Goal: Task Accomplishment & Management: Manage account settings

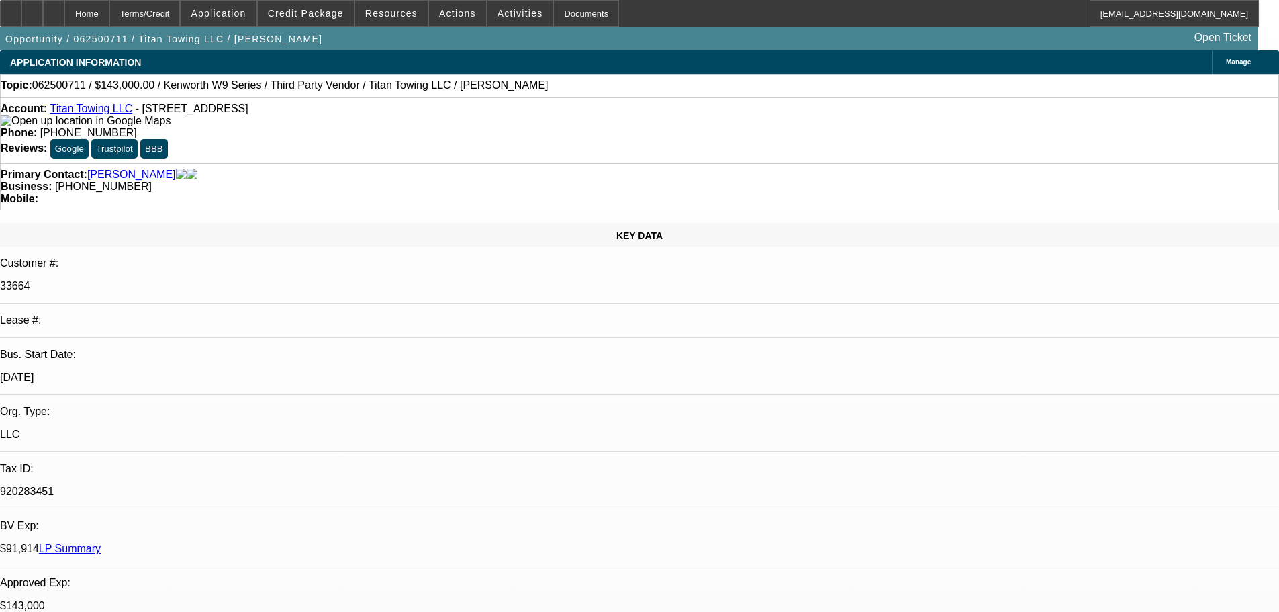
select select "0"
select select "2"
select select "0"
select select "6"
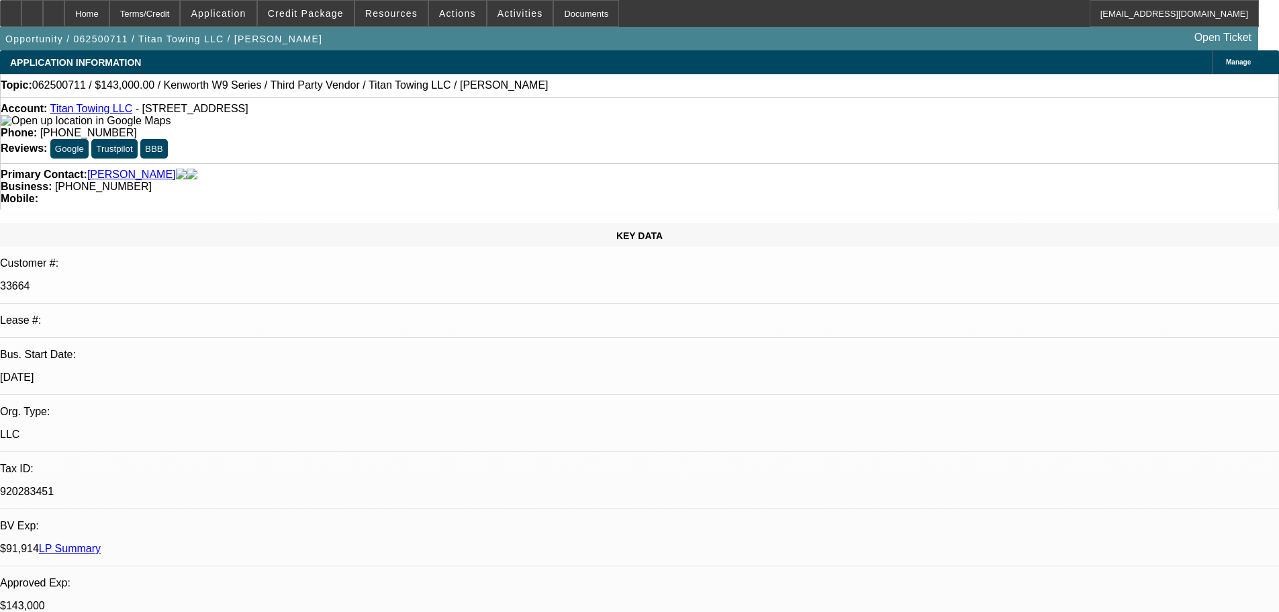
select select "0"
select select "2"
select select "0"
select select "6"
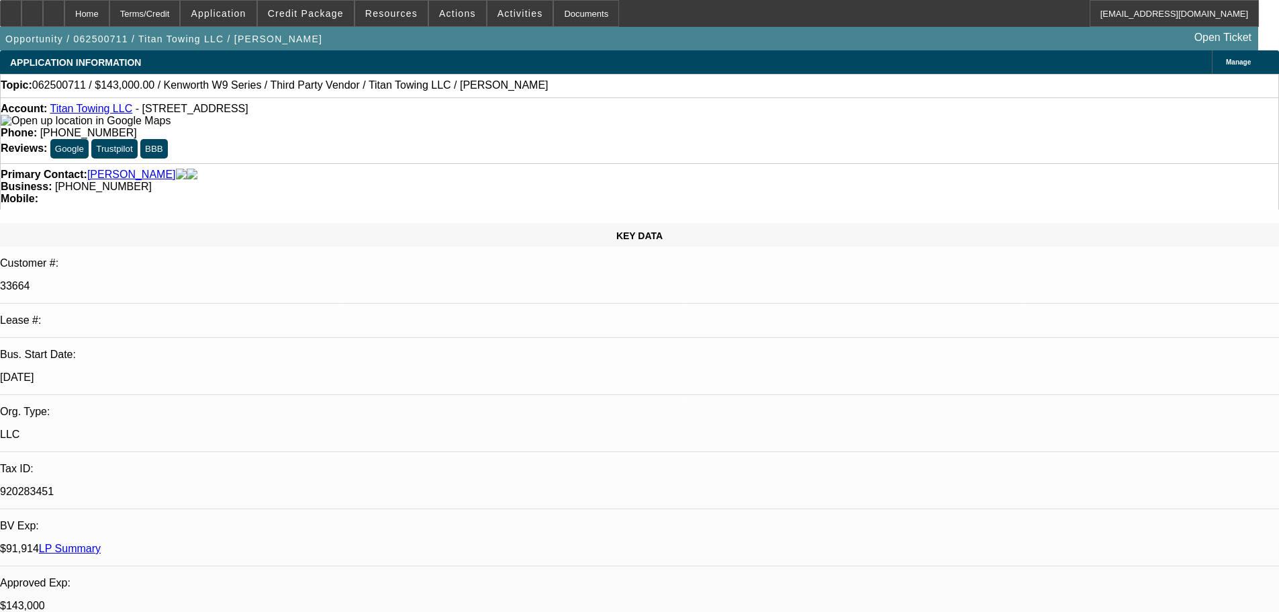
select select "0"
select select "2"
select select "0"
select select "6"
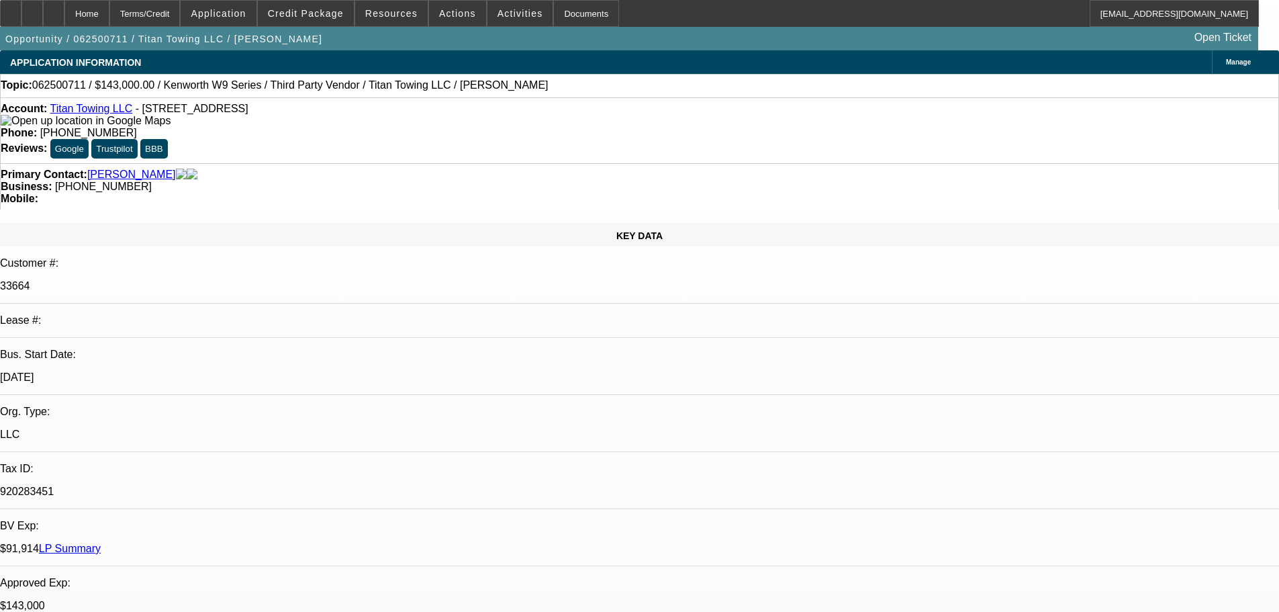
select select "0"
select select "2"
select select "0"
select select "6"
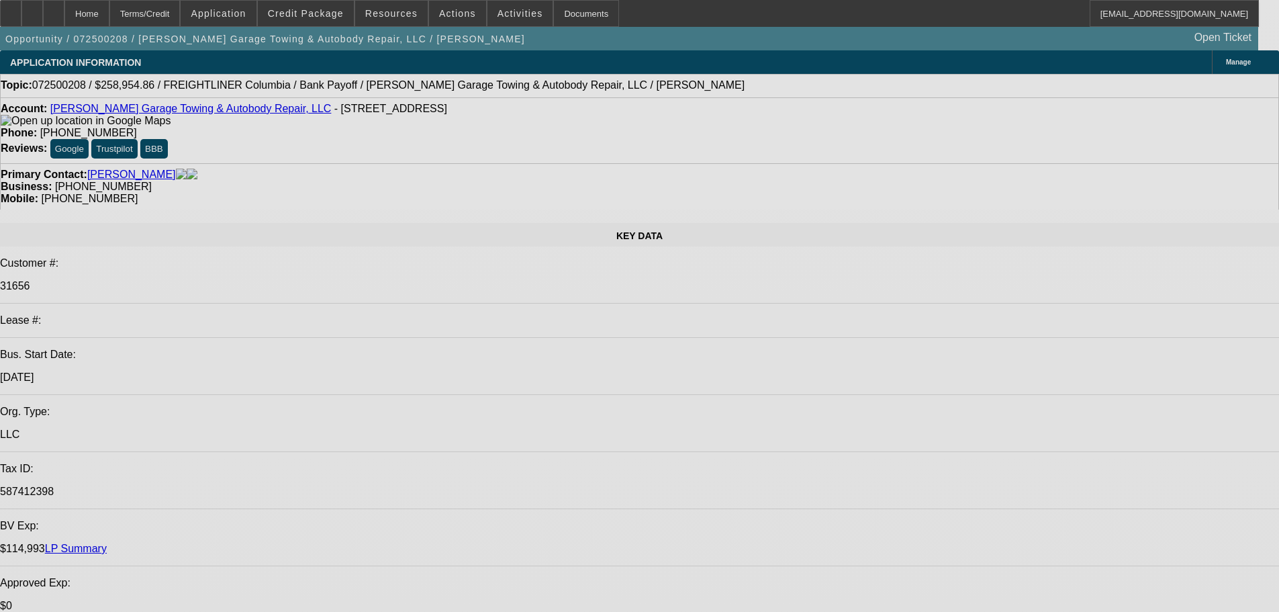
select select "0"
select select "2"
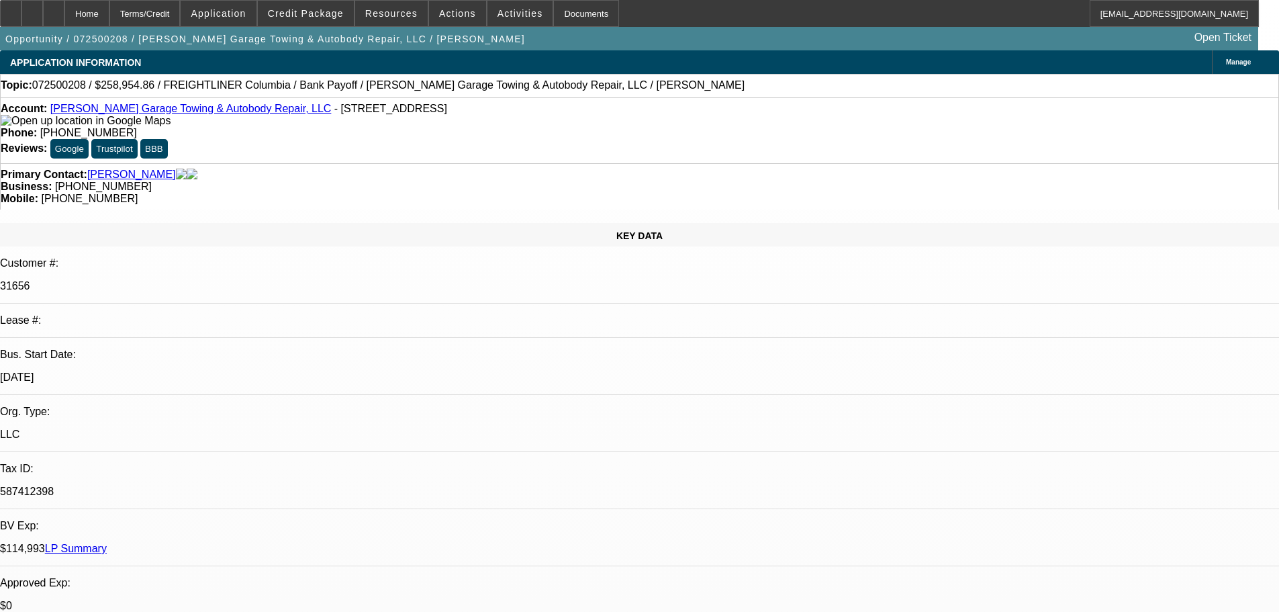
select select "0"
select select "6"
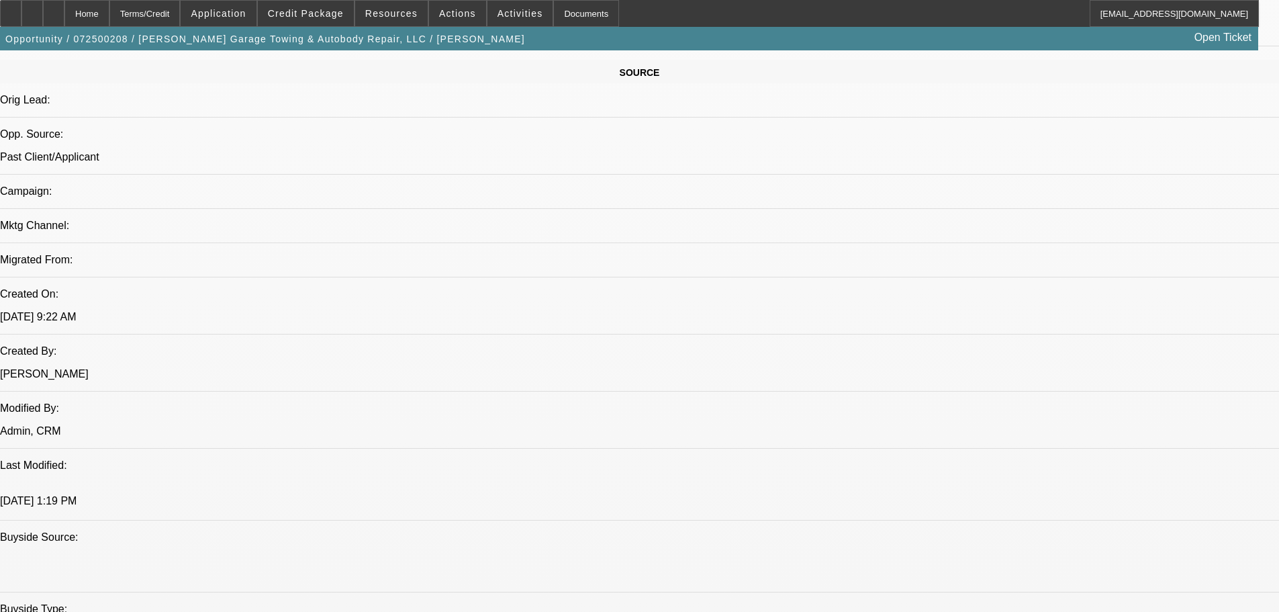
scroll to position [806, 0]
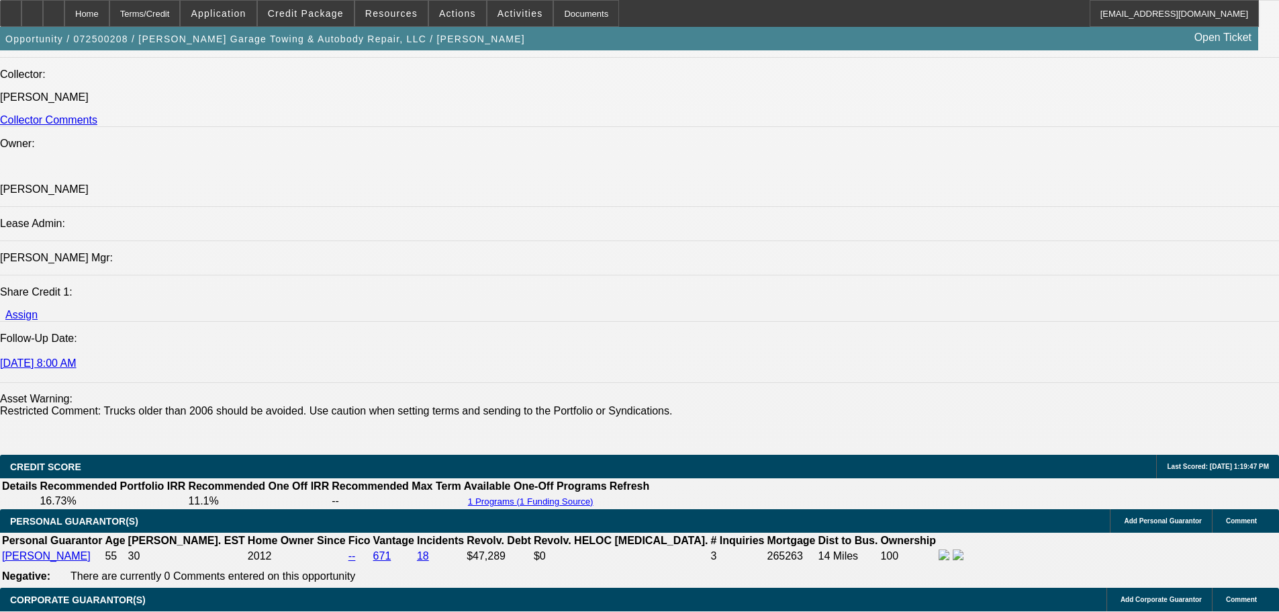
scroll to position [1544, 0]
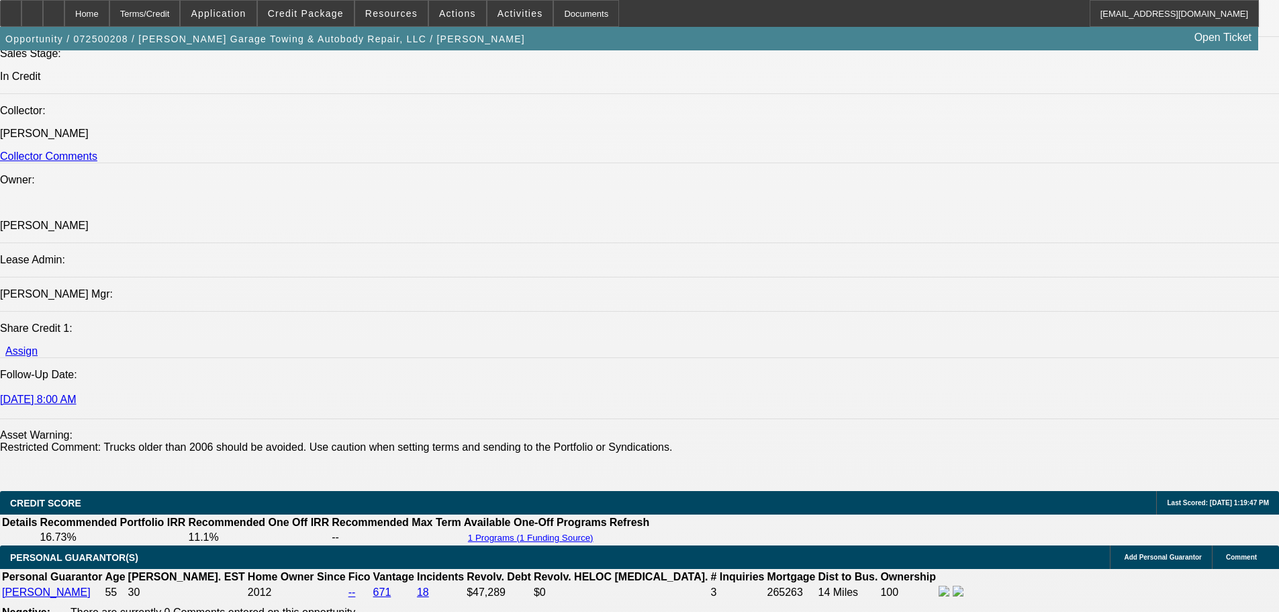
drag, startPoint x: 1009, startPoint y: 484, endPoint x: 892, endPoint y: 443, distance: 123.8
drag, startPoint x: 892, startPoint y: 443, endPoint x: 884, endPoint y: 442, distance: 8.1
drag, startPoint x: 867, startPoint y: 431, endPoint x: 1013, endPoint y: 485, distance: 155.3
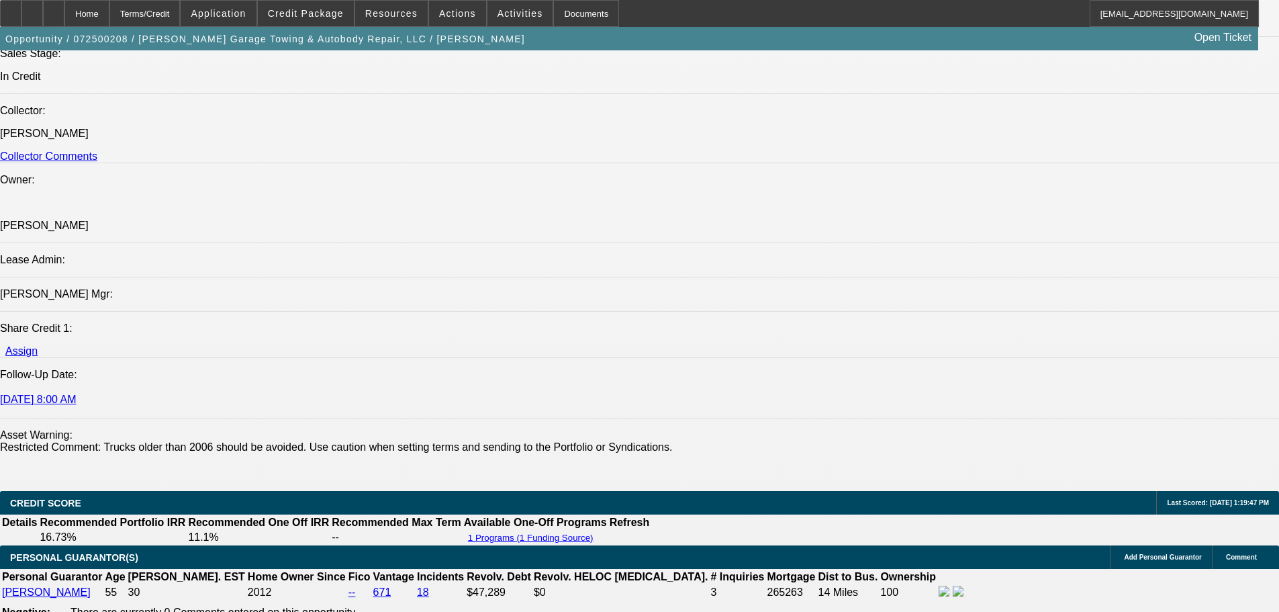
copy div "REFINANCE REQUEST FOR 2 BFC DEALS. ONE IS SOLD TO FINPAC. THE PAYOFF NUMBERS YO…"
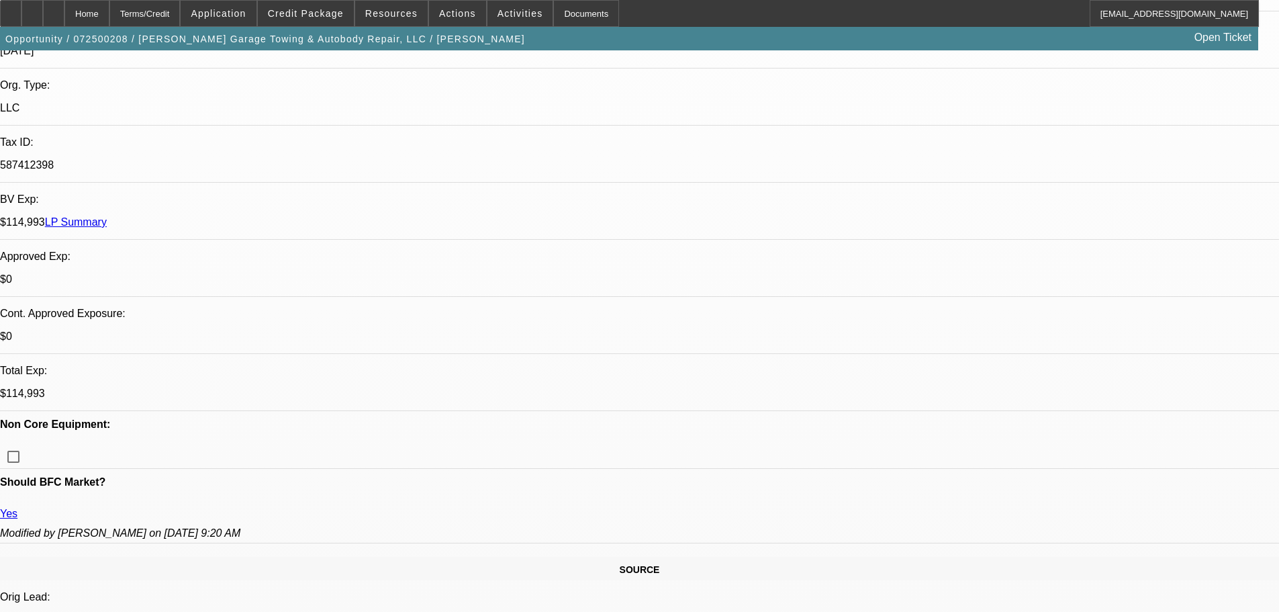
scroll to position [134, 0]
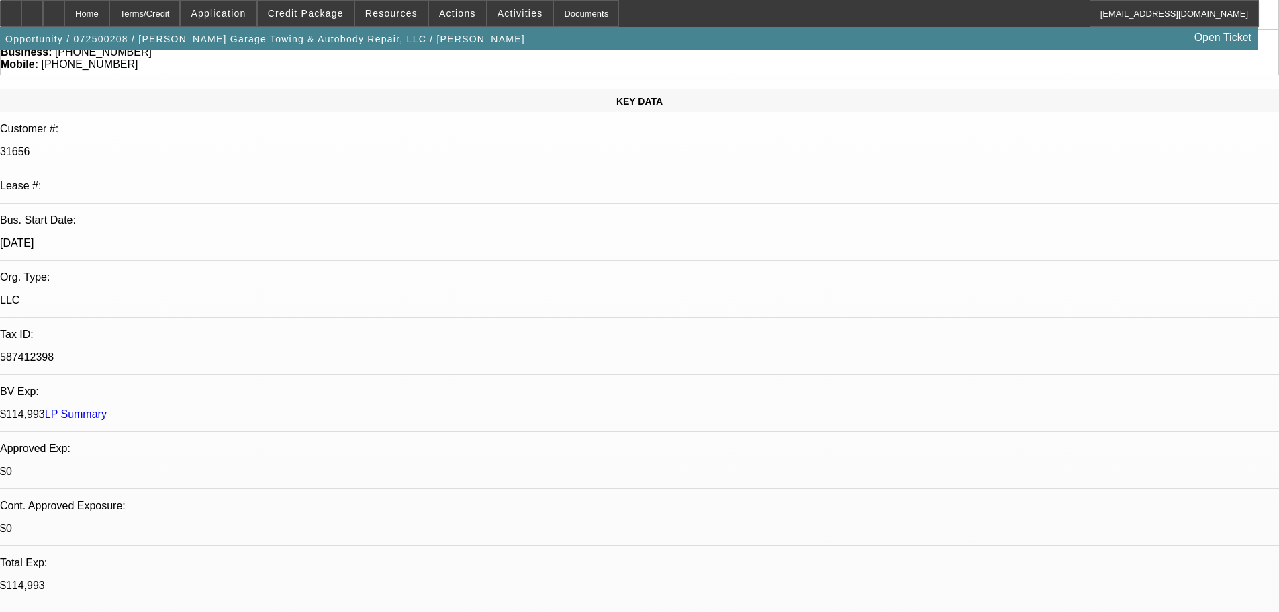
click at [107, 408] on link "LP Summary" at bounding box center [76, 413] width 62 height 11
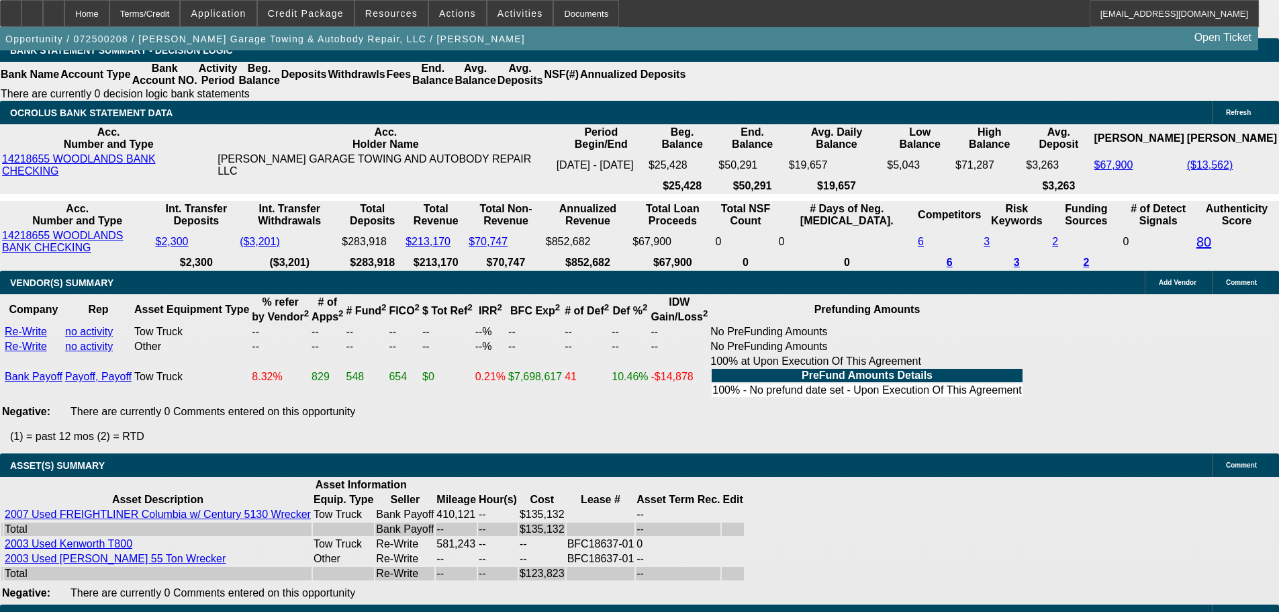
scroll to position [2785, 0]
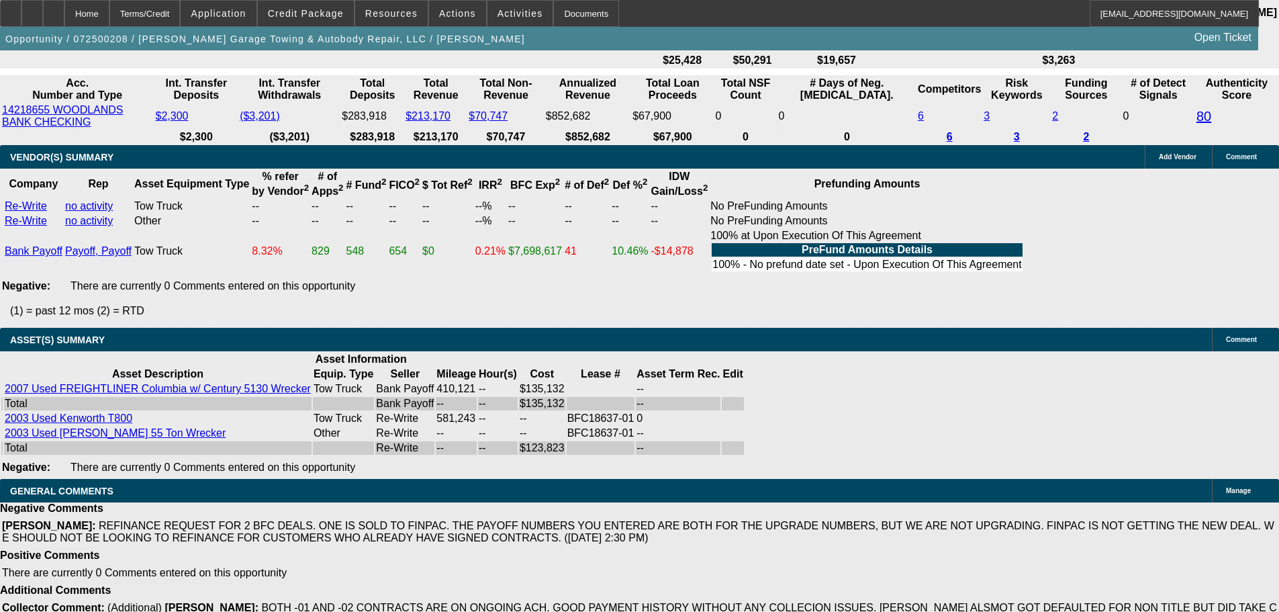
select select "5"
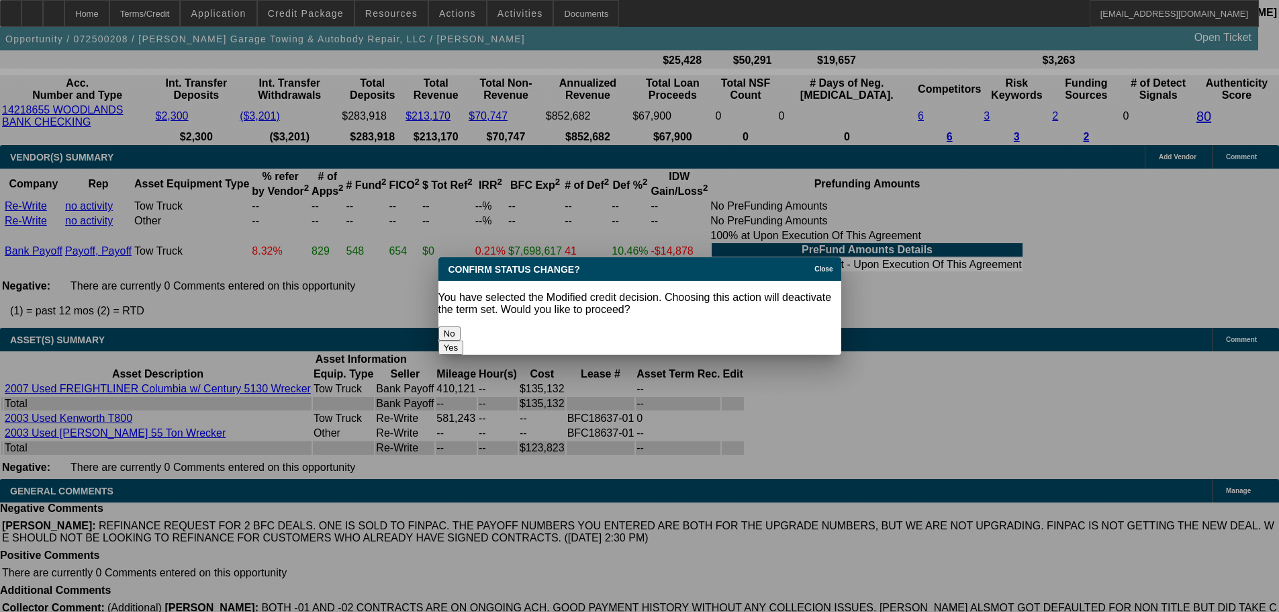
scroll to position [0, 0]
click at [464, 340] on button "Yes" at bounding box center [451, 347] width 26 height 14
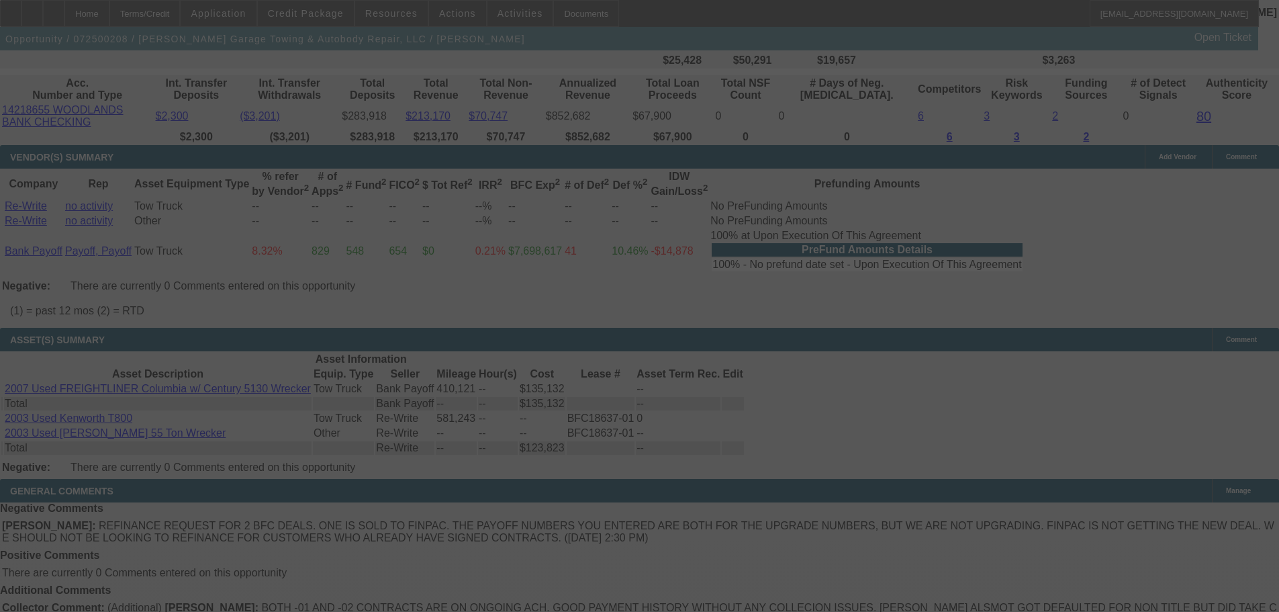
scroll to position [2756, 0]
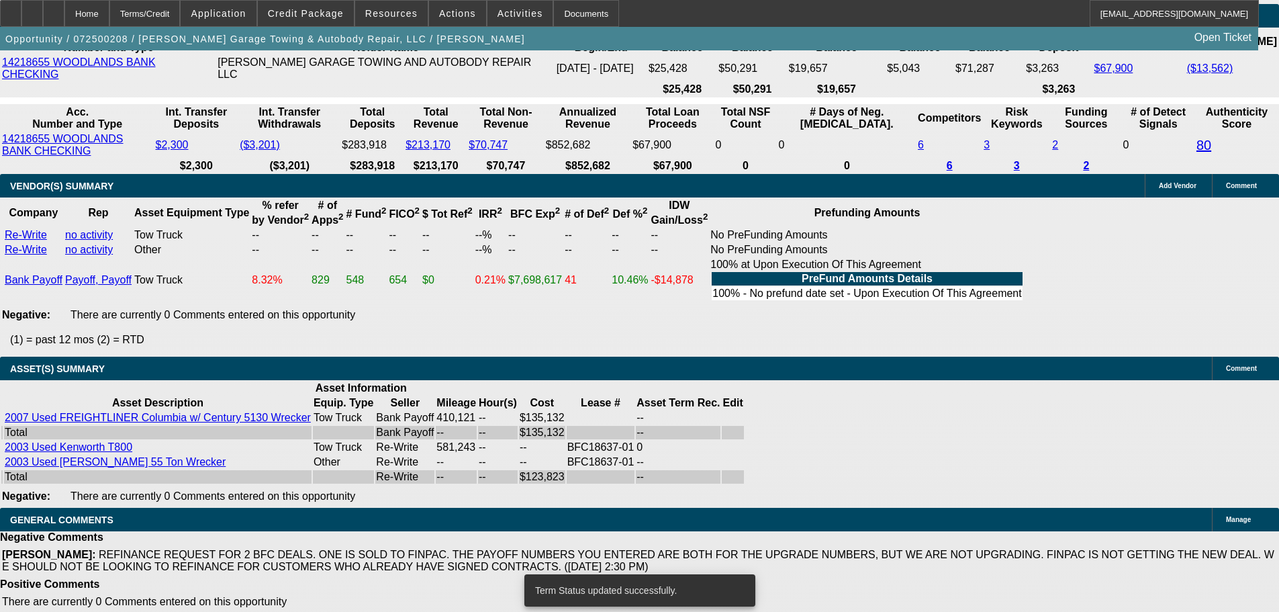
select select "0"
select select "2"
select select "0"
select select "6"
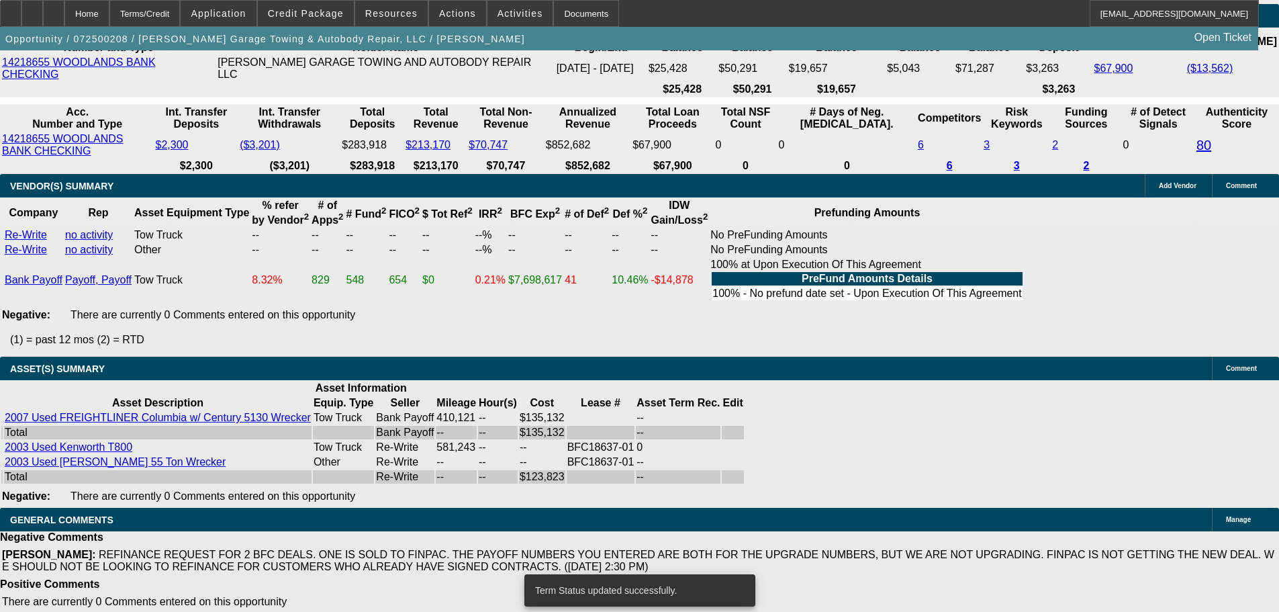
select select "0"
select select "2"
select select "0"
select select "6"
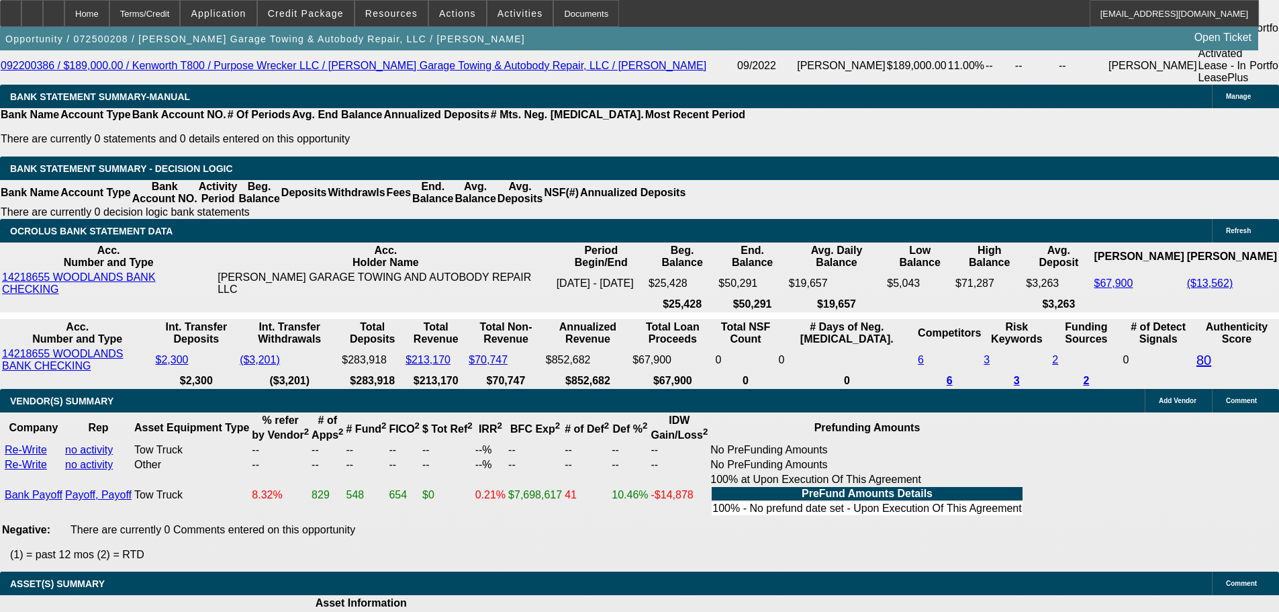
scroll to position [2315, 0]
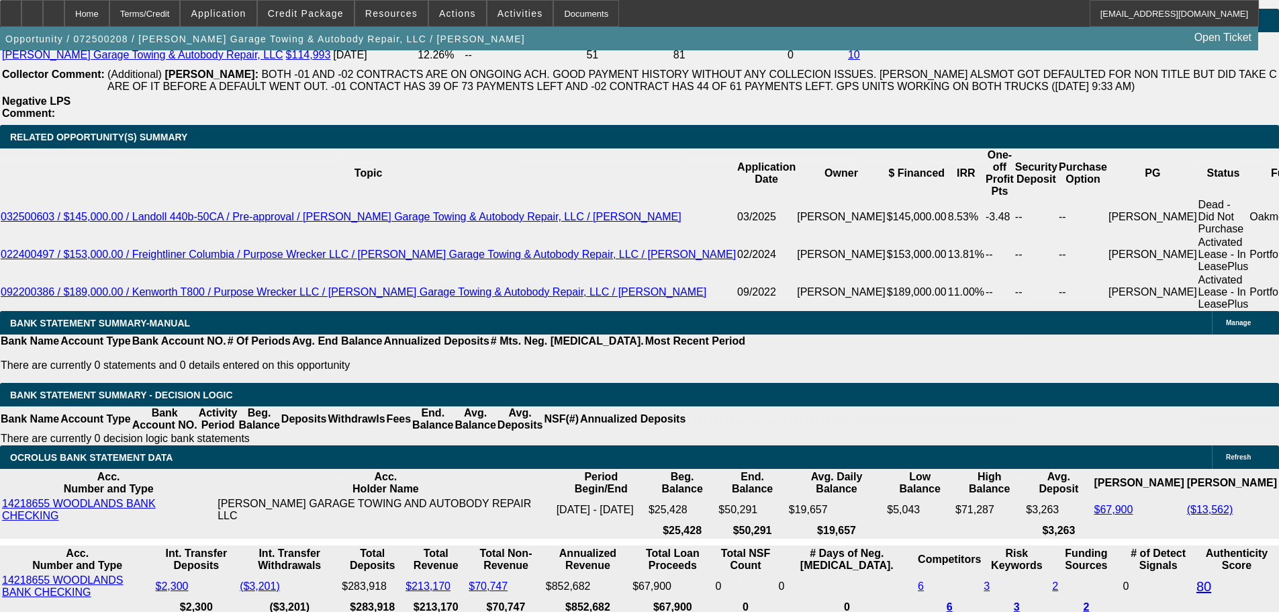
drag, startPoint x: 287, startPoint y: 403, endPoint x: 351, endPoint y: 406, distance: 63.2
type input "UNKNOWN"
type input "15"
type input "$6,160.52"
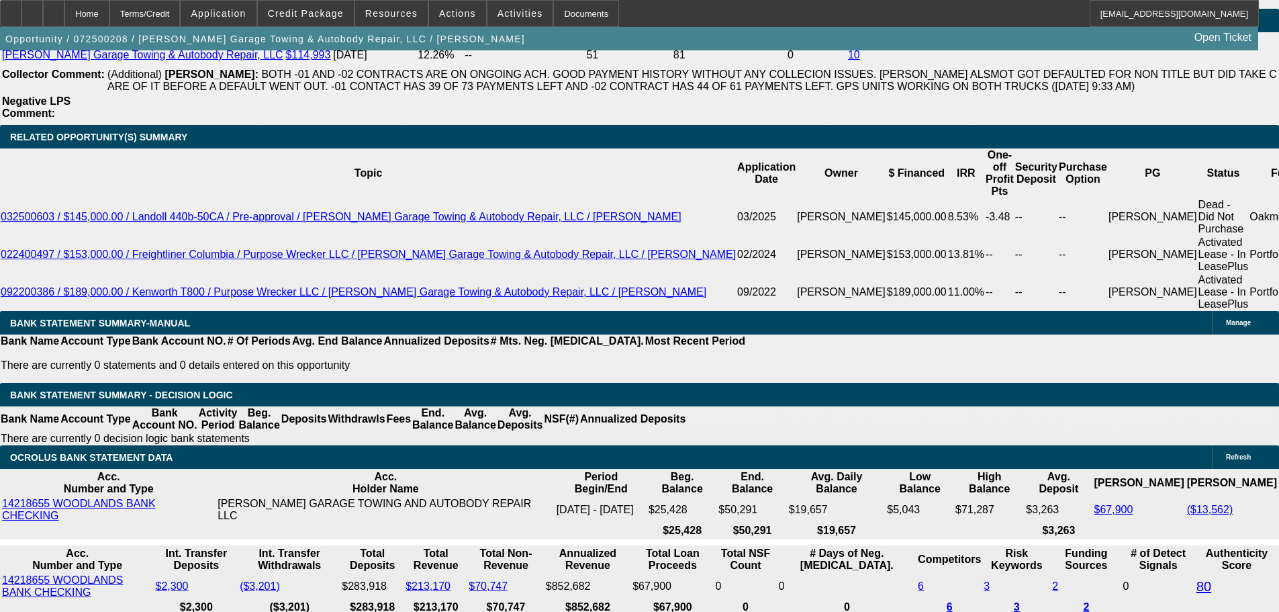
type input "15"
drag, startPoint x: 197, startPoint y: 406, endPoint x: 309, endPoint y: 407, distance: 111.5
type input "61"
type input "6175"
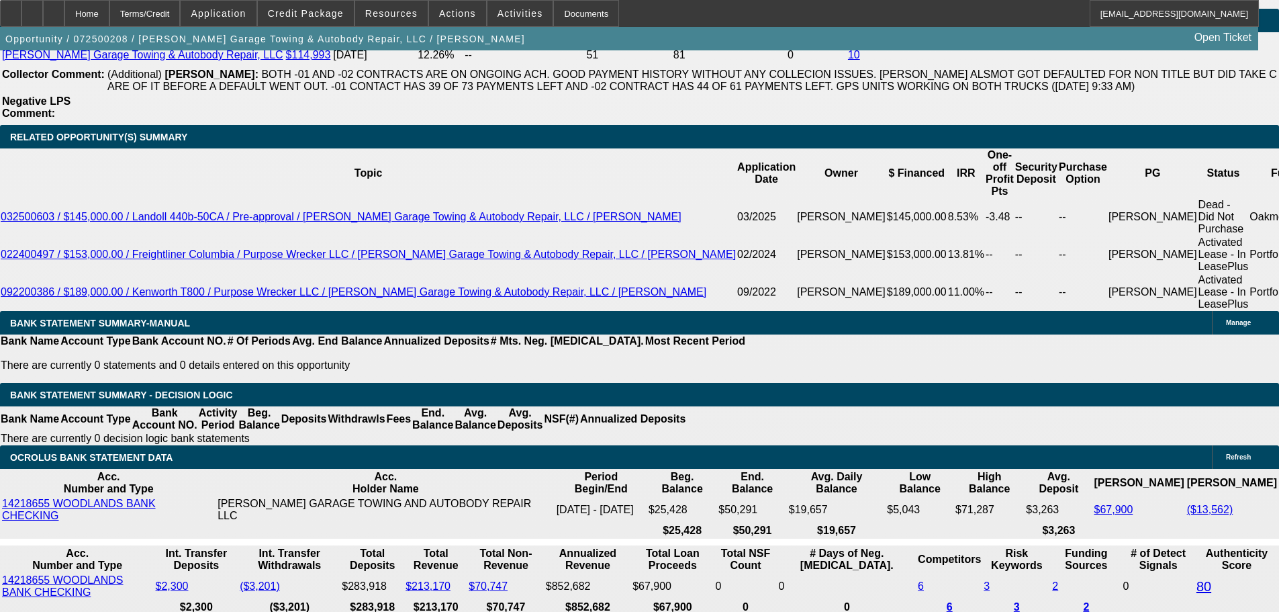
type input "15.1"
type input "$6,175.00"
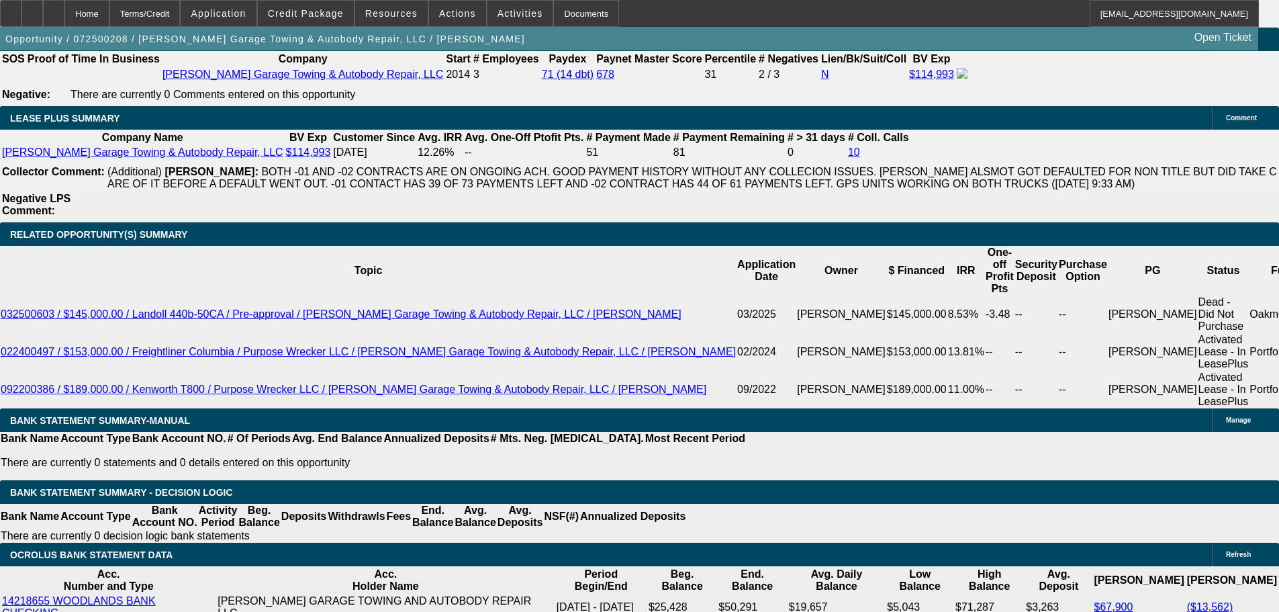
scroll to position [2114, 0]
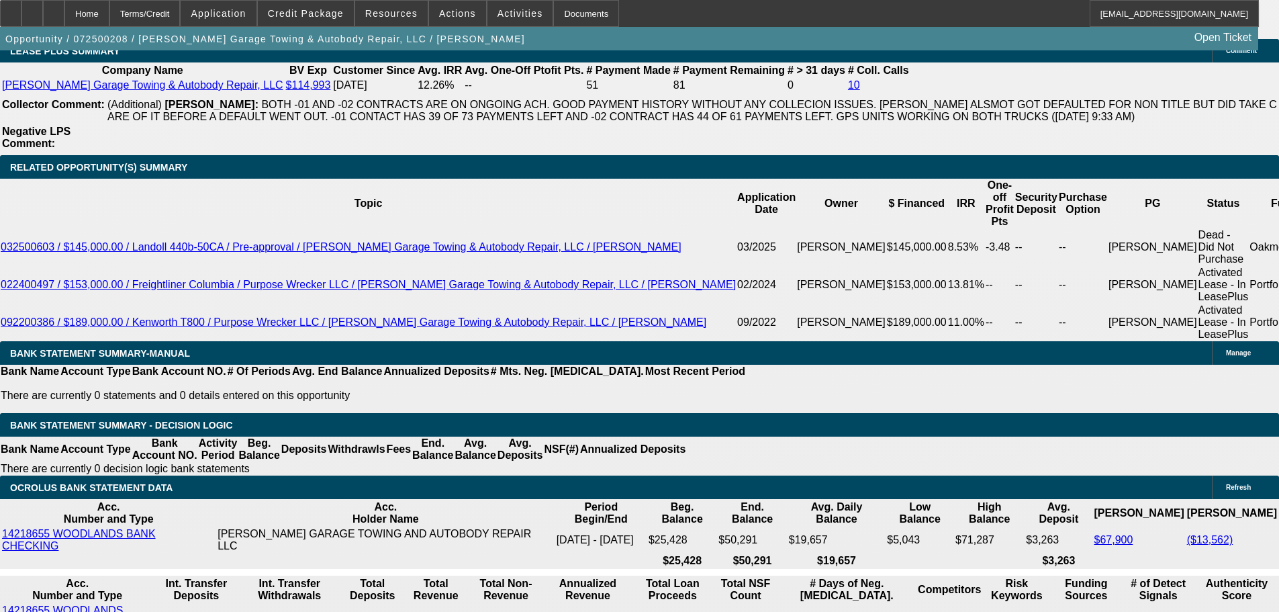
scroll to position [2315, 0]
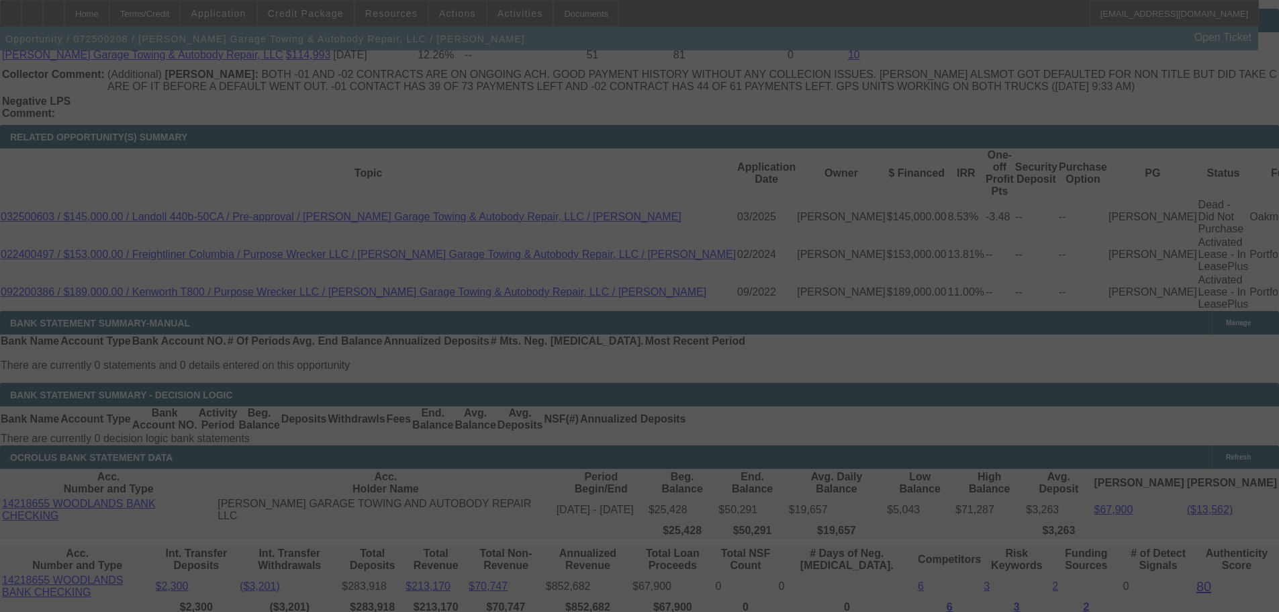
select select "0"
select select "2"
select select "0"
select select "6"
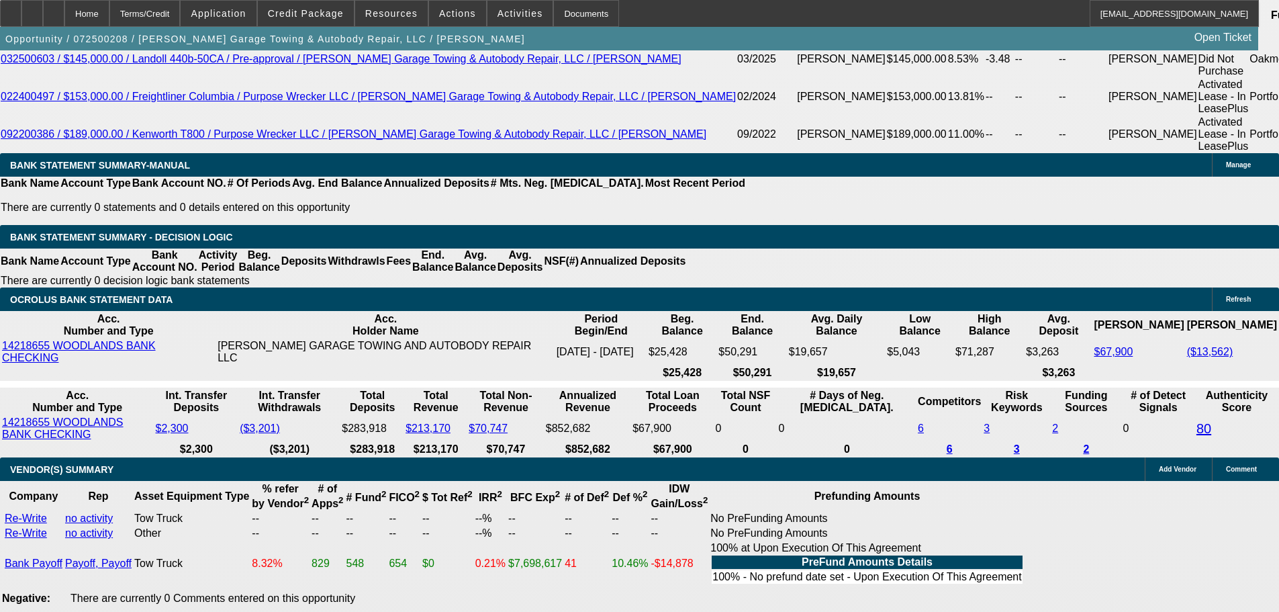
scroll to position [2450, 0]
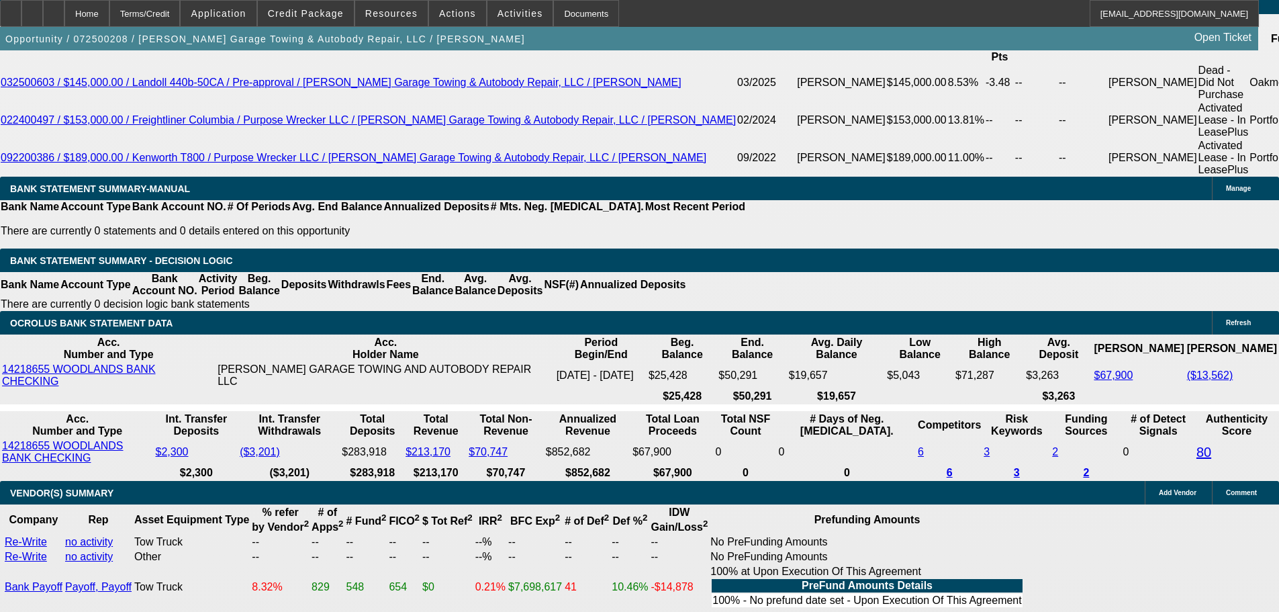
drag, startPoint x: 263, startPoint y: 272, endPoint x: 334, endPoint y: 260, distance: 72.2
type input "61"
type input "UNKNOWN"
type input "6195"
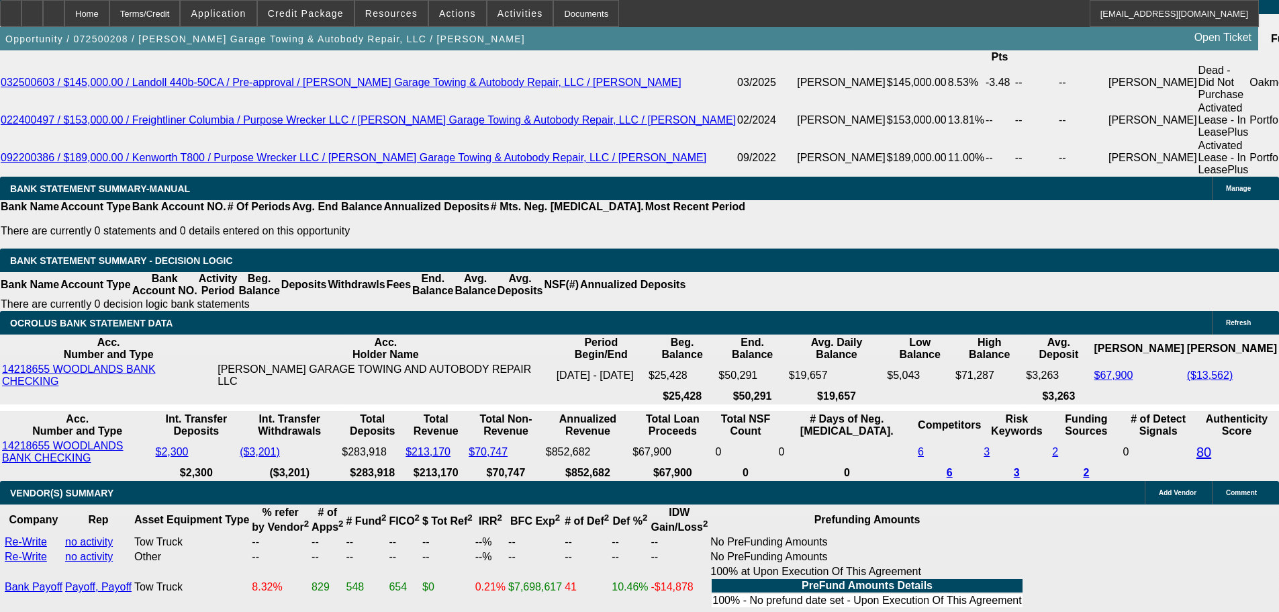
type input "15.3"
type input "$6,195.00"
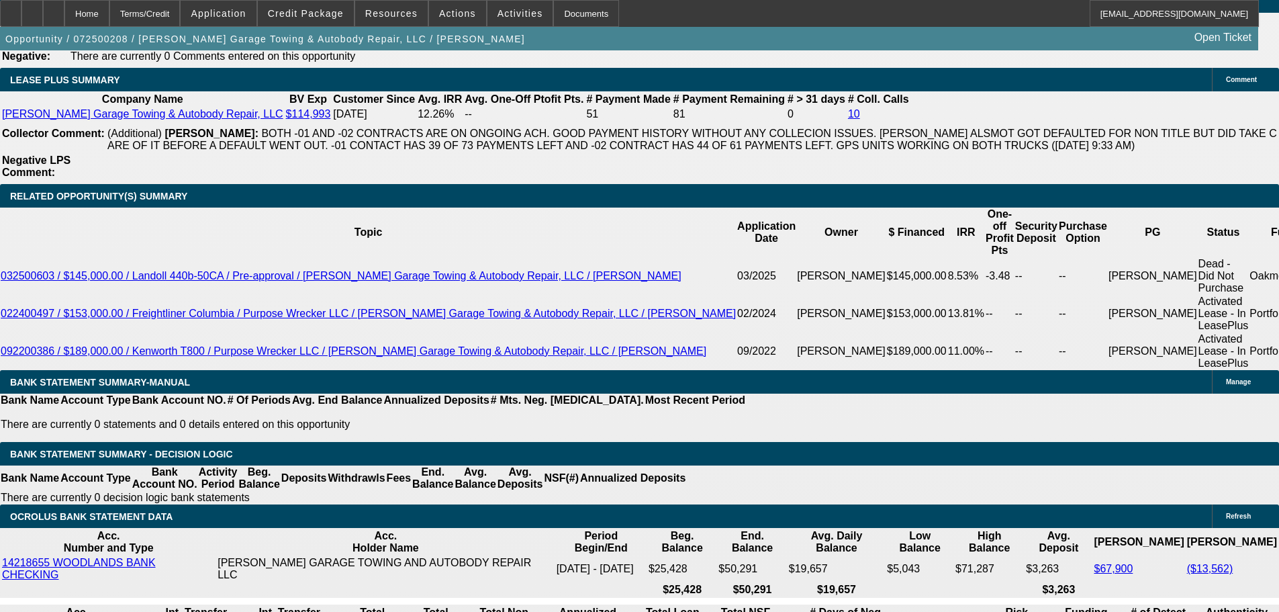
scroll to position [2114, 0]
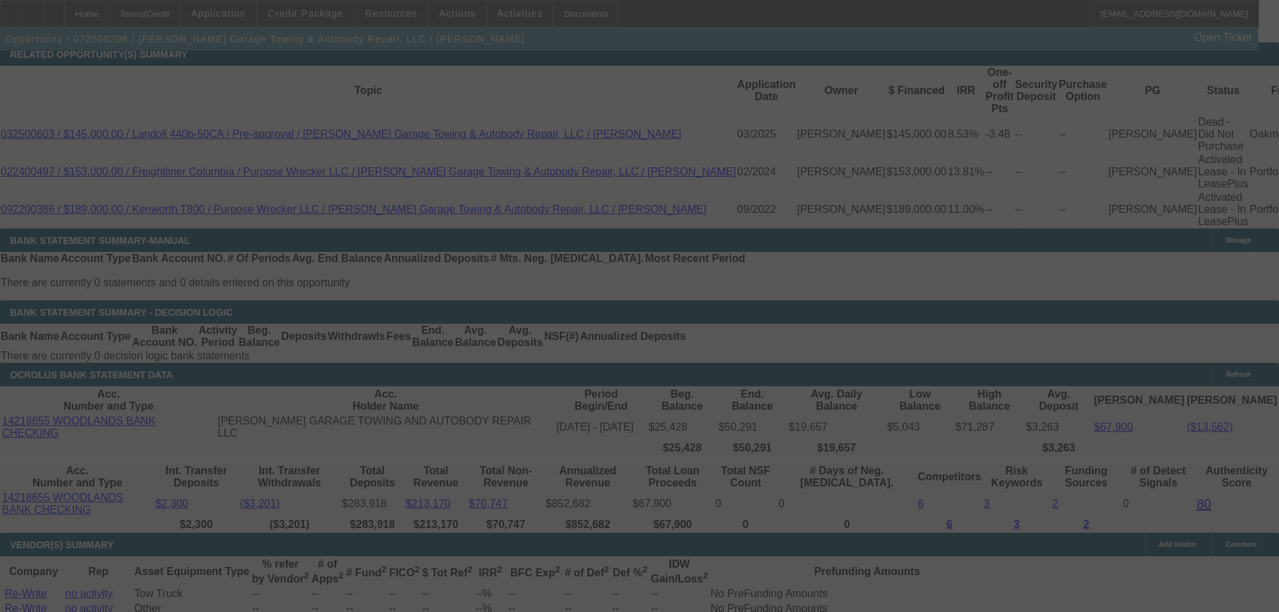
scroll to position [2584, 0]
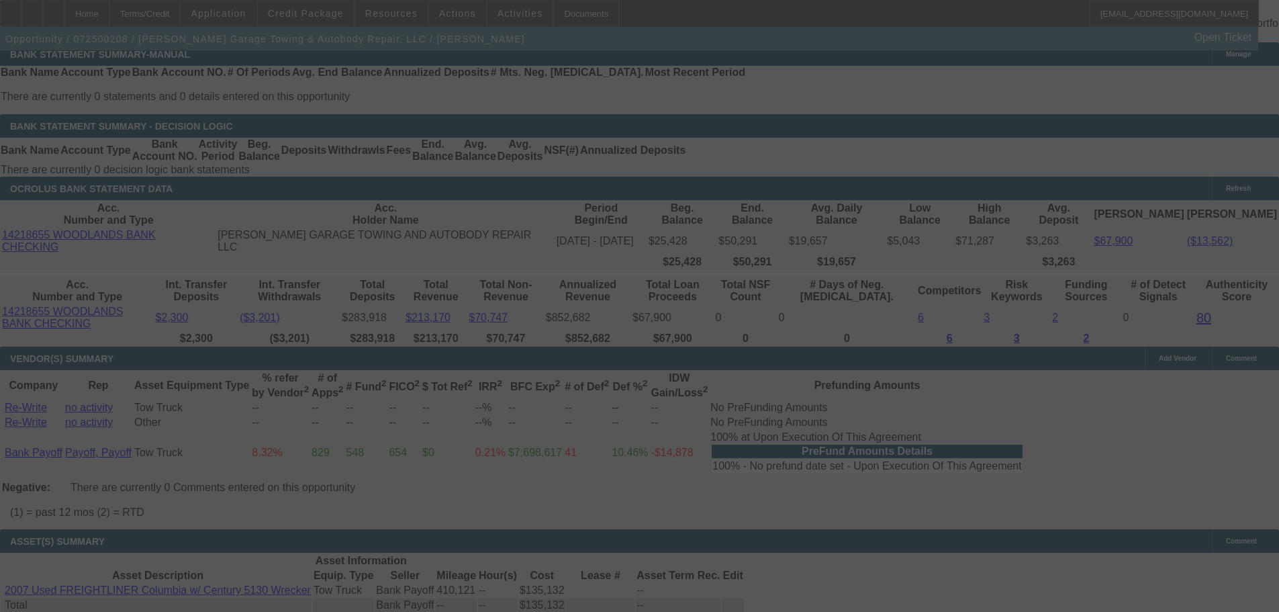
select select "0"
select select "2"
select select "0"
select select "6"
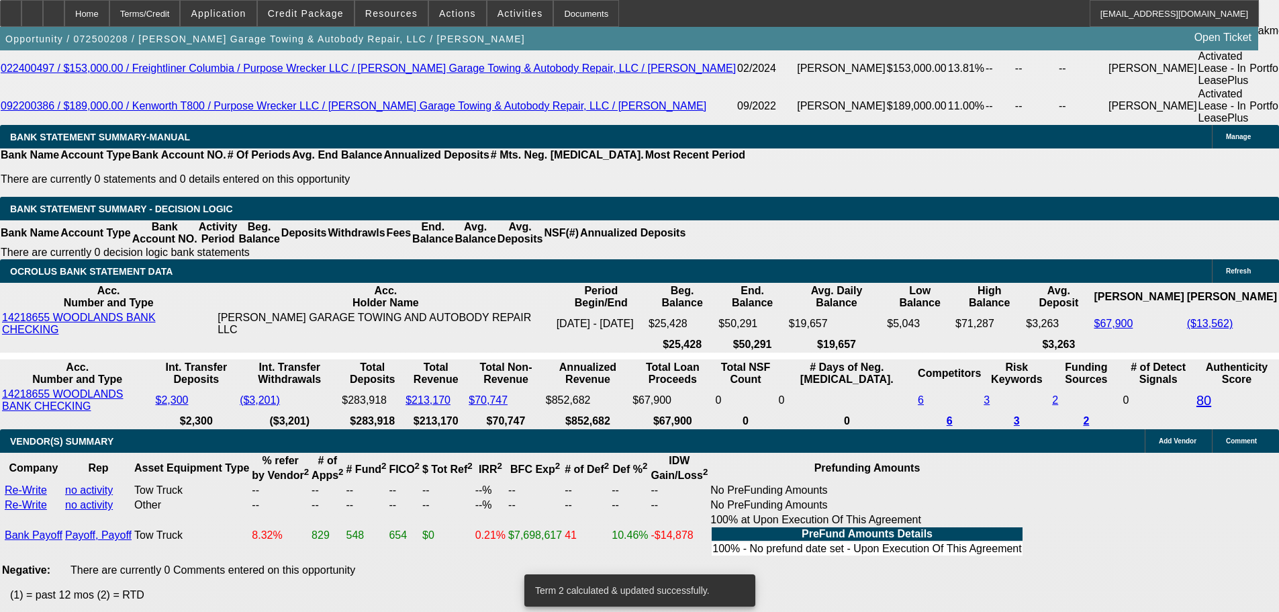
scroll to position [2382, 0]
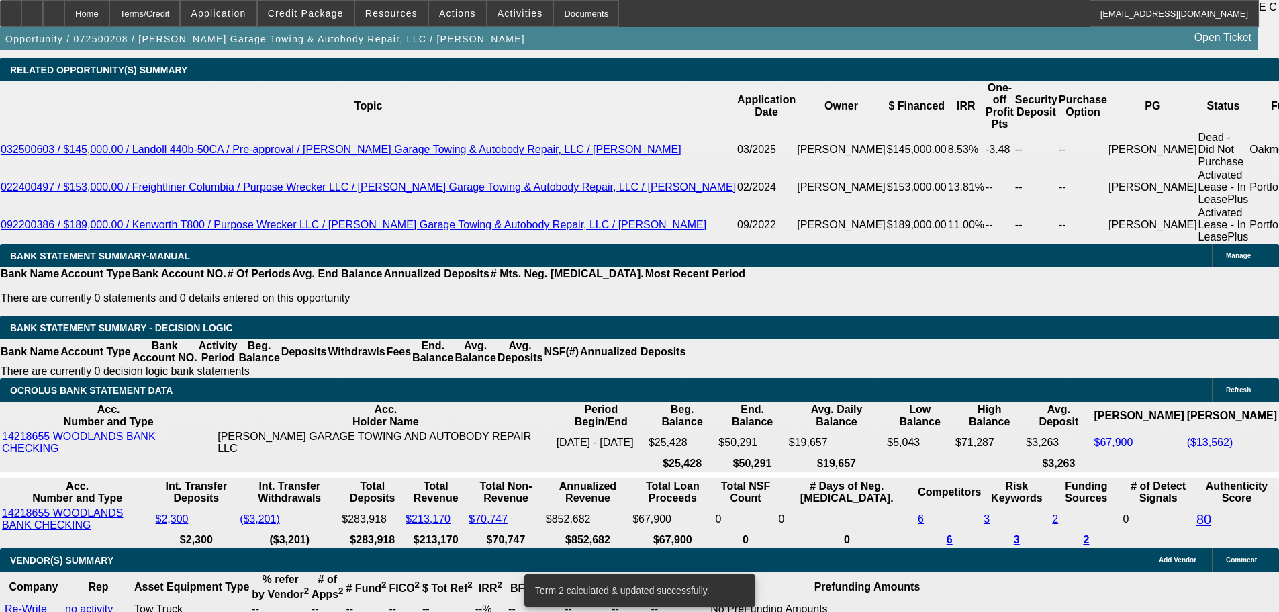
drag, startPoint x: 201, startPoint y: 338, endPoint x: 318, endPoint y: 329, distance: 117.2
type input "62"
type input "UNKNOWN"
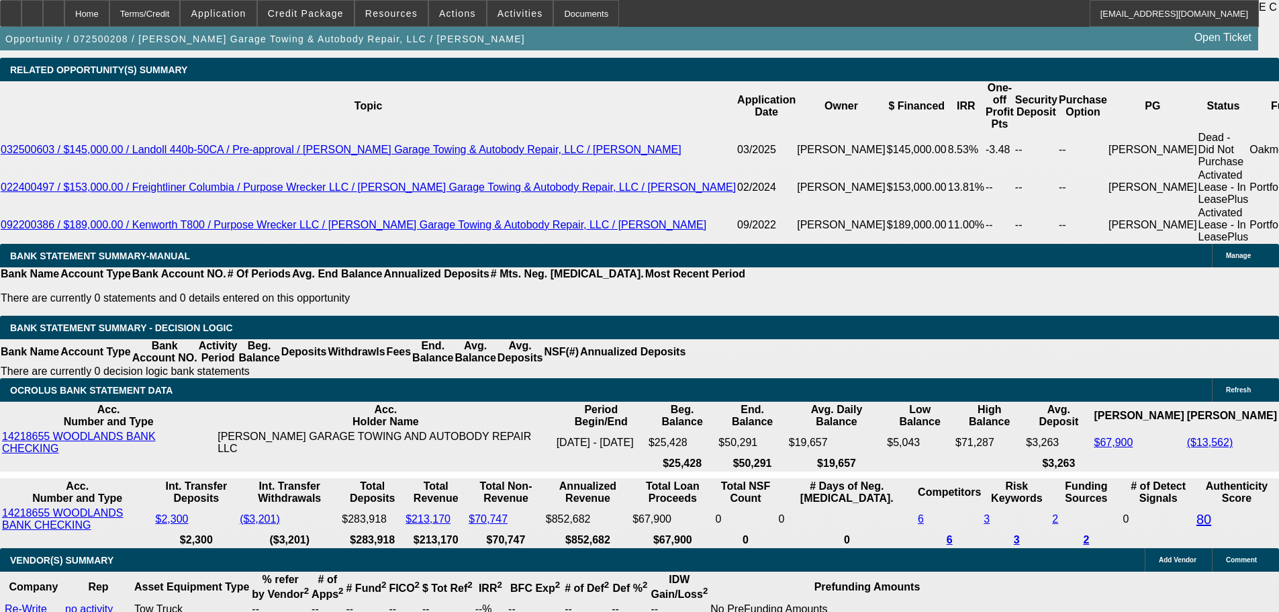
type input "6295"
type input "16"
type input "$6,295.00"
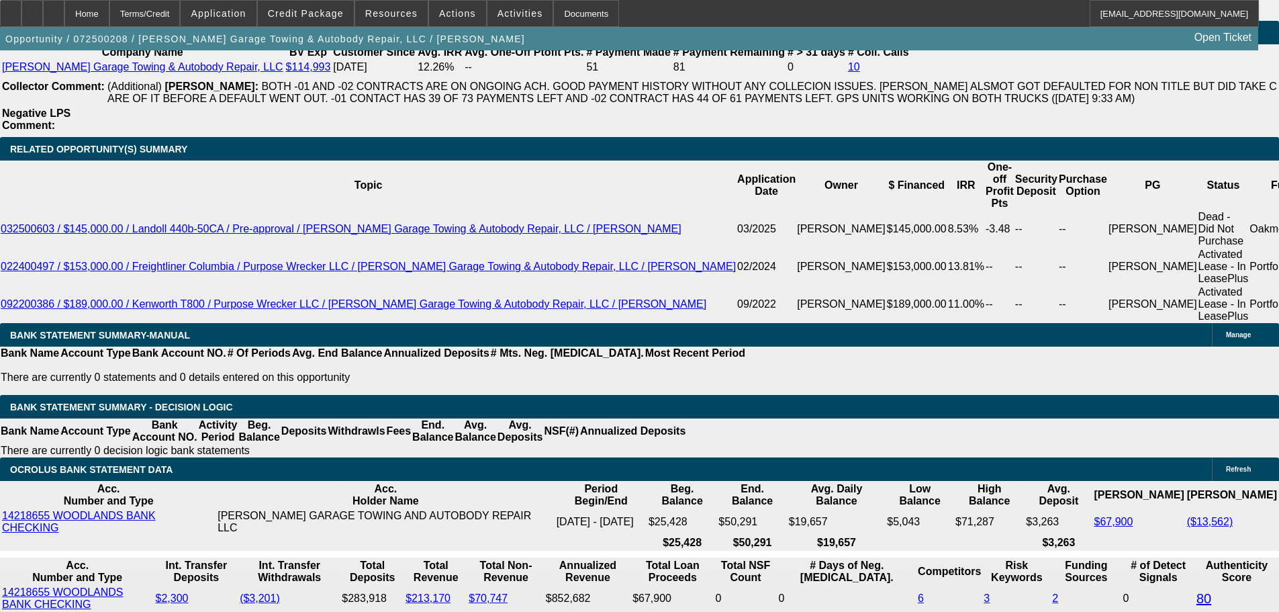
scroll to position [2181, 0]
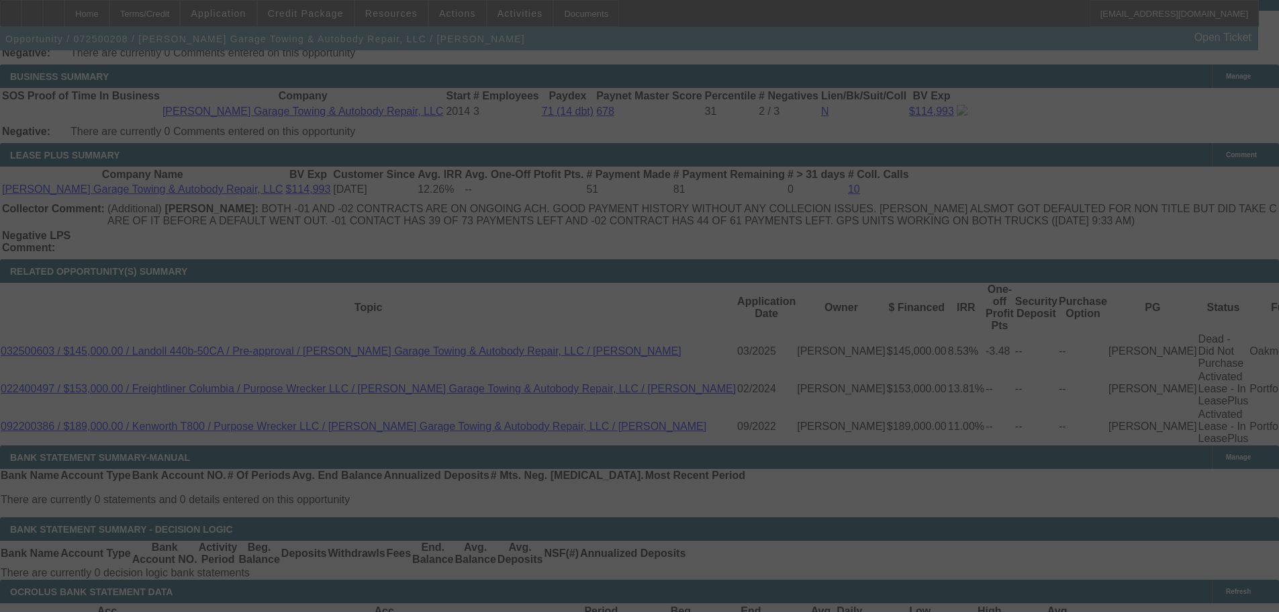
select select "0"
select select "2"
select select "0"
select select "6"
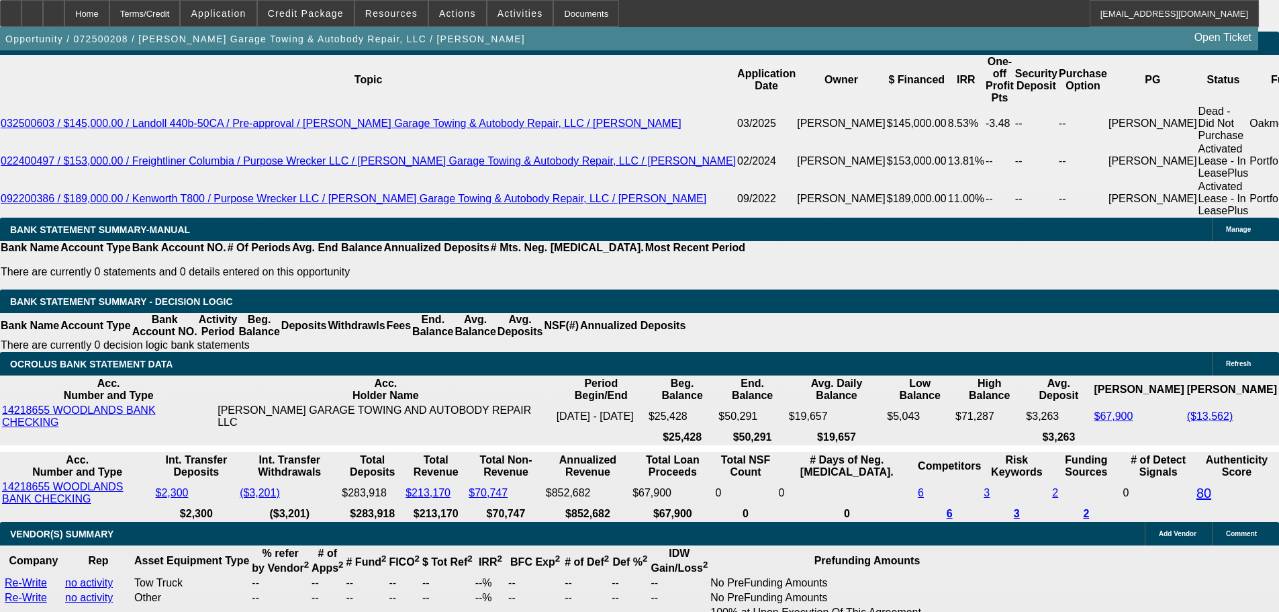
scroll to position [2450, 0]
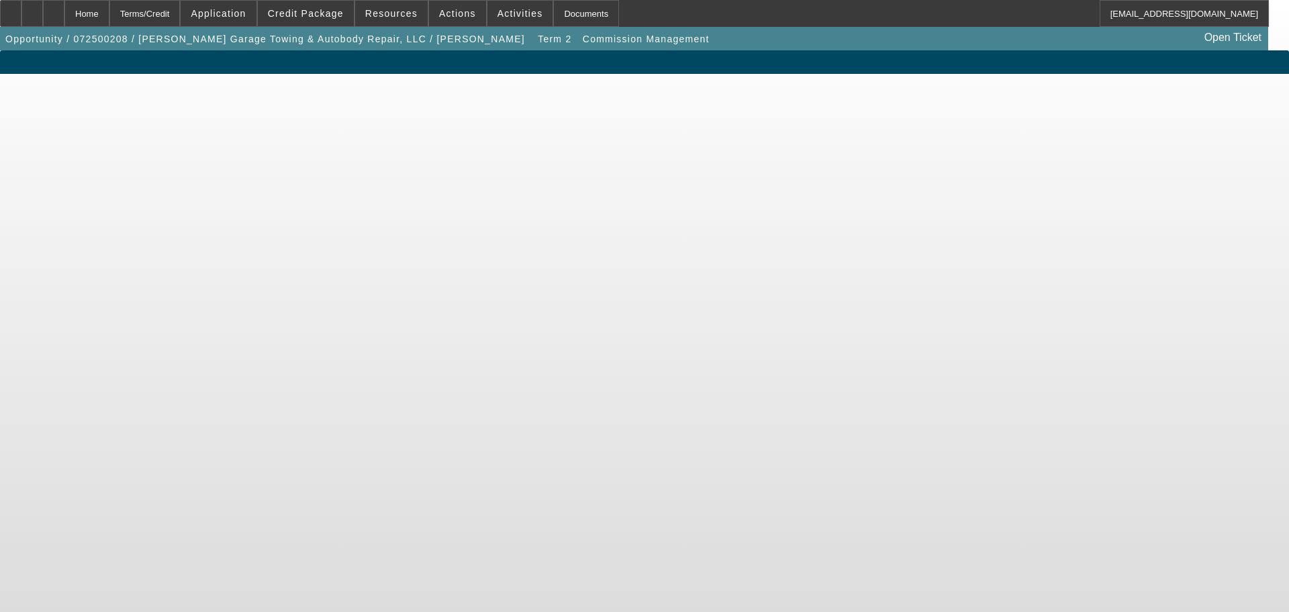
drag, startPoint x: 113, startPoint y: 15, endPoint x: 169, endPoint y: 107, distance: 106.6
click at [109, 15] on div "Home" at bounding box center [86, 13] width 45 height 27
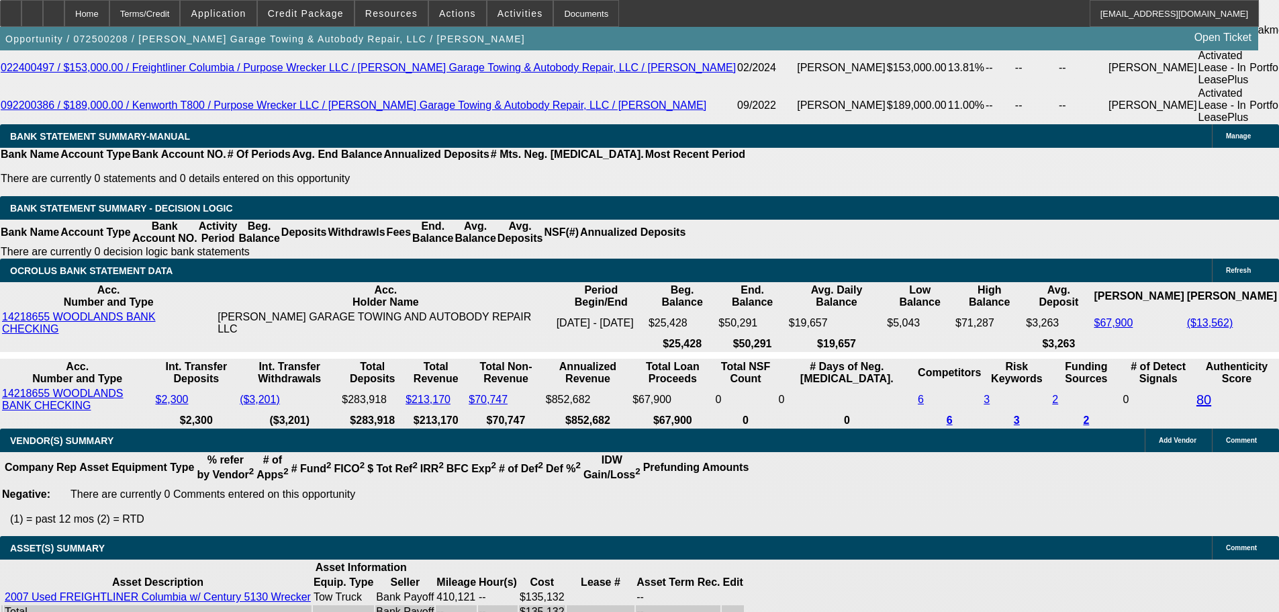
select select "0"
select select "2"
select select "0"
select select "6"
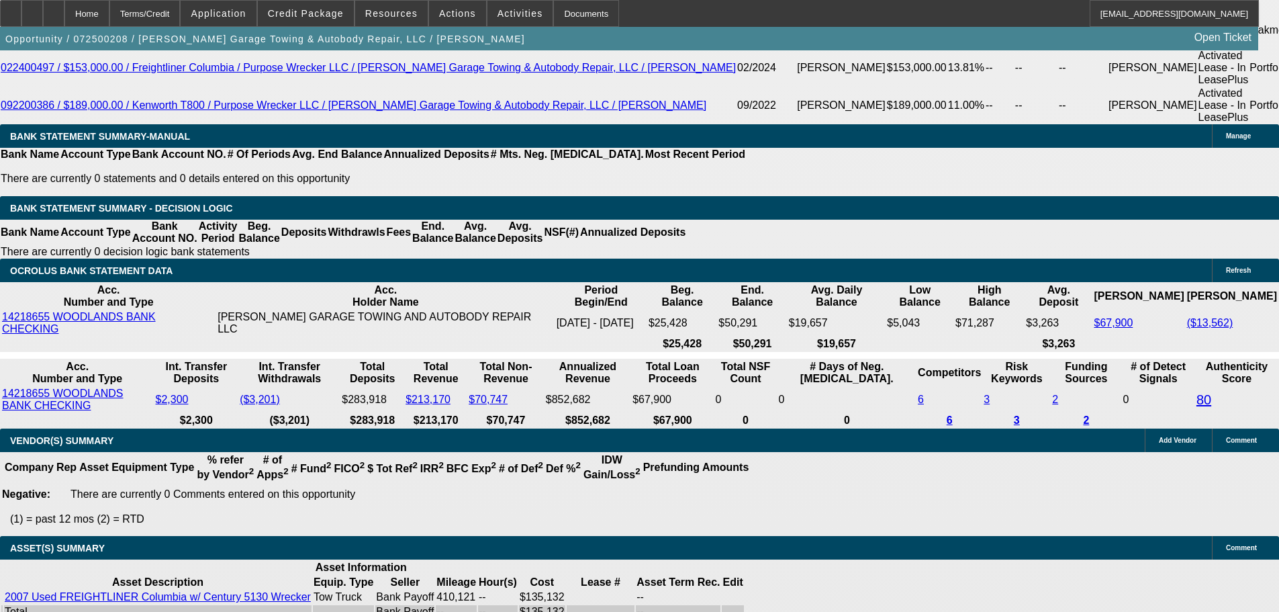
select select "0"
select select "2"
select select "0"
select select "6"
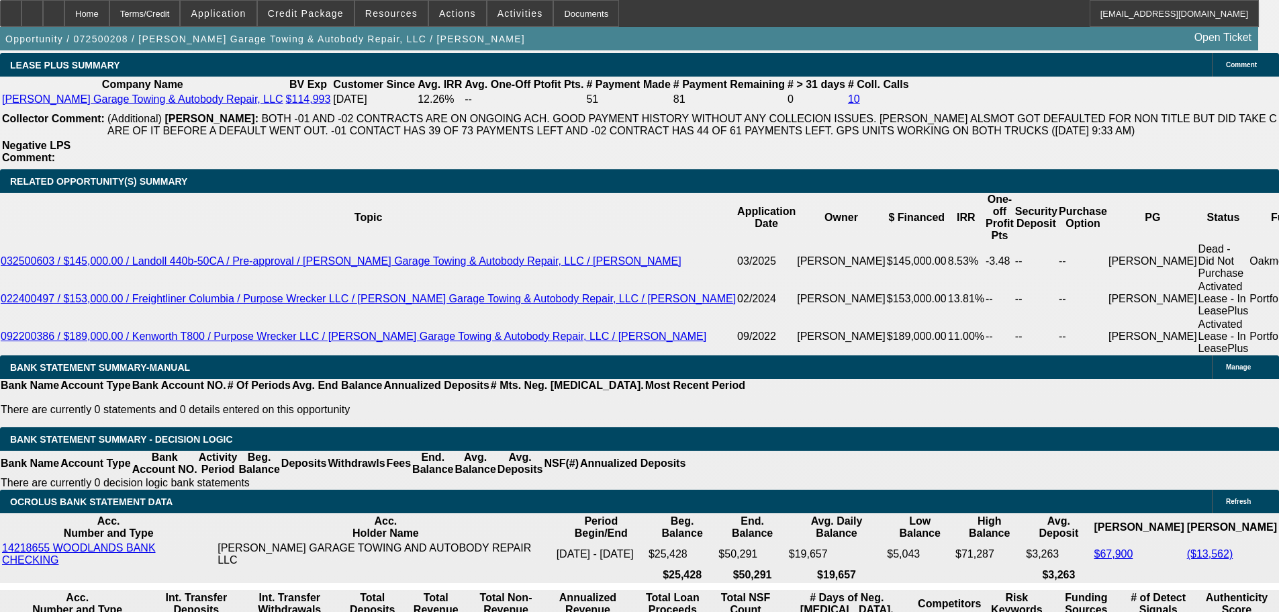
scroll to position [2420, 0]
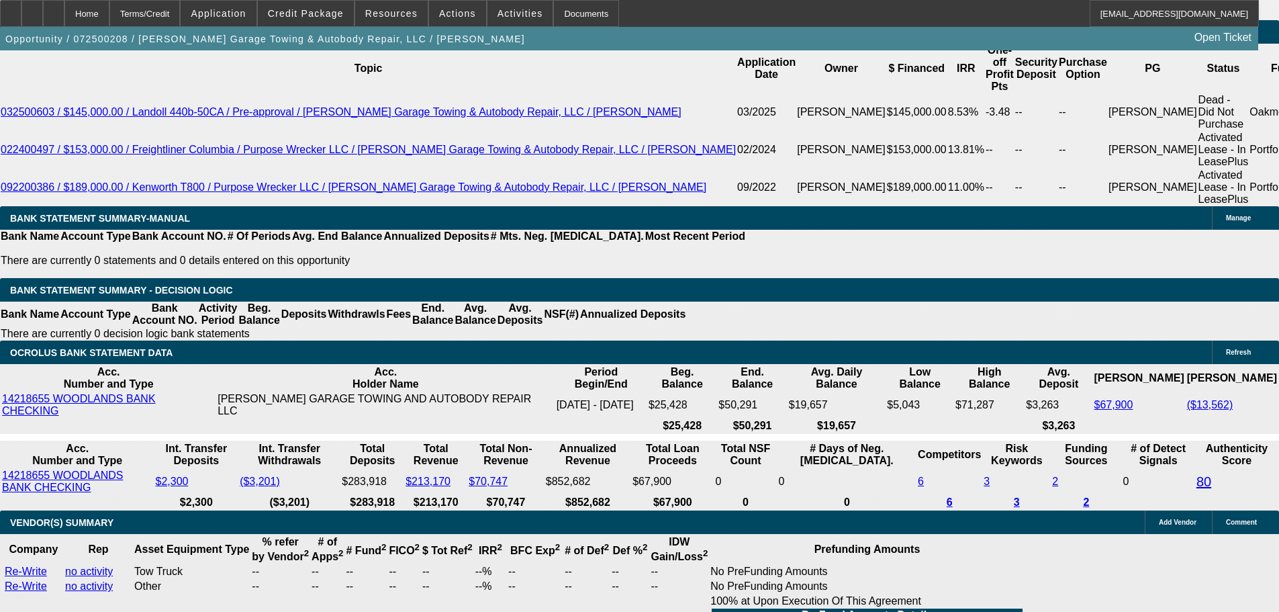
drag, startPoint x: 203, startPoint y: 301, endPoint x: 314, endPoint y: 301, distance: 110.8
type input "6195"
type input "UNKNOWN"
type input "15.3"
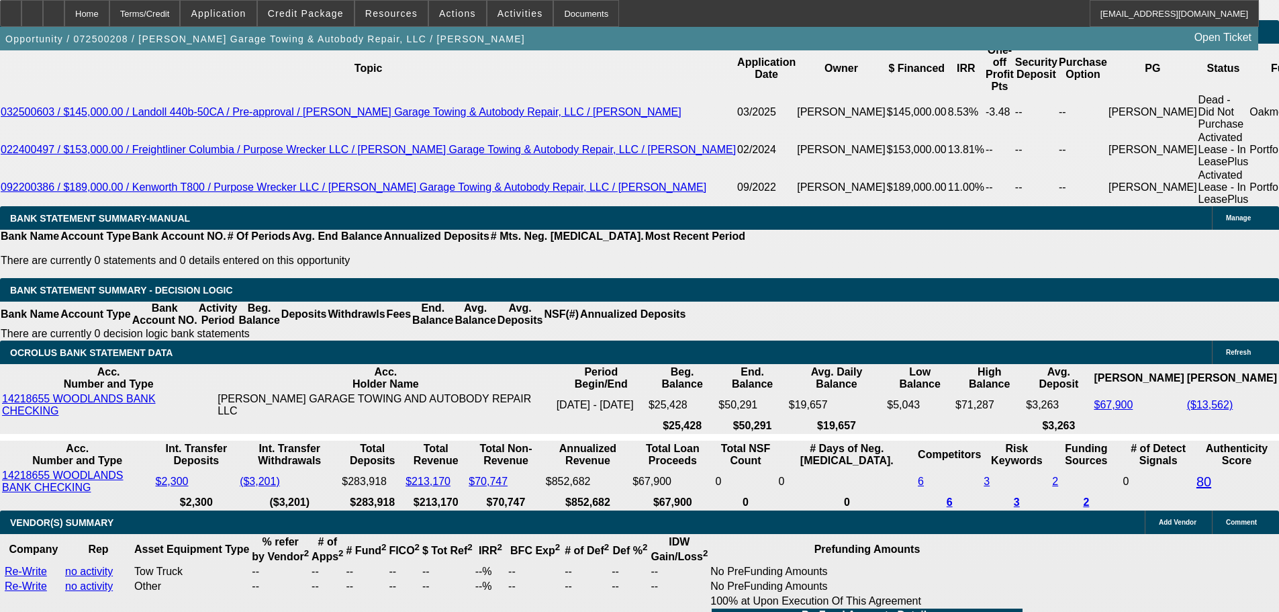
type input "$6,195.00"
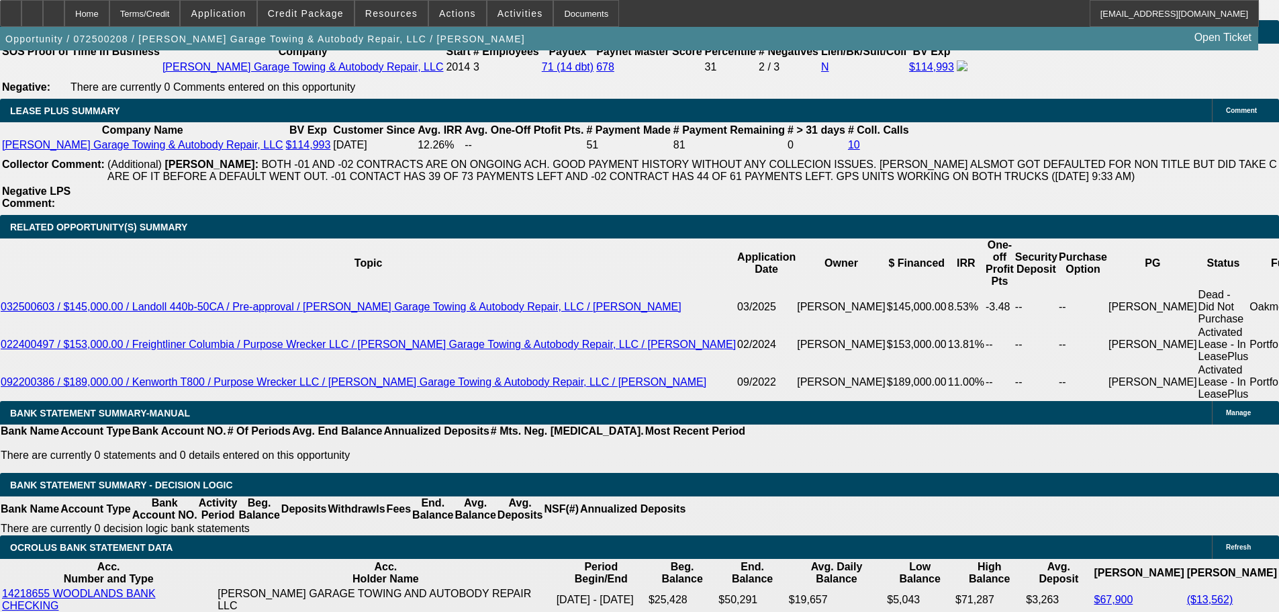
scroll to position [2219, 0]
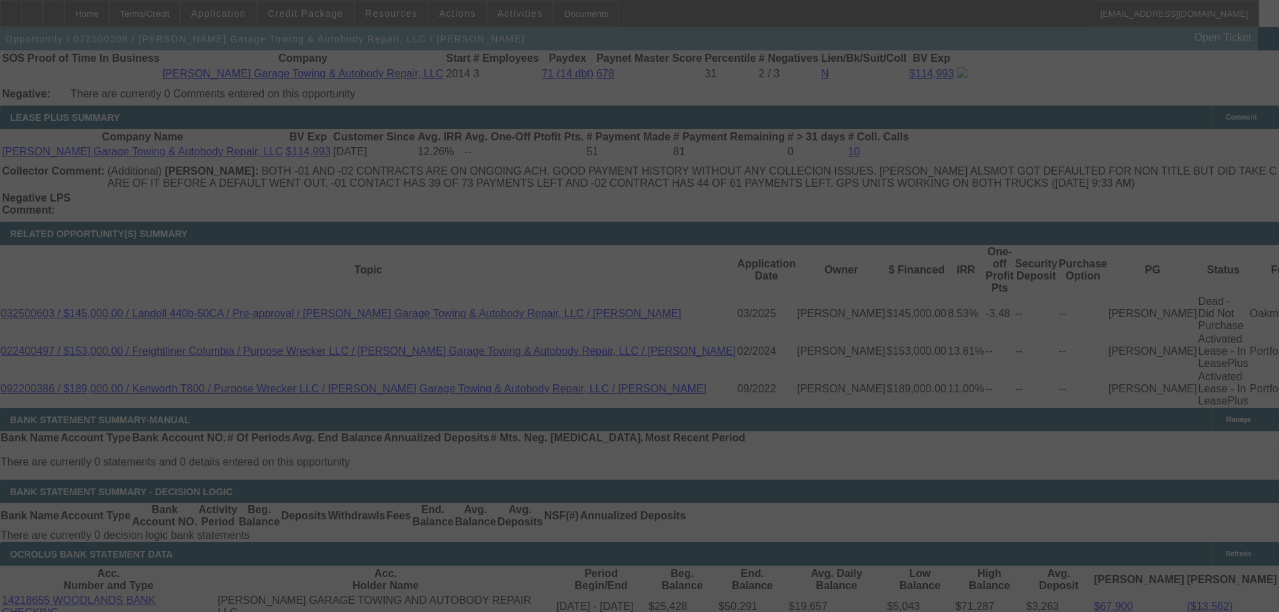
select select "0"
select select "2"
select select "0"
select select "6"
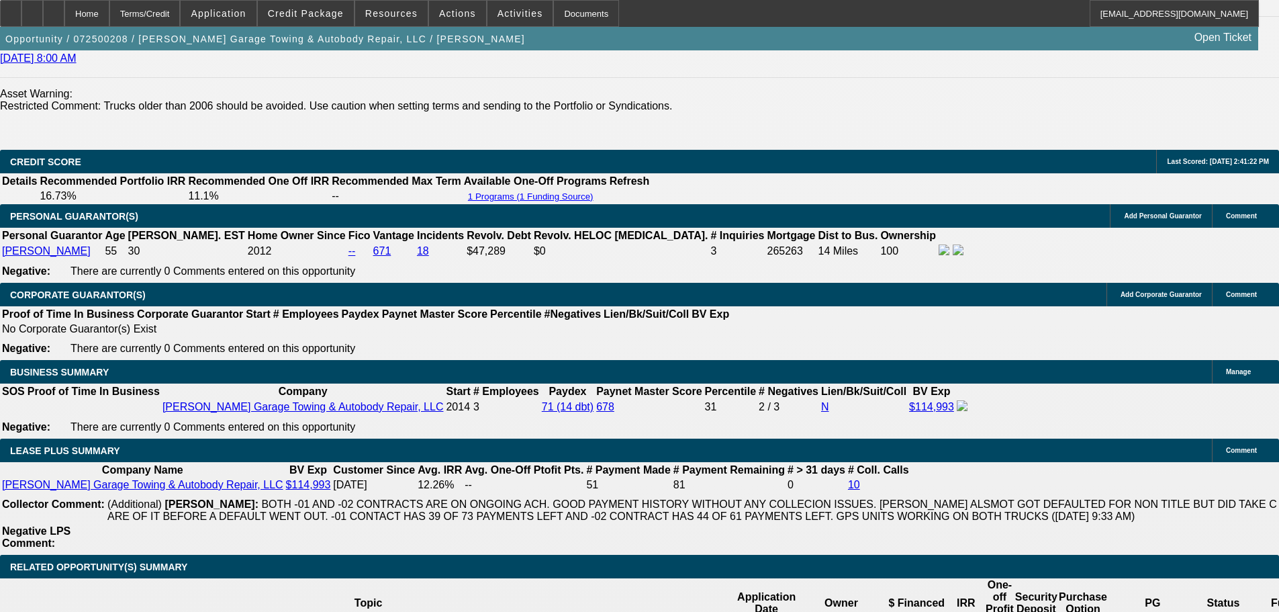
scroll to position [1749, 0]
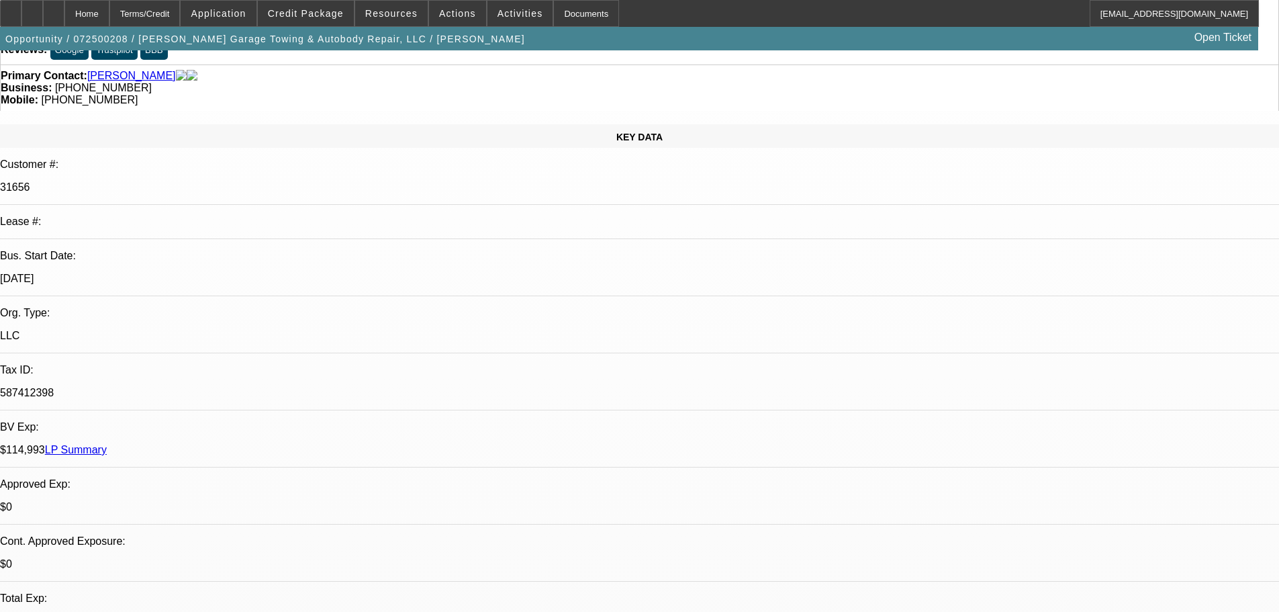
scroll to position [0, 0]
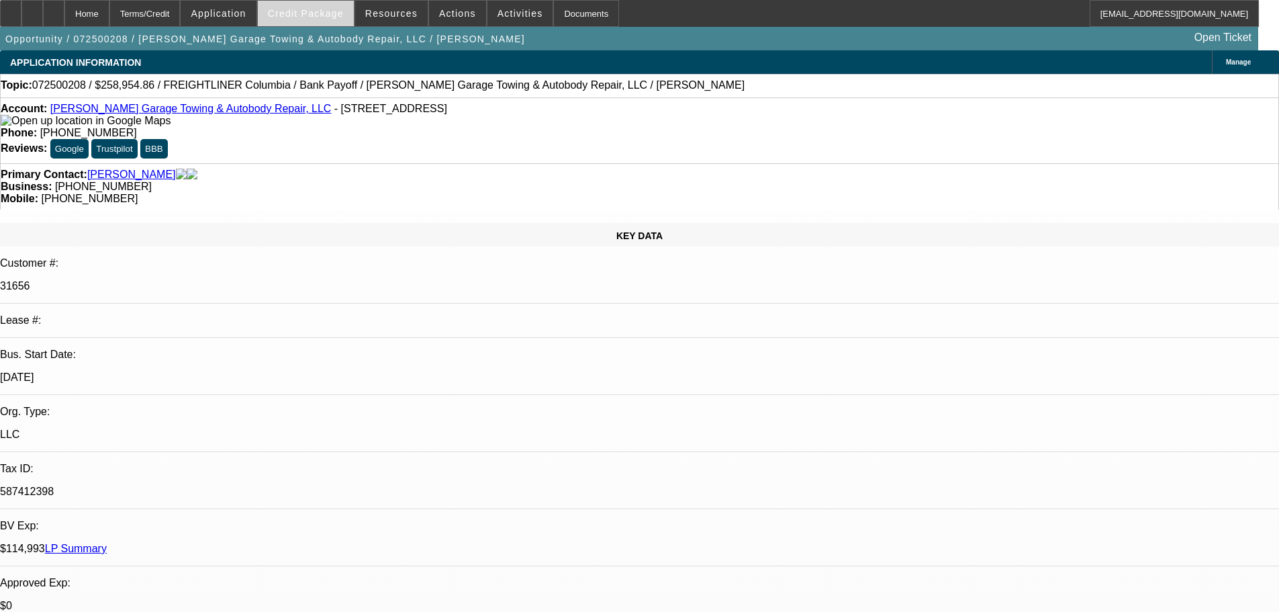
click at [303, 21] on span at bounding box center [306, 13] width 96 height 32
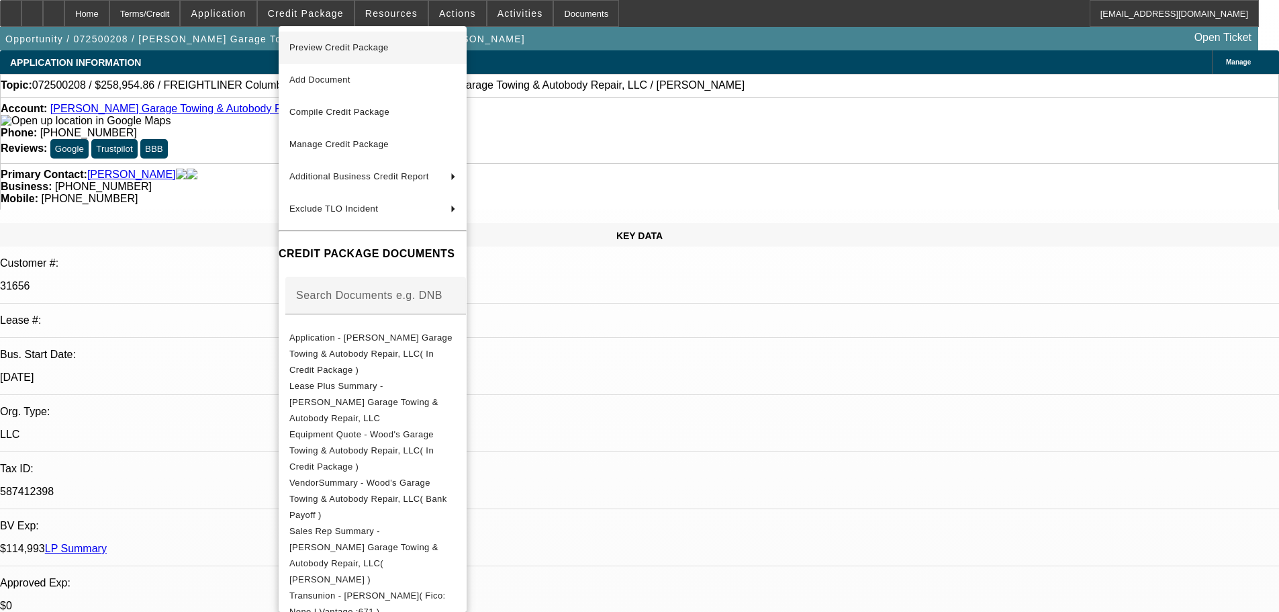
click at [317, 45] on span "Preview Credit Package" at bounding box center [338, 47] width 99 height 10
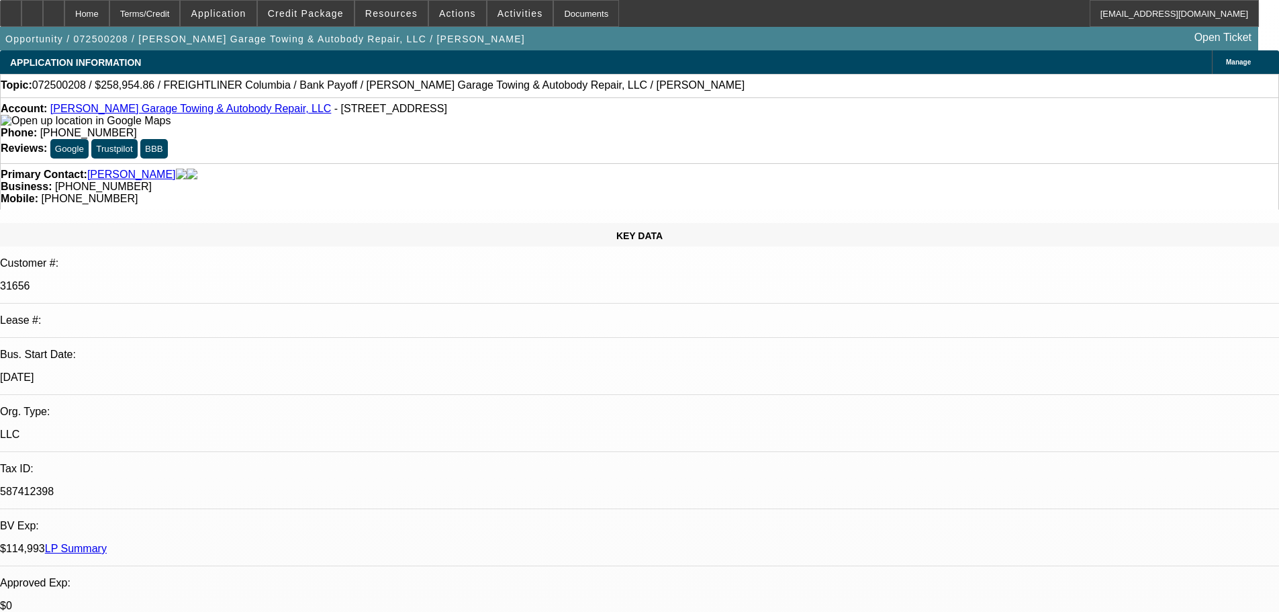
click at [107, 543] on link "LP Summary" at bounding box center [76, 548] width 62 height 11
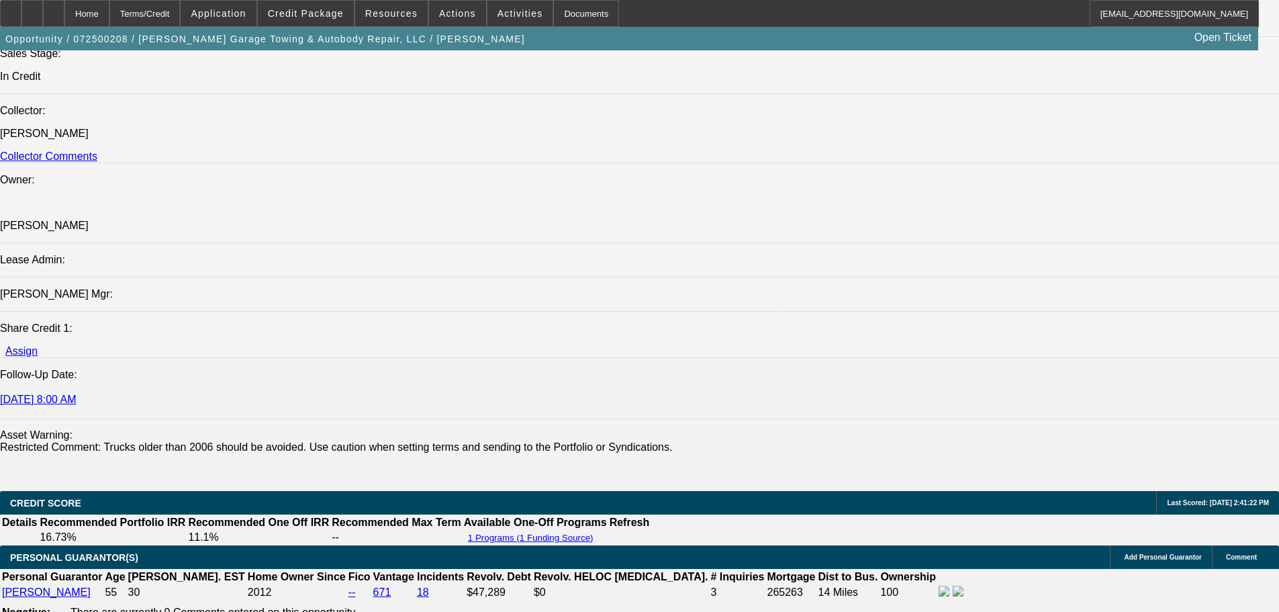
scroll to position [1947, 0]
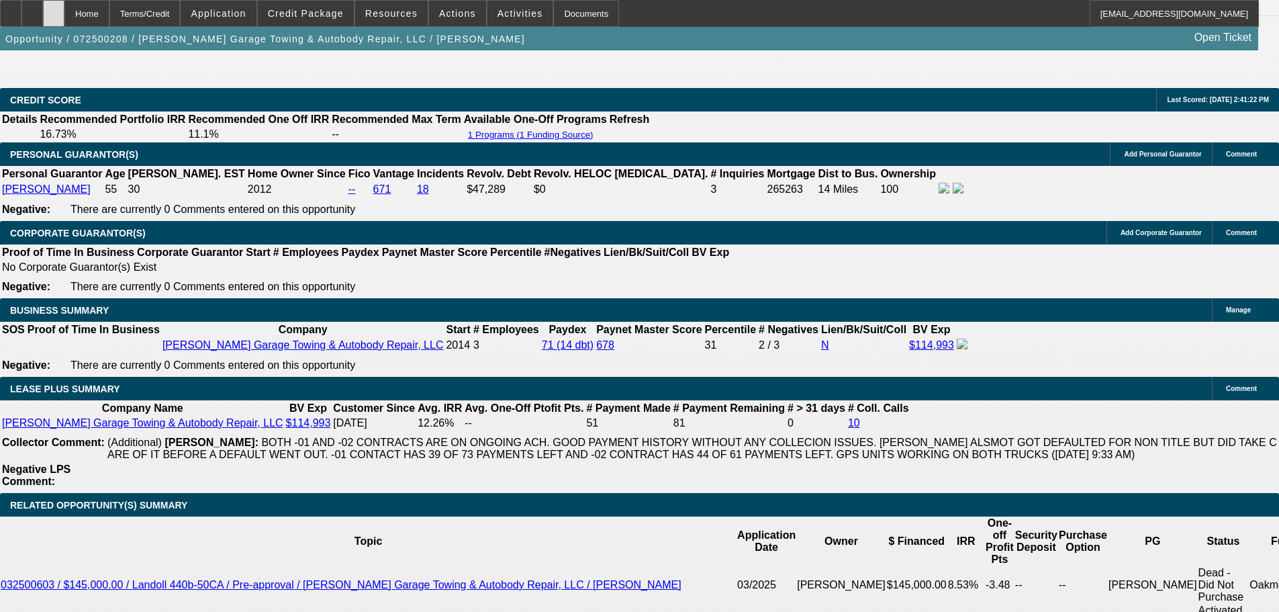
click at [64, 17] on div at bounding box center [53, 13] width 21 height 27
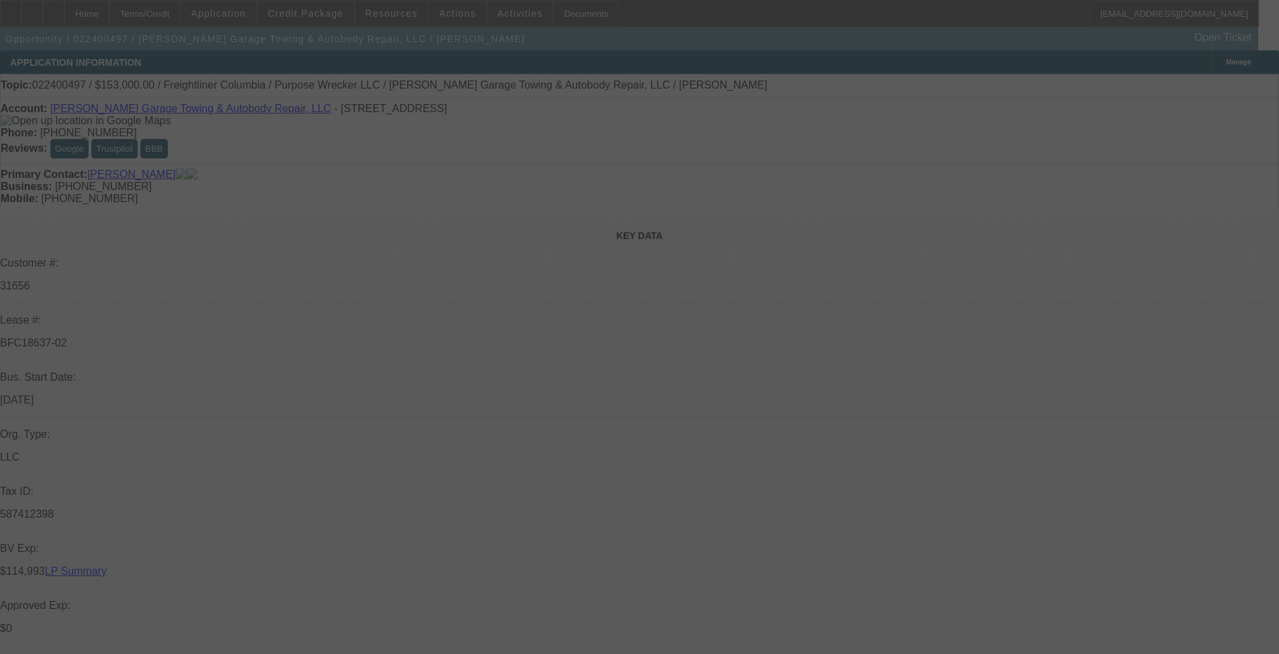
select select "0"
select select "2"
select select "0"
select select "6"
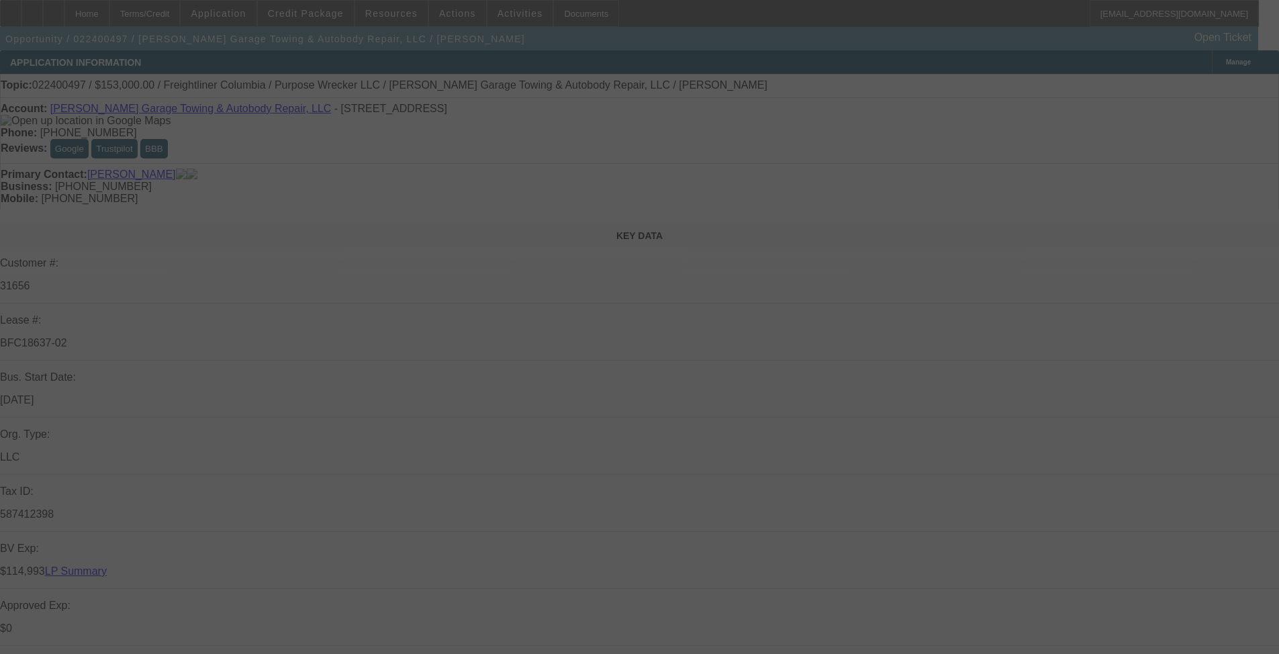
select select "0"
select select "2"
select select "0"
select select "6"
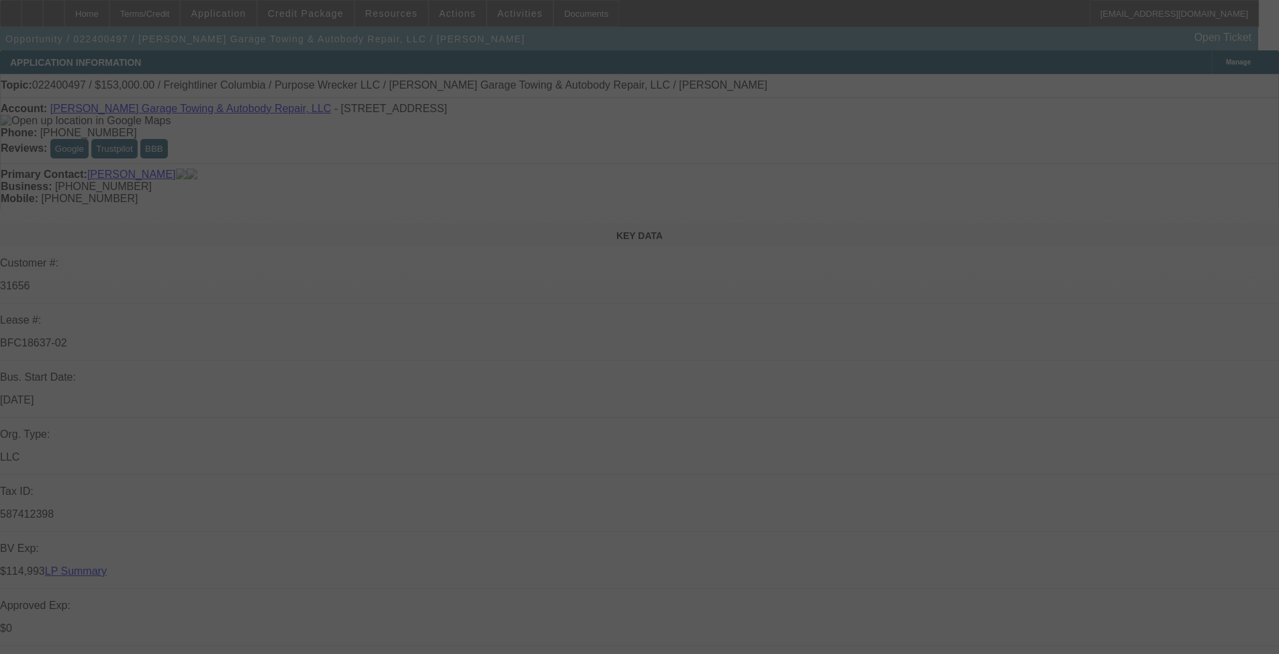
select select "0"
select select "2"
select select "0"
select select "6"
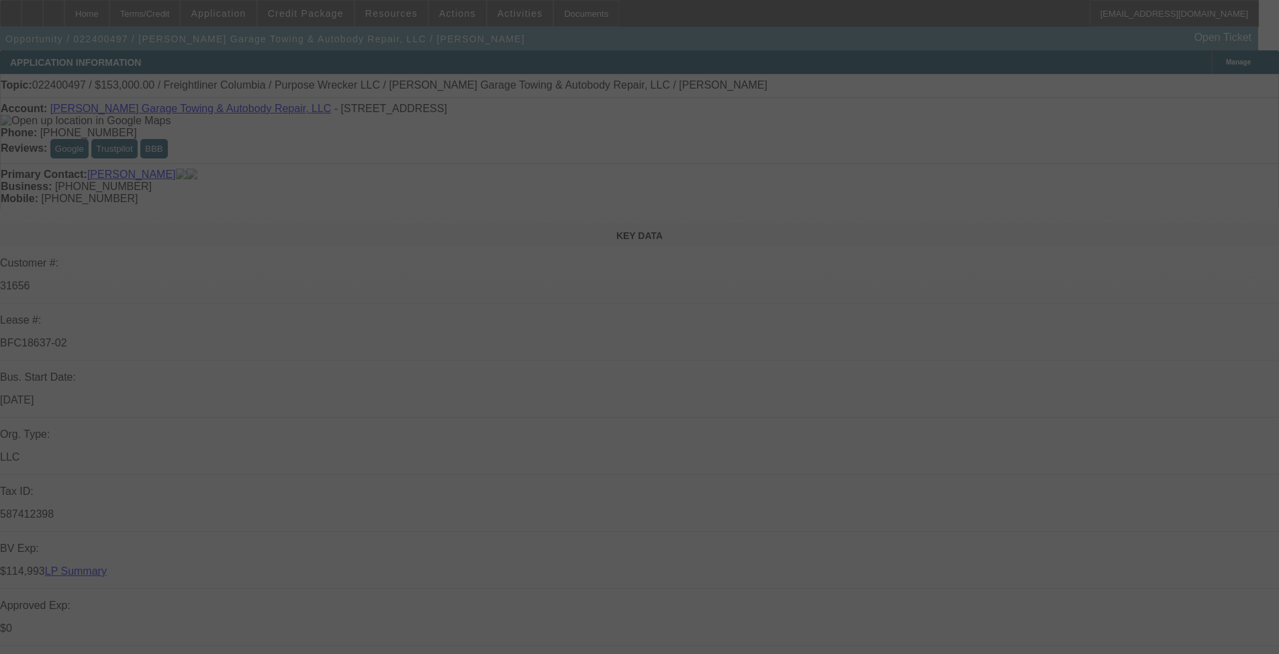
select select "0"
select select "2"
select select "0"
select select "6"
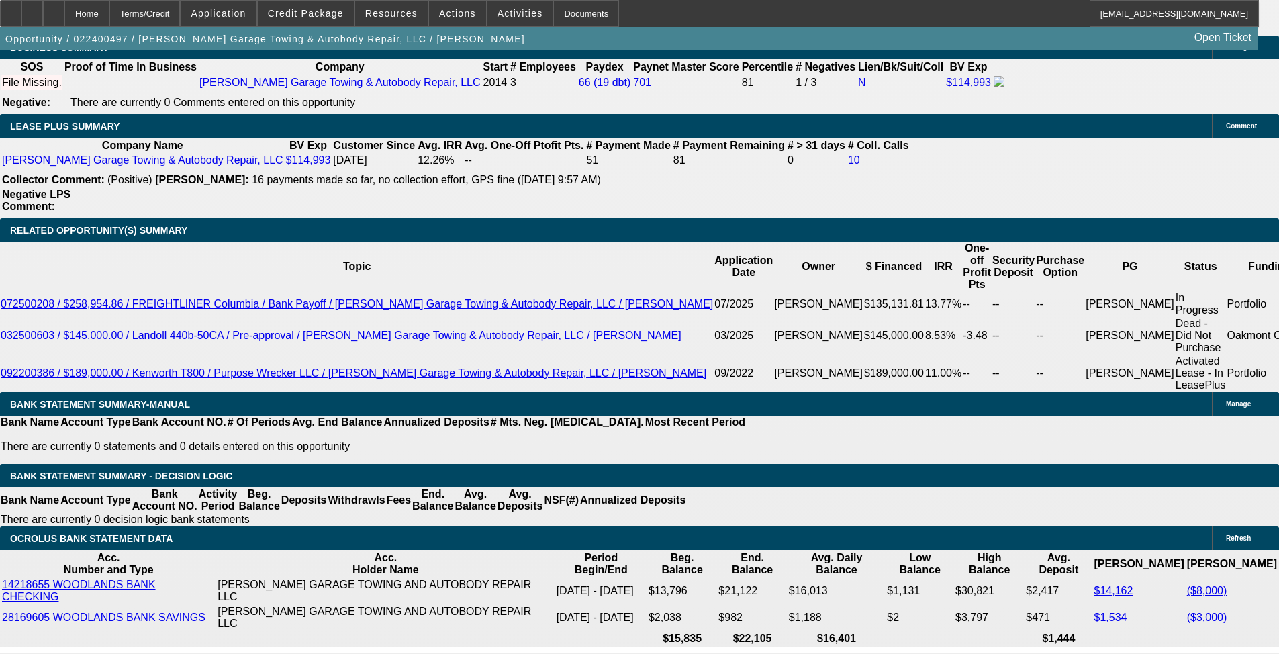
scroll to position [2216, 0]
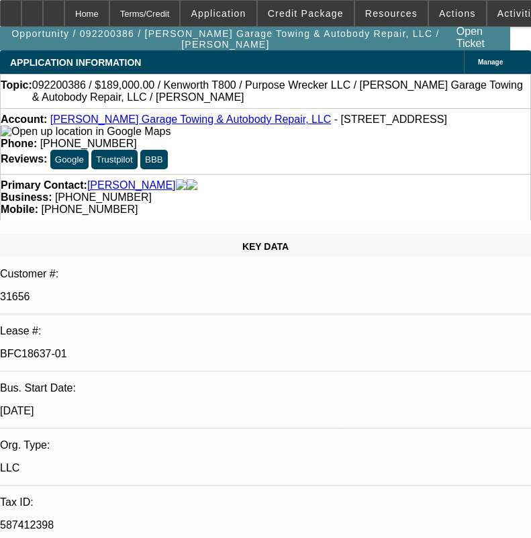
select select "0"
select select "2"
select select "0"
select select "6"
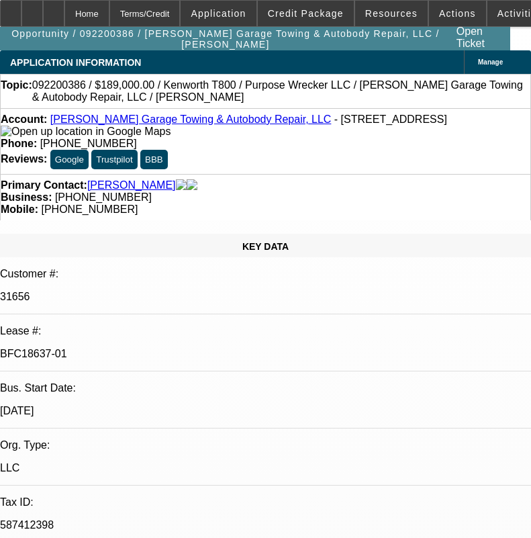
select select "0"
select select "2"
select select "0"
select select "6"
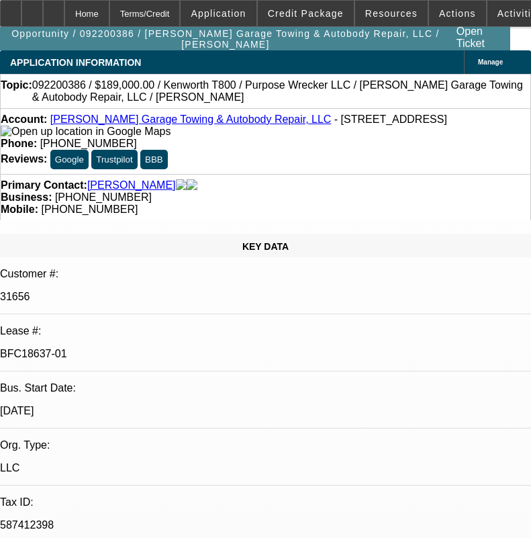
select select "0"
select select "3"
select select "0"
select select "6"
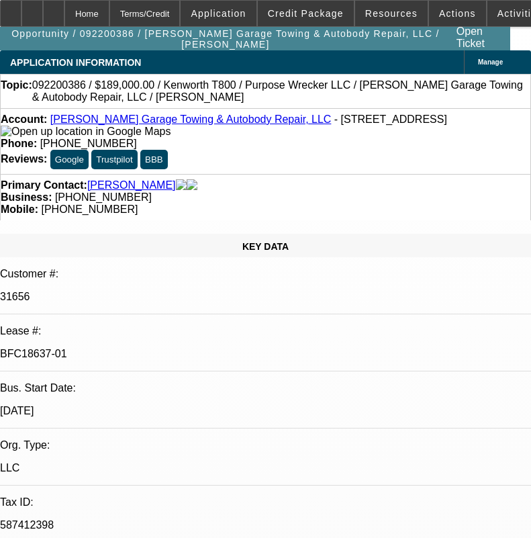
select select "0"
select select "3"
select select "0"
select select "6"
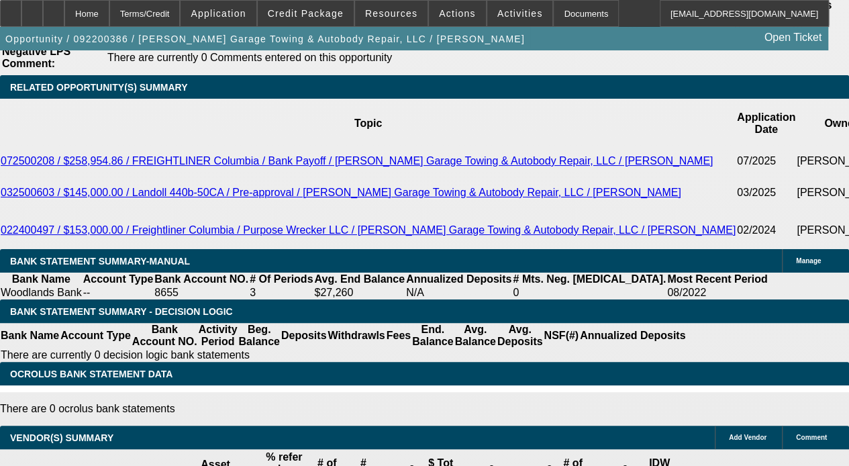
scroll to position [2484, 0]
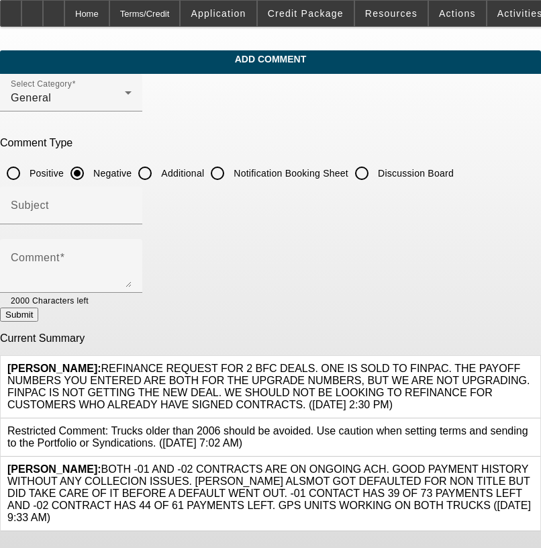
click at [534, 363] on icon at bounding box center [534, 363] width 0 height 0
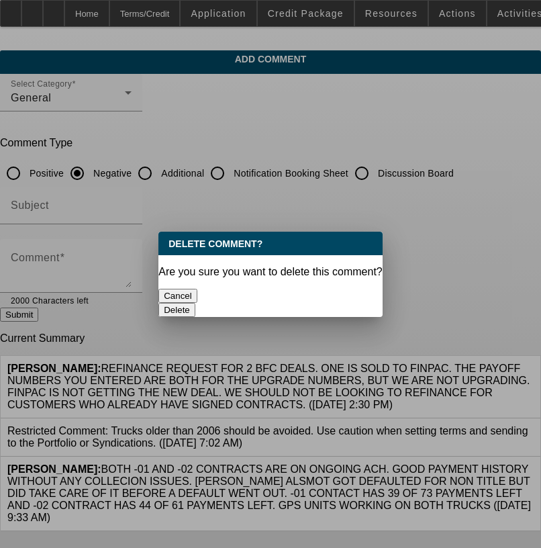
click at [195, 303] on button "Delete" at bounding box center [176, 310] width 37 height 14
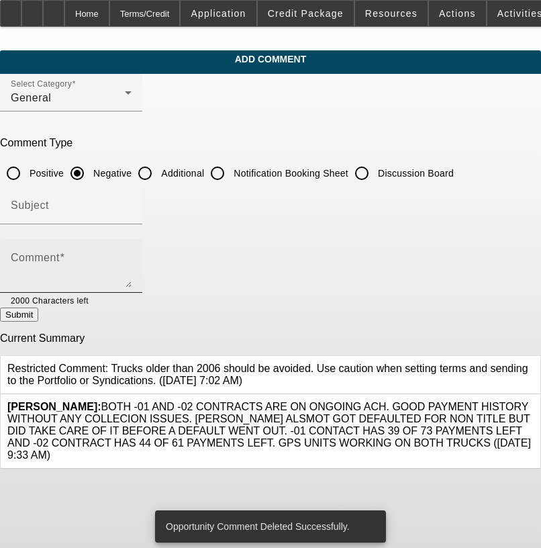
click at [132, 259] on textarea "Comment" at bounding box center [71, 271] width 121 height 32
paste textarea "REFINANCE REQUEST FOR 2 BFC DEALS. ONE IS SOLD TO FINPAC. WE SHOULD NOT BE LOOK…"
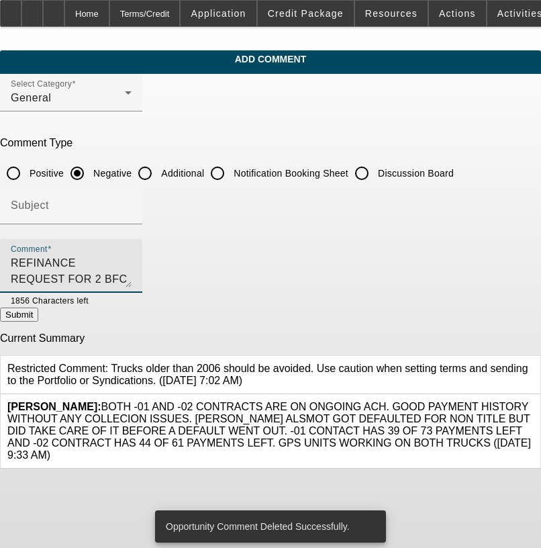
type textarea "REFINANCE REQUEST FOR 2 BFC DEALS. ONE IS SOLD TO FINPAC. WE SHOULD NOT BE LOOK…"
click at [38, 322] on button "Submit" at bounding box center [19, 315] width 38 height 14
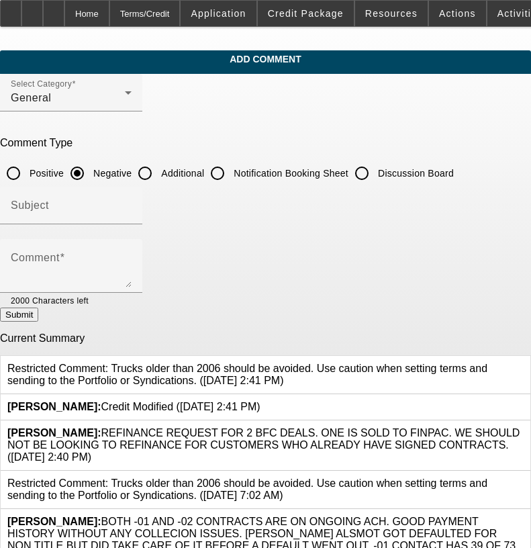
click at [524, 427] on icon at bounding box center [524, 427] width 0 height 0
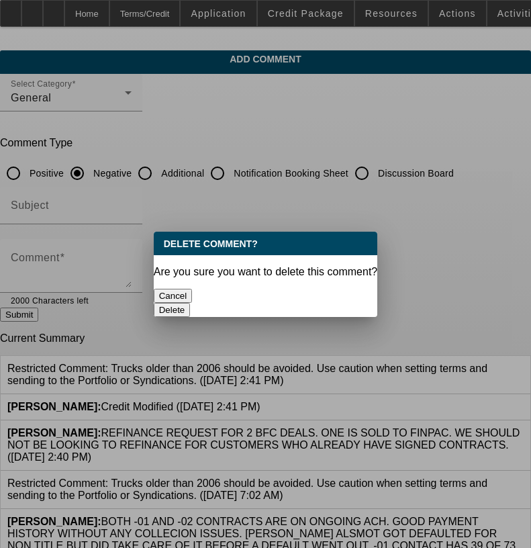
click at [324, 303] on div "Delete" at bounding box center [266, 310] width 224 height 14
click at [191, 303] on button "Delete" at bounding box center [172, 310] width 37 height 14
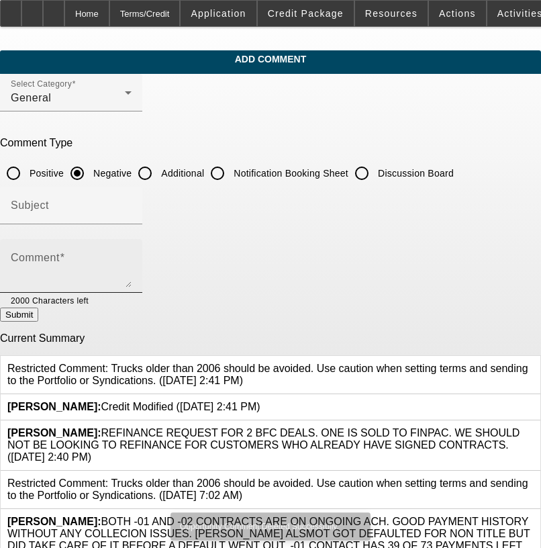
click at [132, 256] on textarea "Comment" at bounding box center [71, 271] width 121 height 32
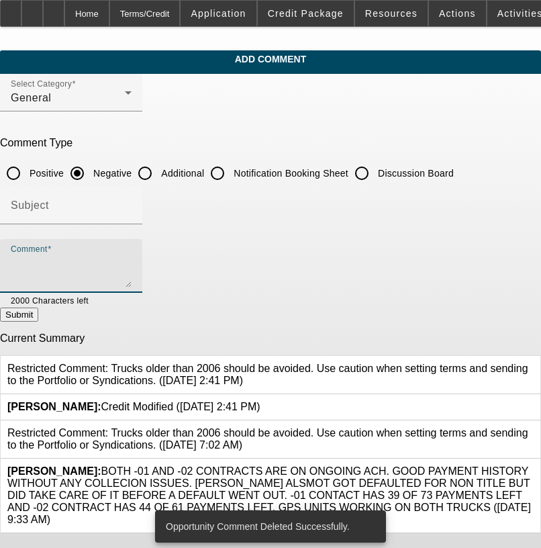
paste textarea "REFINANCE REQUEST FOR 2 BFC DEALS. ONE IS SOLD TO FINPAC. WE SHOULD NOT BE LOOK…"
type textarea "REFINANCE REQUEST FOR 2 BFC DEALS. ONE IS SOLD TO FINPAC. WE SHOULD NOT BE LOOK…"
click at [38, 318] on button "Submit" at bounding box center [19, 315] width 38 height 14
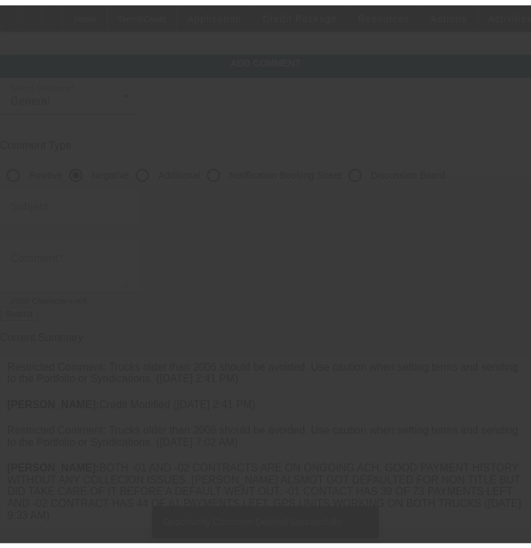
scroll to position [0, 0]
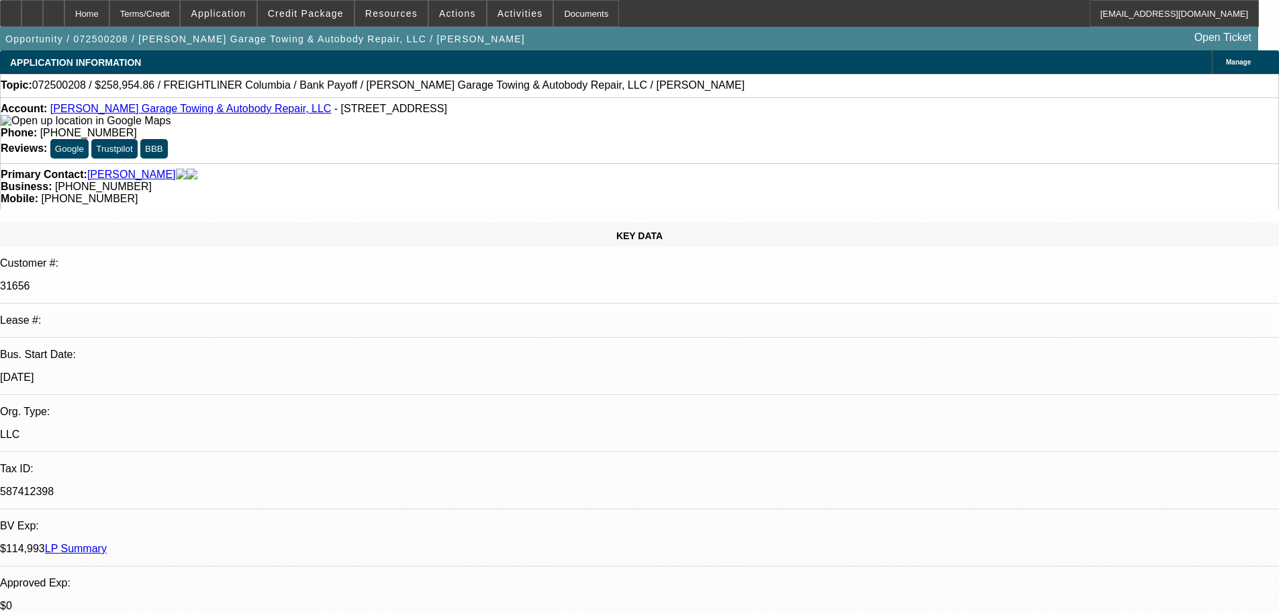
select select "0"
select select "2"
select select "0"
select select "6"
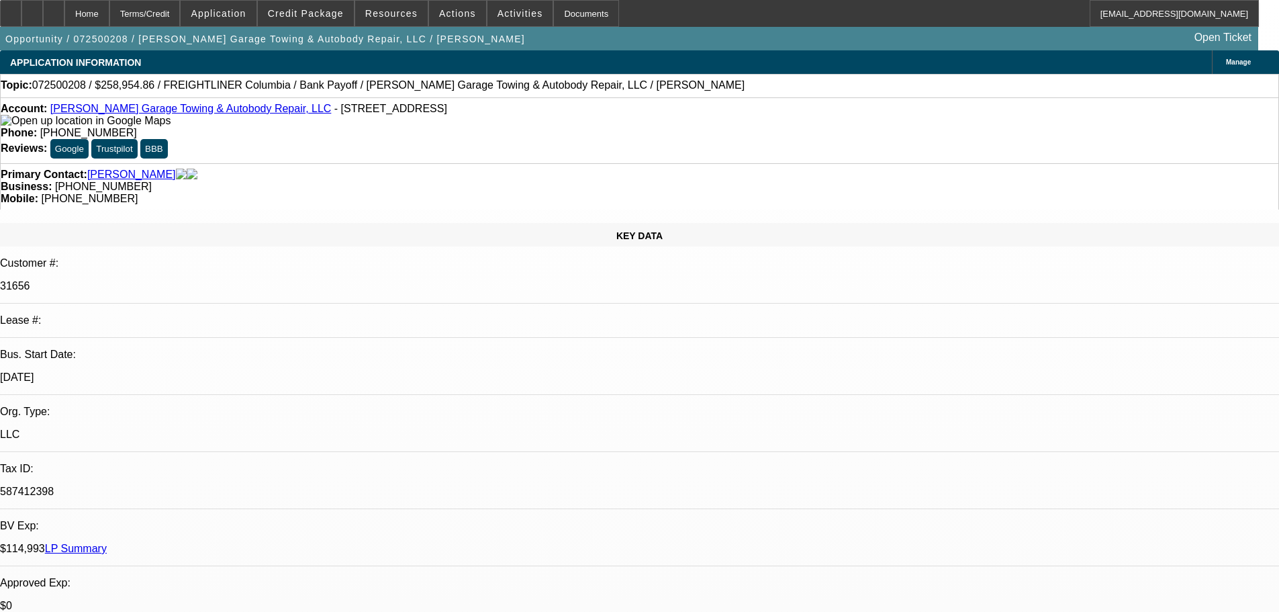
select select "0"
select select "2"
select select "0"
select select "6"
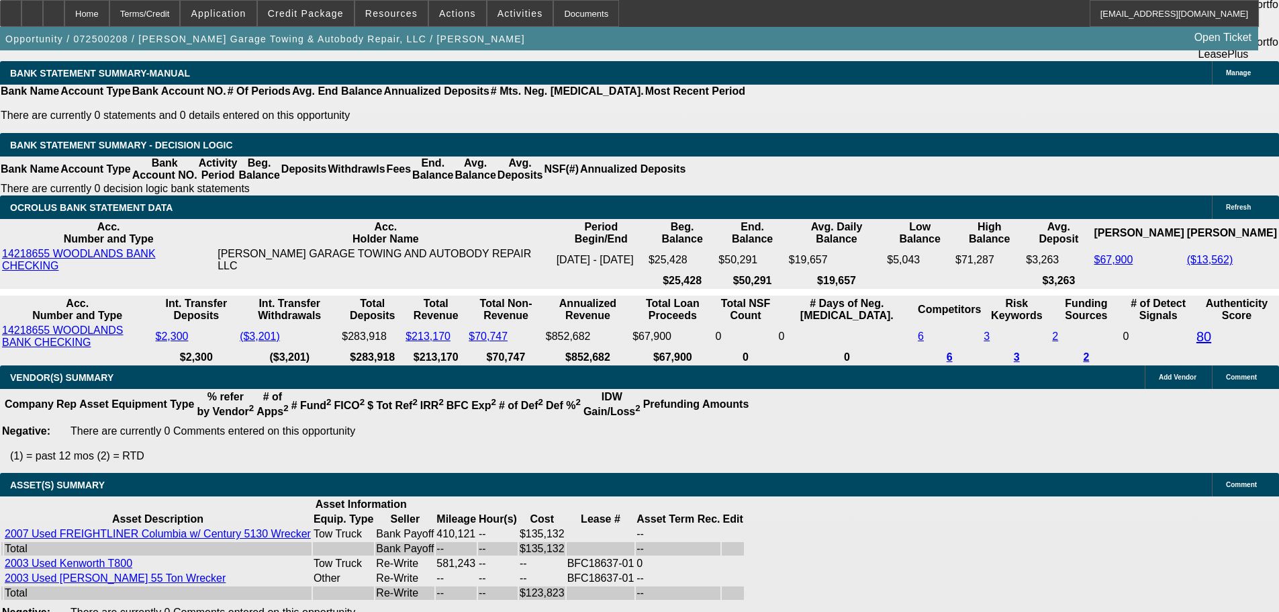
scroll to position [2701, 0]
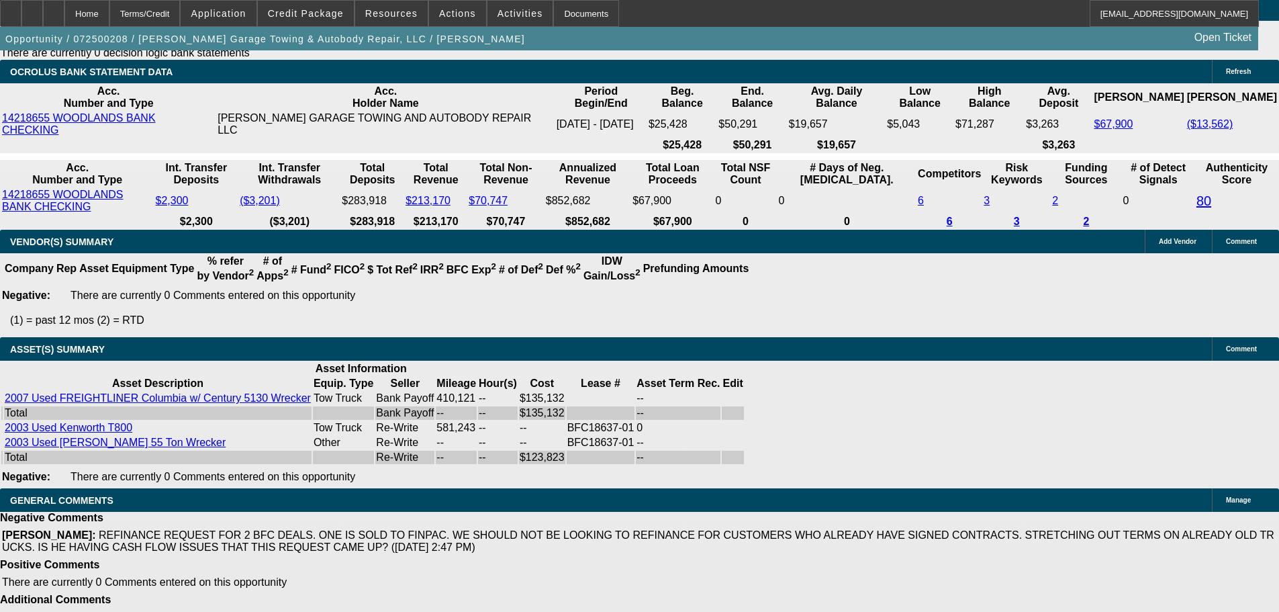
select select "3"
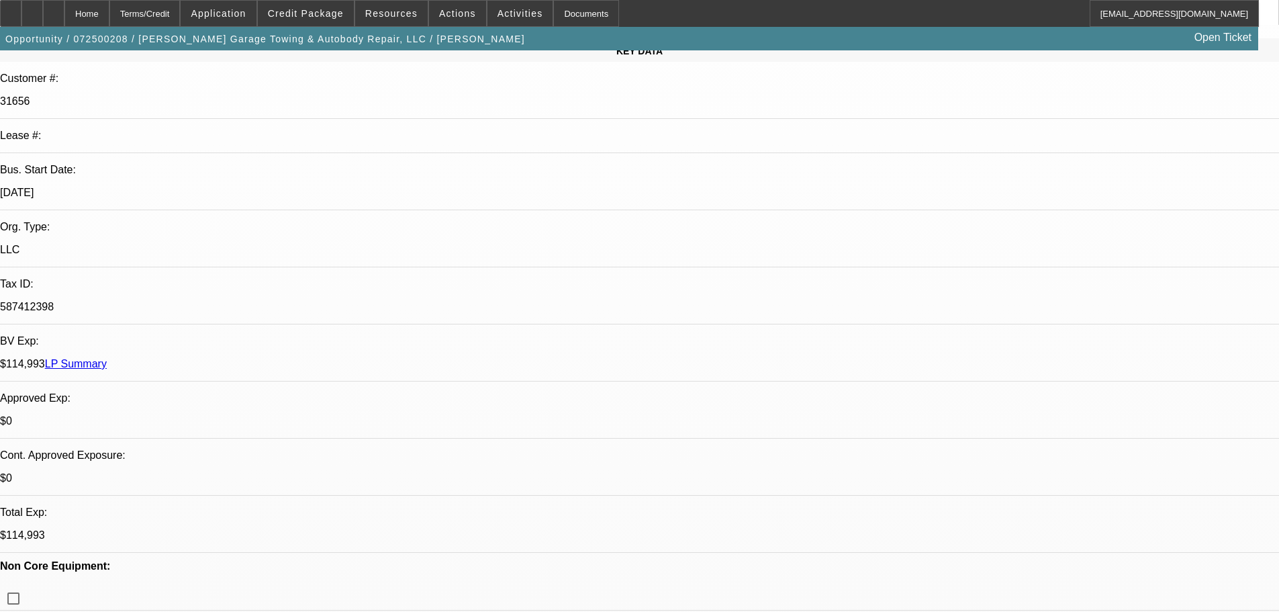
scroll to position [201, 0]
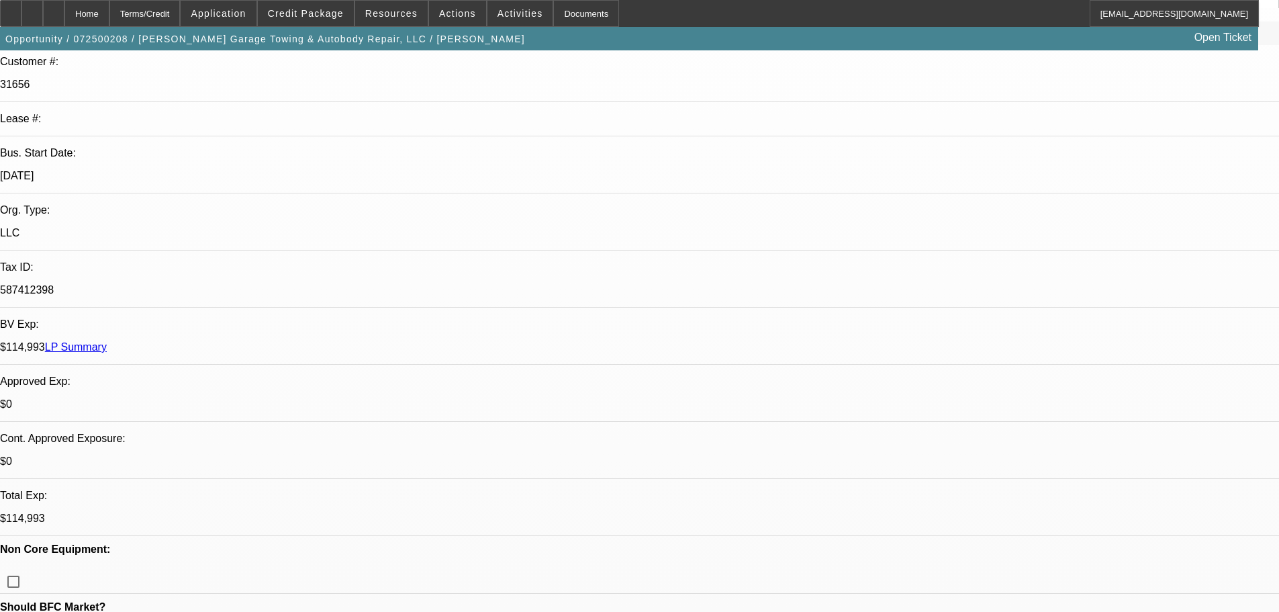
checkbox input "false"
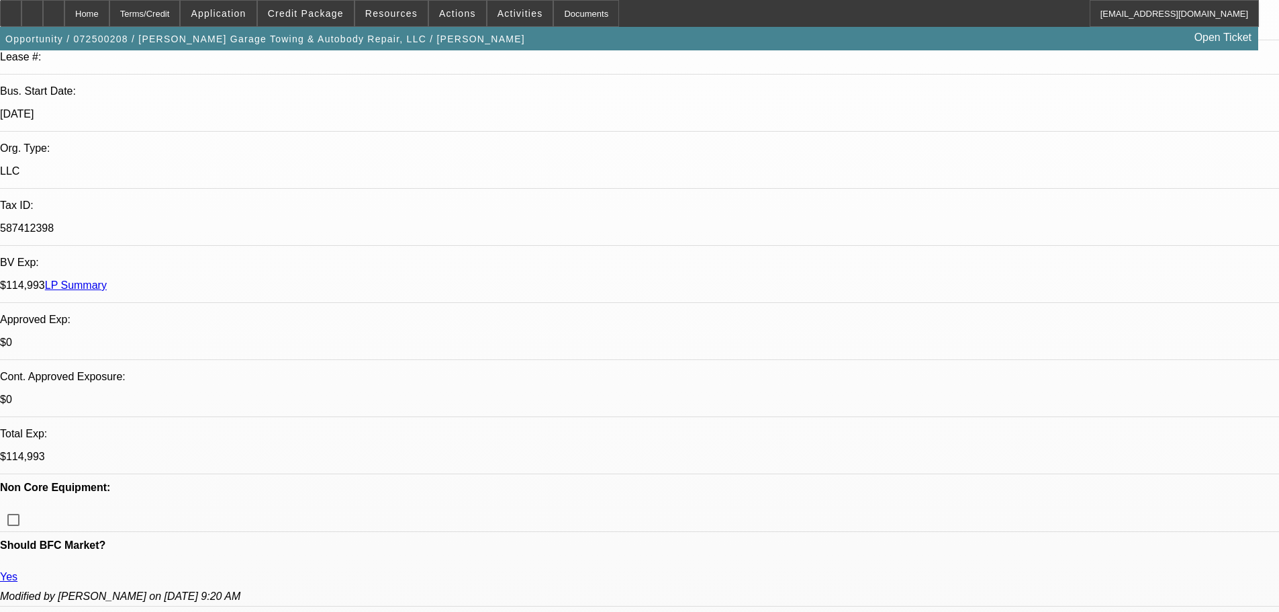
scroll to position [269, 0]
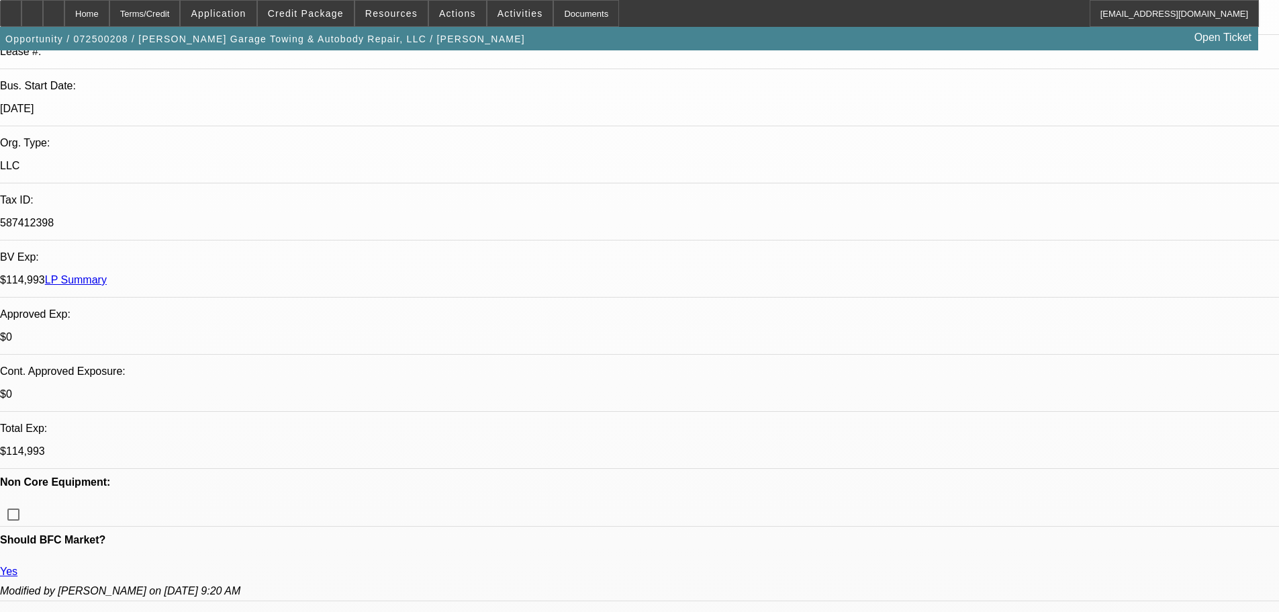
paste textarea "APPROVED WITH THIS RATE, COMMISSION IS NOT PAYABLE ON THE BFC PORT DEAL. A NEW …"
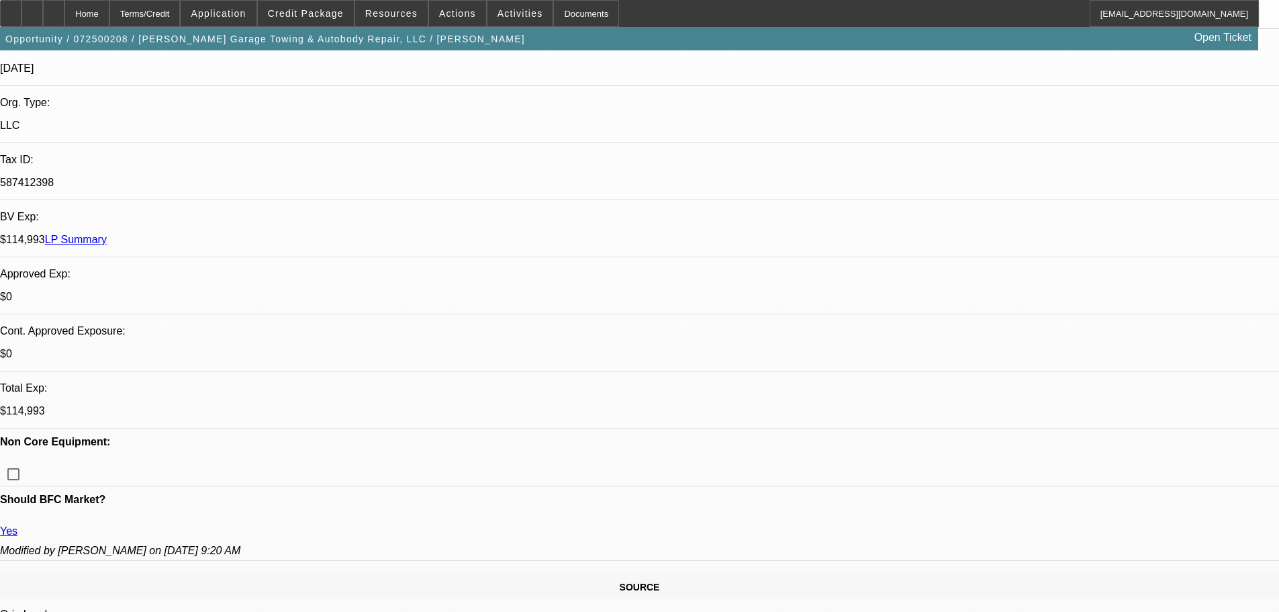
scroll to position [470, 0]
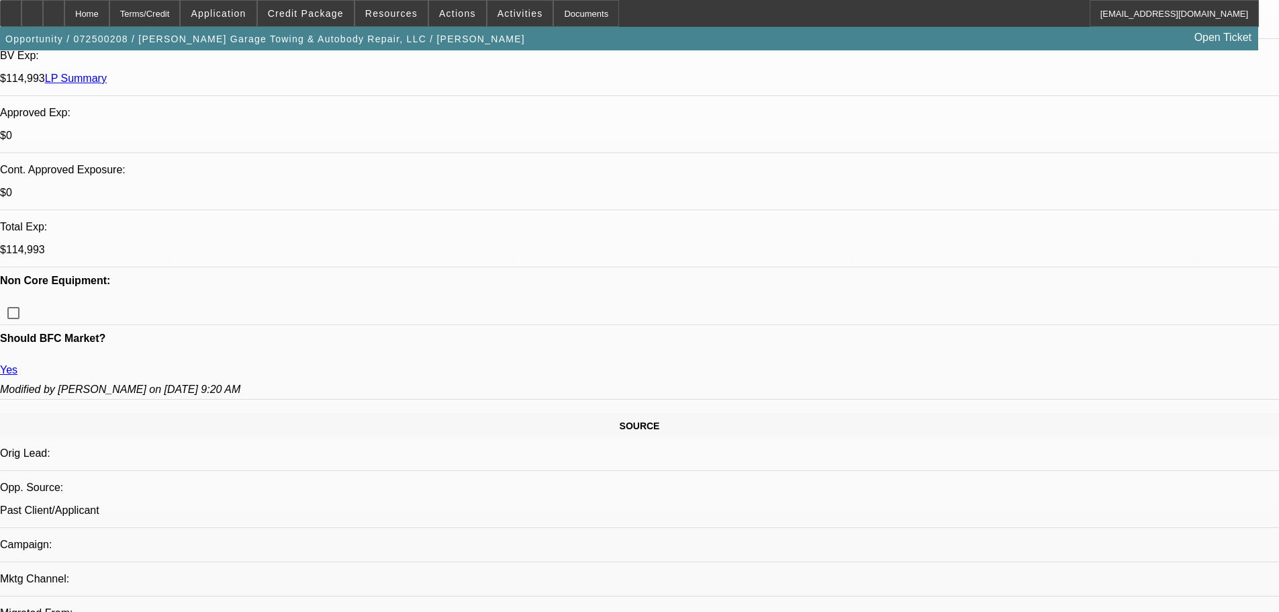
type textarea "APPROVED WITH THIS RATE, COMMISSION IS NOT PAYABLE ON THE BFC PORT DEAL. A NEW …"
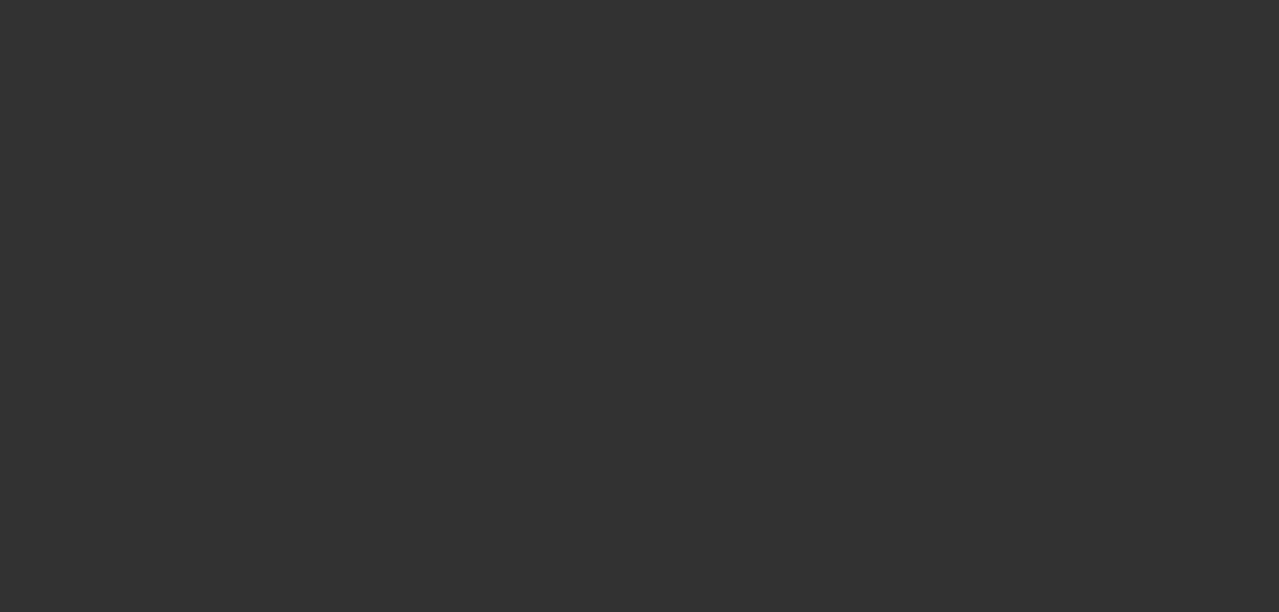
scroll to position [0, 0]
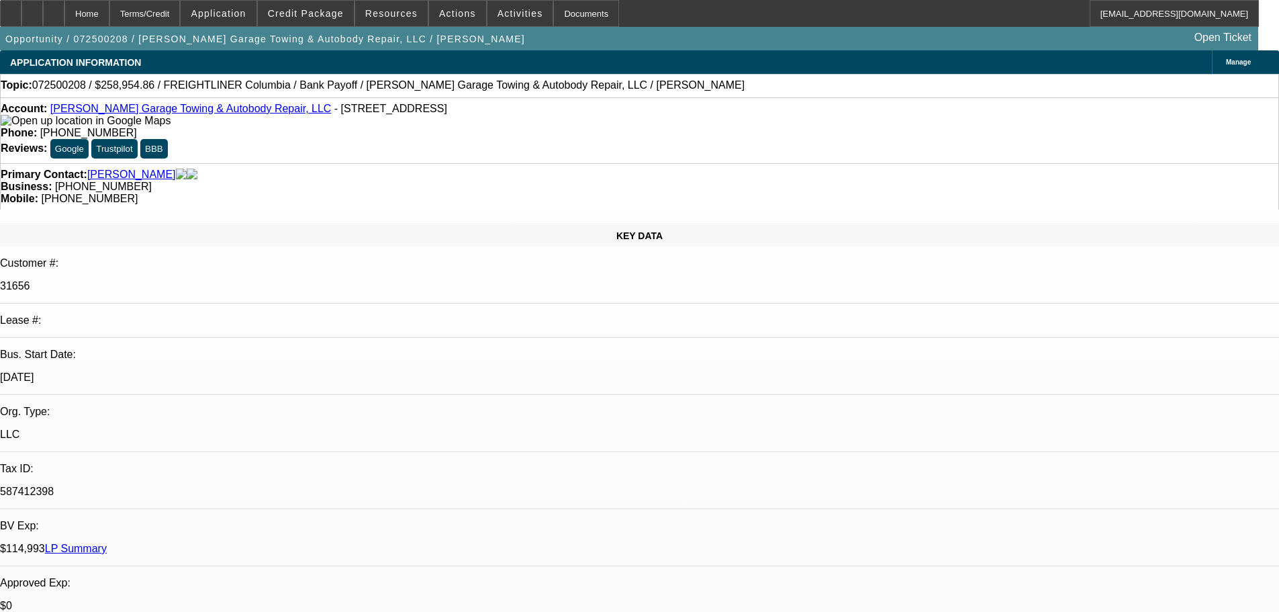
select select "0"
select select "2"
select select "0"
select select "6"
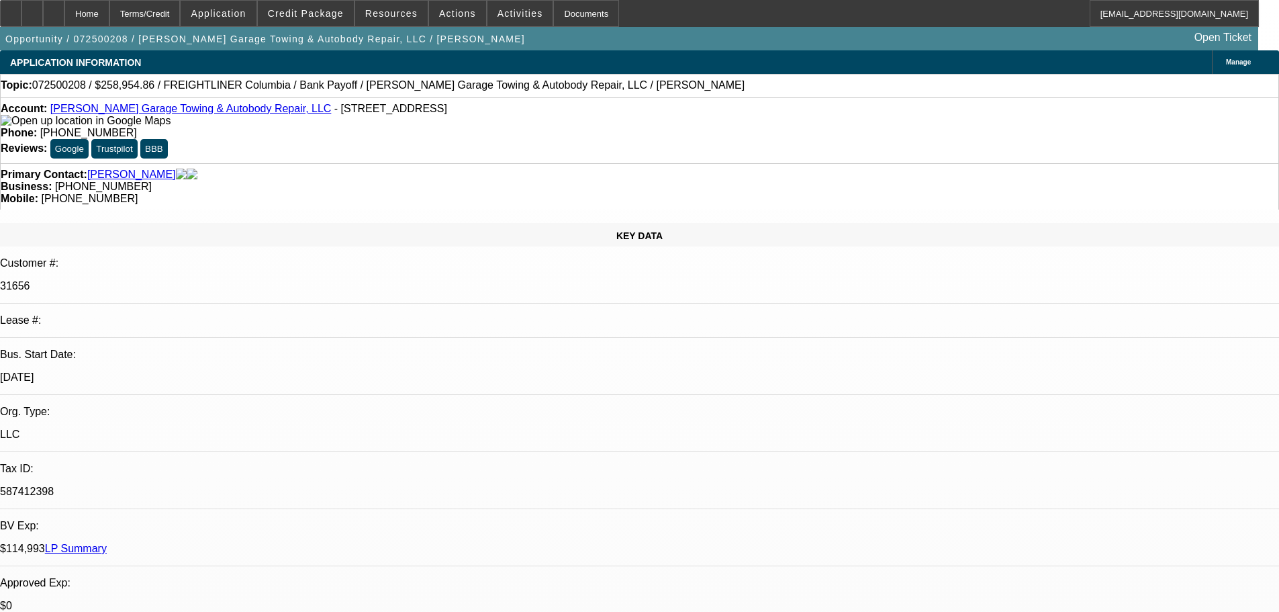
select select "0"
select select "2"
select select "0"
select select "6"
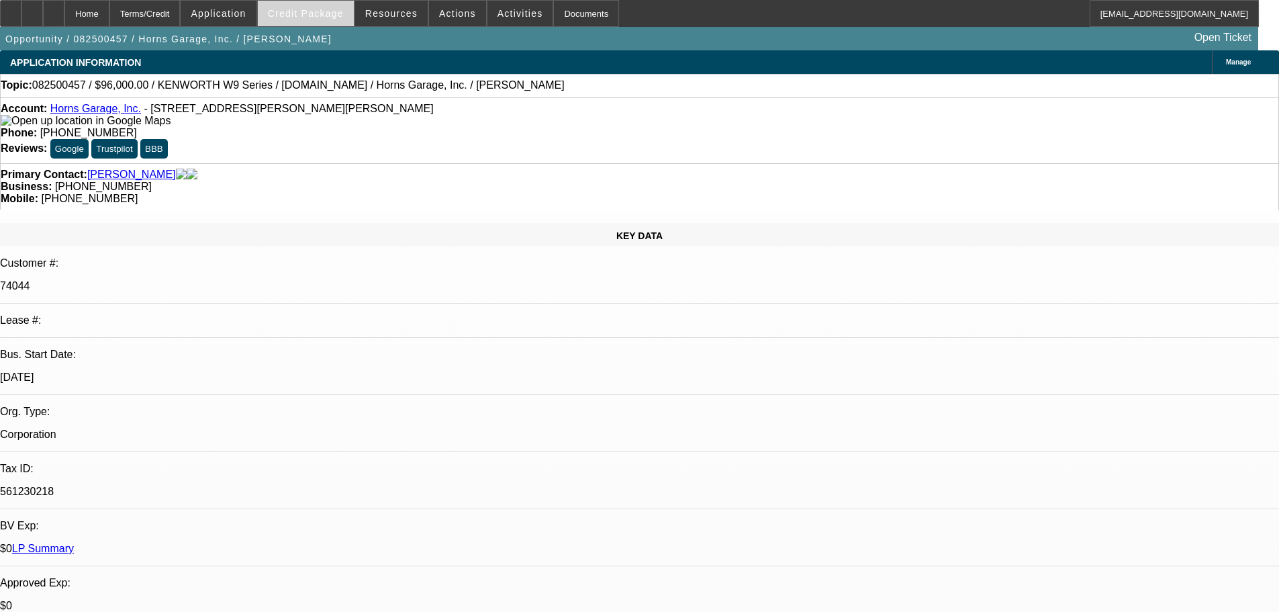
select select "0"
select select "2"
select select "0.1"
select select "4"
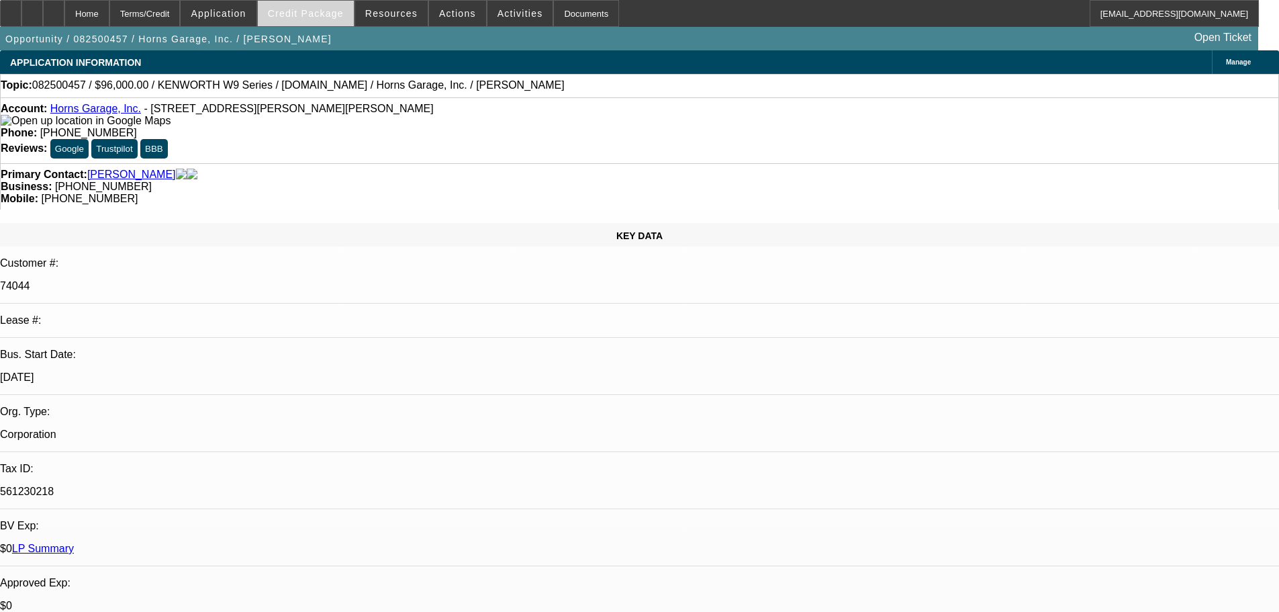
click at [324, 16] on span "Credit Package" at bounding box center [306, 13] width 76 height 11
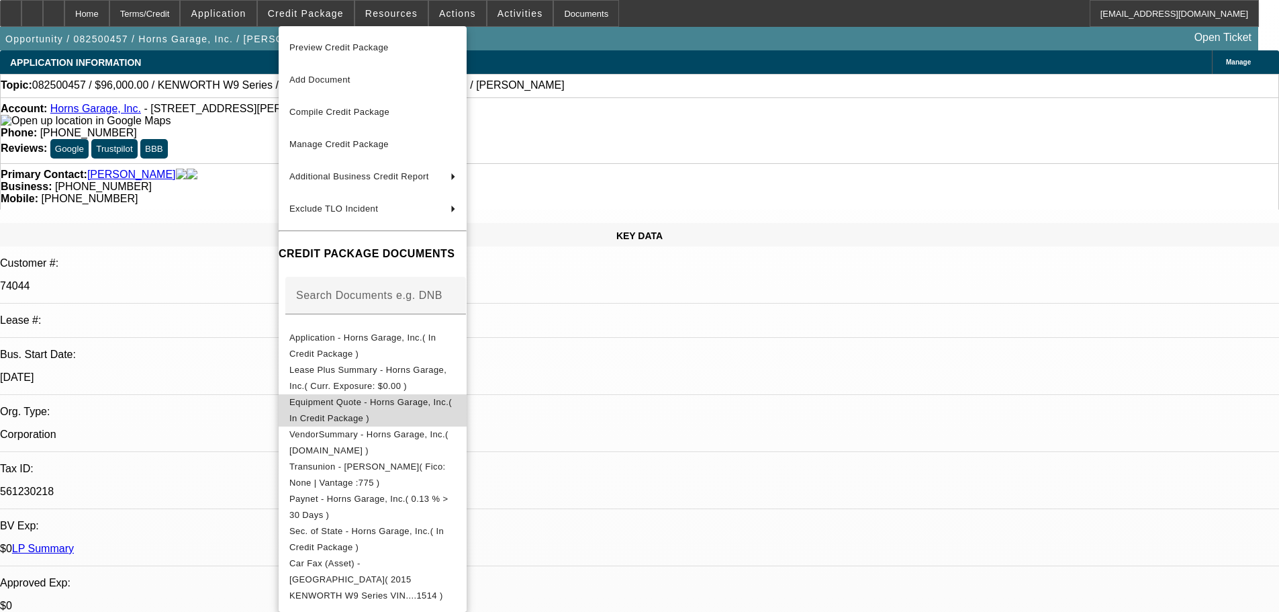
click at [343, 409] on span "Equipment Quote - Horns Garage, Inc.( In Credit Package )" at bounding box center [370, 410] width 162 height 26
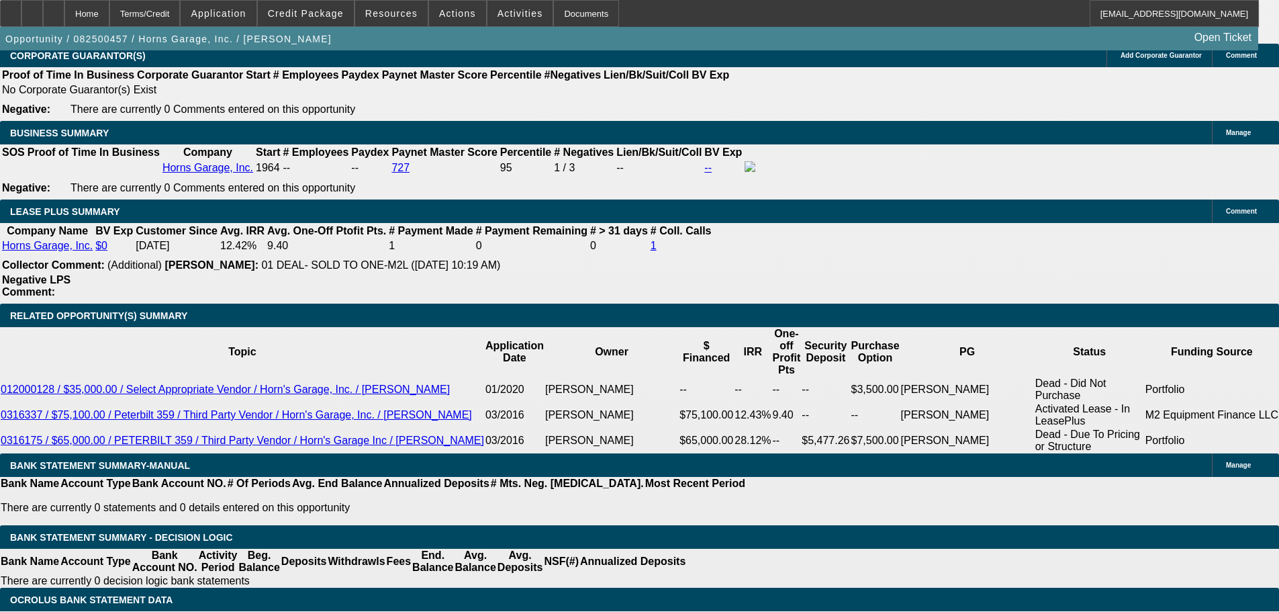
scroll to position [2014, 0]
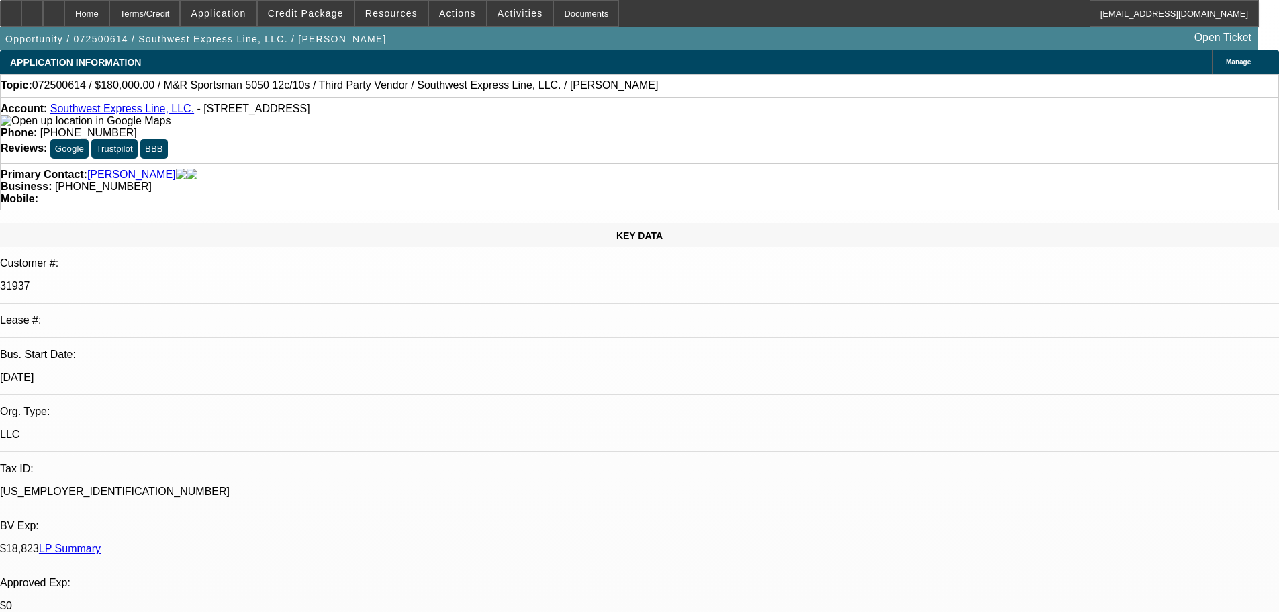
select select "0"
select select "2"
select select "0.1"
select select "4"
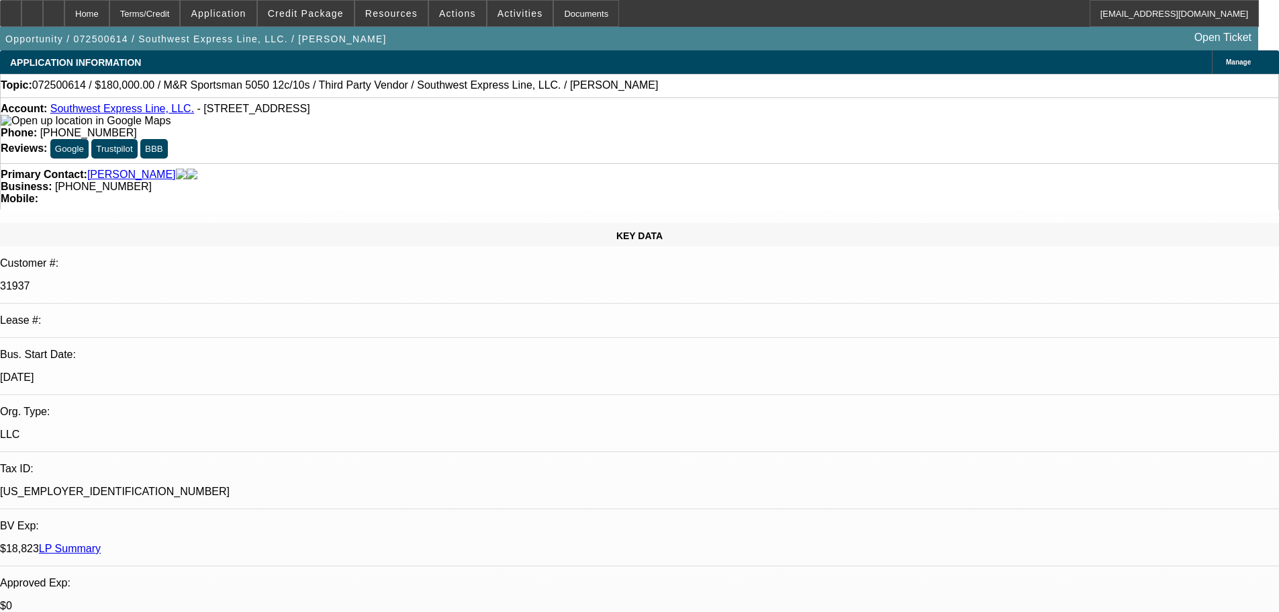
select select "0"
select select "2"
select select "0.1"
select select "4"
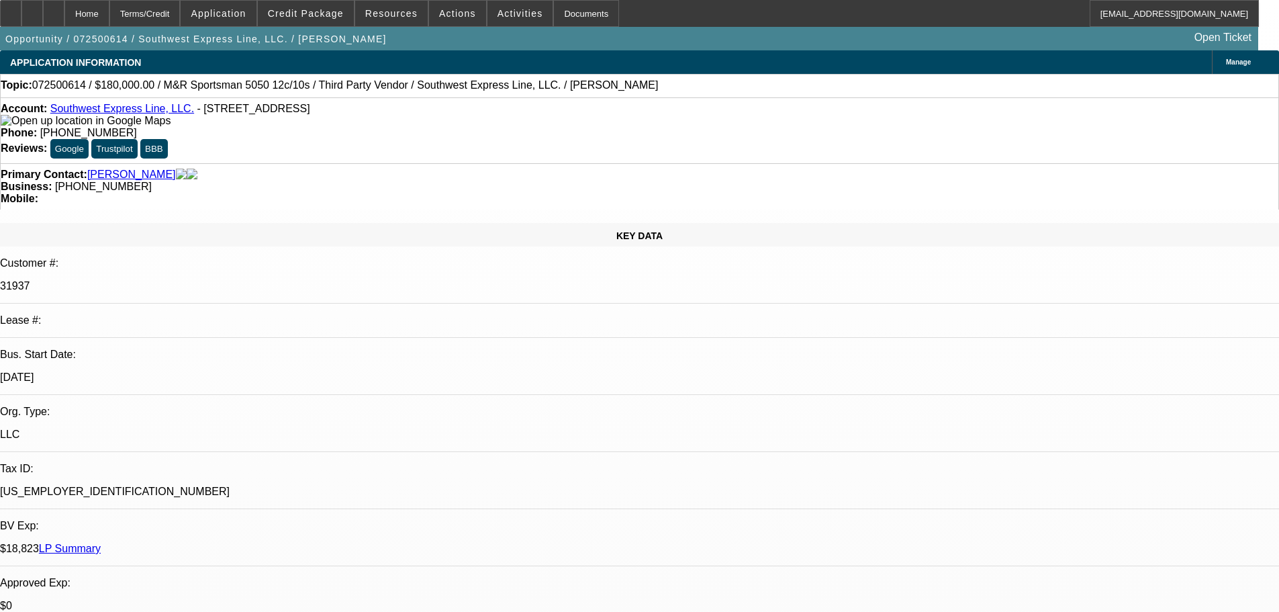
select select "0"
select select "2"
select select "0.1"
select select "4"
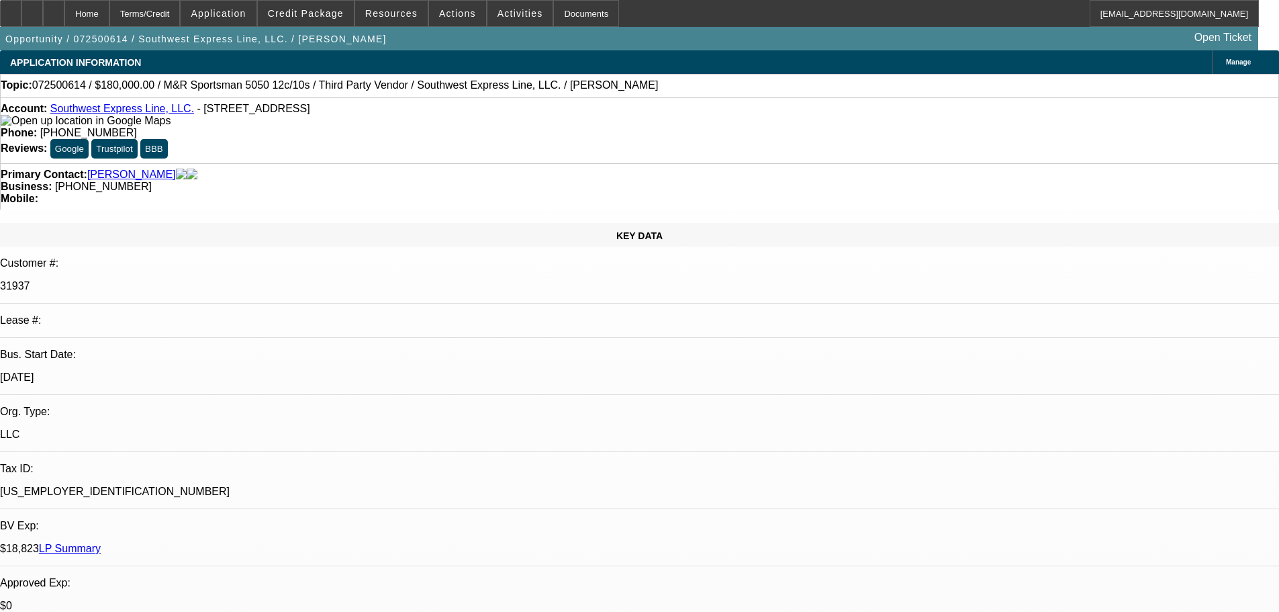
select select "0"
select select "0.1"
select select "4"
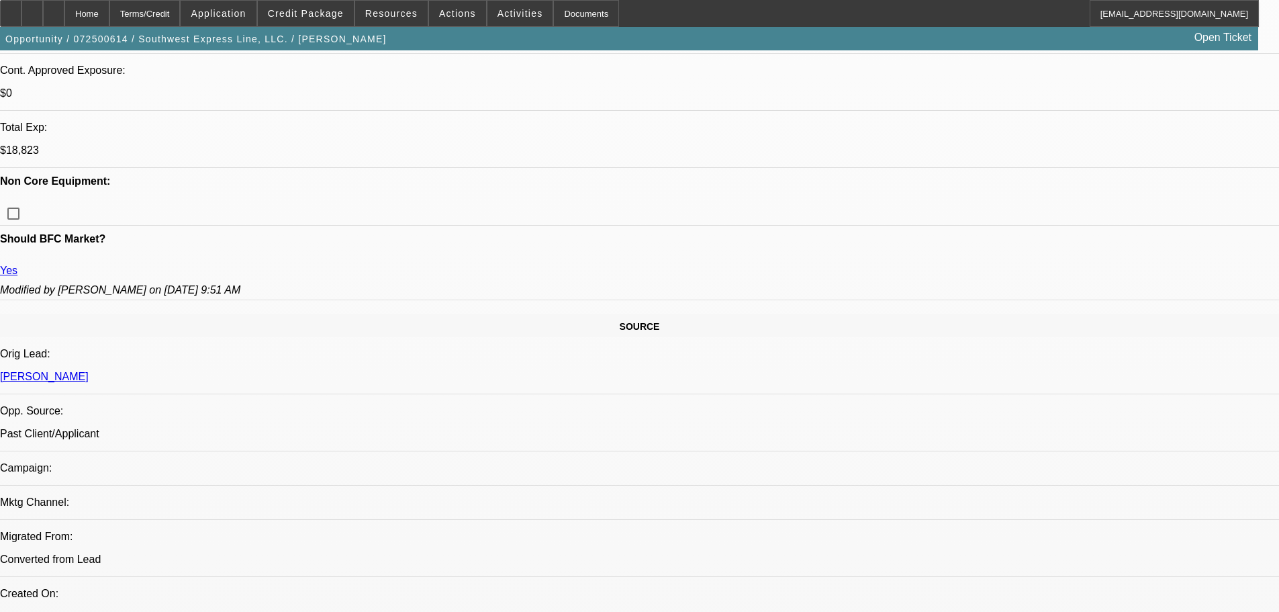
scroll to position [293, 0]
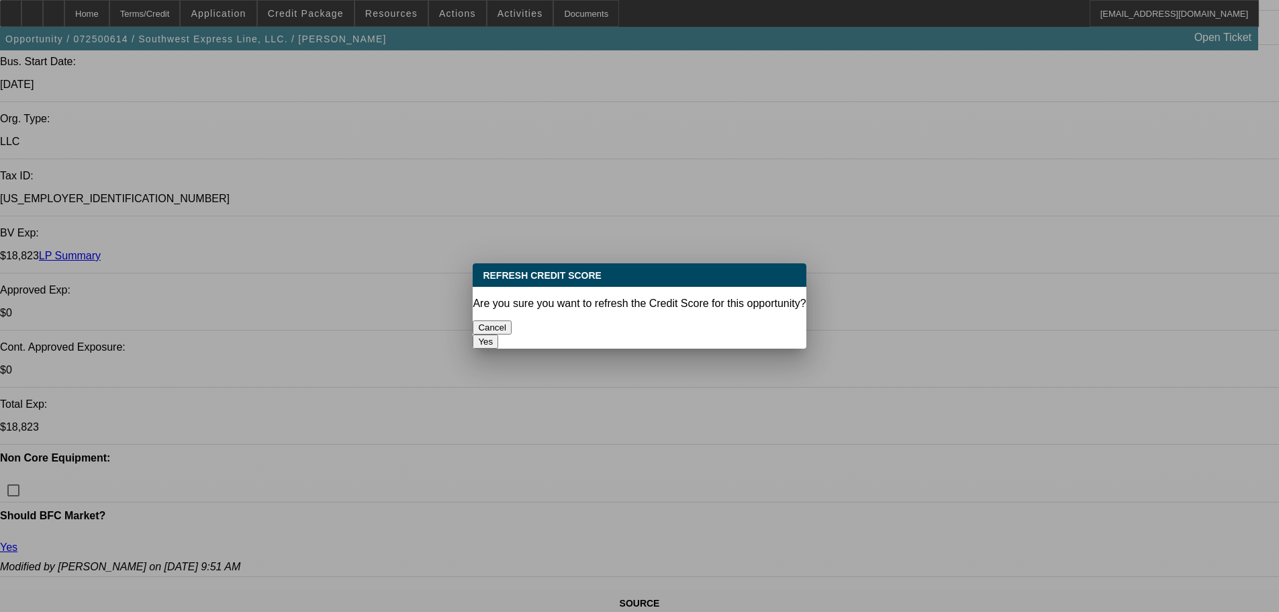
scroll to position [0, 0]
click at [498, 334] on button "Yes" at bounding box center [486, 341] width 26 height 14
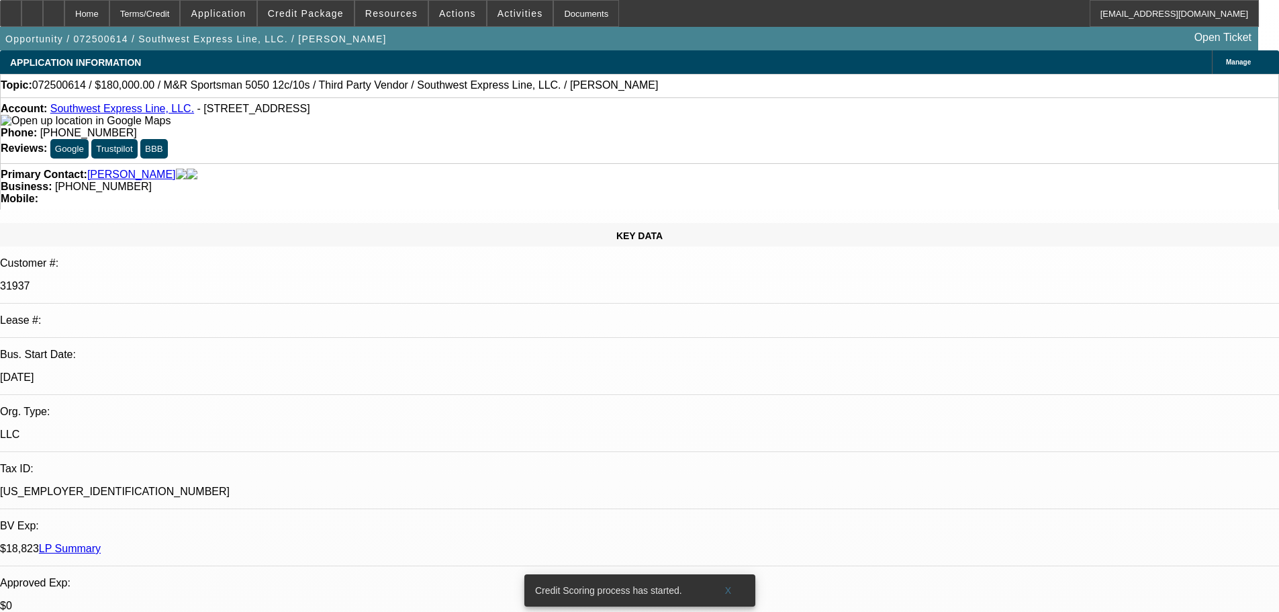
scroll to position [293, 0]
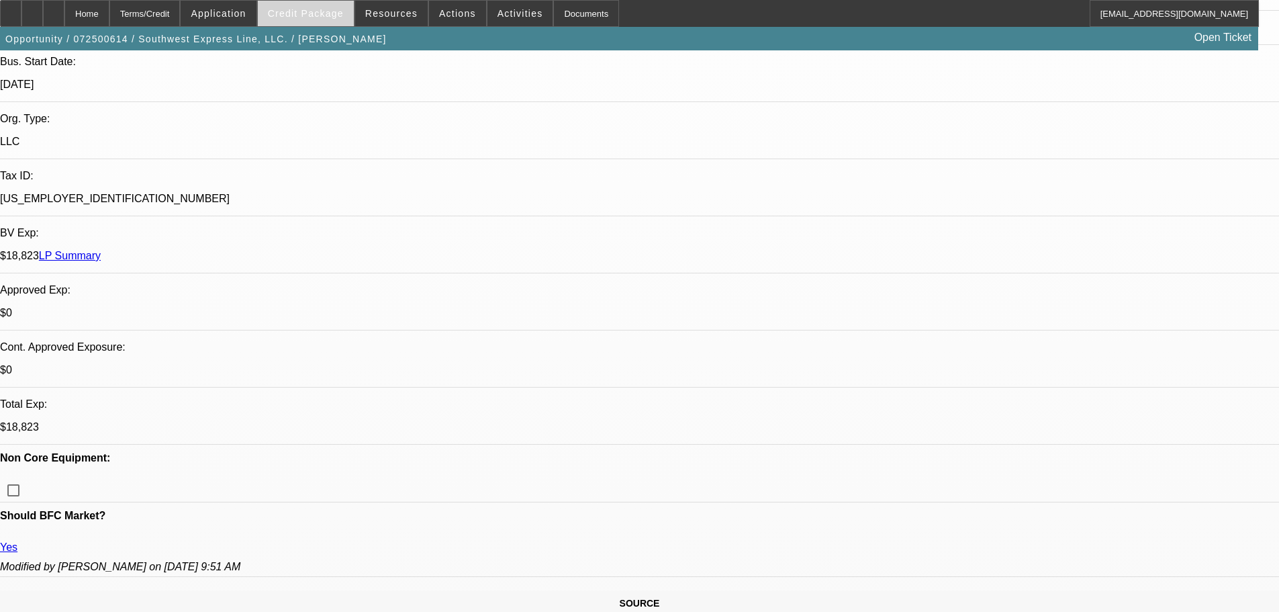
click at [320, 7] on span at bounding box center [306, 13] width 96 height 32
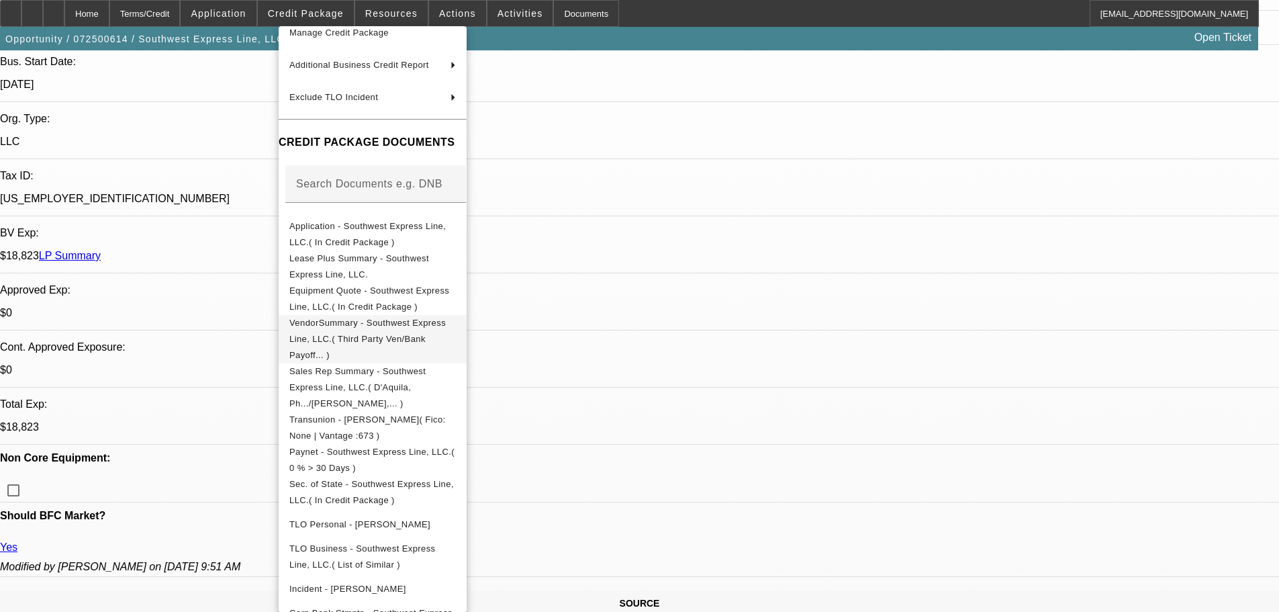
scroll to position [0, 0]
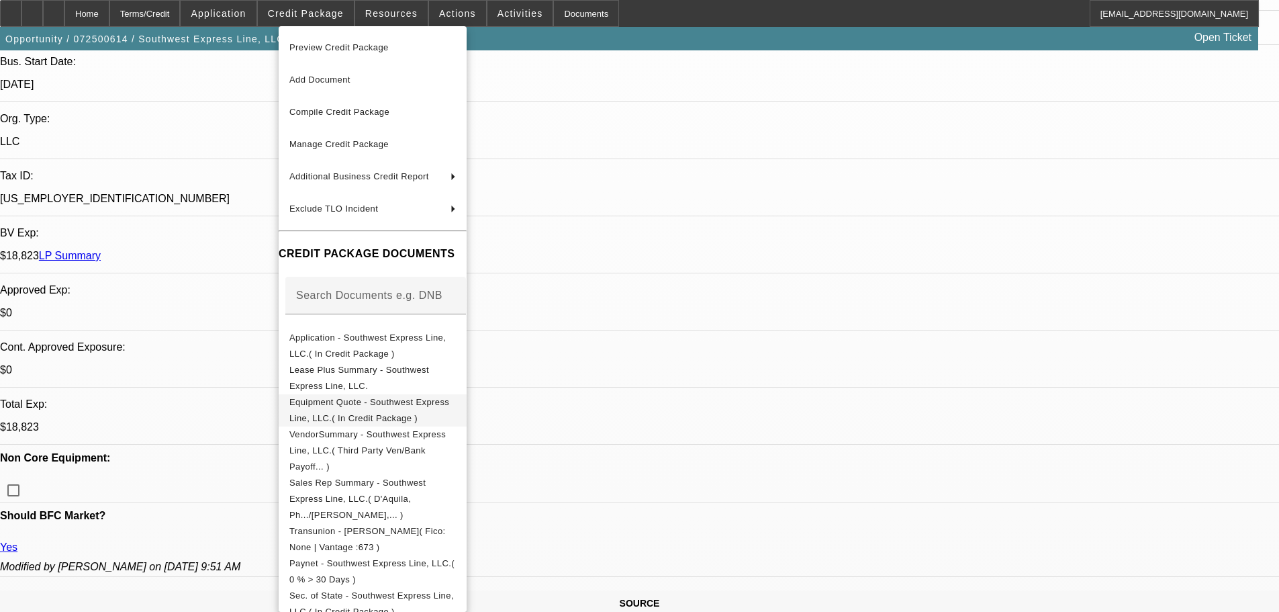
click at [357, 401] on span "Equipment Quote - Southwest Express Line, LLC.( In Credit Package )" at bounding box center [369, 410] width 160 height 26
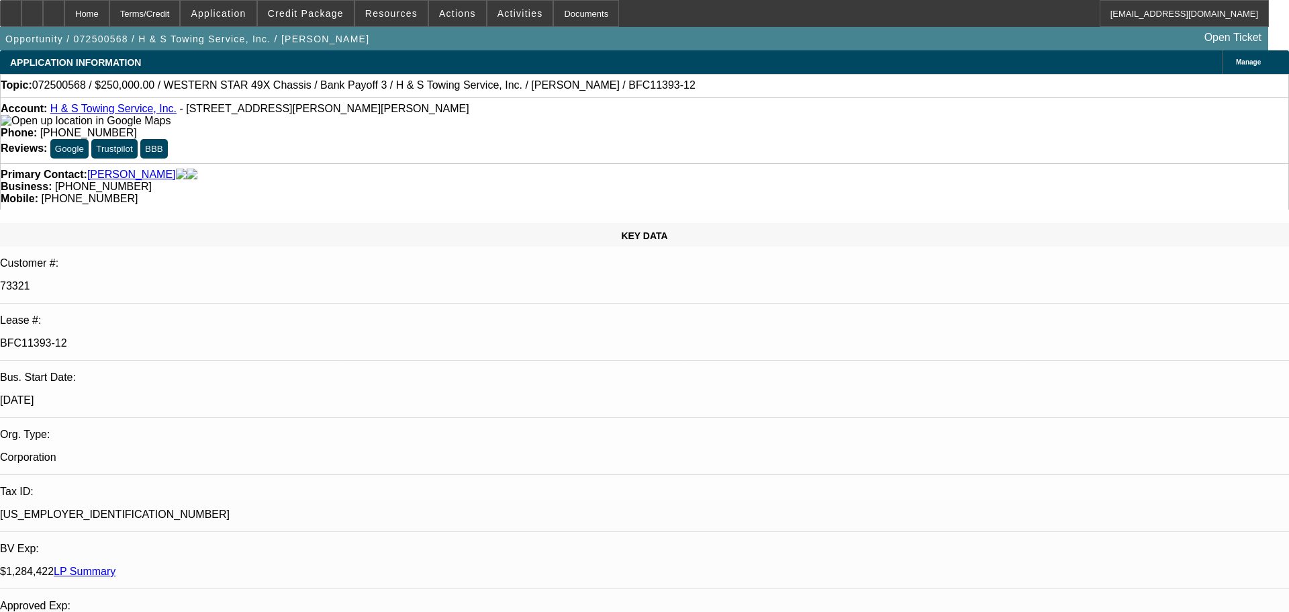
select select "0"
select select "2"
select select "0.1"
select select "4"
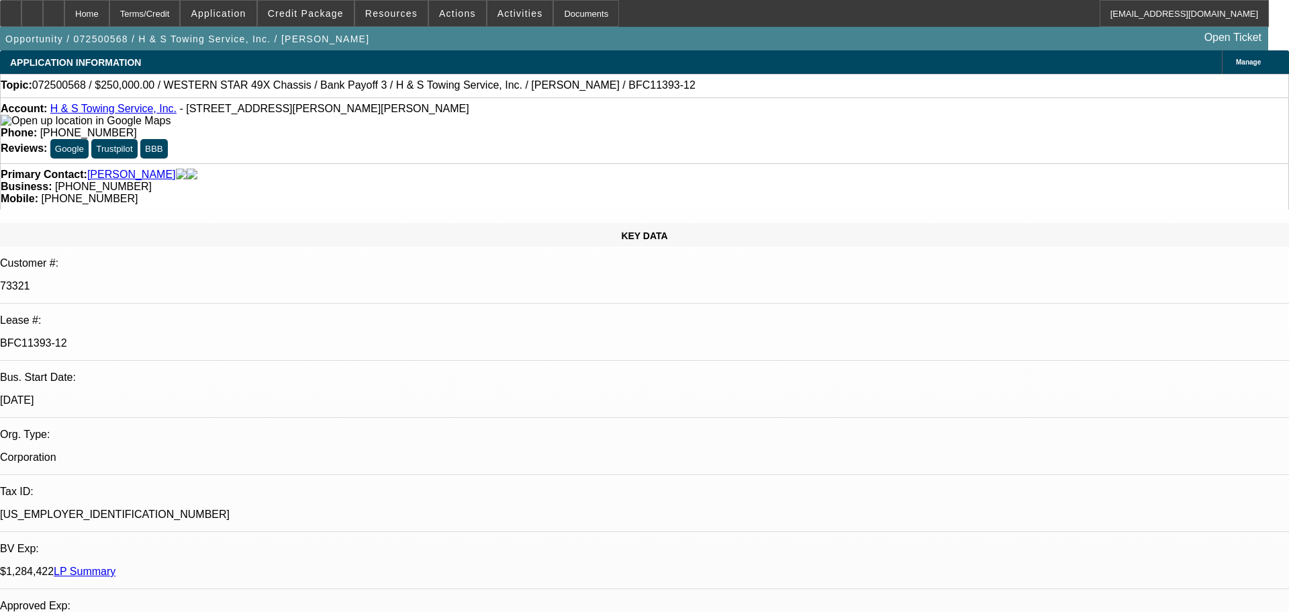
select select "0"
select select "2"
select select "0.1"
select select "4"
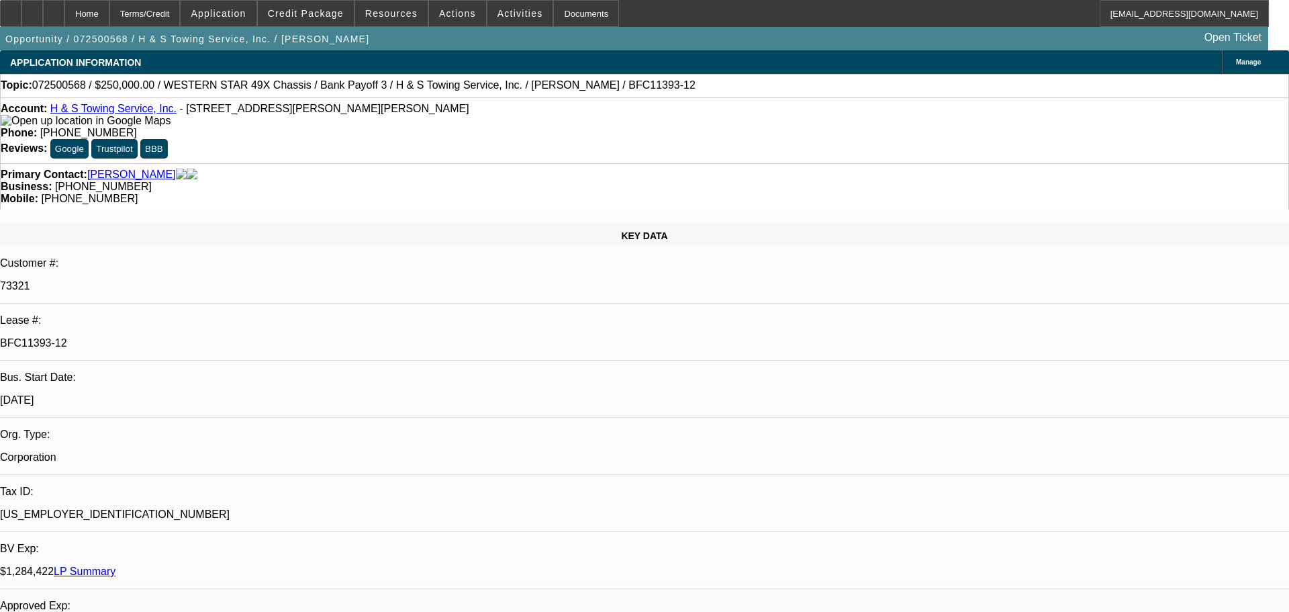
select select "0"
select select "2"
select select "0.1"
select select "4"
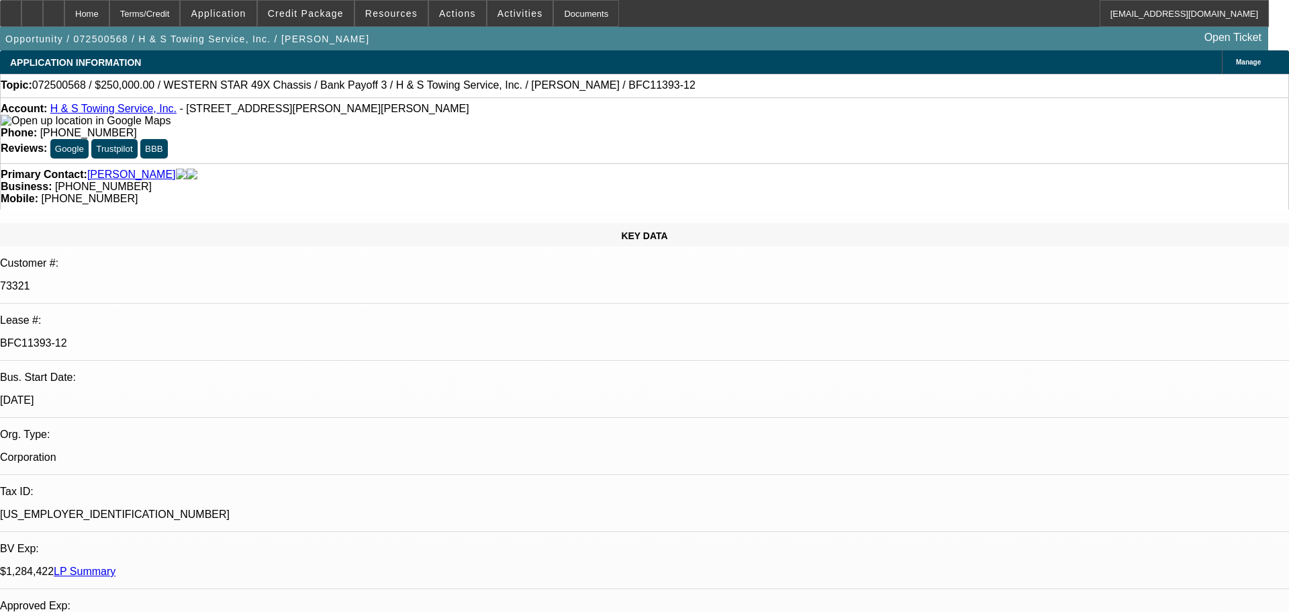
select select "0"
select select "2"
select select "0.1"
select select "4"
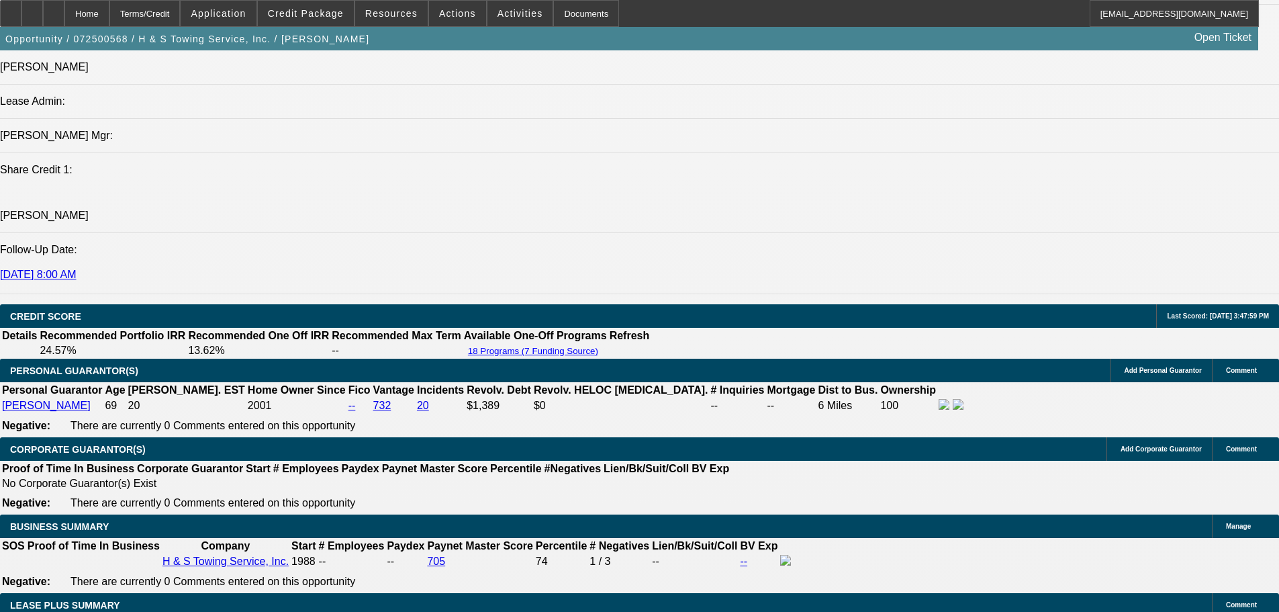
scroll to position [1947, 0]
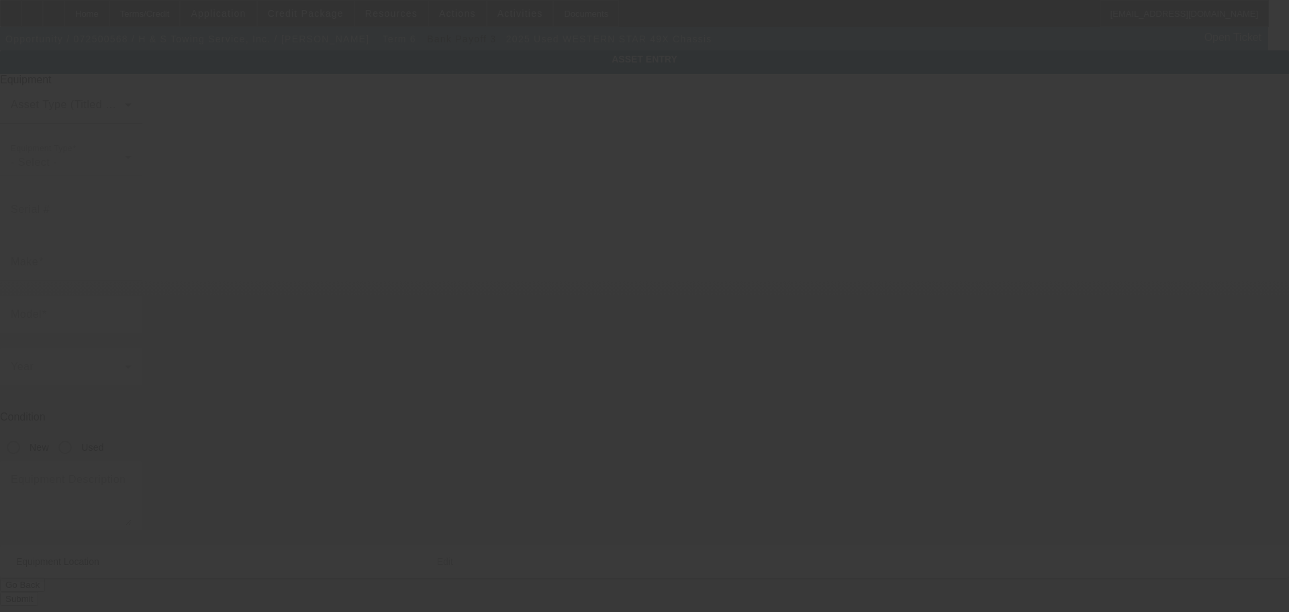
type input "5KKMBWFG0SLV54350"
type input "WESTERN STAR"
type input "49X Chassis"
radio input "true"
type textarea "w/"
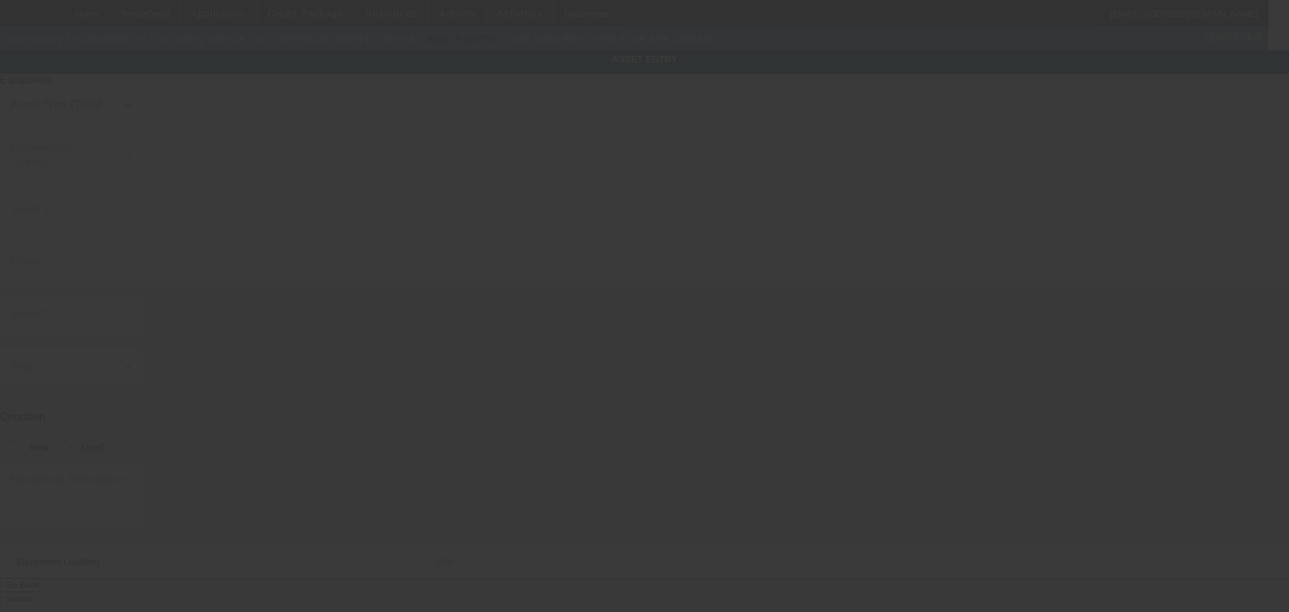
type input "4180 Chambers Hill Rd"
type input "Harrisburg"
type input "17111"
type input "Dauphin"
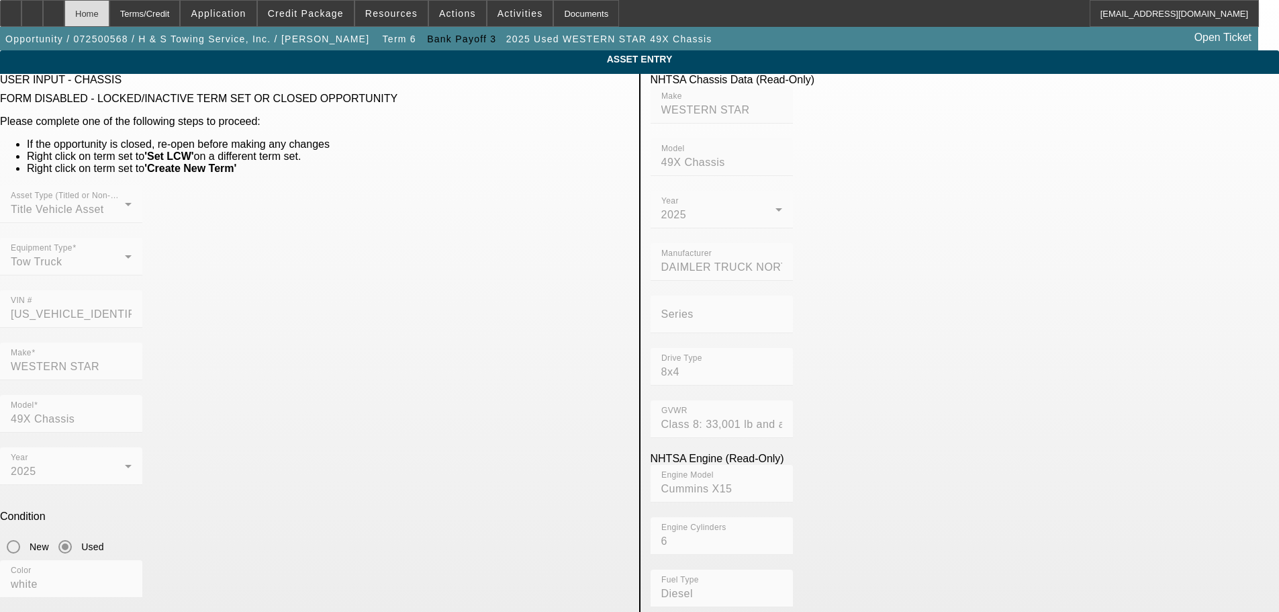
click at [109, 7] on div "Home" at bounding box center [86, 13] width 45 height 27
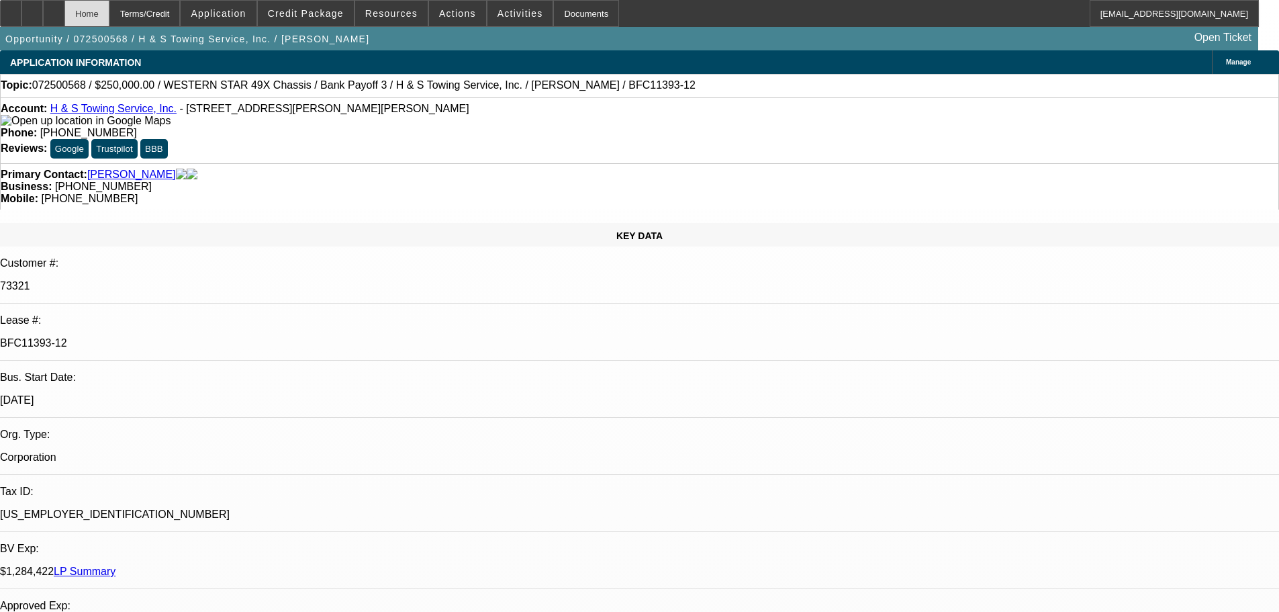
select select "0"
select select "2"
select select "0.1"
select select "4"
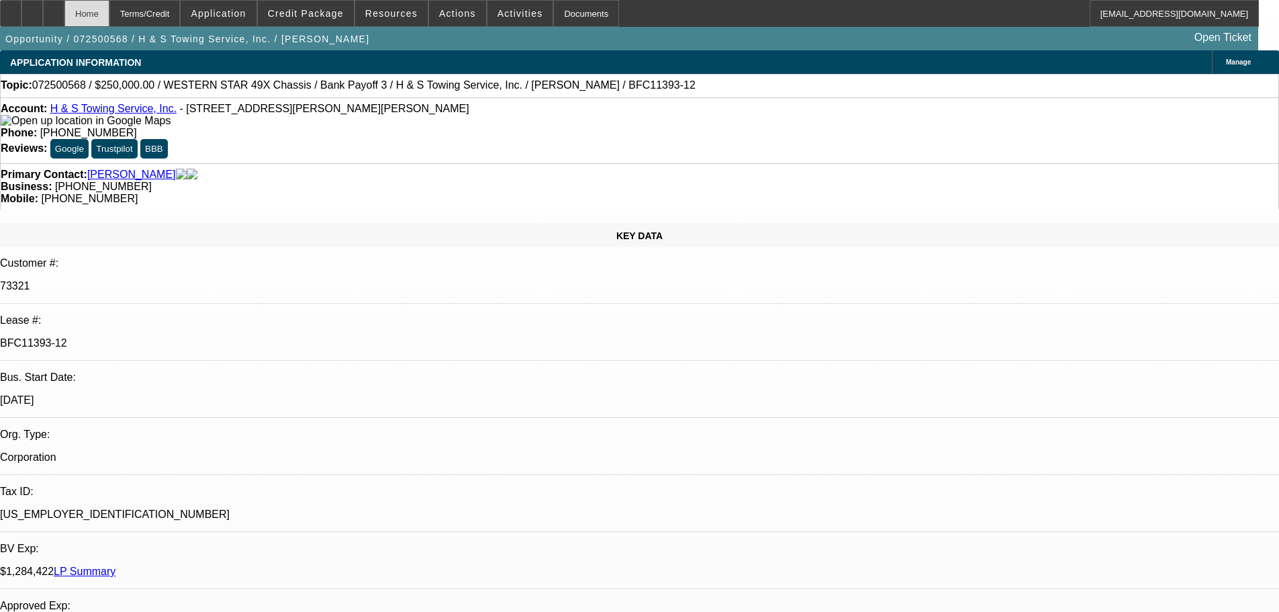
select select "0"
select select "2"
select select "0.1"
select select "4"
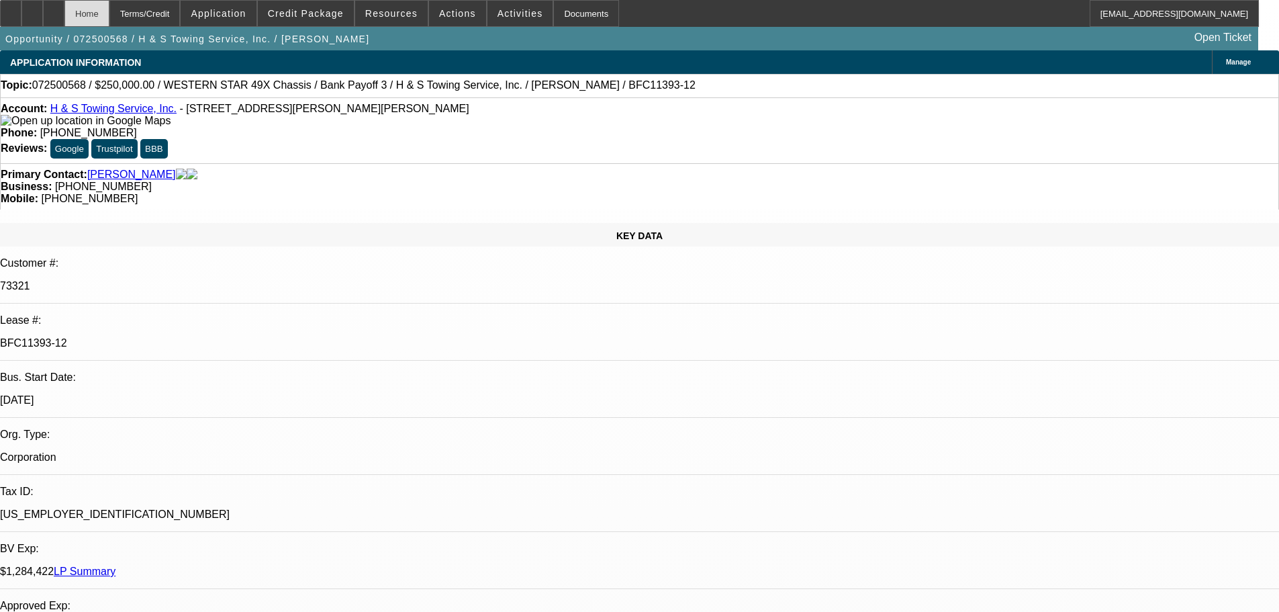
select select "0"
select select "2"
select select "0.1"
select select "4"
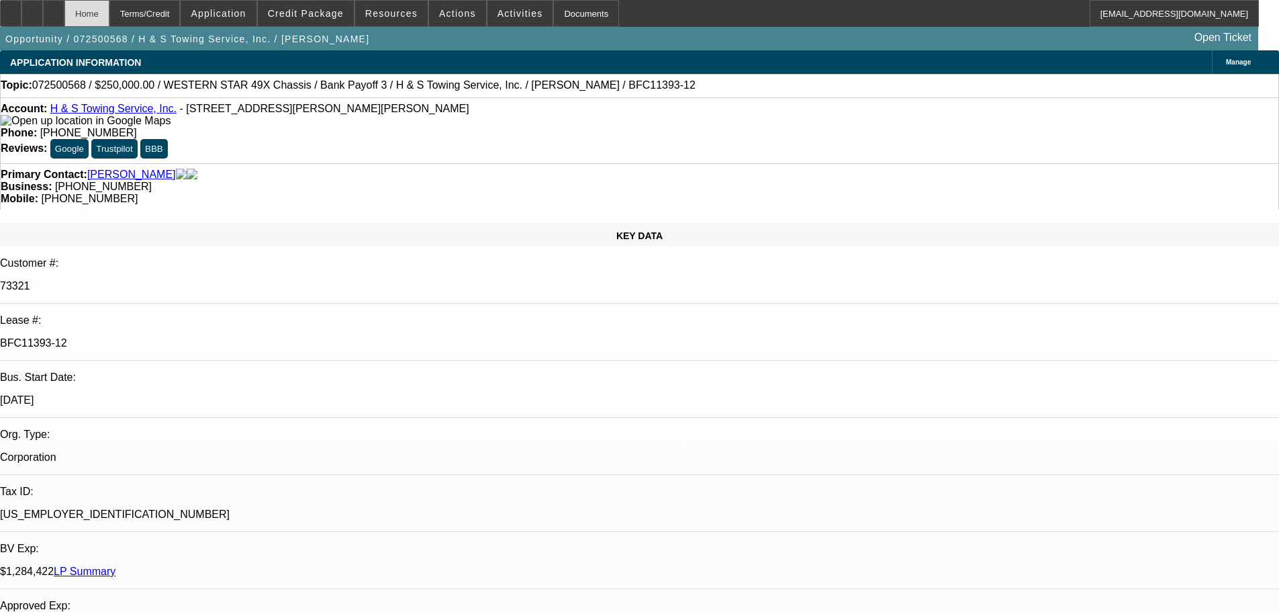
select select "0"
select select "2"
select select "0.1"
select select "4"
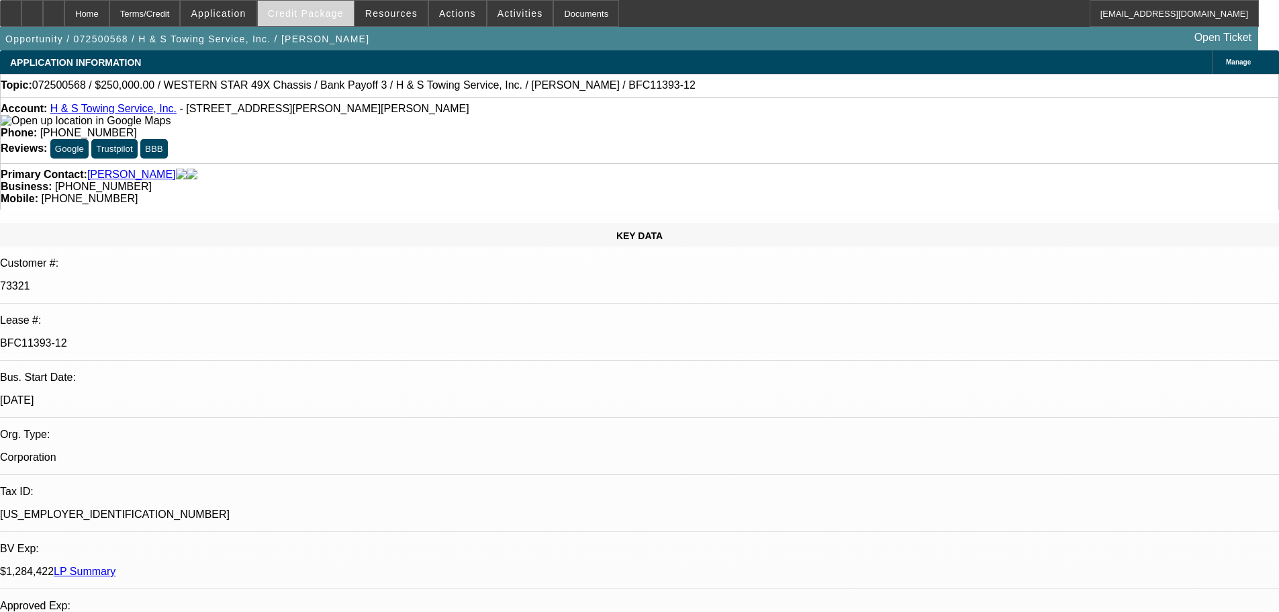
click at [304, 19] on span at bounding box center [306, 13] width 96 height 32
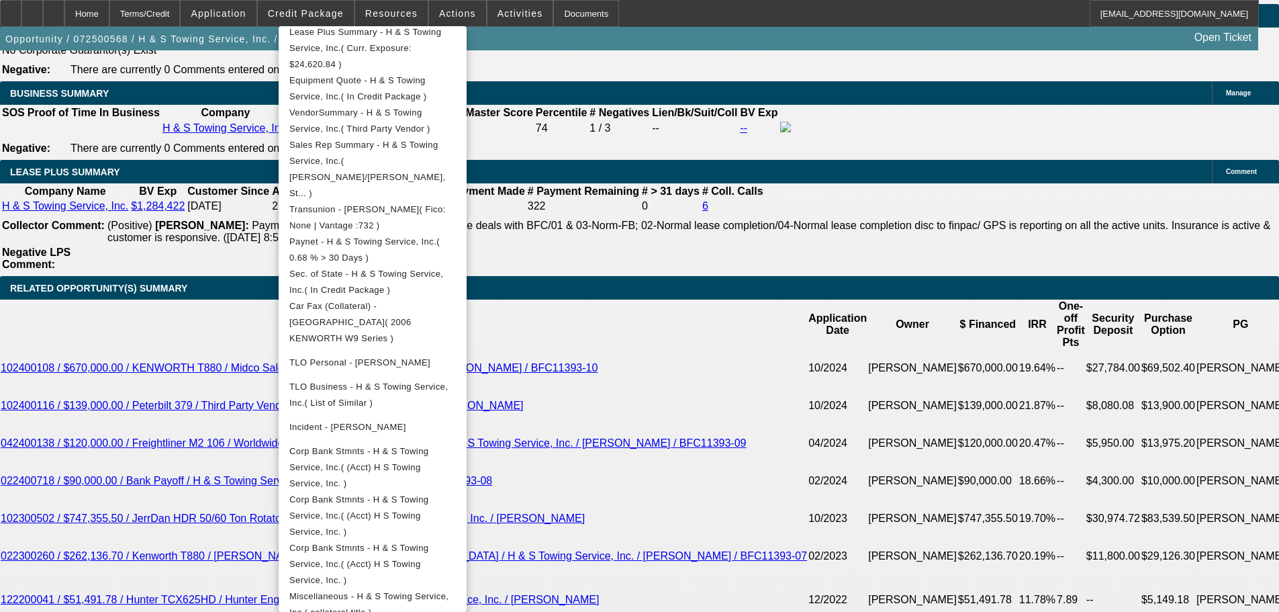
scroll to position [2484, 0]
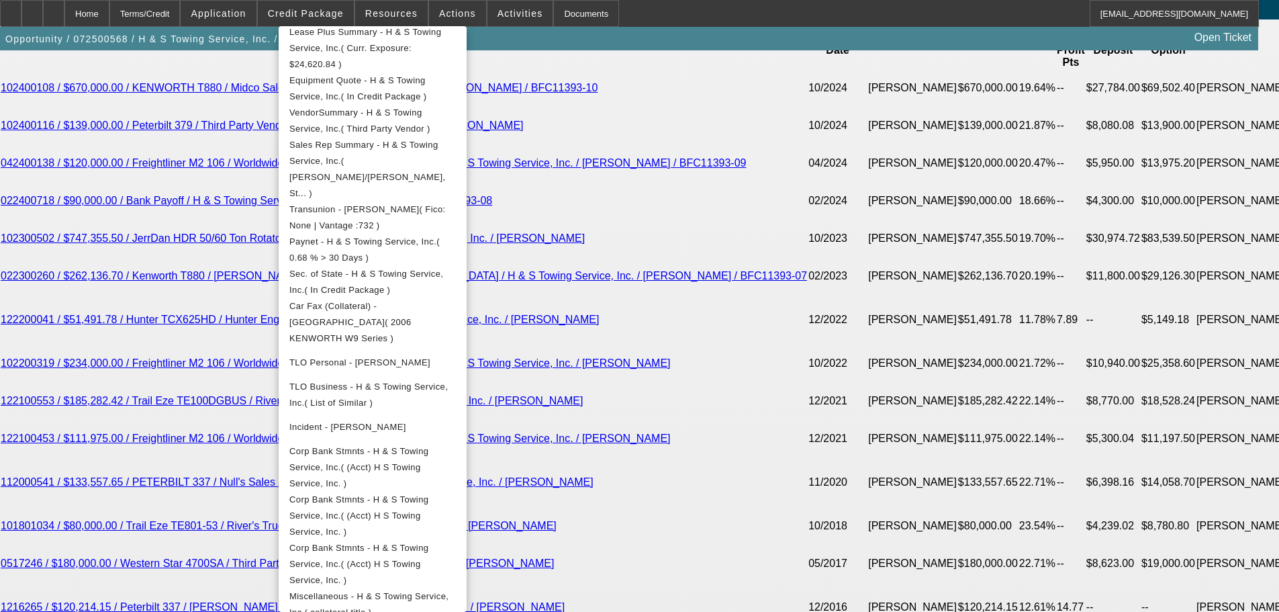
click at [148, 389] on div at bounding box center [639, 306] width 1279 height 612
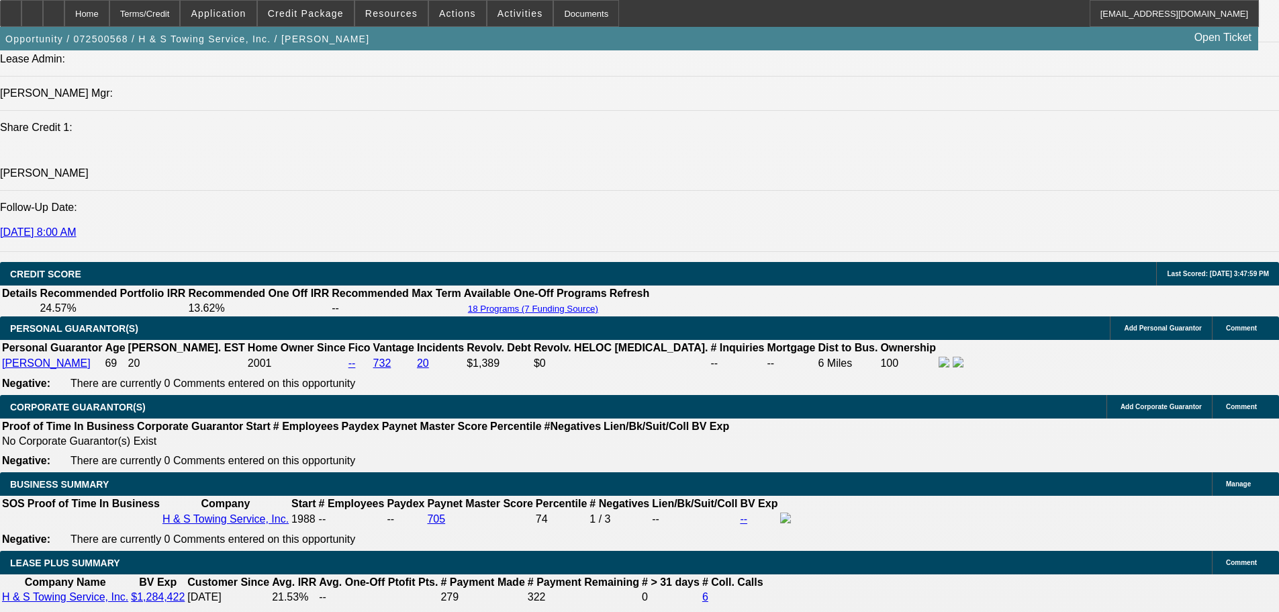
scroll to position [1813, 0]
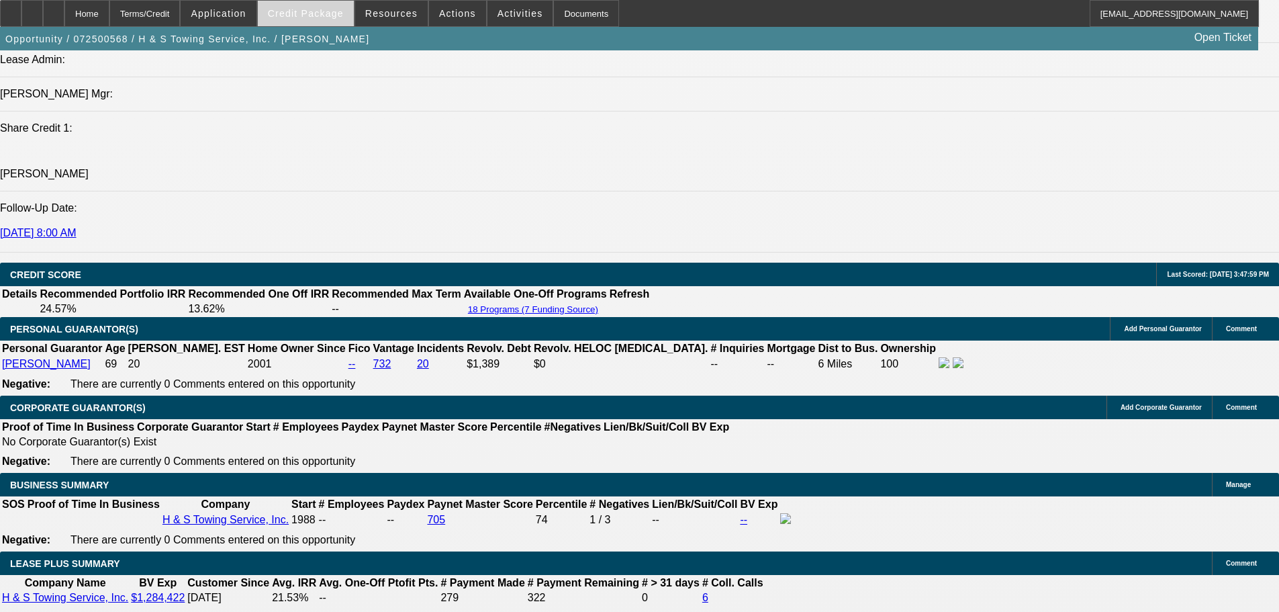
click at [314, 16] on span "Credit Package" at bounding box center [306, 13] width 76 height 11
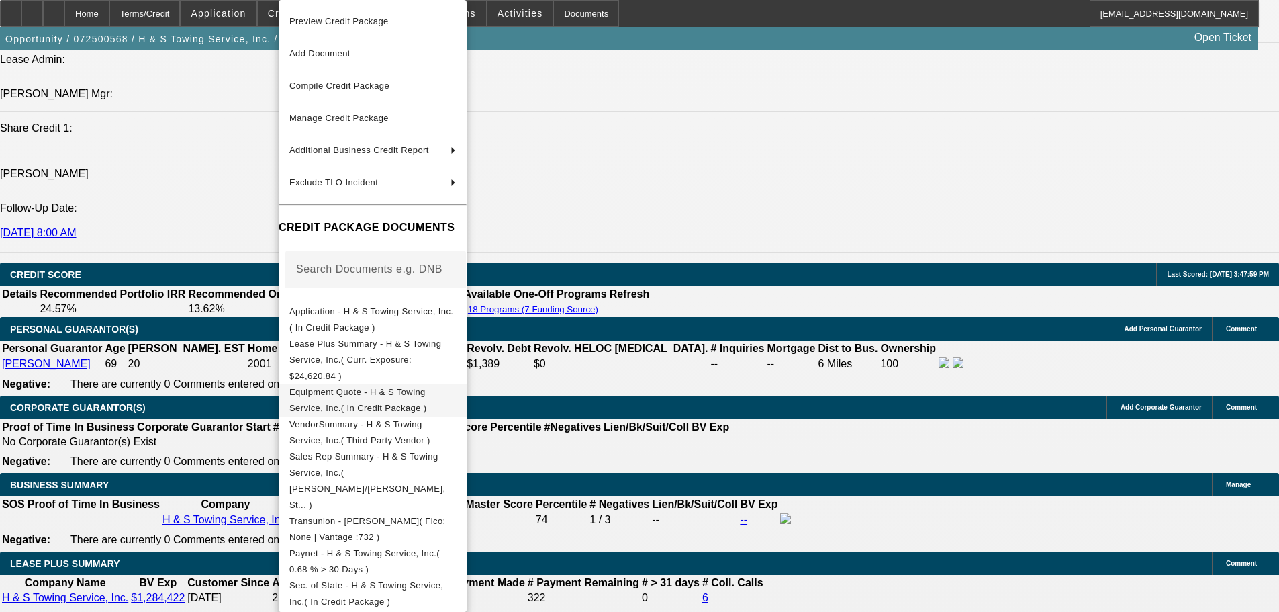
click at [380, 387] on span "Equipment Quote - H & S Towing Service, Inc.( In Credit Package )" at bounding box center [358, 400] width 138 height 26
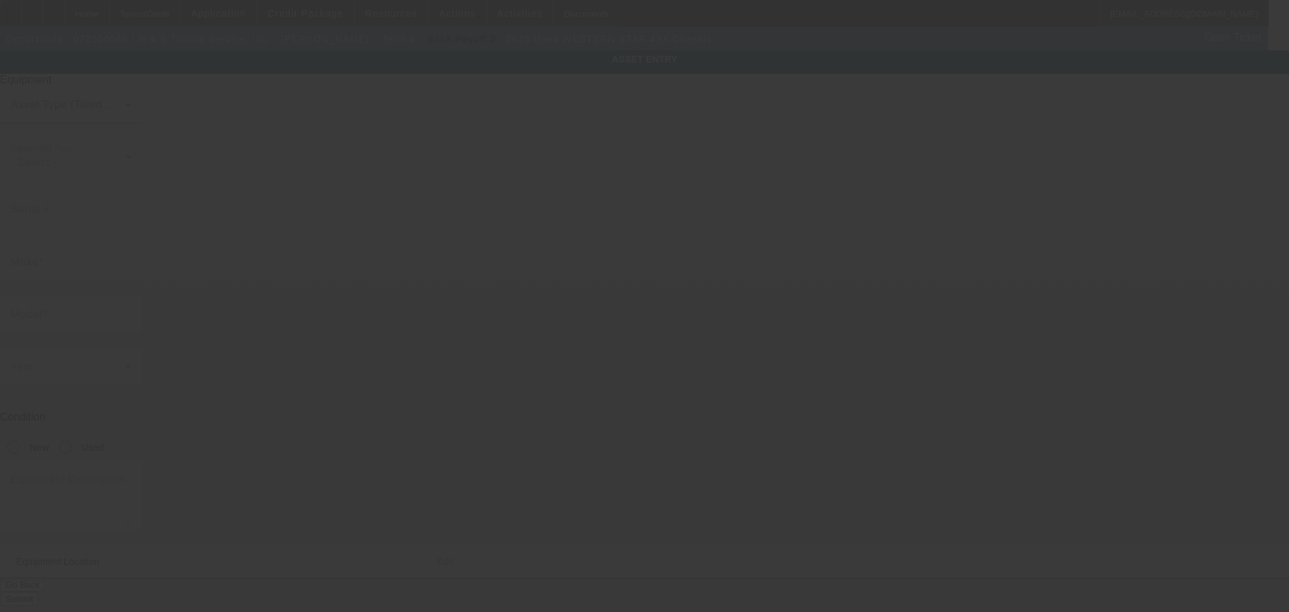
type input "5KKMBWFG0SLV54350"
type input "WESTERN STAR"
type input "49X Chassis"
radio input "true"
type textarea "w/"
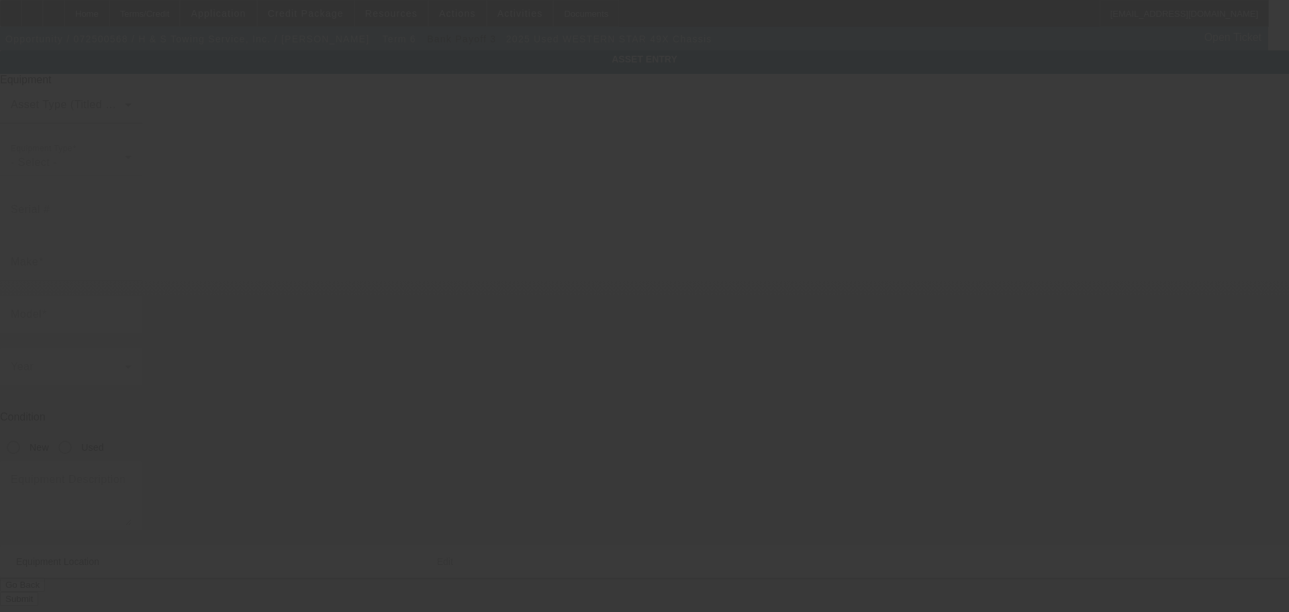
type input "4180 Chambers Hill Rd"
type input "Harrisburg"
type input "17111"
type input "Dauphin"
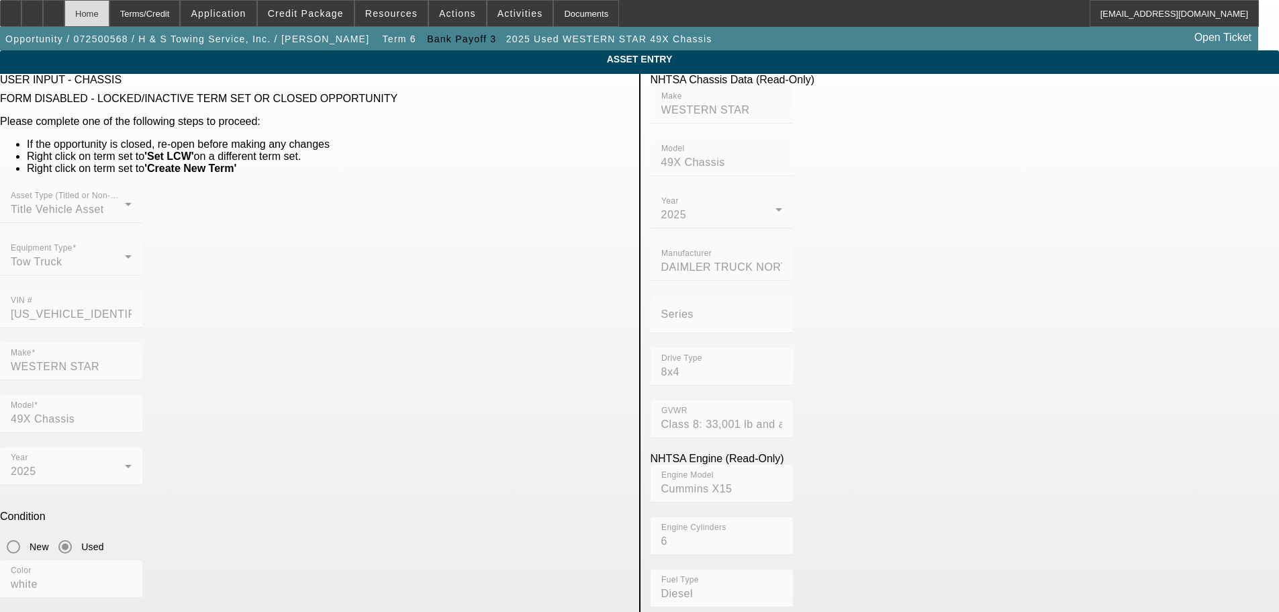
click at [109, 23] on div "Home" at bounding box center [86, 13] width 45 height 27
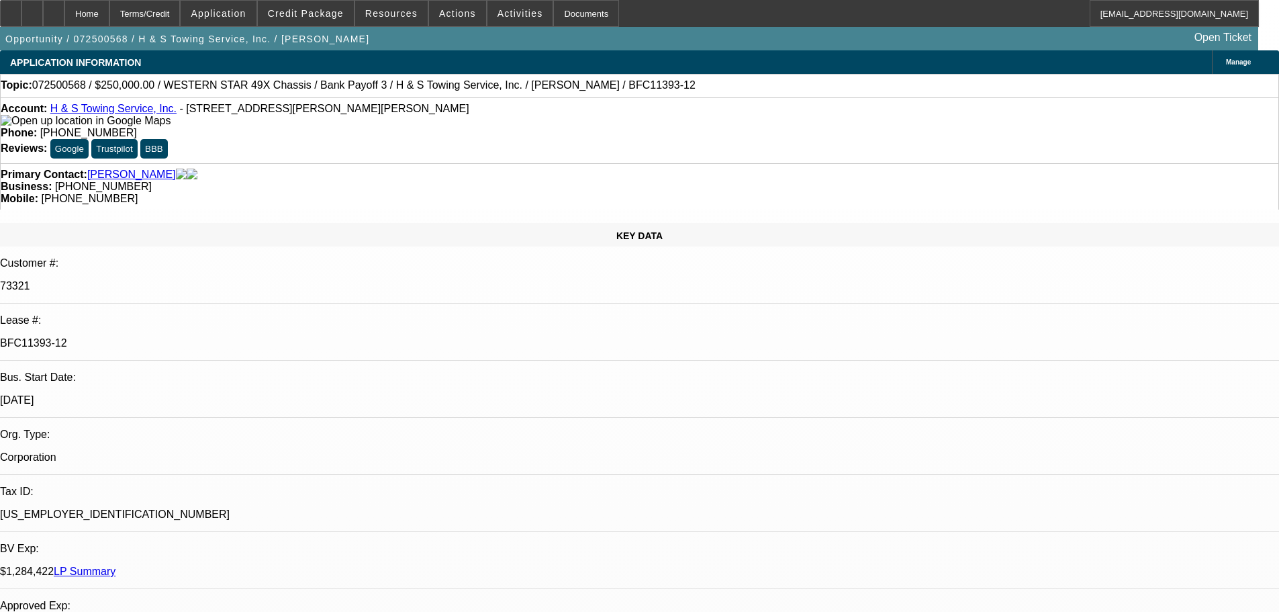
select select "0"
select select "2"
select select "0.1"
select select "4"
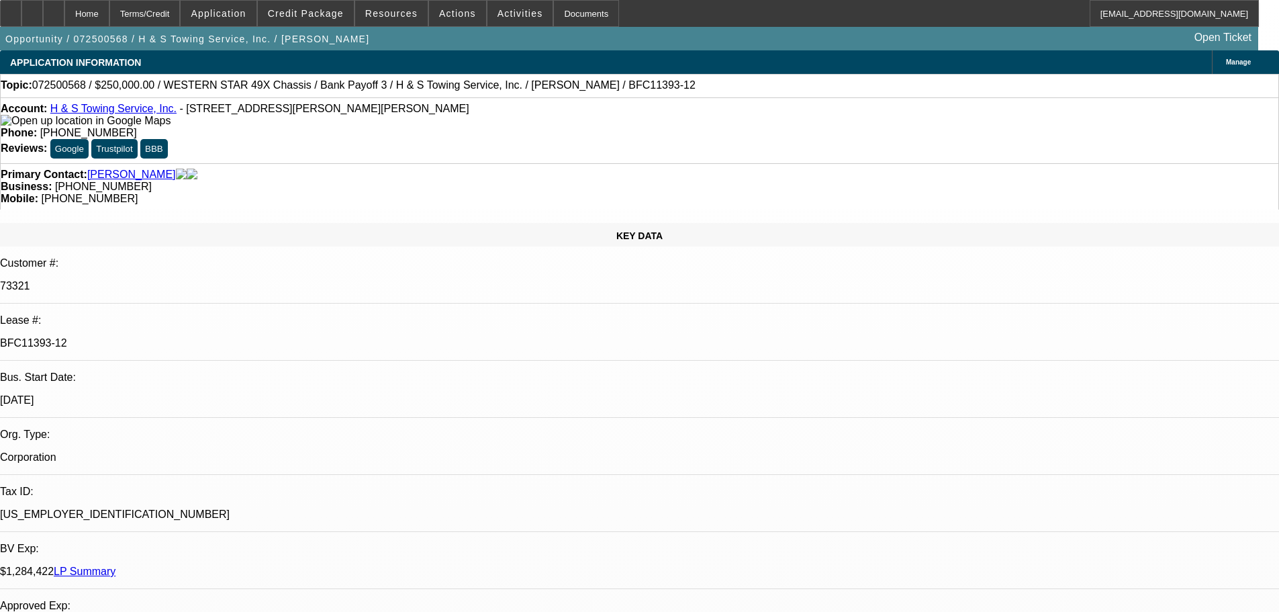
select select "0"
select select "2"
select select "0.1"
select select "4"
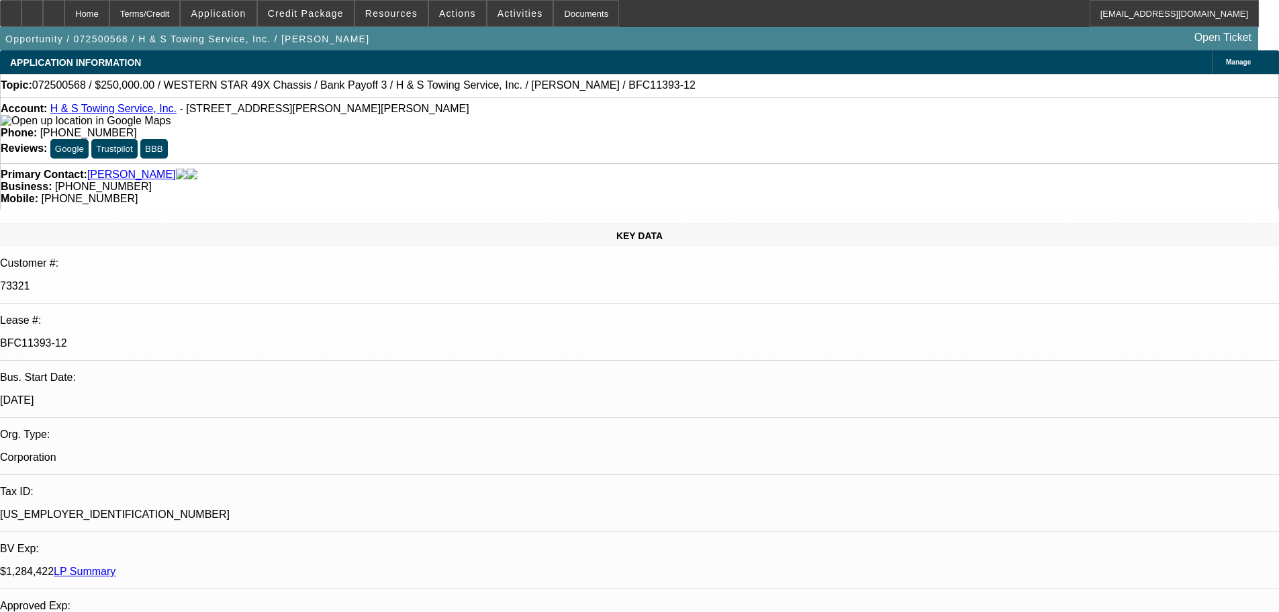
select select "0"
select select "2"
select select "0.1"
select select "4"
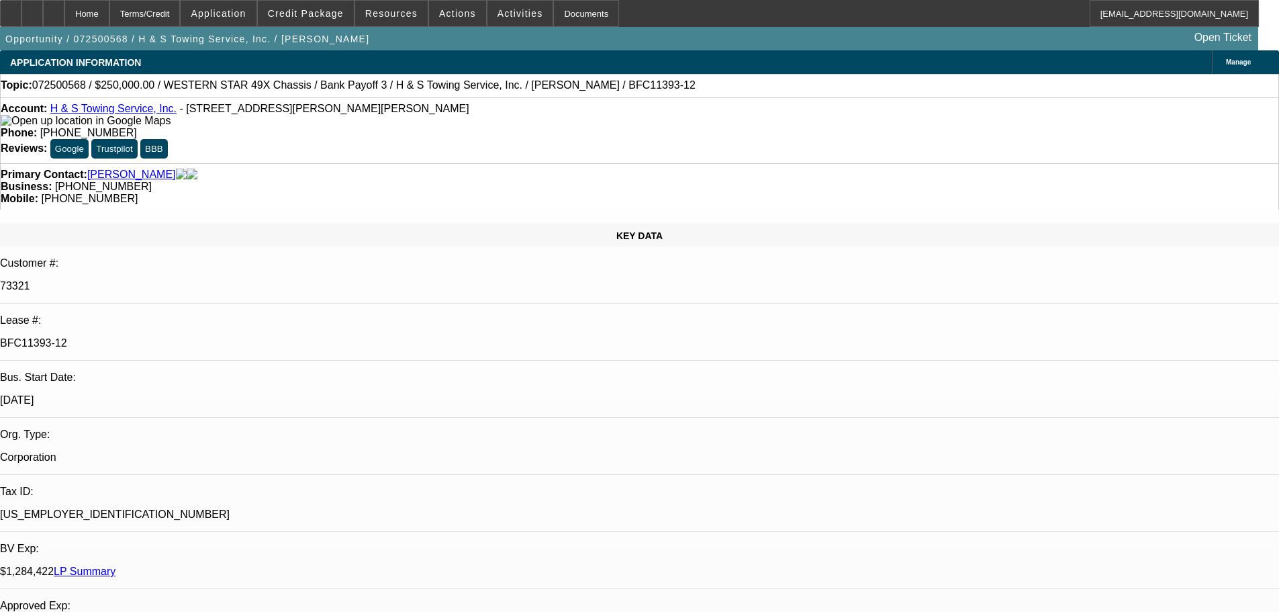
select select "0"
select select "2"
select select "0.1"
select select "4"
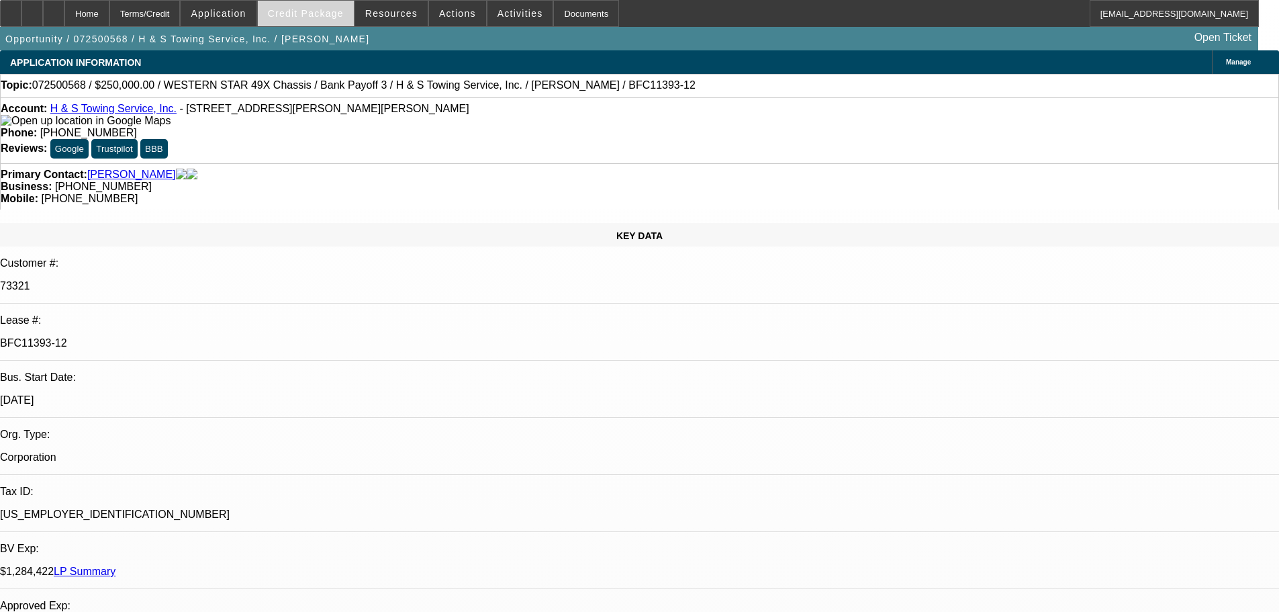
click at [291, 9] on span "Credit Package" at bounding box center [306, 13] width 76 height 11
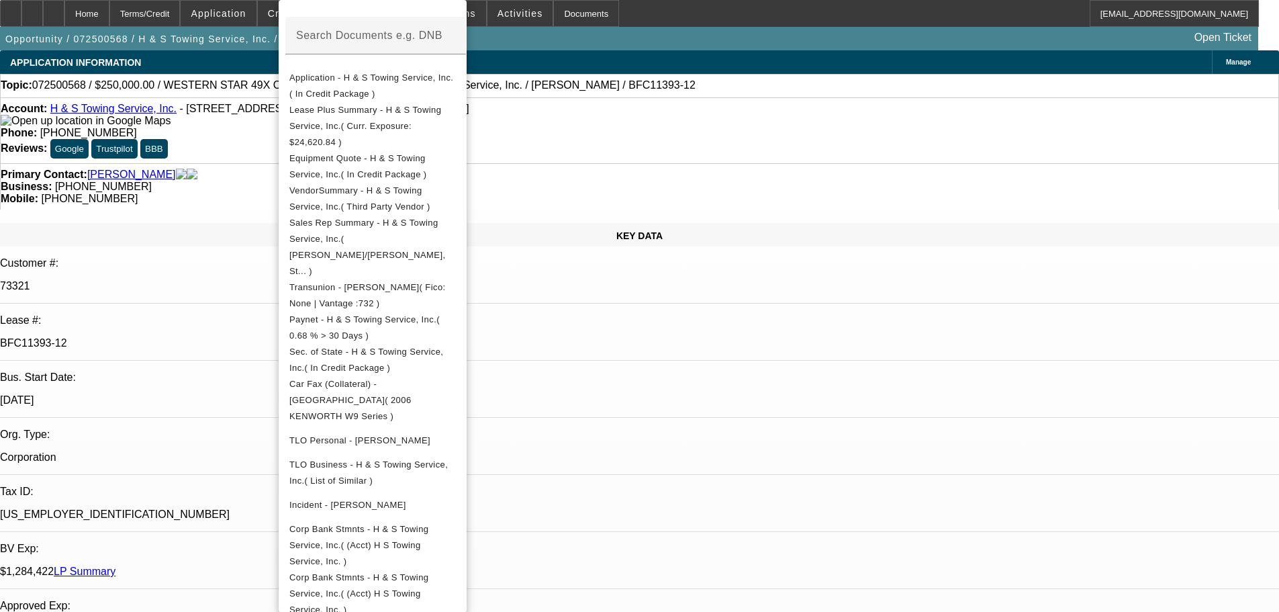
scroll to position [312, 0]
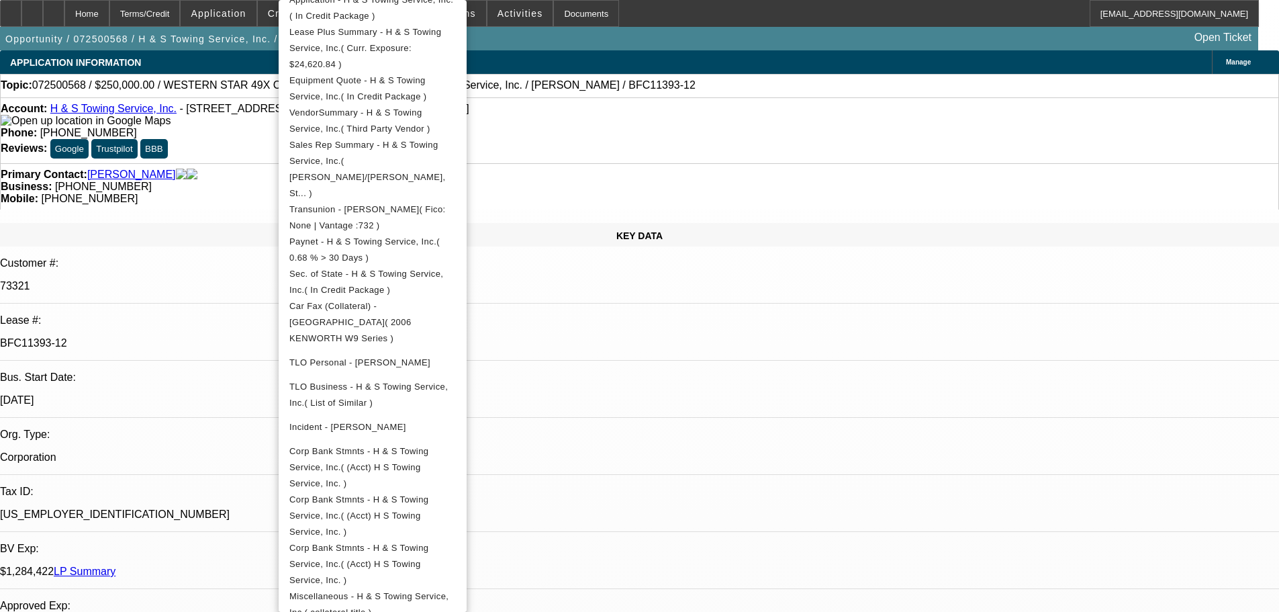
drag, startPoint x: 447, startPoint y: 490, endPoint x: 696, endPoint y: 408, distance: 262.4
click at [696, 408] on div "Preview Credit Package Add Document Compile Credit Package Manage Credit Packag…" at bounding box center [639, 306] width 1279 height 612
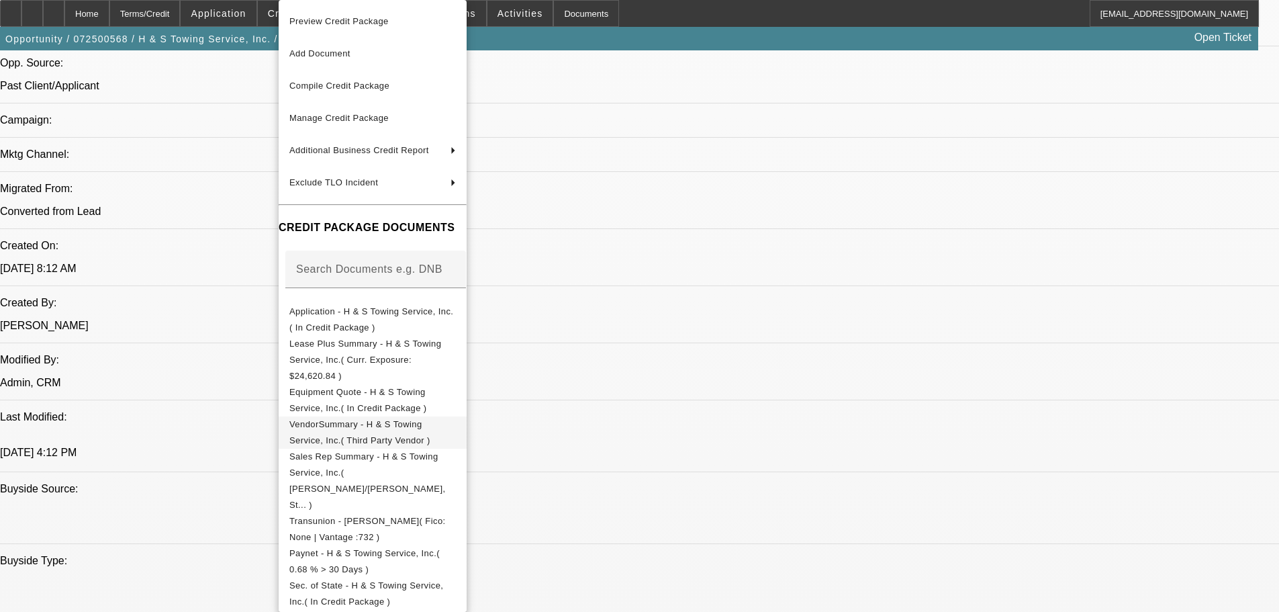
scroll to position [621, 0]
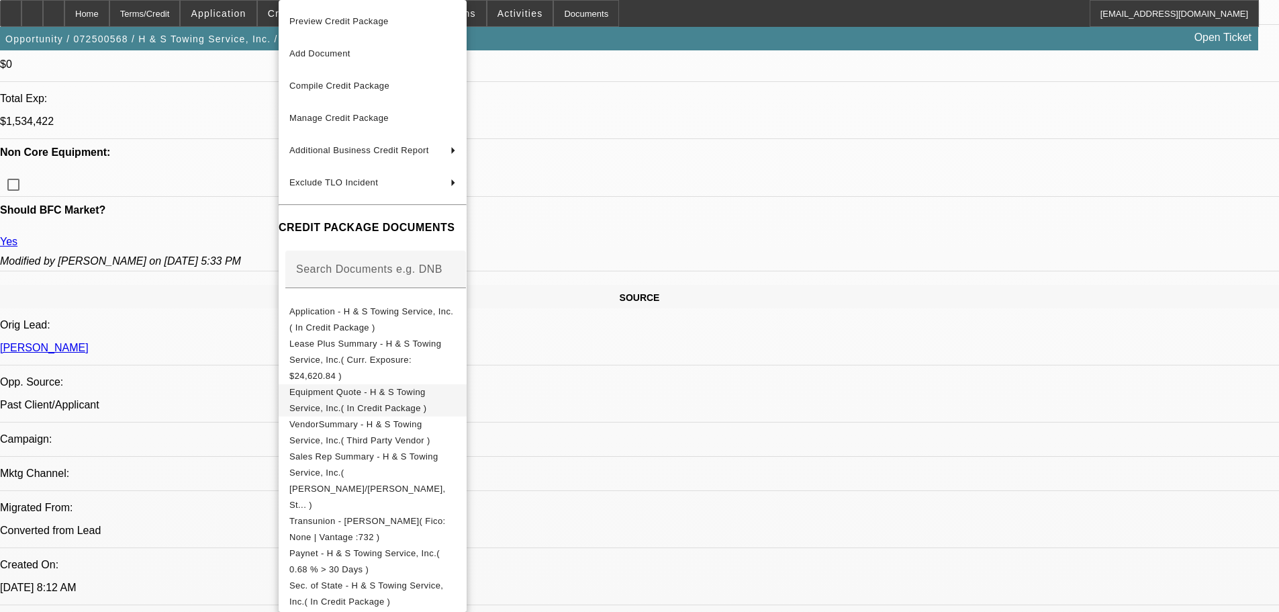
click at [359, 384] on span "Equipment Quote - H & S Towing Service, Inc.( In Credit Package )" at bounding box center [372, 400] width 167 height 32
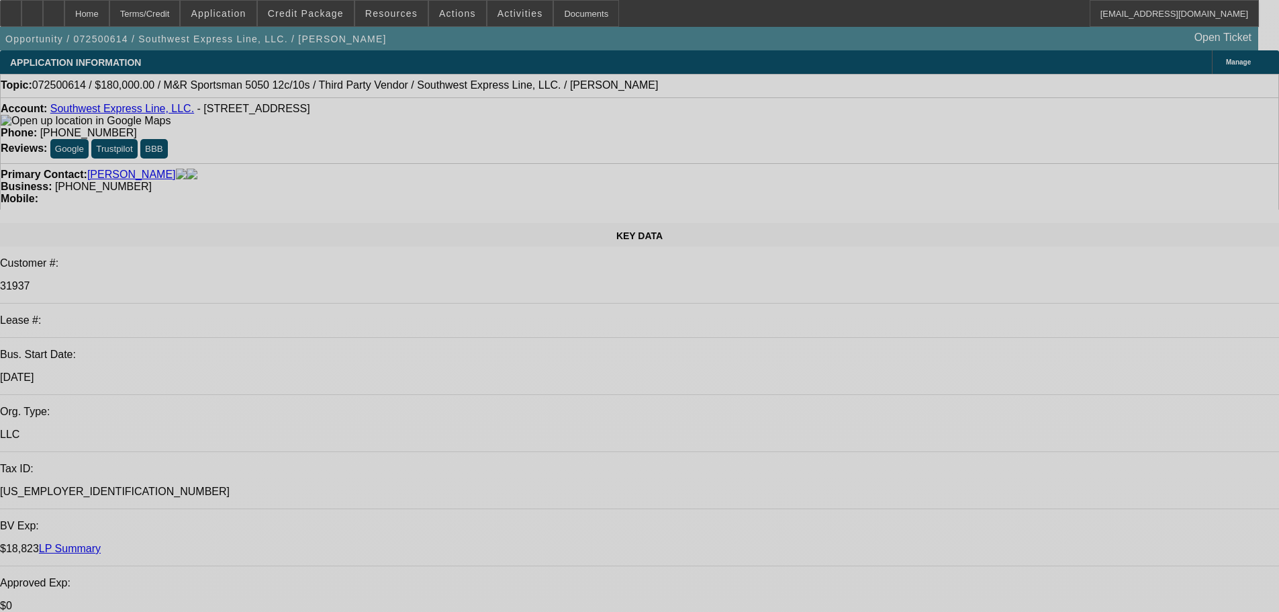
select select "0"
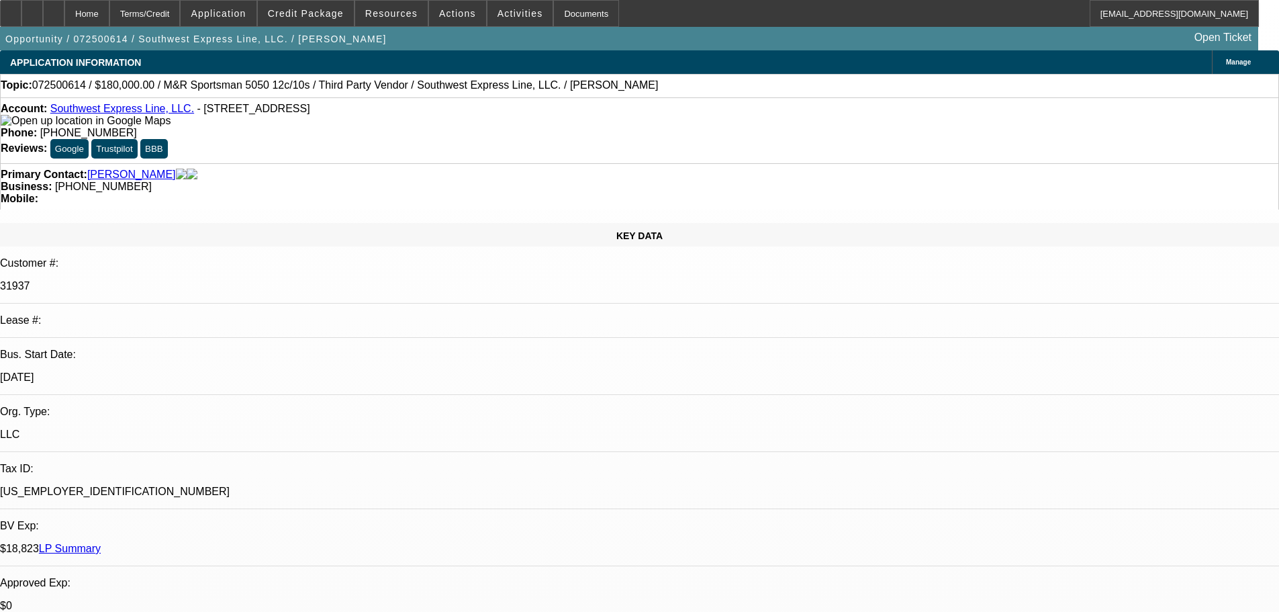
select select "2"
select select "0.1"
select select "4"
select select "0"
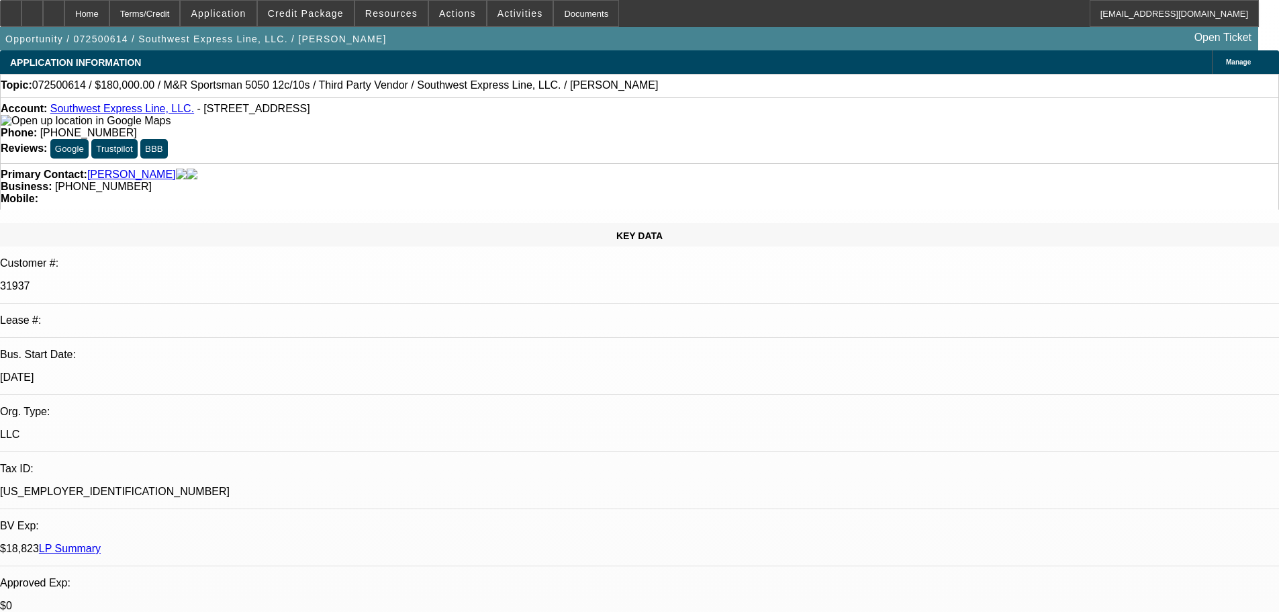
select select "2"
select select "0.1"
select select "4"
select select "0"
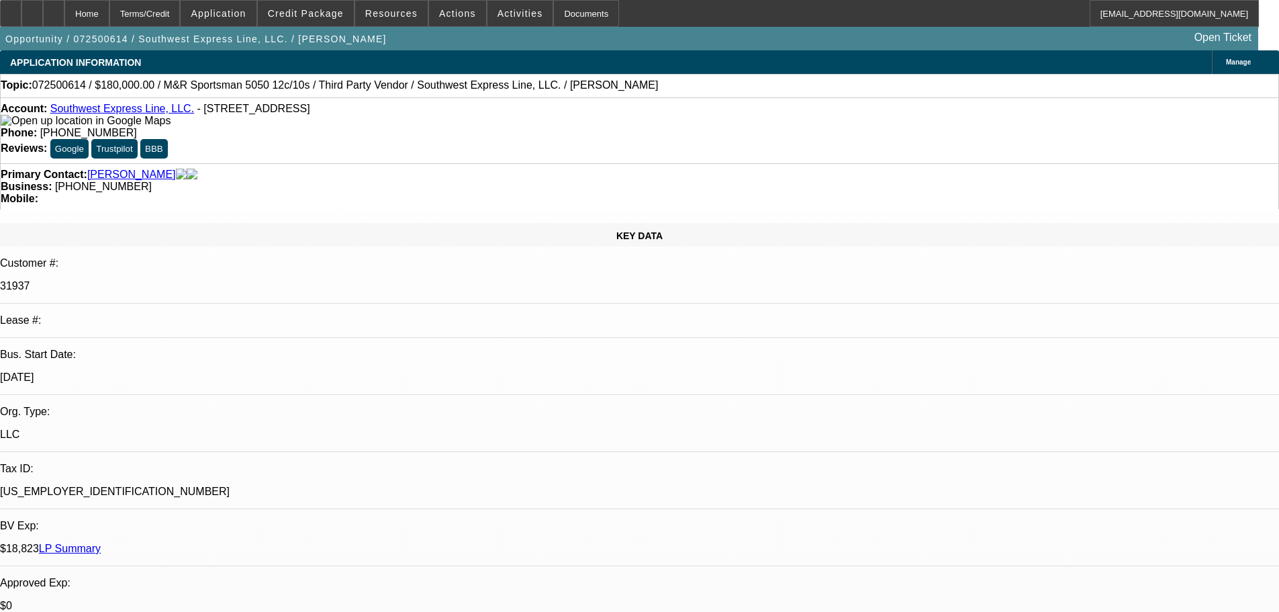
select select "2"
select select "0.1"
select select "4"
select select "0"
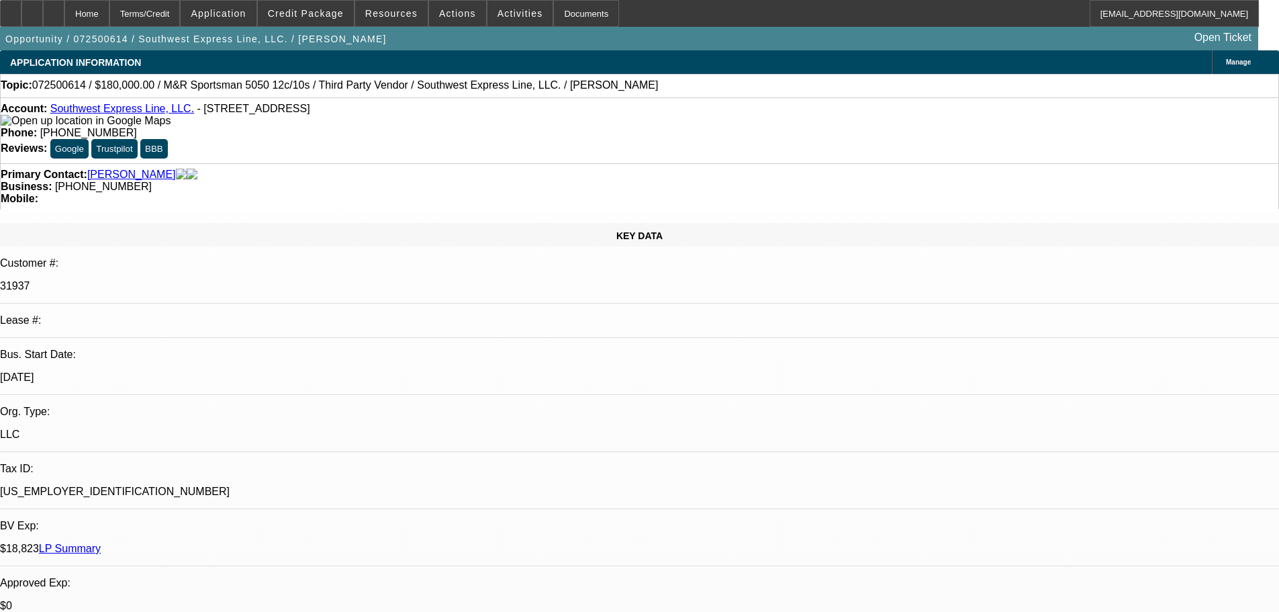
select select "0"
select select "0.1"
select select "4"
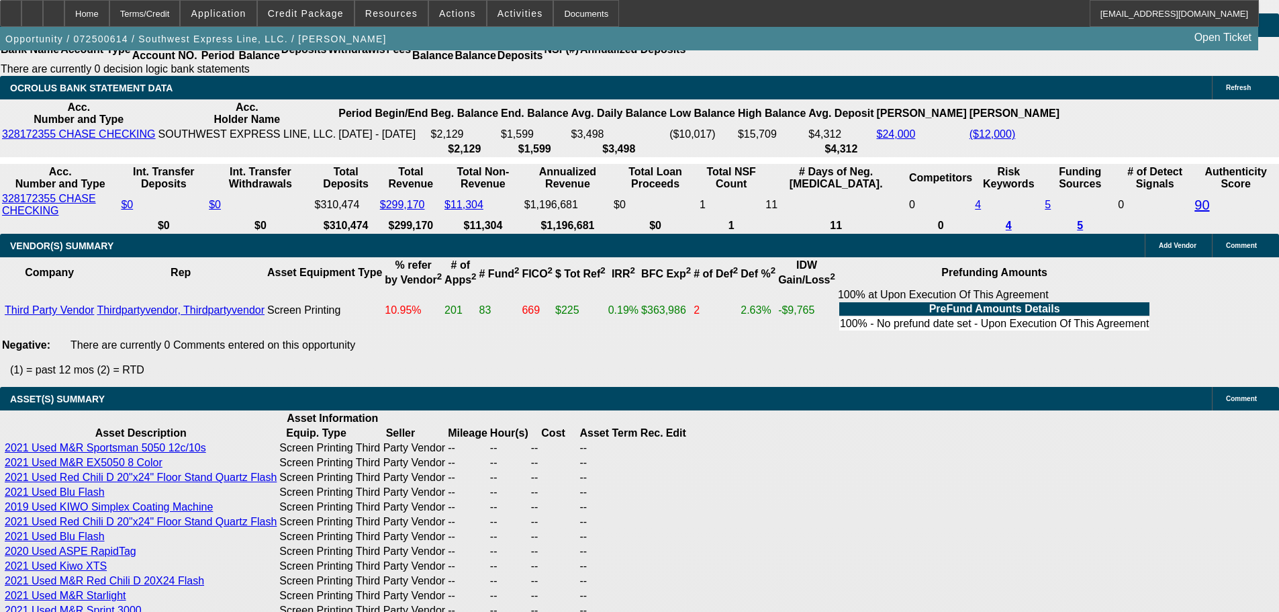
scroll to position [2484, 0]
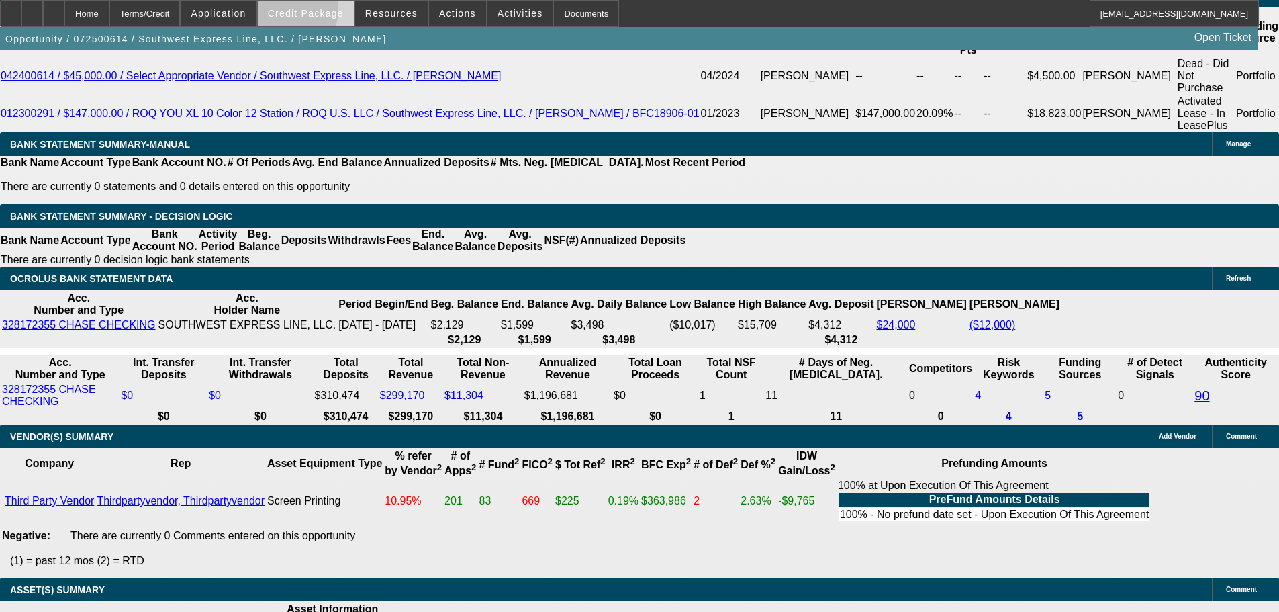
click at [306, 13] on span "Credit Package" at bounding box center [306, 13] width 76 height 11
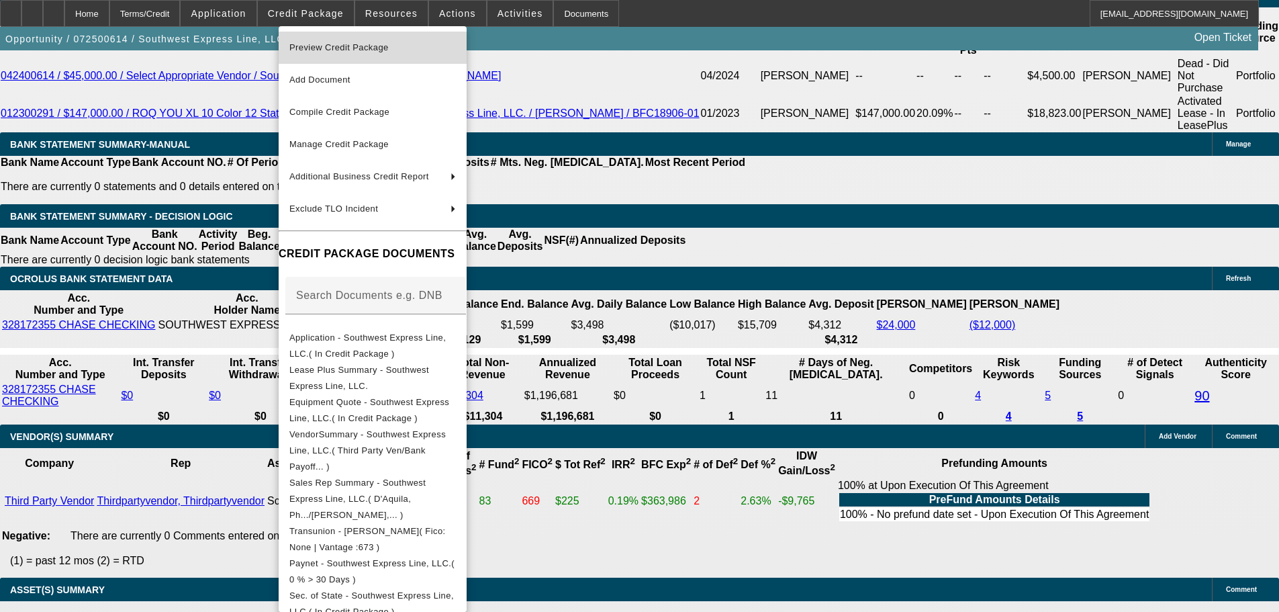
click at [318, 45] on span "Preview Credit Package" at bounding box center [338, 47] width 99 height 10
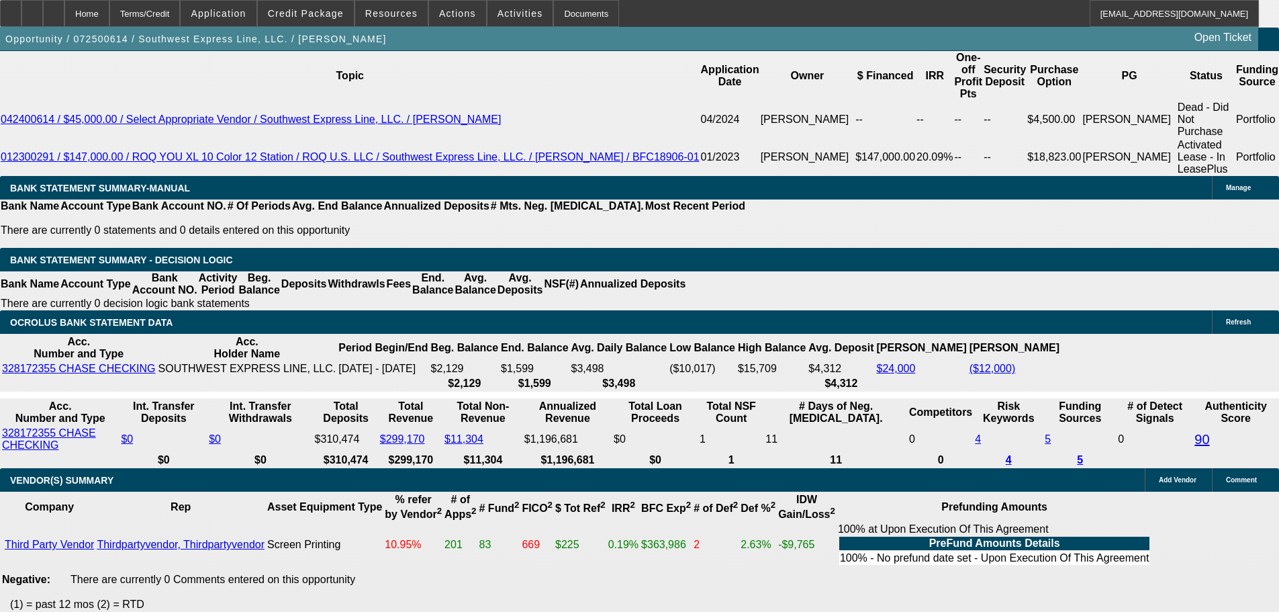
scroll to position [2417, 0]
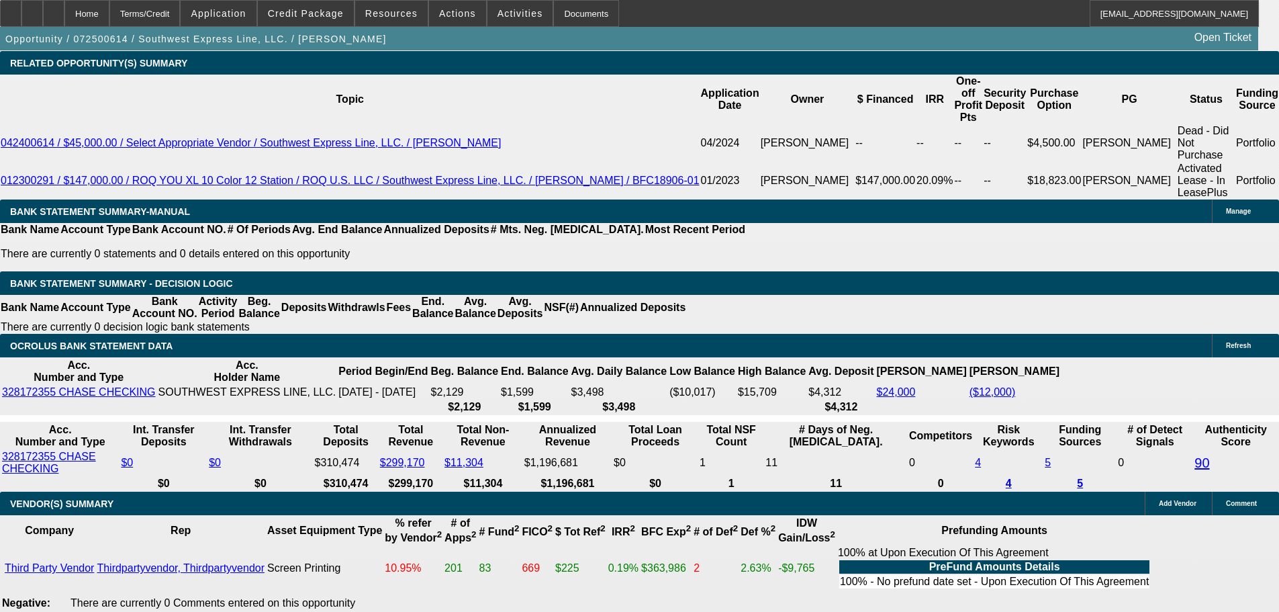
drag, startPoint x: 242, startPoint y: 221, endPoint x: 419, endPoint y: 222, distance: 176.6
type input "$10,000.00"
type input "UNKNOWN"
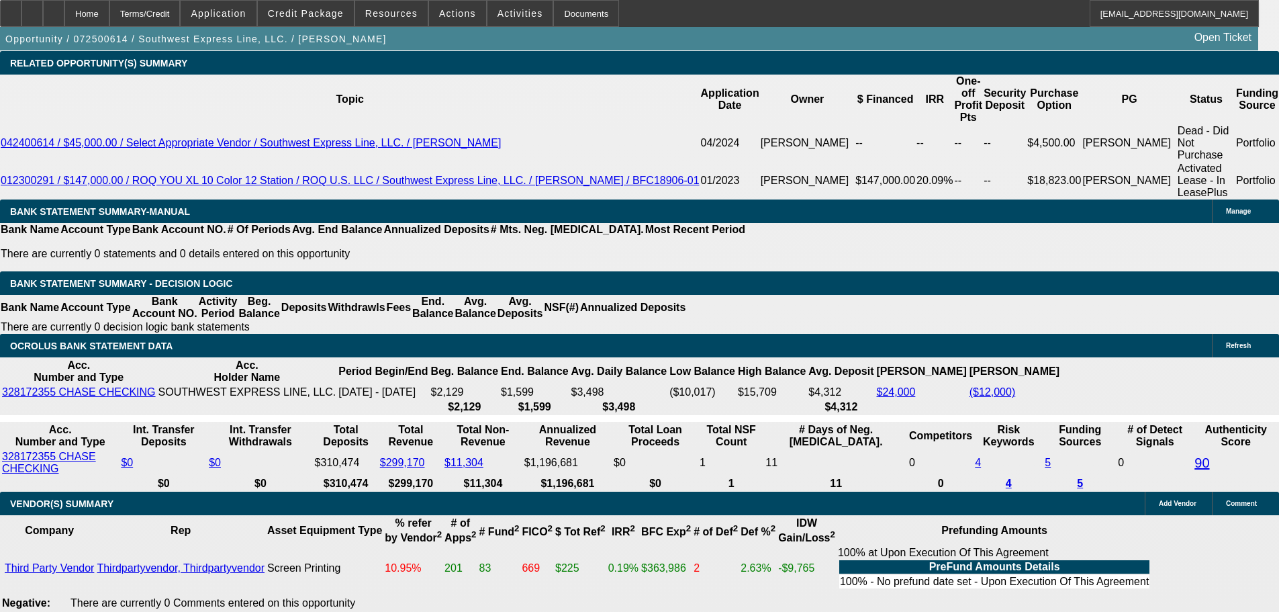
type input "$7,563.12"
type input "$3,781.56"
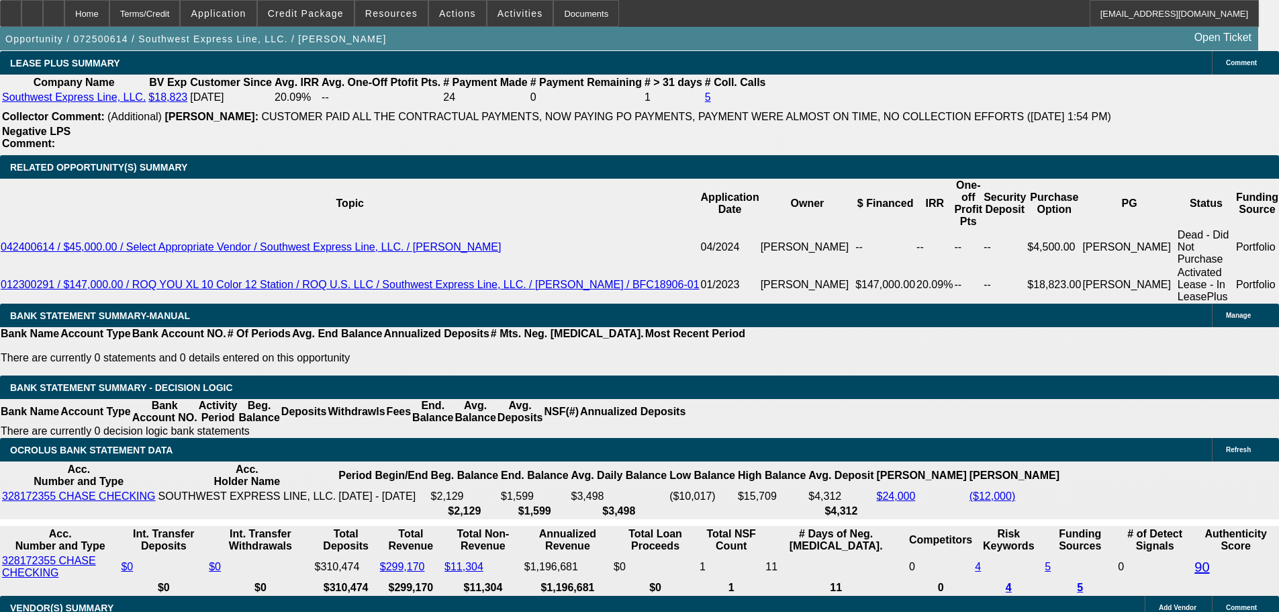
scroll to position [2216, 0]
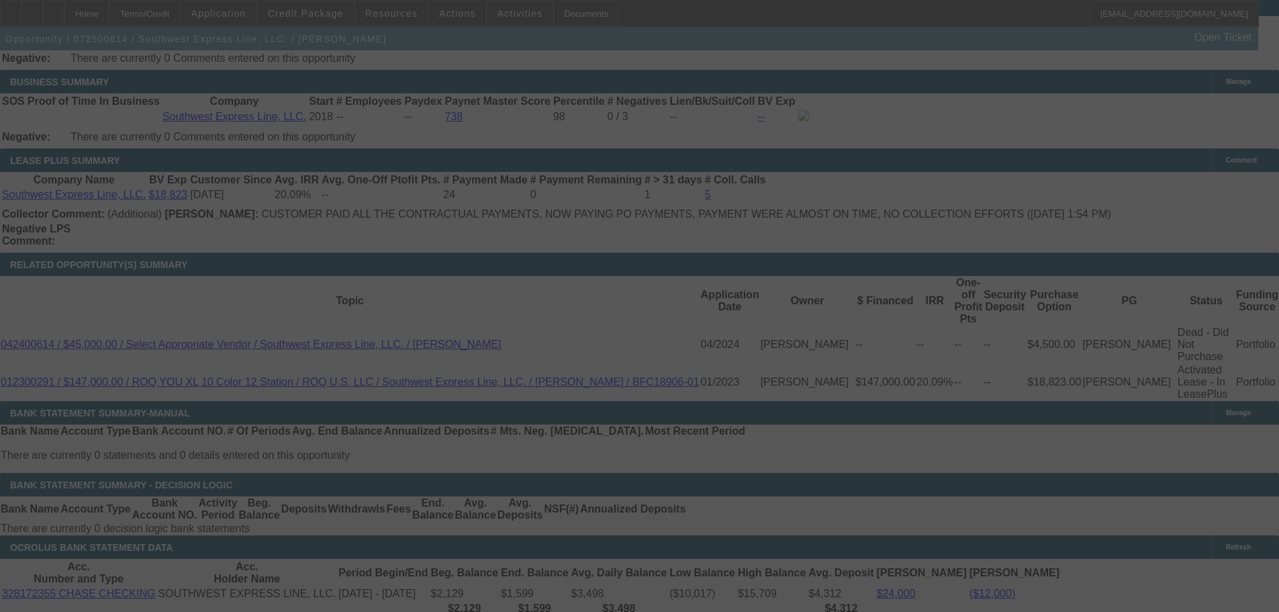
select select "0"
select select "2"
select select "0.1"
select select "4"
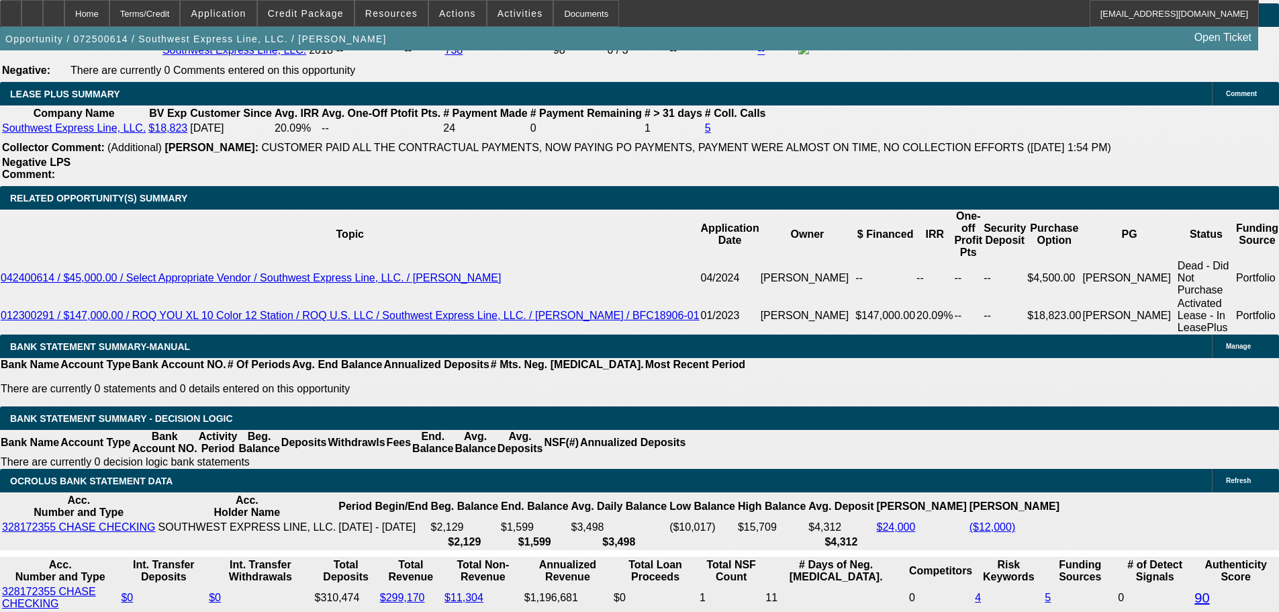
scroll to position [2283, 0]
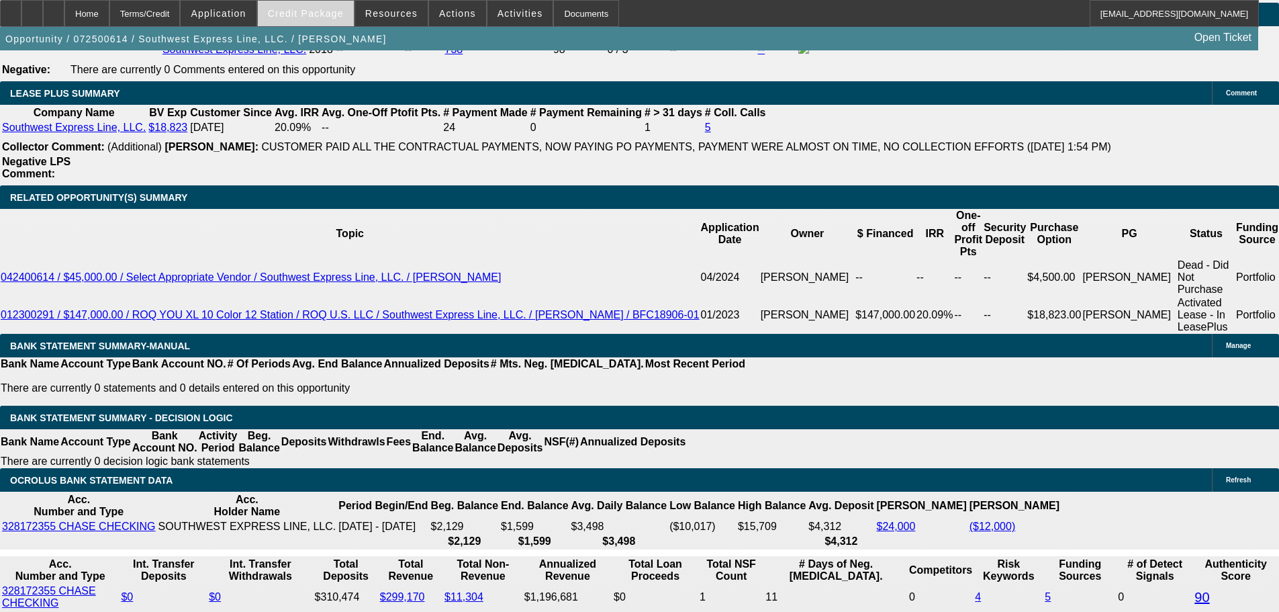
click at [320, 21] on span at bounding box center [306, 13] width 96 height 32
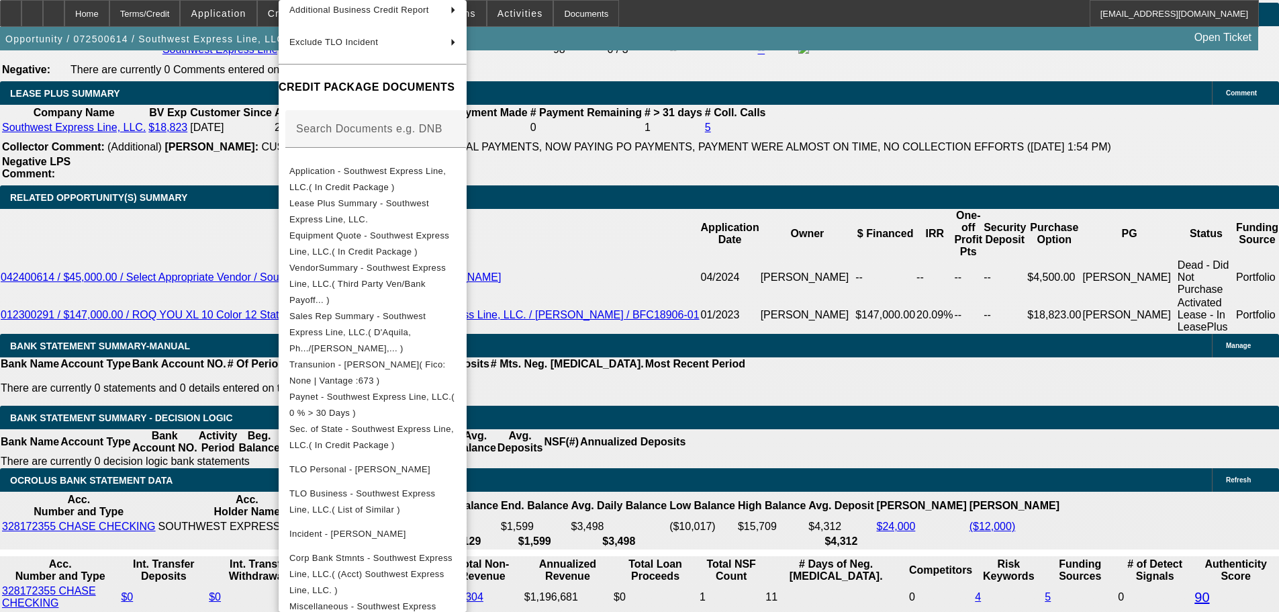
scroll to position [222, 0]
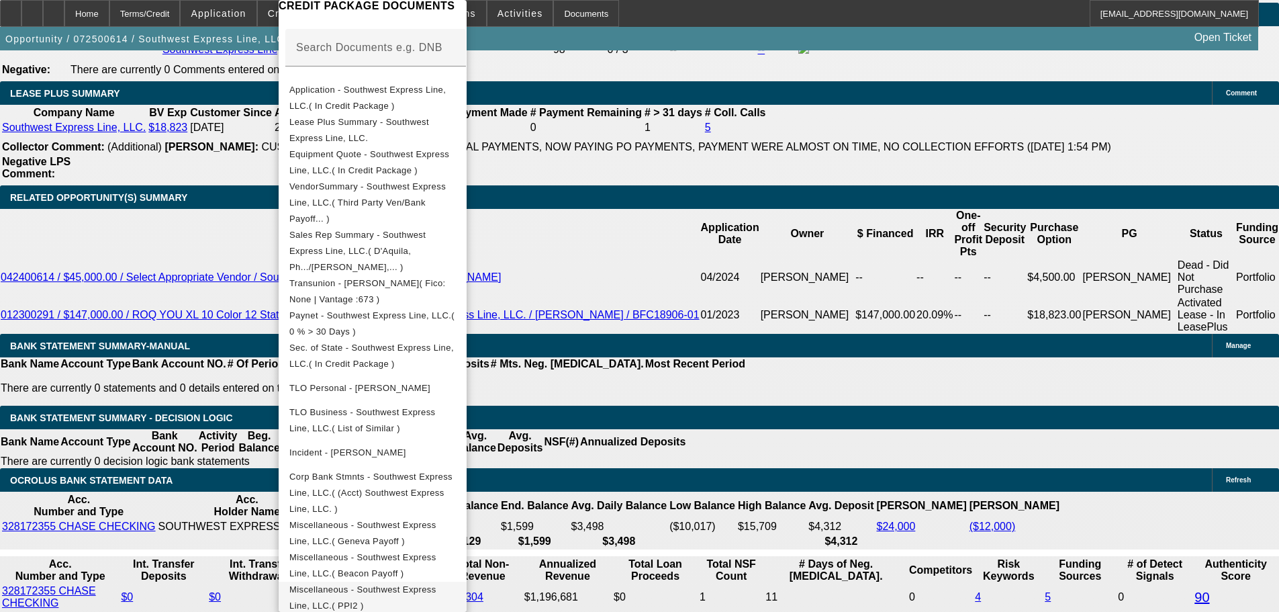
click at [456, 581] on span "Miscellaneous - Southwest Express Line, LLC.( PPI2 )" at bounding box center [372, 597] width 167 height 32
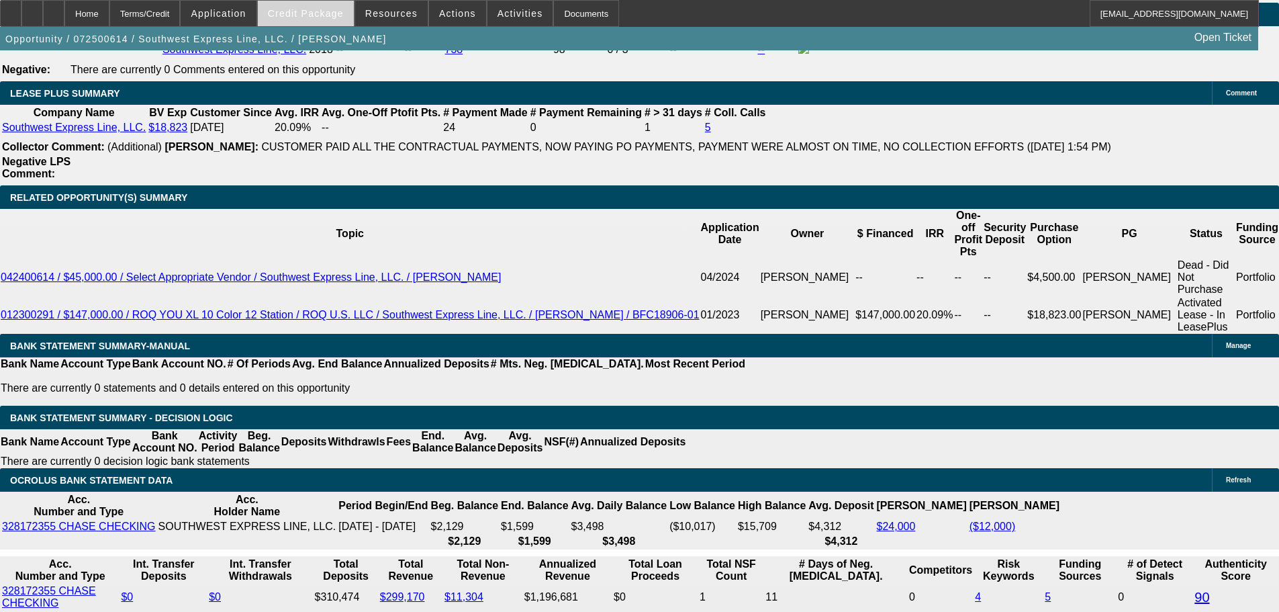
click at [320, 16] on span "Credit Package" at bounding box center [306, 13] width 76 height 11
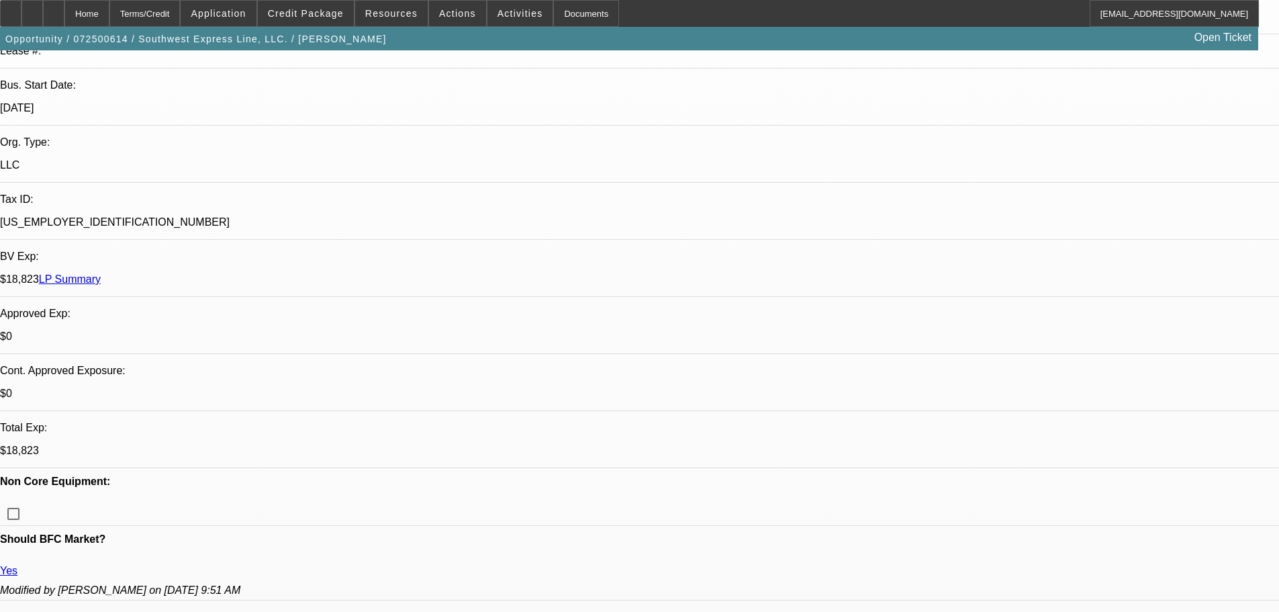
scroll to position [269, 0]
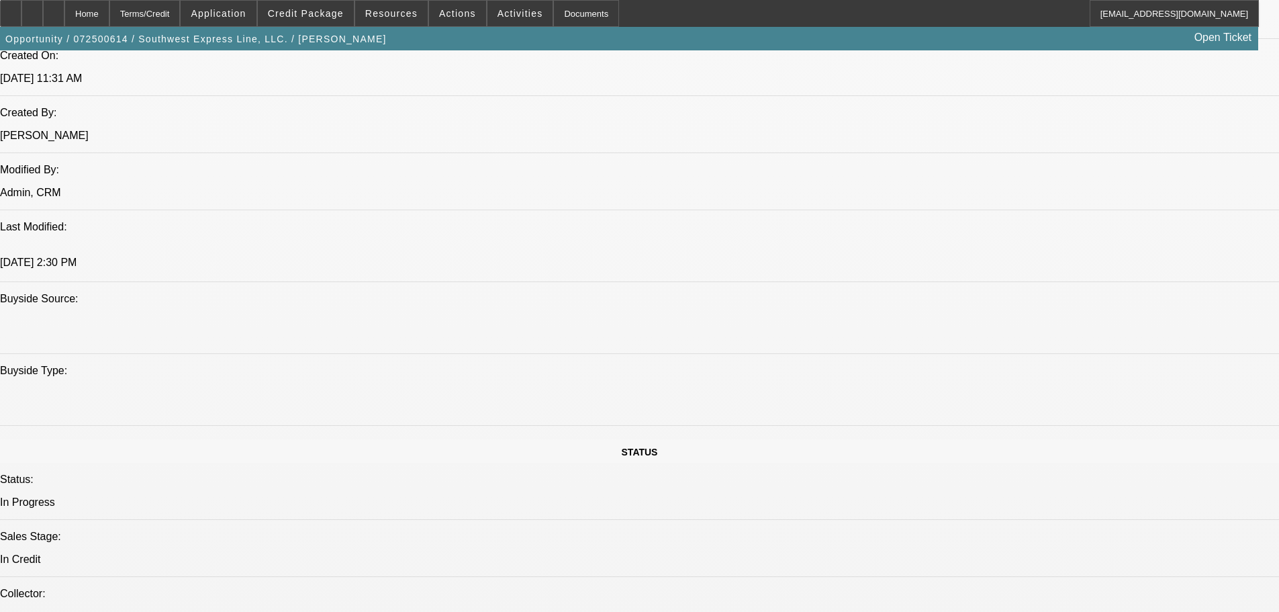
scroll to position [1074, 0]
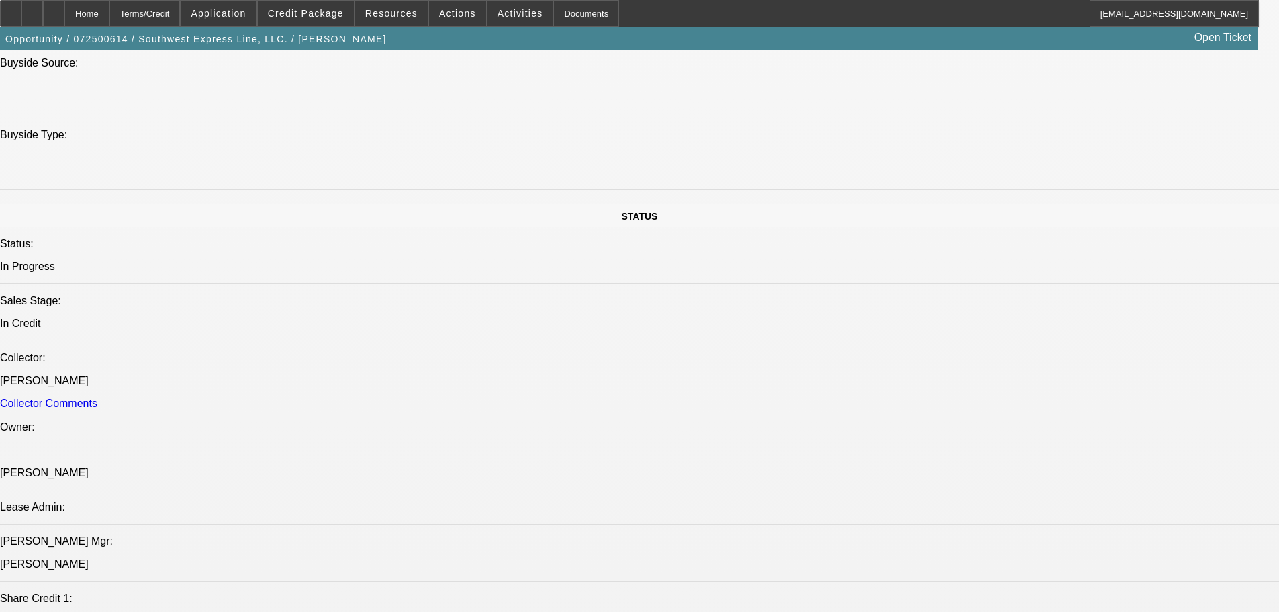
scroll to position [1209, 0]
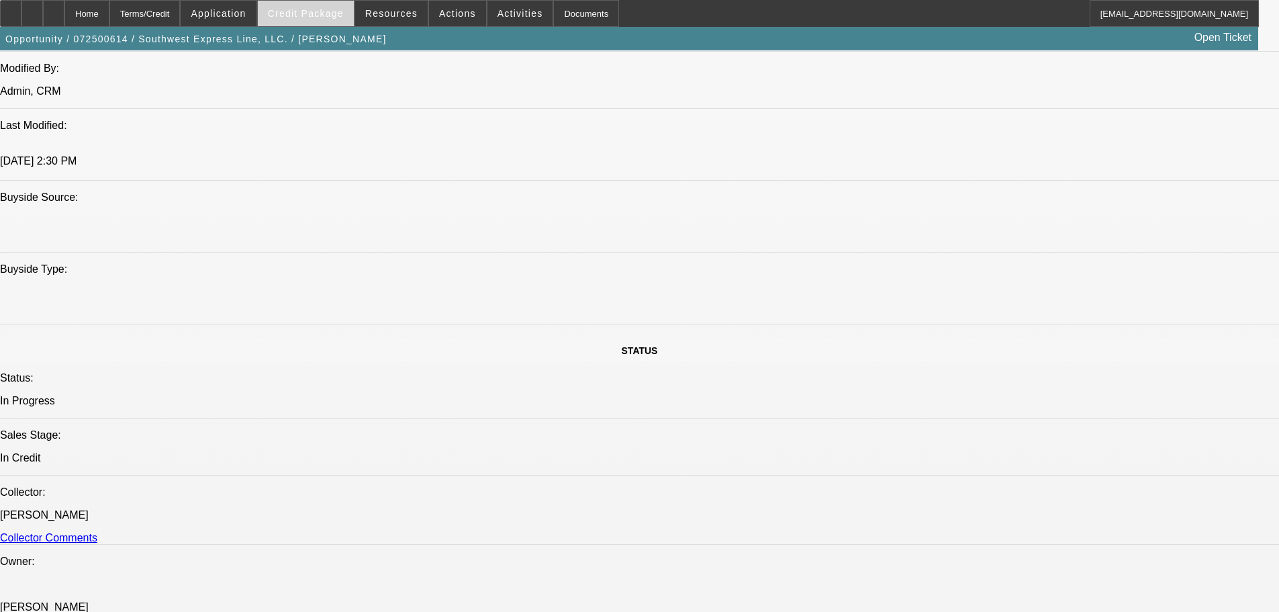
click at [326, 12] on span "Credit Package" at bounding box center [306, 13] width 76 height 11
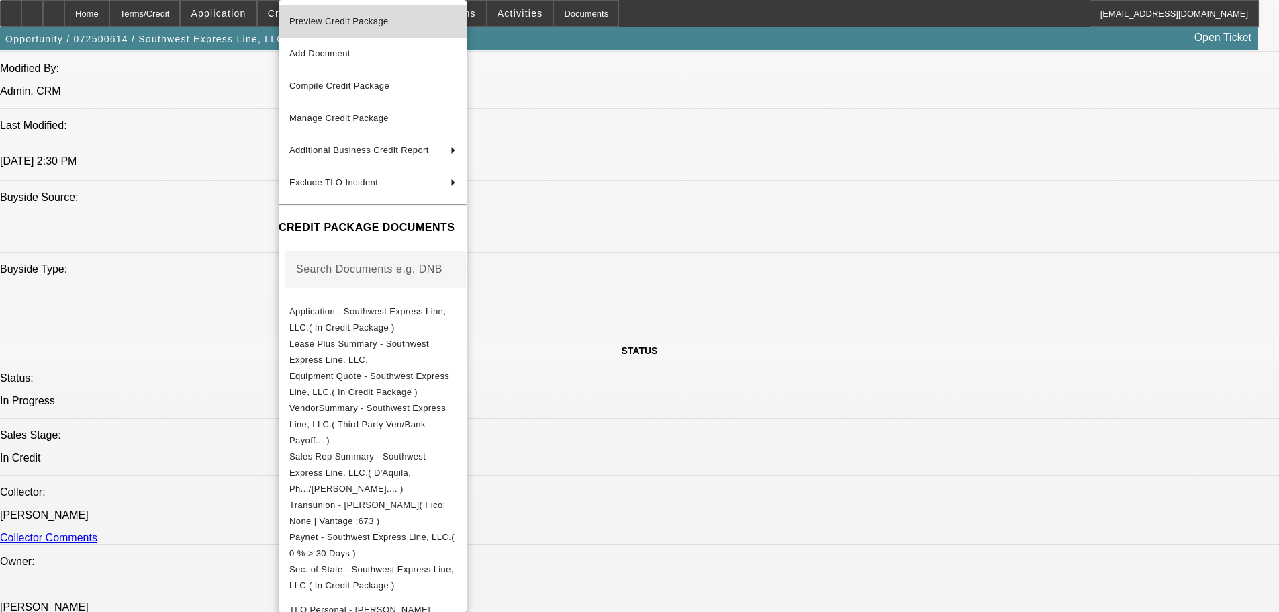
click at [338, 21] on span "Preview Credit Package" at bounding box center [338, 21] width 99 height 10
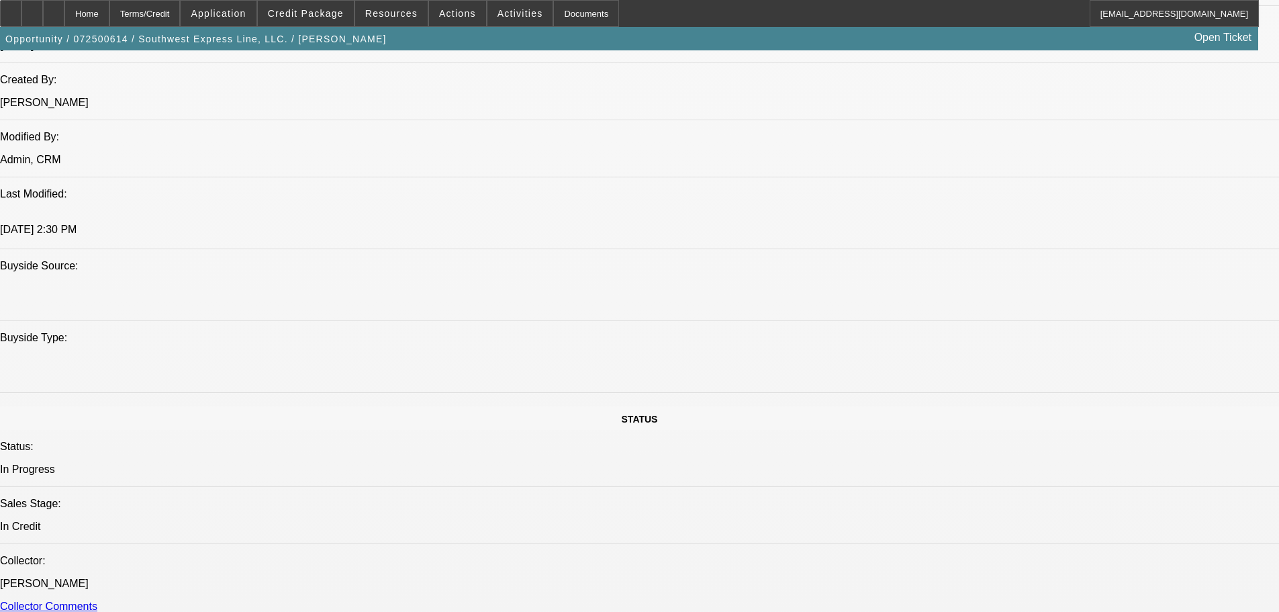
scroll to position [1074, 0]
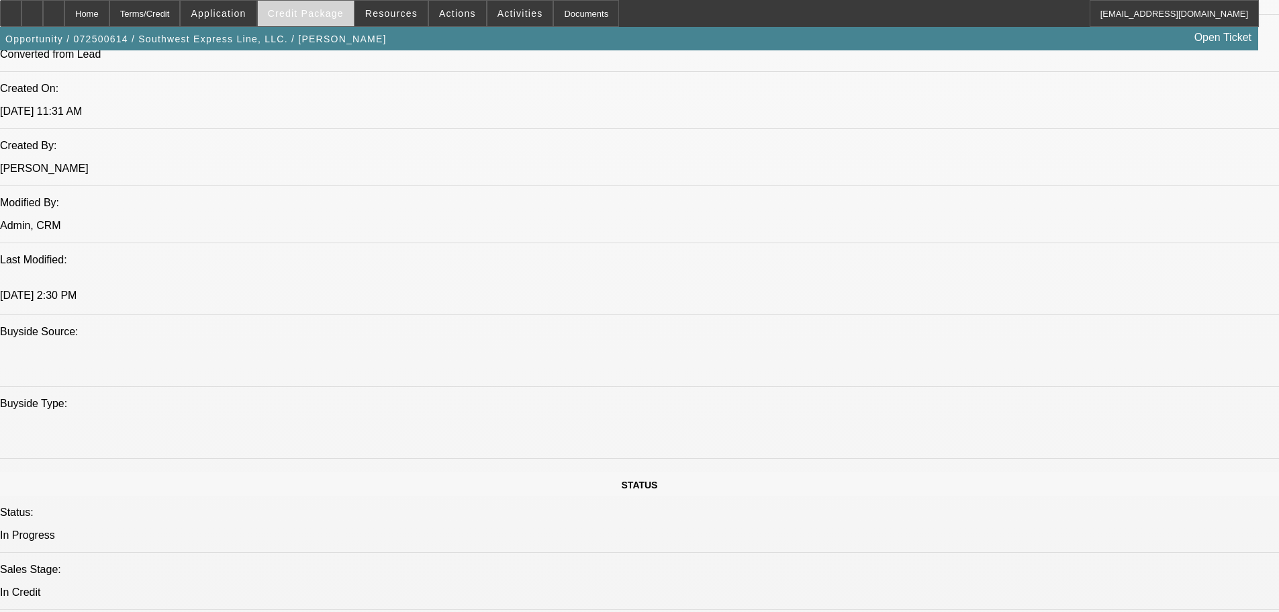
click at [299, 15] on span "Credit Package" at bounding box center [306, 13] width 76 height 11
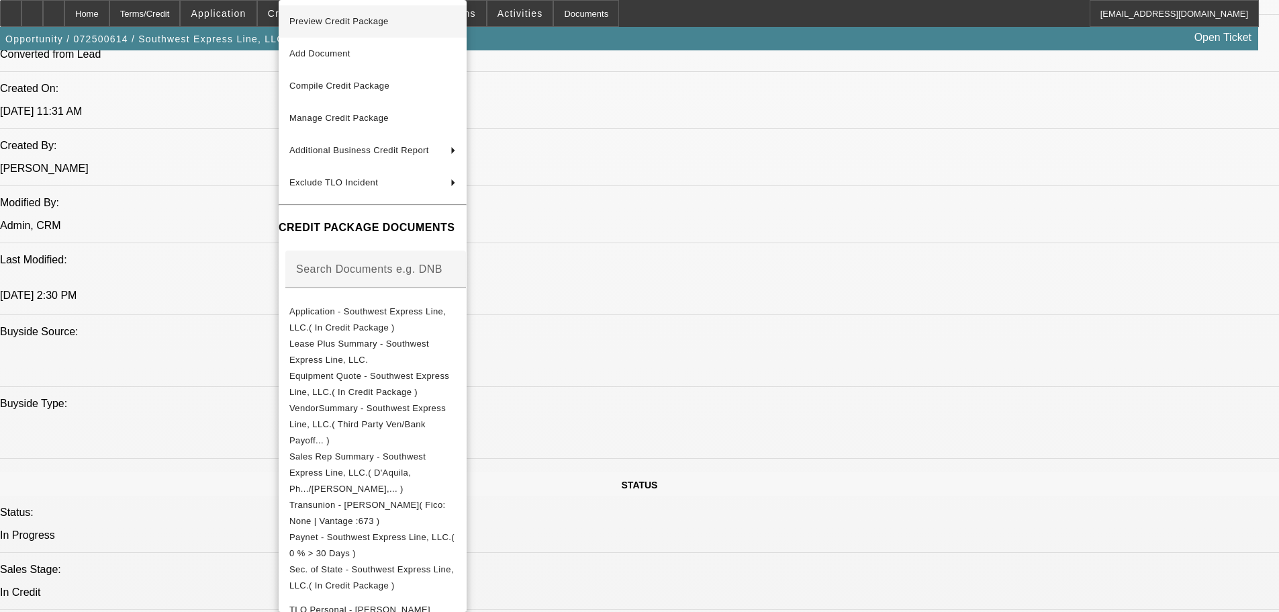
drag, startPoint x: 352, startPoint y: 28, endPoint x: 574, endPoint y: 60, distance: 224.6
click at [353, 28] on span "Preview Credit Package" at bounding box center [372, 21] width 167 height 16
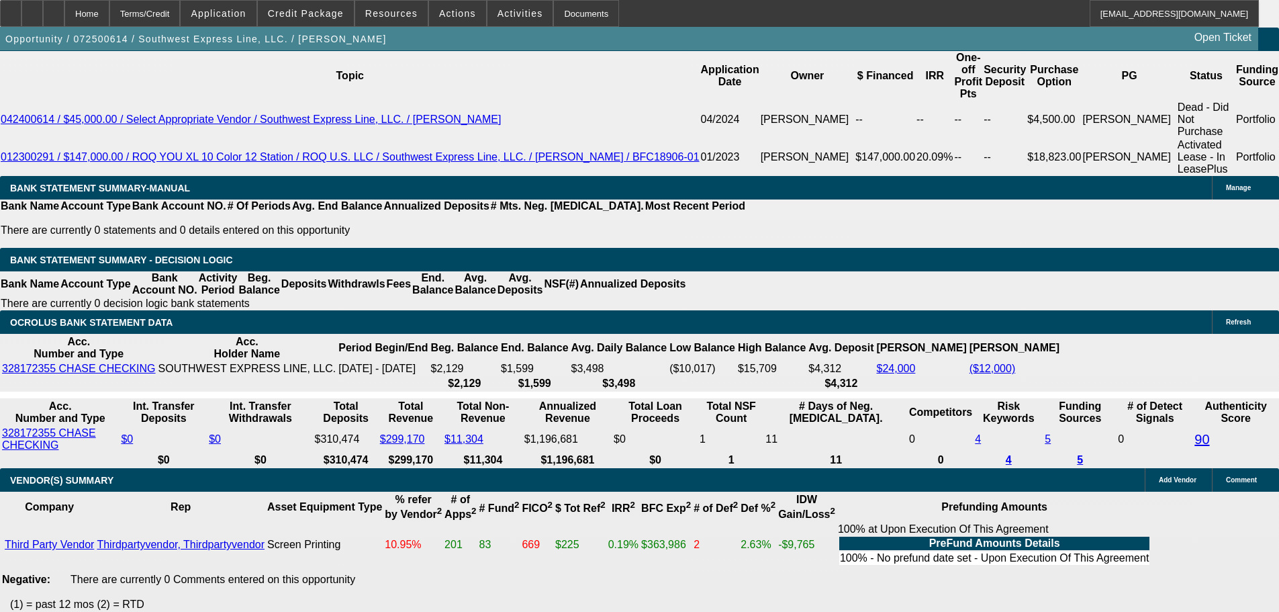
scroll to position [2417, 0]
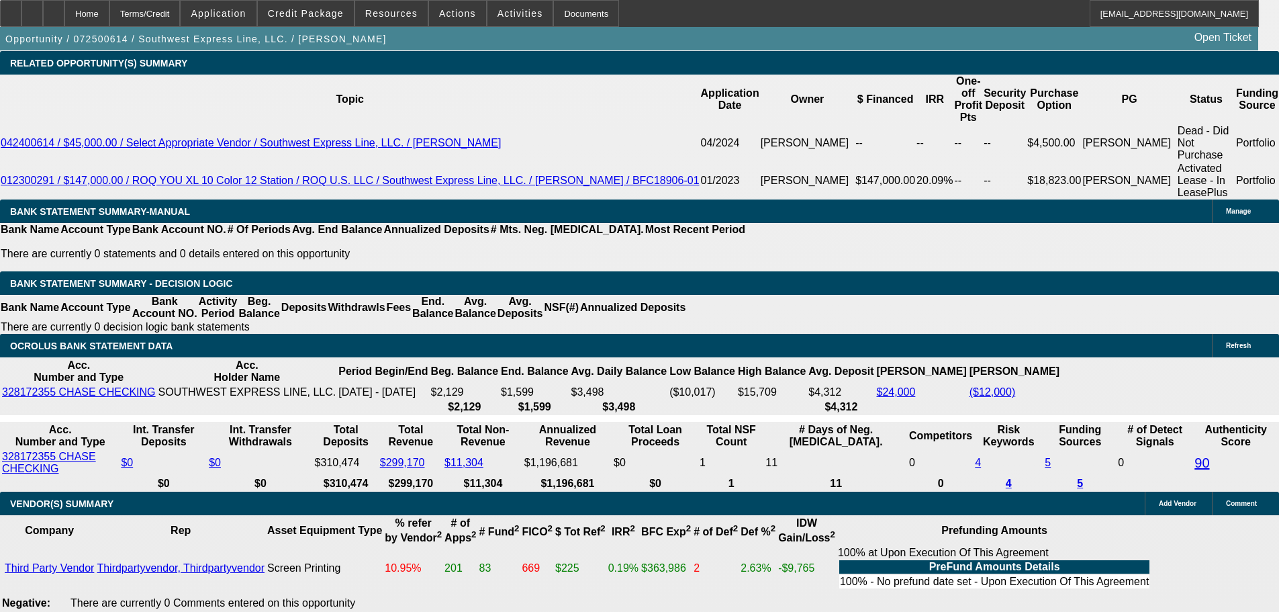
drag, startPoint x: 195, startPoint y: 325, endPoint x: 342, endPoint y: 318, distance: 147.2
type input "38"
type input "$76.00"
type input "UNKNOWN"
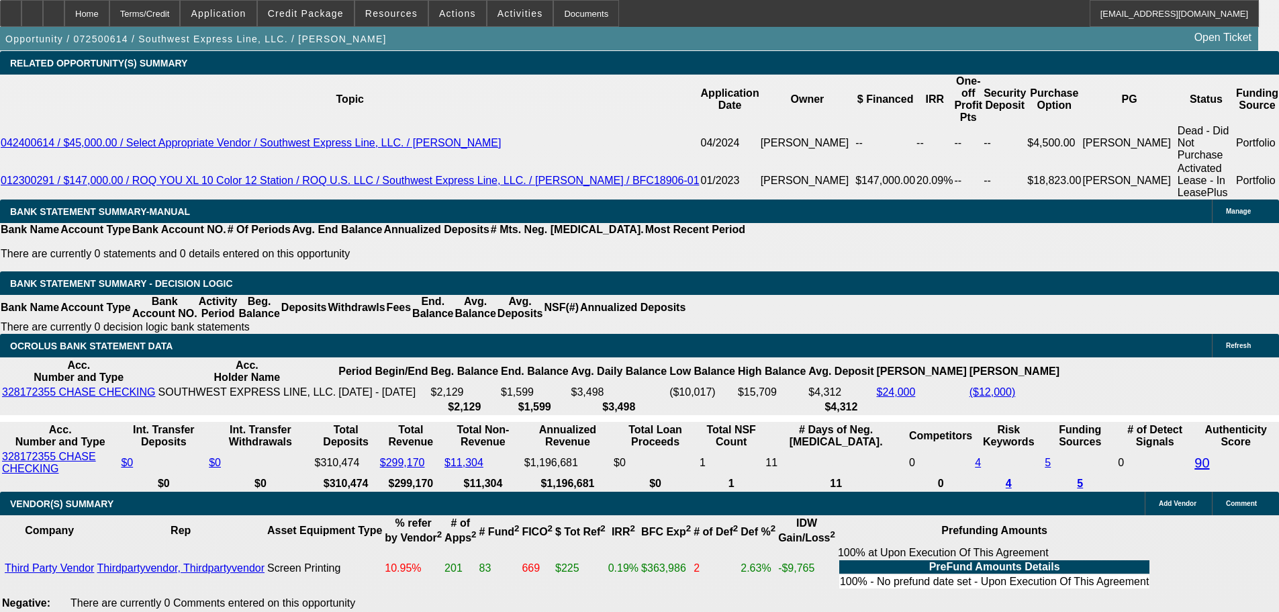
type input "3895"
type input "$7,790.00"
type input "13.3"
type input "$3,895.00"
drag, startPoint x: 286, startPoint y: 323, endPoint x: 393, endPoint y: 316, distance: 107.0
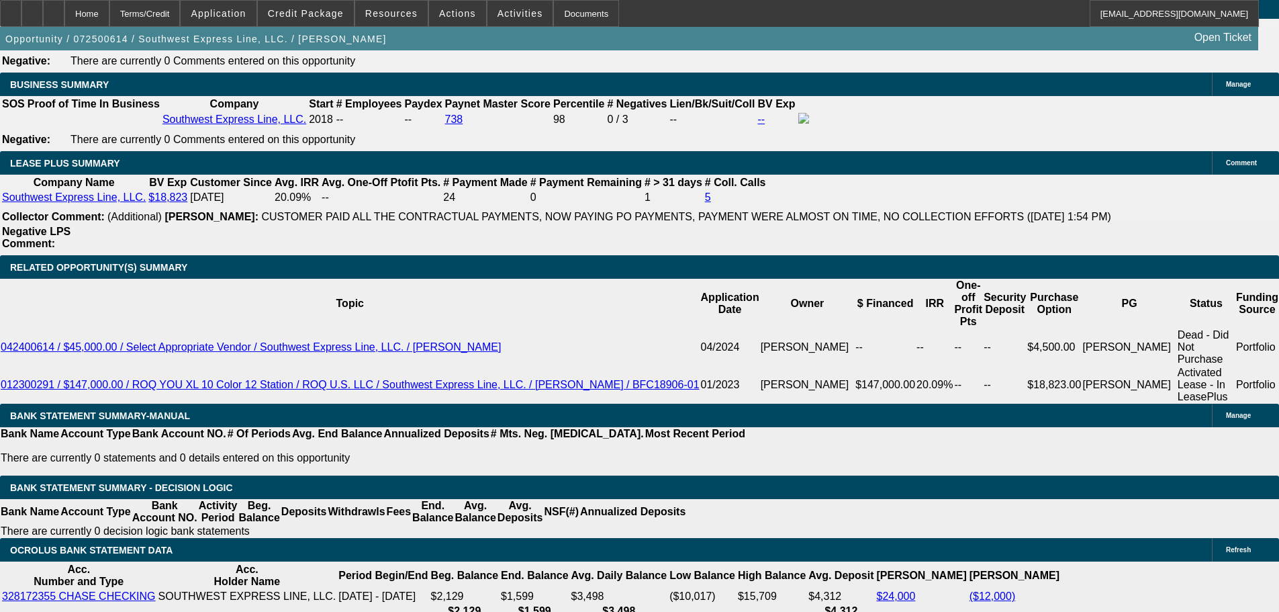
scroll to position [2216, 0]
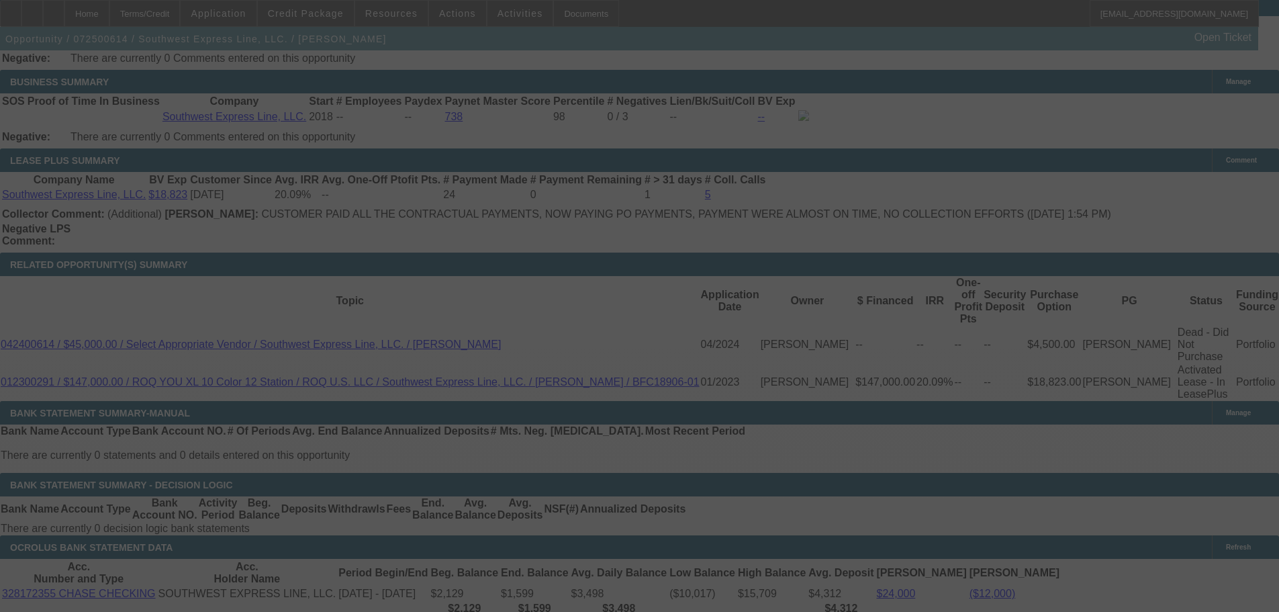
select select "0"
select select "2"
select select "0.1"
select select "4"
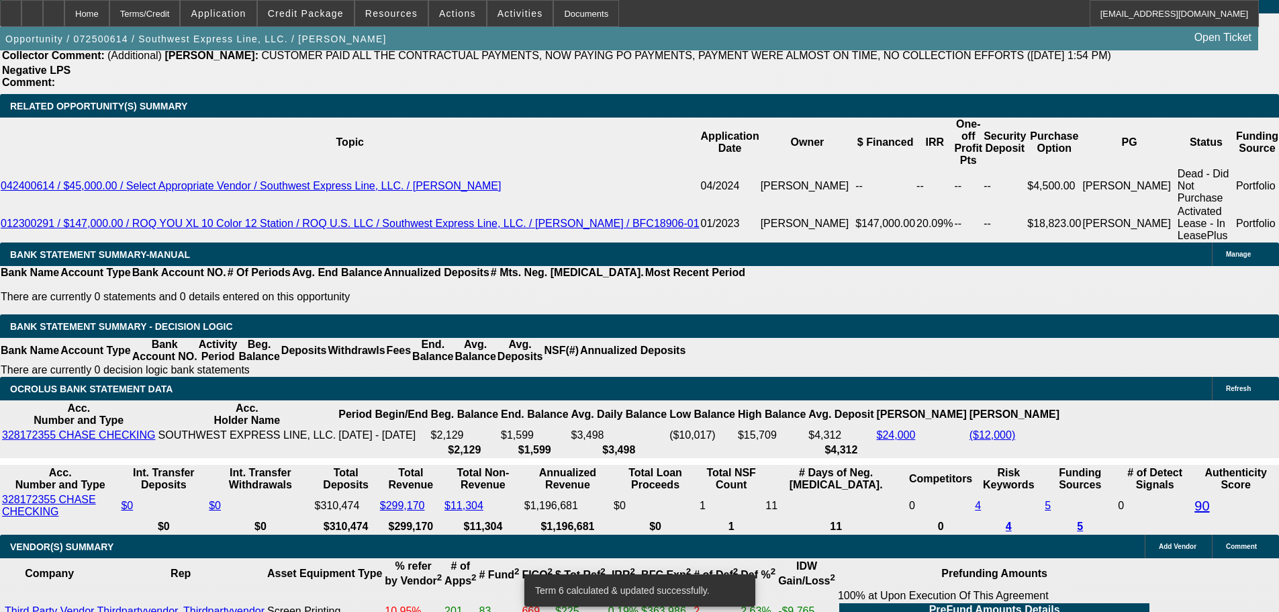
scroll to position [2350, 0]
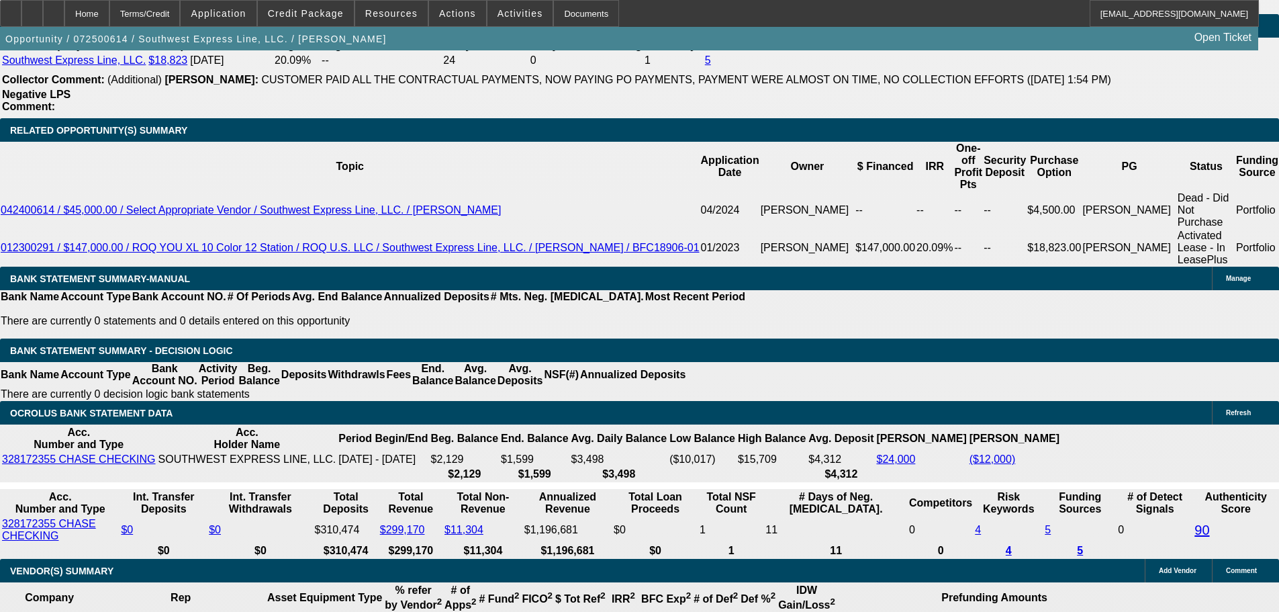
drag, startPoint x: 201, startPoint y: 393, endPoint x: 422, endPoint y: 385, distance: 221.0
type input "3"
type input "$6.00"
type input "UNKNOWN"
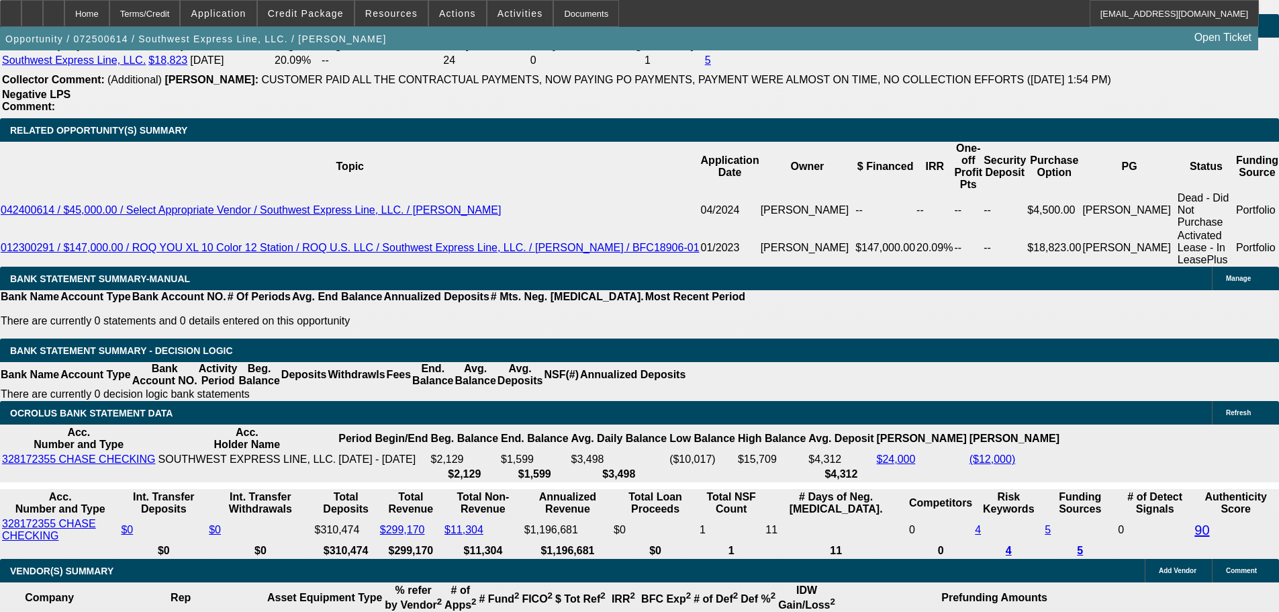
type input "3850"
type input "12.8"
type input "$7,700.00"
type input "$3,850.00"
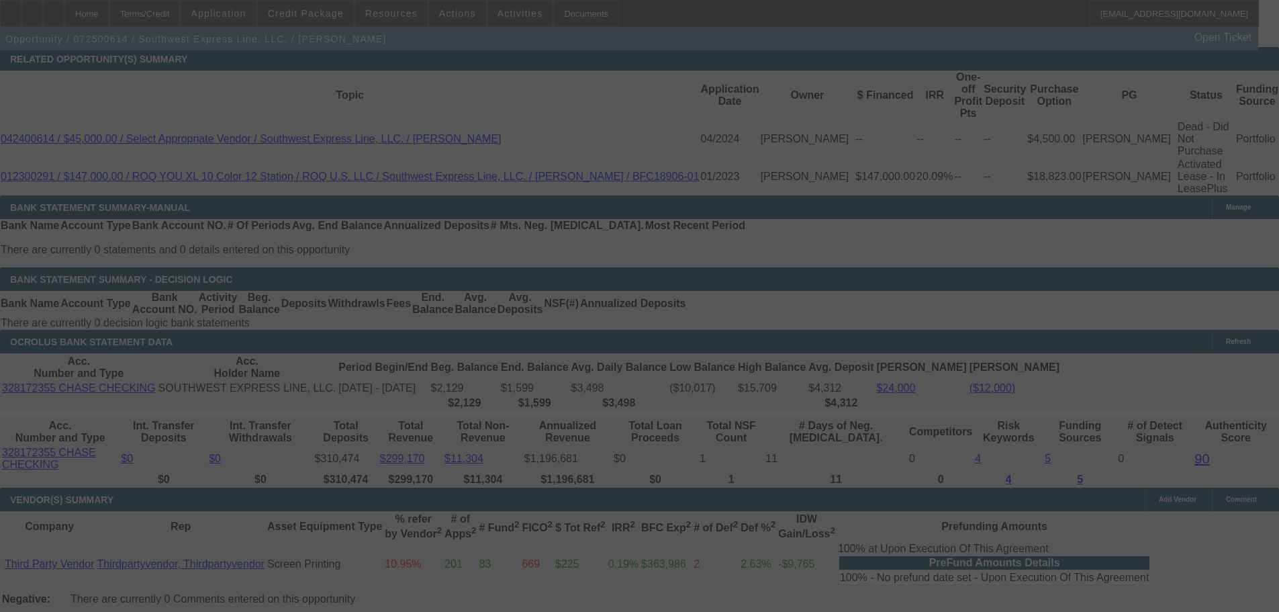
scroll to position [2417, 0]
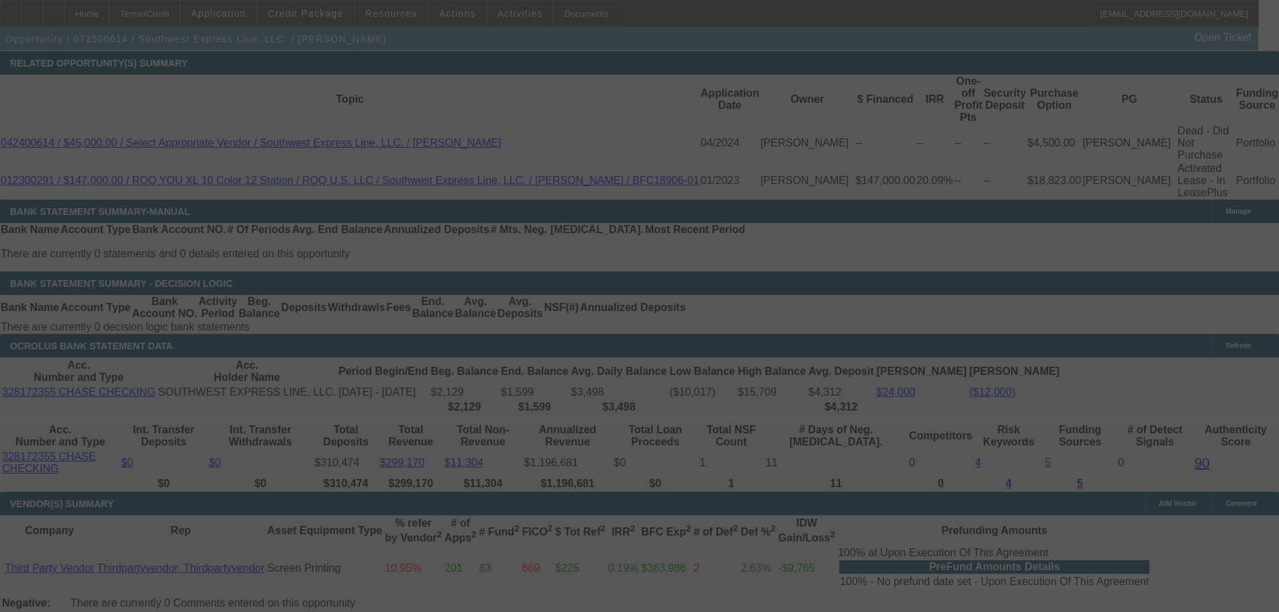
select select "0"
select select "2"
select select "0.1"
select select "4"
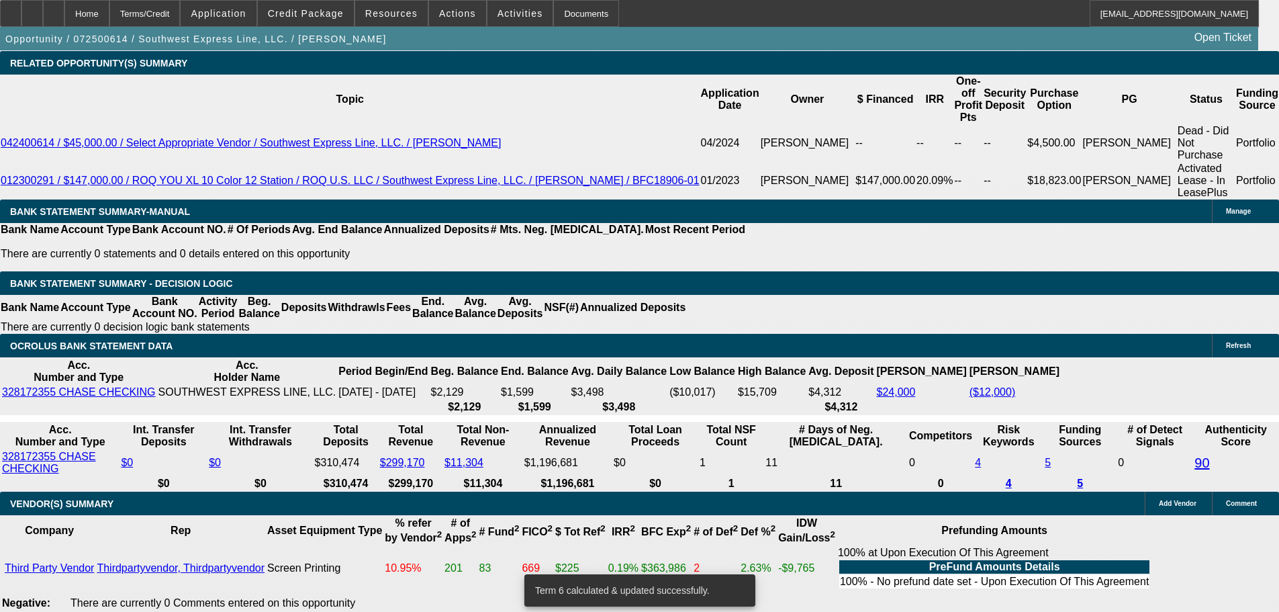
drag, startPoint x: 201, startPoint y: 327, endPoint x: 340, endPoint y: 314, distance: 139.6
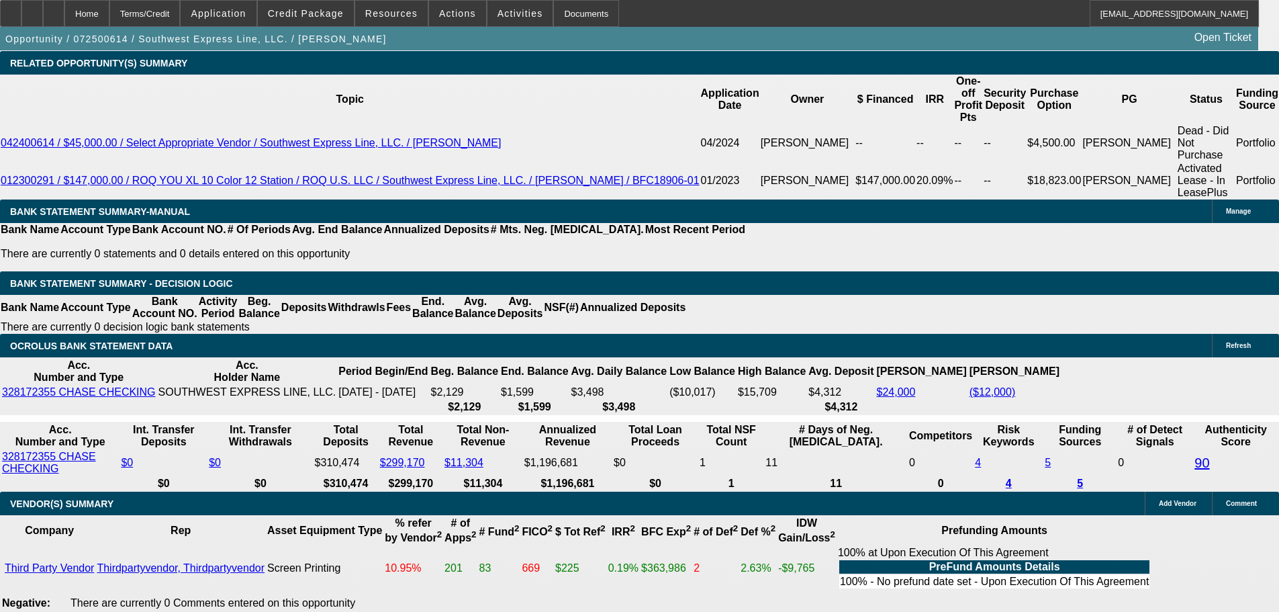
type input "3"
type input "$6.00"
type input "UNKNOWN"
type input "3795"
type input "$7,590.00"
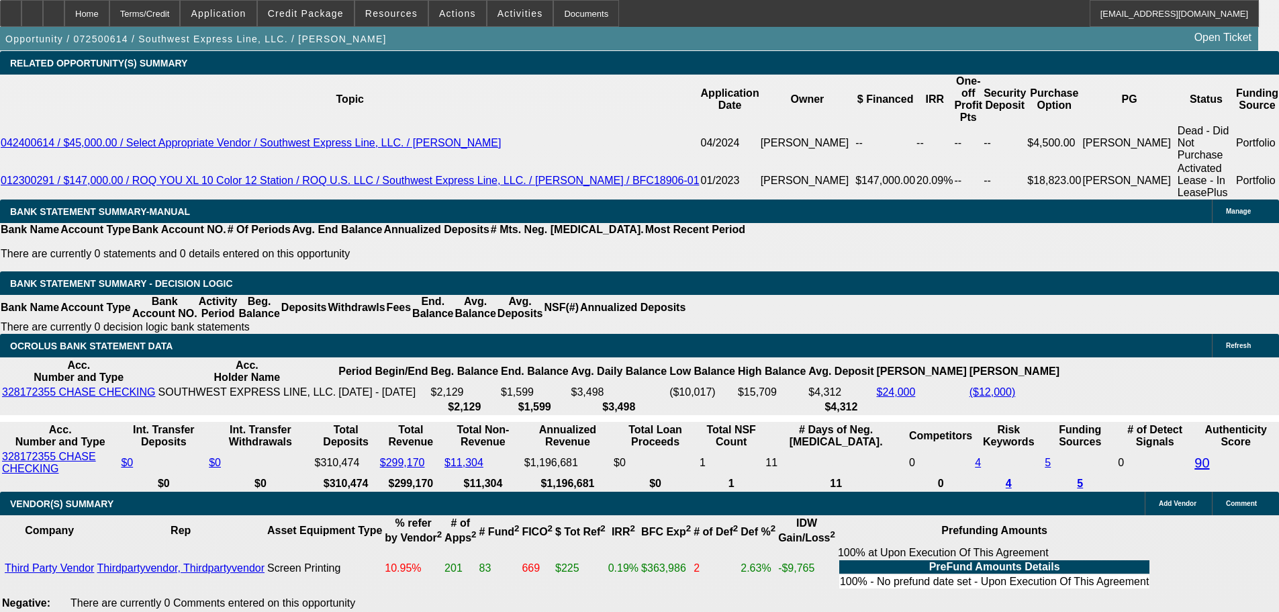
type input "12.2"
type input "$3,795.00"
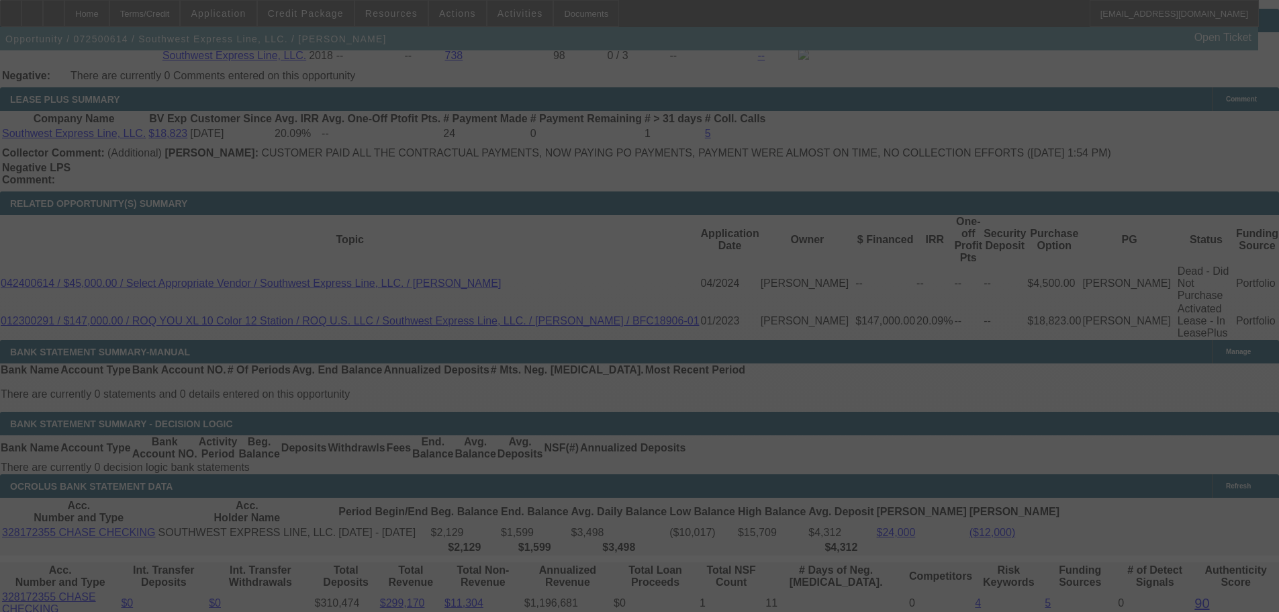
scroll to position [2283, 0]
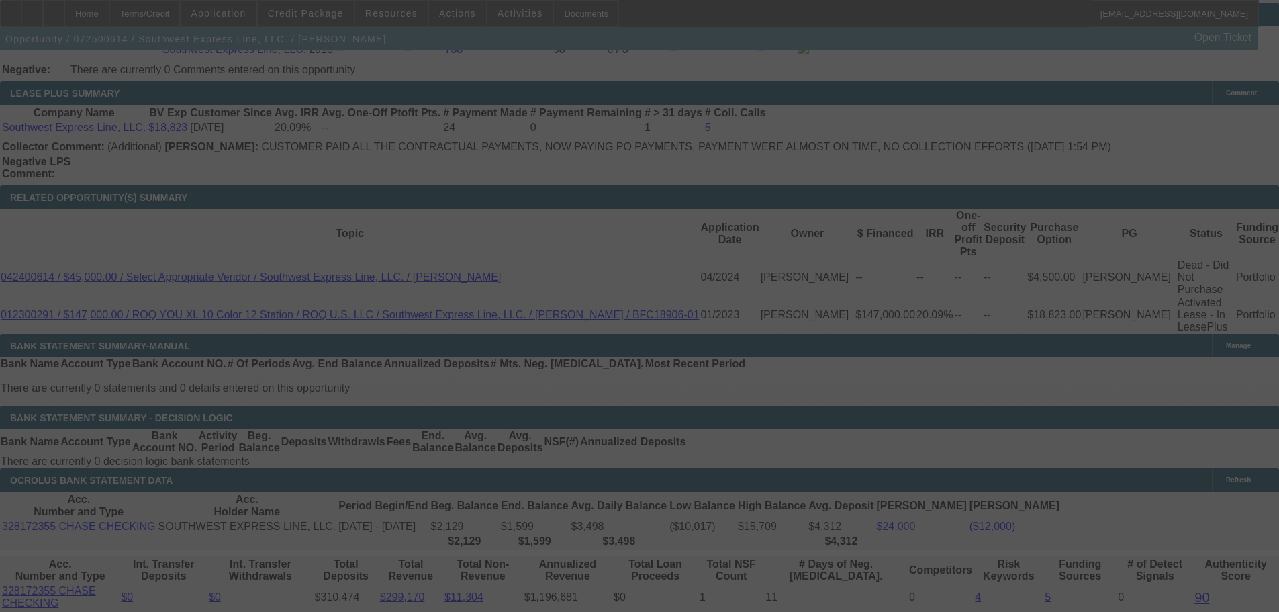
select select "0"
select select "2"
select select "0.1"
select select "4"
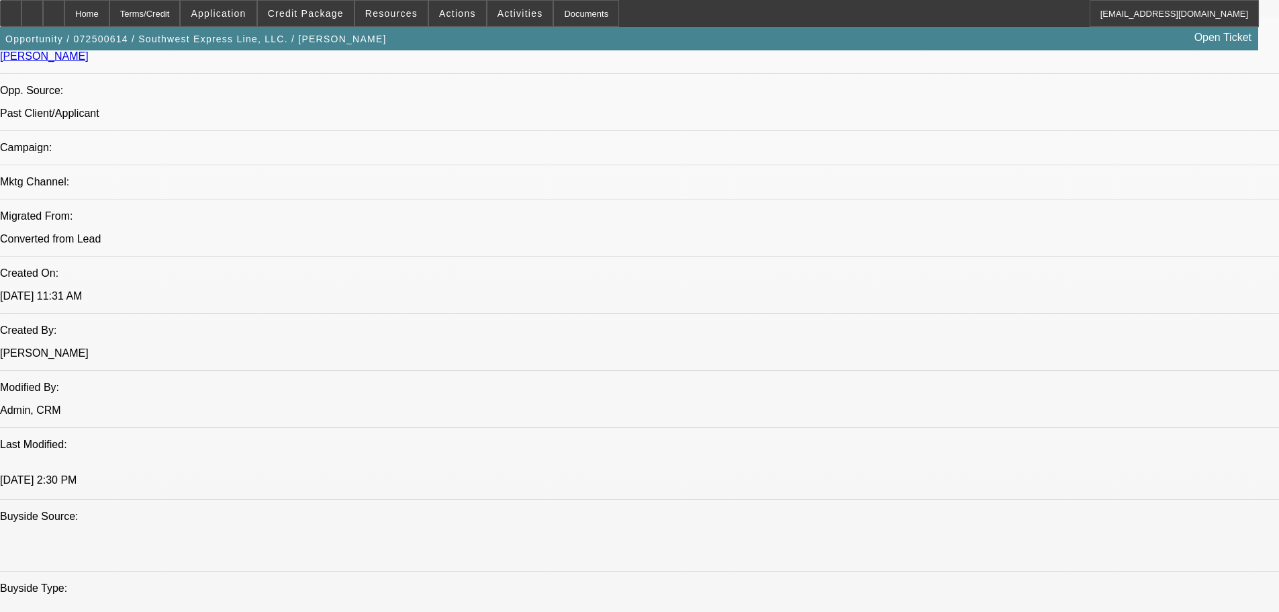
scroll to position [1141, 0]
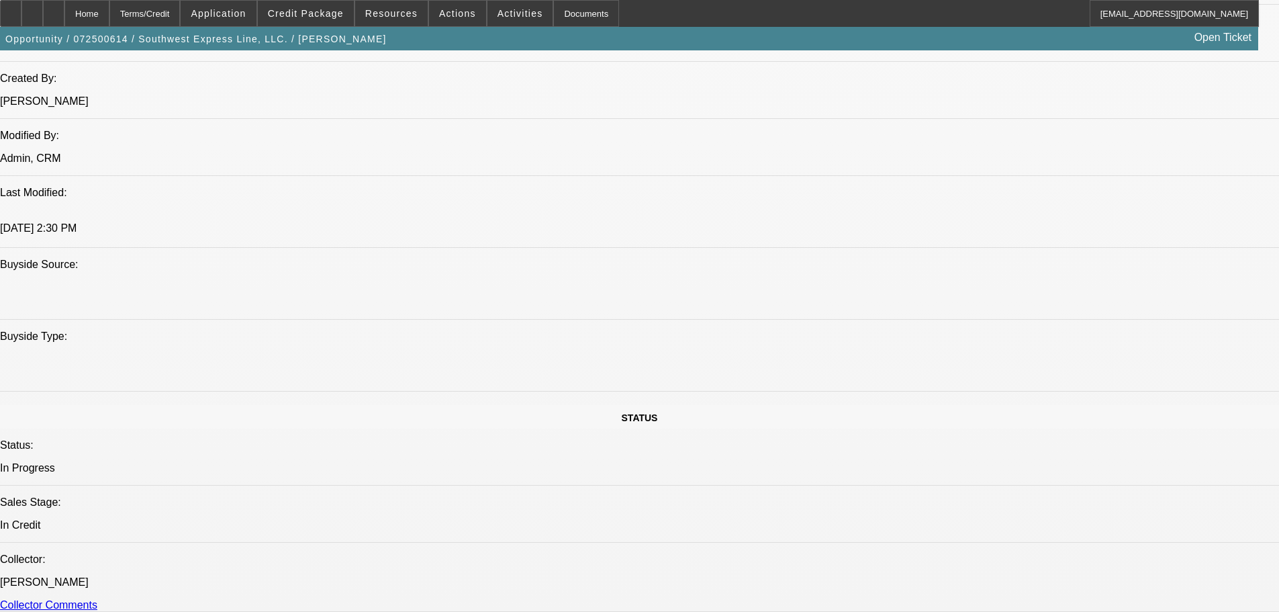
paste textarea "BANKS SHOW LOW AVERAGE BALANCES AND MANY NEGATIVE BALANCES. NOT 100% SURE WHAT …"
type textarea "BANKS SHOW LOW AVERAGE BALANCES AND MANY NEGATIVE BALANCES. NOT 100% SURE WHAT …"
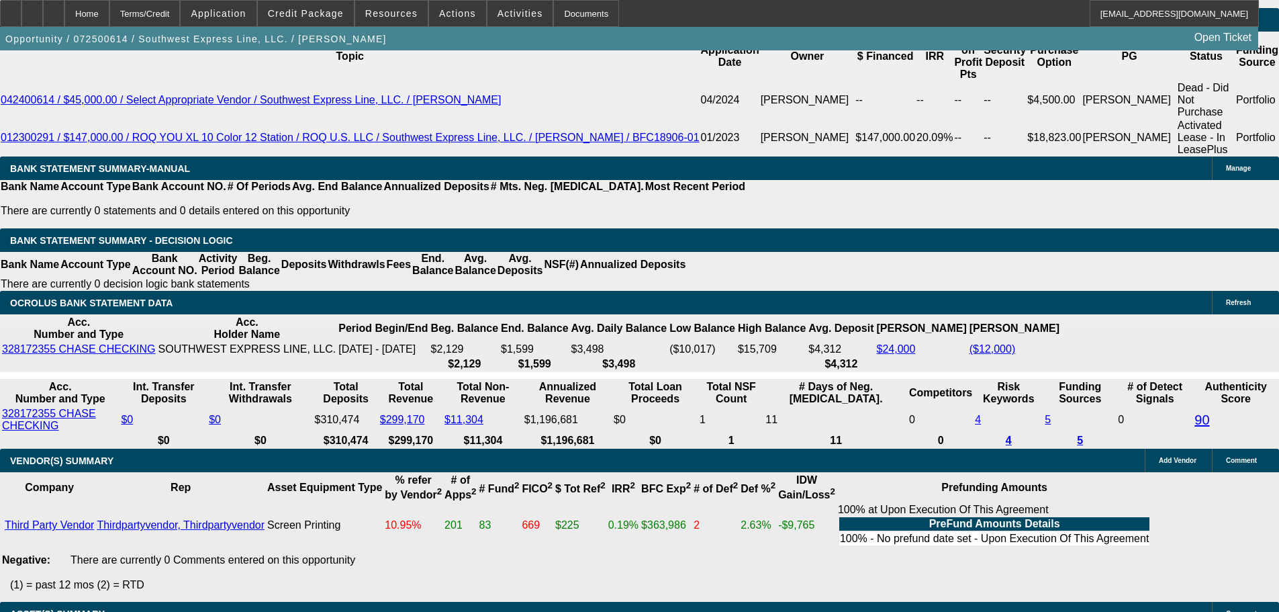
scroll to position [2216, 0]
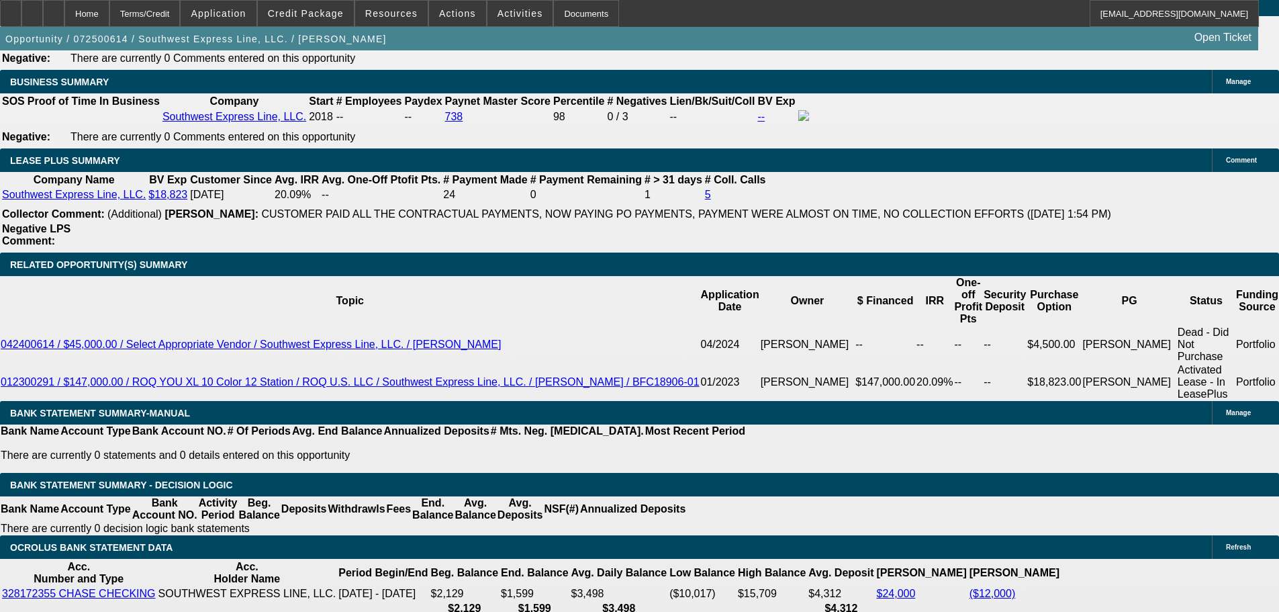
drag, startPoint x: 1011, startPoint y: 50, endPoint x: 1003, endPoint y: 54, distance: 8.1
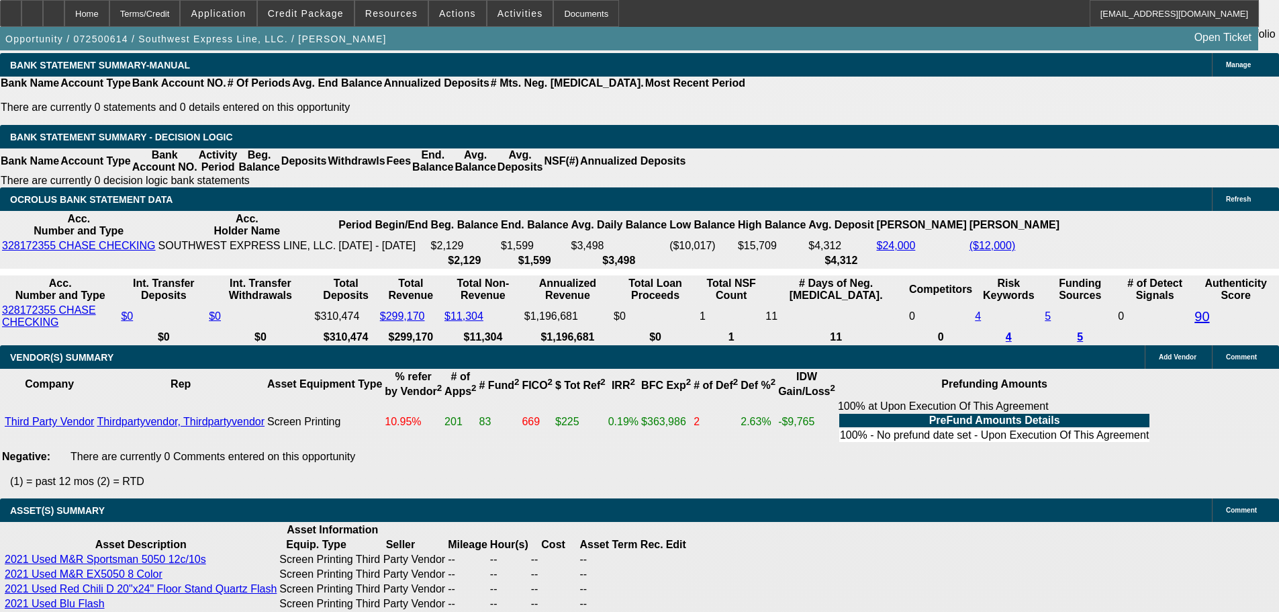
scroll to position [2417, 0]
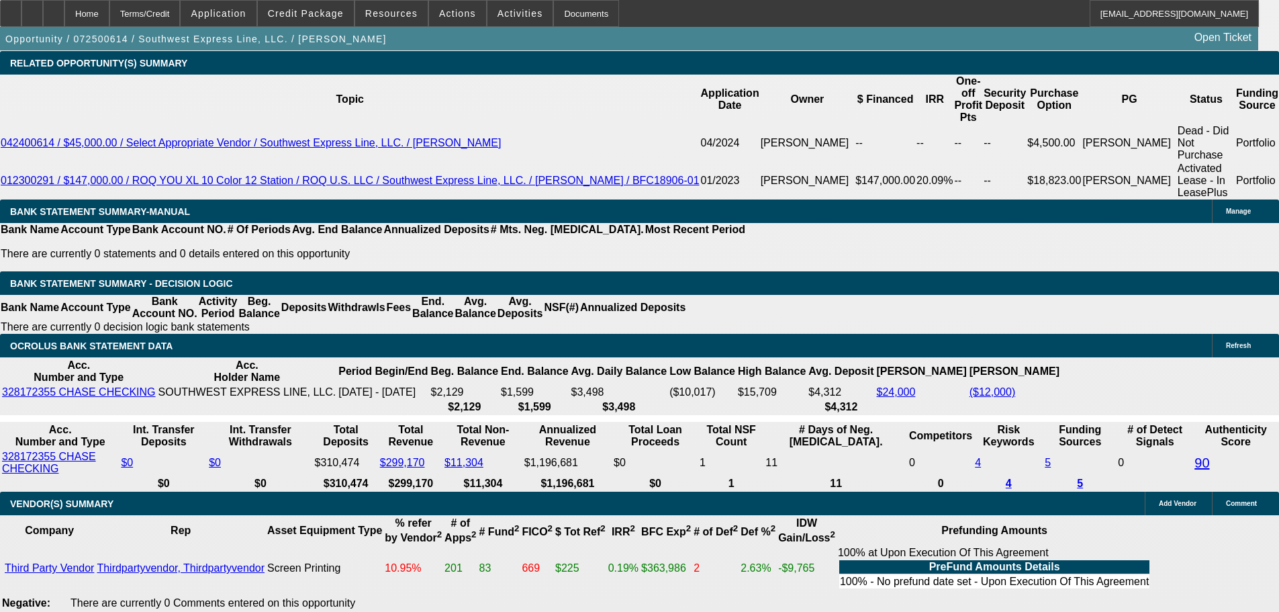
drag, startPoint x: 244, startPoint y: 218, endPoint x: 457, endPoint y: 192, distance: 214.4
type input "$15,000.00"
type input "UNKNOWN"
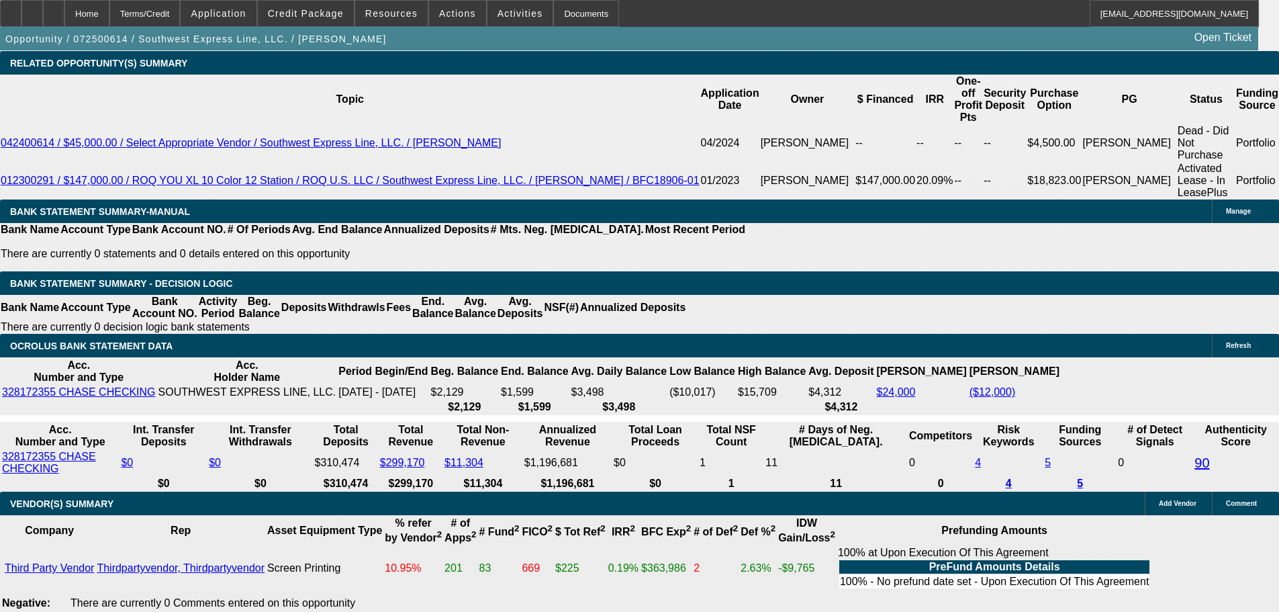
type input "$3,683.35"
type input "$7,366.70"
drag, startPoint x: 210, startPoint y: 326, endPoint x: 343, endPoint y: 313, distance: 133.6
type input "36"
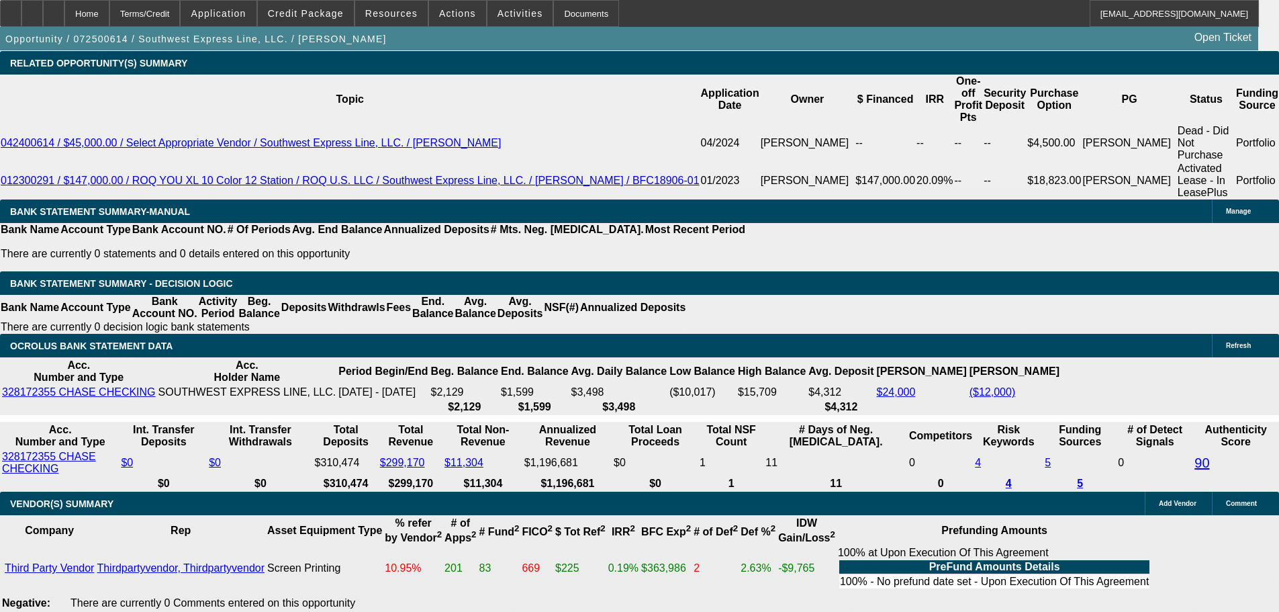
type input "$72.00"
type input "3685"
type input "12.2"
type input "$7,370.00"
type input "$3,685.00"
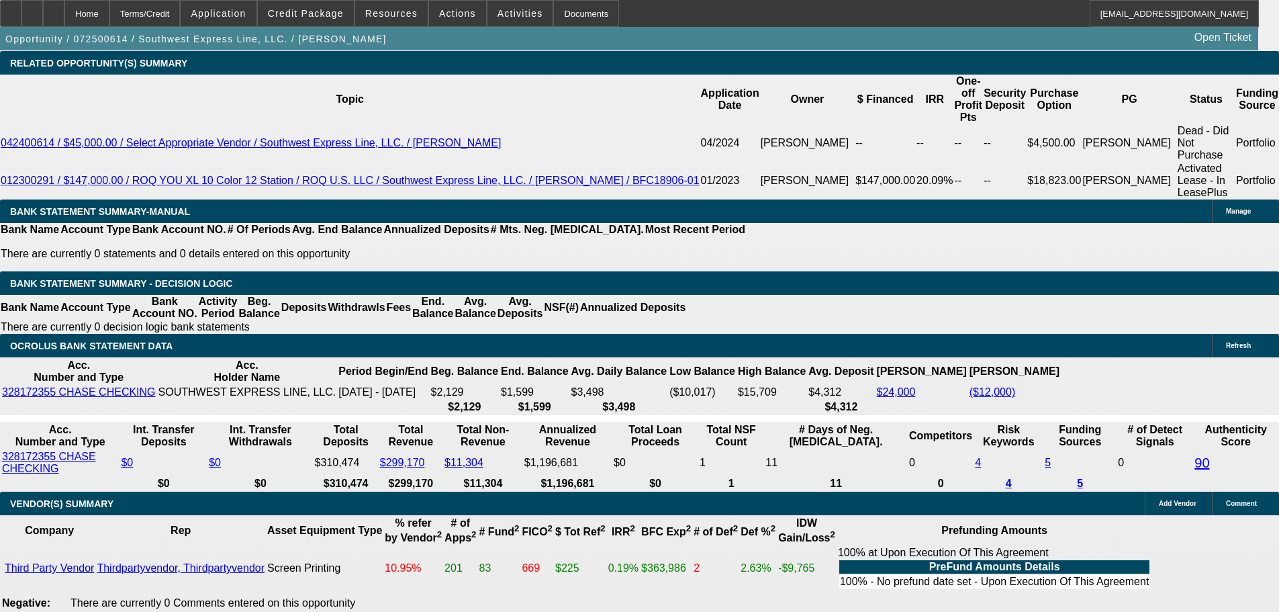
drag, startPoint x: 135, startPoint y: 312, endPoint x: 156, endPoint y: 282, distance: 36.7
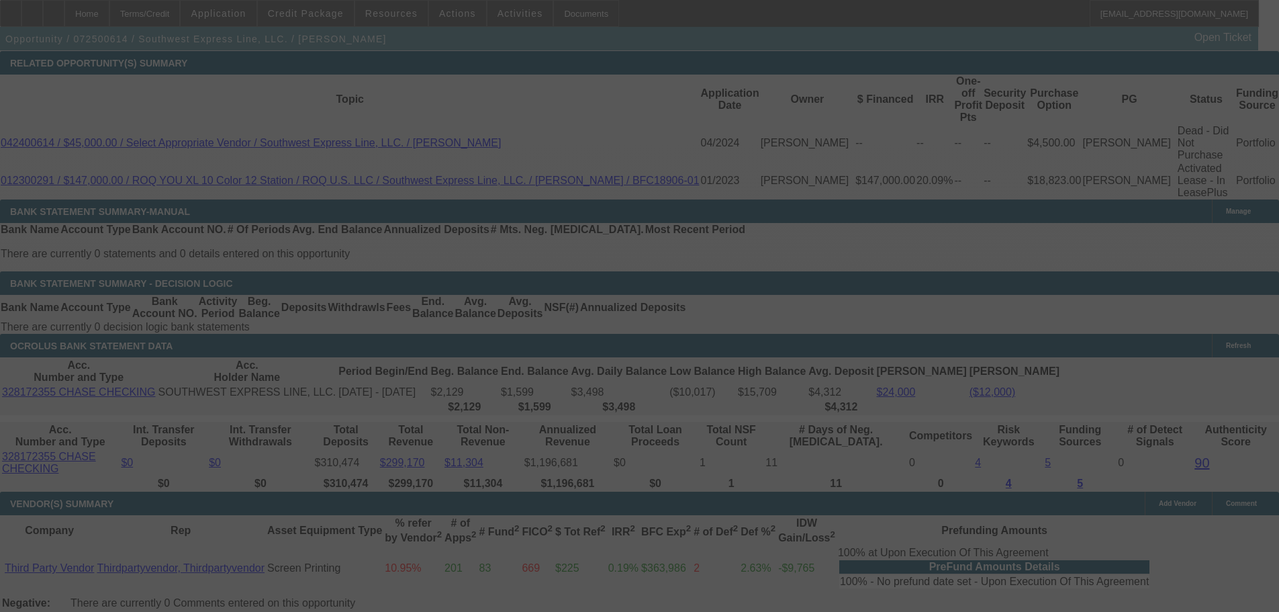
select select "0"
select select "2"
select select "0.1"
select select "4"
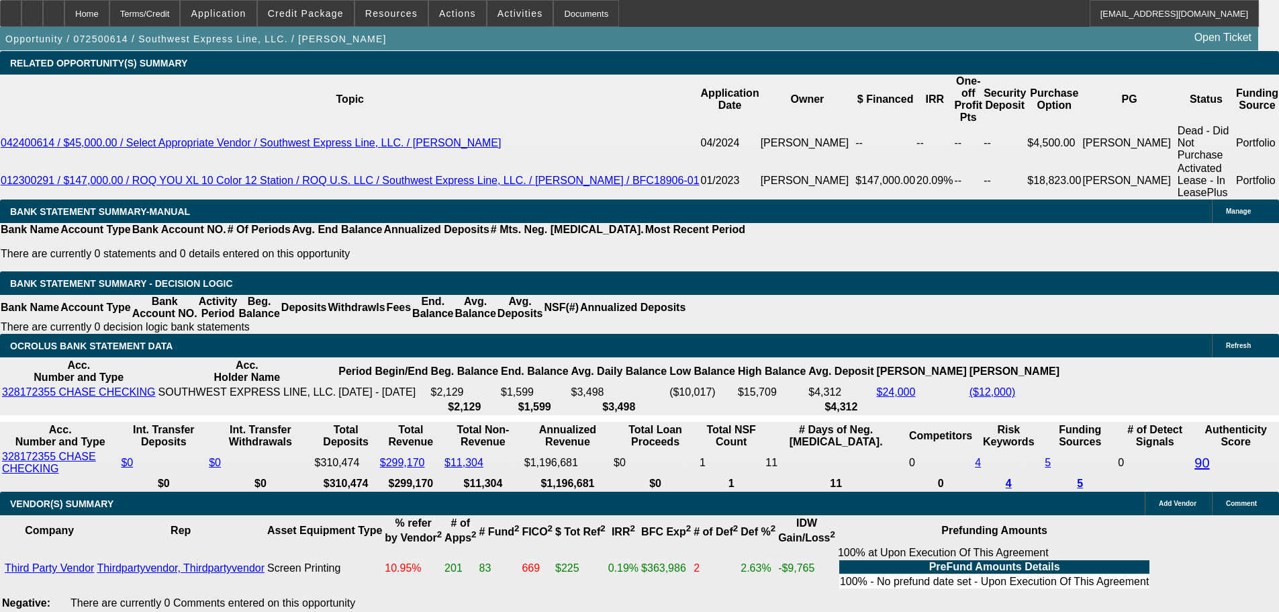
drag, startPoint x: 203, startPoint y: 320, endPoint x: 322, endPoint y: 306, distance: 119.7
type input "369"
type input "$738.00"
type input "UNKNOWN"
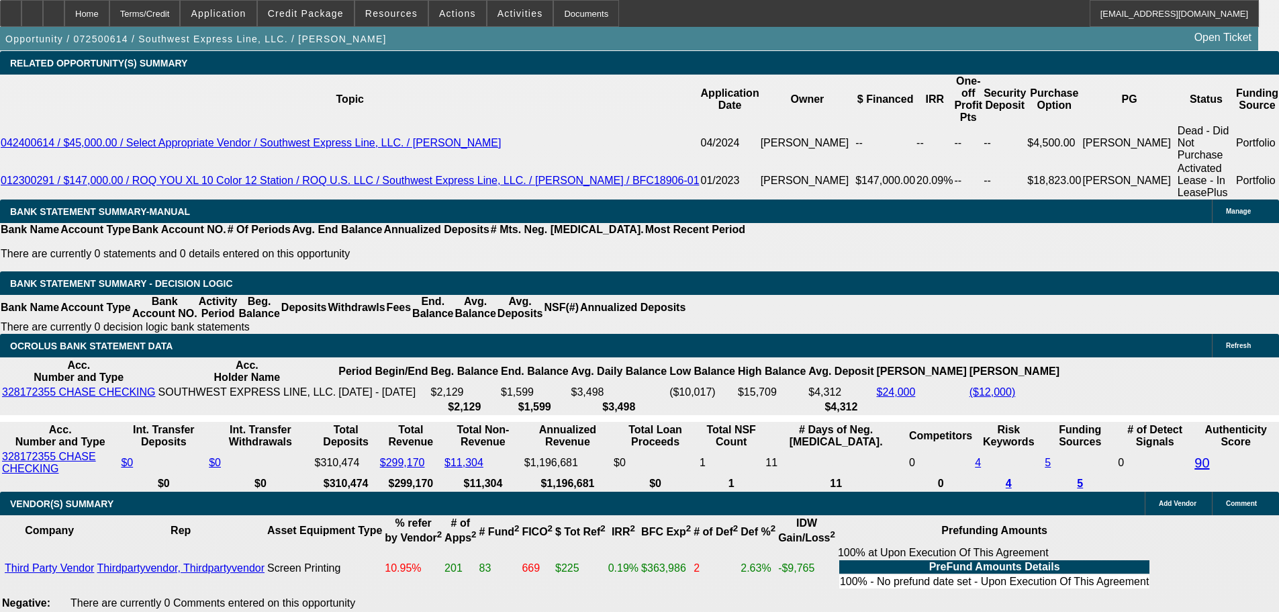
type input "3695"
type input "$7,390.00"
type input "12.3"
type input "$3,695.00"
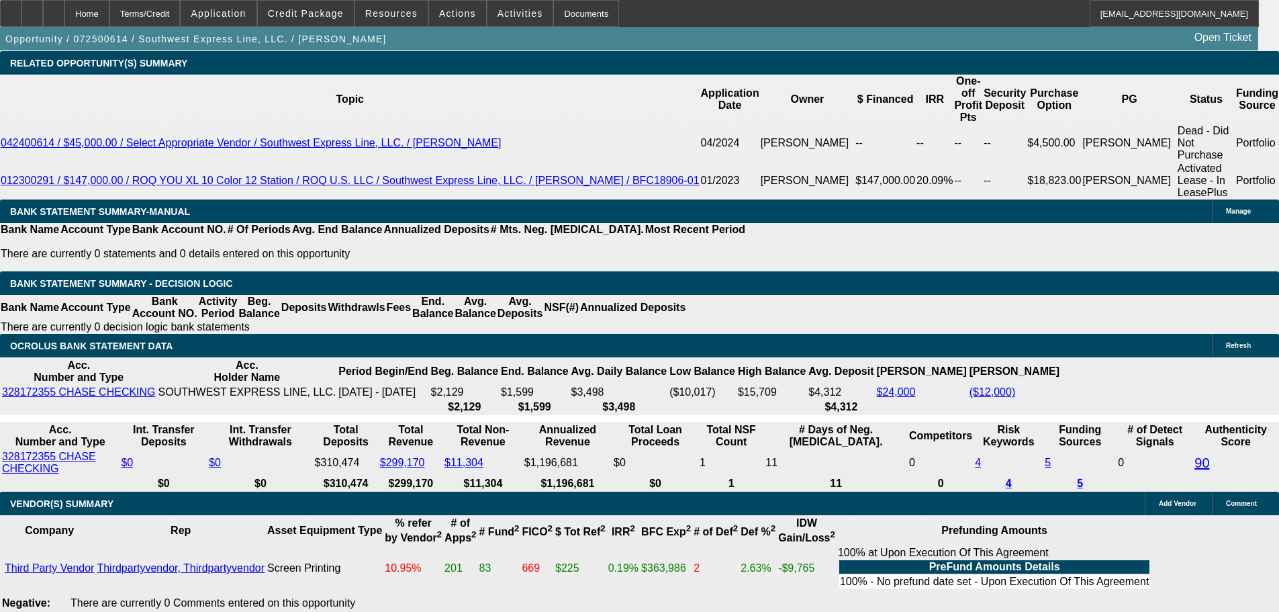
scroll to position [2149, 0]
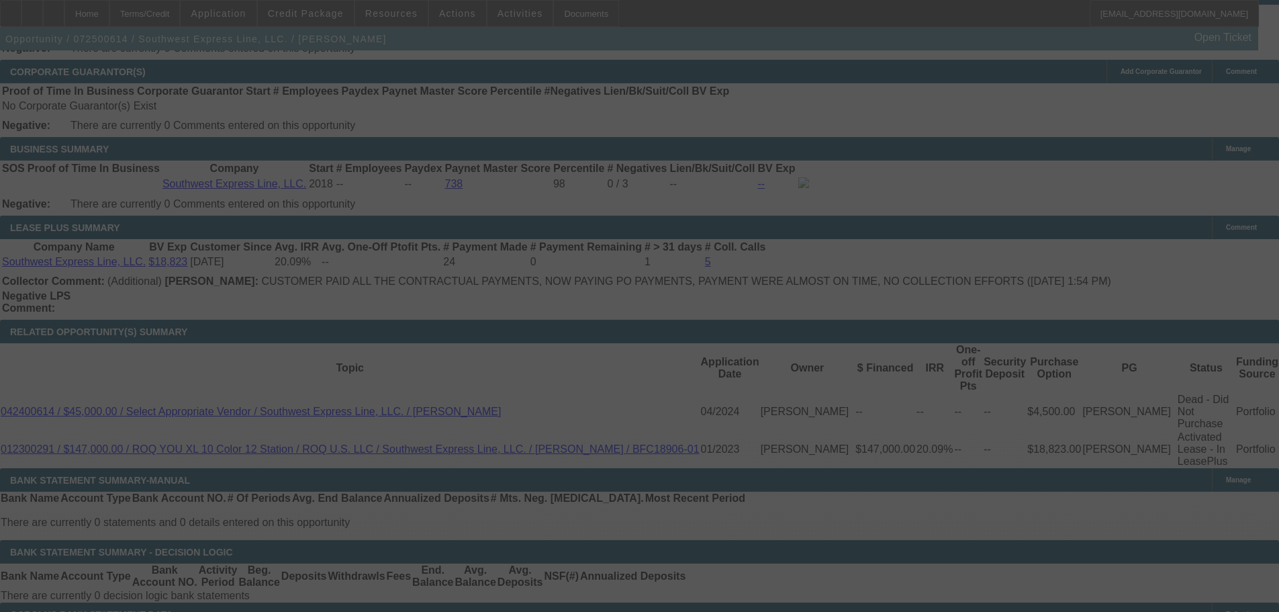
select select "0"
select select "2"
select select "0.1"
select select "4"
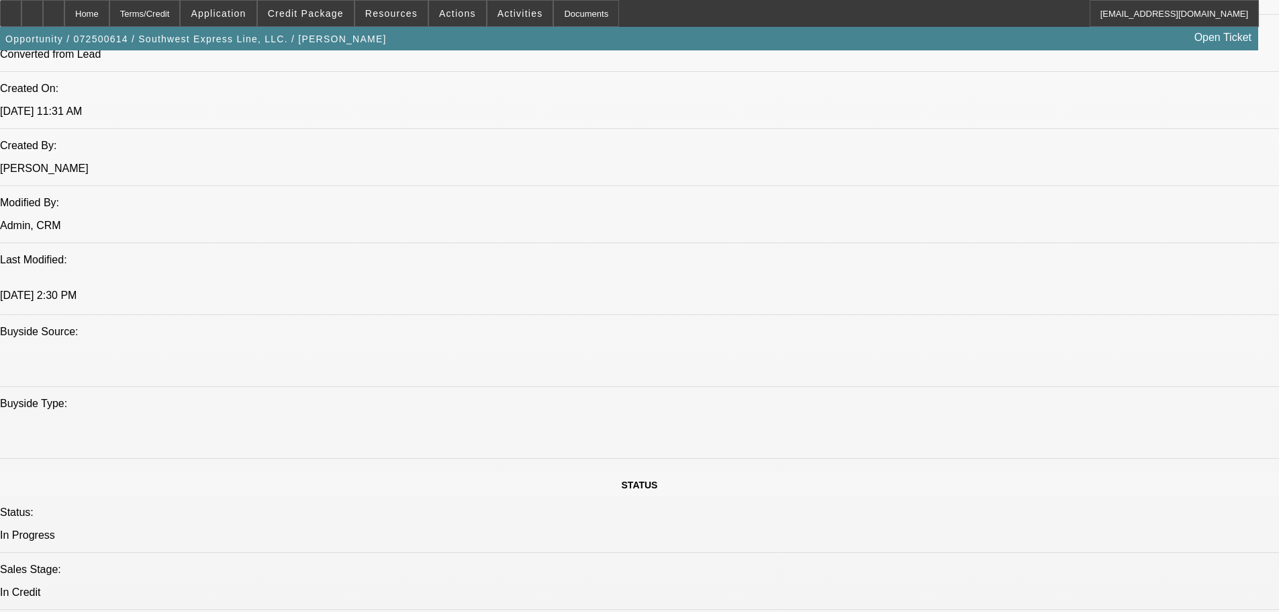
scroll to position [671, 0]
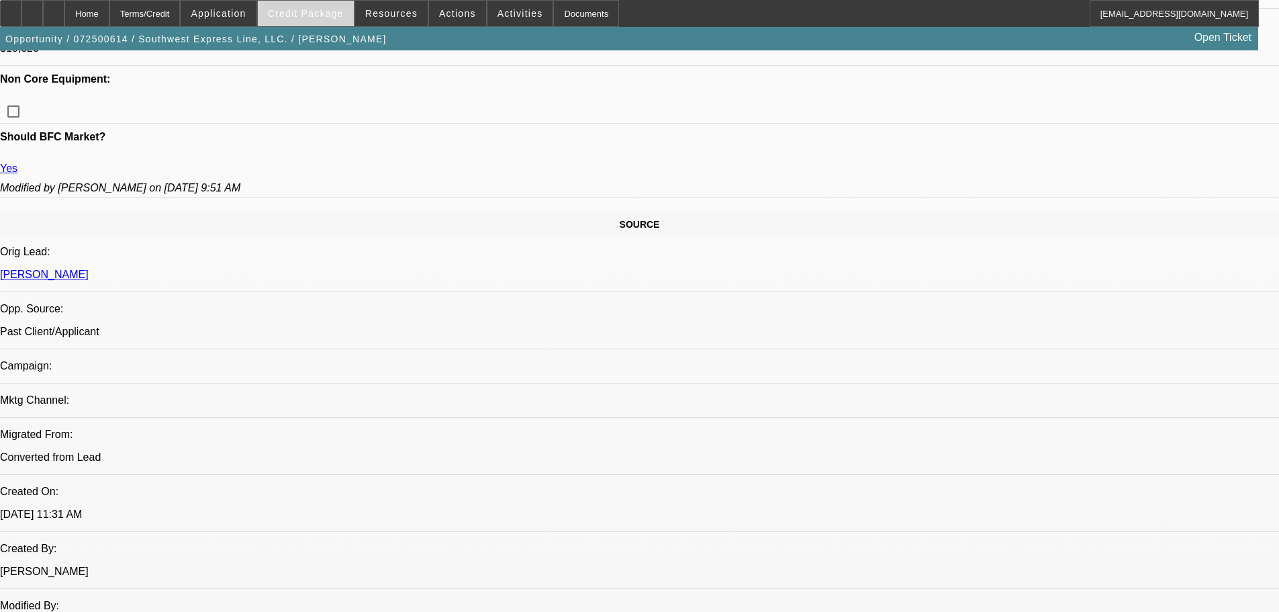
click at [334, 25] on span at bounding box center [306, 13] width 96 height 32
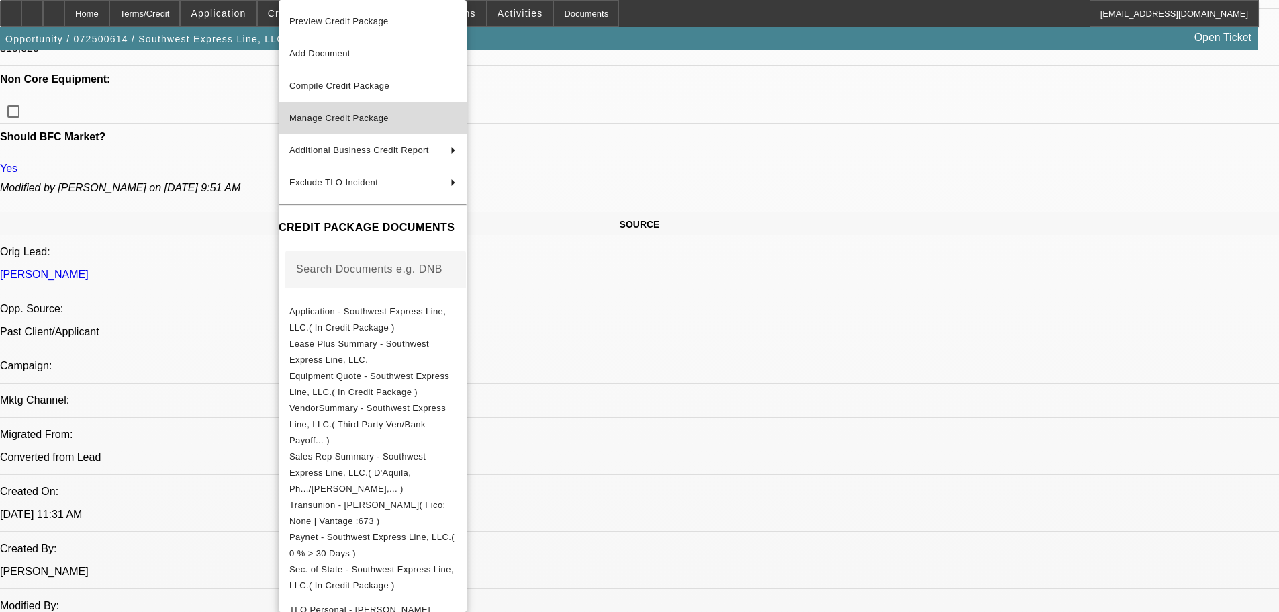
click at [336, 124] on span "Manage Credit Package" at bounding box center [372, 118] width 167 height 16
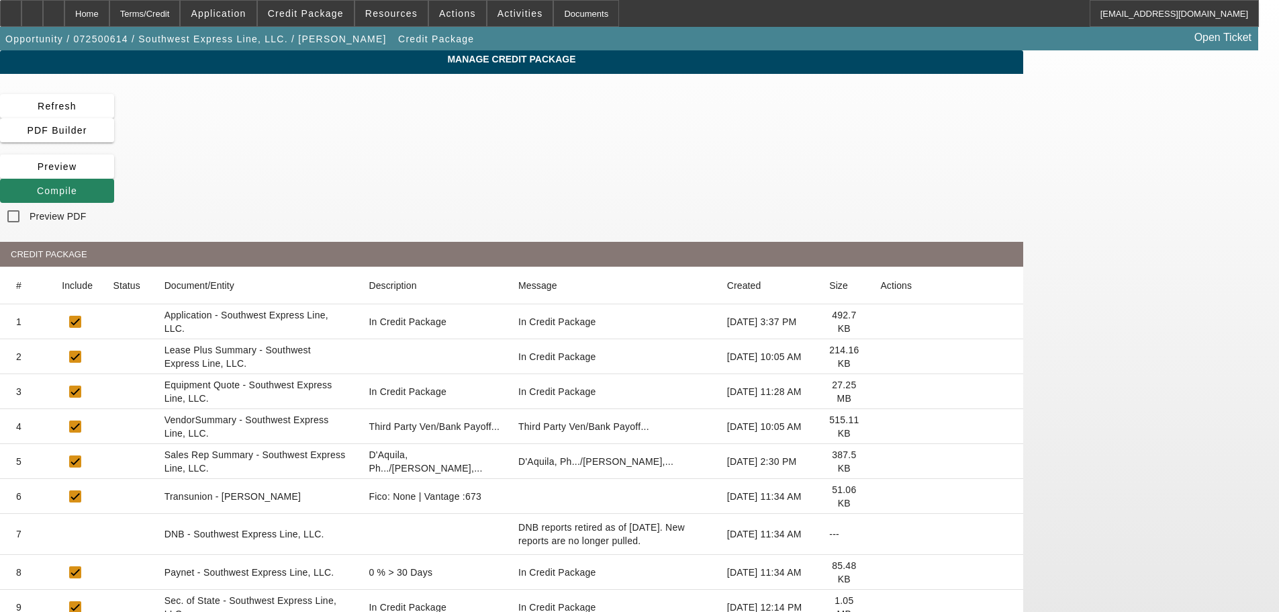
click at [880, 496] on icon at bounding box center [880, 496] width 0 height 0
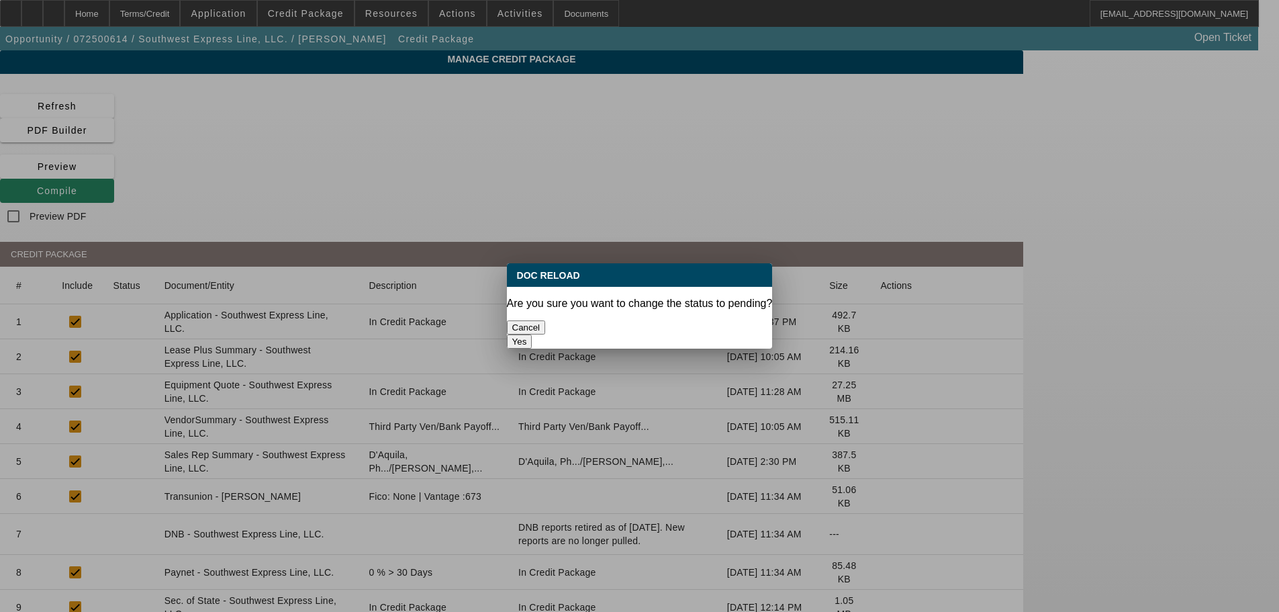
click at [532, 334] on button "Yes" at bounding box center [520, 341] width 26 height 14
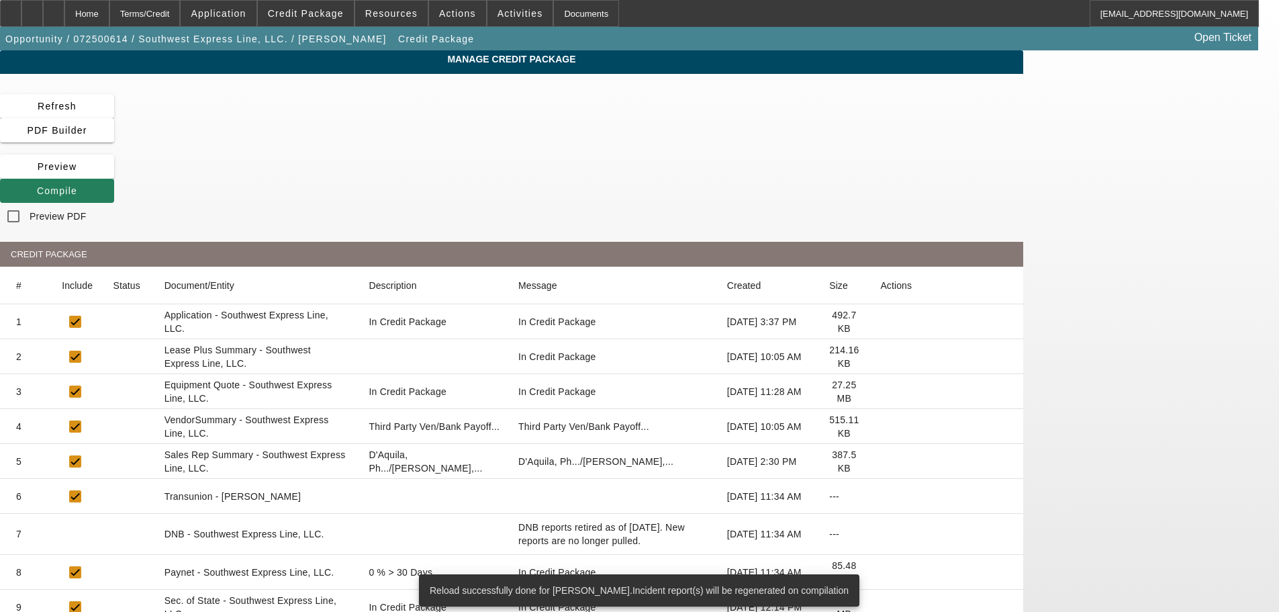
click at [37, 185] on icon at bounding box center [37, 190] width 0 height 11
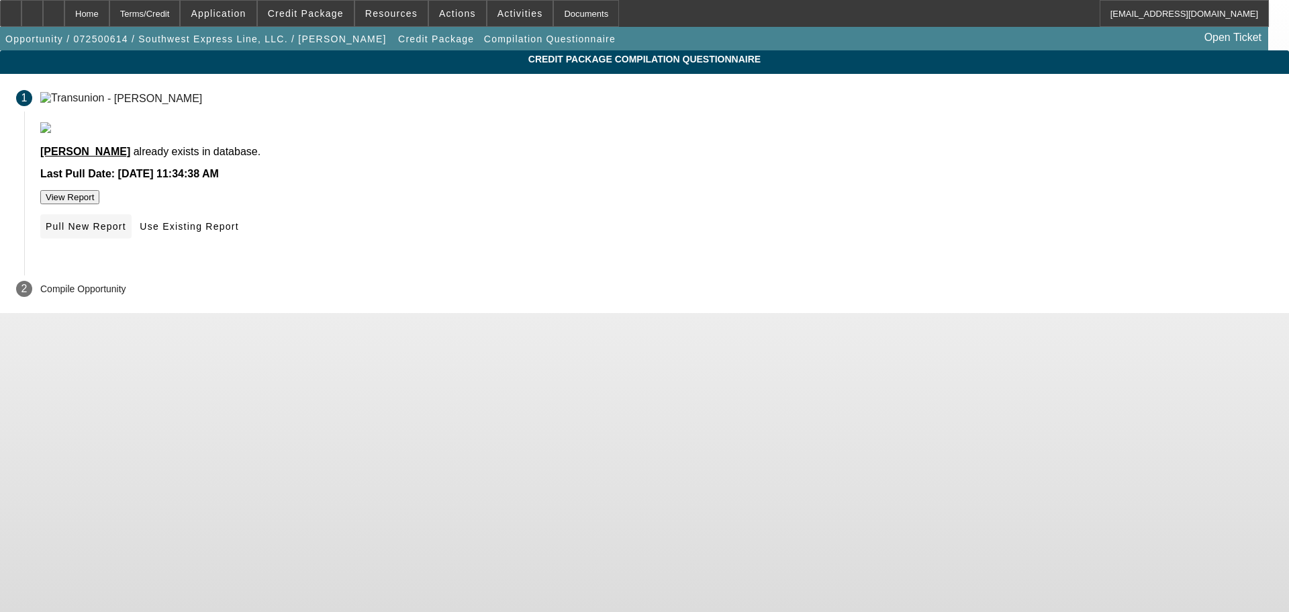
click at [126, 232] on span "Pull New Report" at bounding box center [86, 226] width 81 height 11
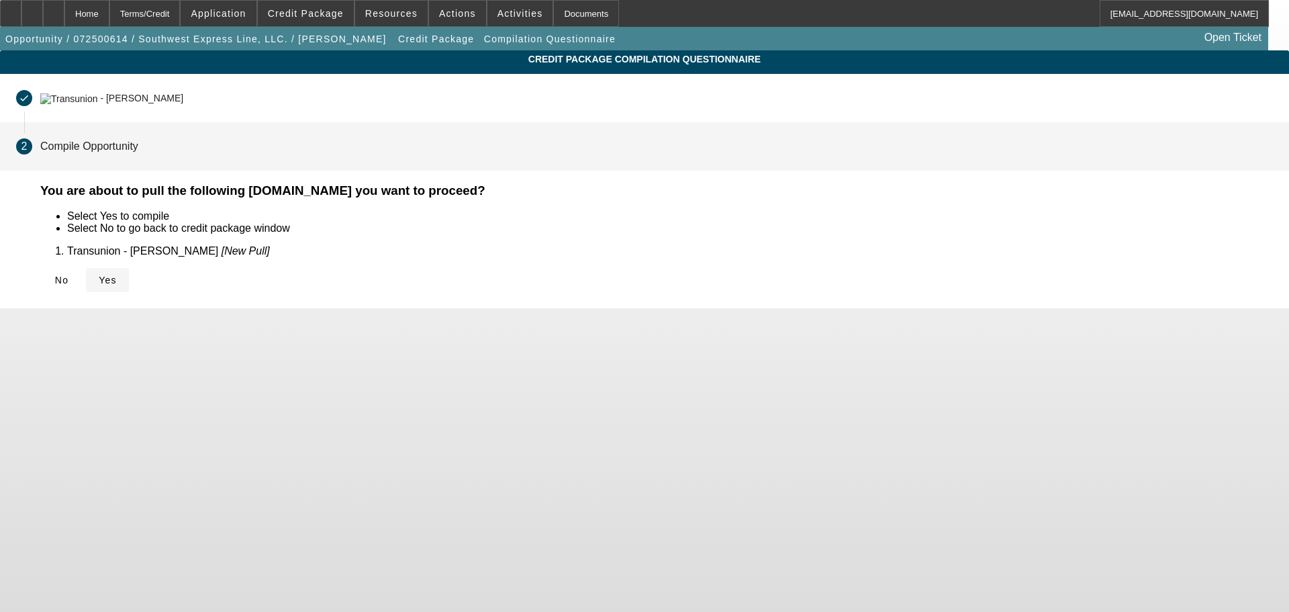
click at [117, 275] on span "Yes" at bounding box center [108, 280] width 18 height 11
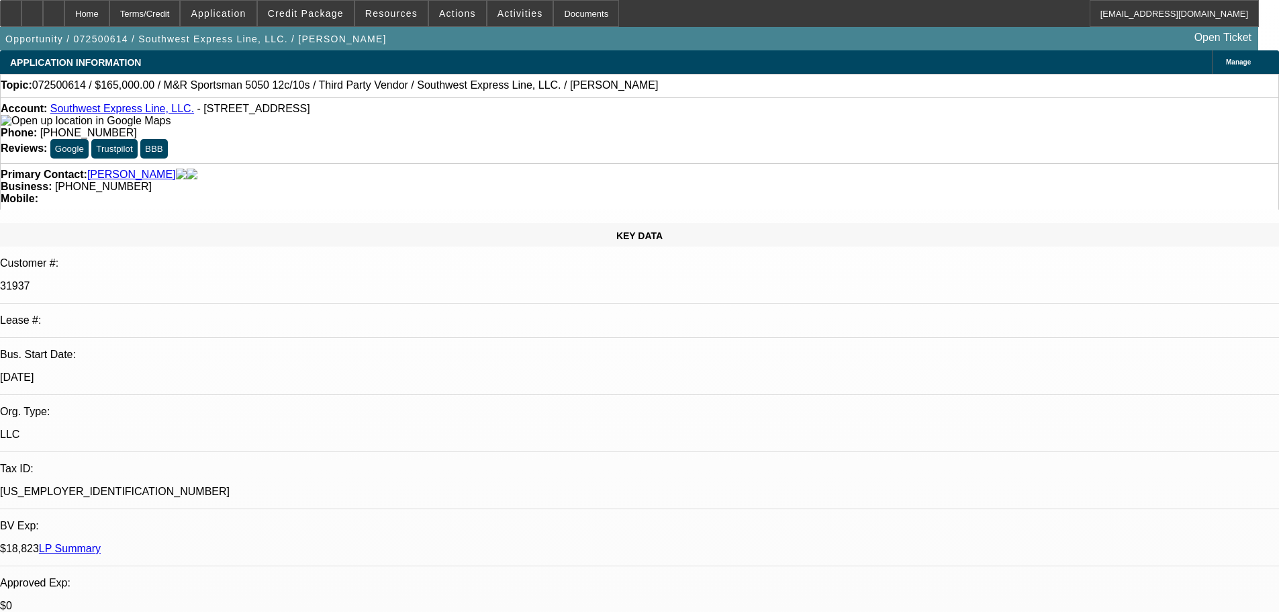
select select "0"
select select "2"
select select "0.1"
select select "4"
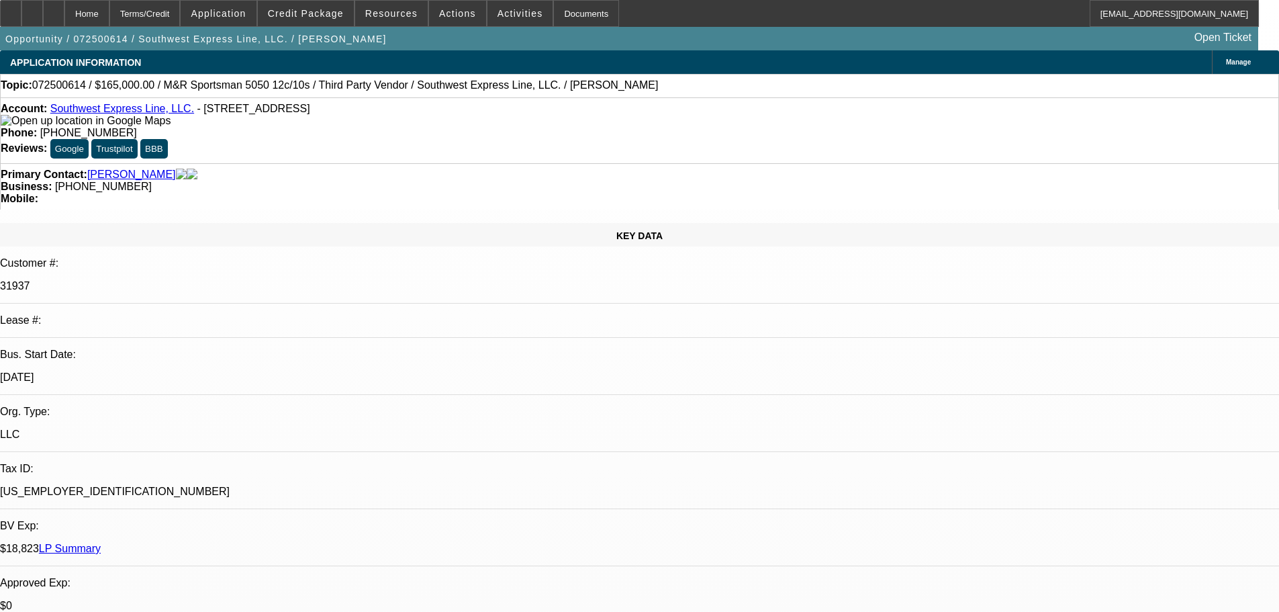
select select "0"
select select "2"
select select "0.1"
select select "4"
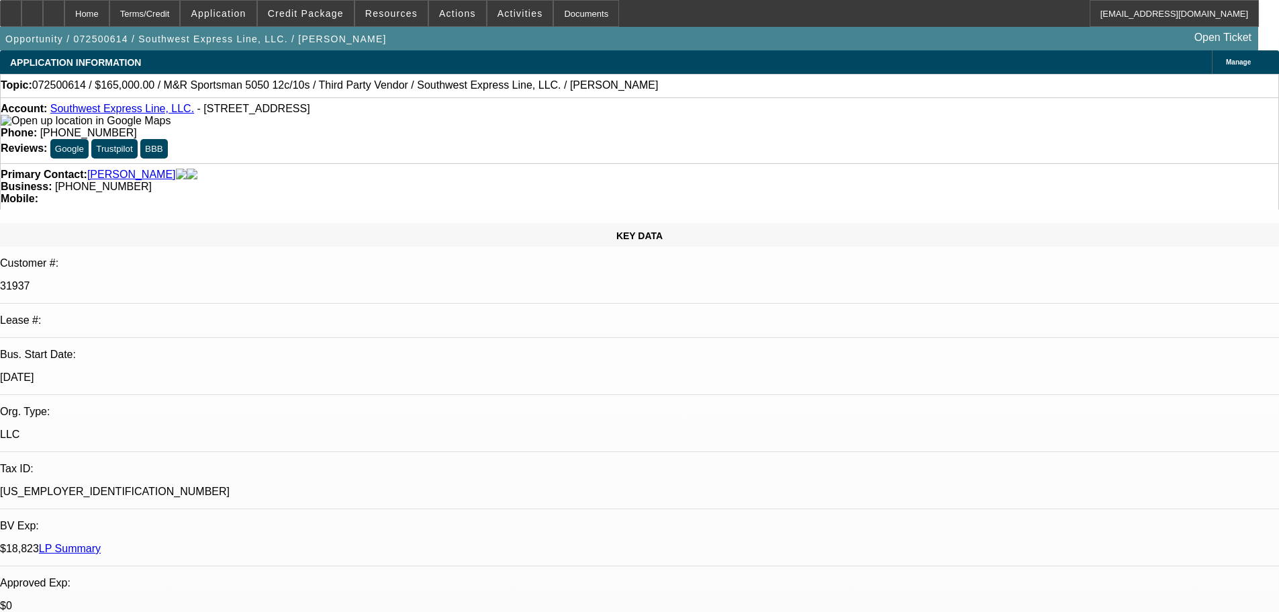
select select "0"
select select "2"
select select "0.1"
select select "4"
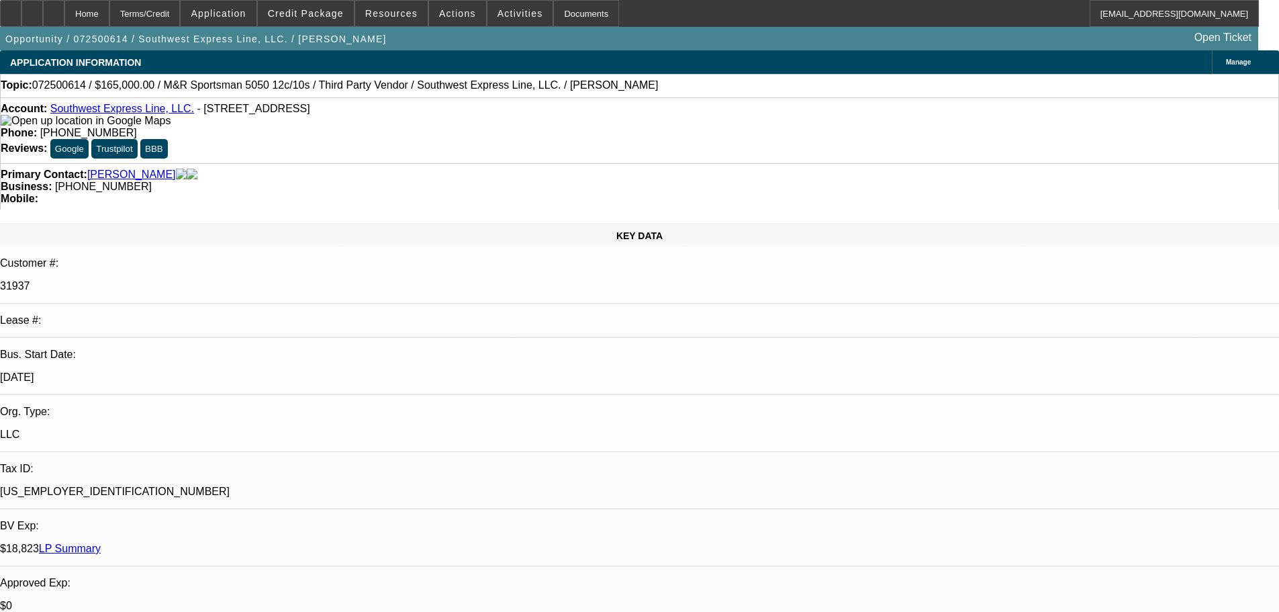
select select "0"
select select "0.1"
select select "4"
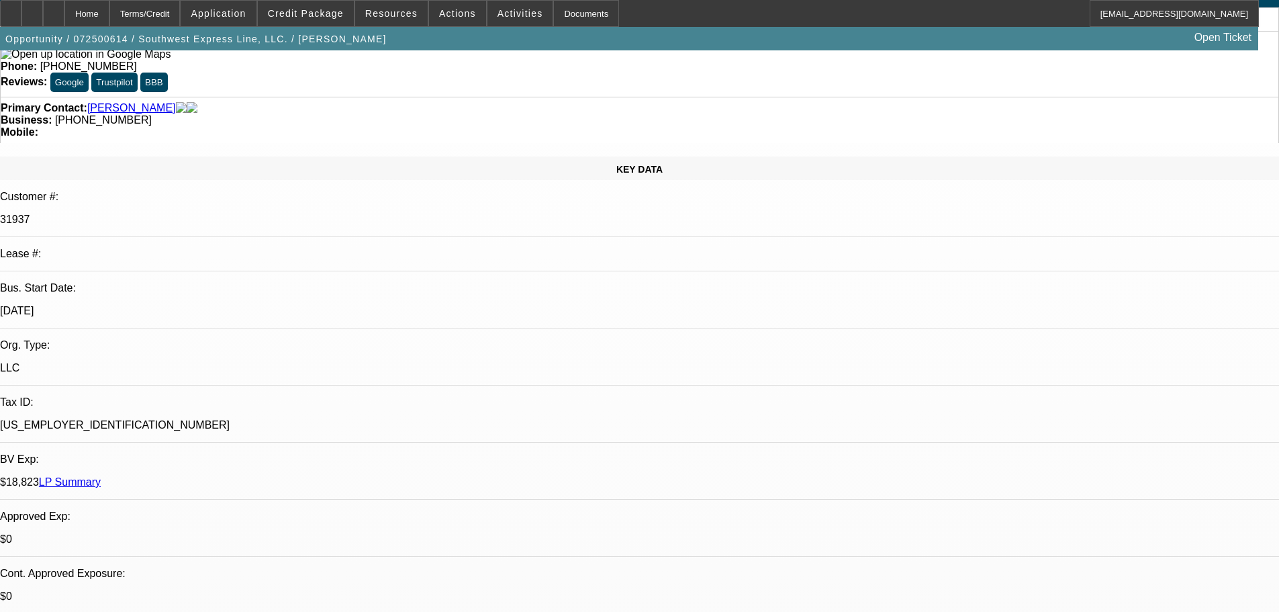
scroll to position [67, 0]
click at [299, 11] on span "Credit Package" at bounding box center [306, 13] width 76 height 11
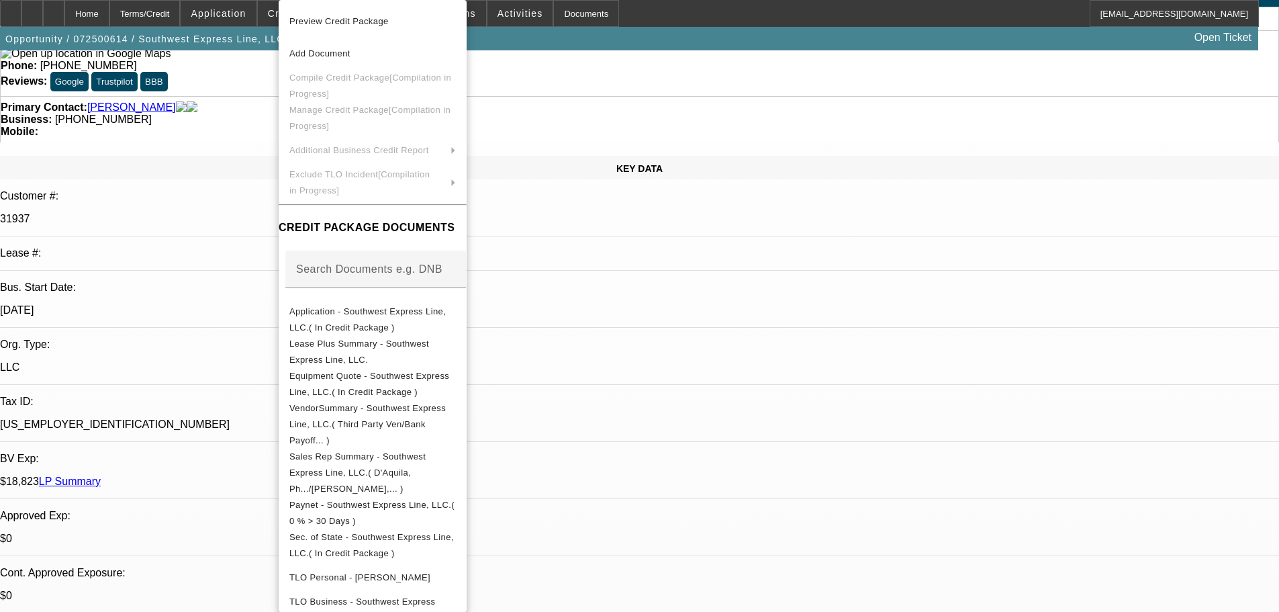
click at [700, 322] on div at bounding box center [639, 306] width 1279 height 612
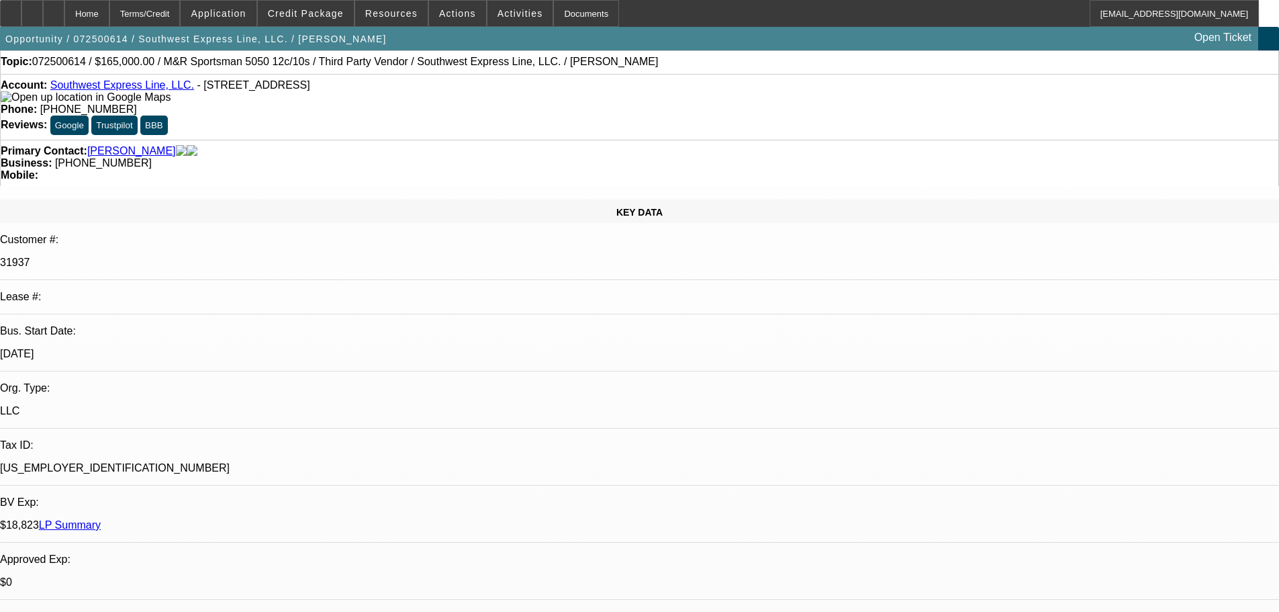
scroll to position [0, 0]
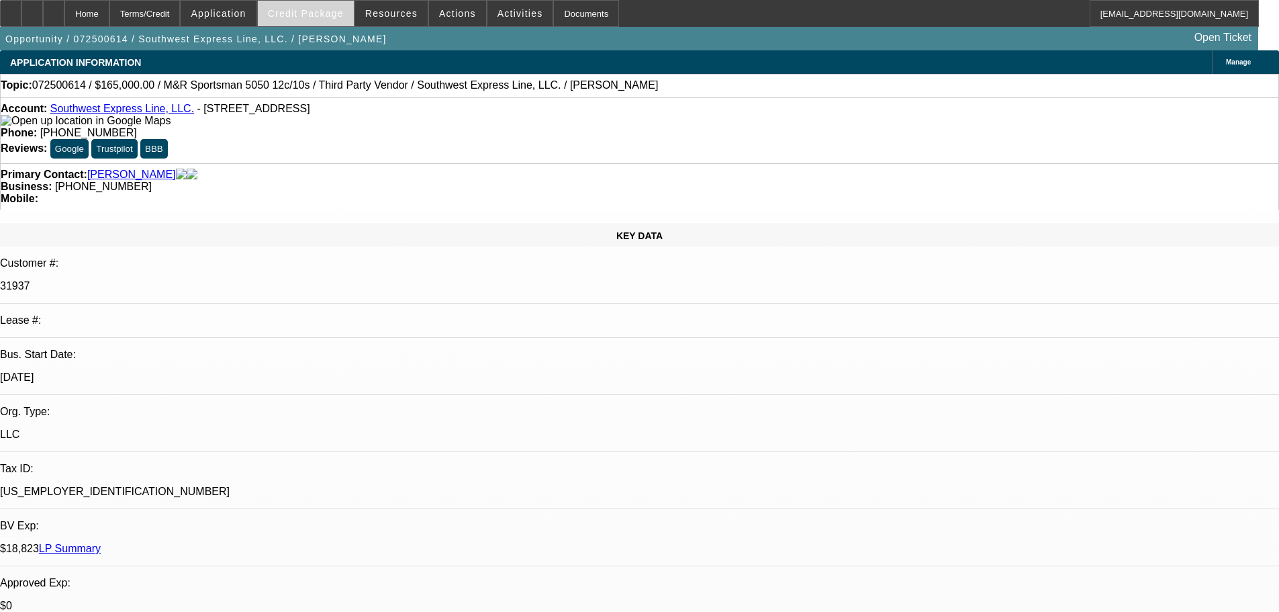
click at [320, 17] on span "Credit Package" at bounding box center [306, 13] width 76 height 11
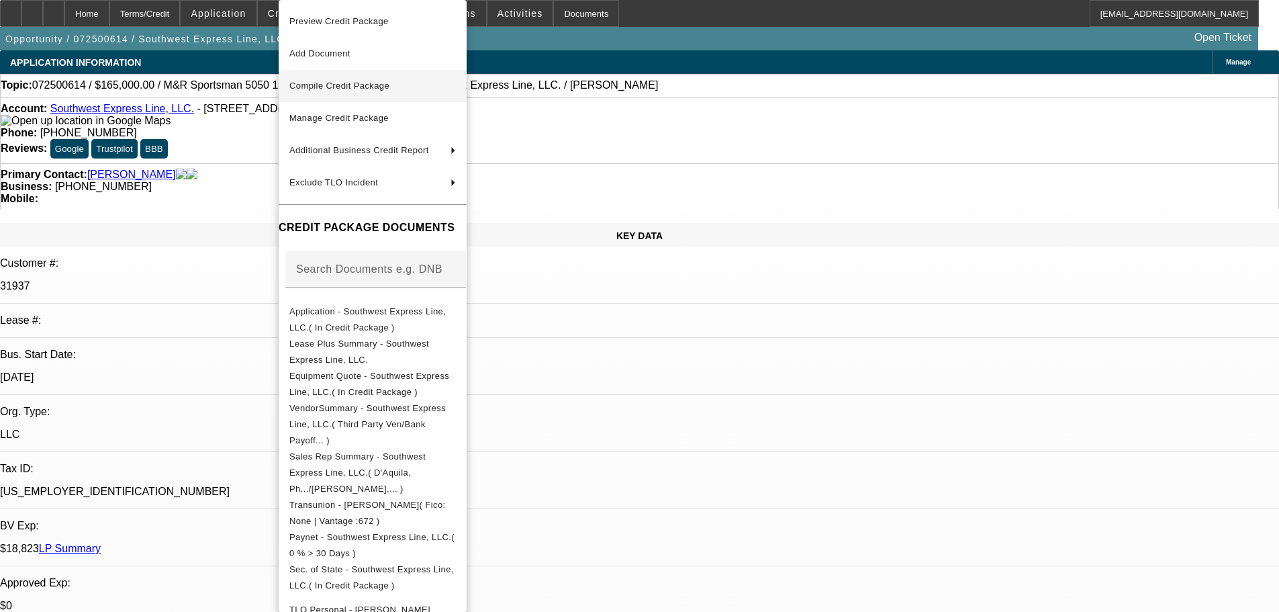
click at [365, 86] on span "Compile Credit Package" at bounding box center [339, 86] width 100 height 10
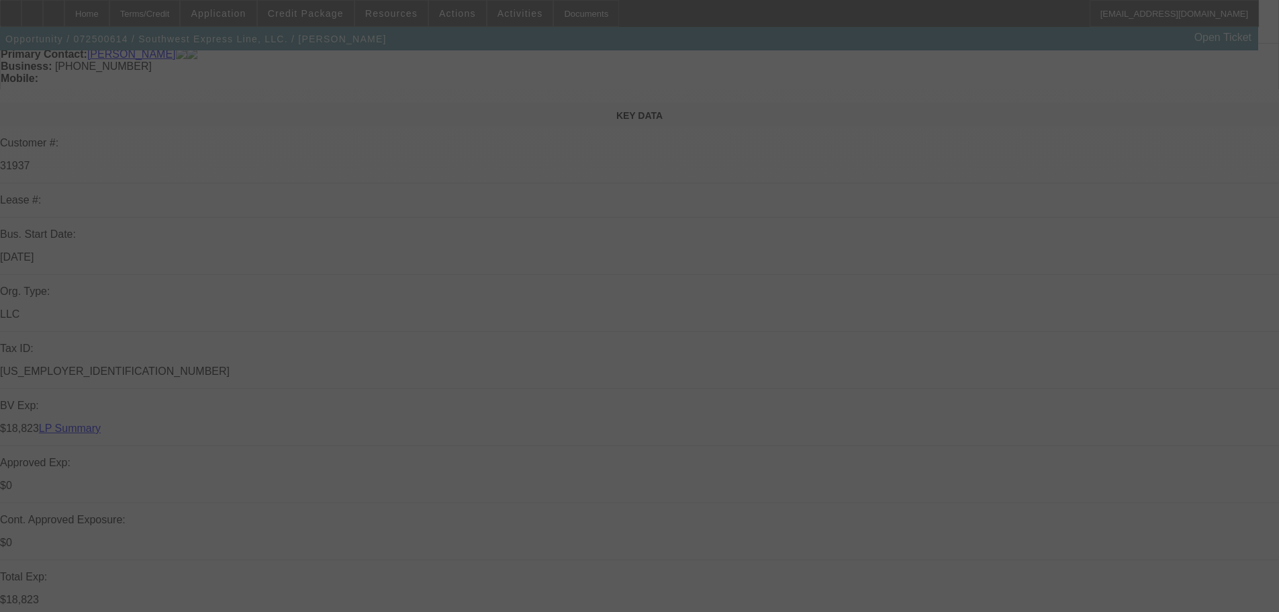
scroll to position [134, 0]
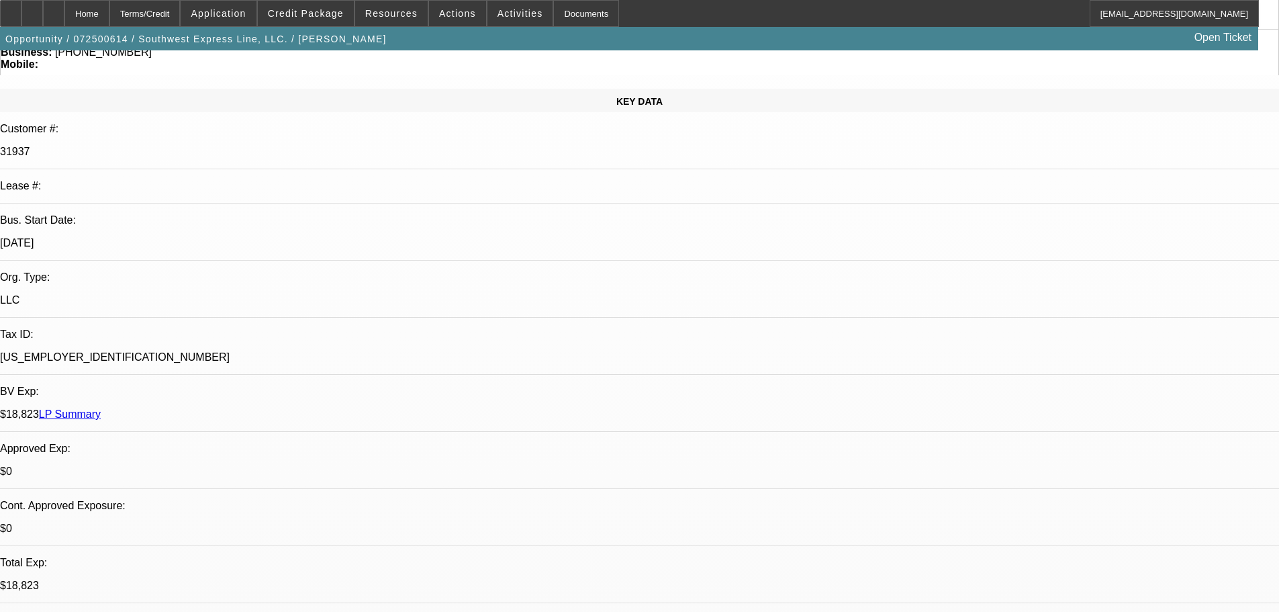
select select "0"
select select "2"
select select "0.1"
select select "4"
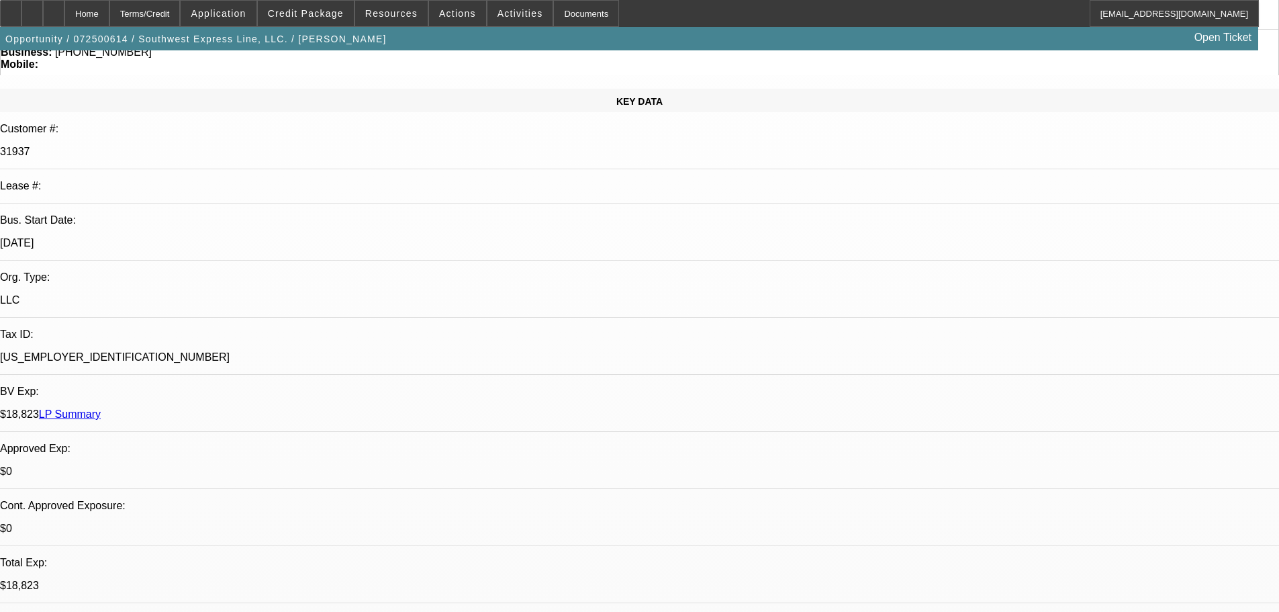
select select "0"
select select "2"
select select "0.1"
select select "4"
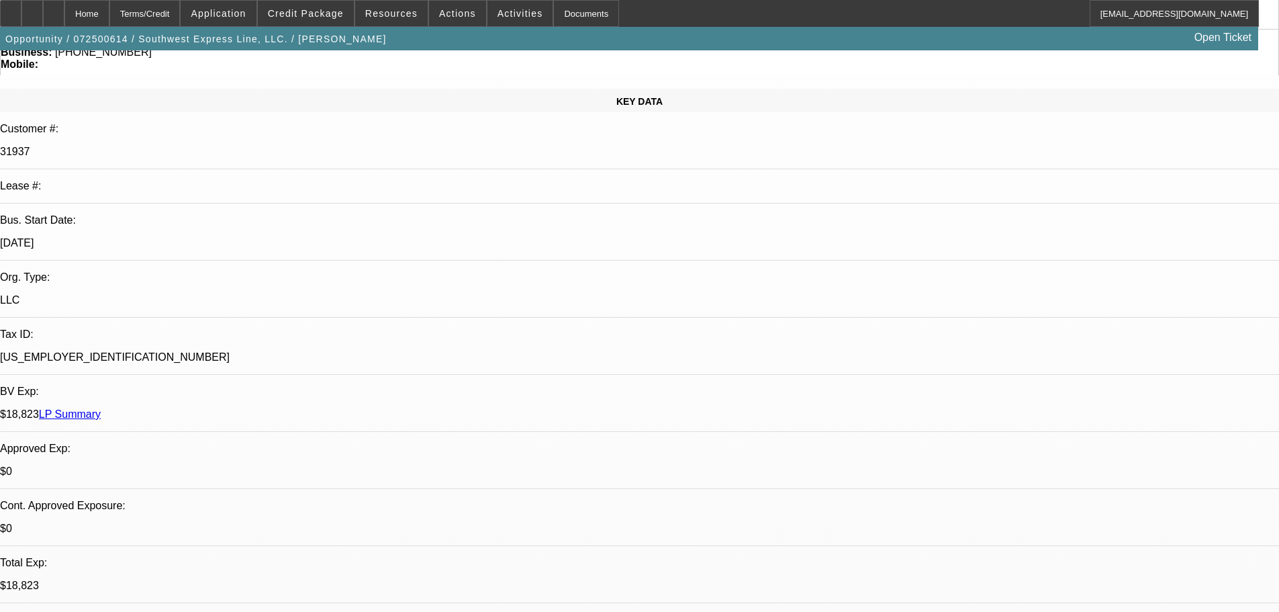
select select "0"
select select "2"
select select "0.1"
select select "4"
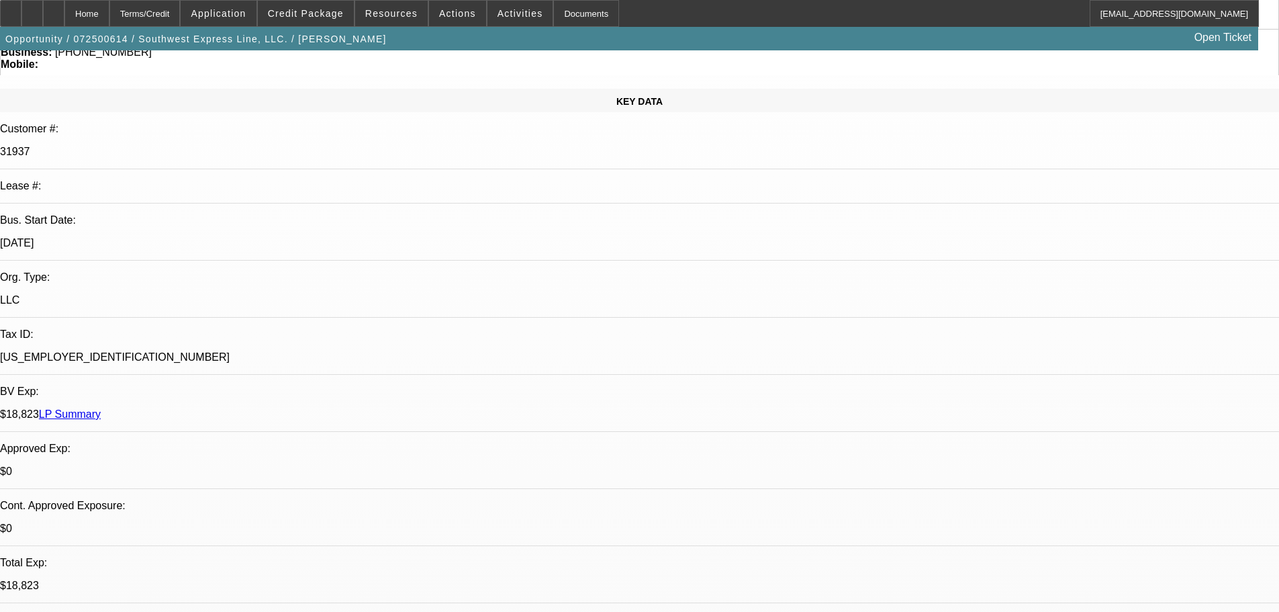
select select "0"
select select "0.1"
select select "4"
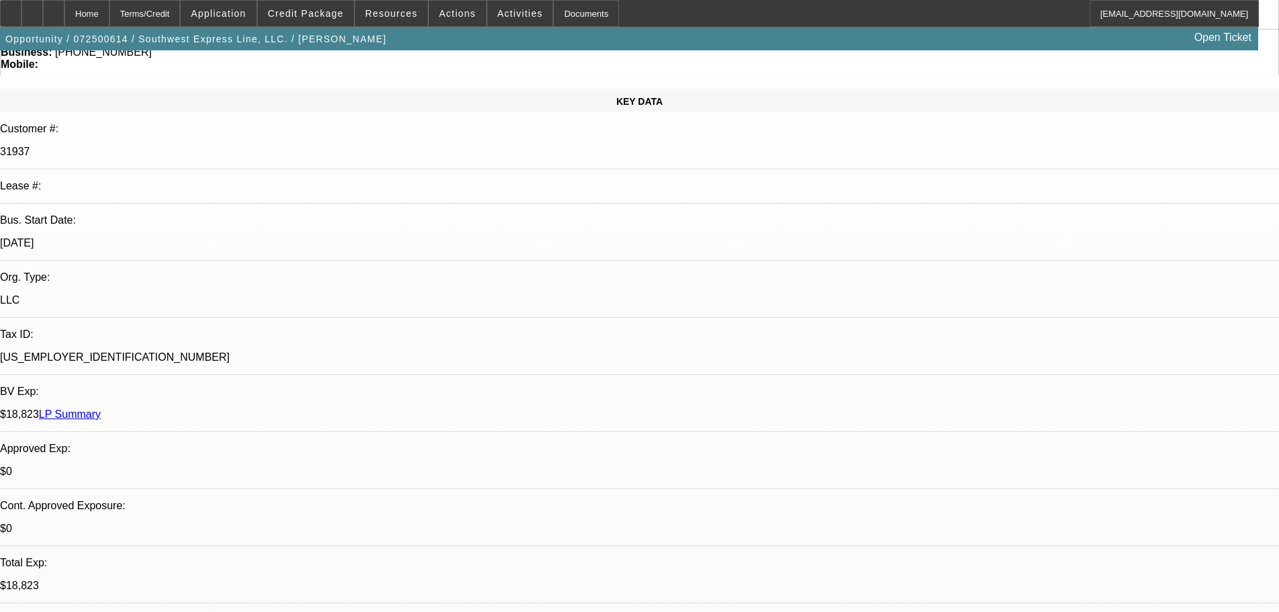
scroll to position [0, 0]
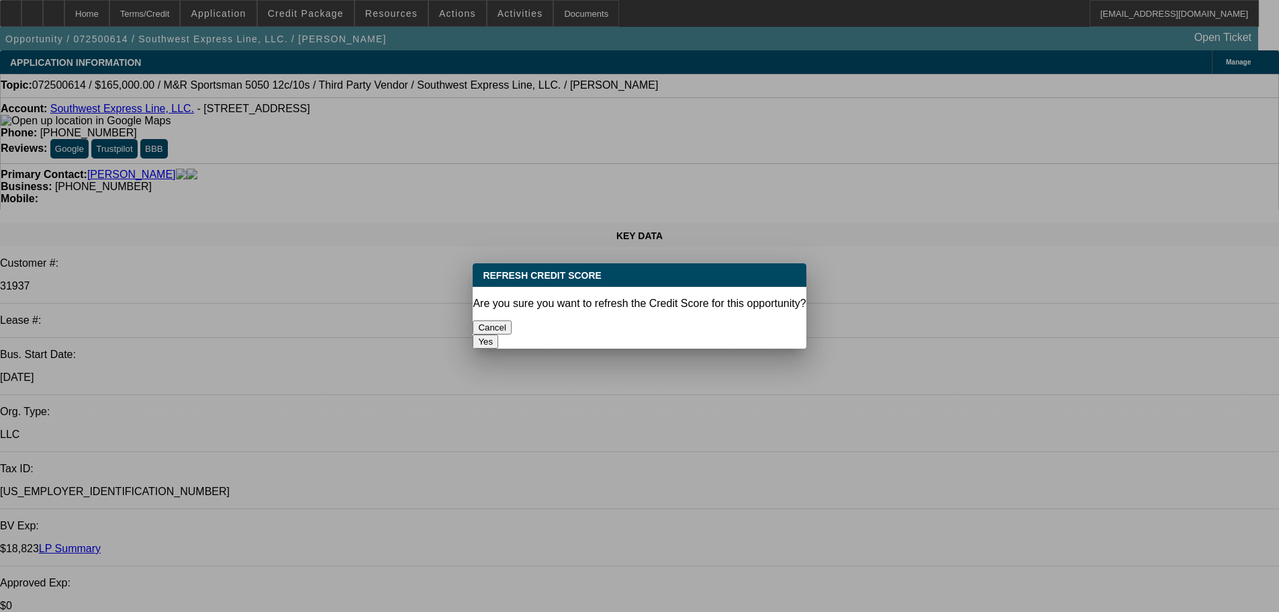
click at [498, 334] on button "Yes" at bounding box center [486, 341] width 26 height 14
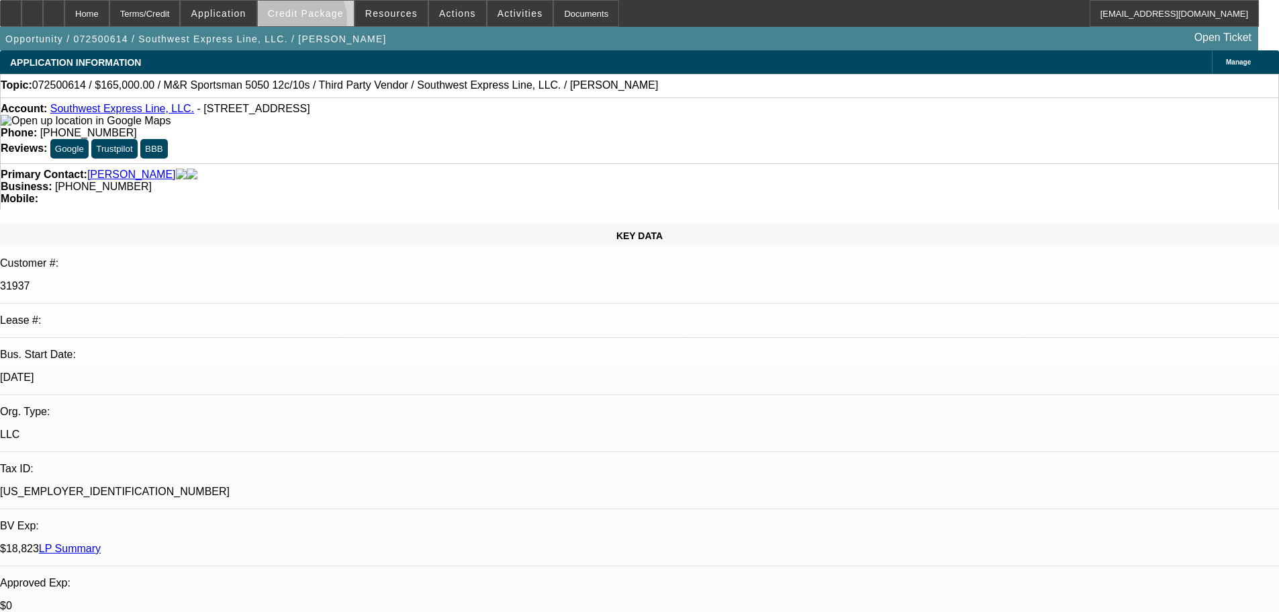
click at [322, 23] on span at bounding box center [306, 13] width 96 height 32
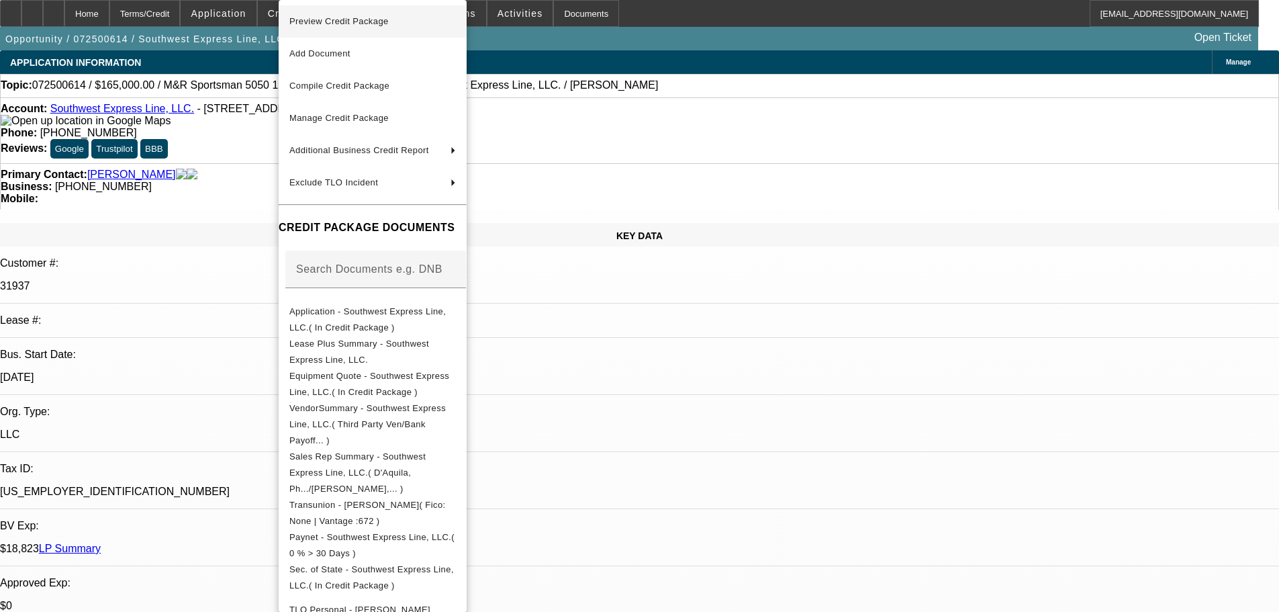
click at [346, 27] on span "Preview Credit Package" at bounding box center [372, 21] width 167 height 16
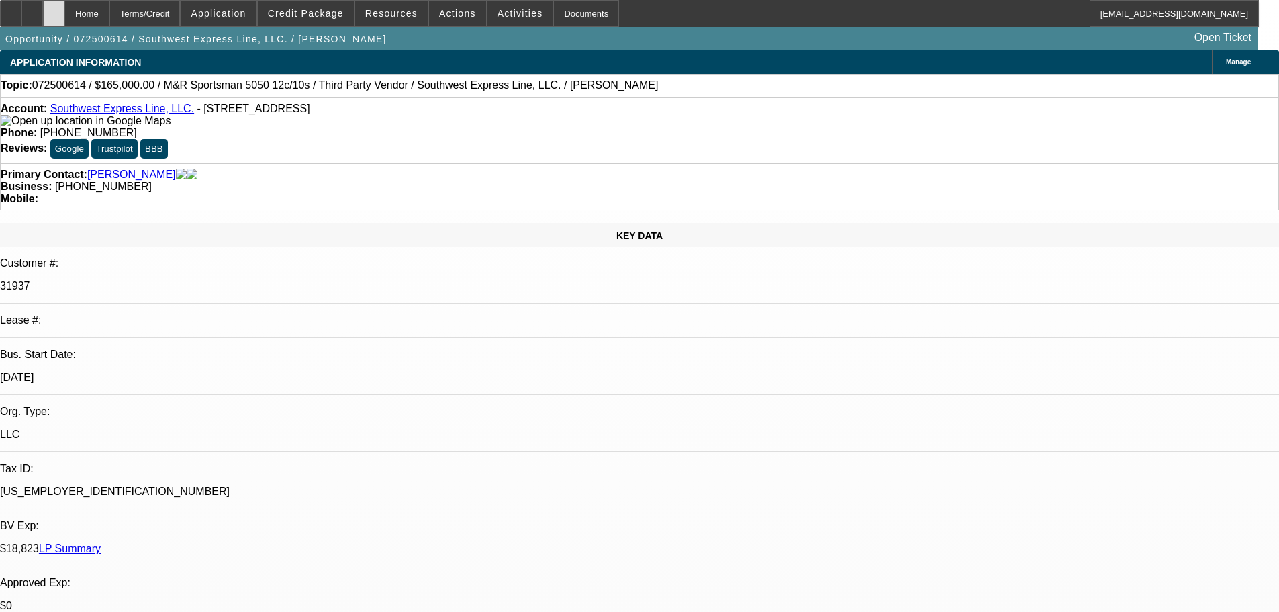
click at [54, 9] on icon at bounding box center [54, 9] width 0 height 0
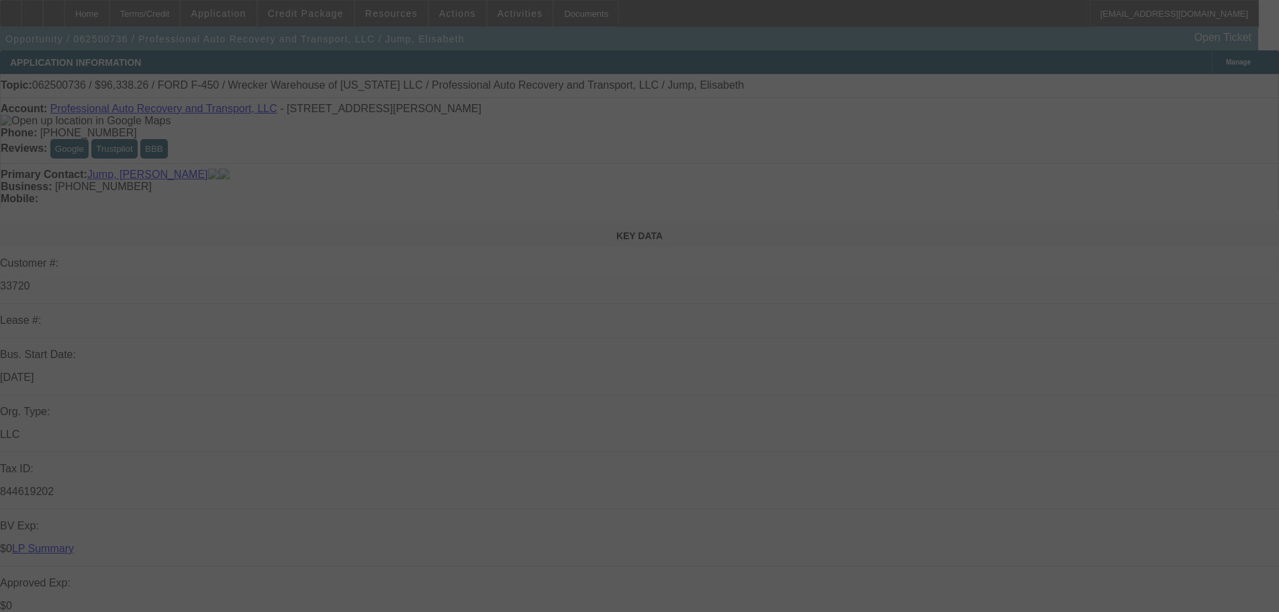
select select "0"
select select "6"
select select "0"
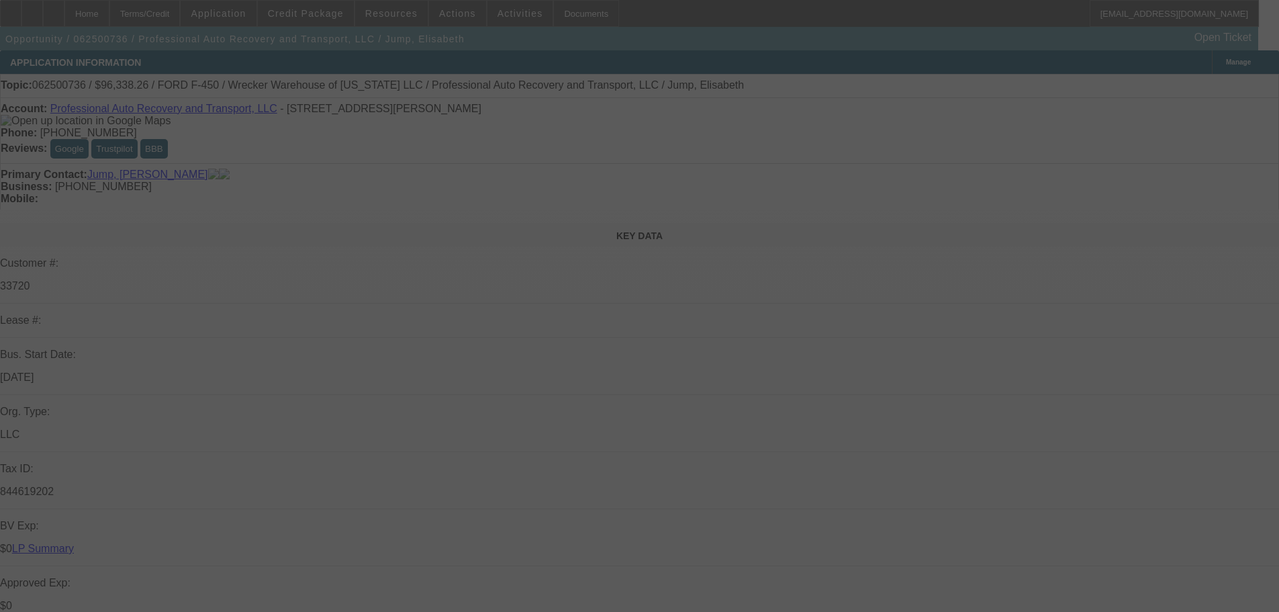
select select "0"
select select "6"
select select "0"
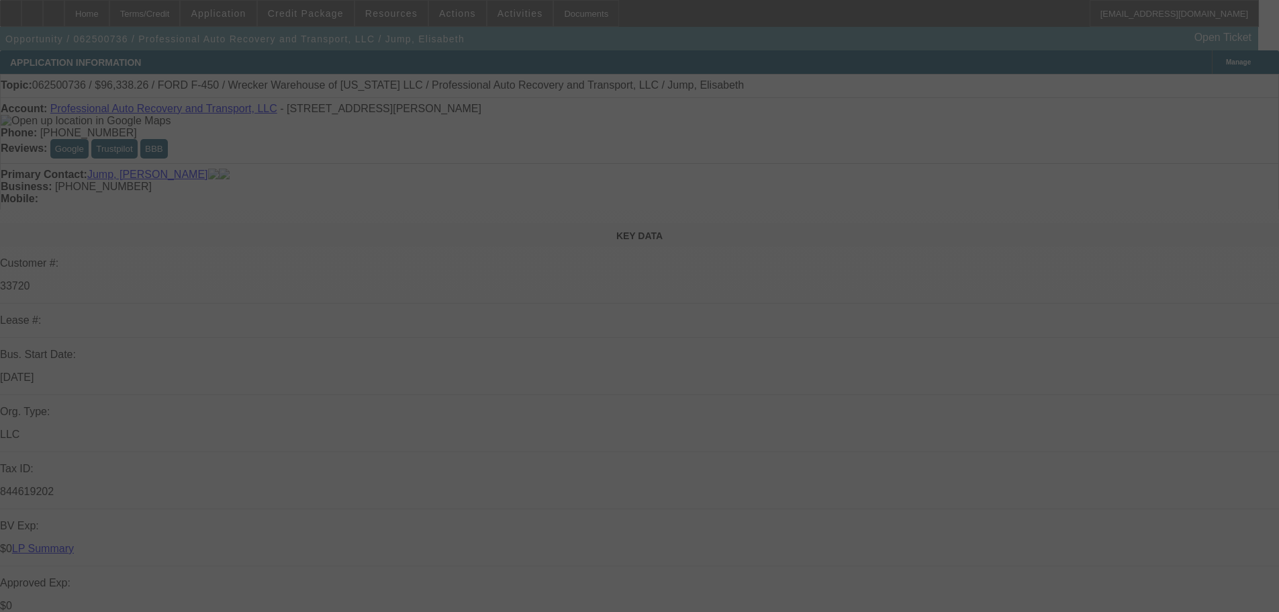
select select "0"
select select "6"
select select "0"
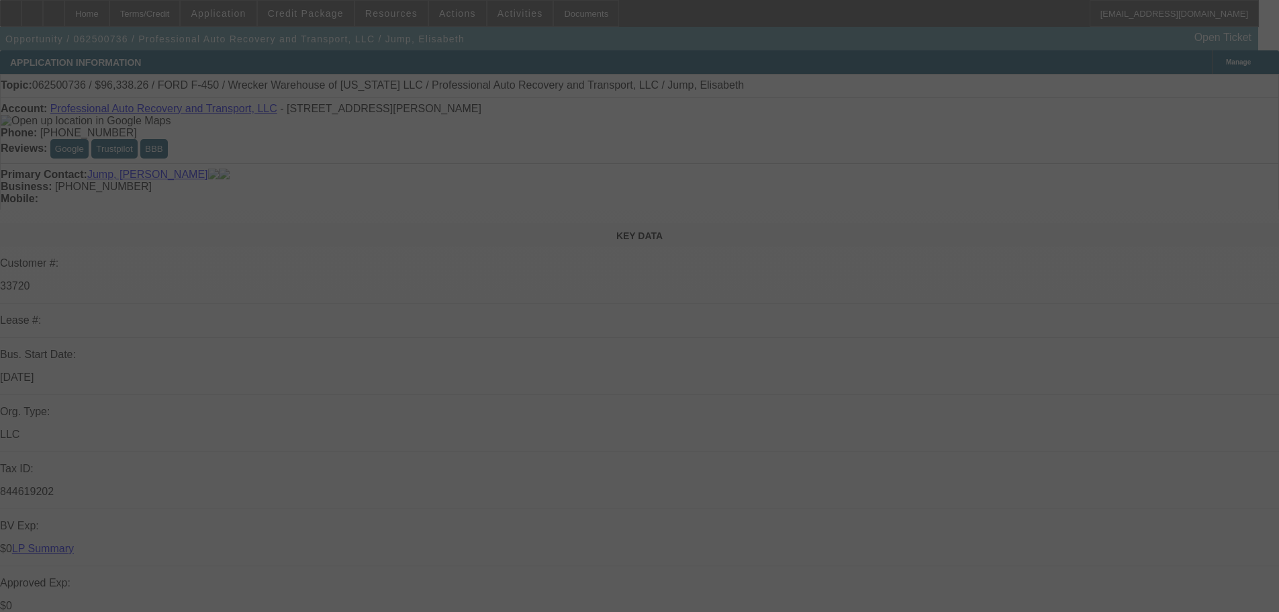
select select "6"
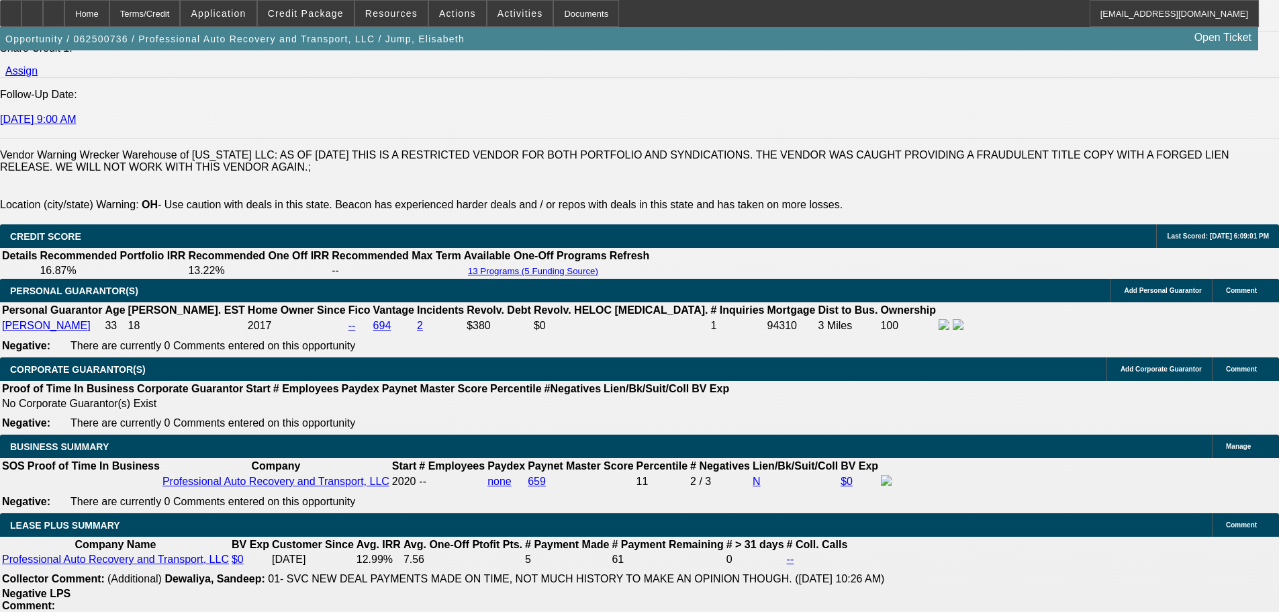
scroll to position [1880, 0]
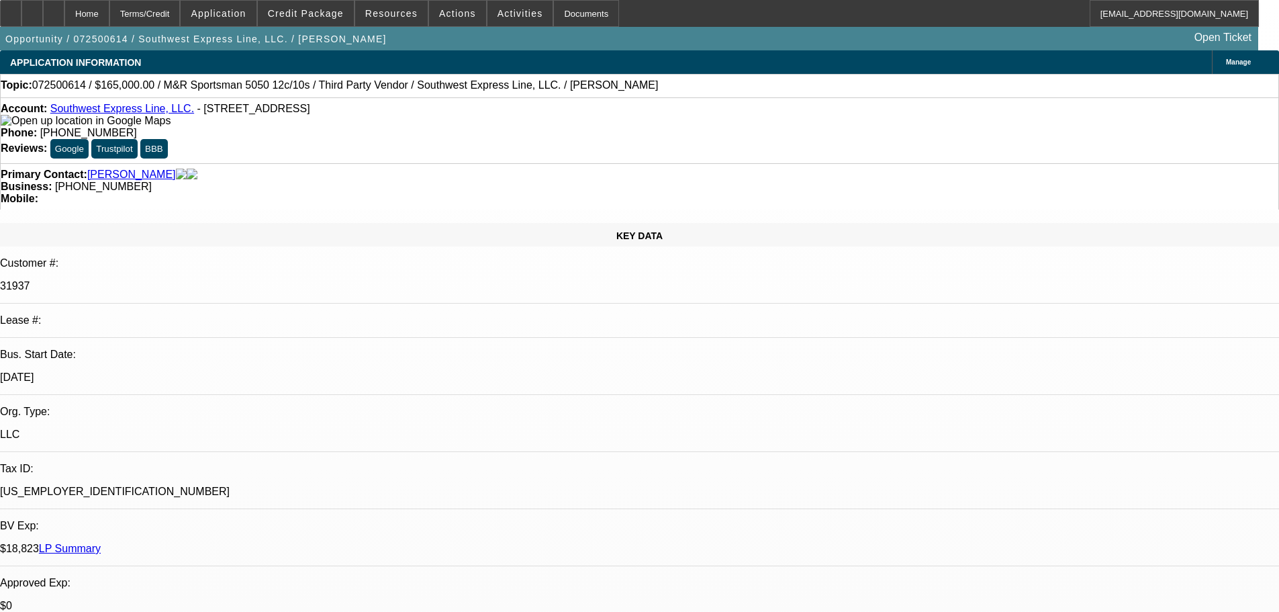
select select "0"
select select "2"
select select "0.1"
select select "4"
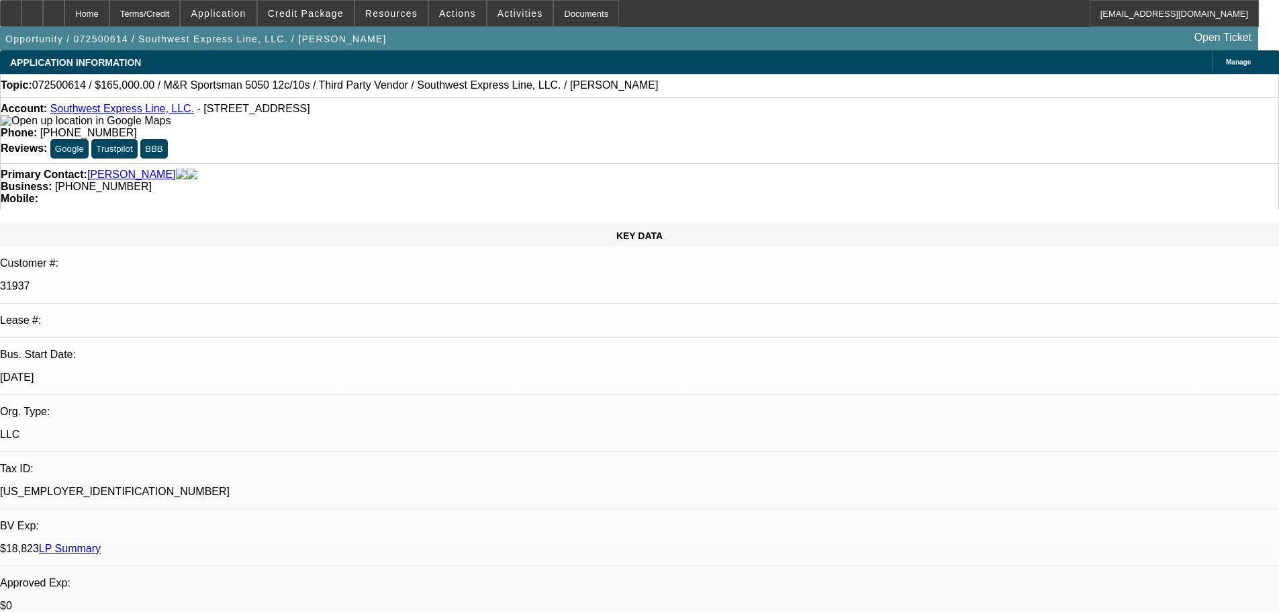
select select "0"
select select "2"
select select "0.1"
select select "4"
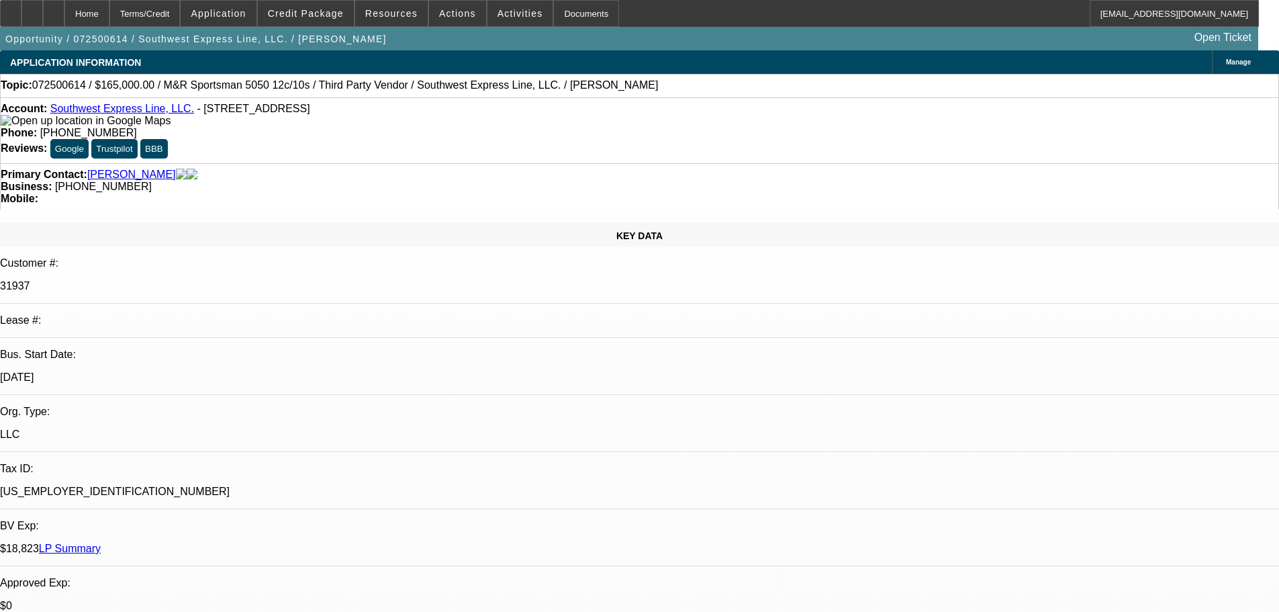
select select "0"
select select "2"
select select "0.1"
select select "4"
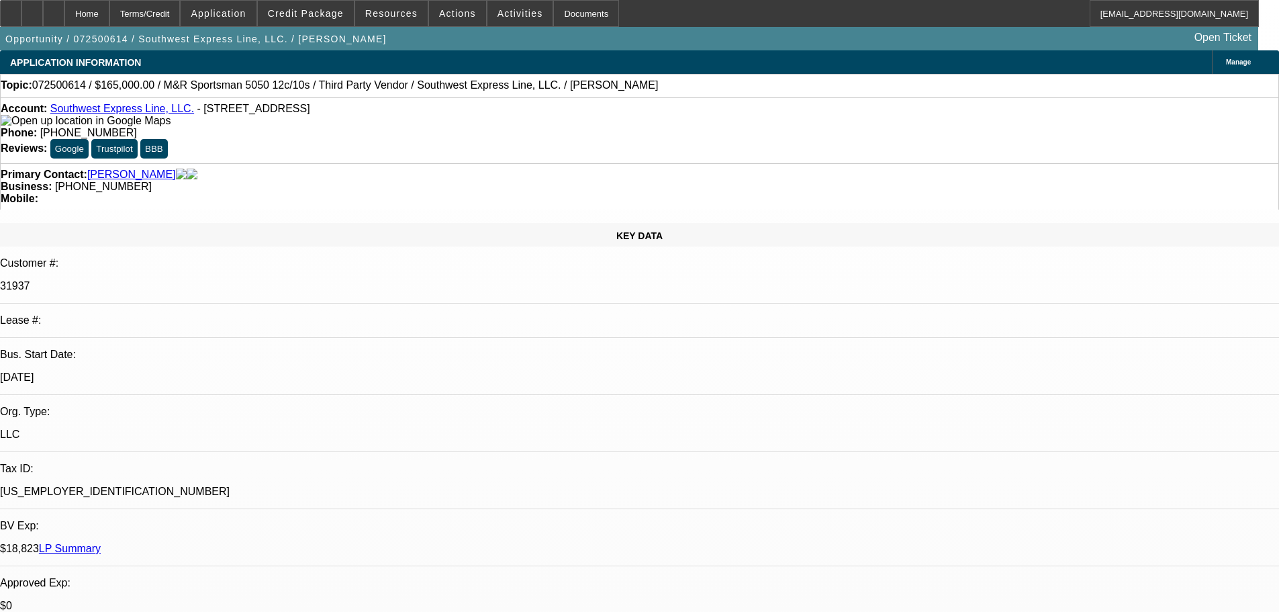
select select "0"
select select "0.1"
select select "4"
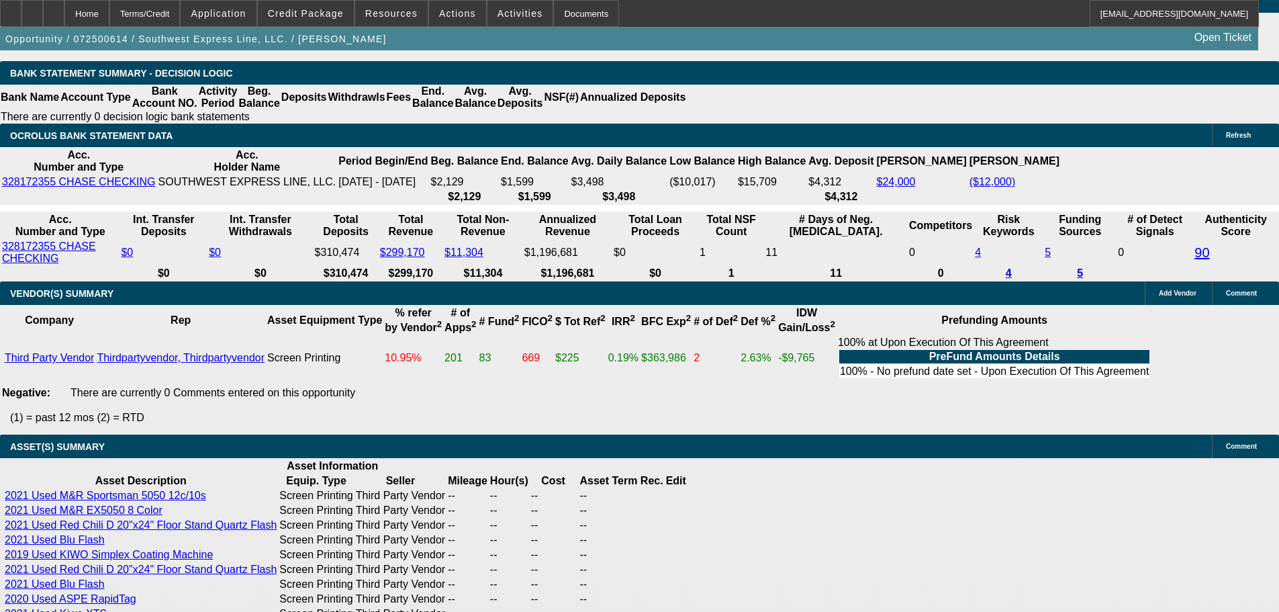
scroll to position [2820, 0]
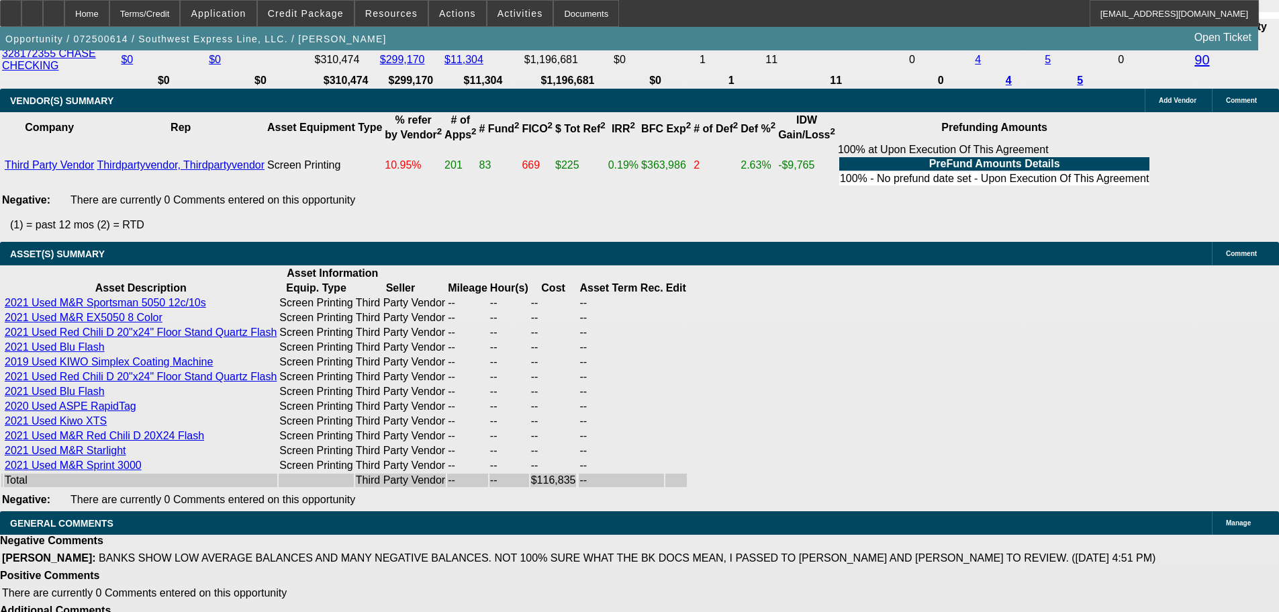
select select "6"
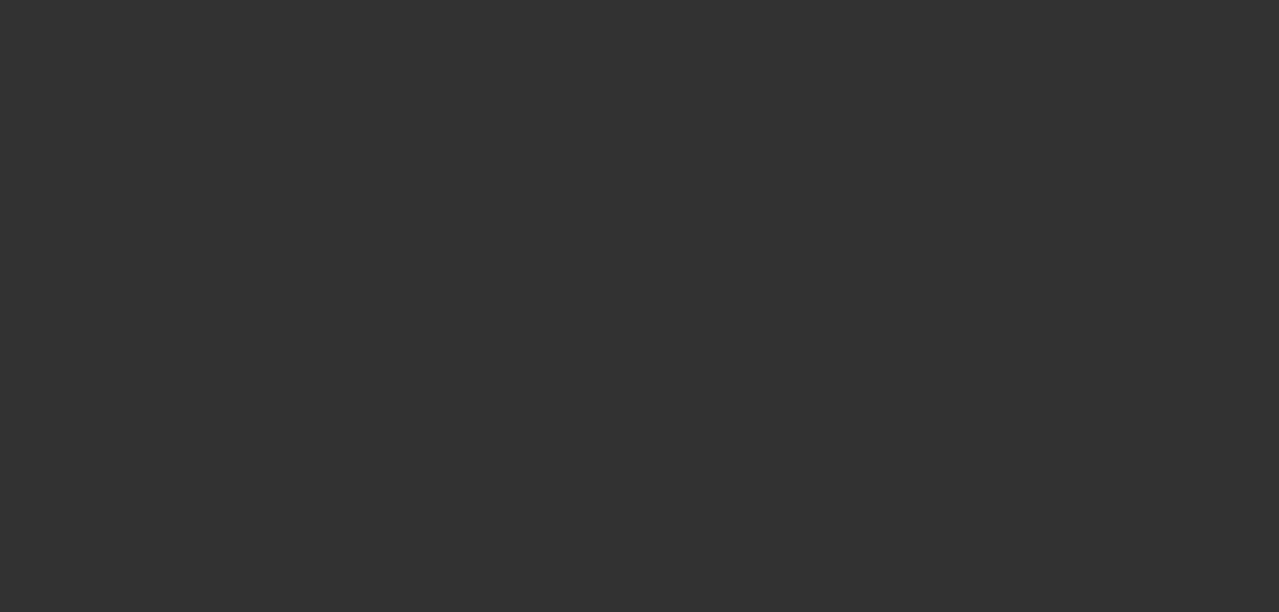
scroll to position [0, 0]
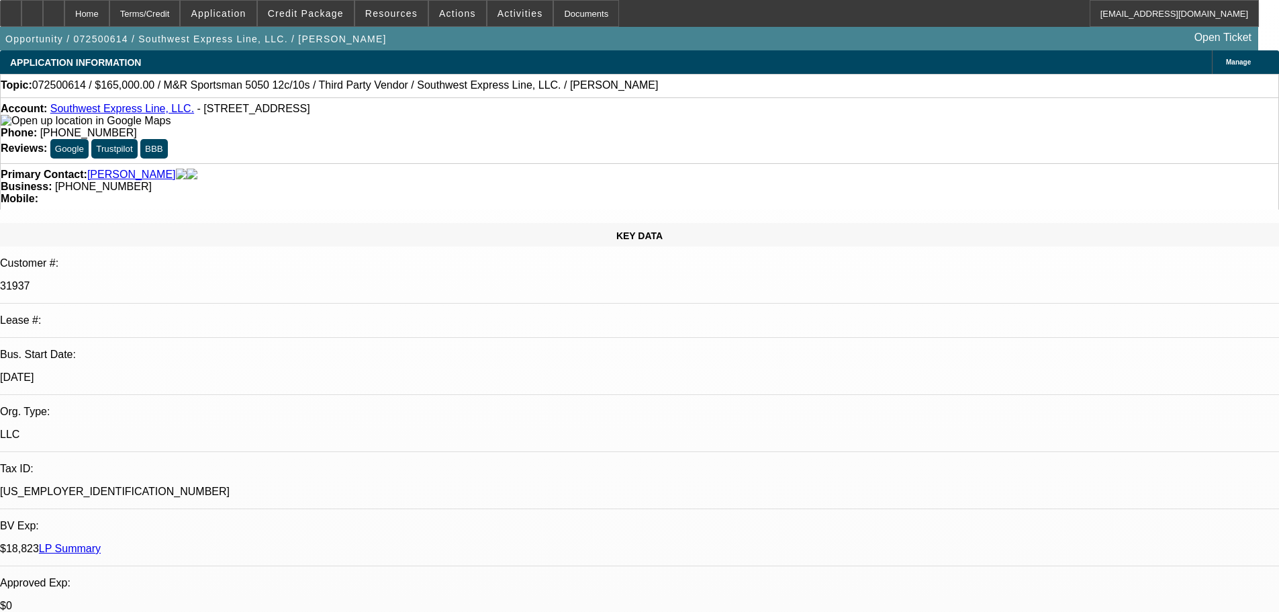
paste textarea "I’M LOOKING AT A STRUCTURE SIMILAR TO THIS, BUT NOT GOING TO COMMIT TO A STRUCT…"
type textarea "I’M LOOKING AT A STRUCTURE SIMILAR TO THIS, BUT NOT GOING TO COMMIT TO A STRUCT…"
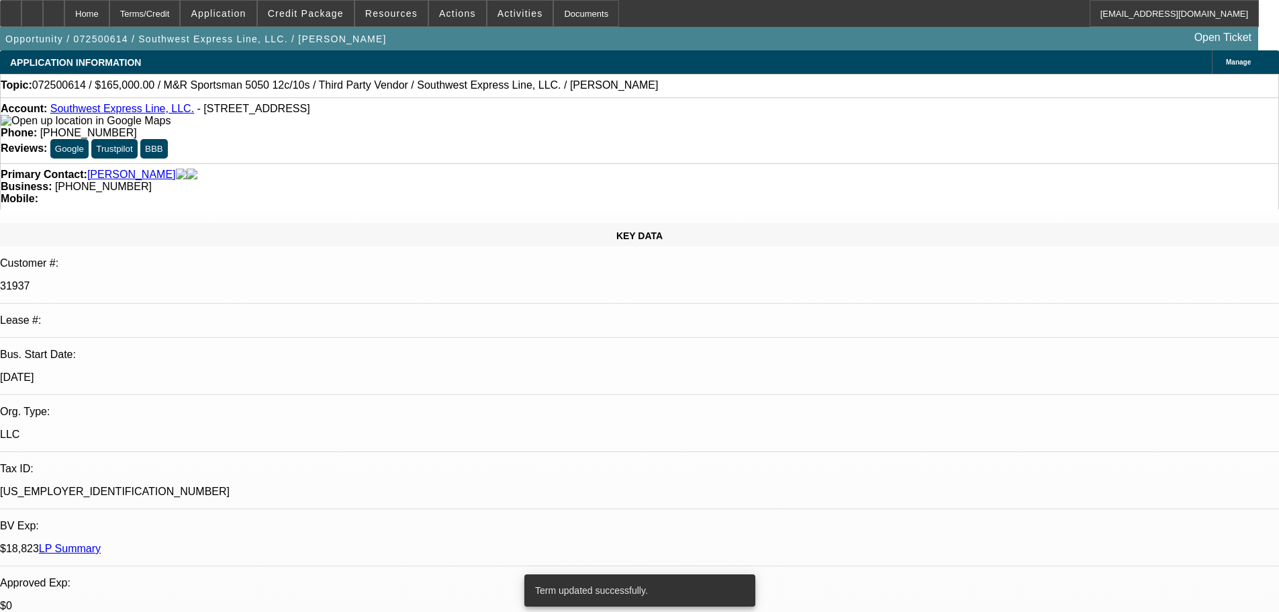
select select "0"
select select "2"
select select "0.1"
select select "4"
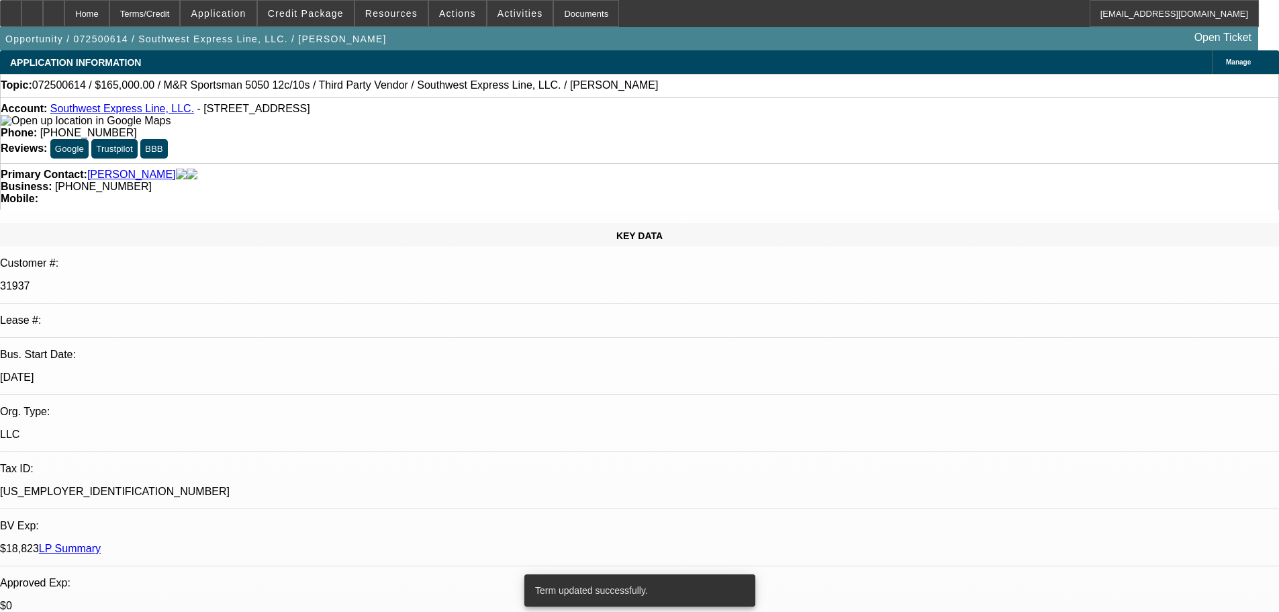
select select "0"
select select "2"
select select "0.1"
select select "4"
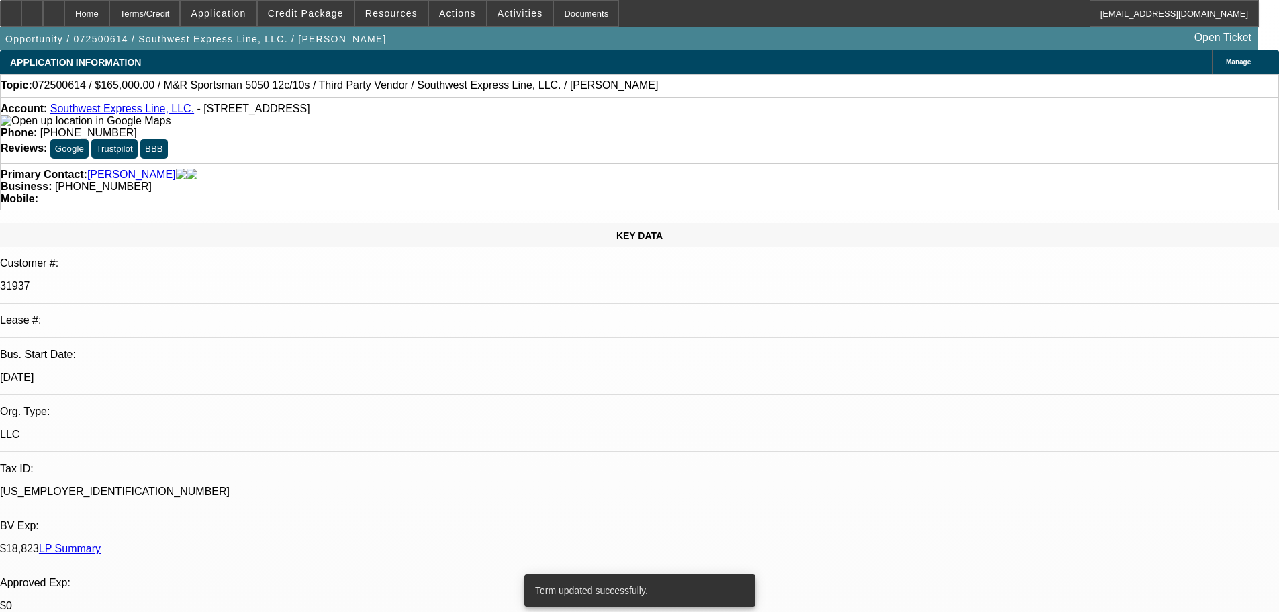
select select "0"
select select "2"
select select "0.1"
select select "4"
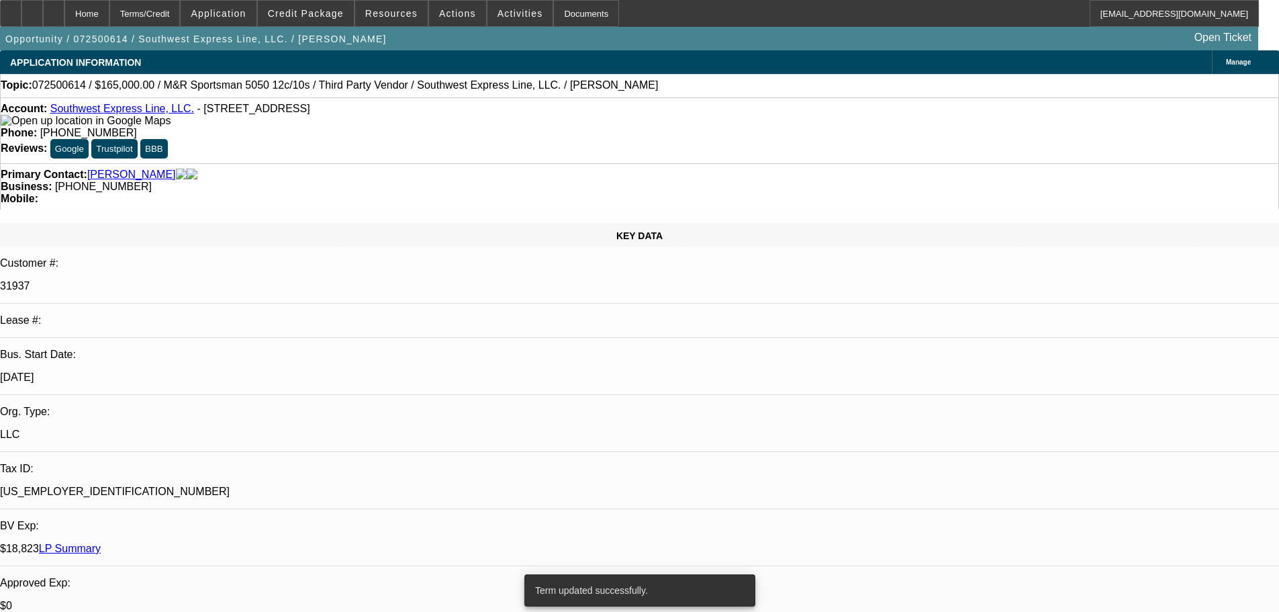
select select "0"
select select "2"
select select "0.1"
select select "4"
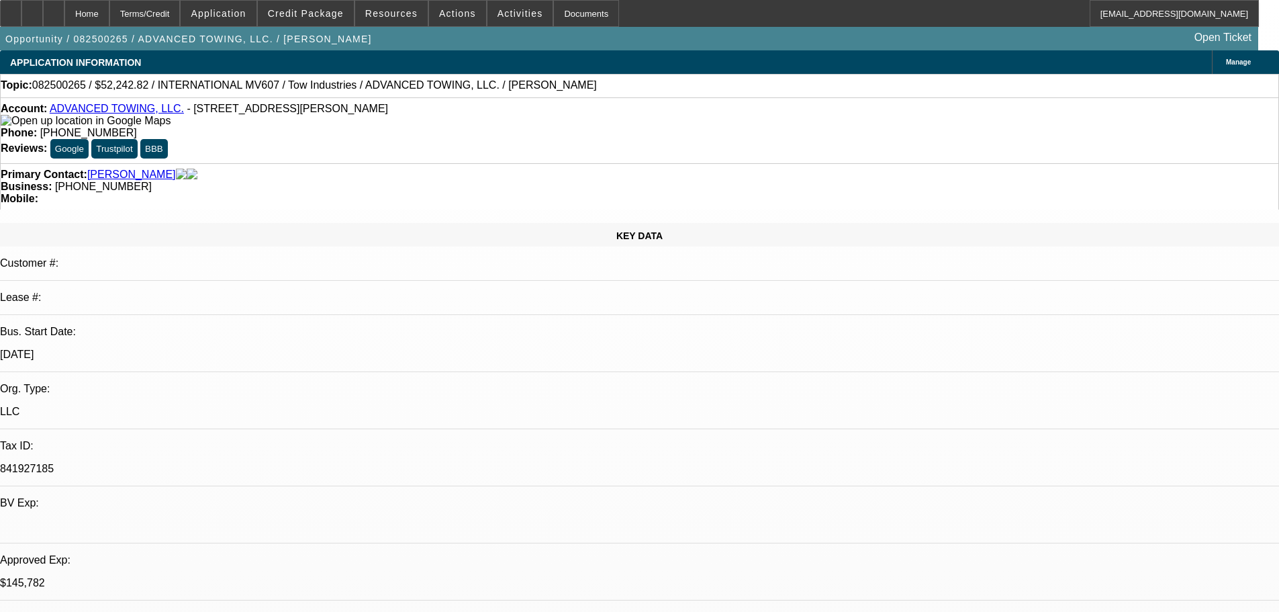
select select "2"
select select "0.1"
select select "4"
select select "0"
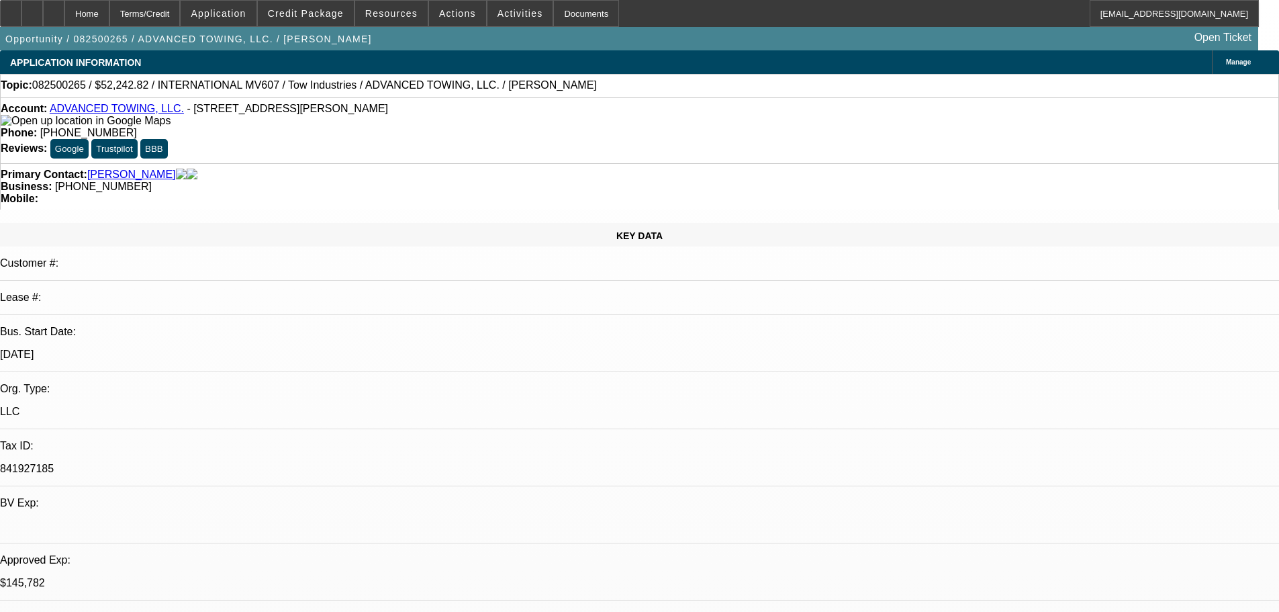
select select "2"
select select "0.1"
select select "4"
select select "0"
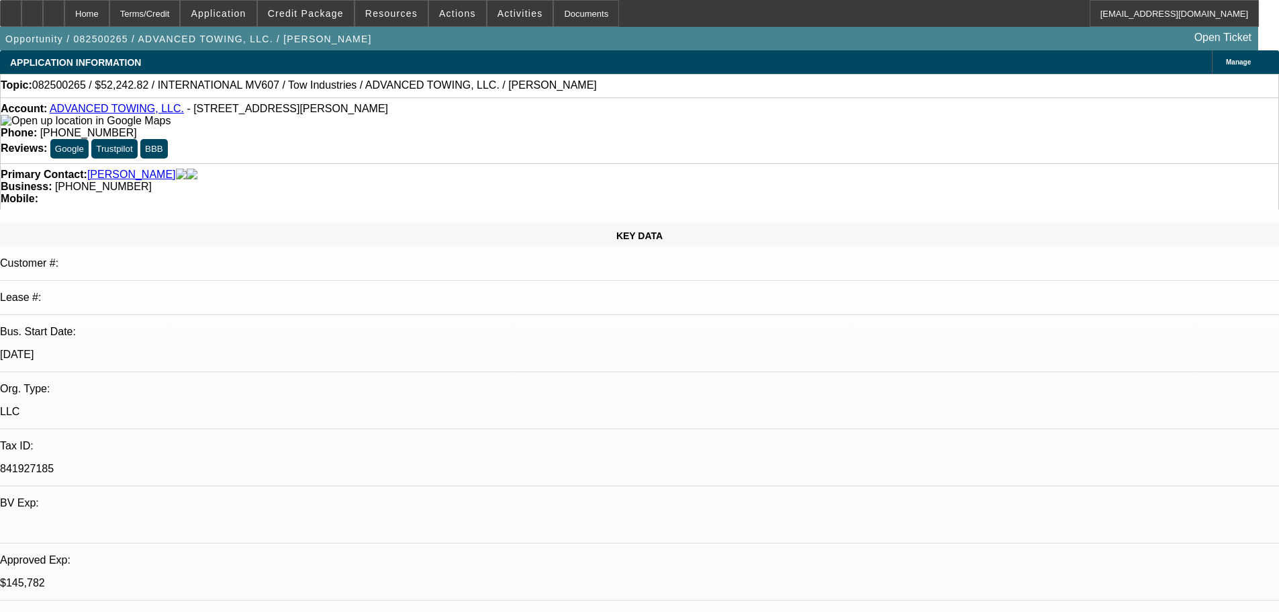
select select "2"
select select "0.1"
select select "4"
select select "0"
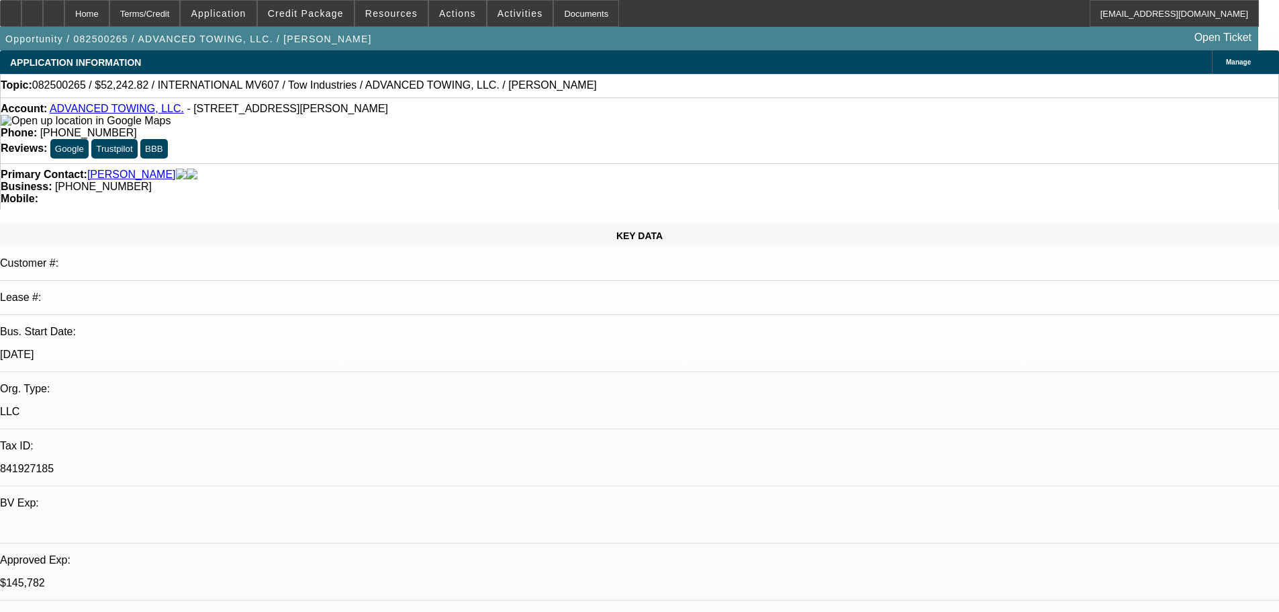
select select "2"
select select "0.1"
select select "4"
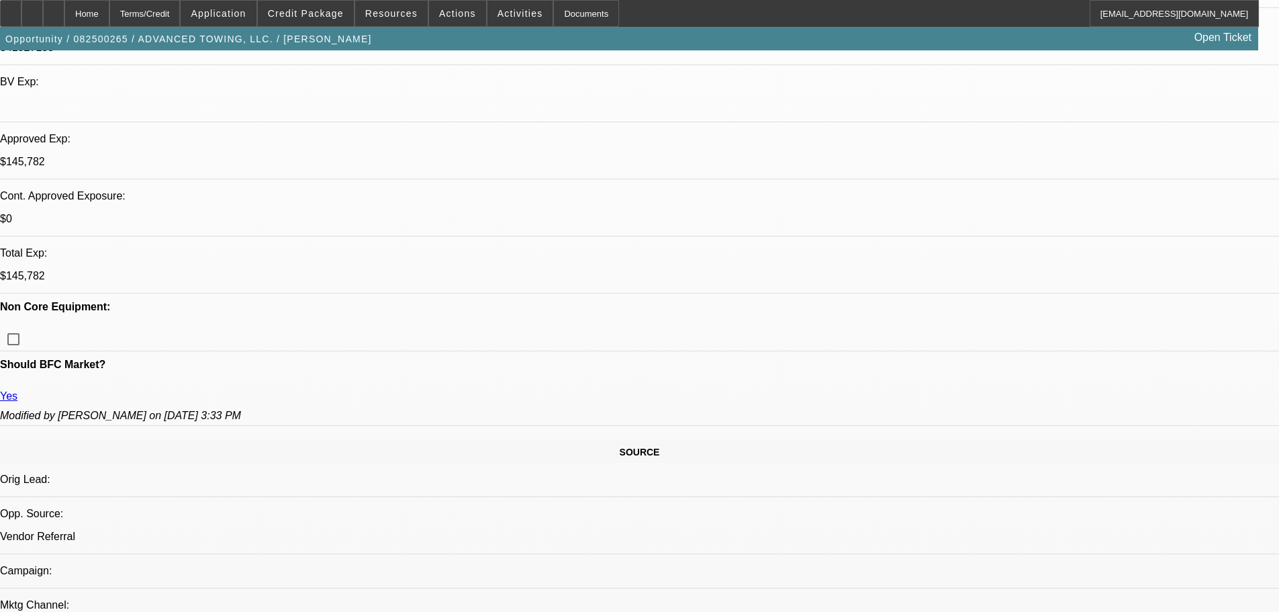
scroll to position [537, 0]
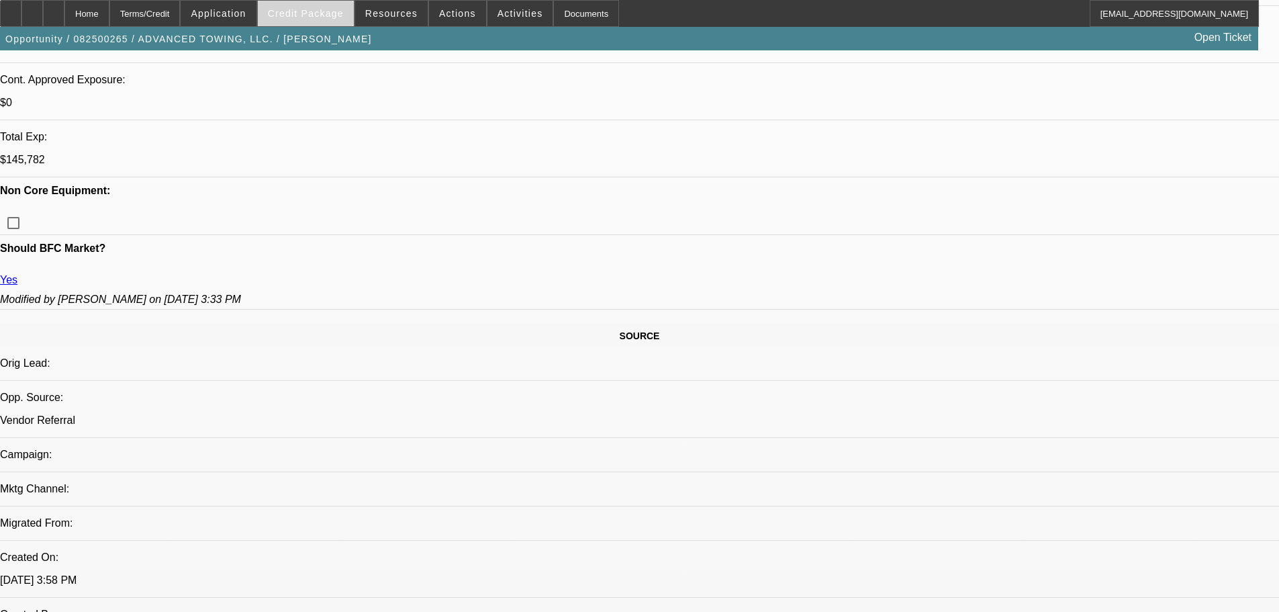
click at [317, 17] on span "Credit Package" at bounding box center [306, 13] width 76 height 11
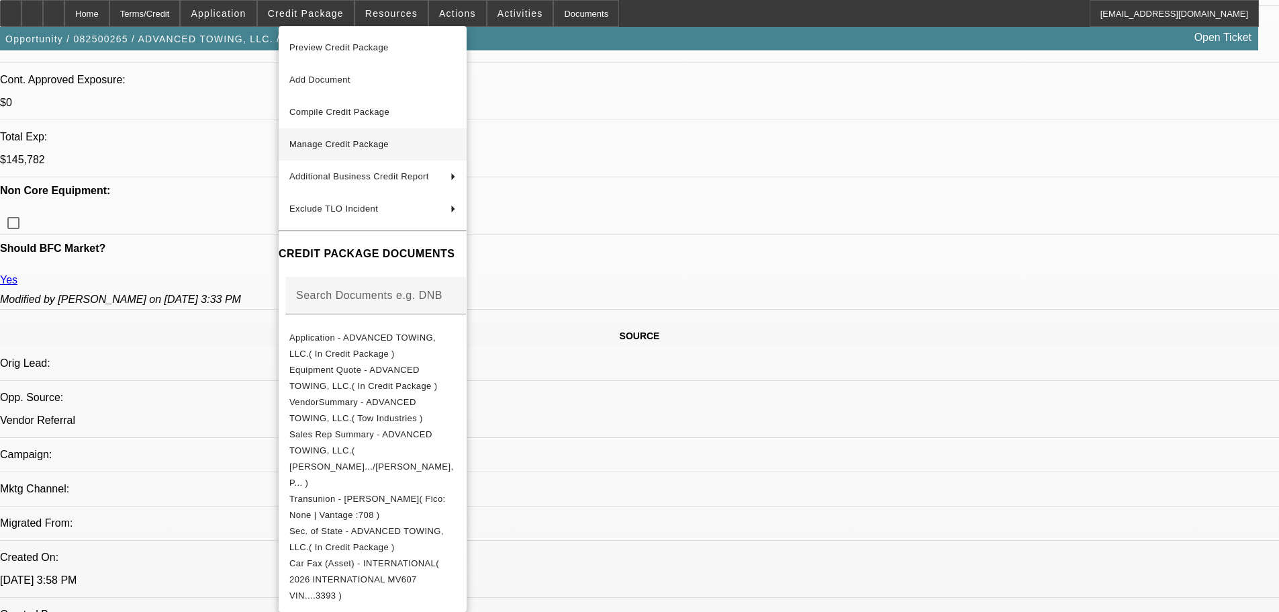
click at [355, 148] on span "Manage Credit Package" at bounding box center [338, 144] width 99 height 10
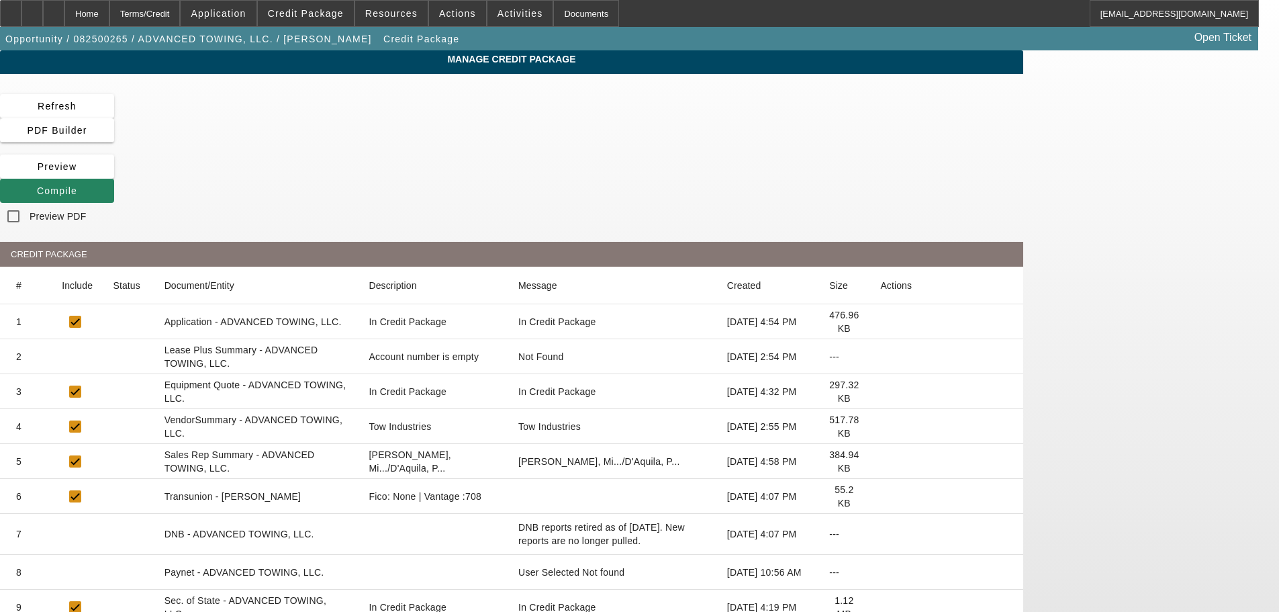
click at [880, 357] on icon at bounding box center [880, 357] width 0 height 0
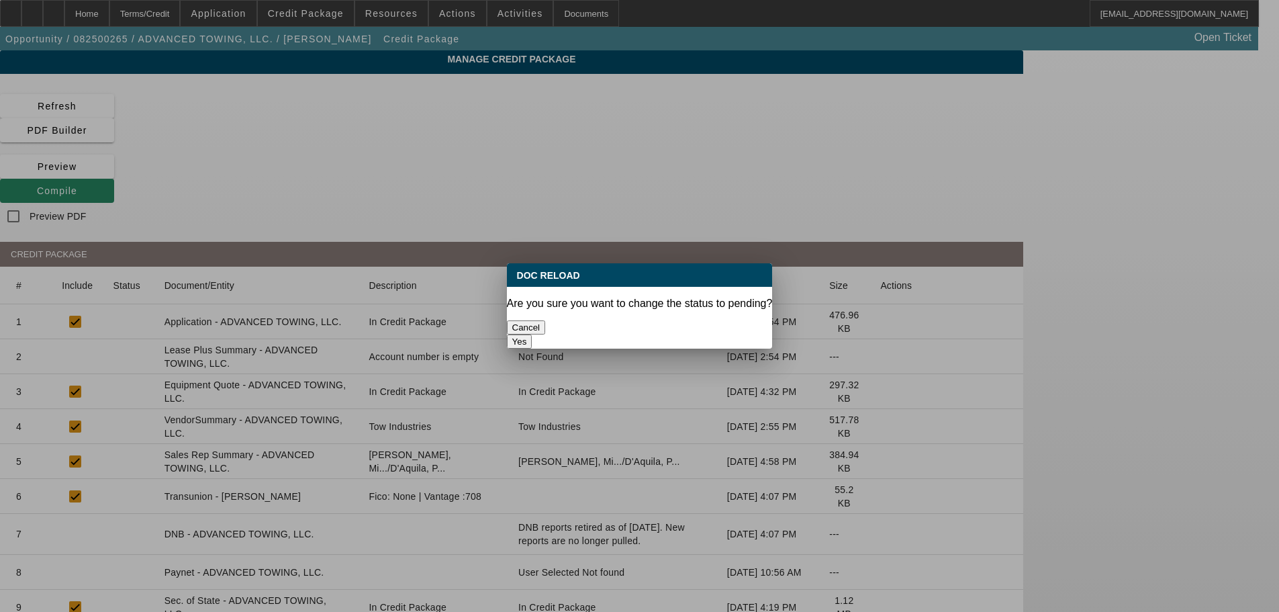
click at [532, 334] on button "Yes" at bounding box center [520, 341] width 26 height 14
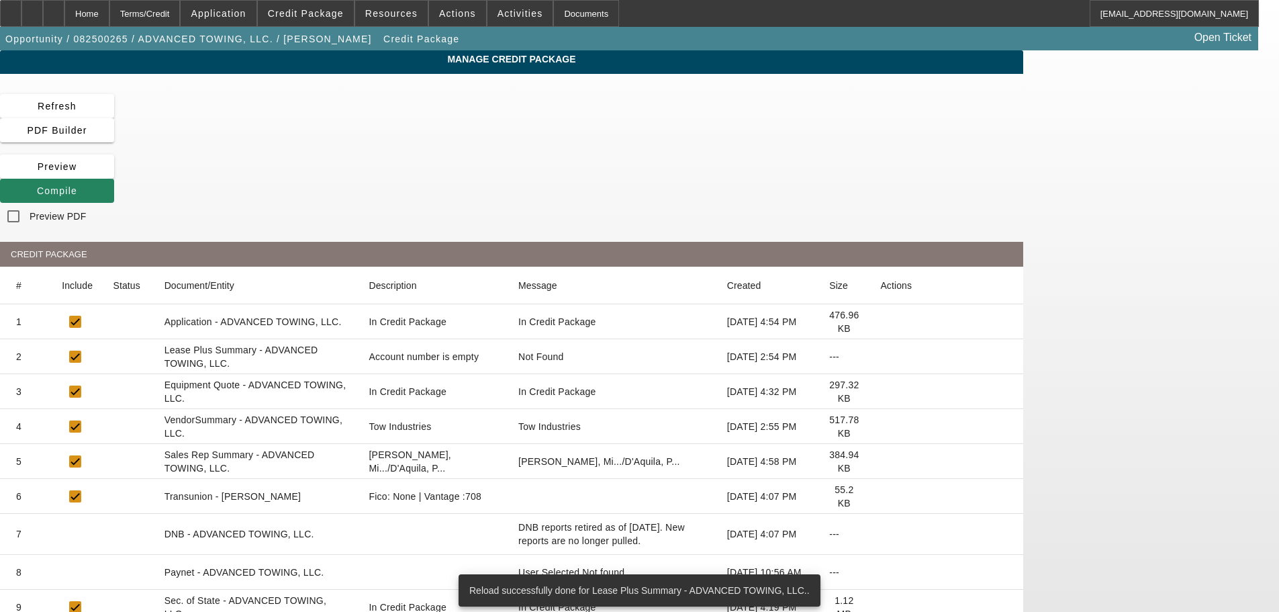
click at [880, 426] on icon at bounding box center [880, 426] width 0 height 0
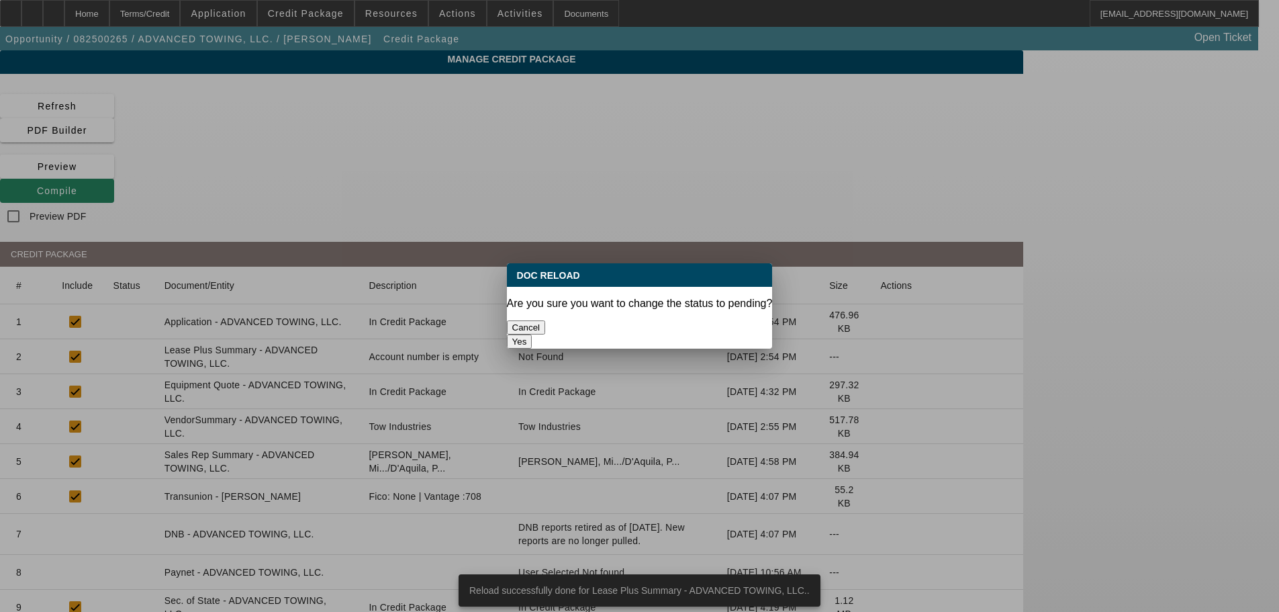
click at [532, 334] on button "Yes" at bounding box center [520, 341] width 26 height 14
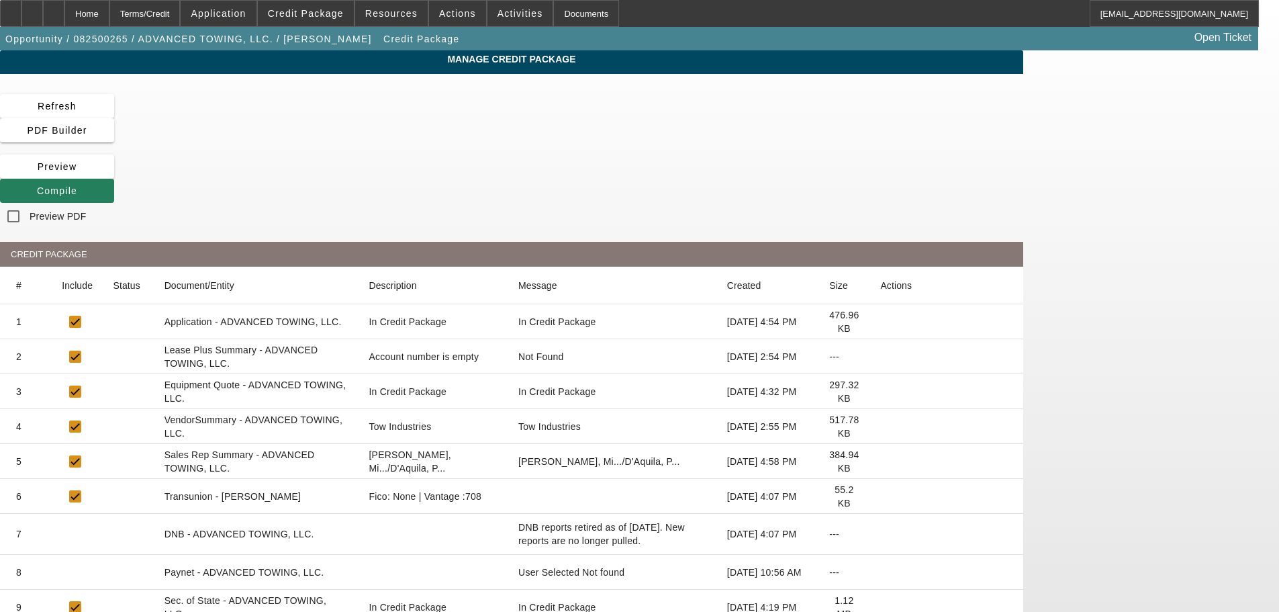
click at [77, 185] on span "Compile" at bounding box center [57, 190] width 40 height 11
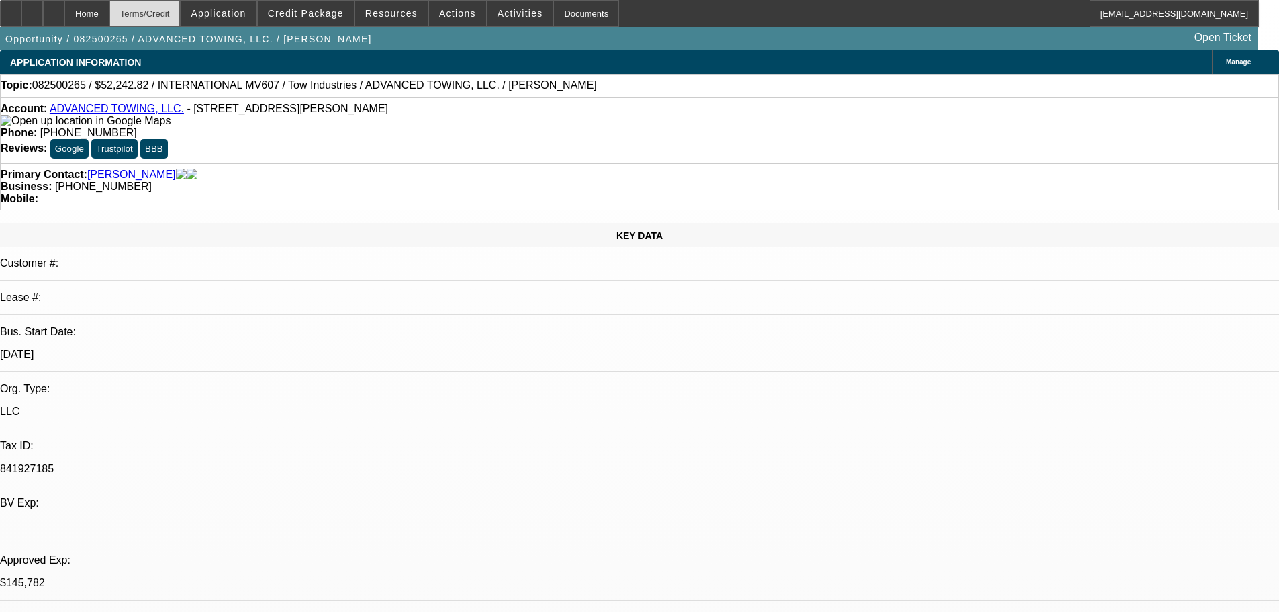
select select "2"
select select "0.1"
select select "4"
select select "0"
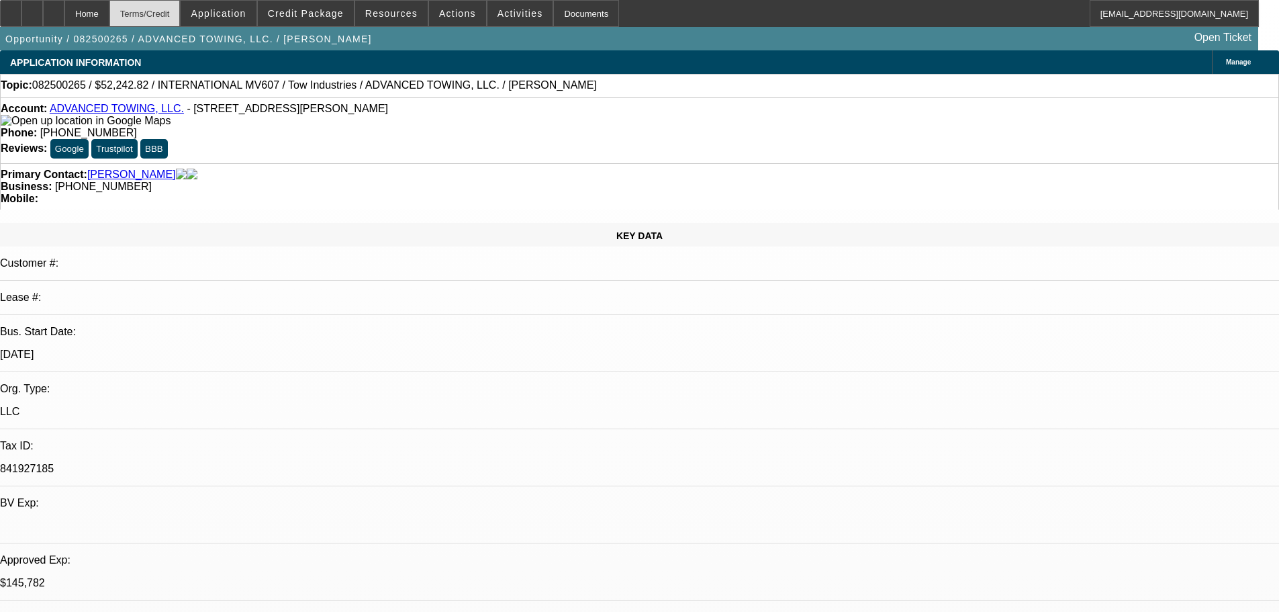
select select "2"
select select "0.1"
select select "4"
select select "0"
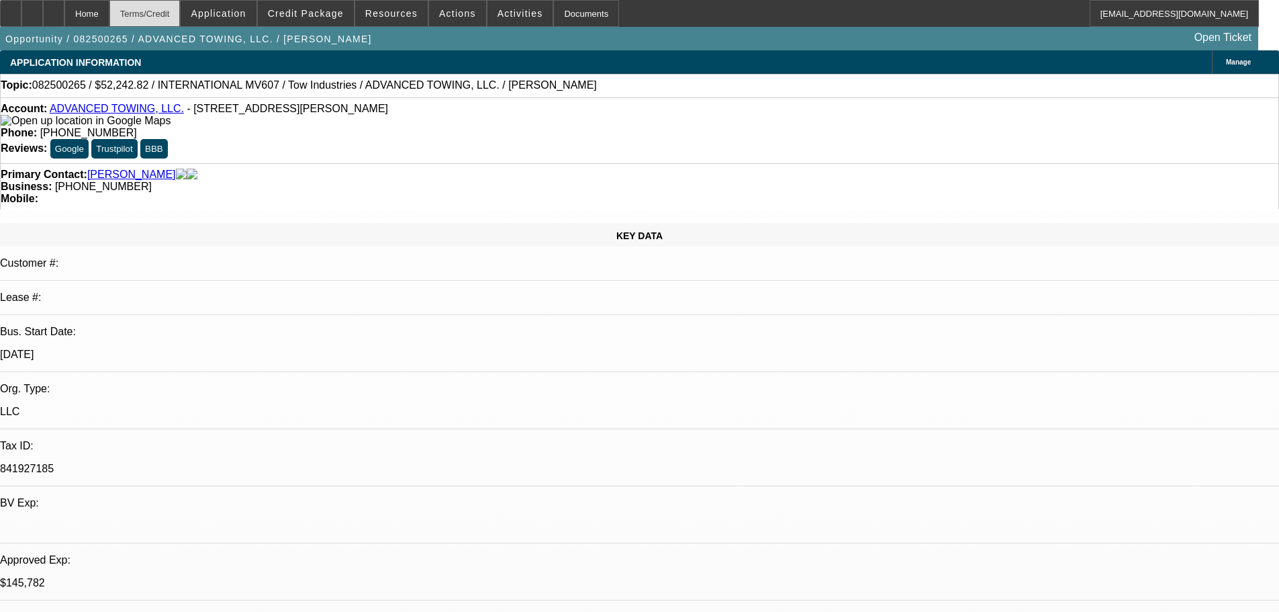
select select "2"
select select "0.1"
select select "4"
select select "0"
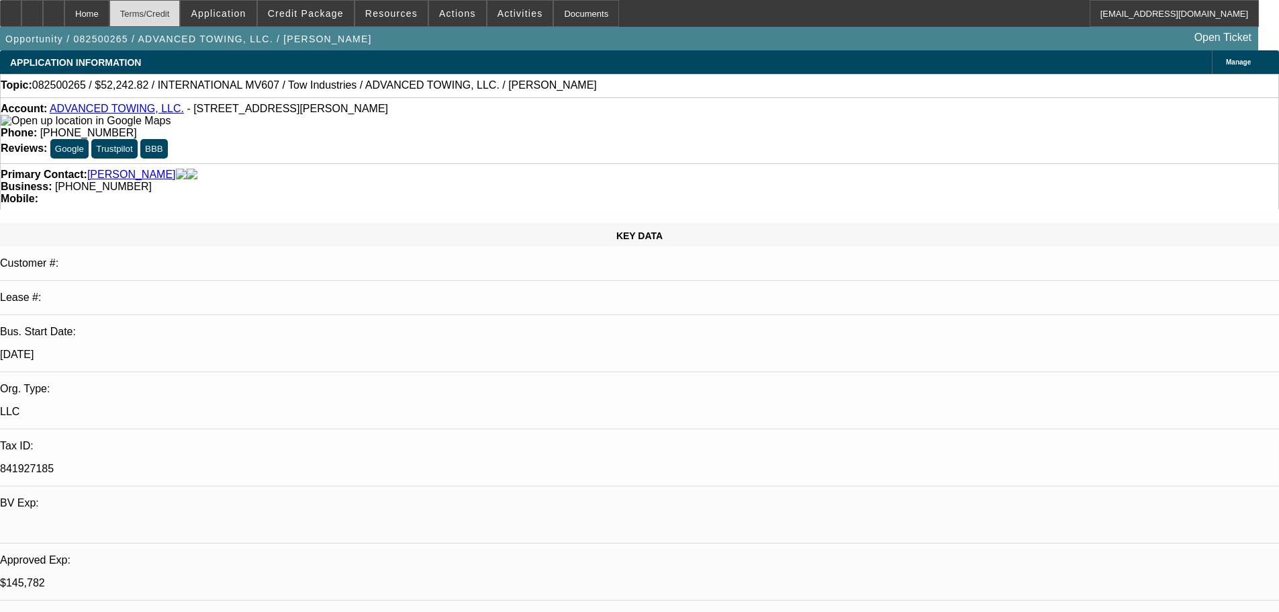
select select "2"
select select "0.1"
select select "4"
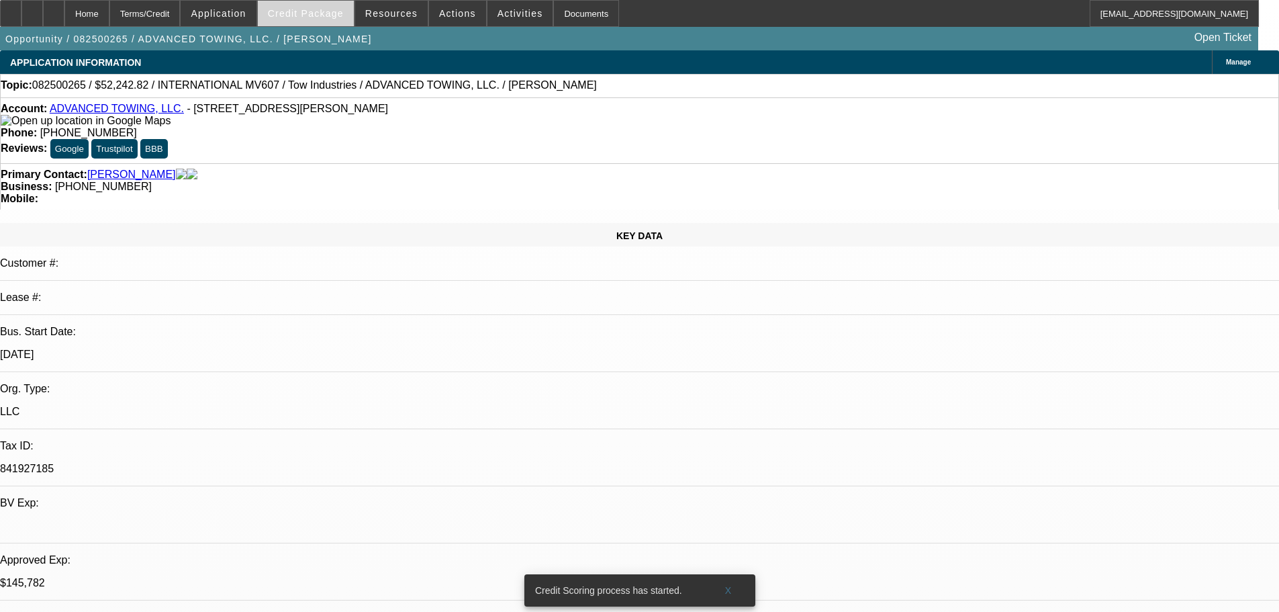
click at [330, 14] on span "Credit Package" at bounding box center [306, 13] width 76 height 11
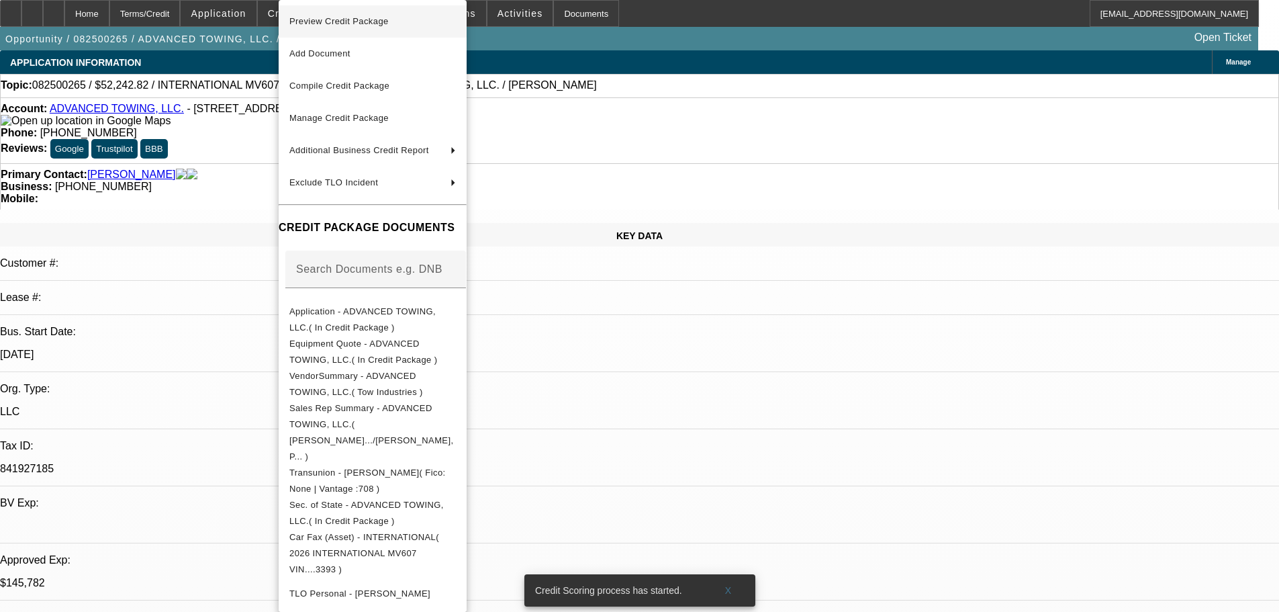
click at [348, 26] on span "Preview Credit Package" at bounding box center [372, 21] width 167 height 16
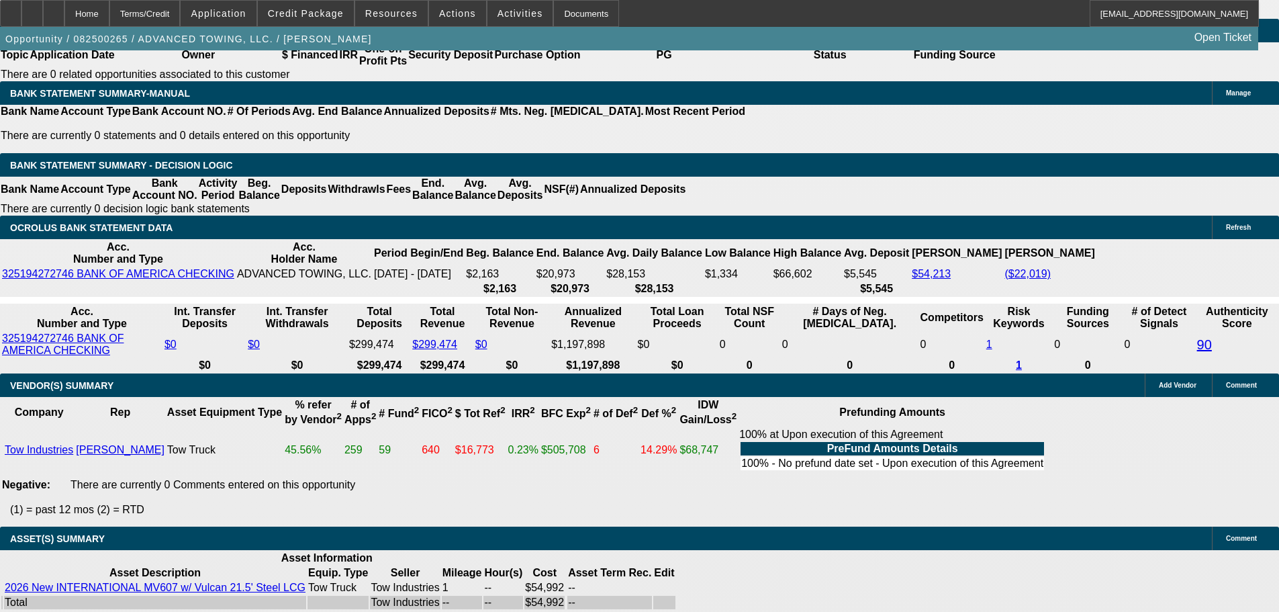
scroll to position [2552, 0]
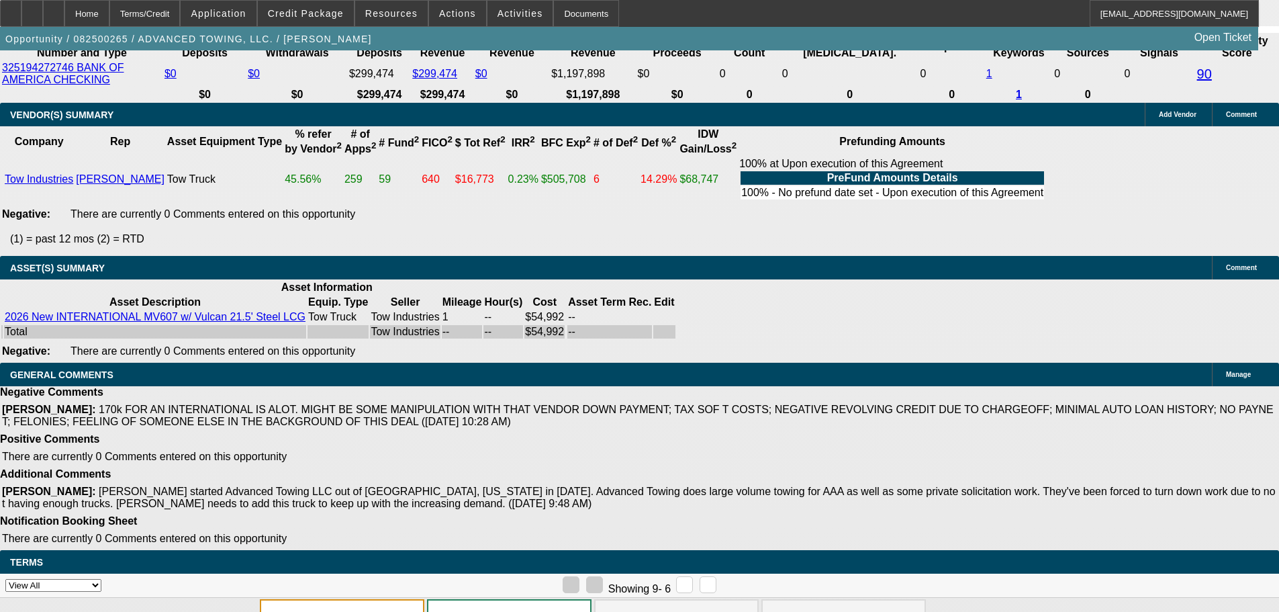
select select "6"
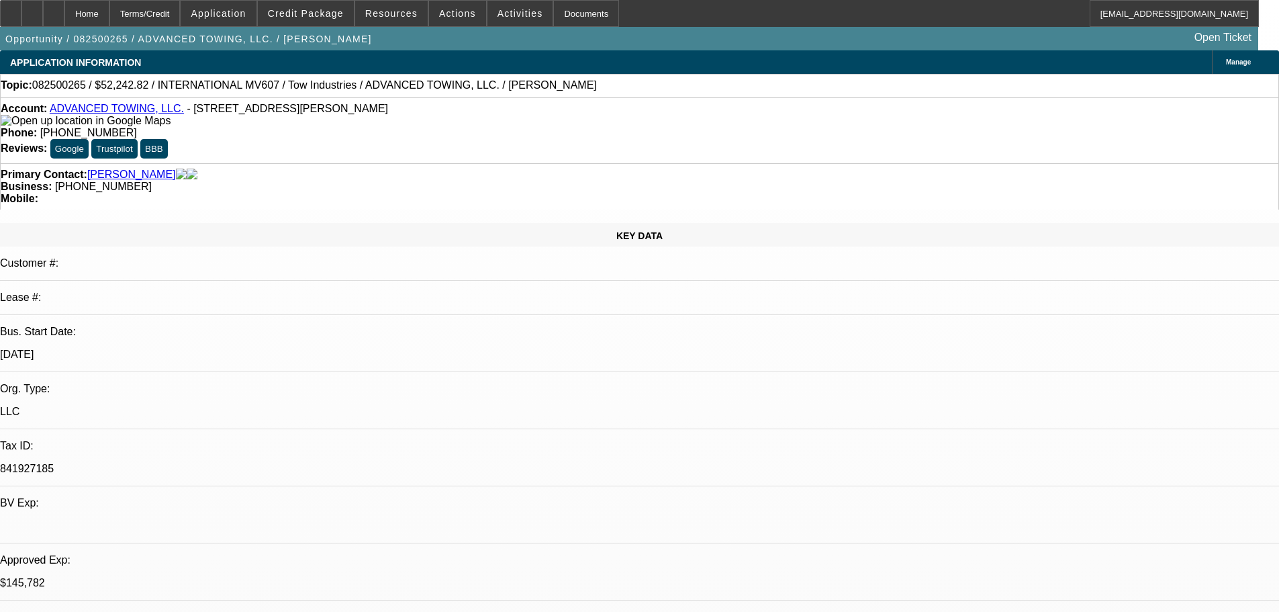
type textarea "i"
type textarea "It looks like the term set still has the 2026 International Truck info on it, c…"
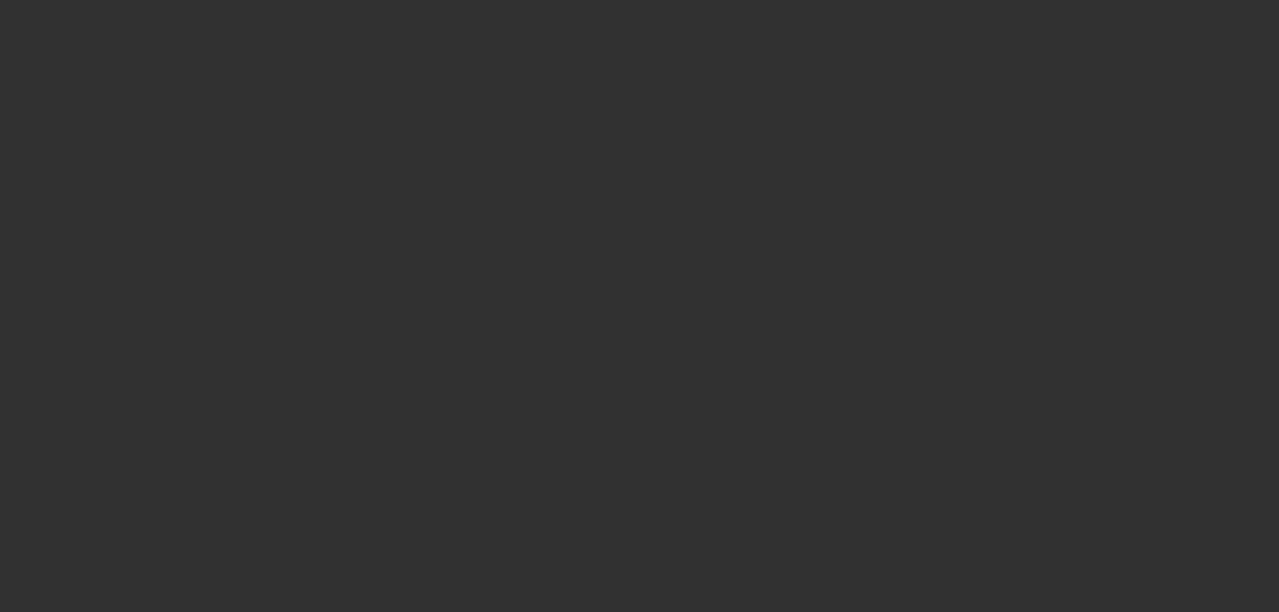
select select "2"
select select "0.1"
select select "4"
select select "2"
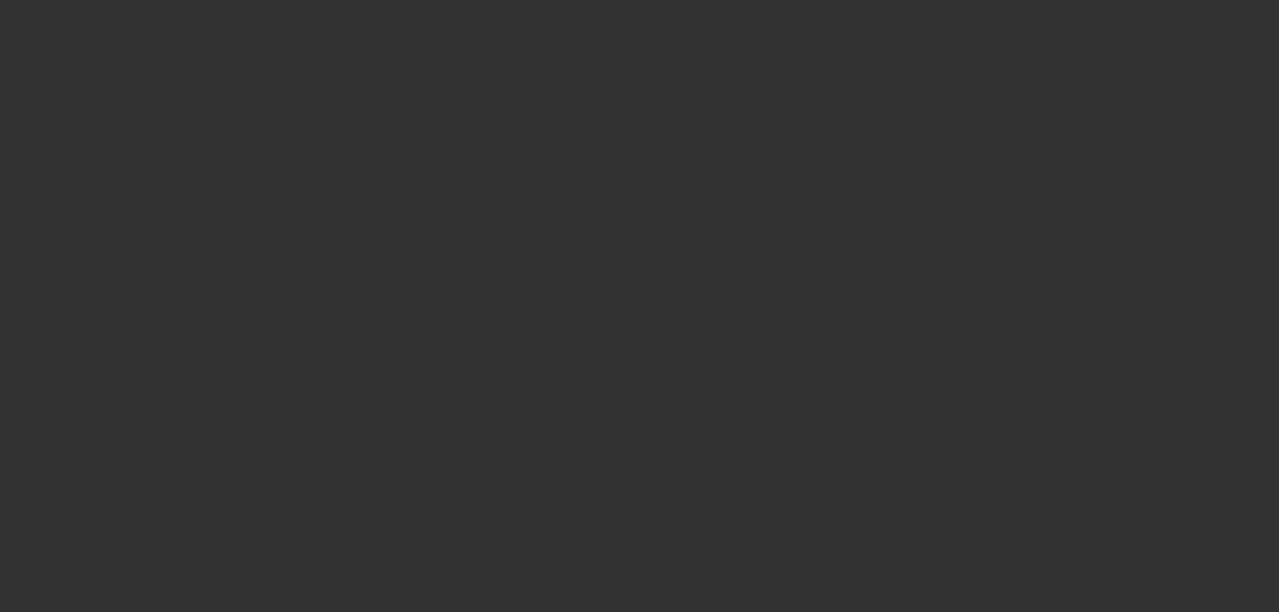
select select "2"
select select "0.1"
select select "4"
select select "0"
select select "2"
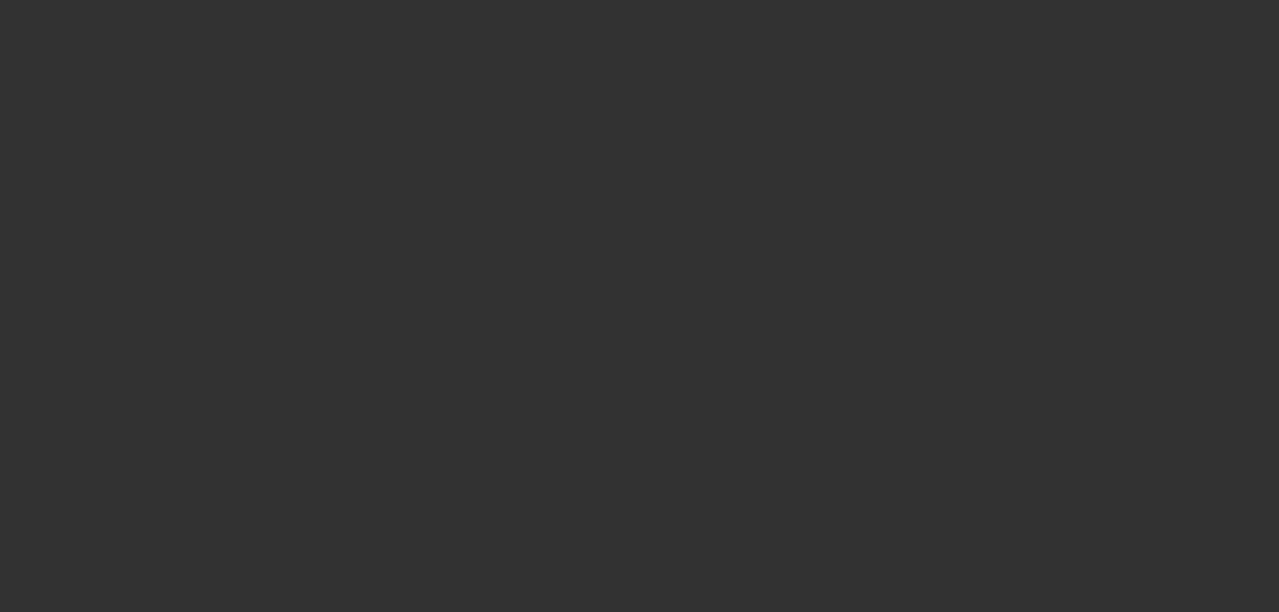
select select "2"
select select "0.1"
select select "4"
select select "0"
select select "2"
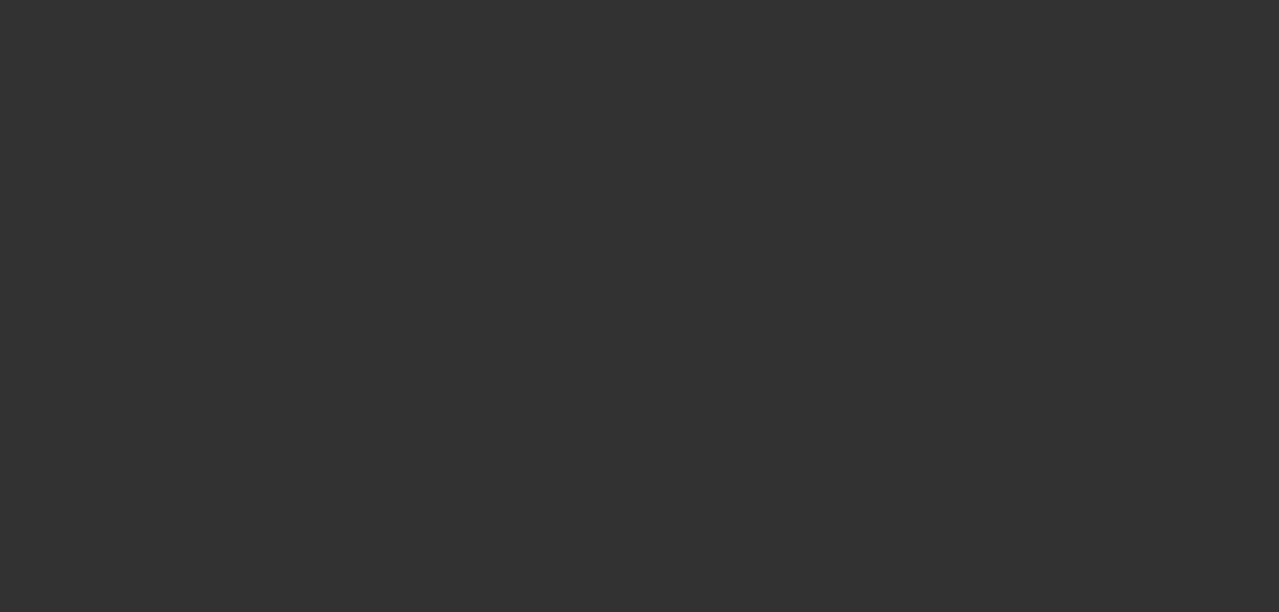
select select "2"
select select "0.1"
select select "4"
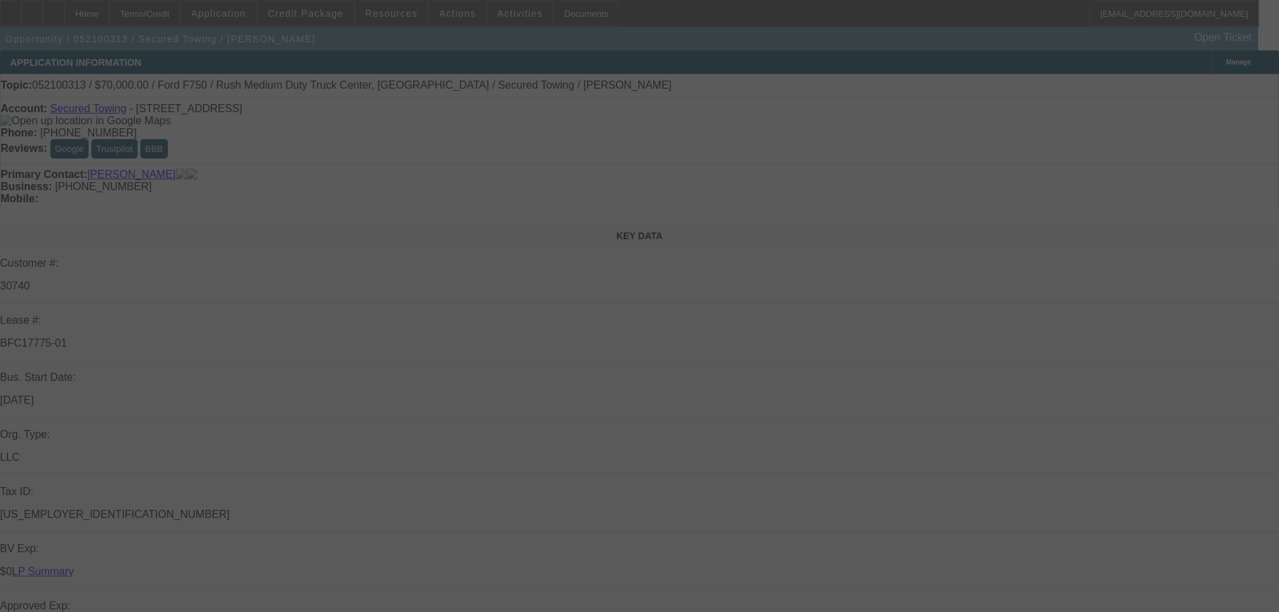
select select "0"
select select "2"
select select "0.1"
select select "4"
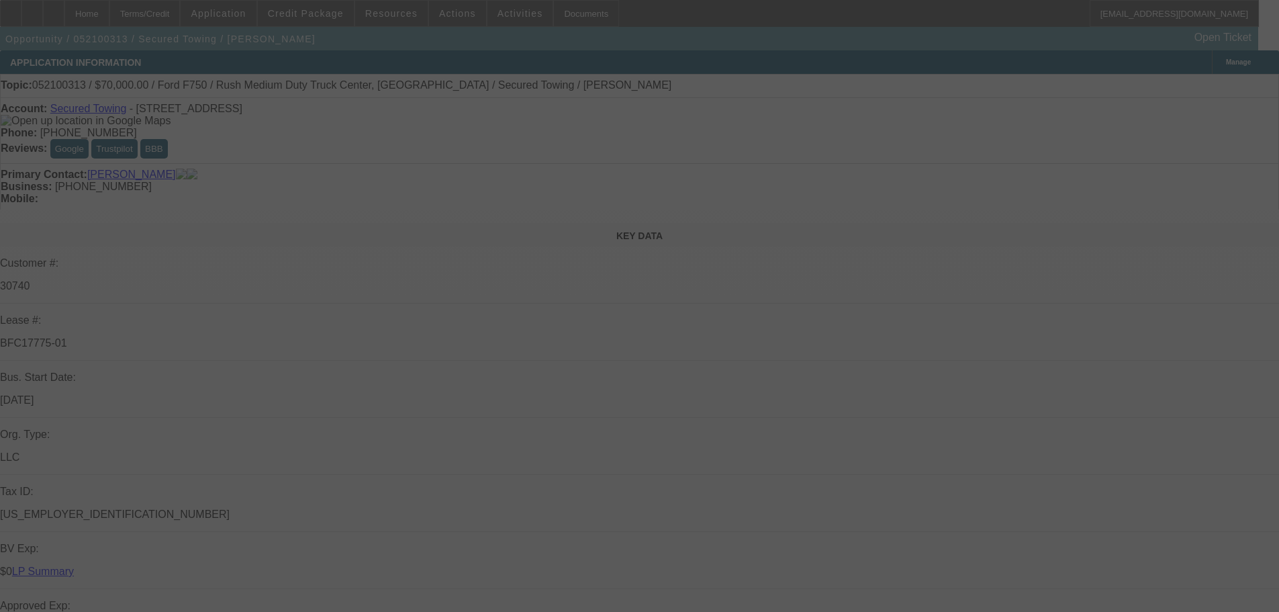
select select "0"
select select "2"
select select "0.1"
select select "4"
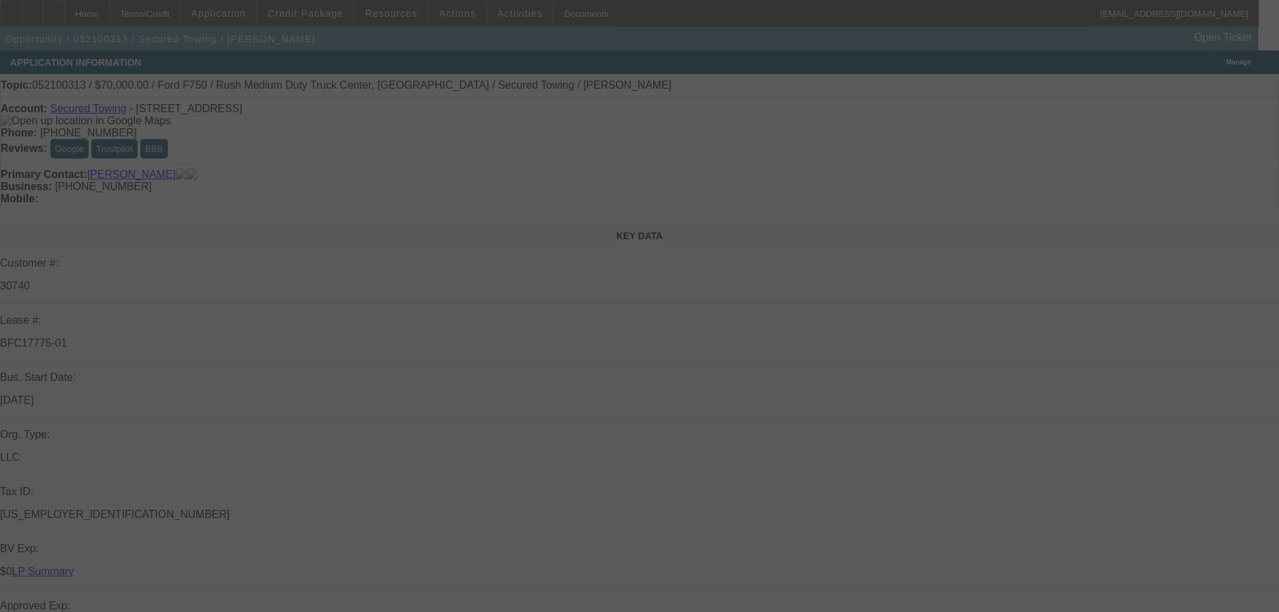
select select "0"
select select "2"
select select "0.1"
select select "4"
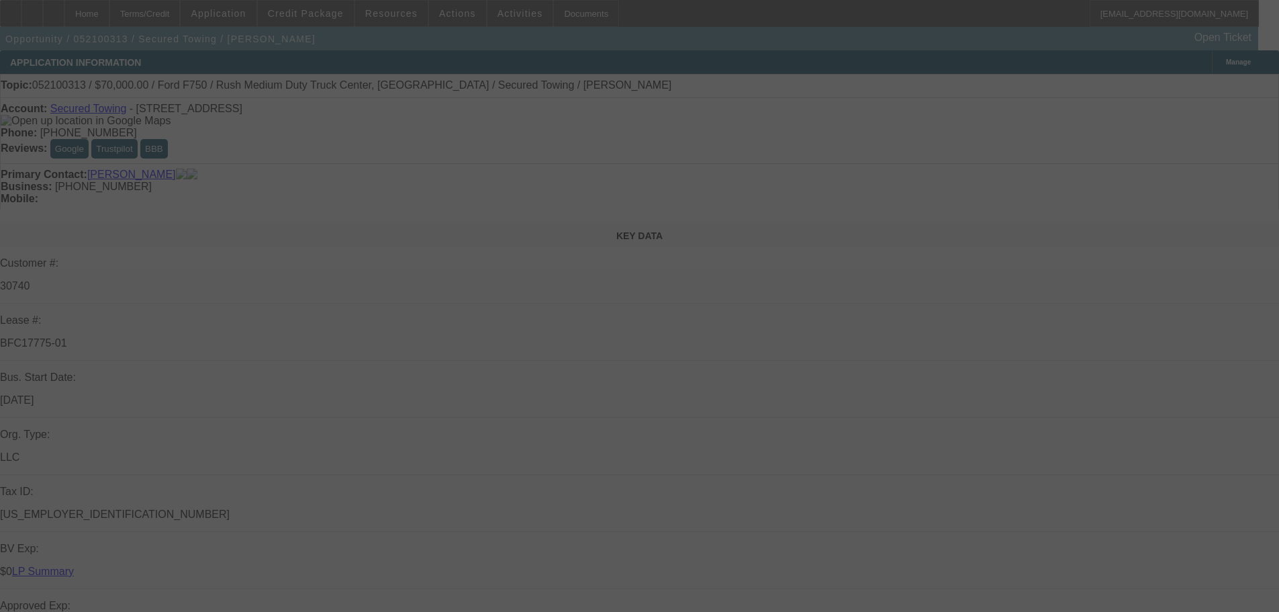
select select "0"
select select "2"
select select "0.1"
select select "4"
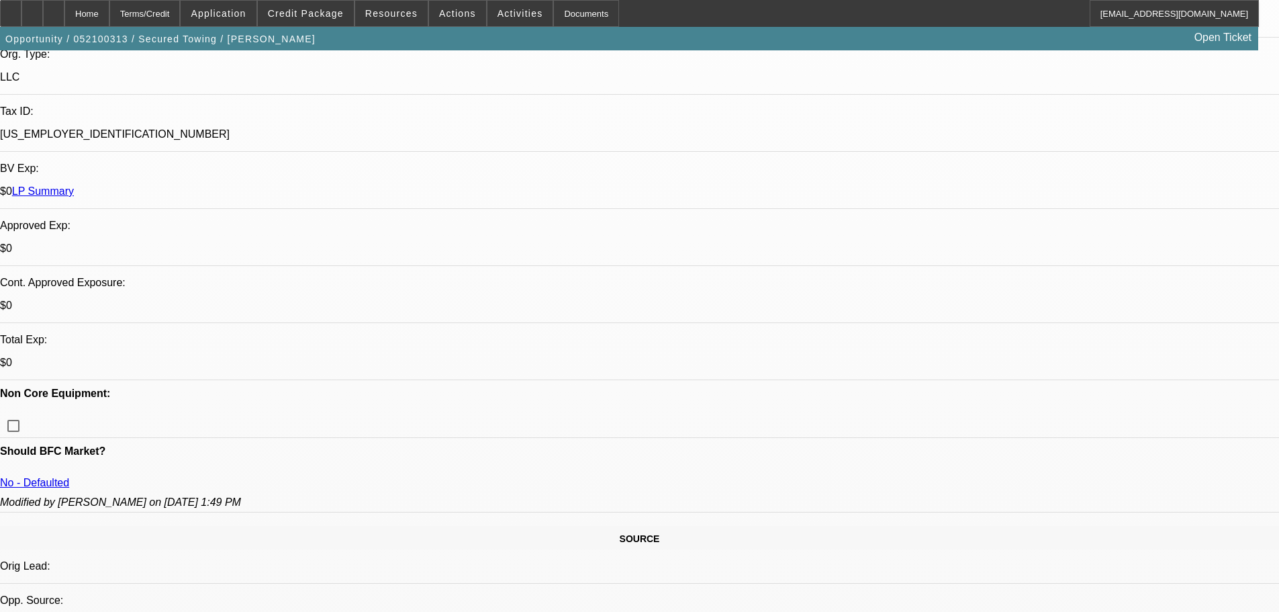
scroll to position [67, 0]
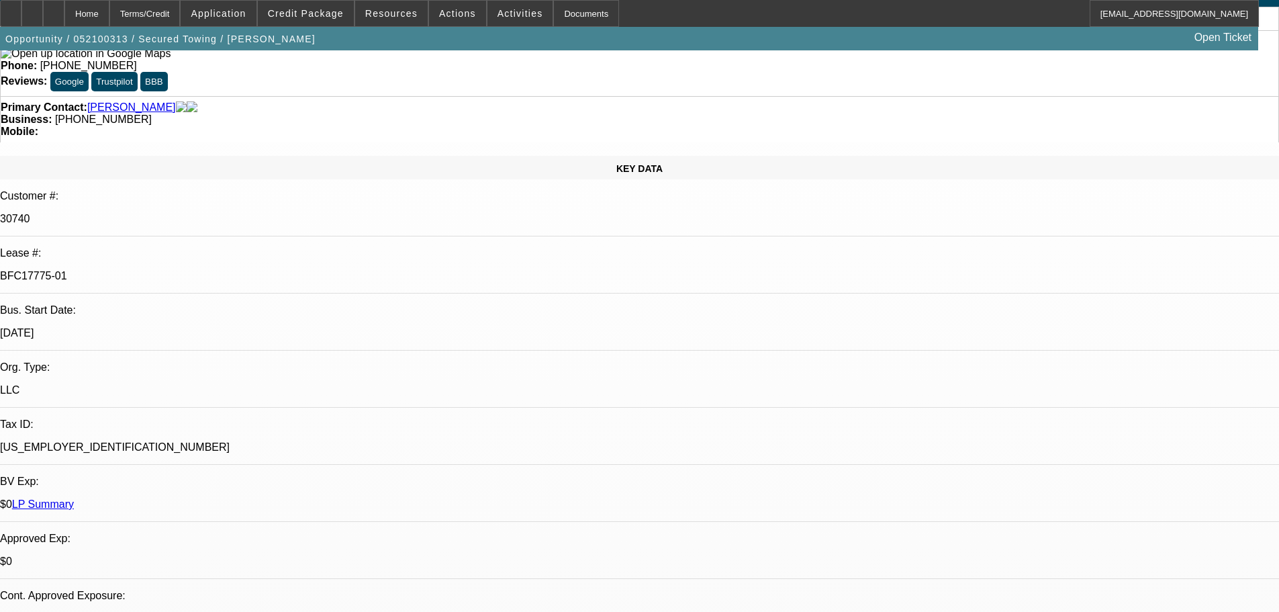
click at [74, 498] on link "LP Summary" at bounding box center [43, 503] width 62 height 11
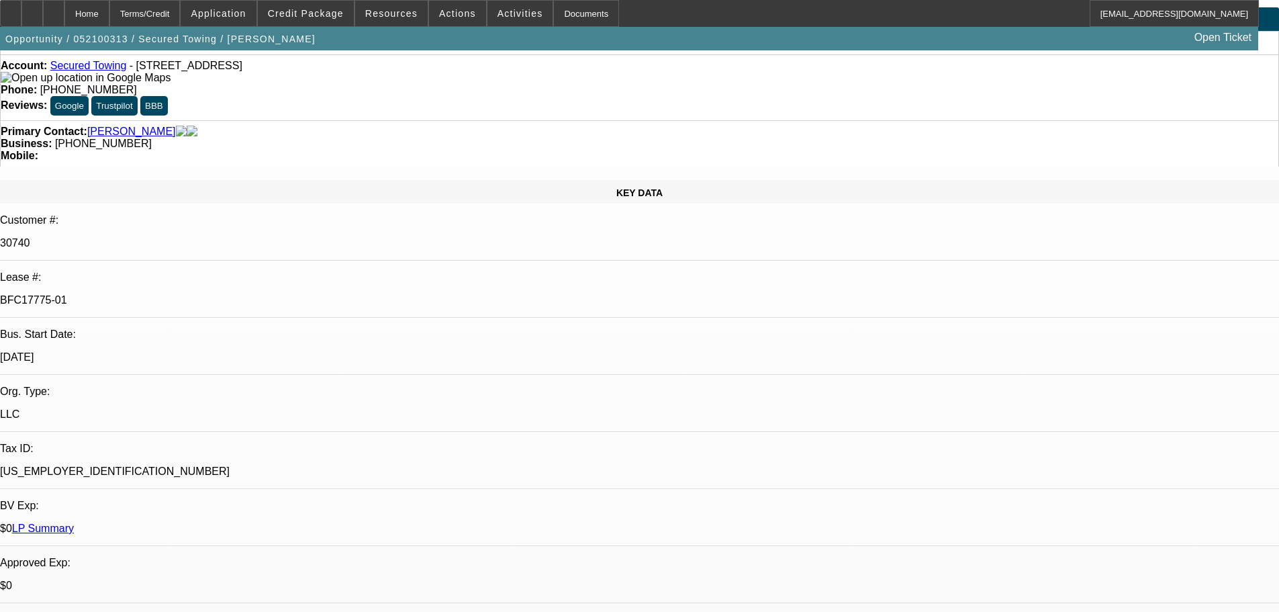
scroll to position [0, 0]
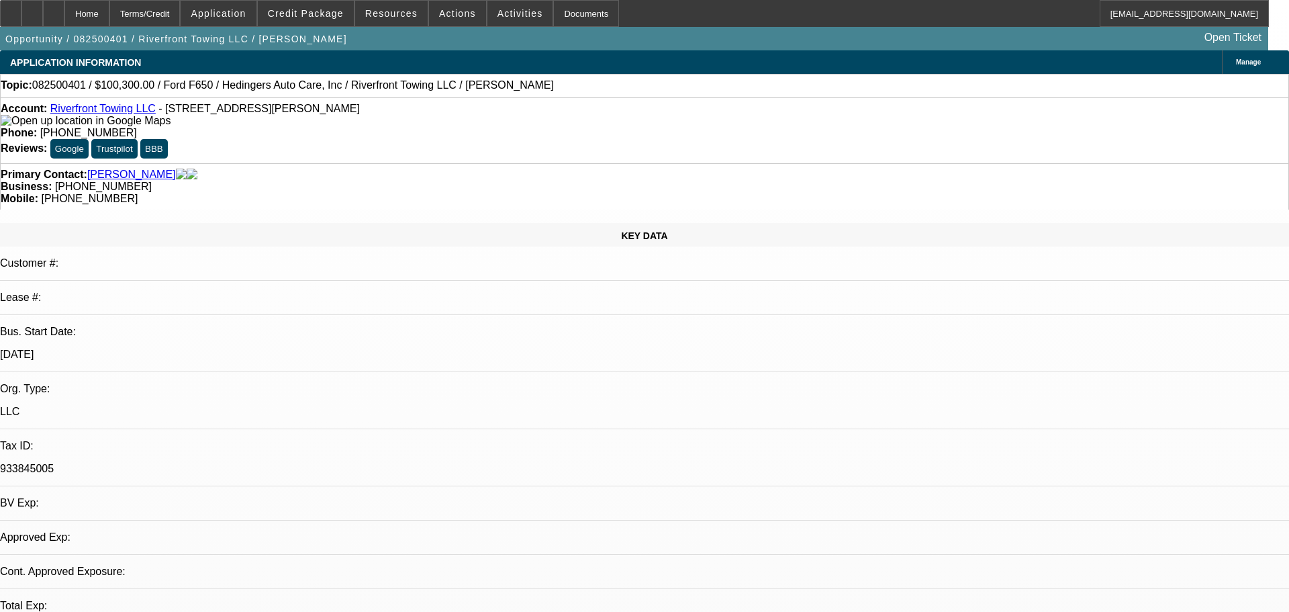
select select "0.15"
select select "2"
select select "0"
select select "6"
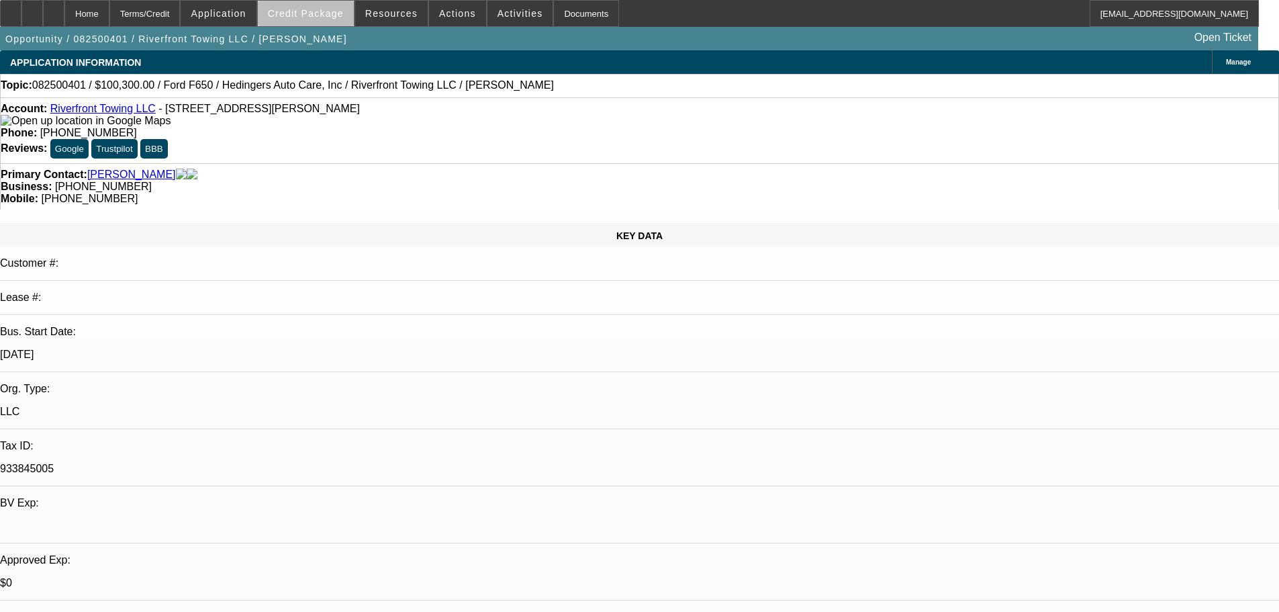
click at [332, 22] on span at bounding box center [306, 13] width 96 height 32
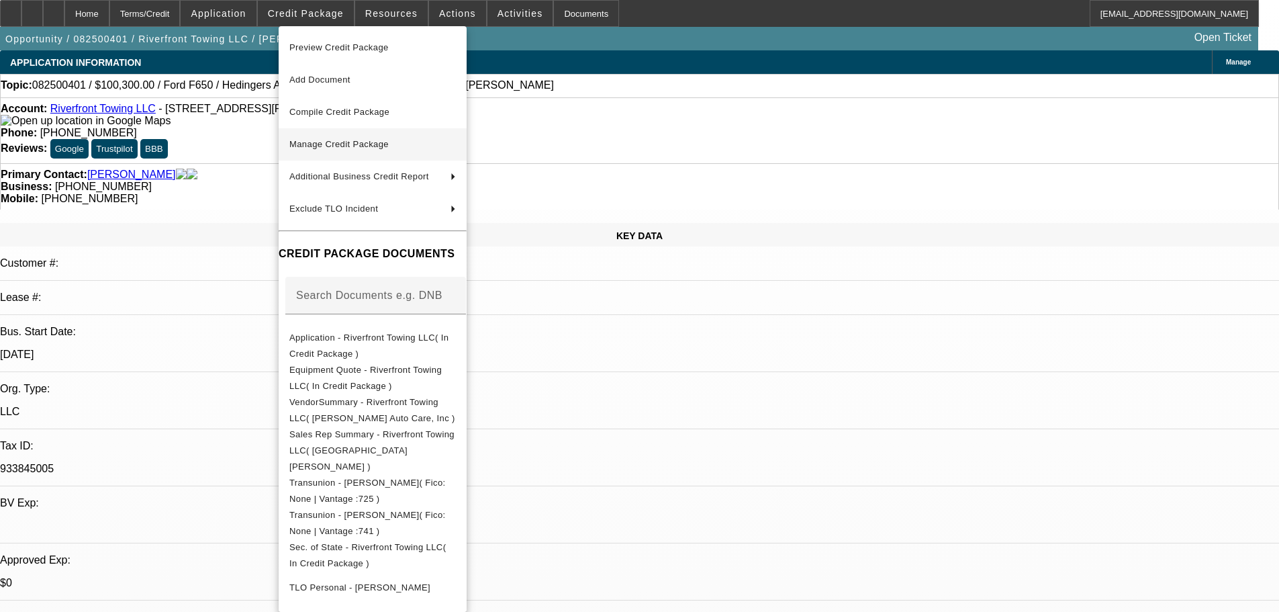
click at [321, 142] on span "Manage Credit Package" at bounding box center [338, 144] width 99 height 10
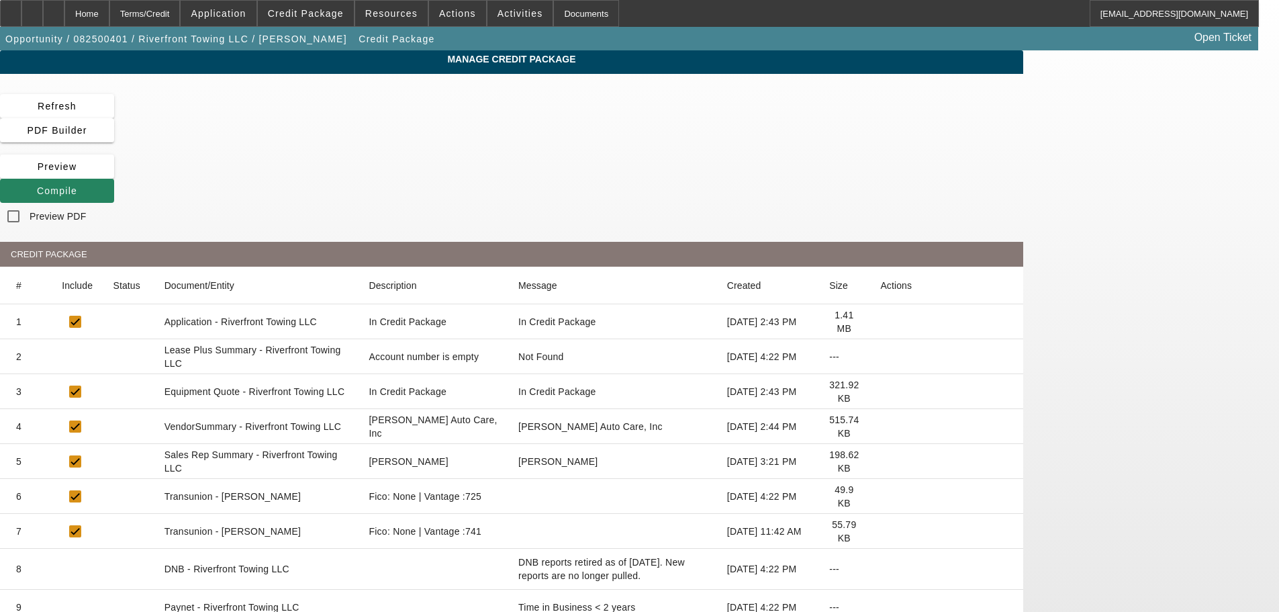
click at [880, 357] on icon at bounding box center [880, 357] width 0 height 0
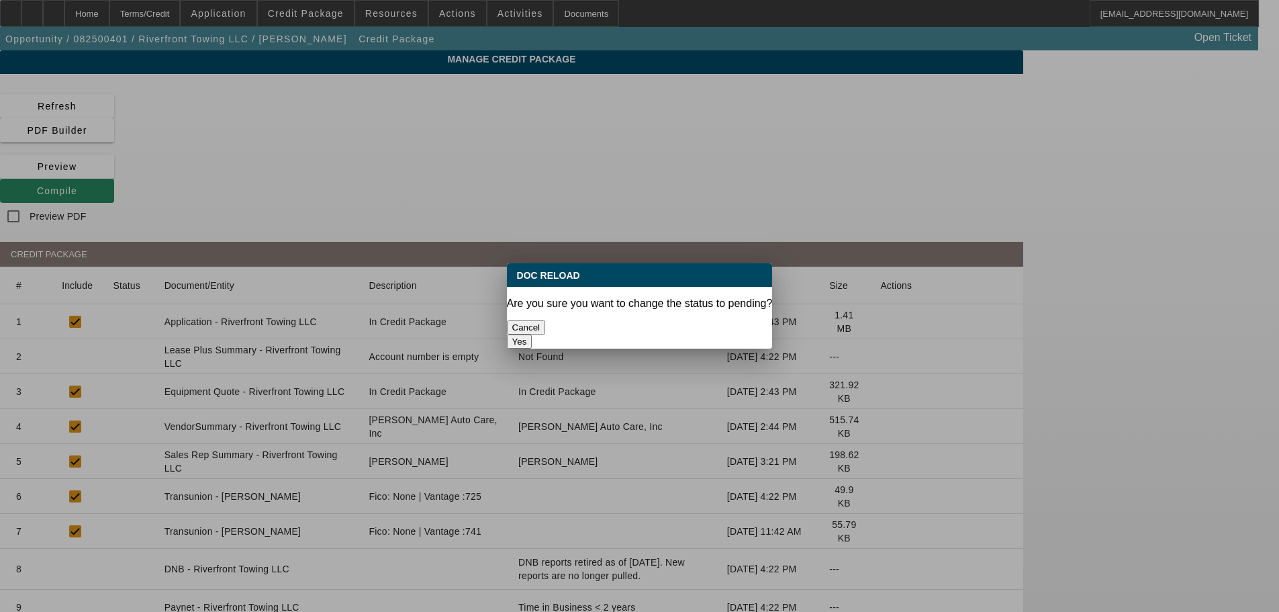
click at [532, 334] on button "Yes" at bounding box center [520, 341] width 26 height 14
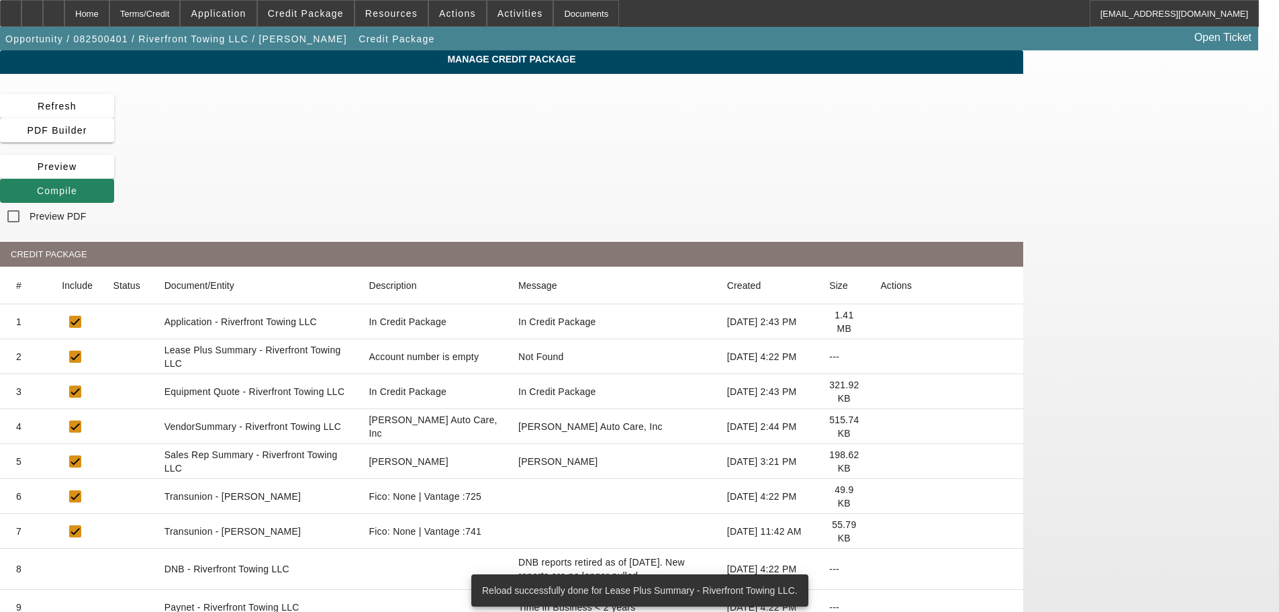
click at [880, 426] on icon at bounding box center [880, 426] width 0 height 0
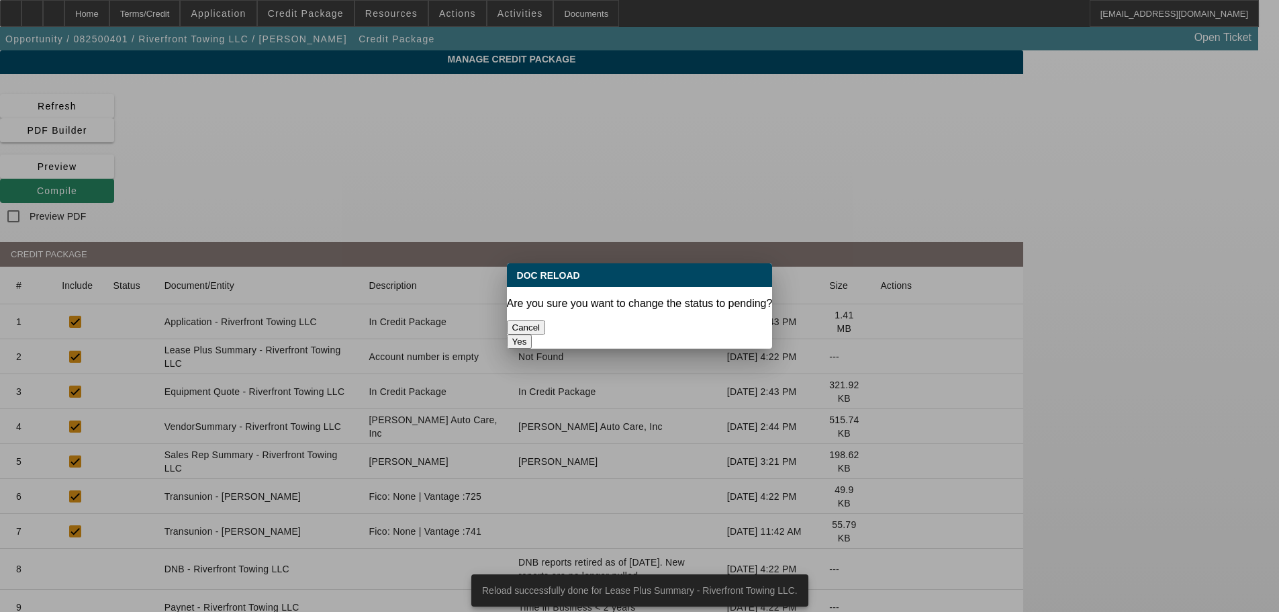
click at [532, 334] on button "Yes" at bounding box center [520, 341] width 26 height 14
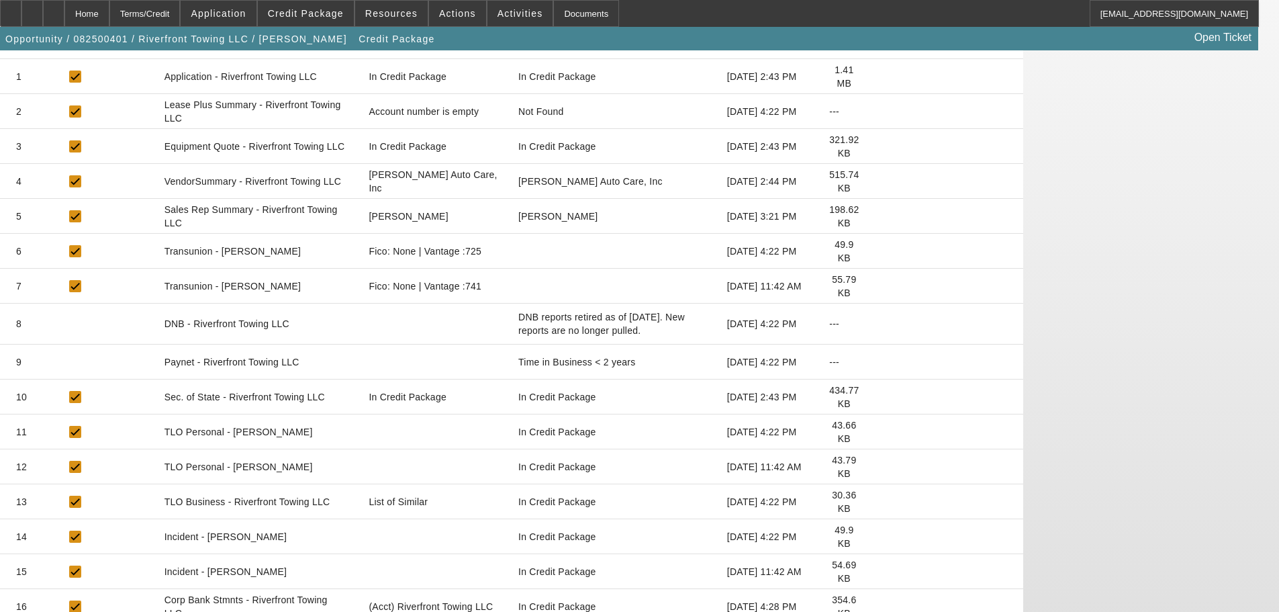
scroll to position [269, 0]
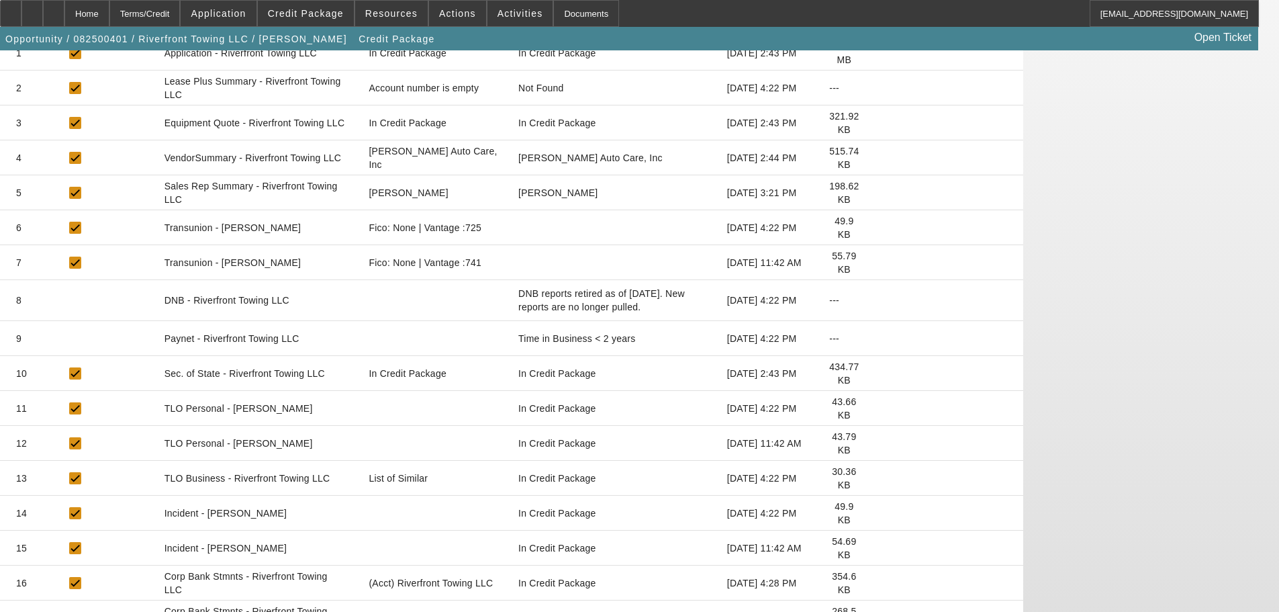
click at [880, 478] on icon at bounding box center [880, 478] width 0 height 0
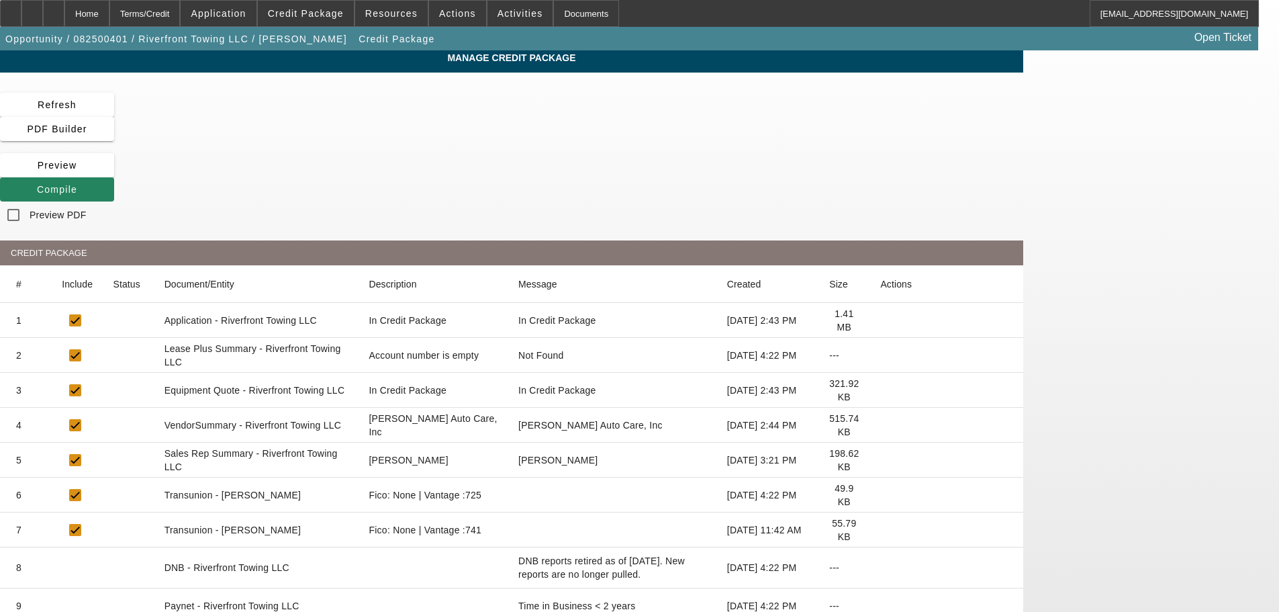
scroll to position [0, 0]
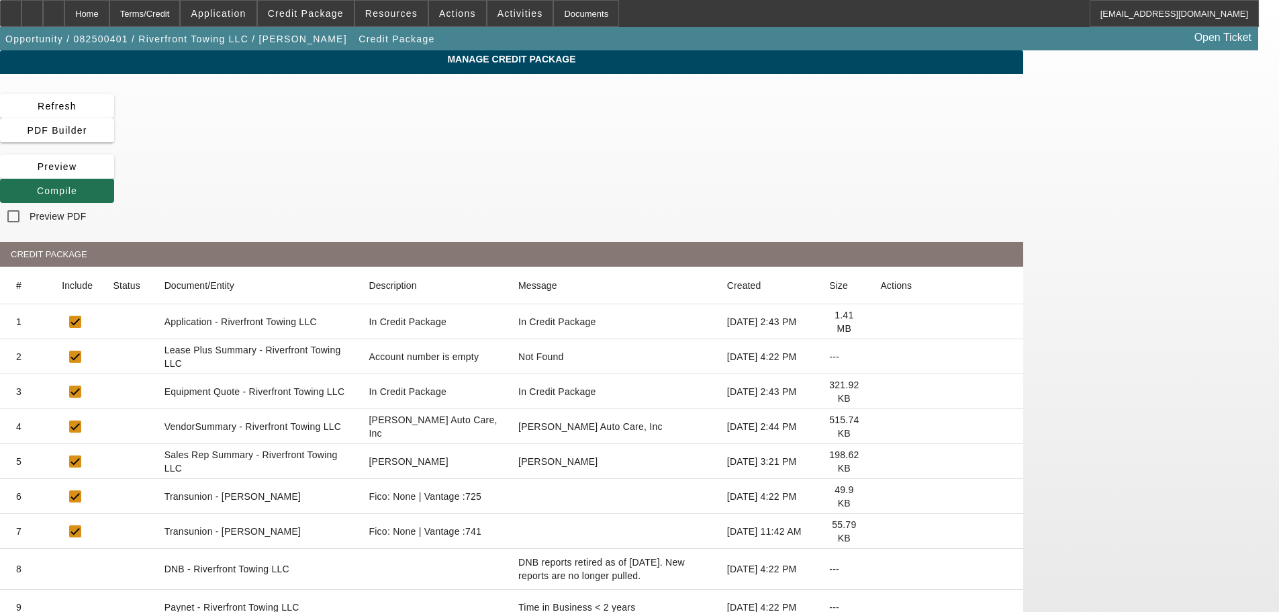
click at [77, 185] on span "Compile" at bounding box center [57, 190] width 40 height 11
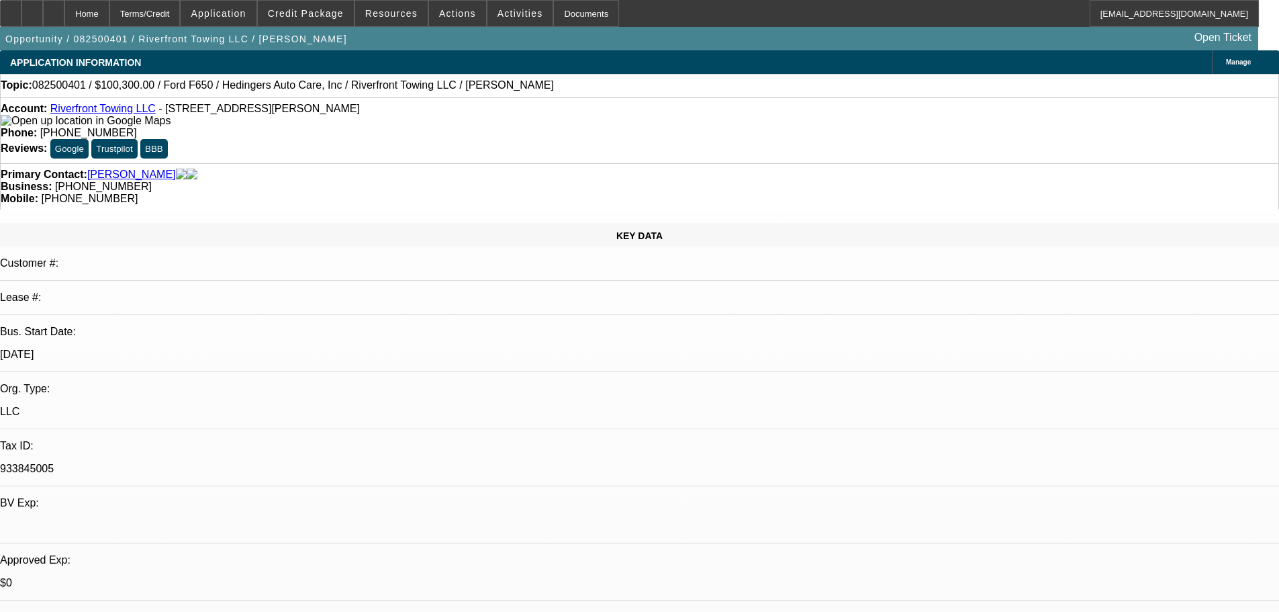
select select "0.15"
select select "2"
select select "0"
select select "6"
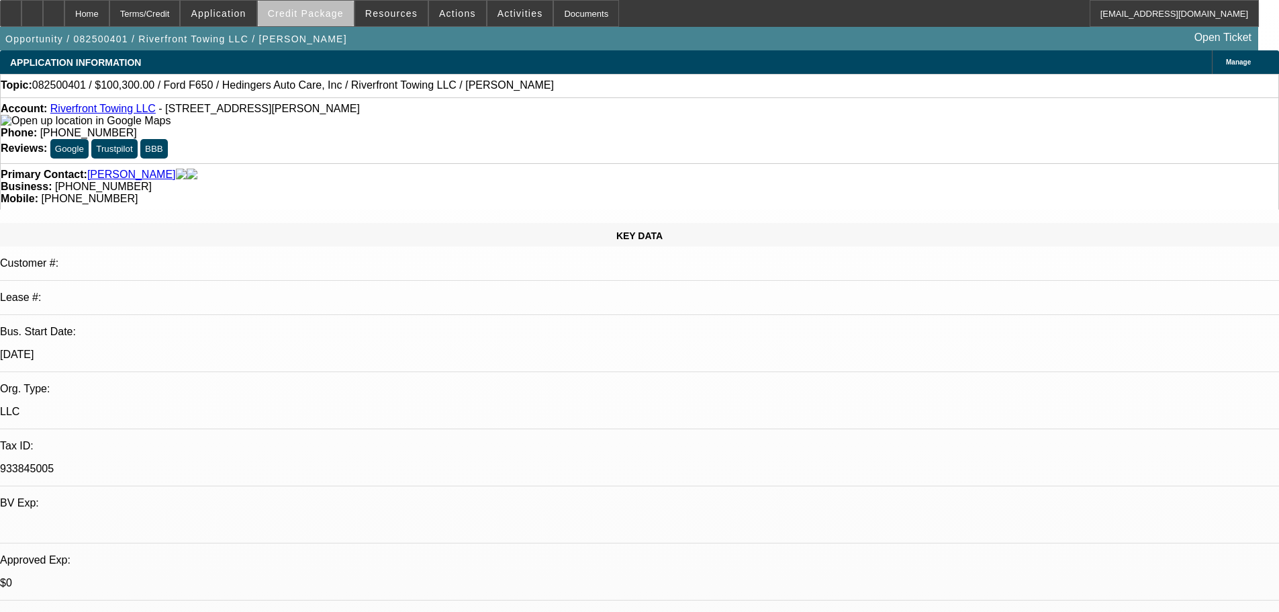
click at [342, 17] on span "Credit Package" at bounding box center [306, 13] width 76 height 11
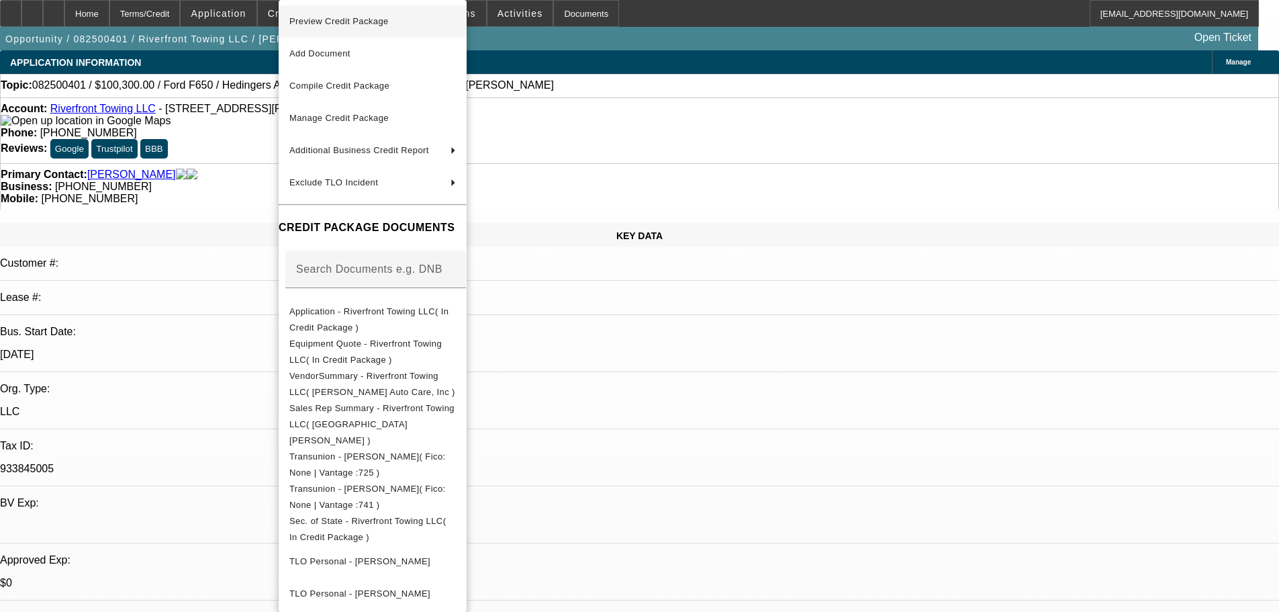
click at [349, 26] on span "Preview Credit Package" at bounding box center [338, 21] width 99 height 10
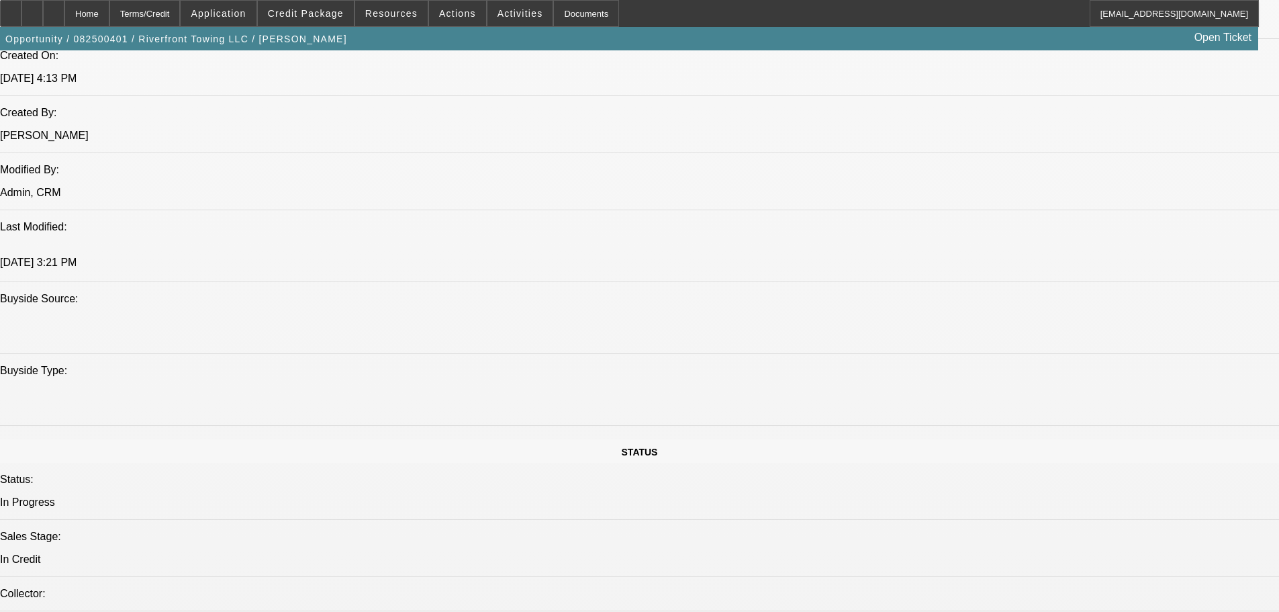
scroll to position [1141, 0]
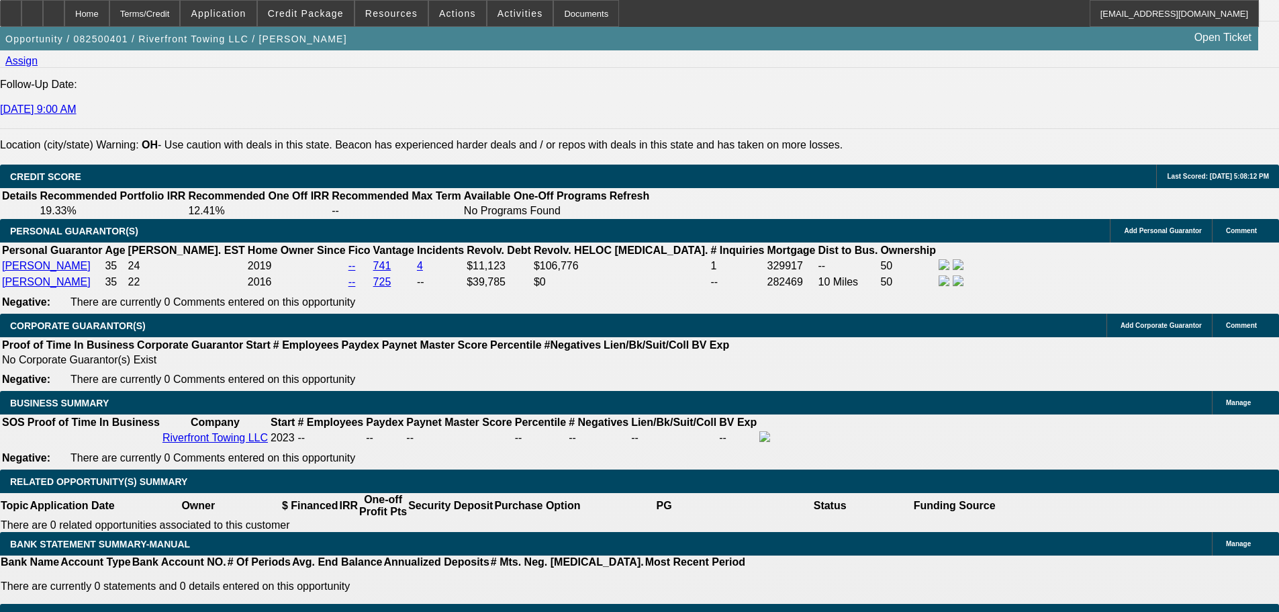
scroll to position [1679, 0]
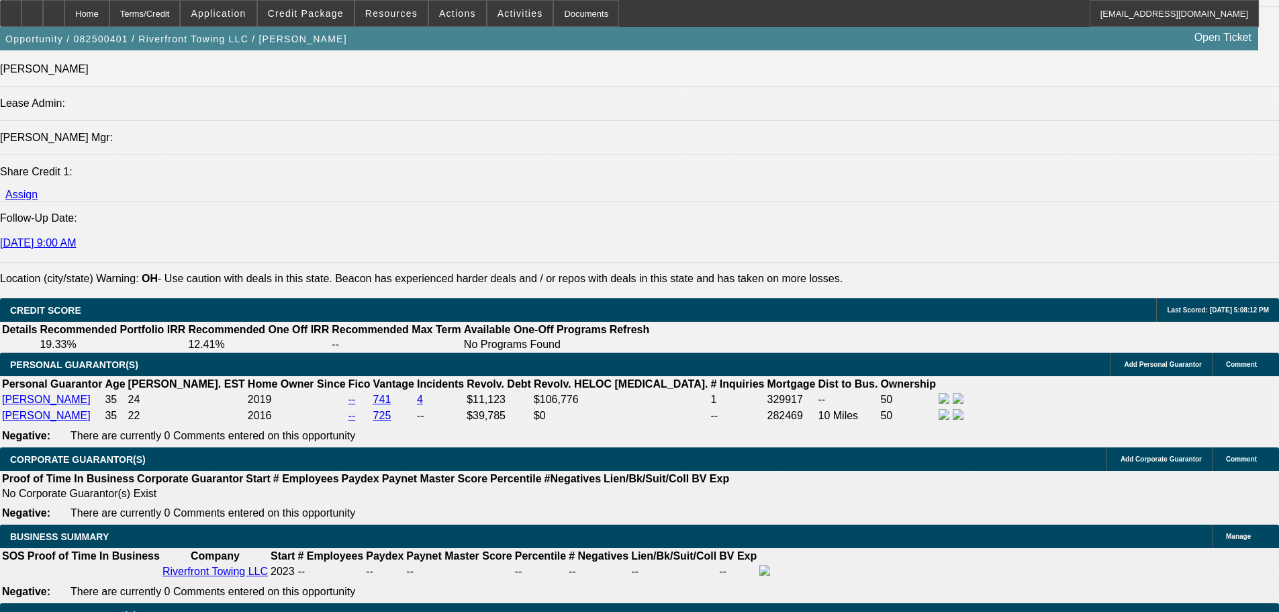
drag, startPoint x: 565, startPoint y: 246, endPoint x: 621, endPoint y: 246, distance: 55.7
drag, startPoint x: 169, startPoint y: 261, endPoint x: 581, endPoint y: 279, distance: 412.7
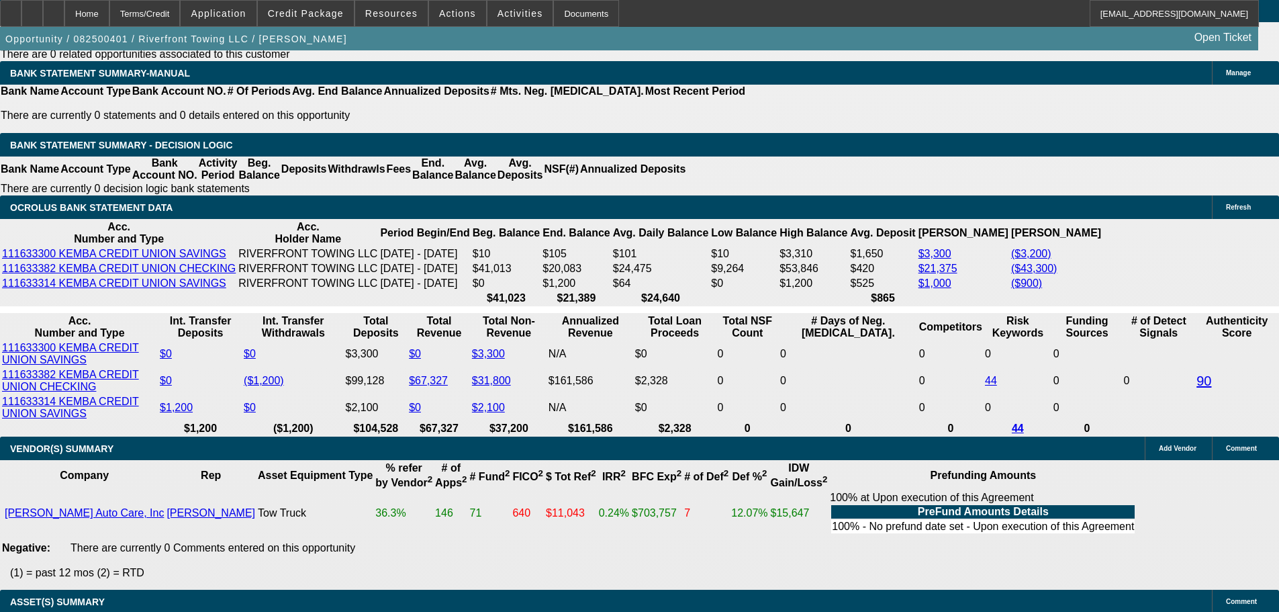
scroll to position [2618, 0]
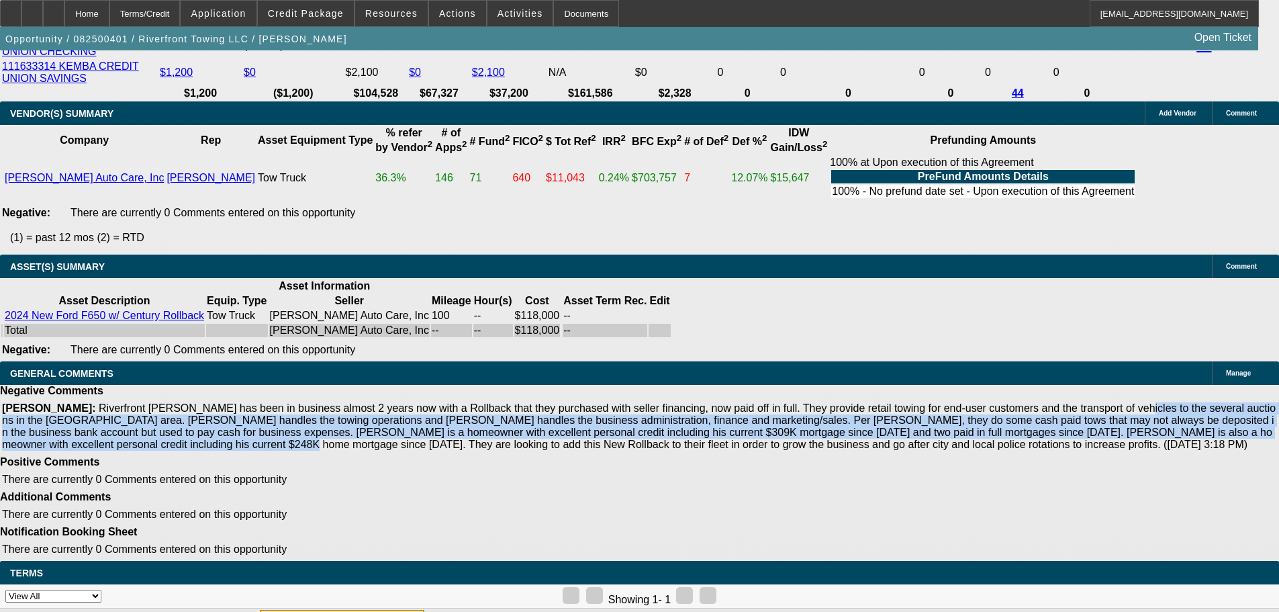
select select "5"
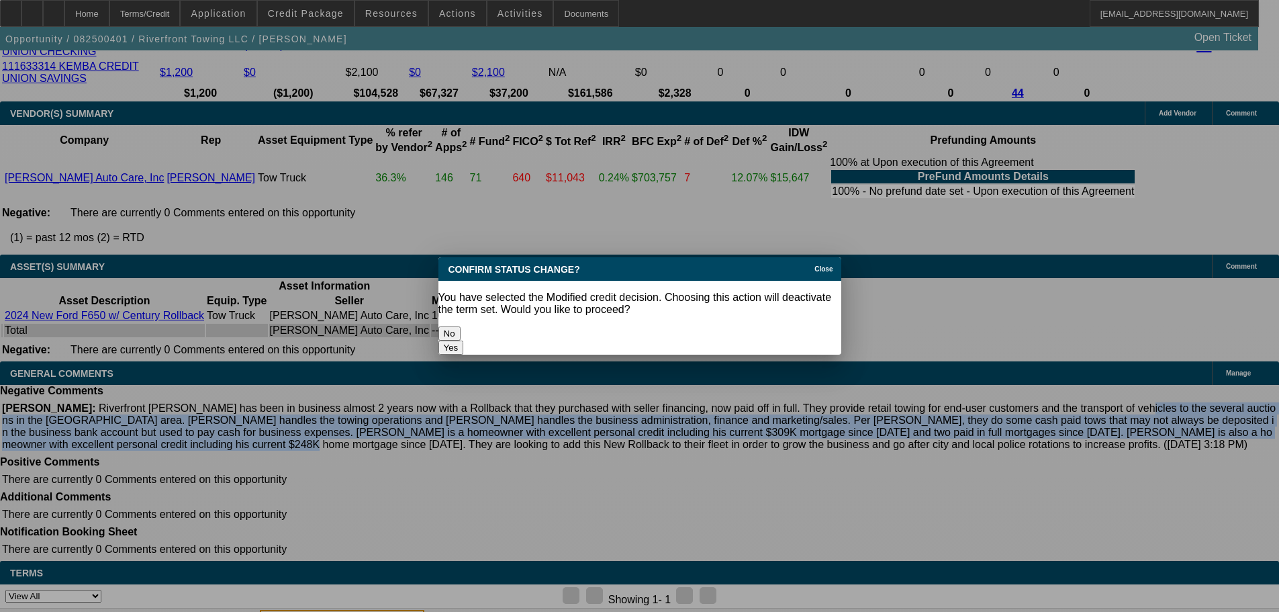
click at [464, 340] on button "Yes" at bounding box center [451, 347] width 26 height 14
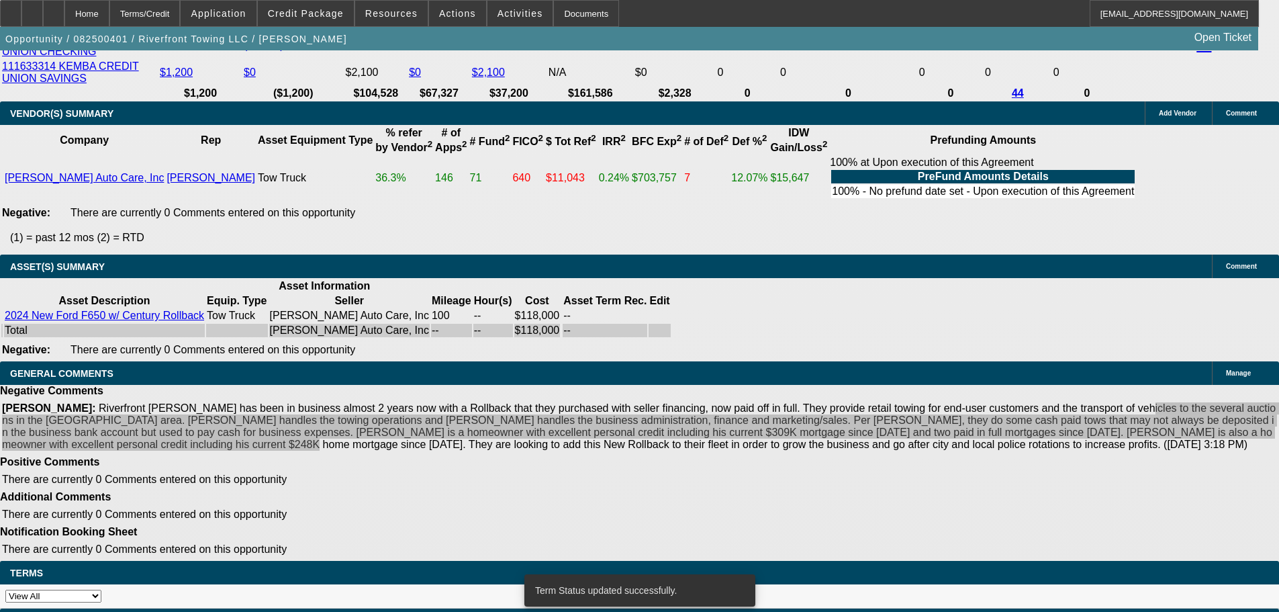
scroll to position [2589, 0]
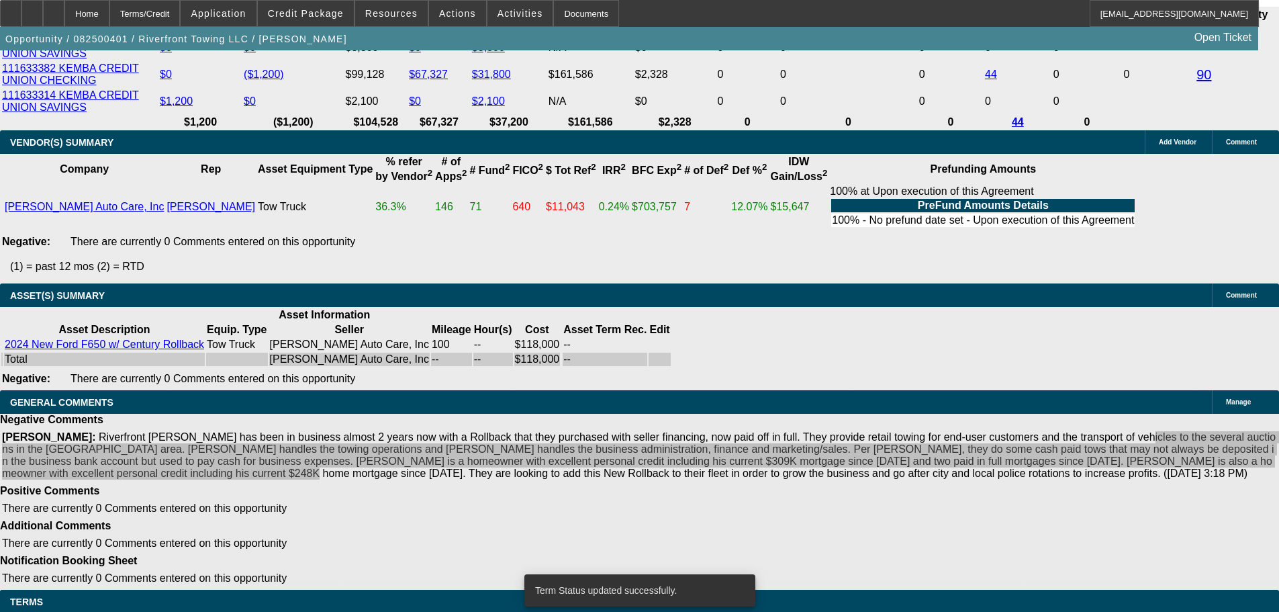
select select "0.15"
select select "2"
select select "0"
select select "6"
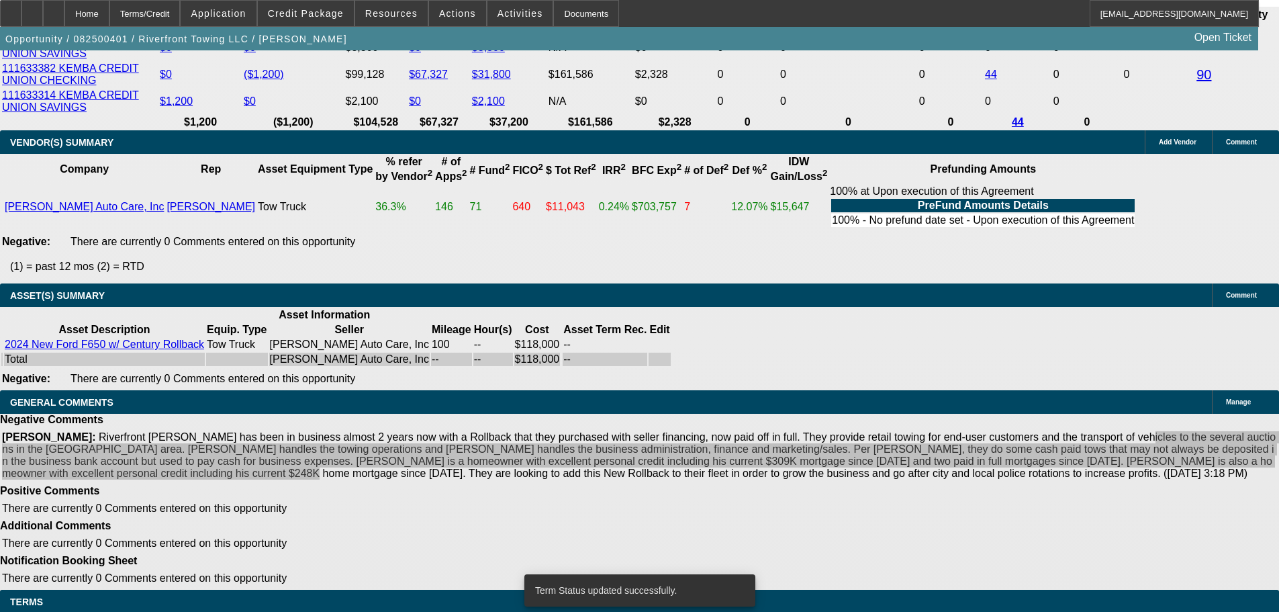
select select "0.15"
select select "2"
select select "0"
select select "6"
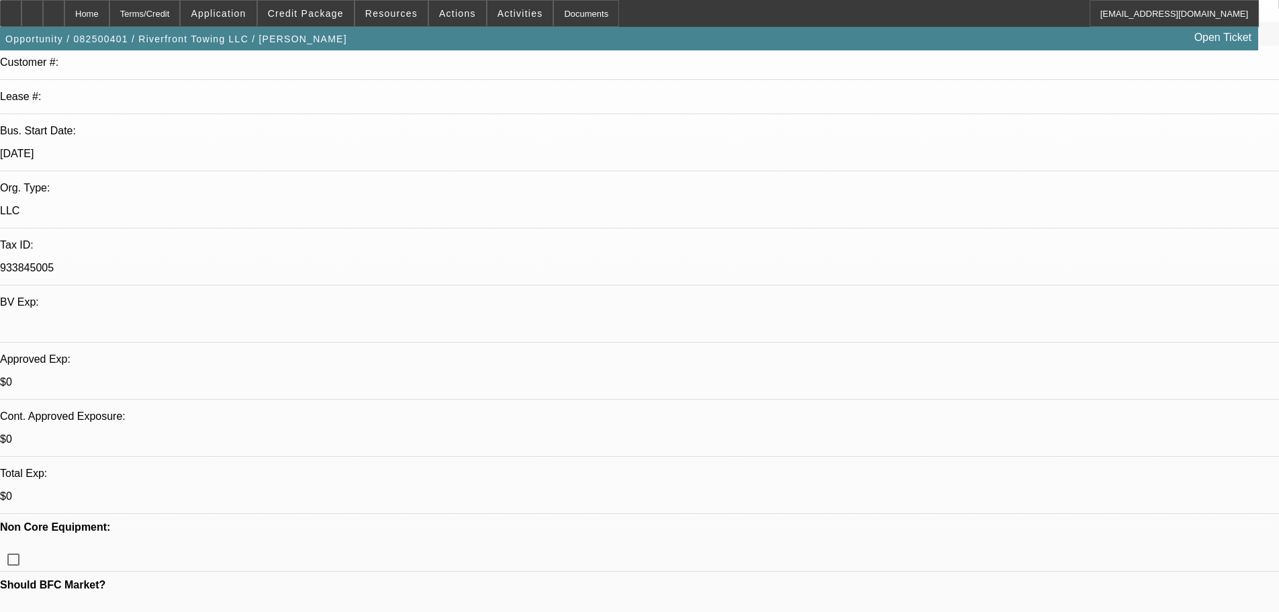
scroll to position [134, 0]
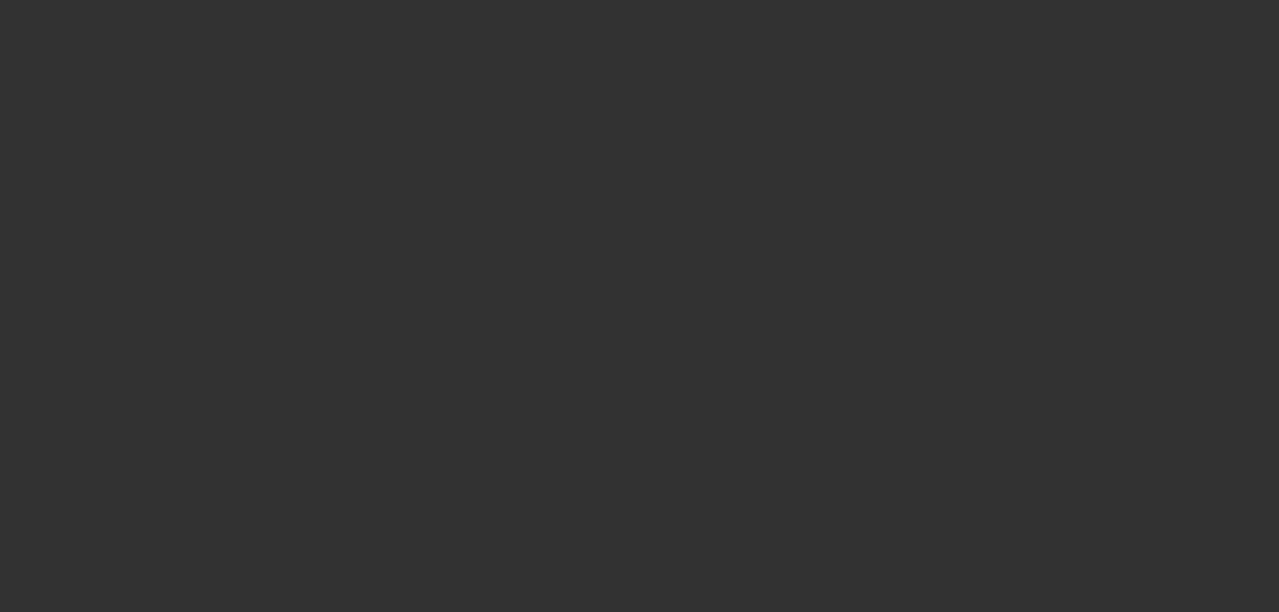
scroll to position [0, 0]
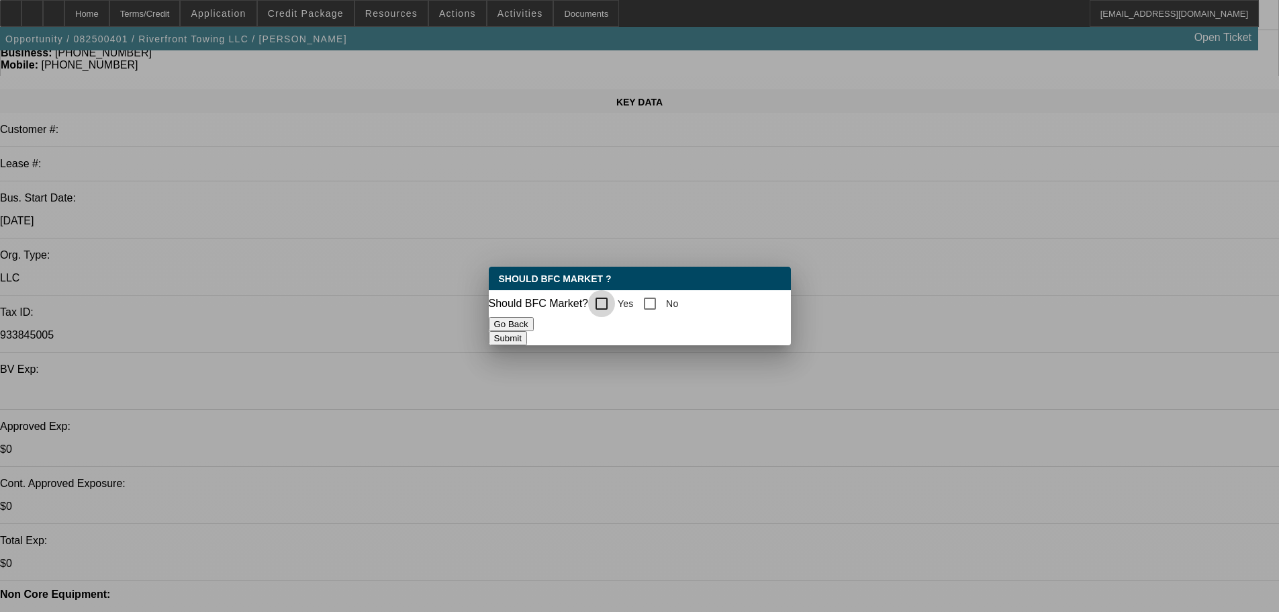
click at [607, 299] on input "Yes" at bounding box center [601, 303] width 27 height 27
checkbox input "true"
click at [527, 340] on button "Submit" at bounding box center [508, 338] width 38 height 14
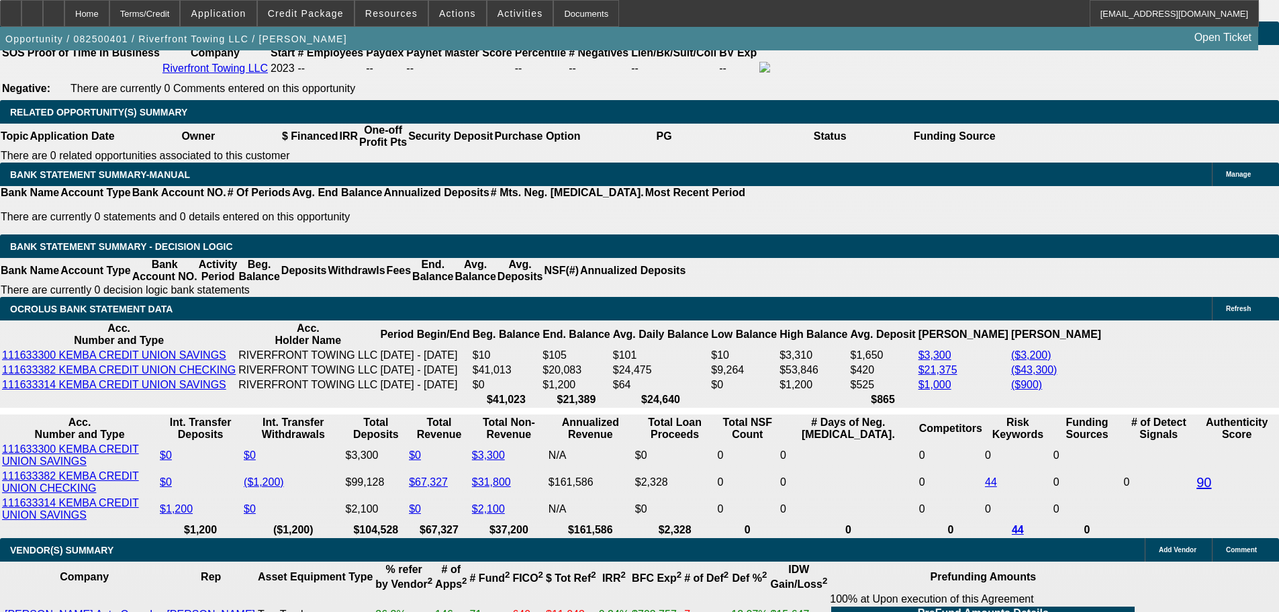
scroll to position [2215, 0]
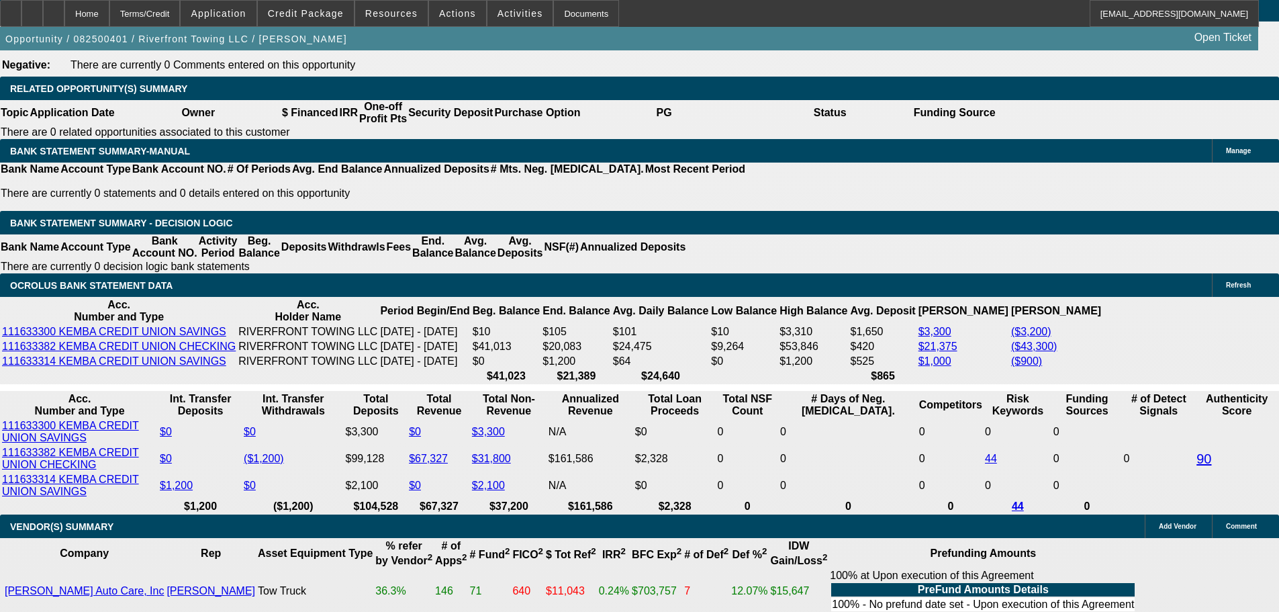
drag, startPoint x: 195, startPoint y: 337, endPoint x: 283, endPoint y: 336, distance: 88.0
type input "23"
type input "$46.00"
type input "UNKNOWN"
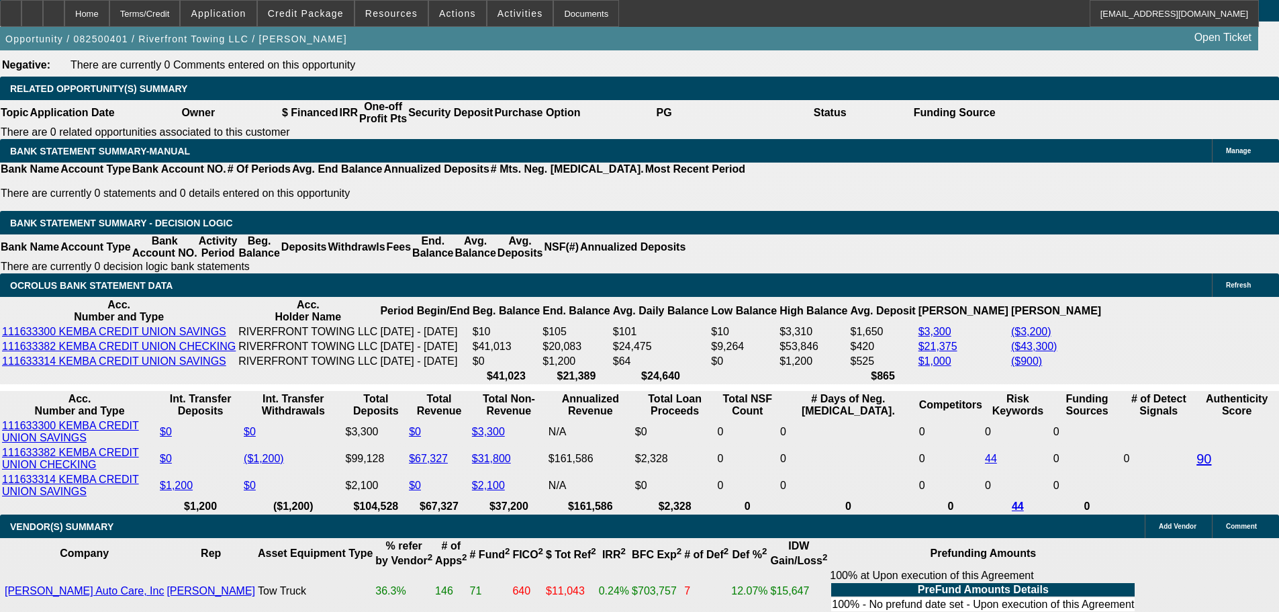
type input "2395"
type input "$4,790.00"
type input "15.2"
type input "$2,395.00"
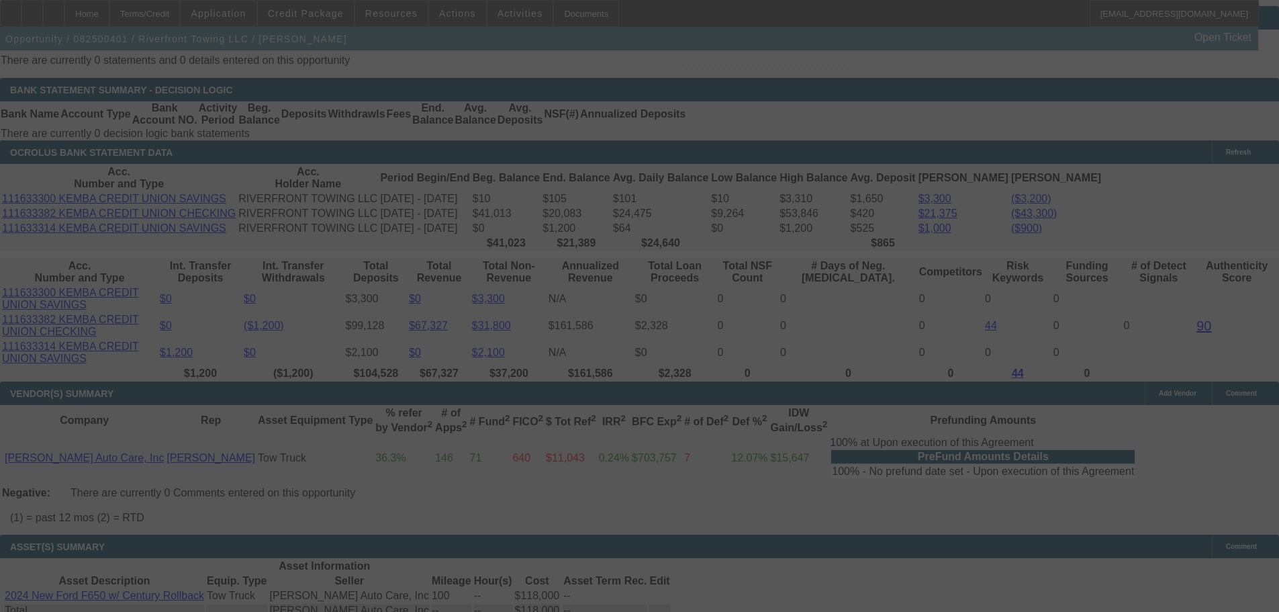
scroll to position [2349, 0]
select select "0.15"
select select "2"
select select "0"
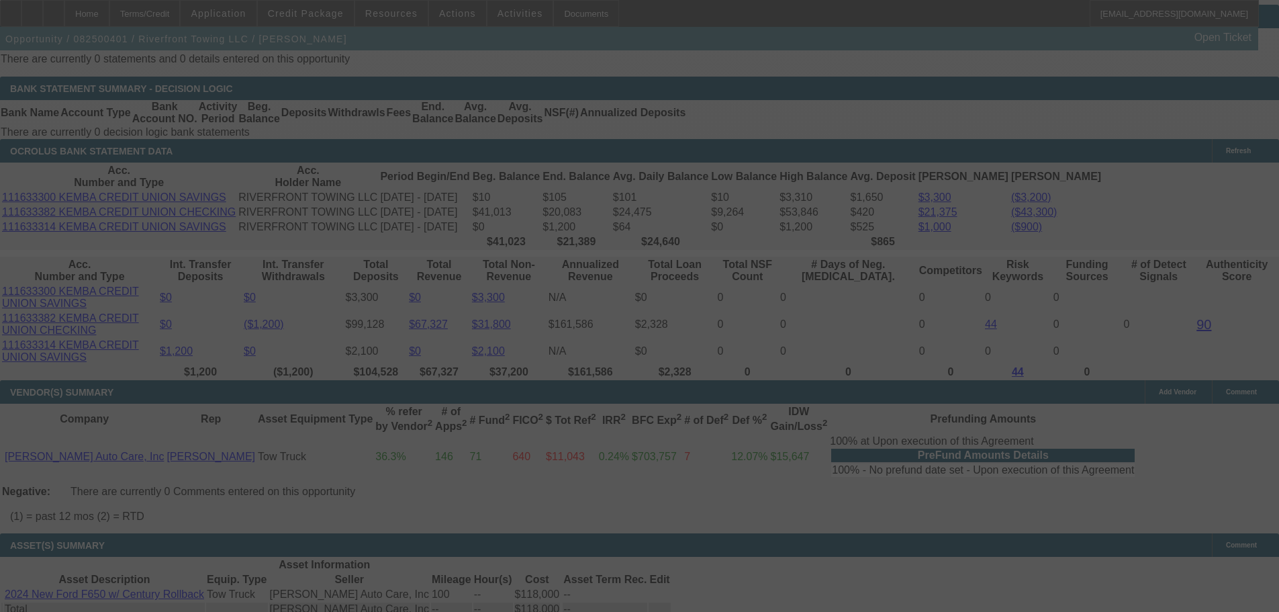
select select "6"
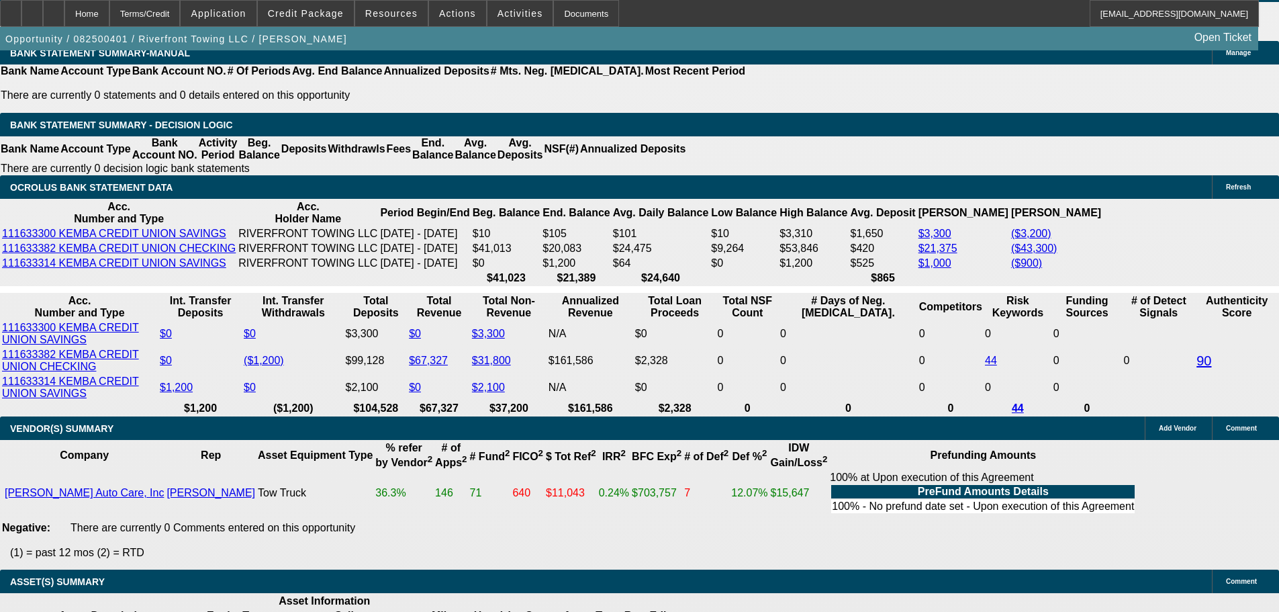
scroll to position [2551, 0]
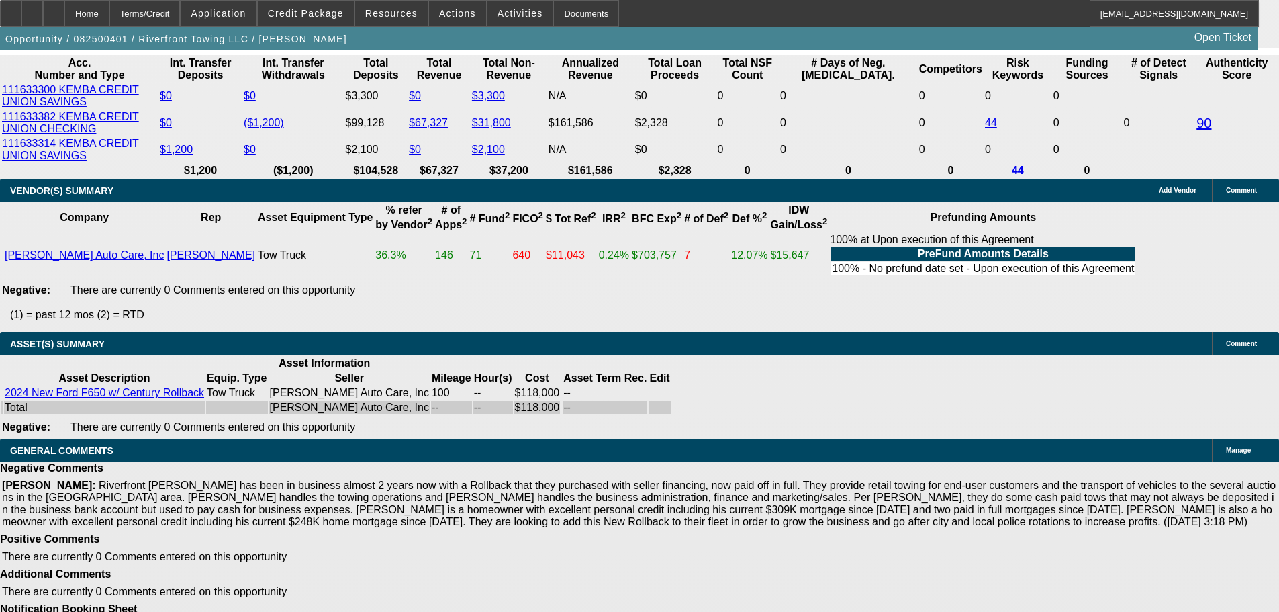
select select "3"
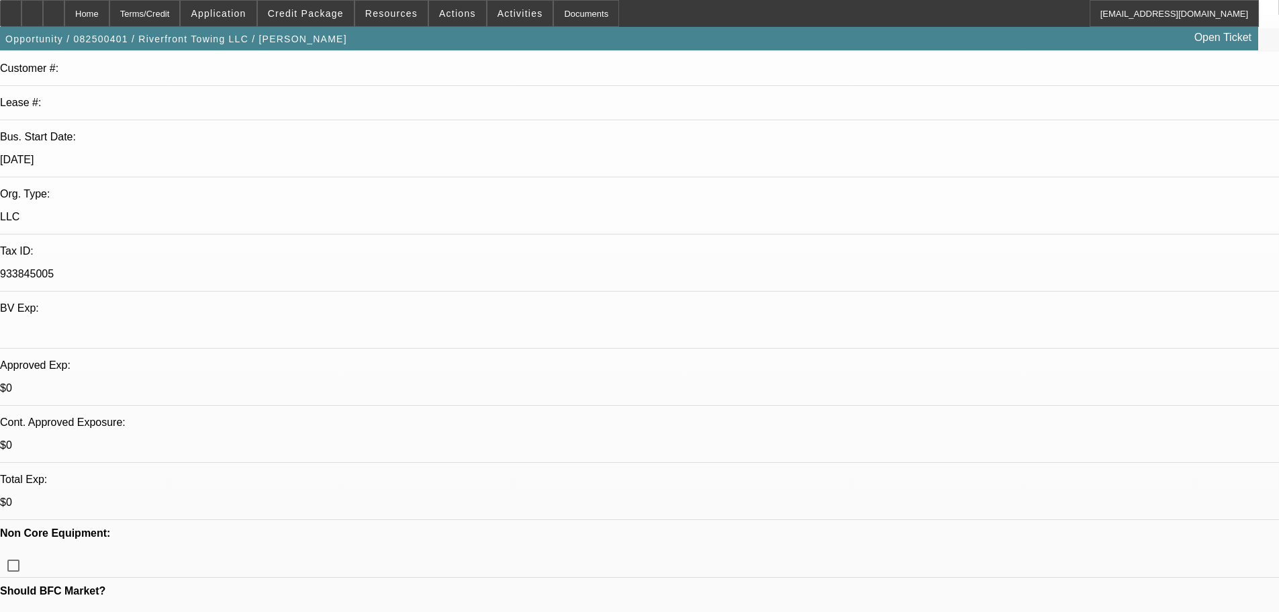
scroll to position [201, 0]
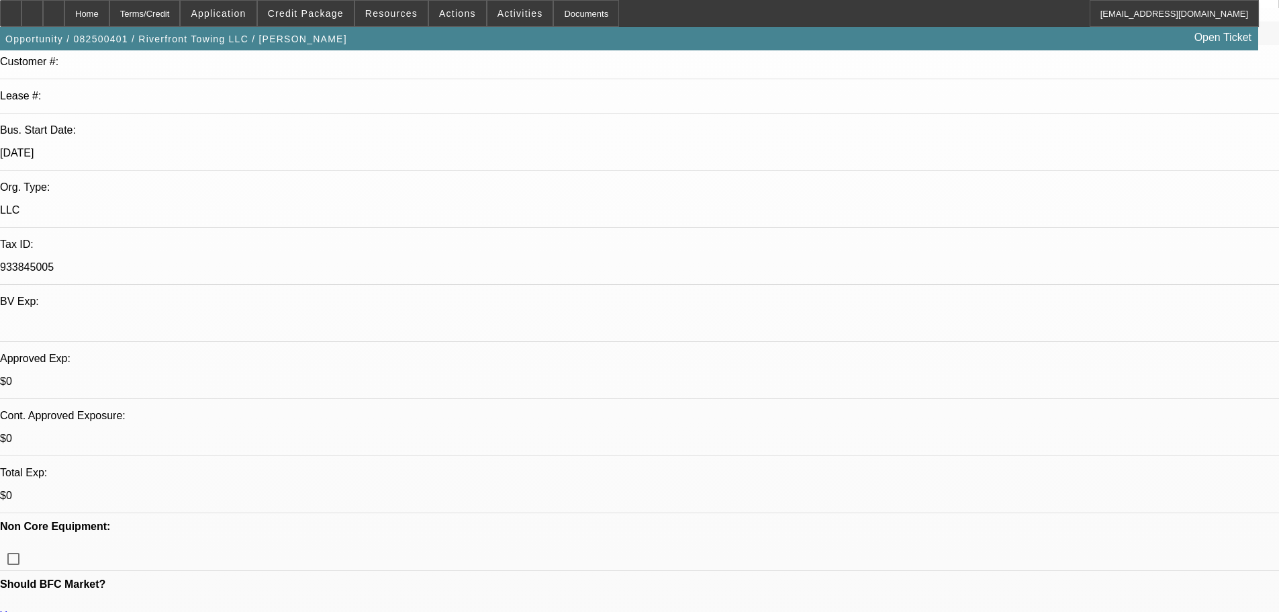
type textarea "APPROVED, GPS REQUIRED."
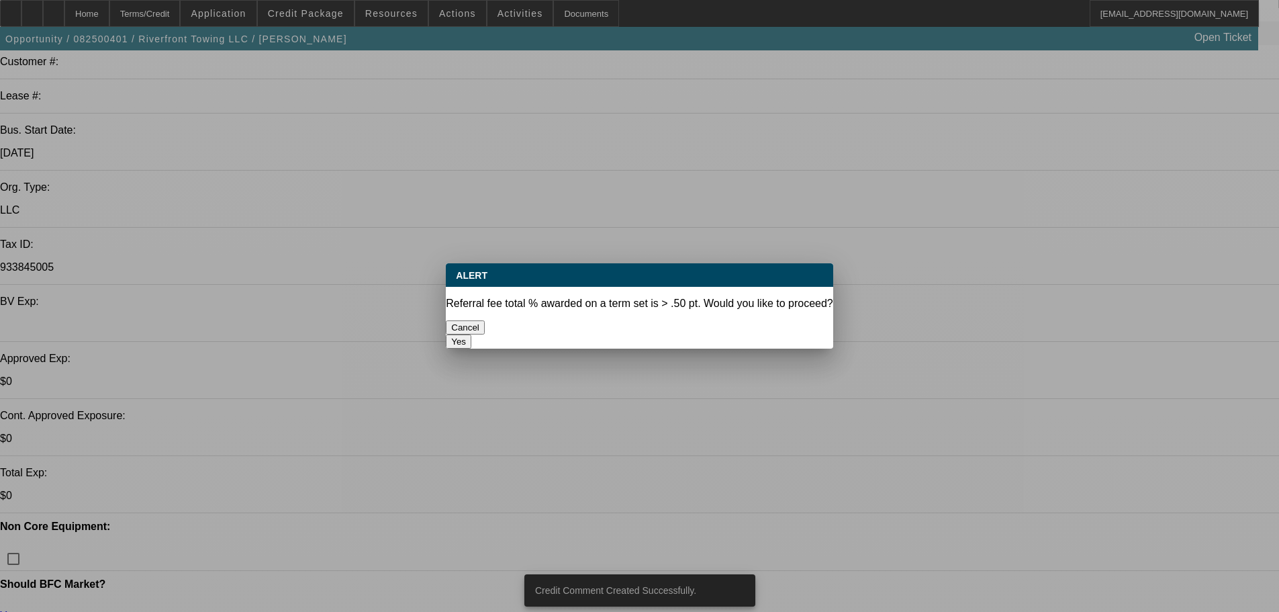
scroll to position [0, 0]
click at [471, 334] on button "Yes" at bounding box center [459, 341] width 26 height 14
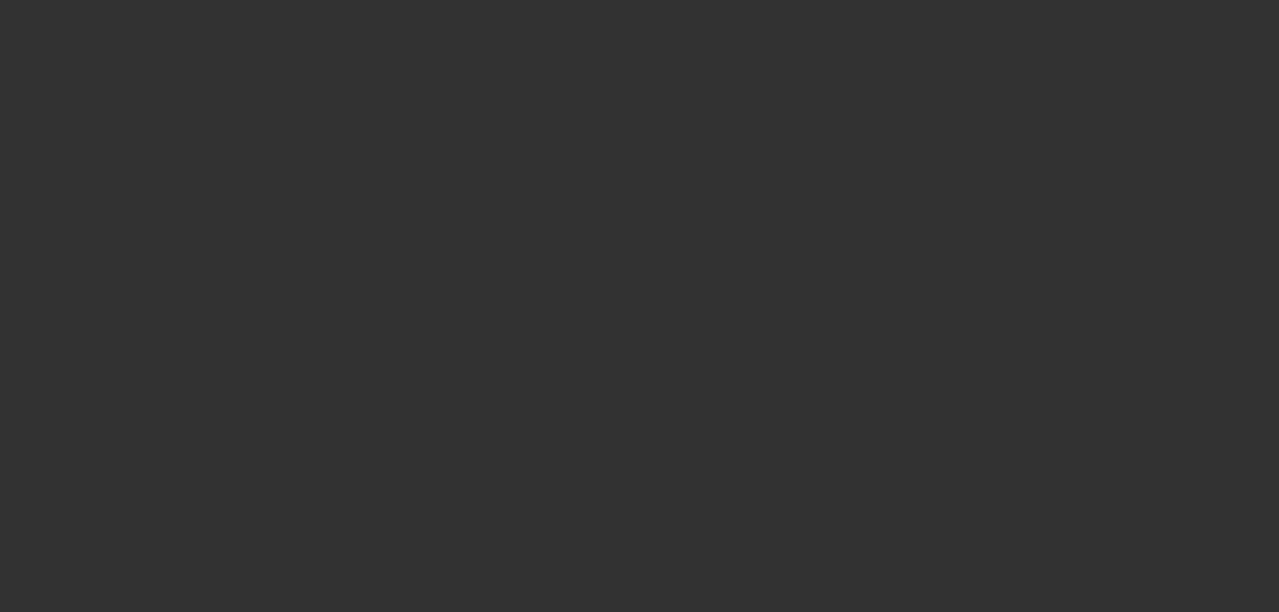
select select "0.15"
select select "2"
select select "0"
select select "6"
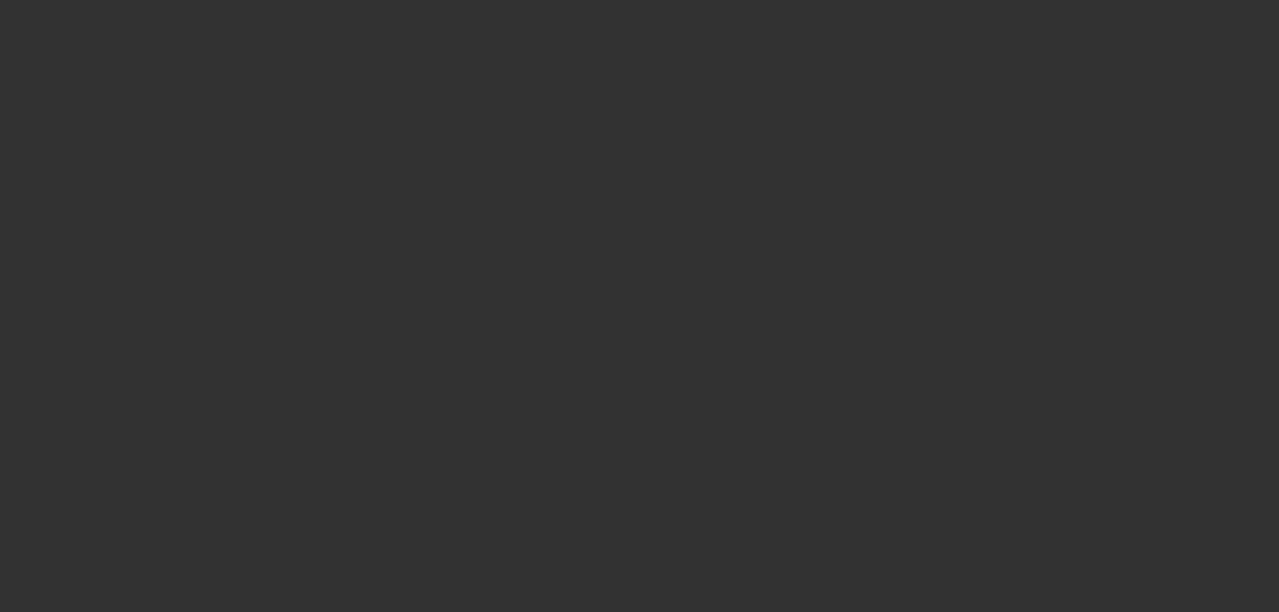
select select "0.15"
select select "2"
select select "0"
select select "6"
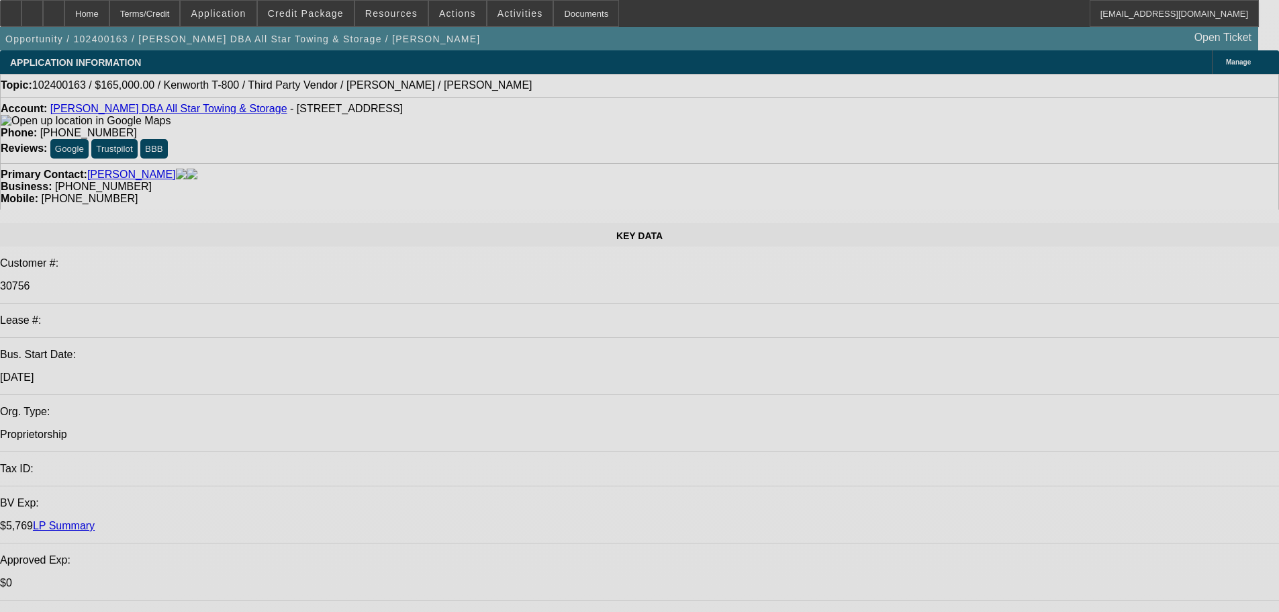
select select "0"
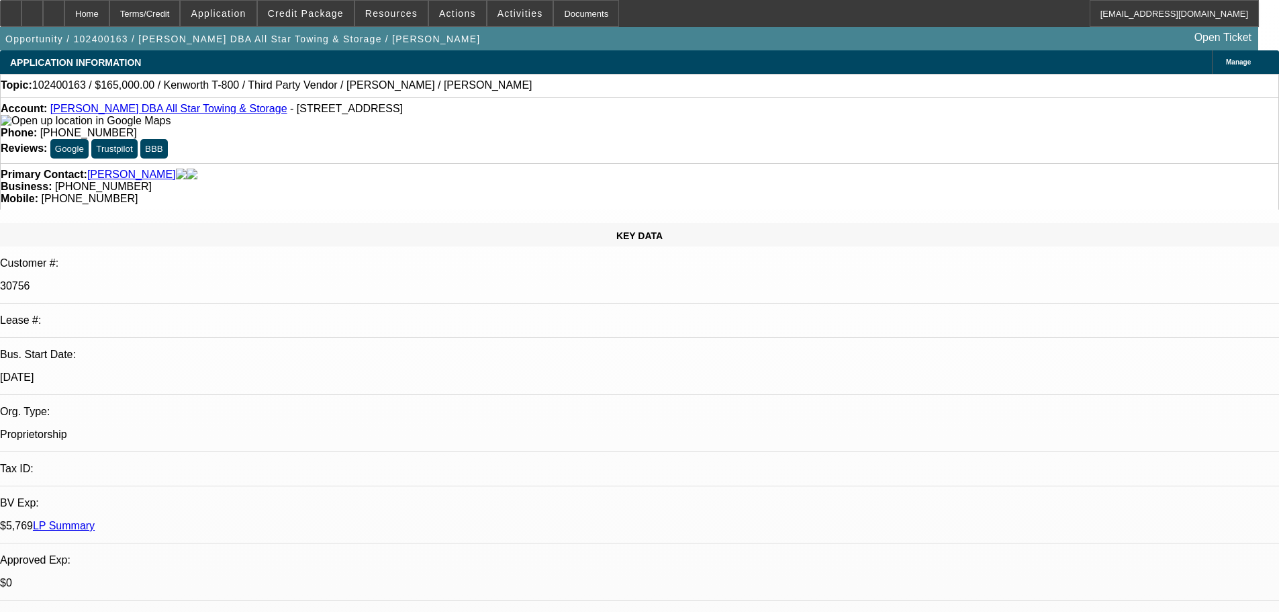
select select "0"
select select "6"
select select "0"
select select "2"
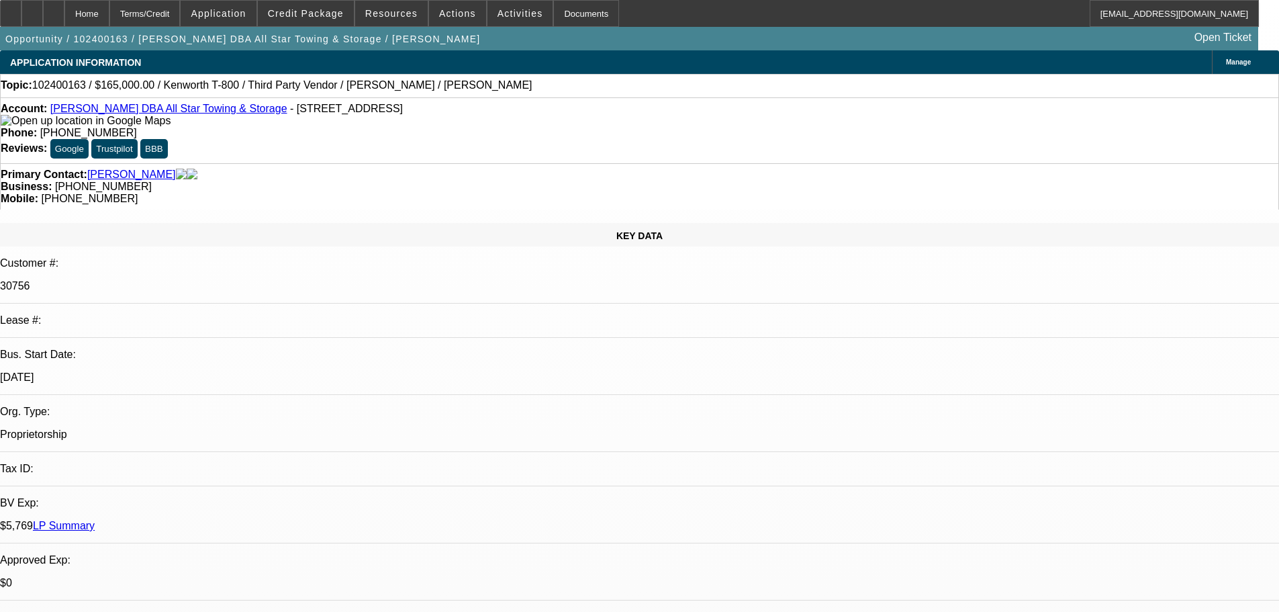
select select "2"
select select "0.1"
select select "4"
click at [333, 19] on span at bounding box center [306, 13] width 96 height 32
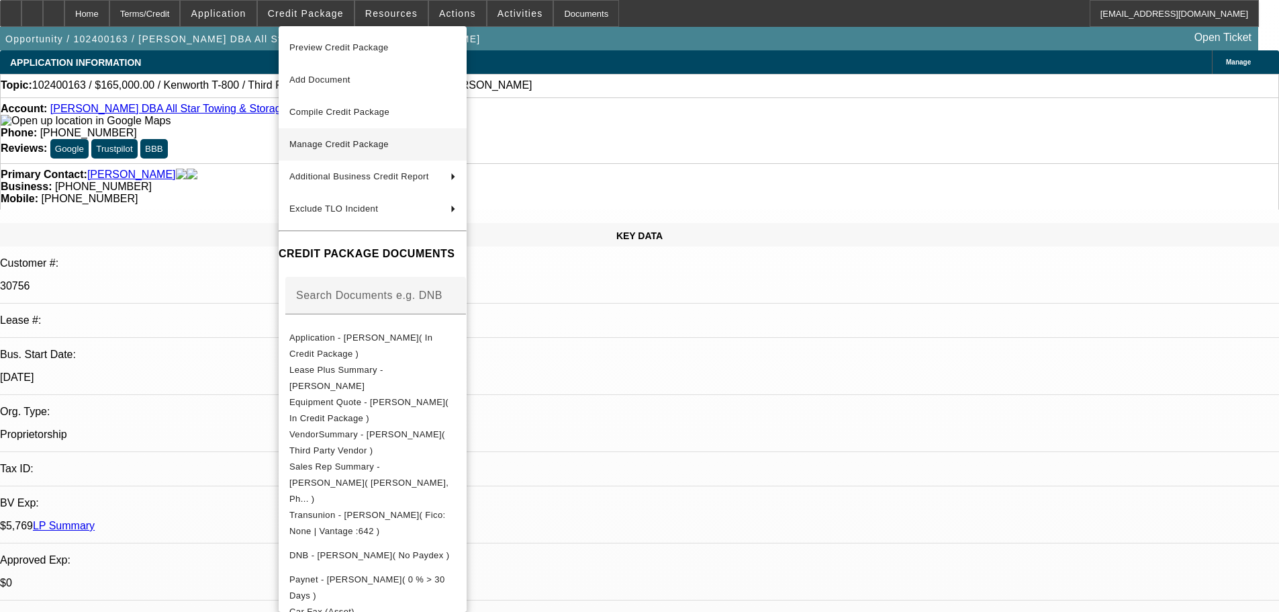
click at [318, 142] on span "Manage Credit Package" at bounding box center [338, 144] width 99 height 10
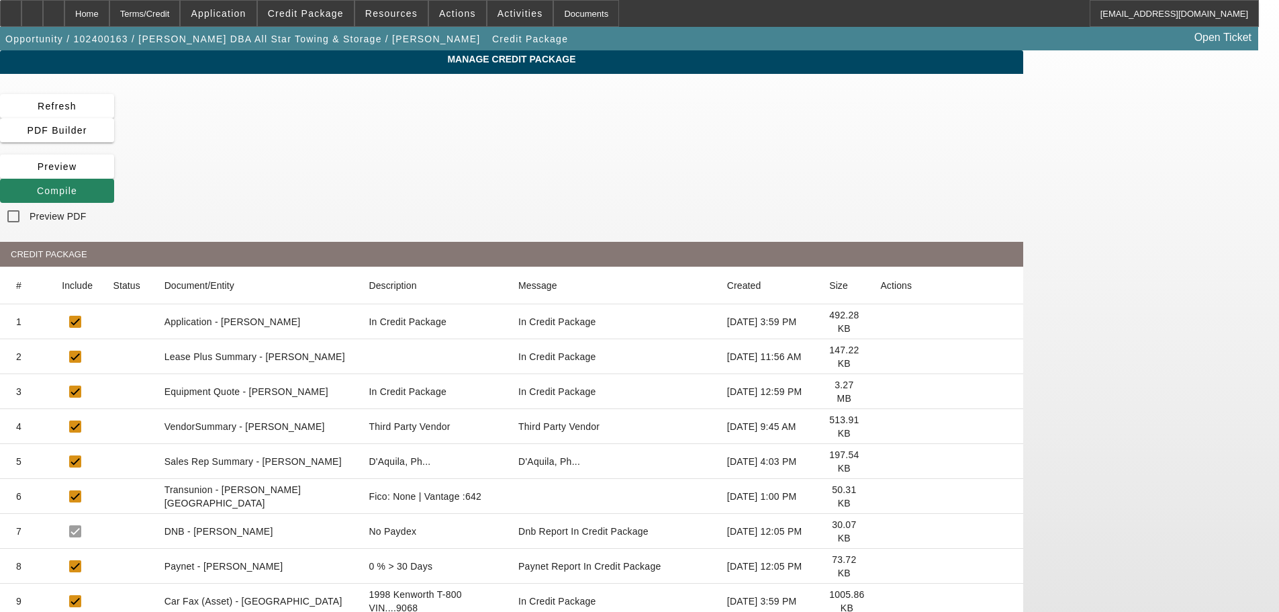
click at [880, 357] on icon at bounding box center [880, 357] width 0 height 0
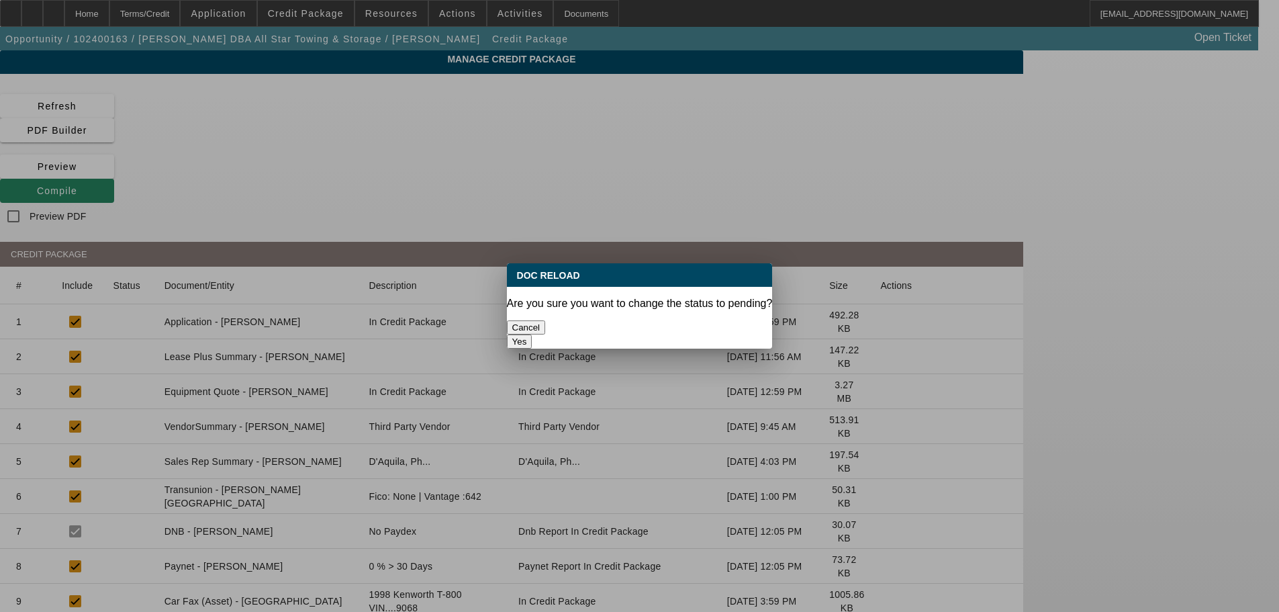
click at [532, 334] on button "Yes" at bounding box center [520, 341] width 26 height 14
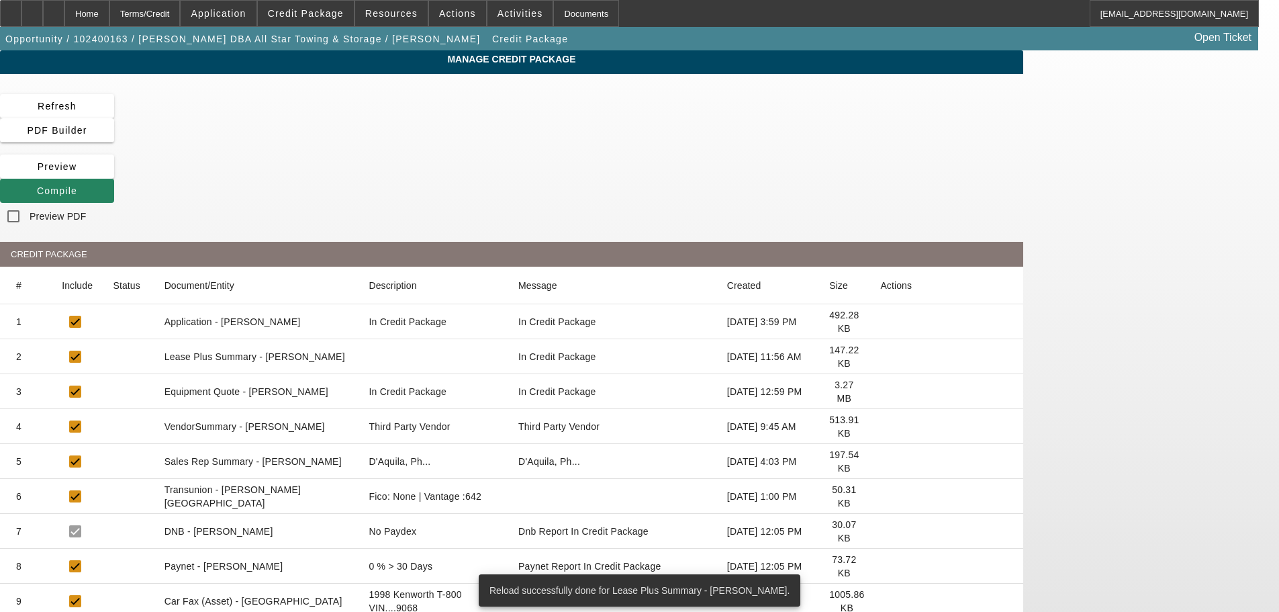
click at [880, 426] on icon at bounding box center [880, 426] width 0 height 0
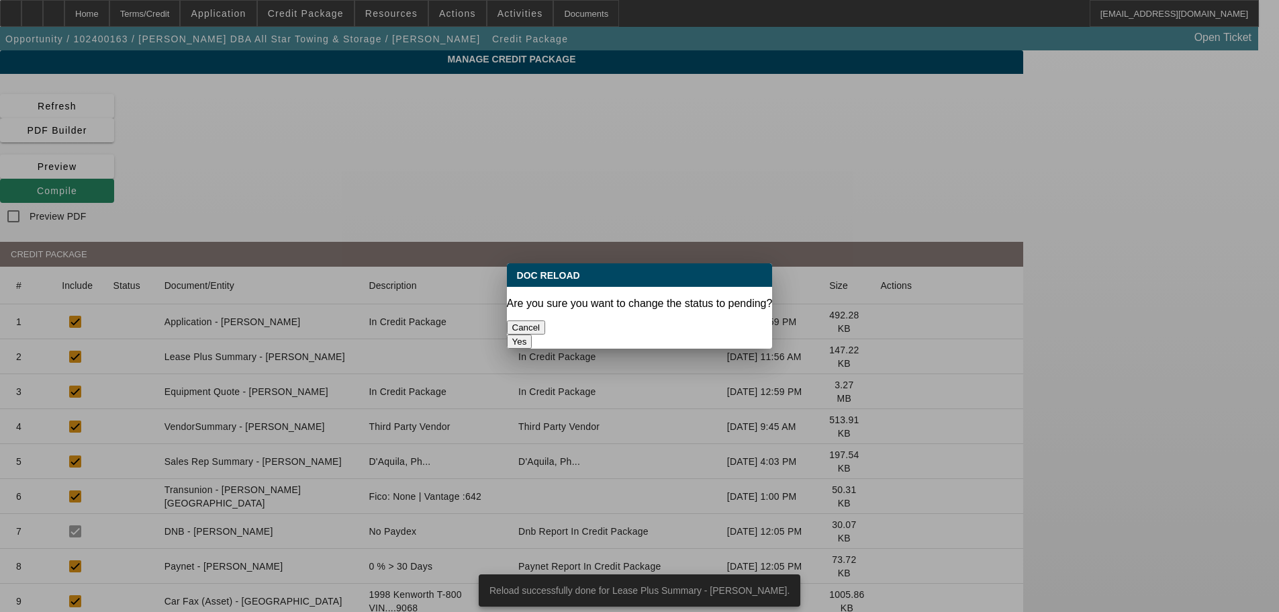
click at [532, 334] on button "Yes" at bounding box center [520, 341] width 26 height 14
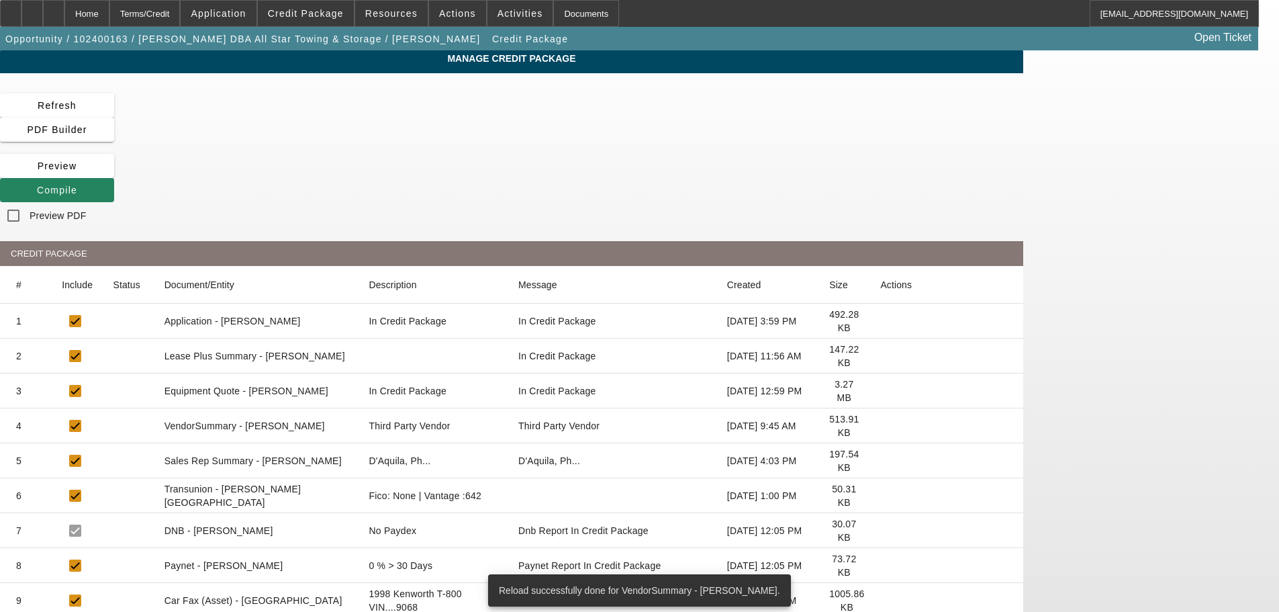
scroll to position [67, 0]
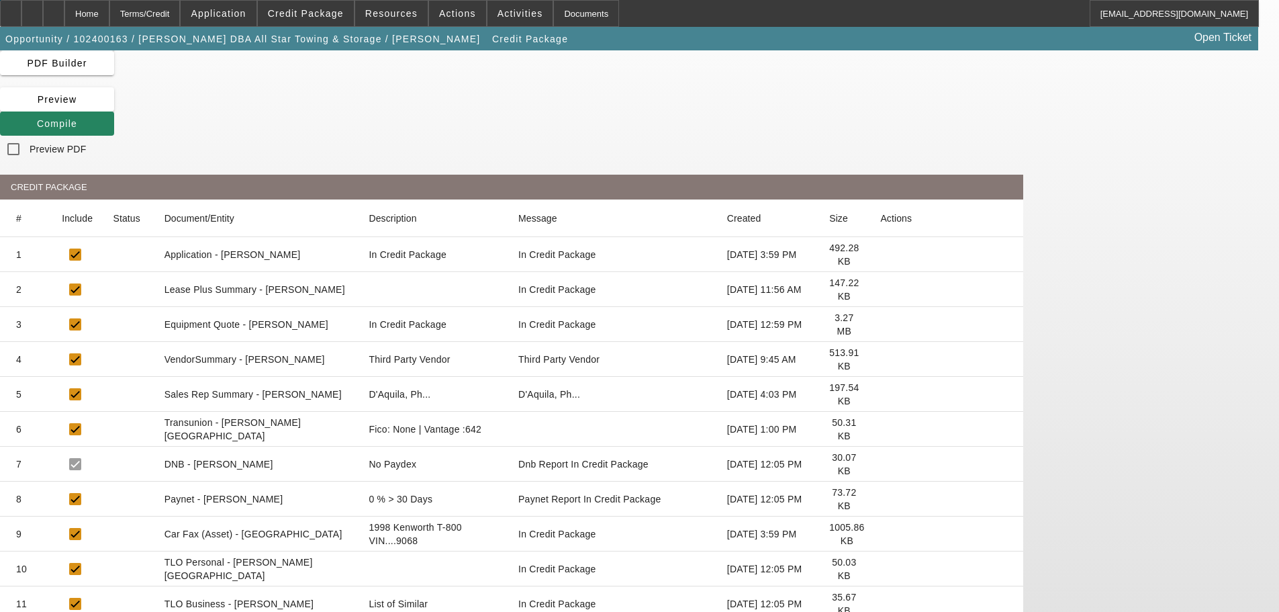
click at [880, 499] on icon at bounding box center [880, 499] width 0 height 0
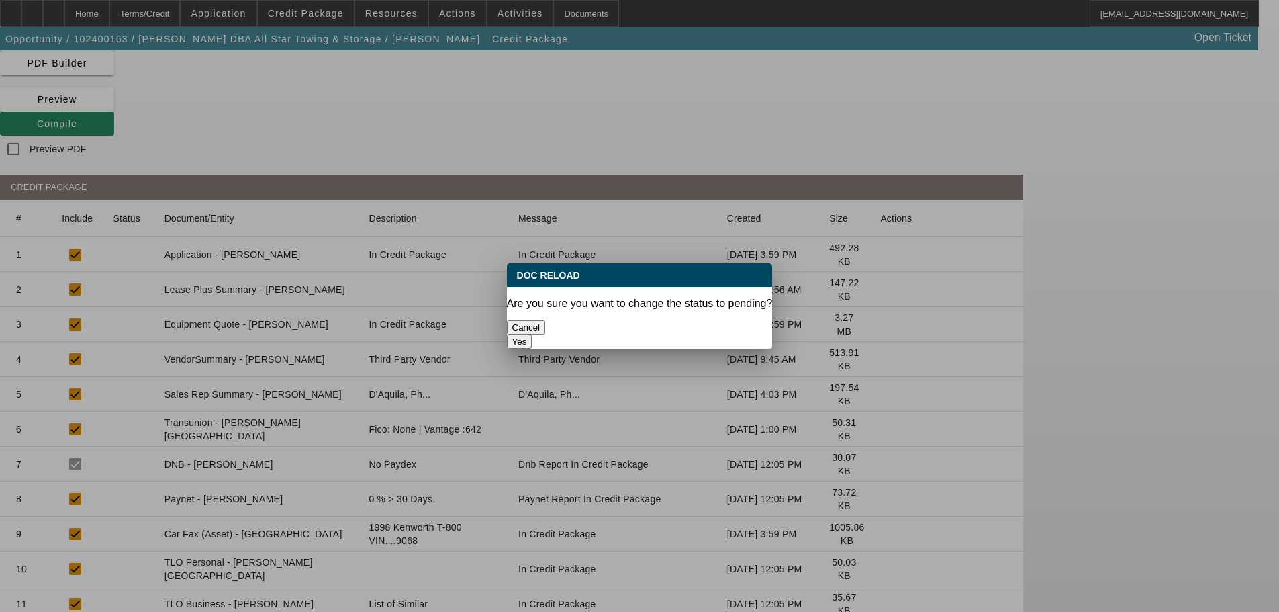
click at [532, 334] on button "Yes" at bounding box center [520, 341] width 26 height 14
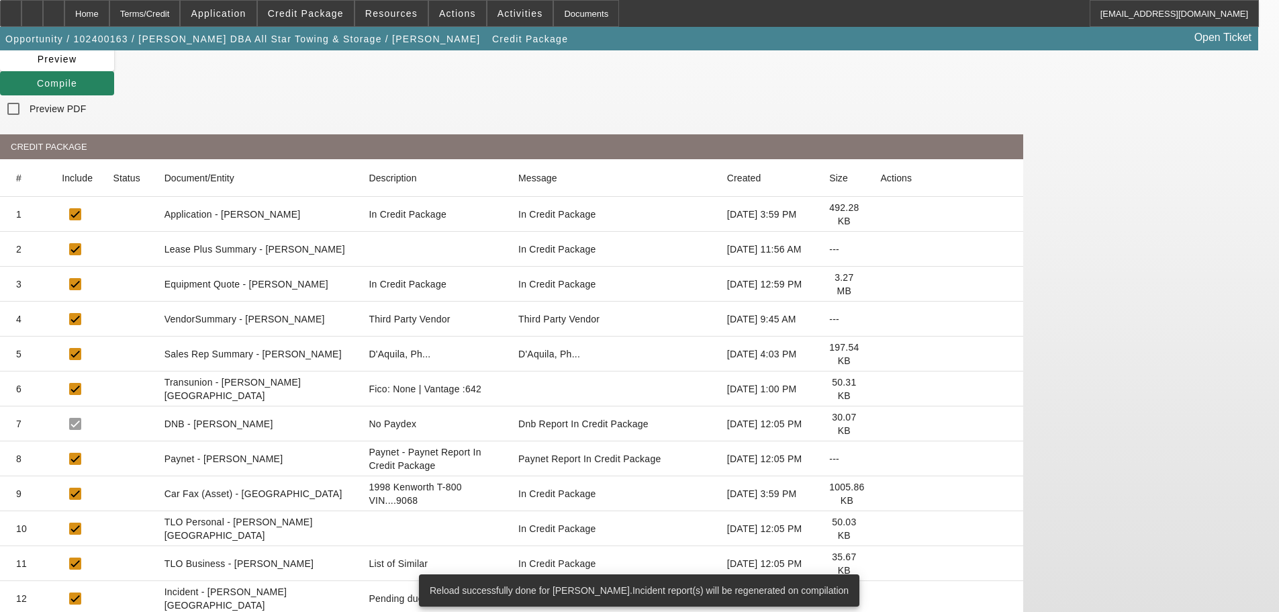
scroll to position [134, 0]
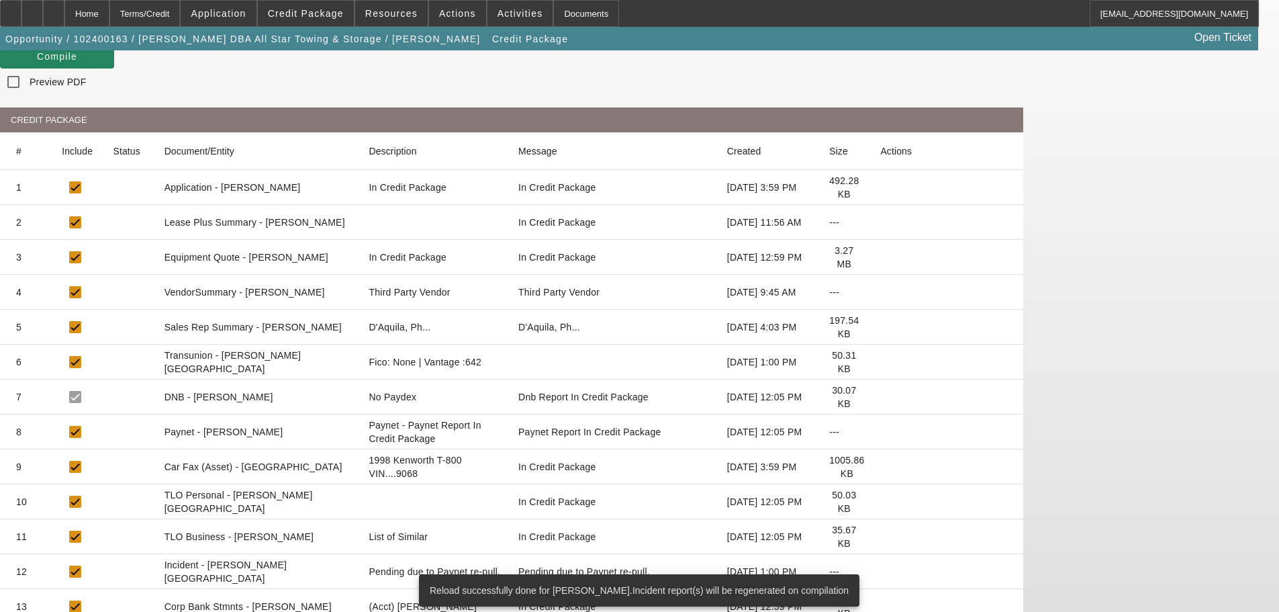
click at [880, 502] on icon at bounding box center [880, 502] width 0 height 0
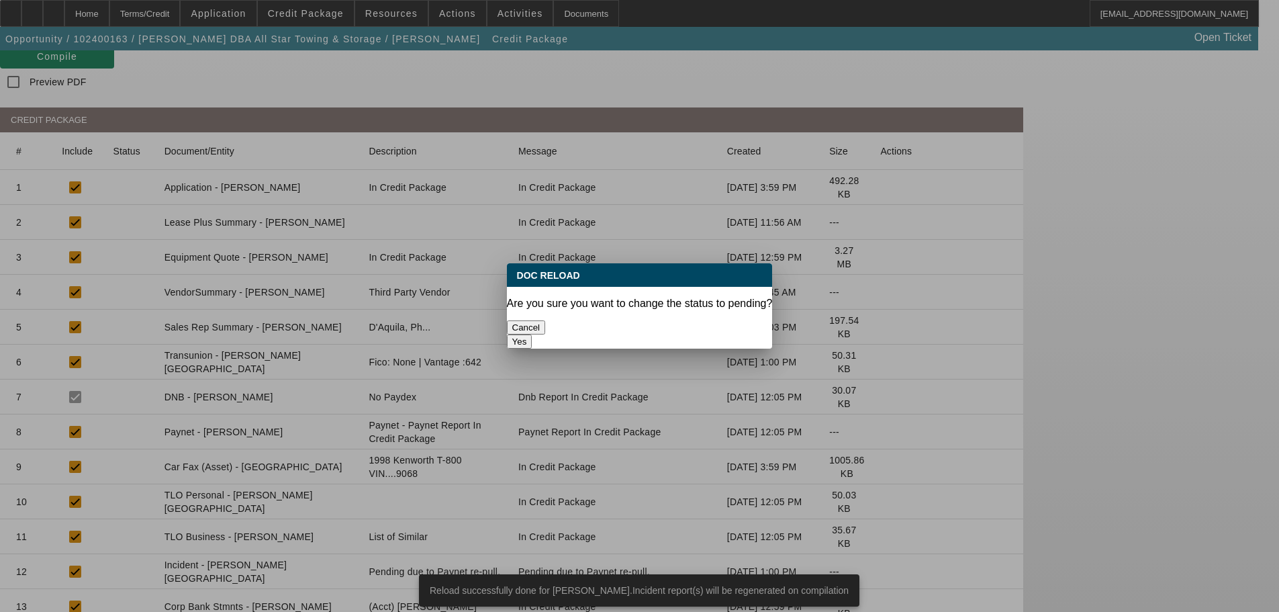
scroll to position [0, 0]
click at [532, 334] on button "Yes" at bounding box center [520, 341] width 26 height 14
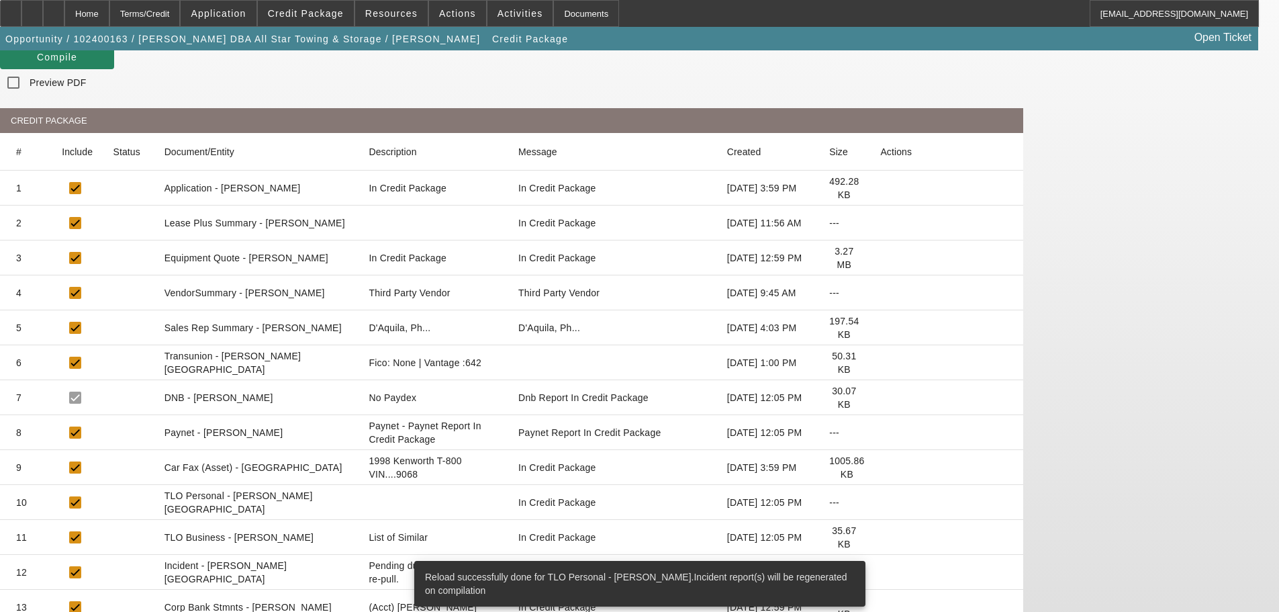
scroll to position [134, 0]
click at [880, 537] on icon at bounding box center [880, 537] width 0 height 0
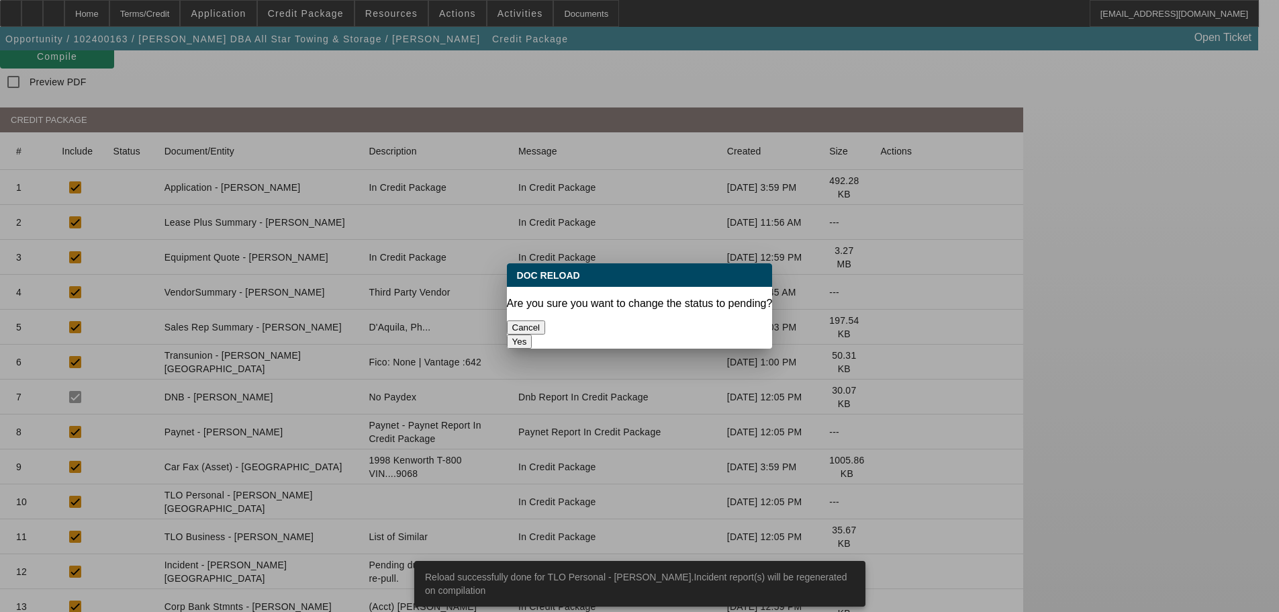
click at [532, 334] on button "Yes" at bounding box center [520, 341] width 26 height 14
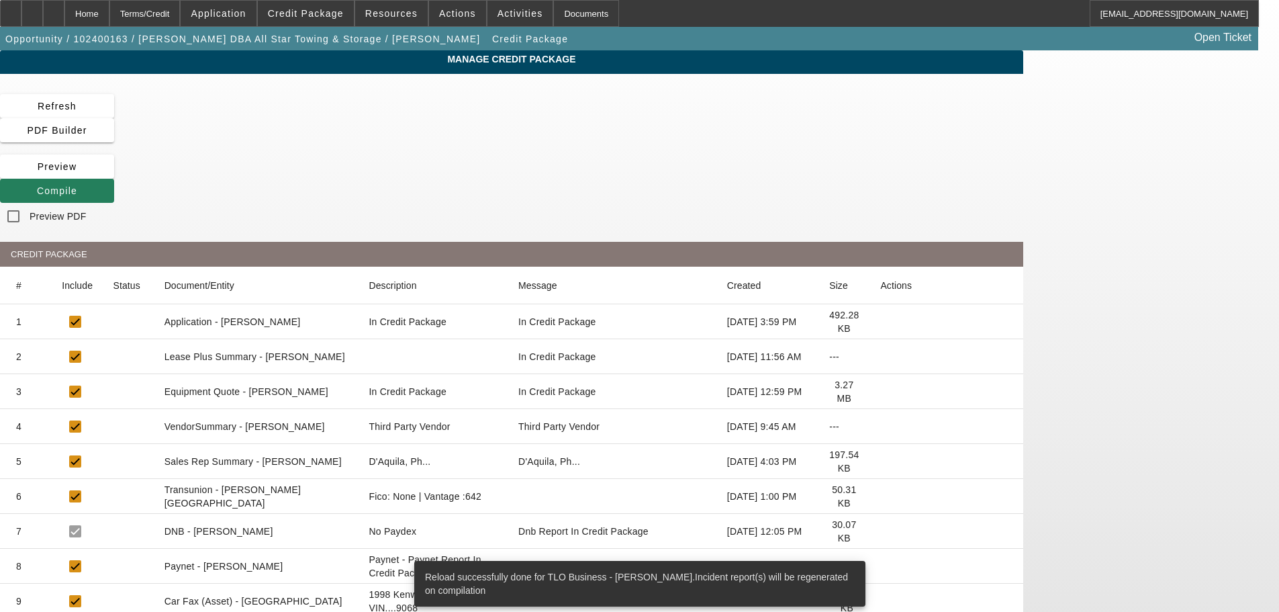
click at [77, 185] on span "Compile" at bounding box center [57, 190] width 40 height 11
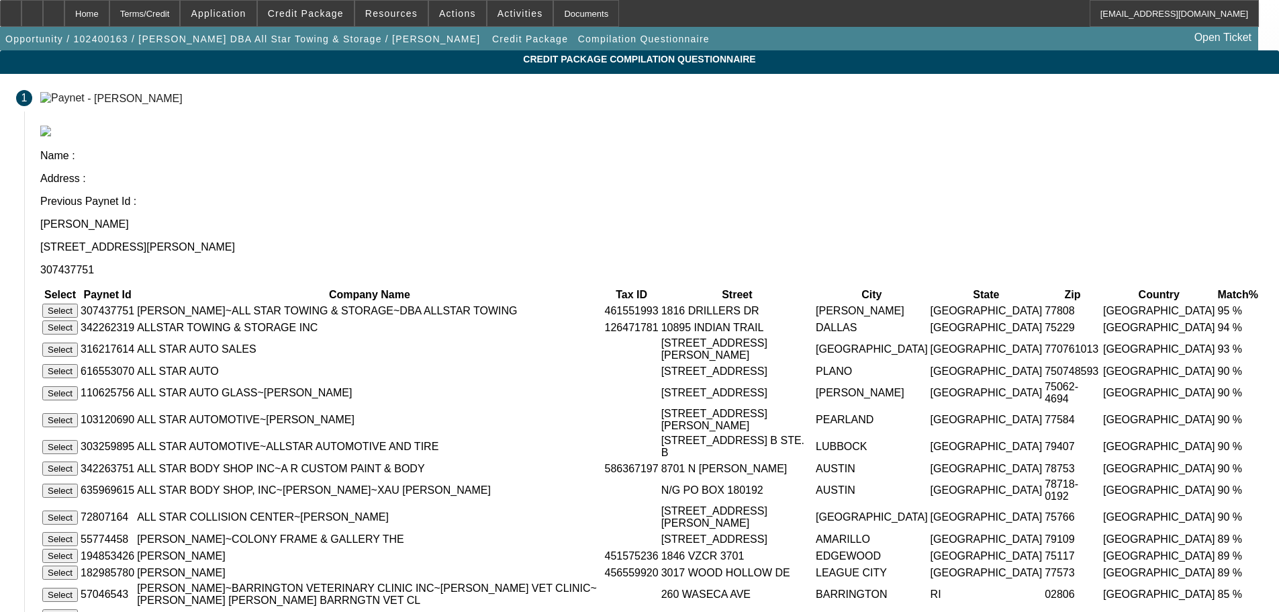
click at [78, 304] on button "Select" at bounding box center [60, 311] width 36 height 14
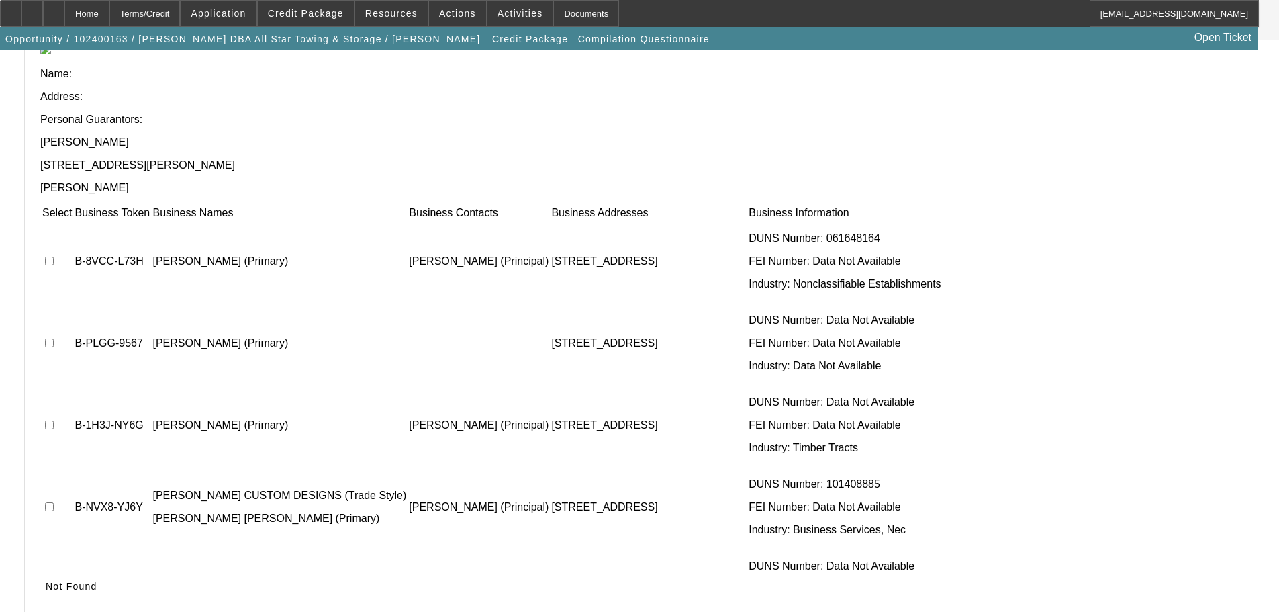
scroll to position [75, 0]
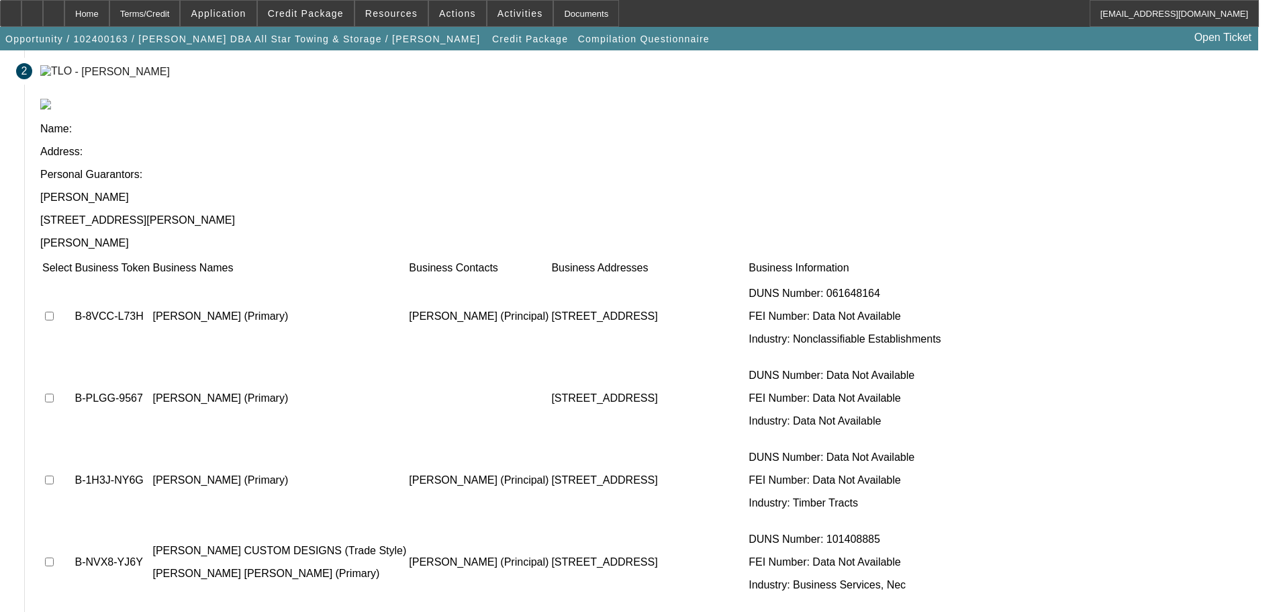
click at [54, 312] on input "checkbox" at bounding box center [49, 316] width 9 height 9
checkbox input "true"
click at [312, 16] on span "Credit Package" at bounding box center [306, 13] width 76 height 11
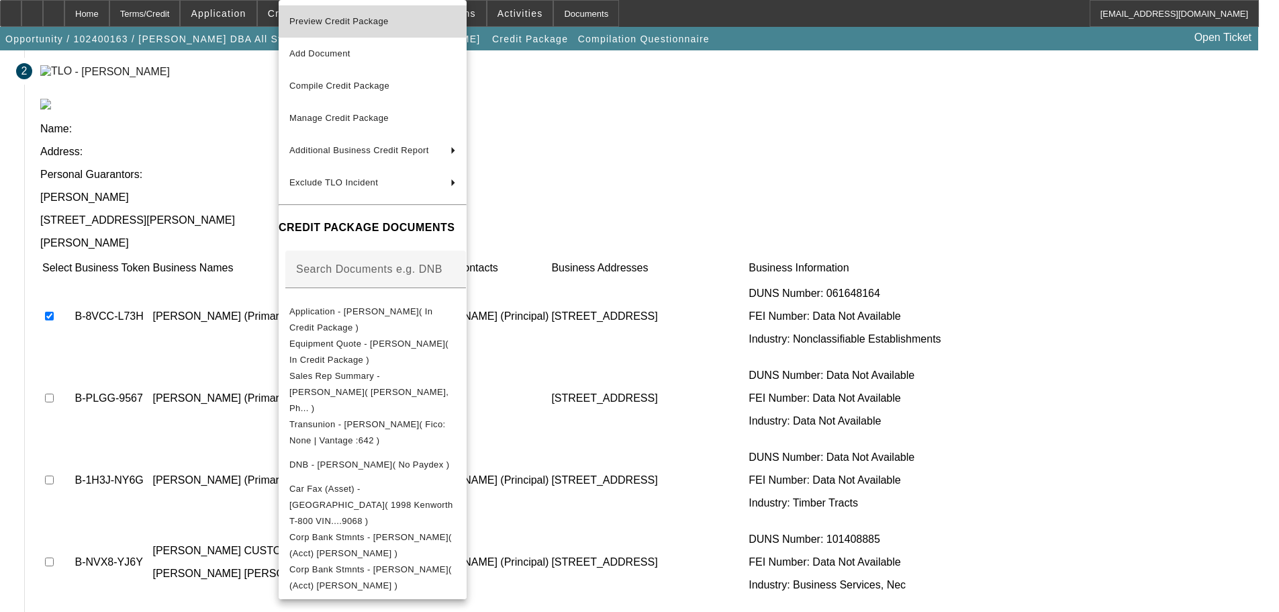
click at [337, 29] on span "Preview Credit Package" at bounding box center [372, 21] width 167 height 16
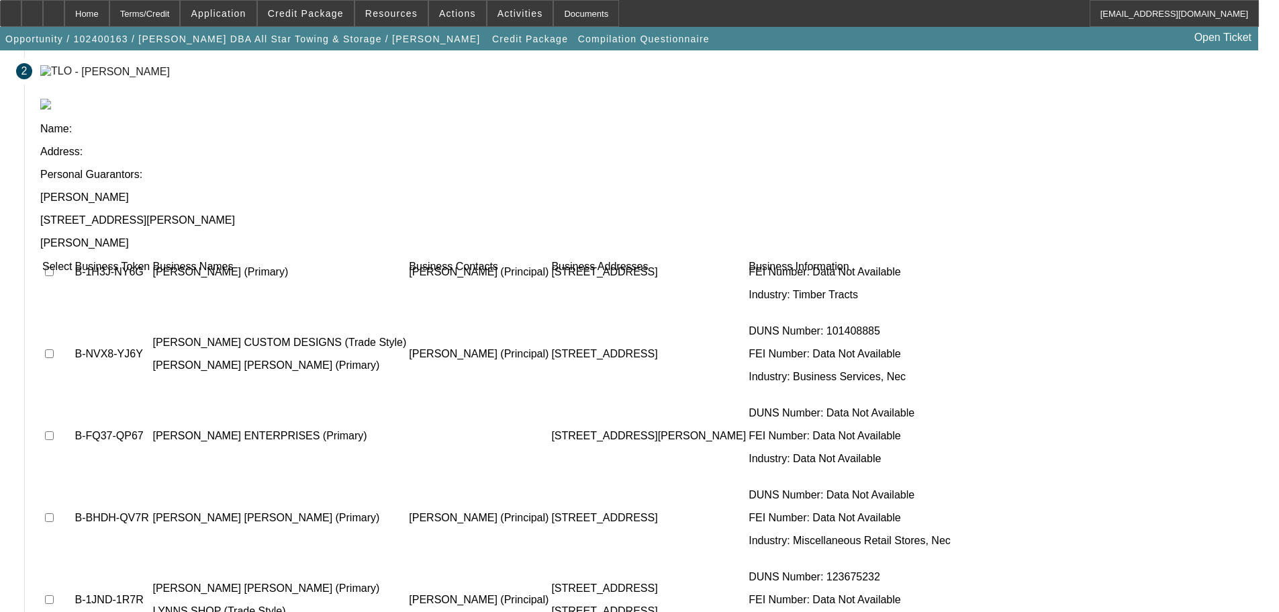
scroll to position [296, 0]
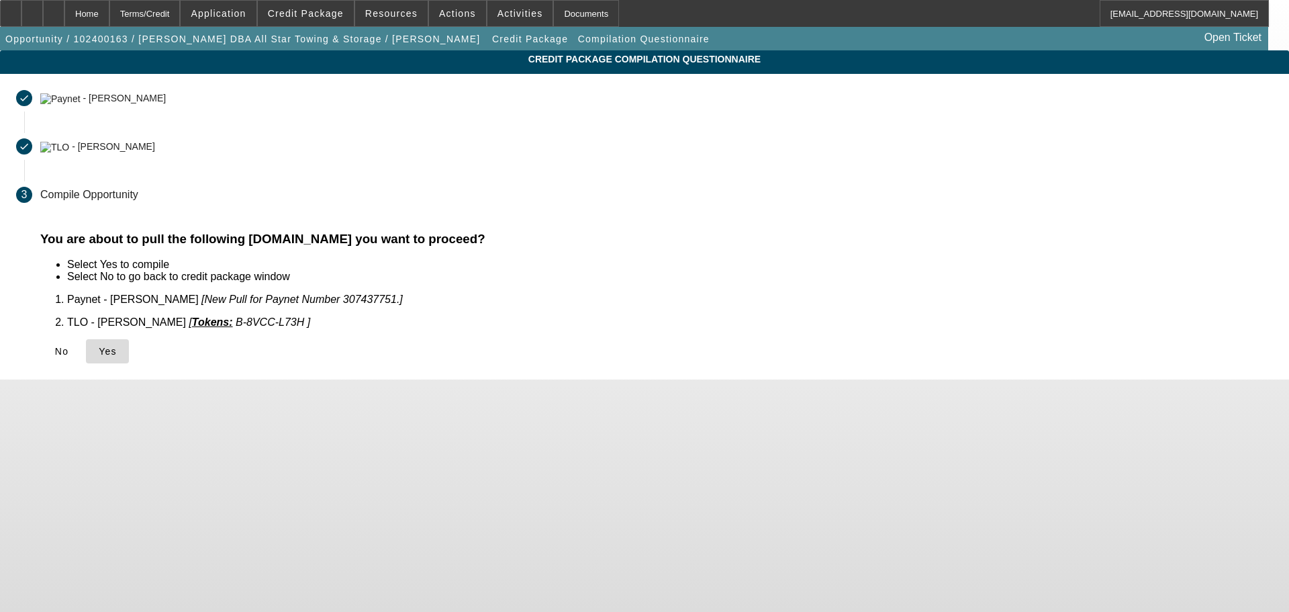
click at [117, 346] on span "Yes" at bounding box center [108, 351] width 18 height 11
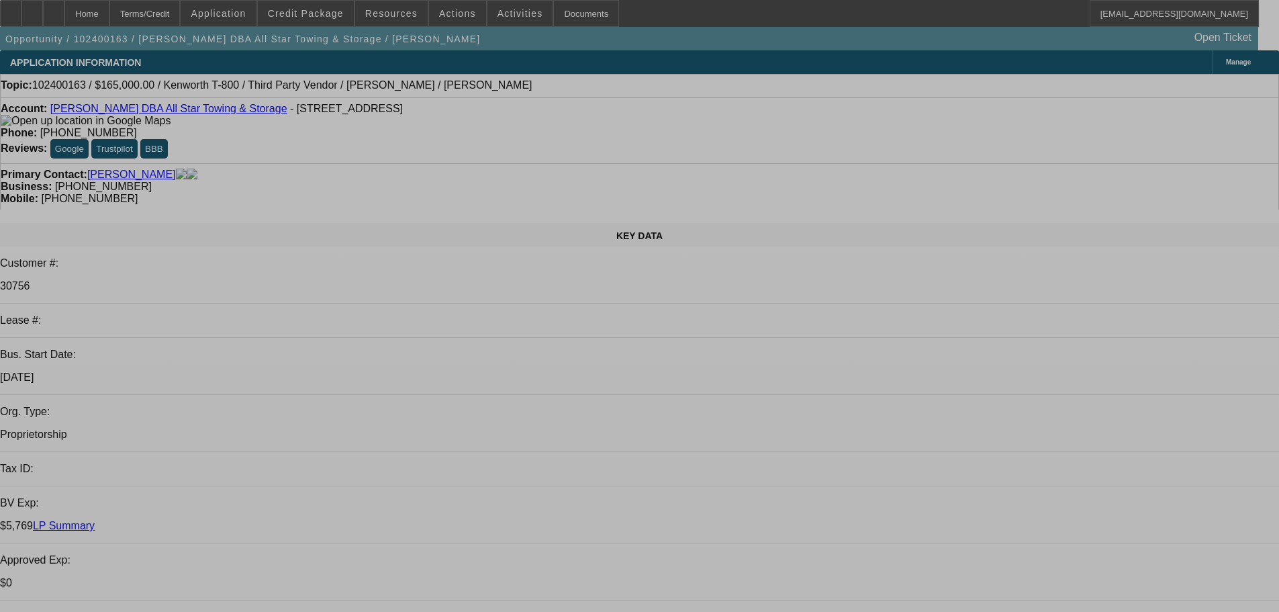
select select "0"
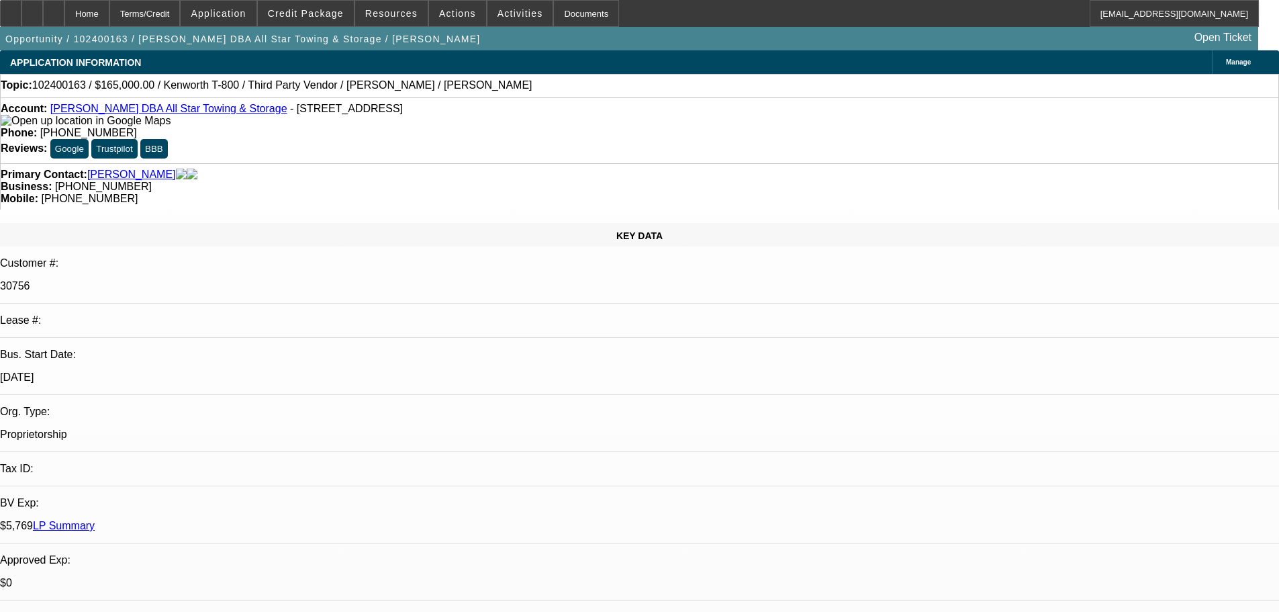
select select "0"
select select "6"
select select "0"
select select "2"
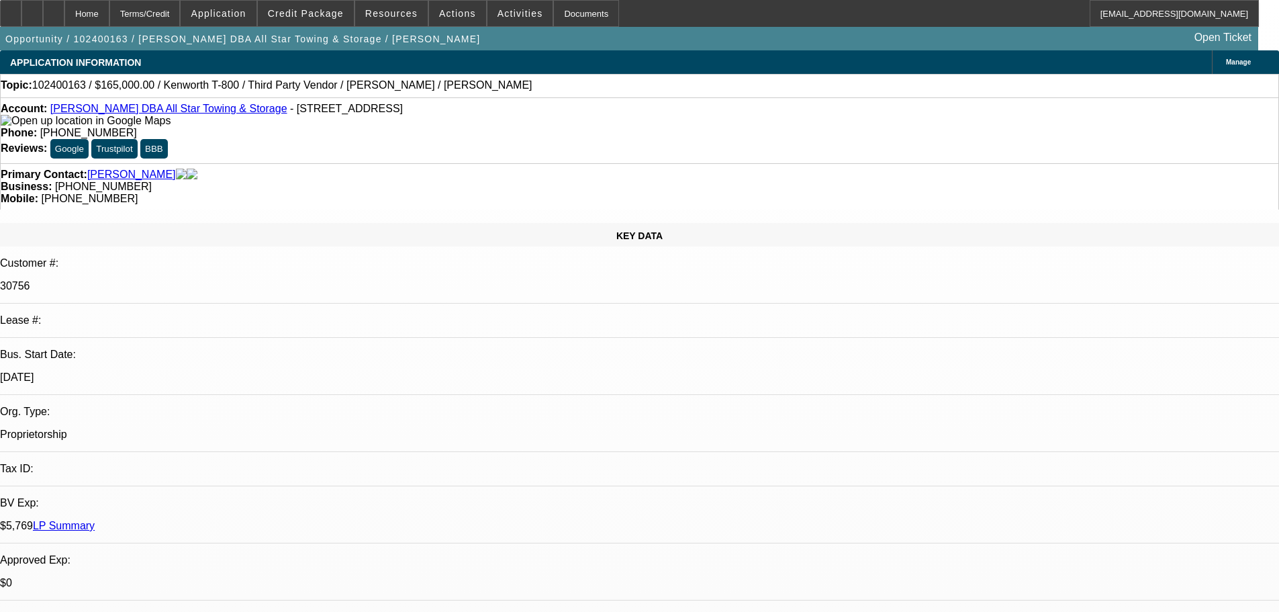
select select "2"
select select "0.1"
select select "4"
click at [308, 15] on span "Credit Package" at bounding box center [306, 13] width 76 height 11
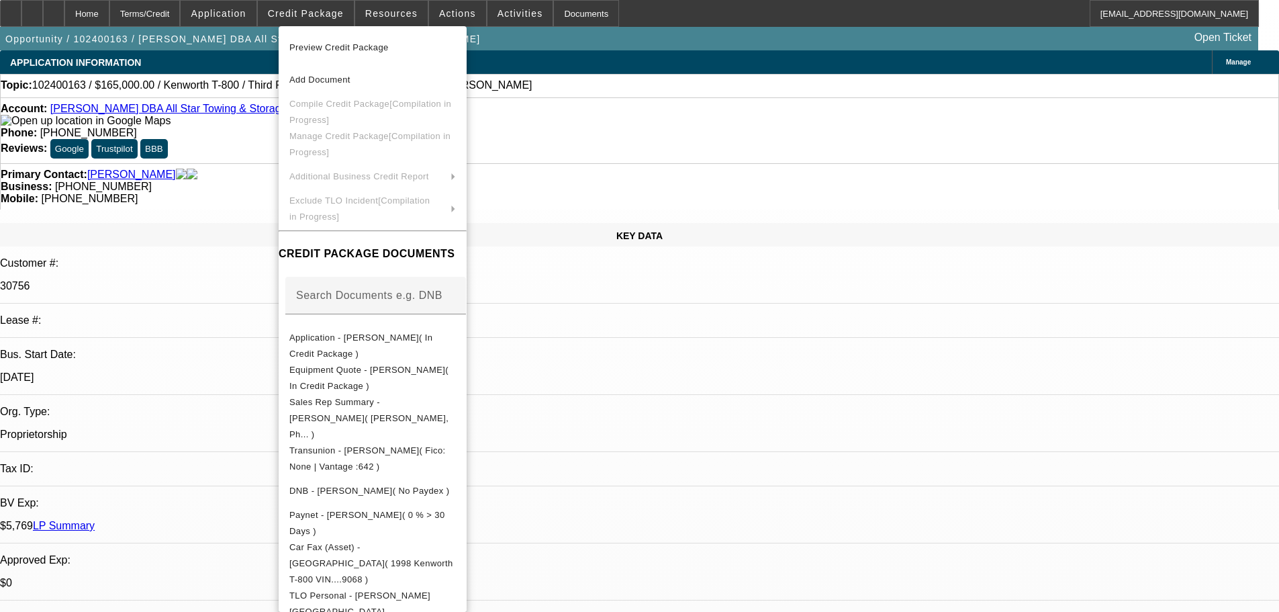
click at [244, 242] on div at bounding box center [639, 306] width 1279 height 612
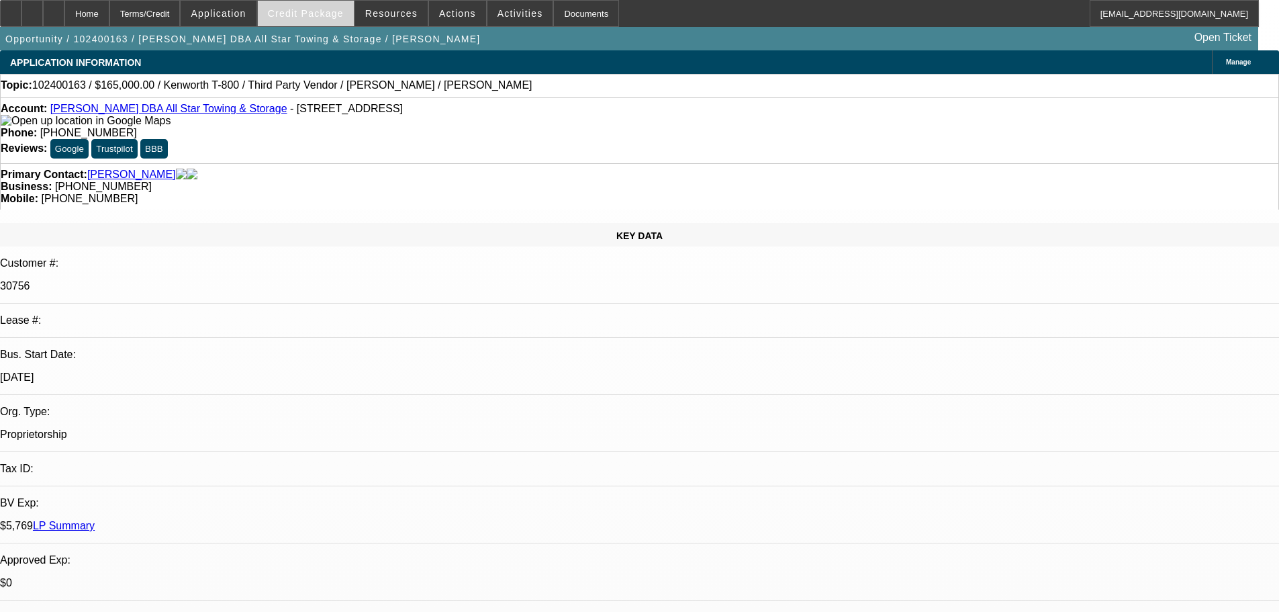
click at [332, 21] on span at bounding box center [306, 13] width 96 height 32
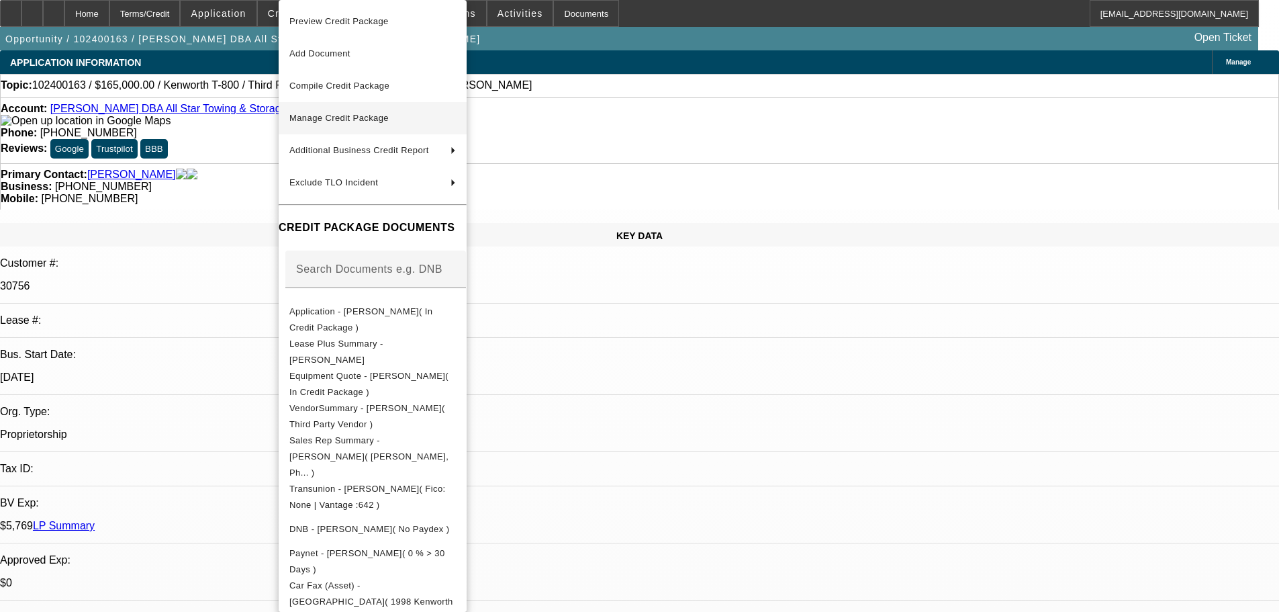
click at [327, 111] on span "Manage Credit Package" at bounding box center [372, 118] width 167 height 16
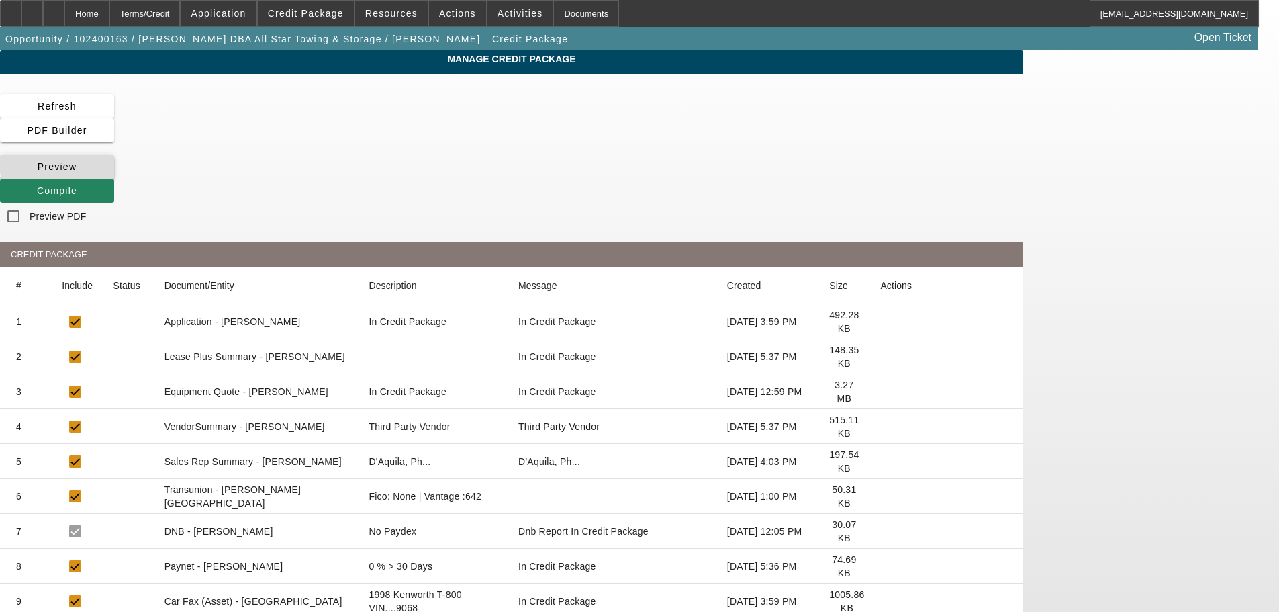
click at [77, 161] on span "Preview" at bounding box center [58, 166] width 40 height 11
click at [109, 14] on div "Home" at bounding box center [86, 13] width 45 height 27
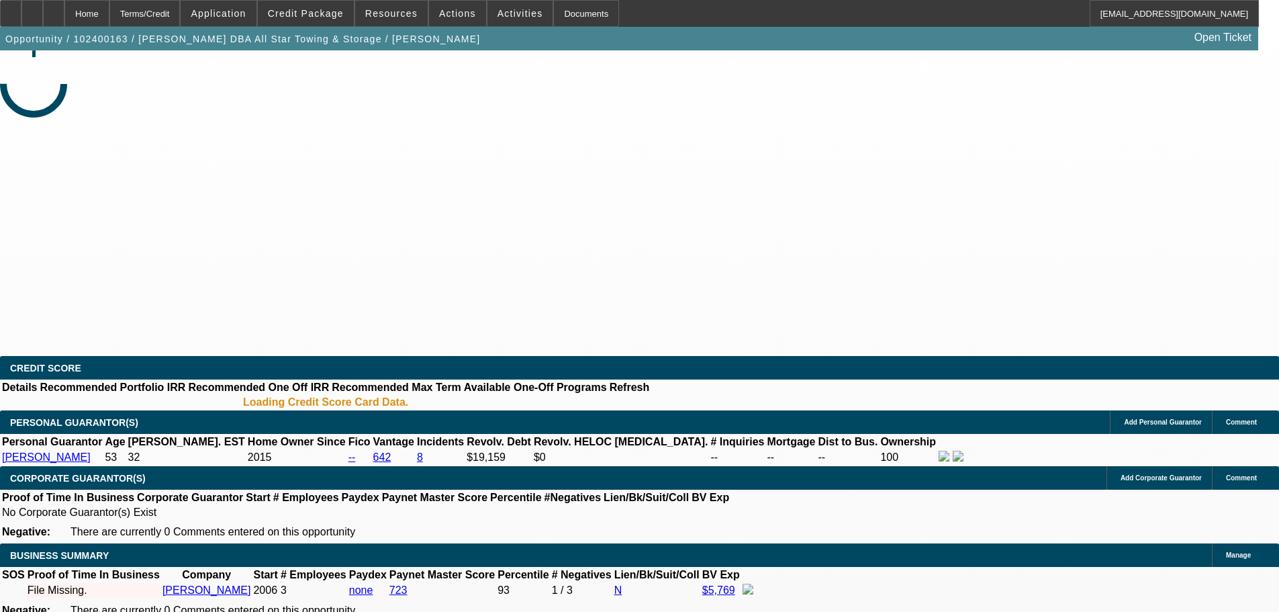
select select "0"
select select "6"
select select "0"
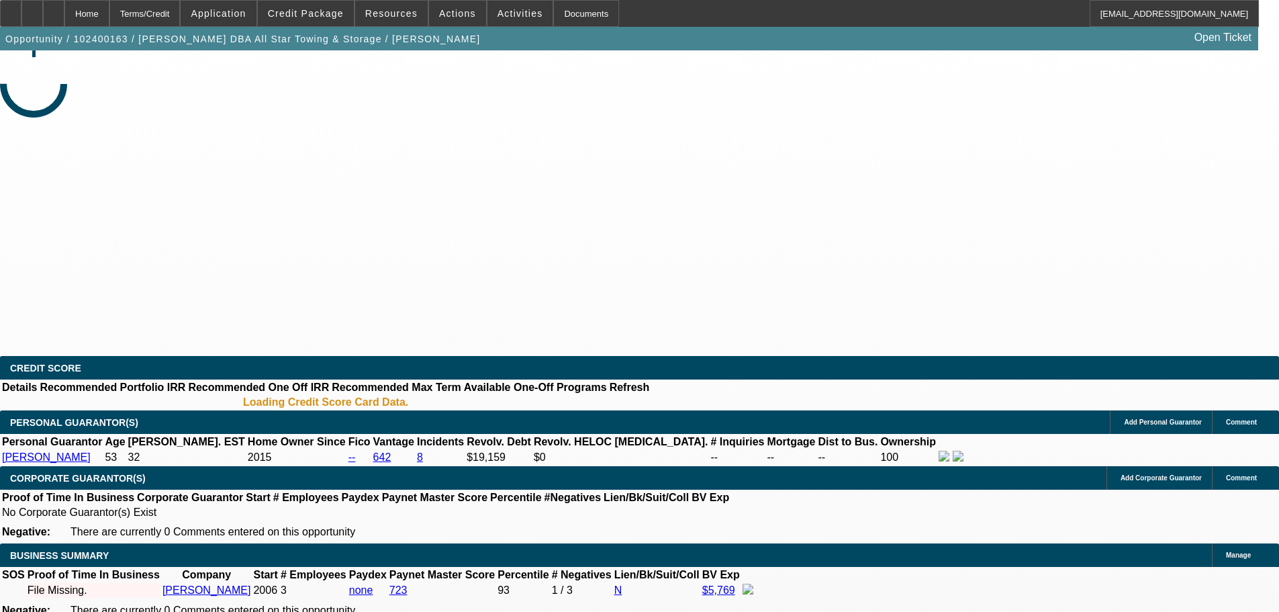
select select "2"
select select "0.1"
select select "4"
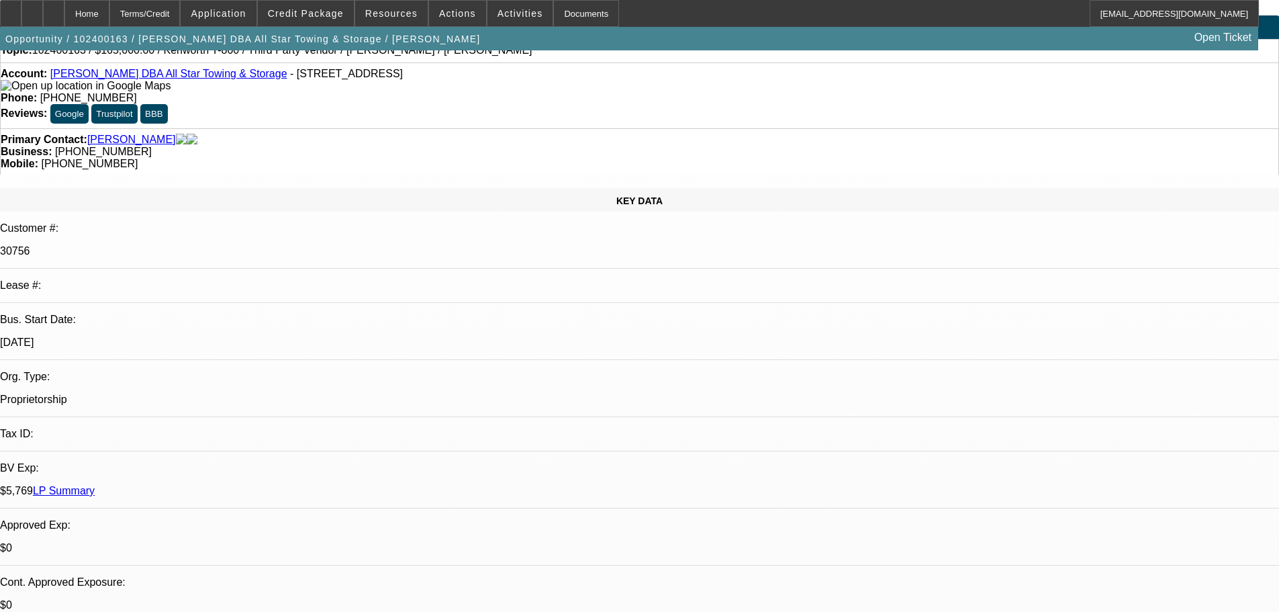
scroll to position [134, 0]
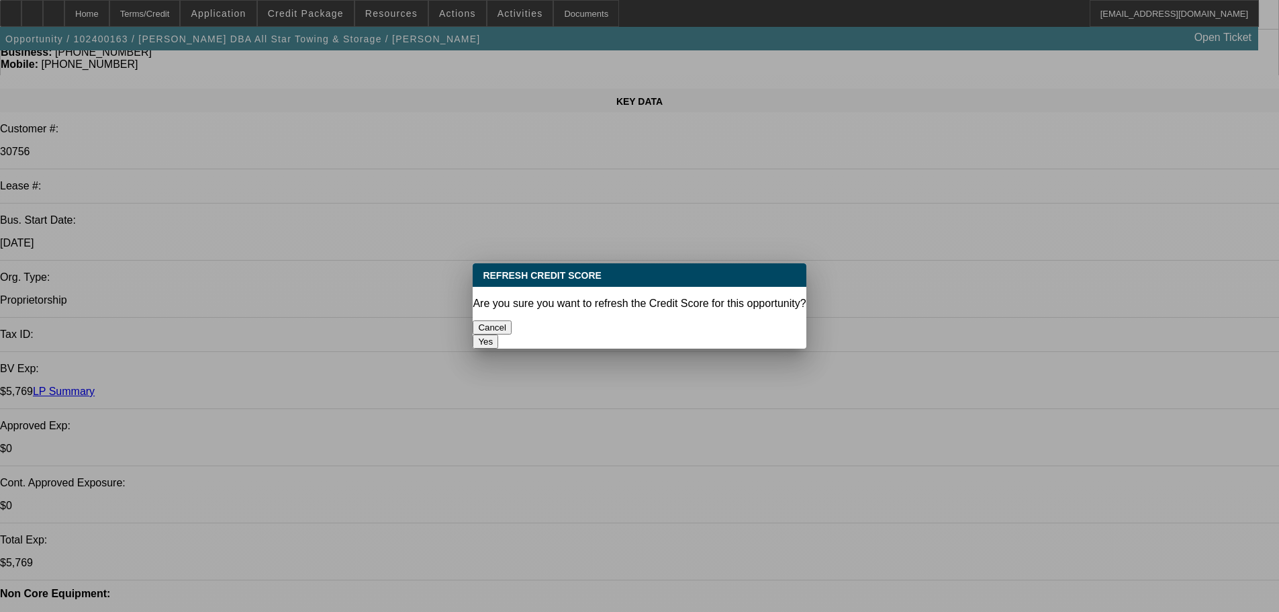
scroll to position [0, 0]
click at [498, 334] on button "Yes" at bounding box center [486, 341] width 26 height 14
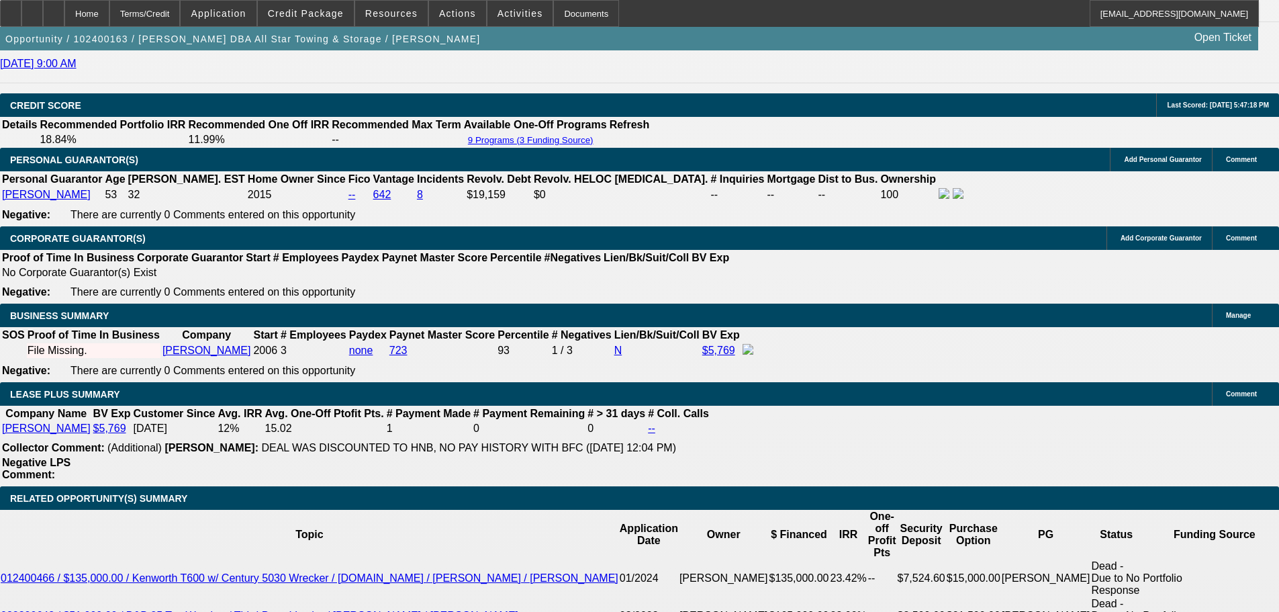
scroll to position [1410, 0]
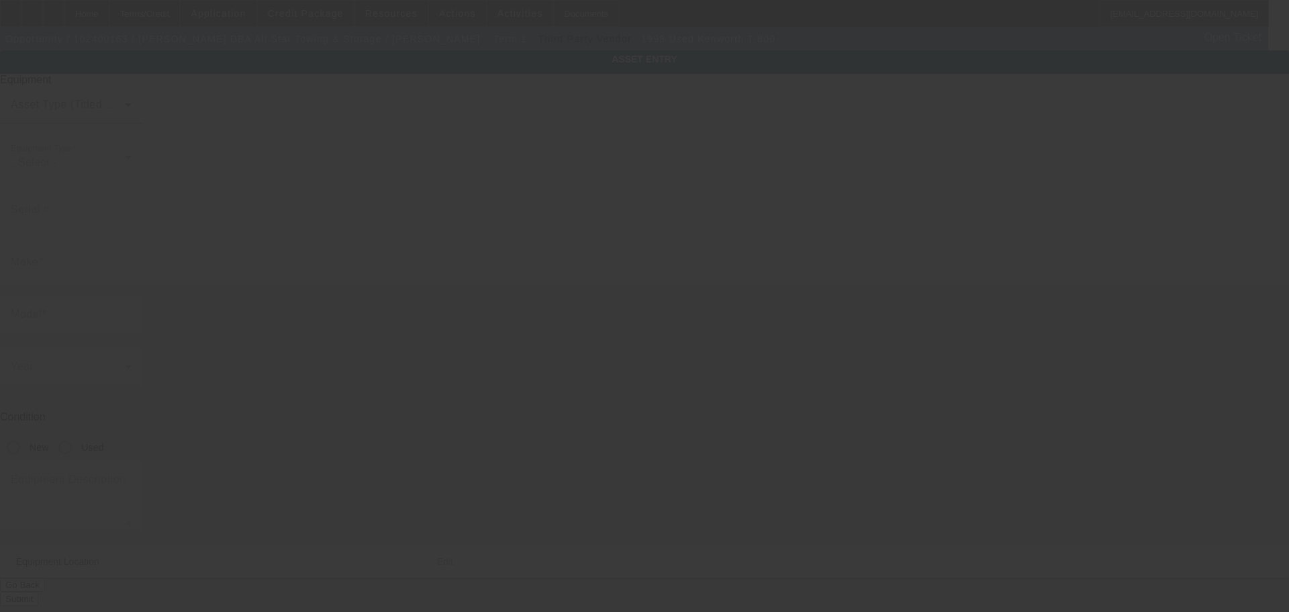
type input "1NKDL29XXWJ749068"
type input "Kenworth"
type input "T-800"
radio input "true"
type textarea "with"
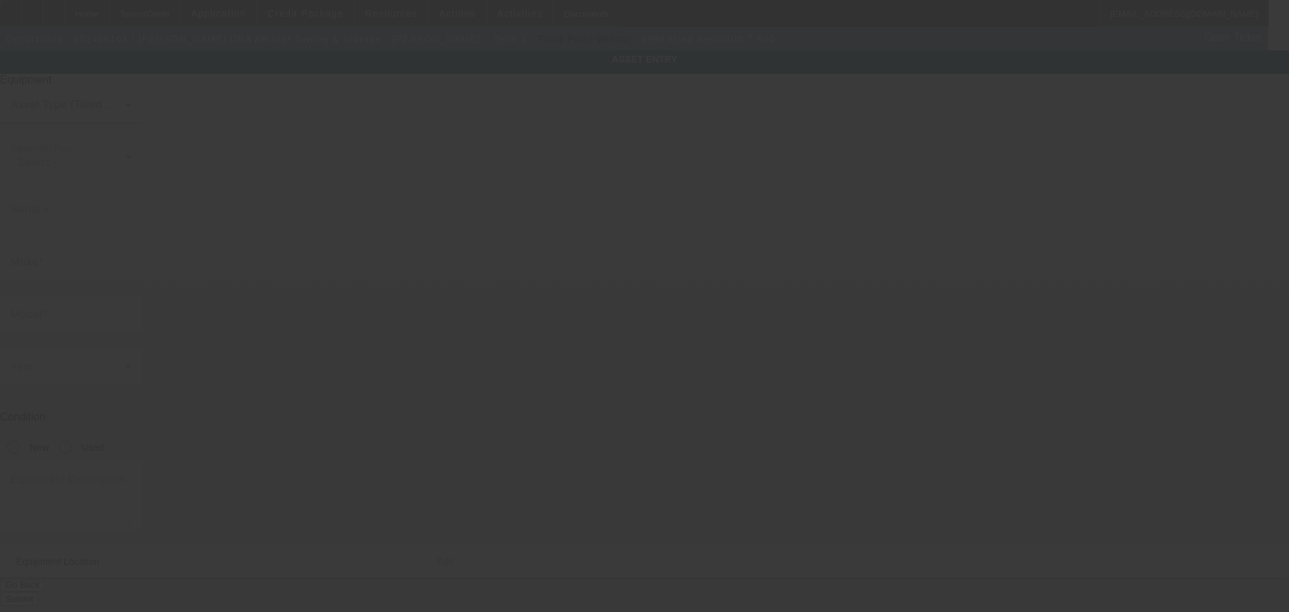
type input "1816 Drillers Dr"
type input "Bryan"
type input "77808"
type input "Brazos"
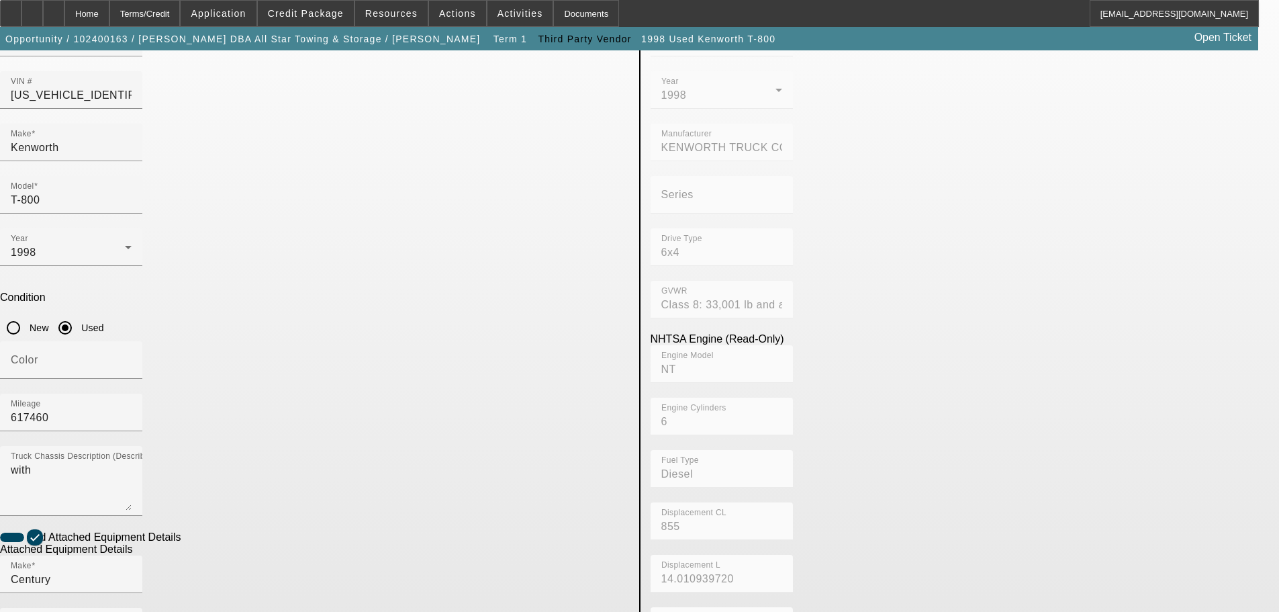
scroll to position [253, 0]
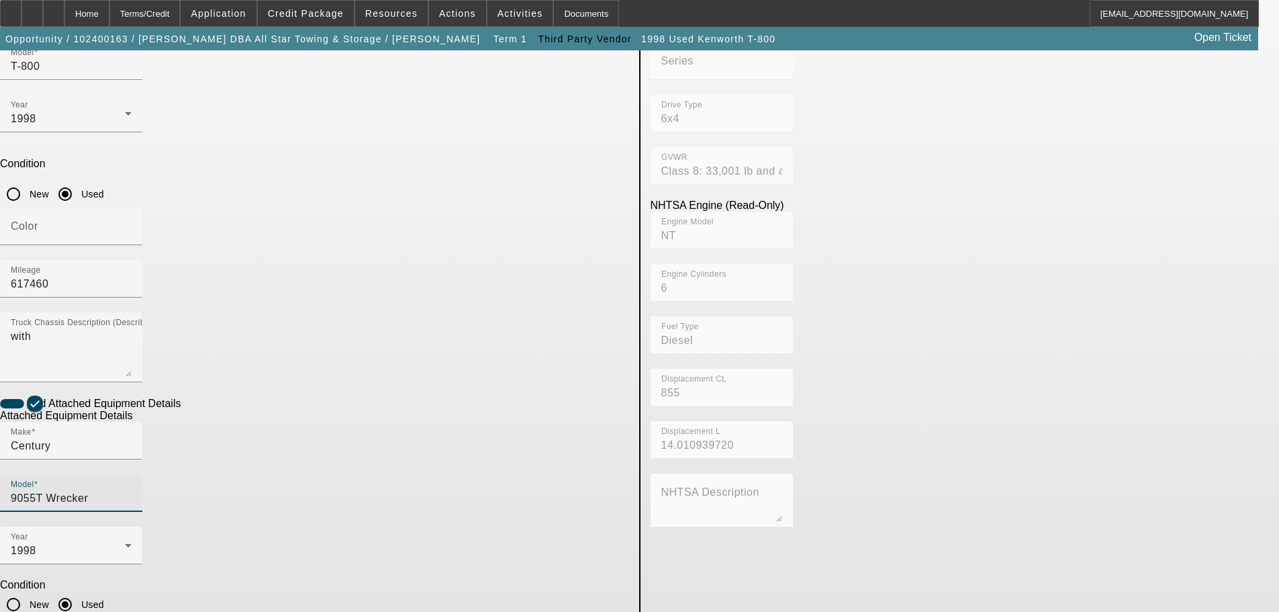
drag, startPoint x: 543, startPoint y: 291, endPoint x: 434, endPoint y: 293, distance: 109.5
click at [434, 422] on div "Make Century Model 9055T Wrecker" at bounding box center [314, 474] width 629 height 105
drag, startPoint x: 77, startPoint y: 334, endPoint x: 77, endPoint y: 326, distance: 8.7
click at [77, 334] on app-asset-collateral-manage "ASSET ENTRY Delete asset USER INPUT - CHASSIS Asset Type (Titled or Non-Titled)…" at bounding box center [639, 319] width 1279 height 1045
click at [109, 11] on div "Home" at bounding box center [86, 13] width 45 height 27
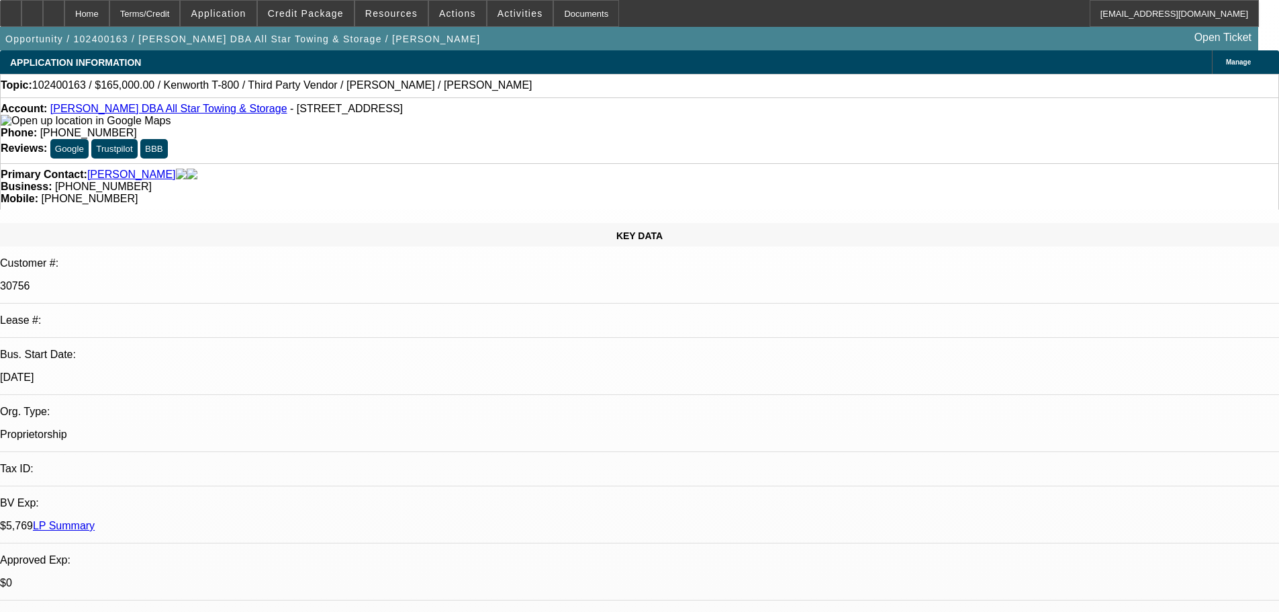
select select "0"
select select "6"
select select "0"
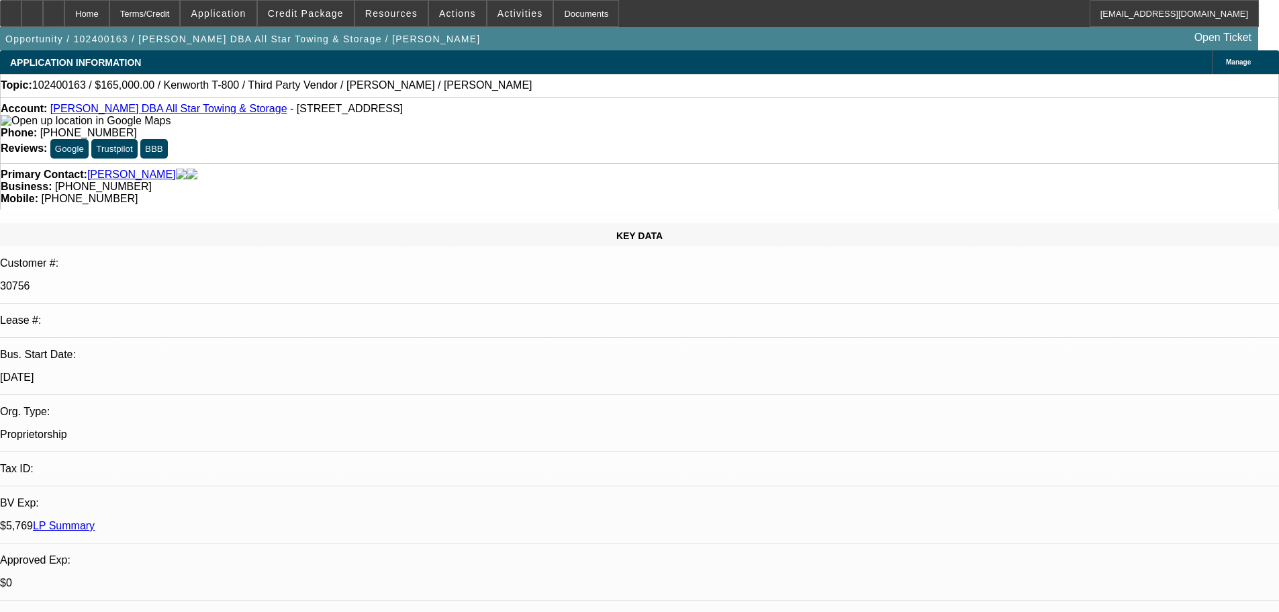
select select "2"
select select "0.1"
select select "4"
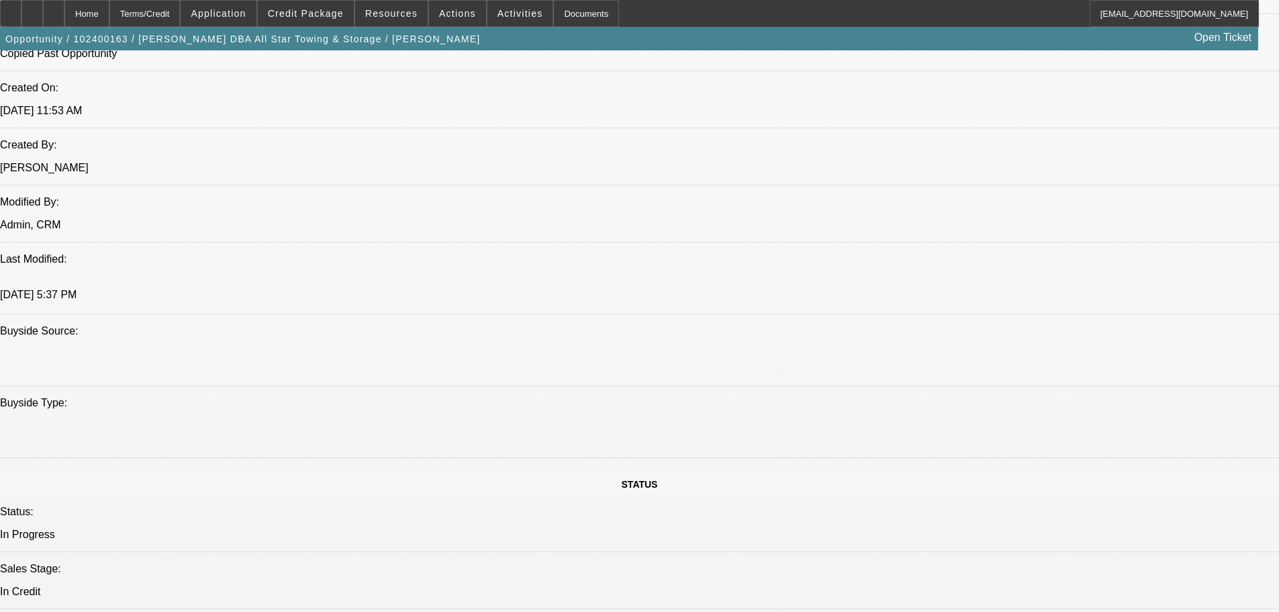
scroll to position [1074, 0]
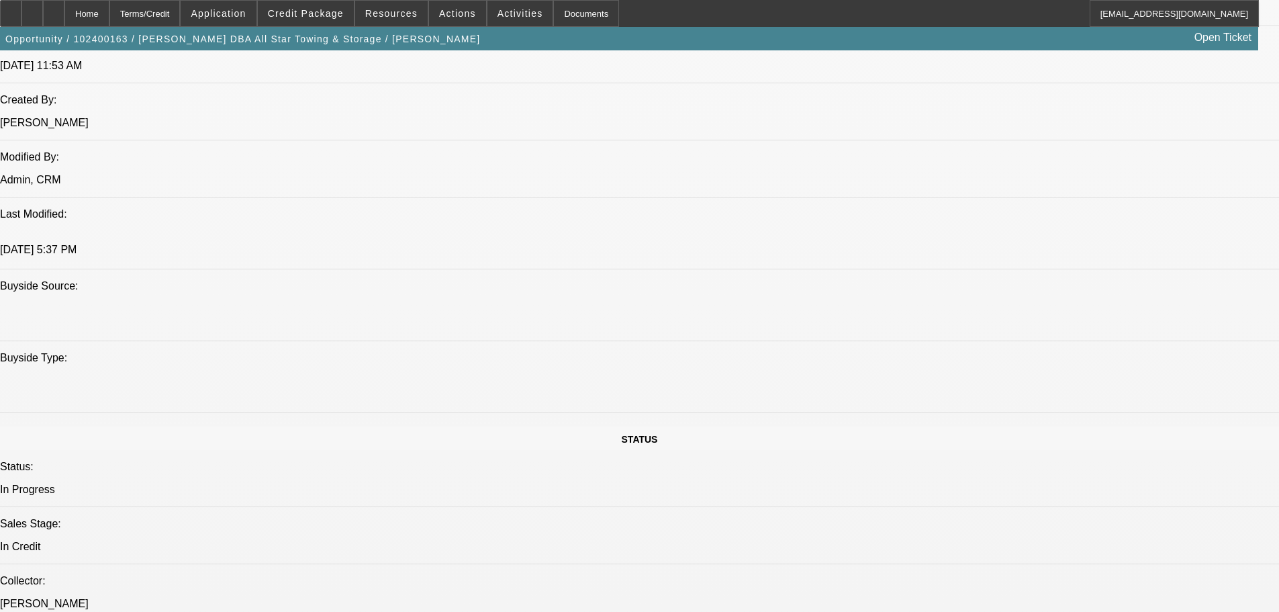
drag, startPoint x: 994, startPoint y: 58, endPoint x: 982, endPoint y: 68, distance: 16.3
paste textarea "STARTUP ON APP; 27 YEAR OLD TRUCK, LOOKS TO HAVE SOME DAMAGE TO THE FRONT BUMPE…"
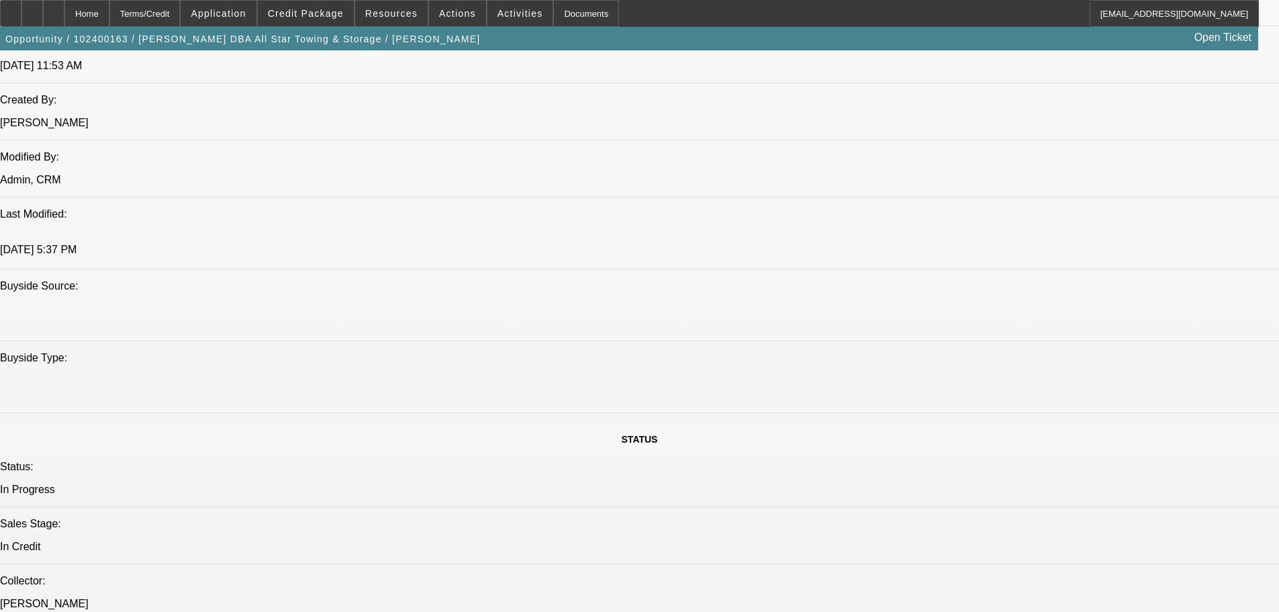
type textarea "STARTUP ON APP; 27 YEAR OLD TRUCK, LOOKS TO HAVE SOME DAMAGE TO THE FRONT BUMPE…"
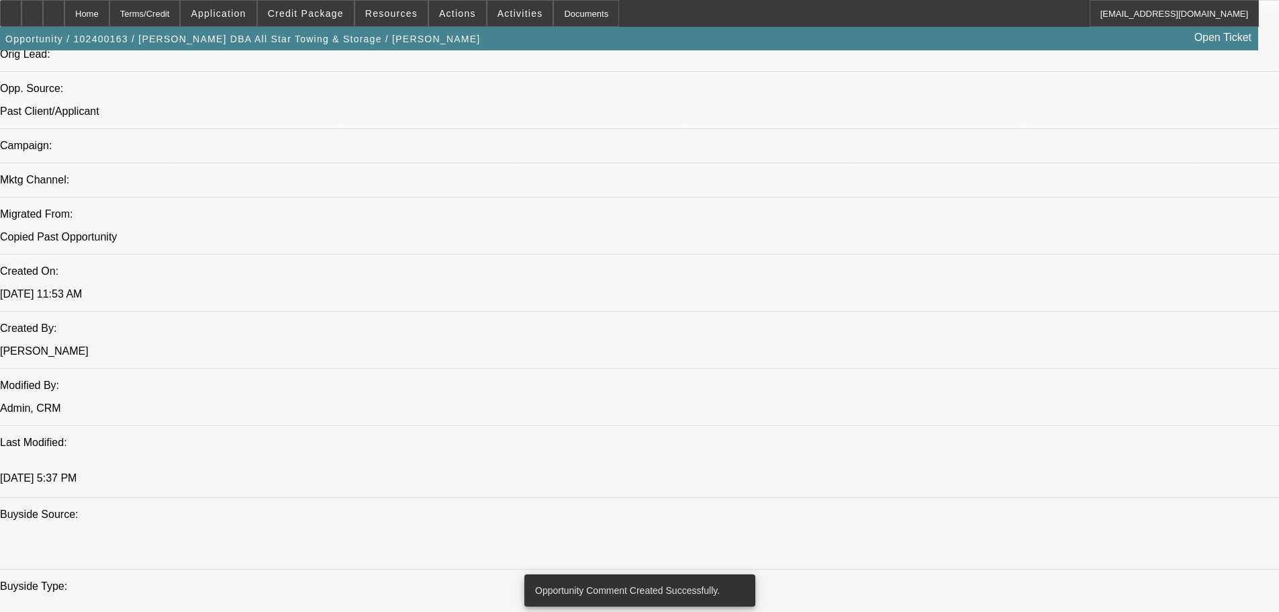
scroll to position [537, 0]
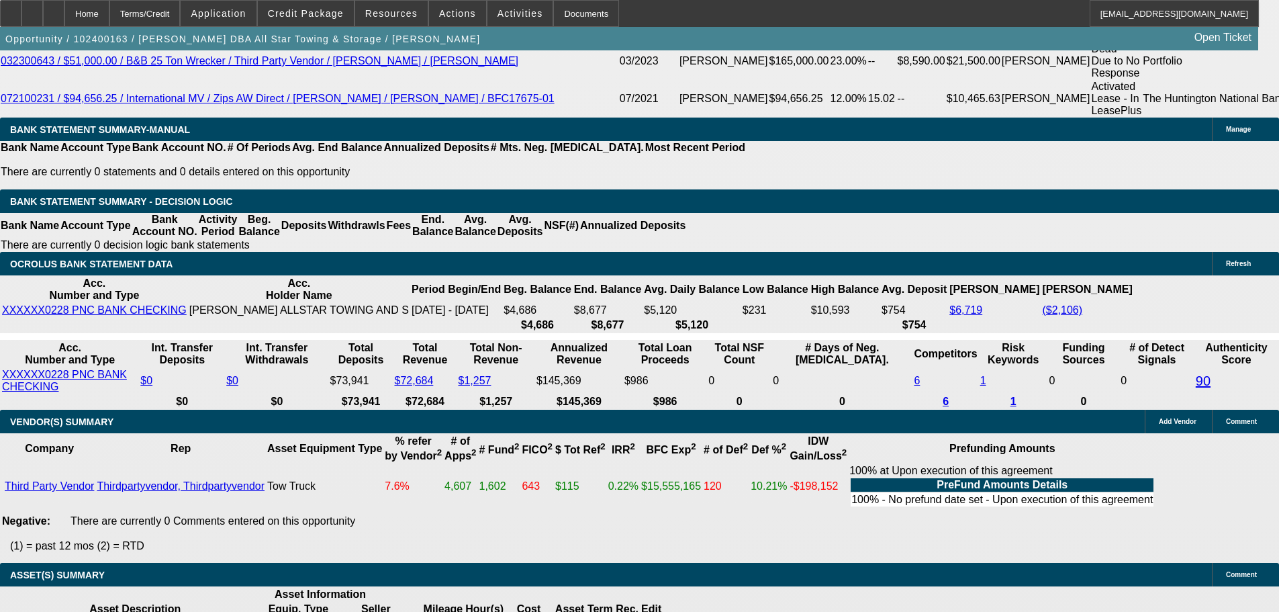
scroll to position [2533, 0]
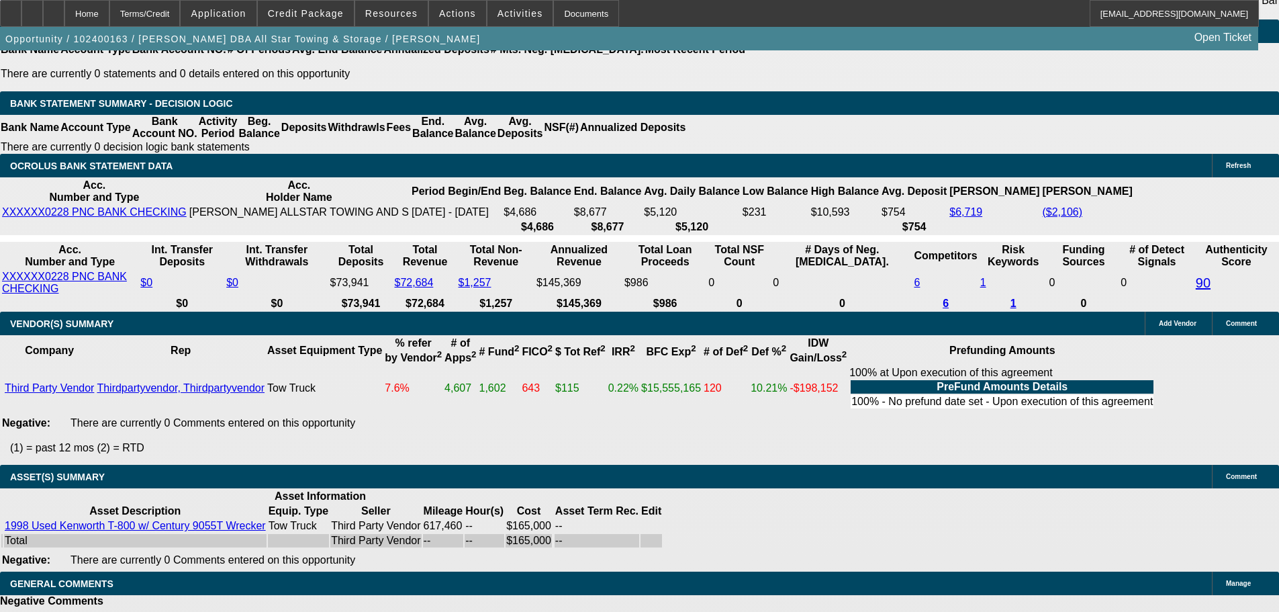
select select "5"
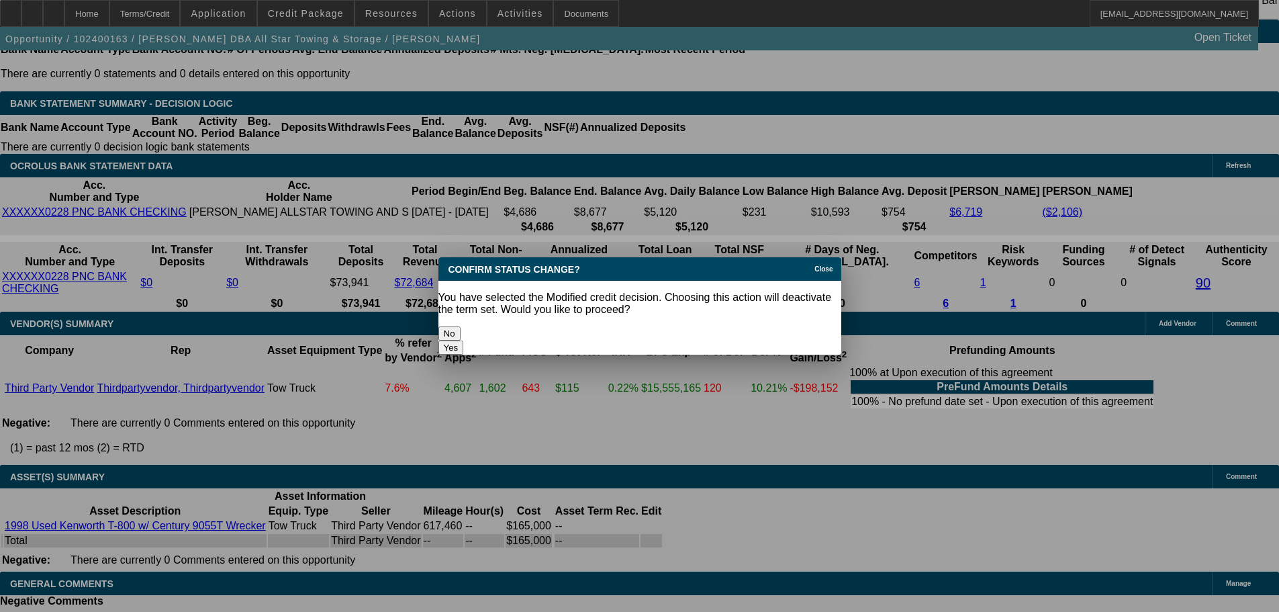
scroll to position [0, 0]
click at [464, 340] on button "Yes" at bounding box center [451, 347] width 26 height 14
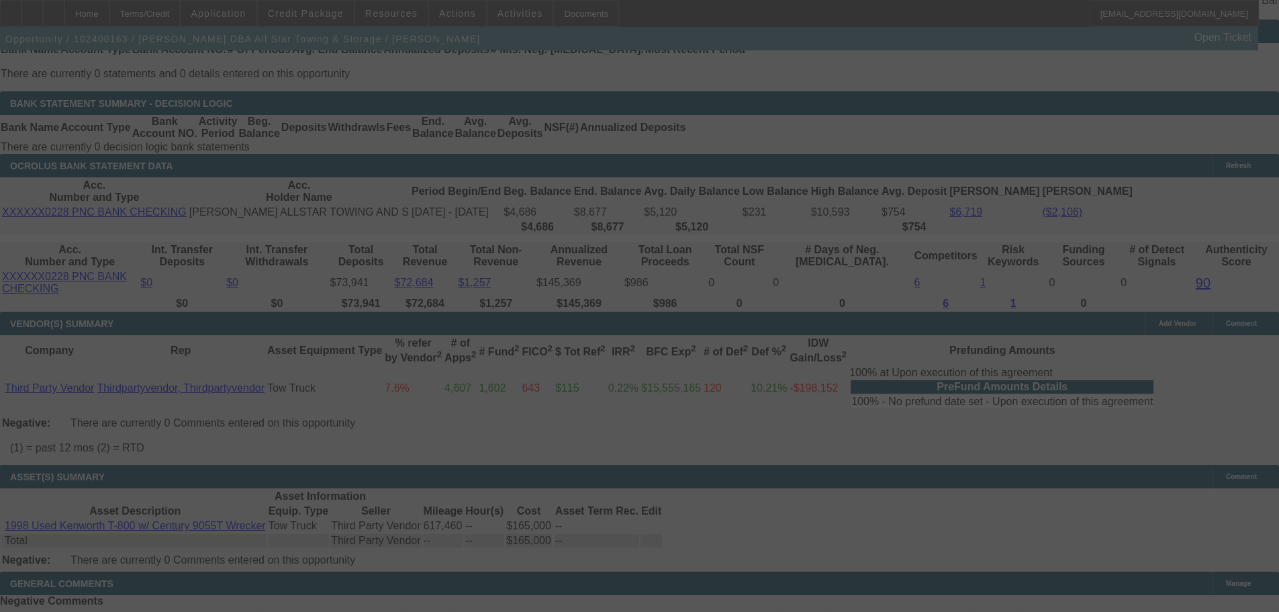
scroll to position [2504, 0]
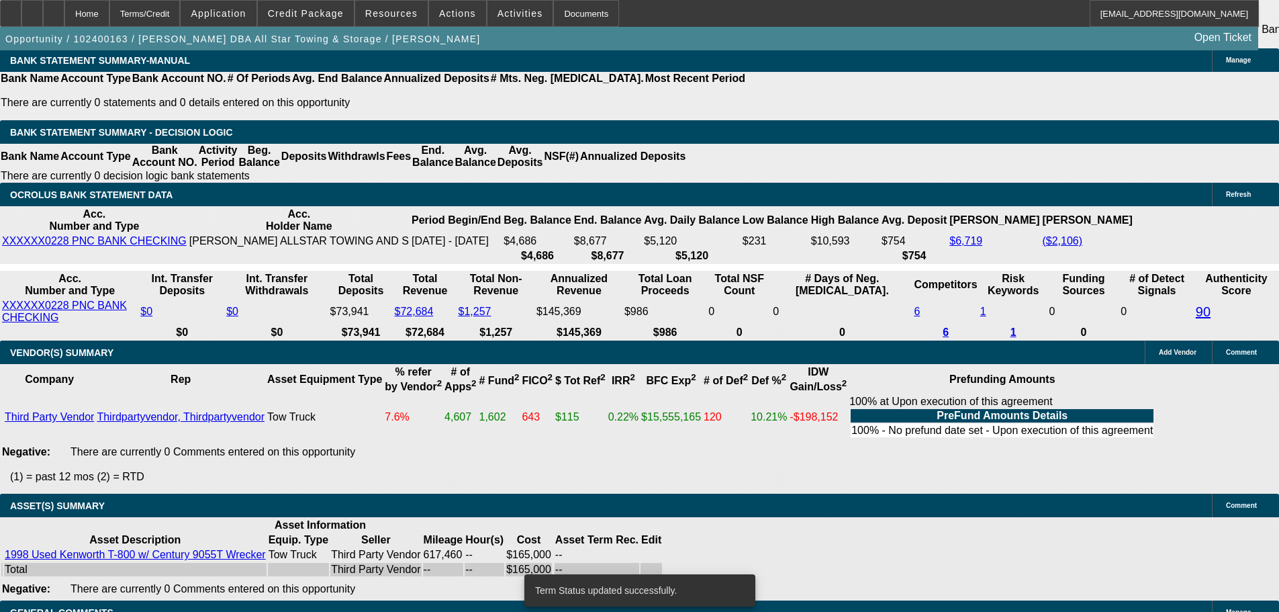
select select "0"
select select "2"
select select "0.1"
select select "4"
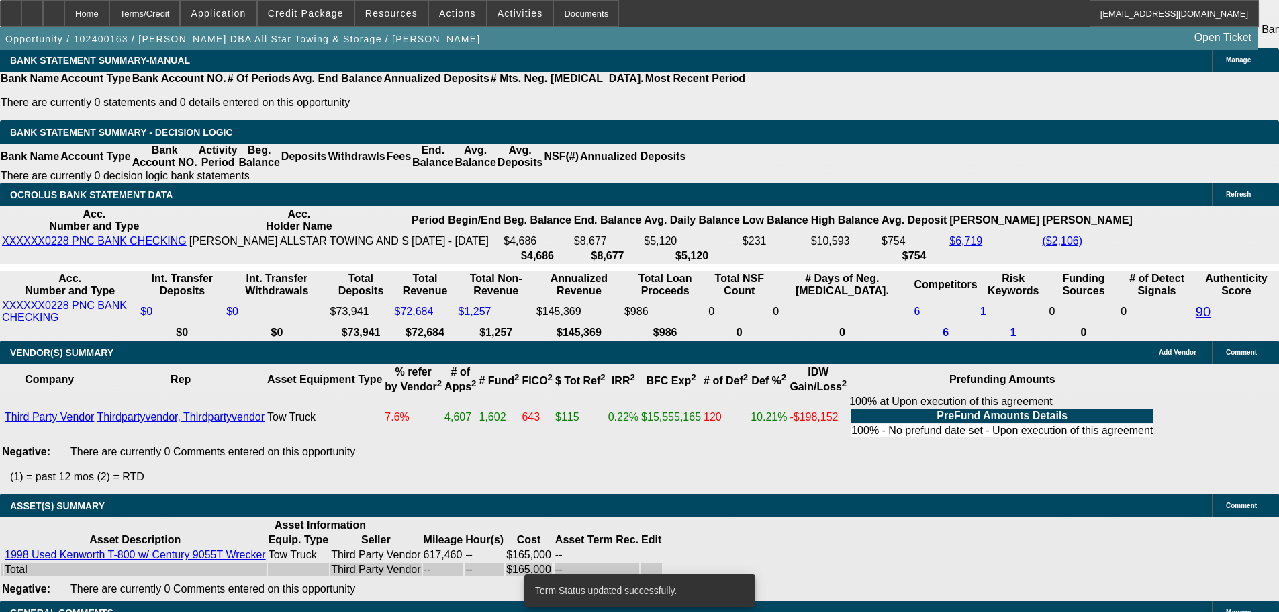
select select "0"
select select "6"
select select "0"
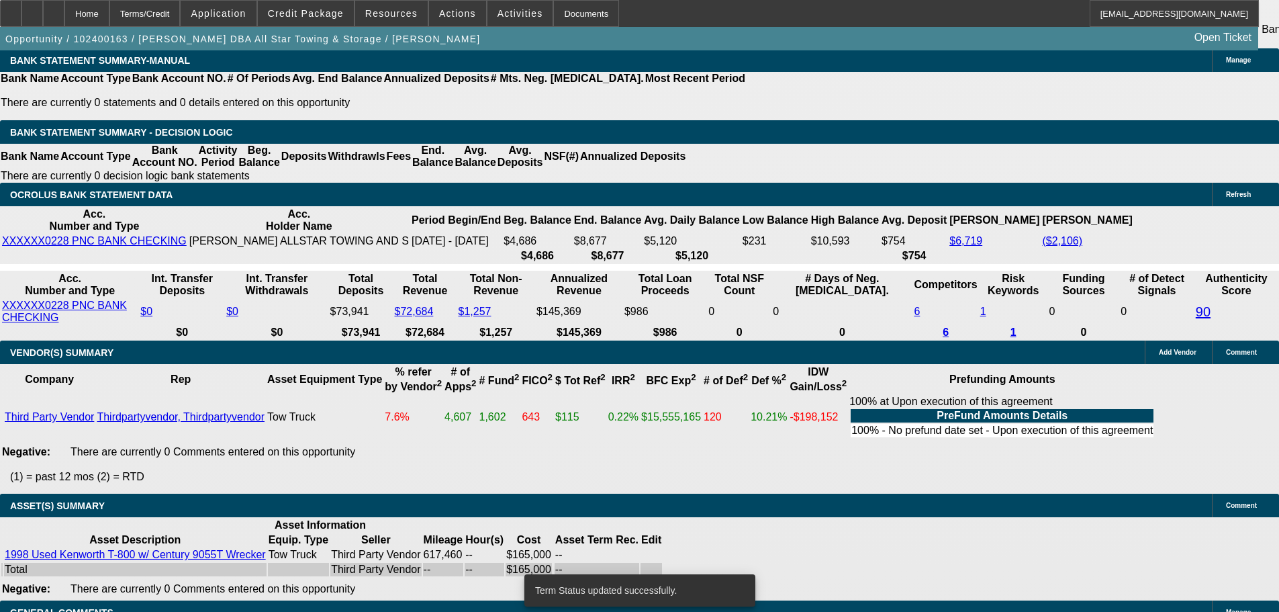
select select "2"
select select "0.1"
select select "4"
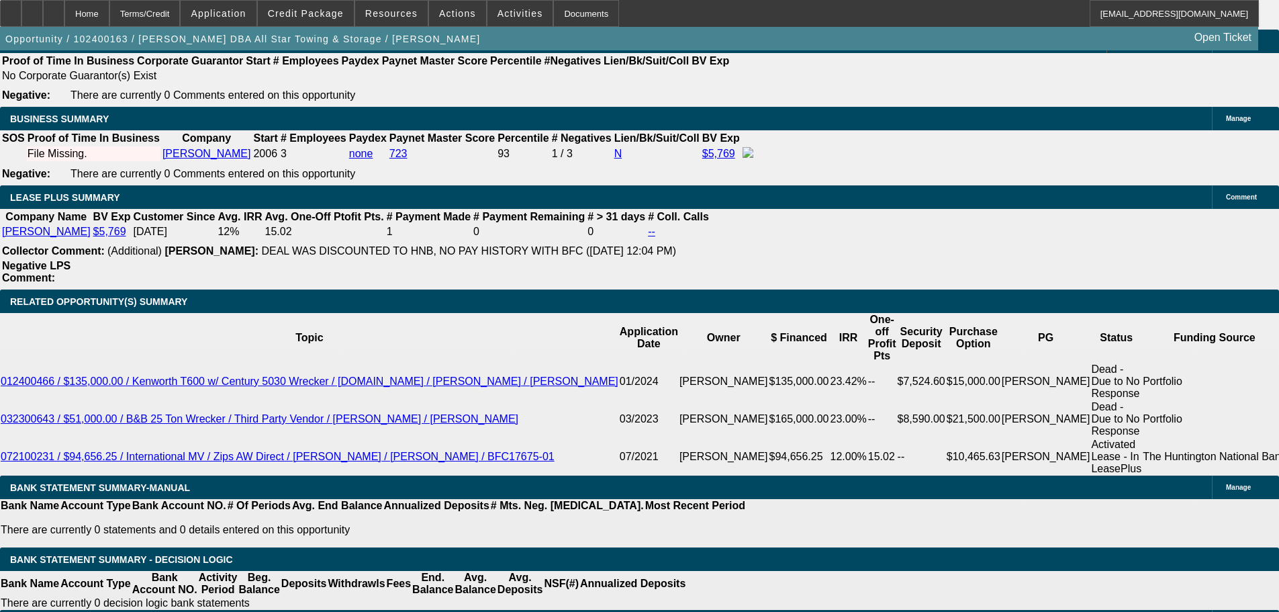
scroll to position [2046, 0]
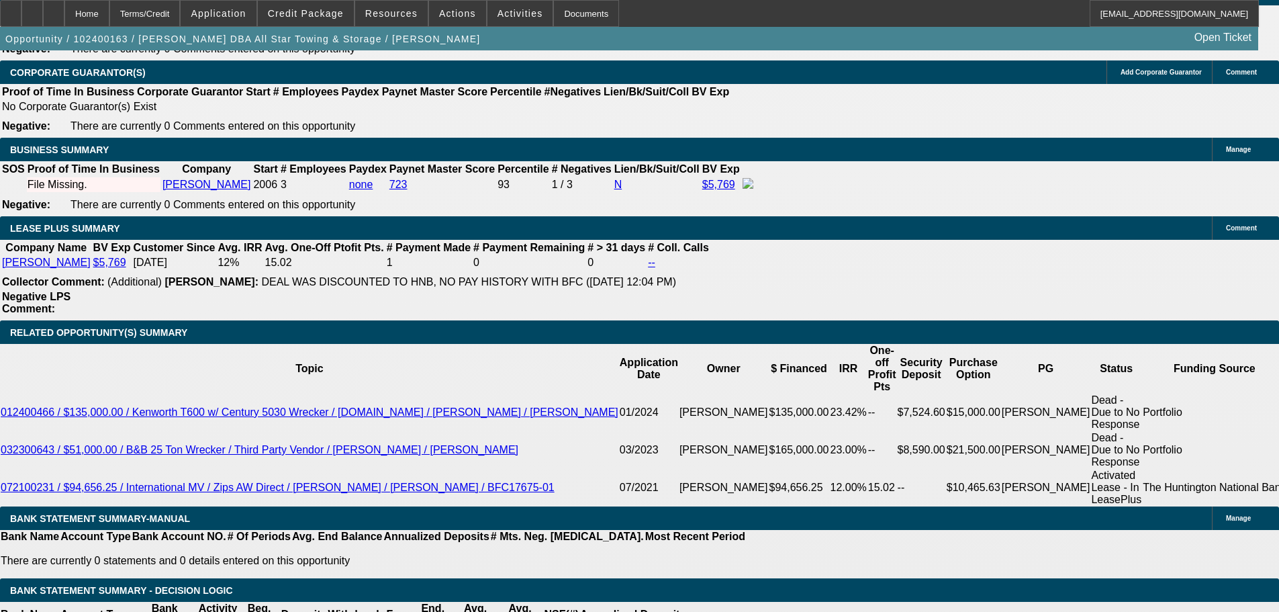
select select "0.1"
type input "$16,500.00"
type input "UNKNOWN"
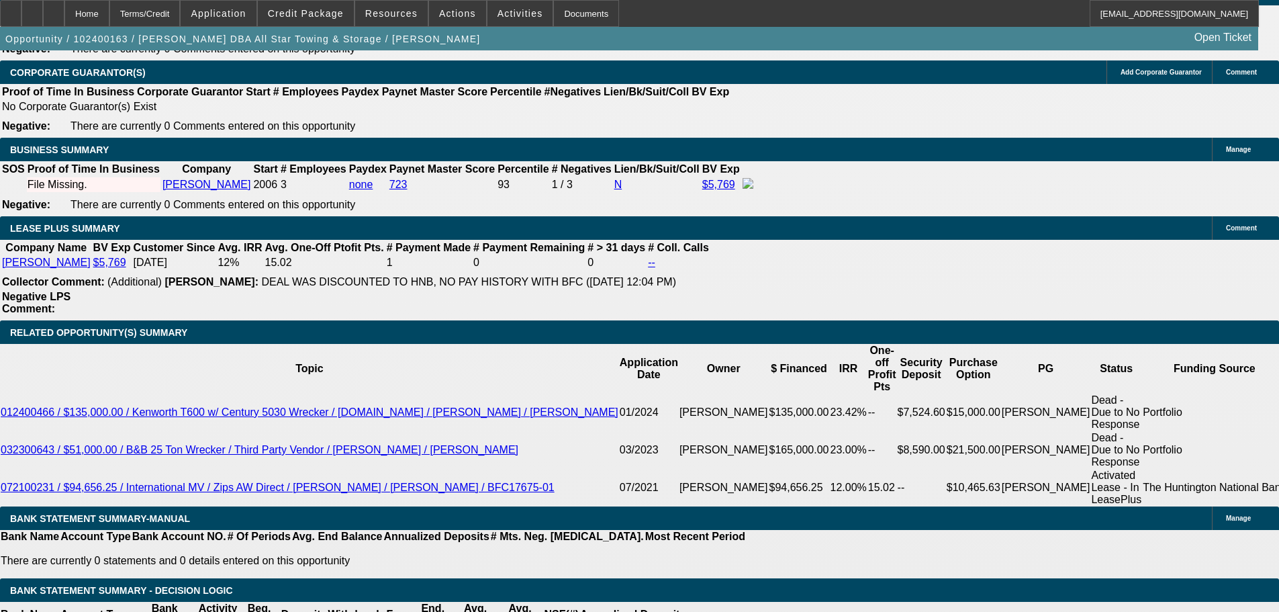
type input "$7,461.30"
type input "$3,730.65"
drag, startPoint x: 239, startPoint y: 317, endPoint x: 379, endPoint y: 310, distance: 140.5
type input "$20,000.00"
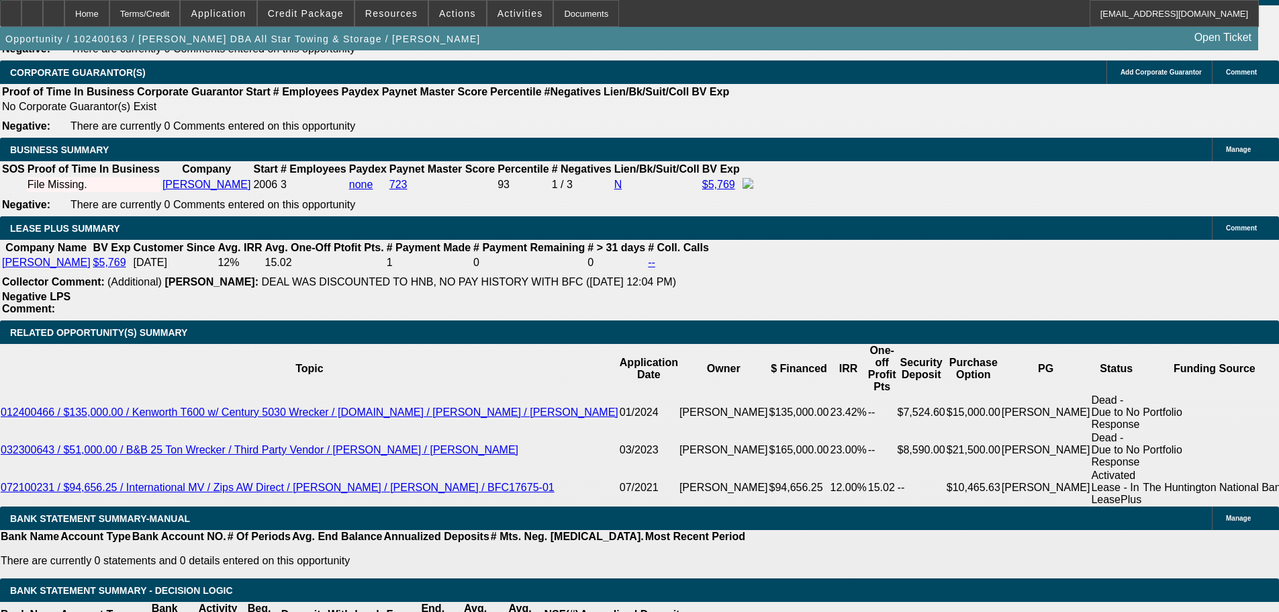
click at [118, 388] on body "Home Terms/Credit Application Credit Package Resources Actions Activities Docum…" at bounding box center [639, 529] width 1279 height 5151
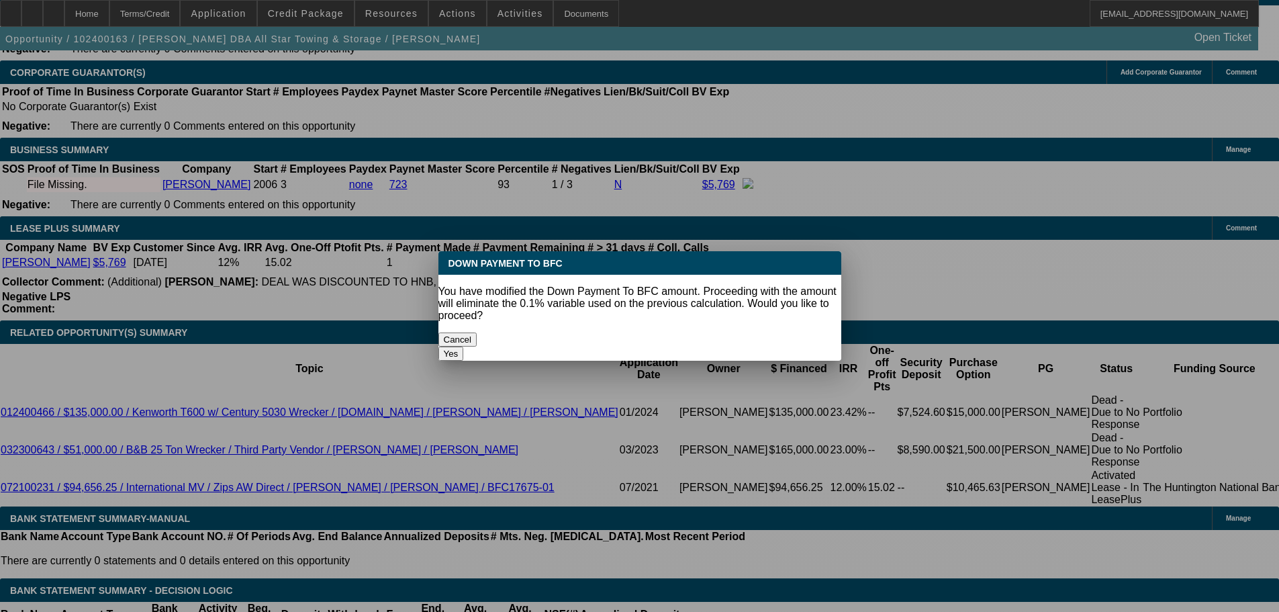
click at [464, 346] on button "Yes" at bounding box center [451, 353] width 26 height 14
select select "0"
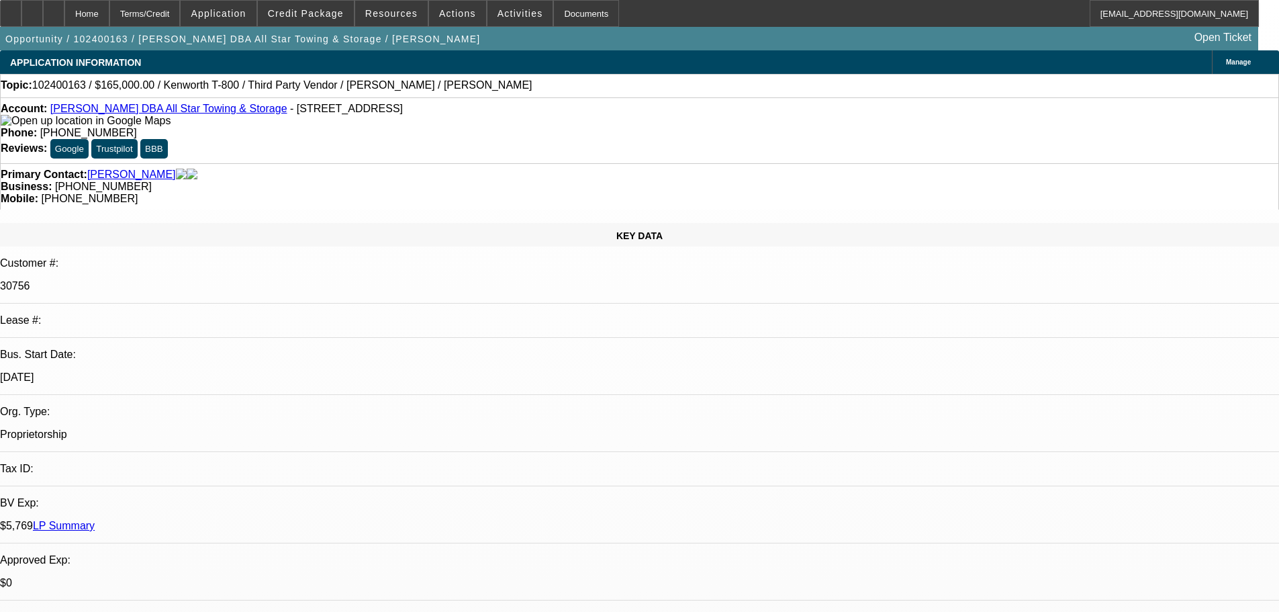
scroll to position [2046, 0]
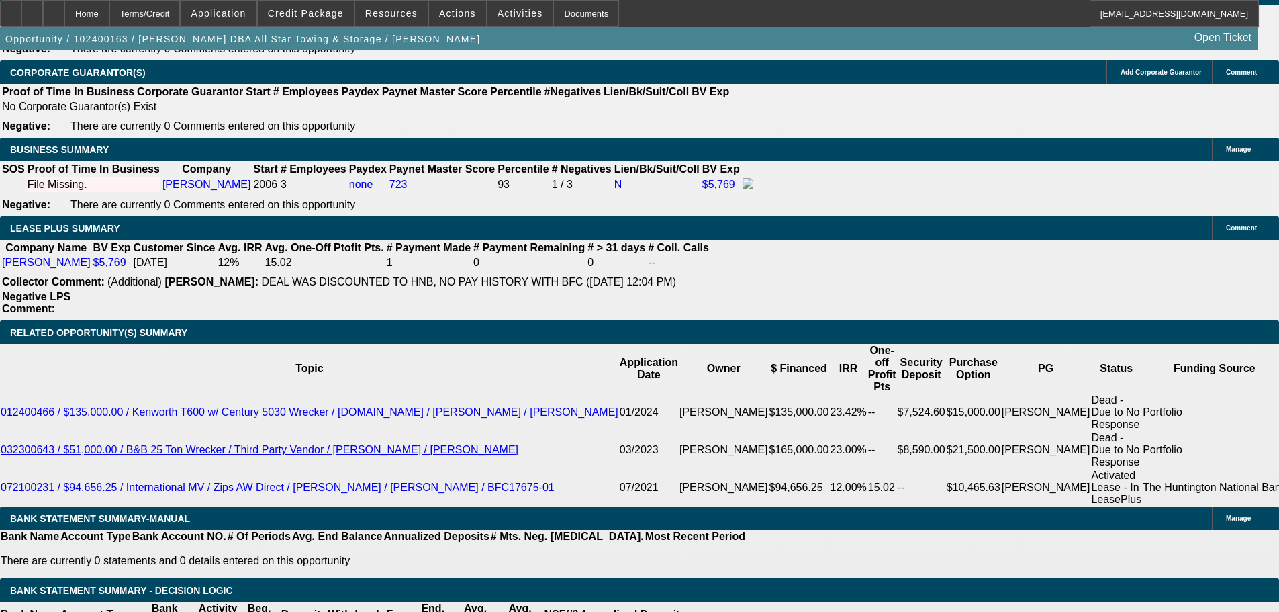
type input "$7,285.44"
drag, startPoint x: 201, startPoint y: 424, endPoint x: 313, endPoint y: 417, distance: 112.3
type input "3"
type input "$6.00"
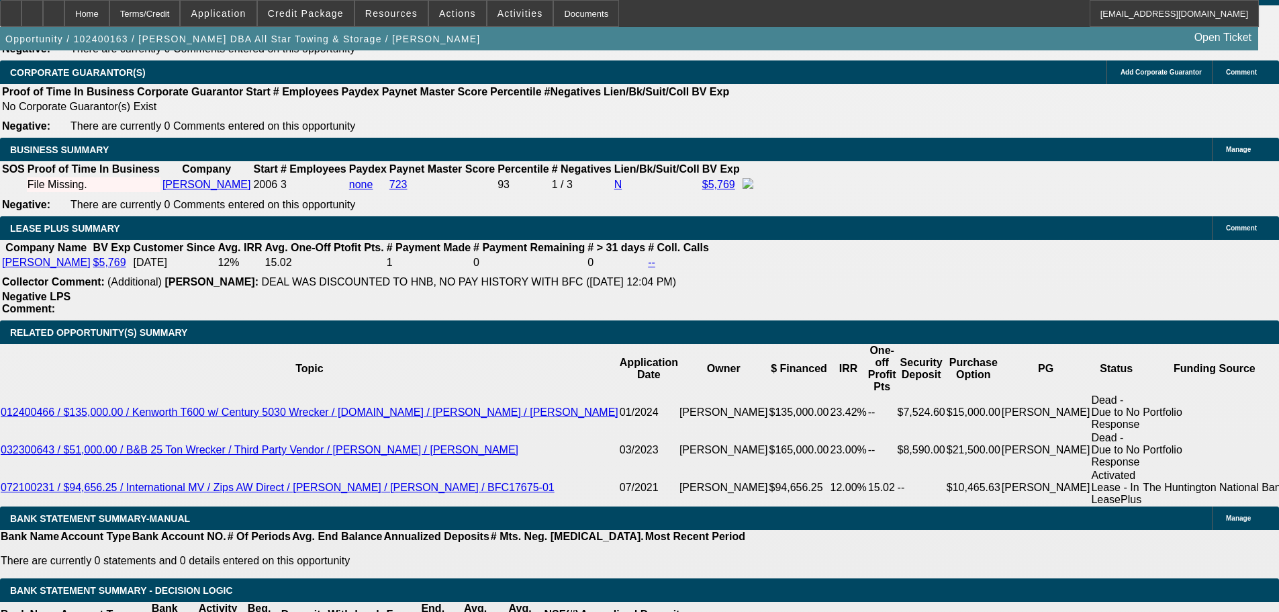
type input "3650"
type input "$7,300.00"
type input "17.6"
type input "$3,650.00"
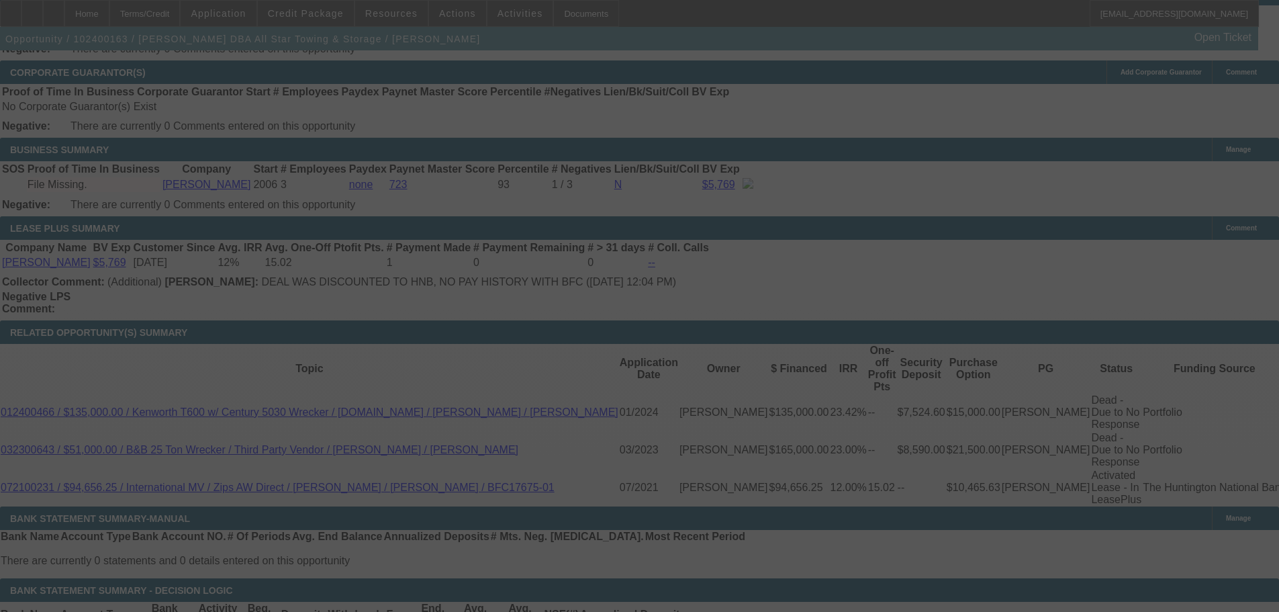
select select "0"
select select "2"
select select "0.1"
select select "4"
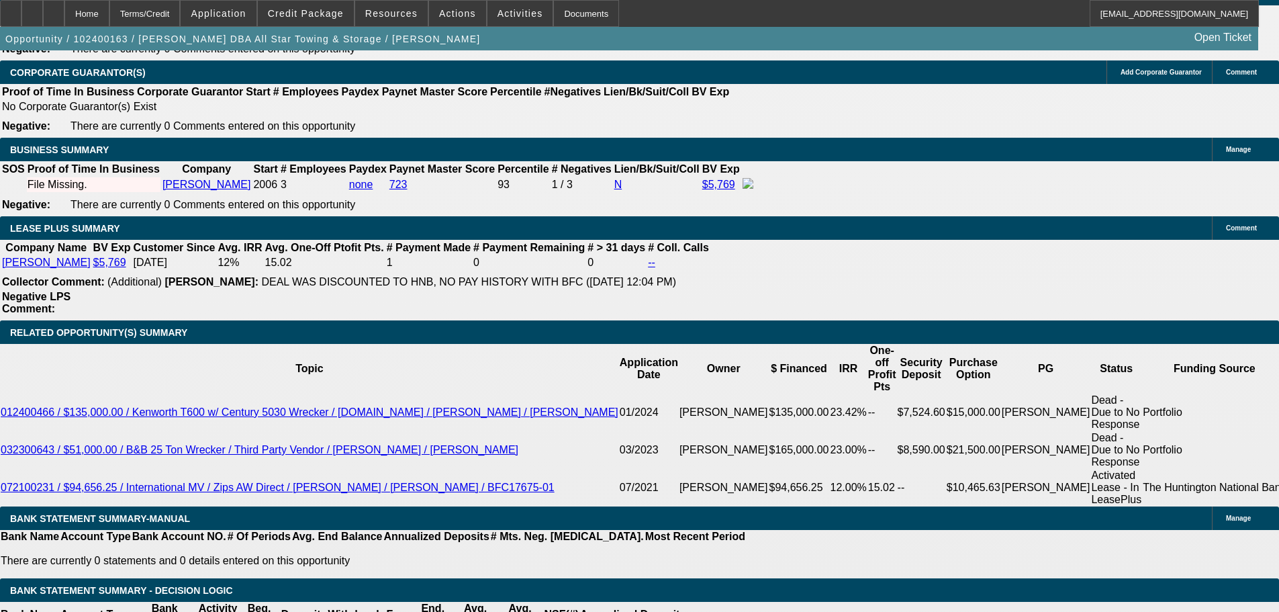
select select "0.1"
type input "$16,500.00"
type input "UNKNOWN"
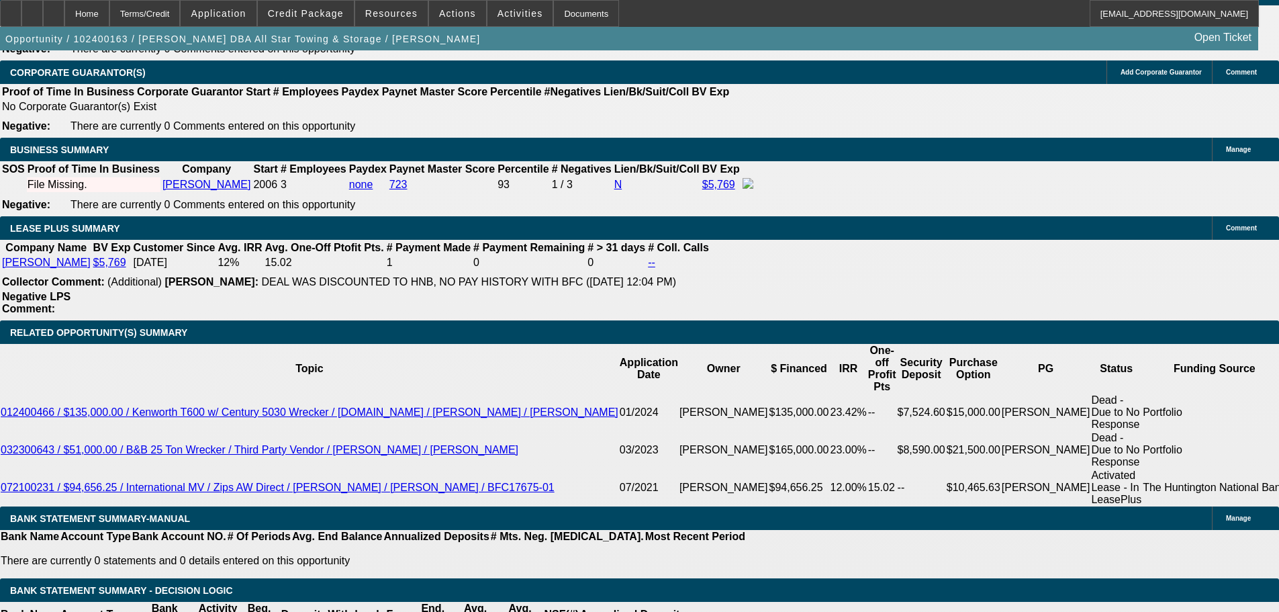
type input "$7,476.24"
drag, startPoint x: 201, startPoint y: 427, endPoint x: 353, endPoint y: 404, distance: 152.8
type input "37"
type input "$74.00"
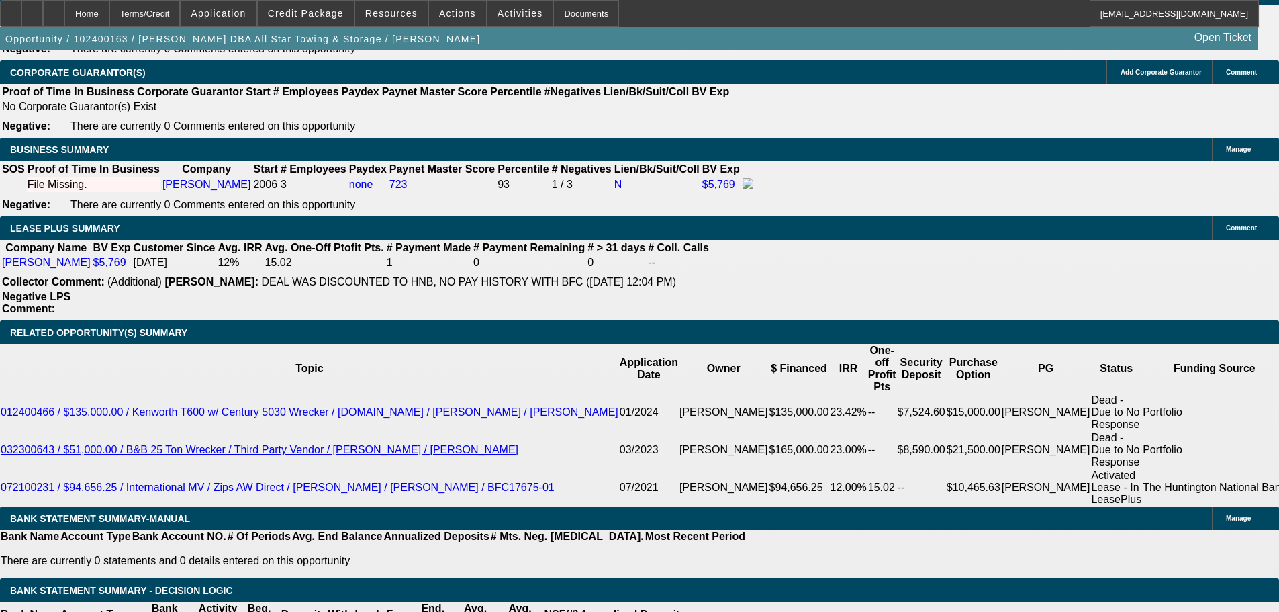
type input "3745"
type input "$7,490.00"
type input "17.7"
type input "$3,745.00"
drag, startPoint x: 99, startPoint y: 360, endPoint x: 108, endPoint y: 355, distance: 9.9
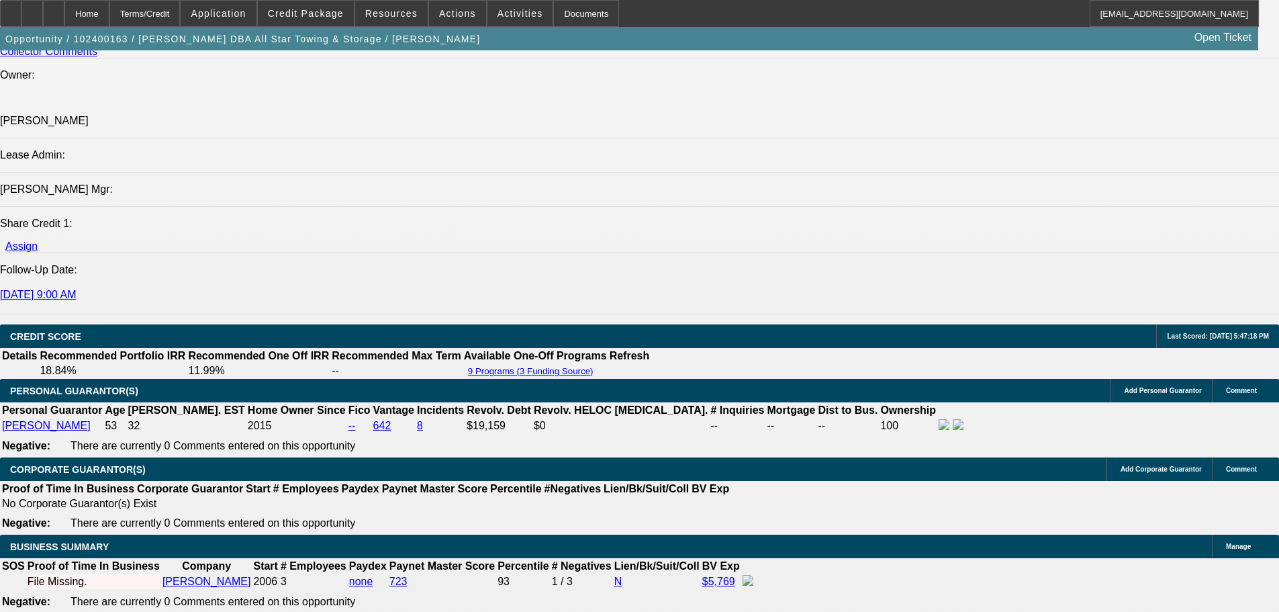
scroll to position [1643, 0]
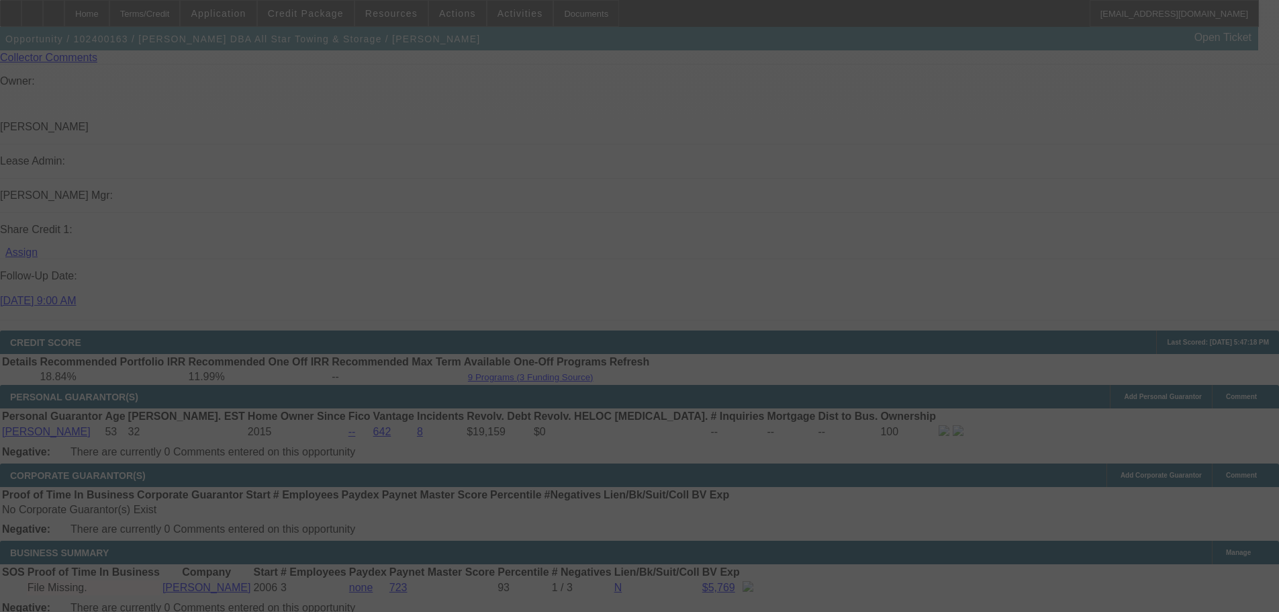
select select "0.1"
select select "2"
select select "0.1"
select select "4"
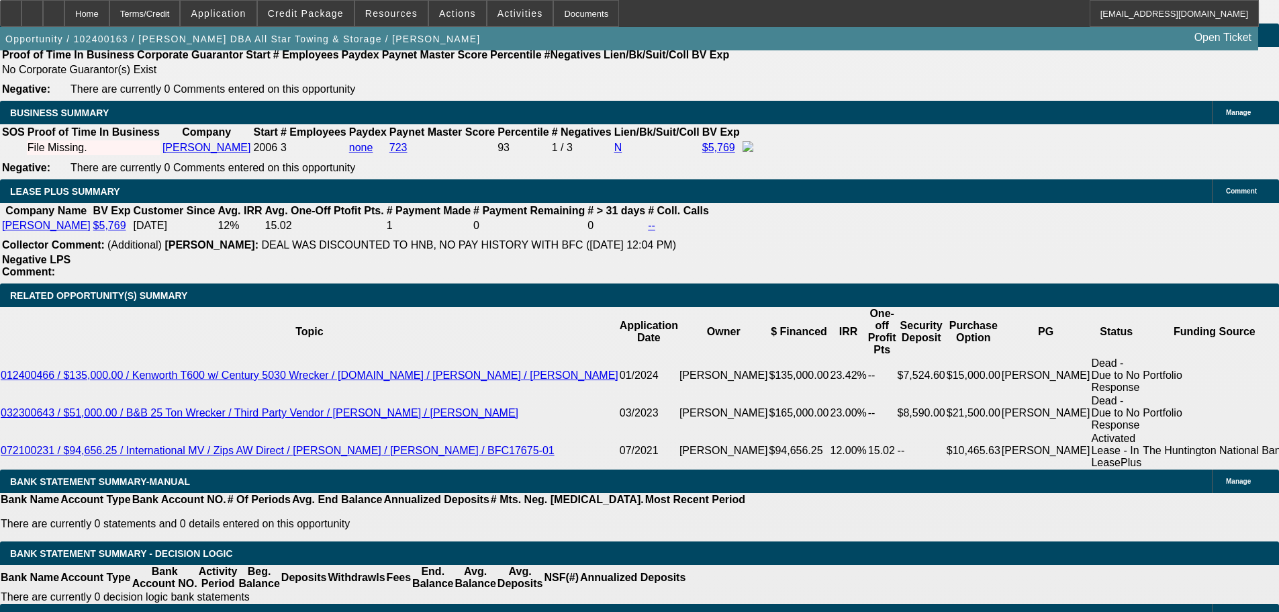
scroll to position [2113, 0]
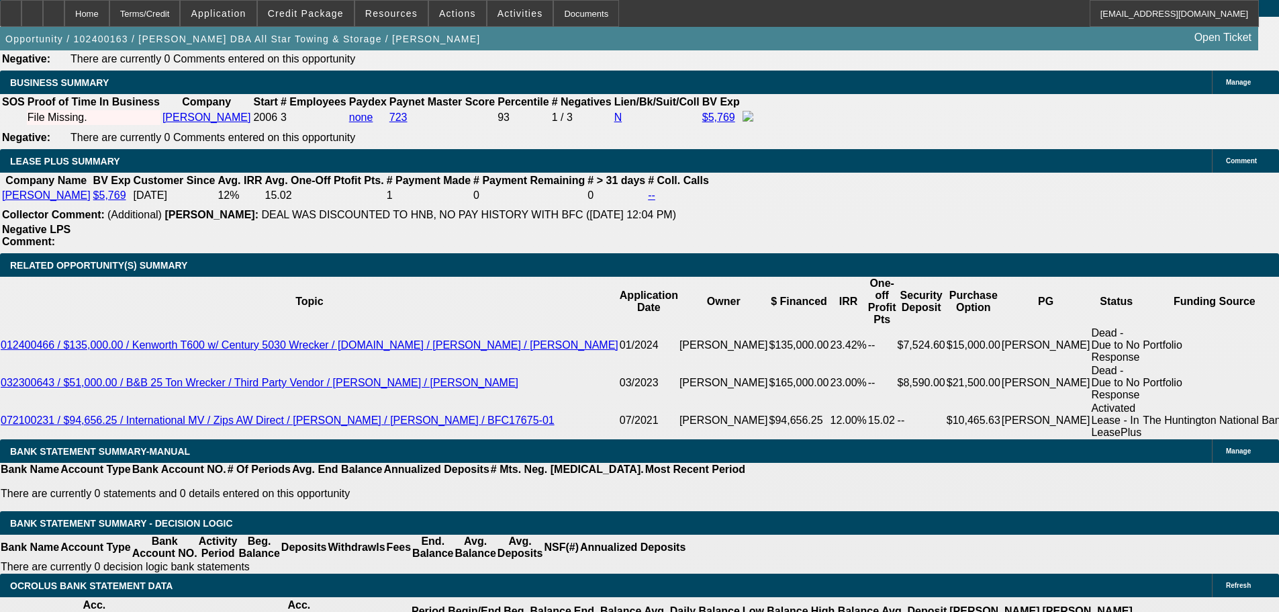
drag, startPoint x: 193, startPoint y: 356, endPoint x: 342, endPoint y: 357, distance: 149.1
type input "$3,745.00"
drag, startPoint x: 289, startPoint y: 358, endPoint x: 450, endPoint y: 331, distance: 162.7
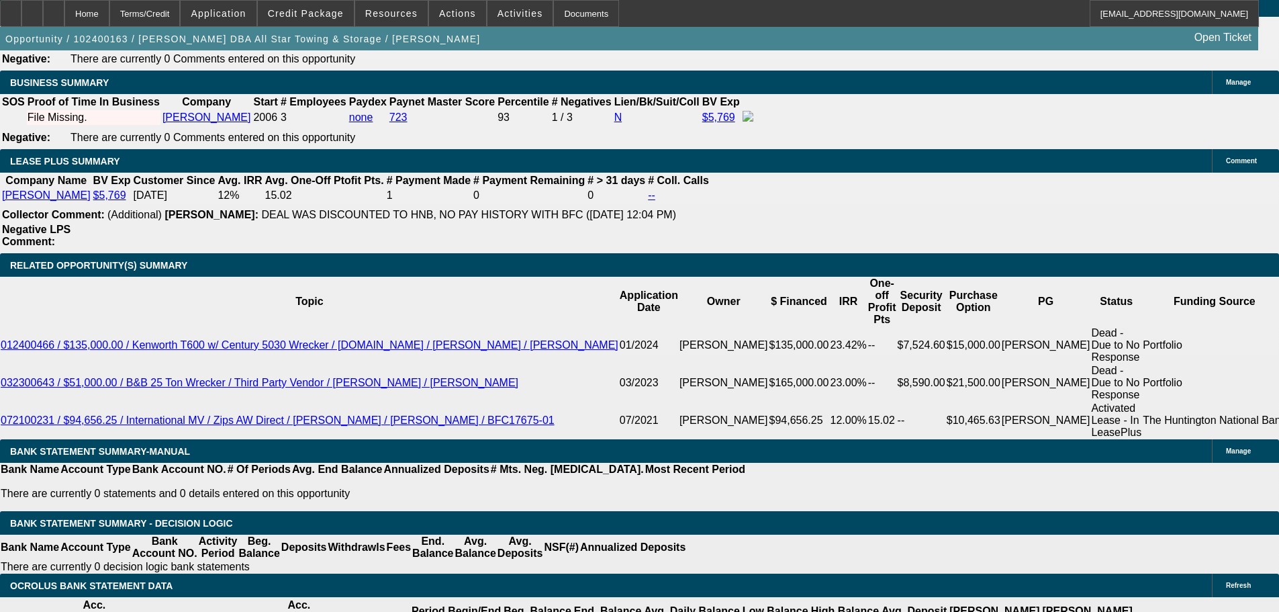
type input "1"
type input "UNKNOWN"
type input "$2,538.42"
type input "$5,076.84"
type input "17."
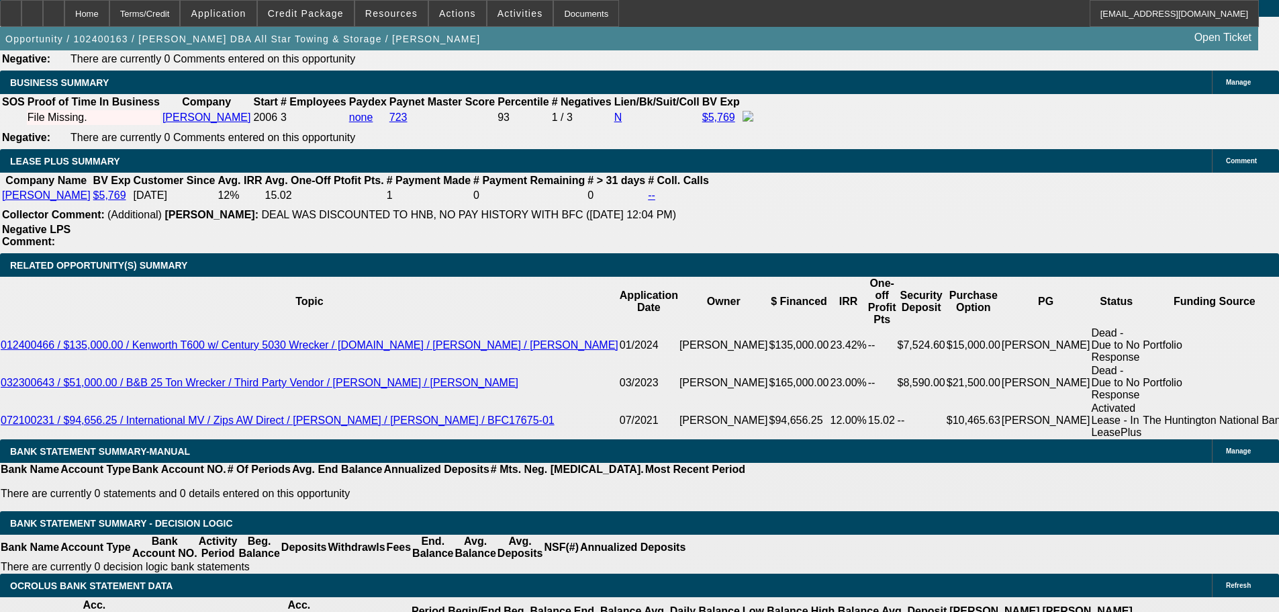
type input "$3,690.61"
type input "$7,381.22"
type input "17.5"
type input "$3,730.65"
type input "$7,461.30"
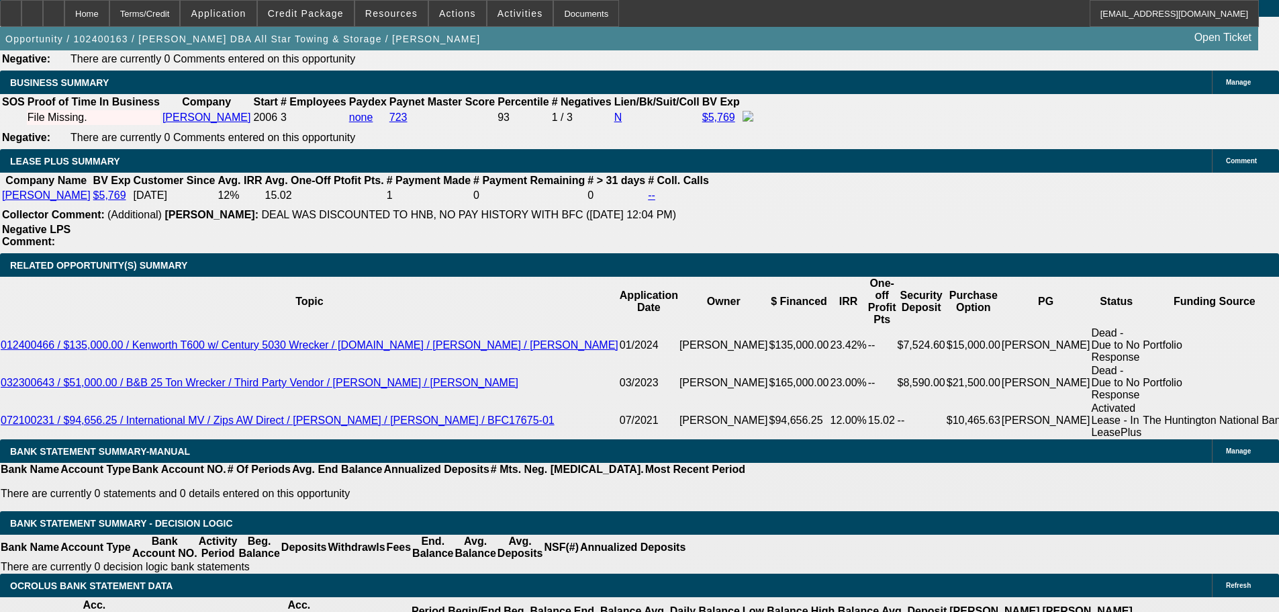
type input "17.5"
drag, startPoint x: 212, startPoint y: 351, endPoint x: 430, endPoint y: 336, distance: 218.0
type input "37"
type input "$74.00"
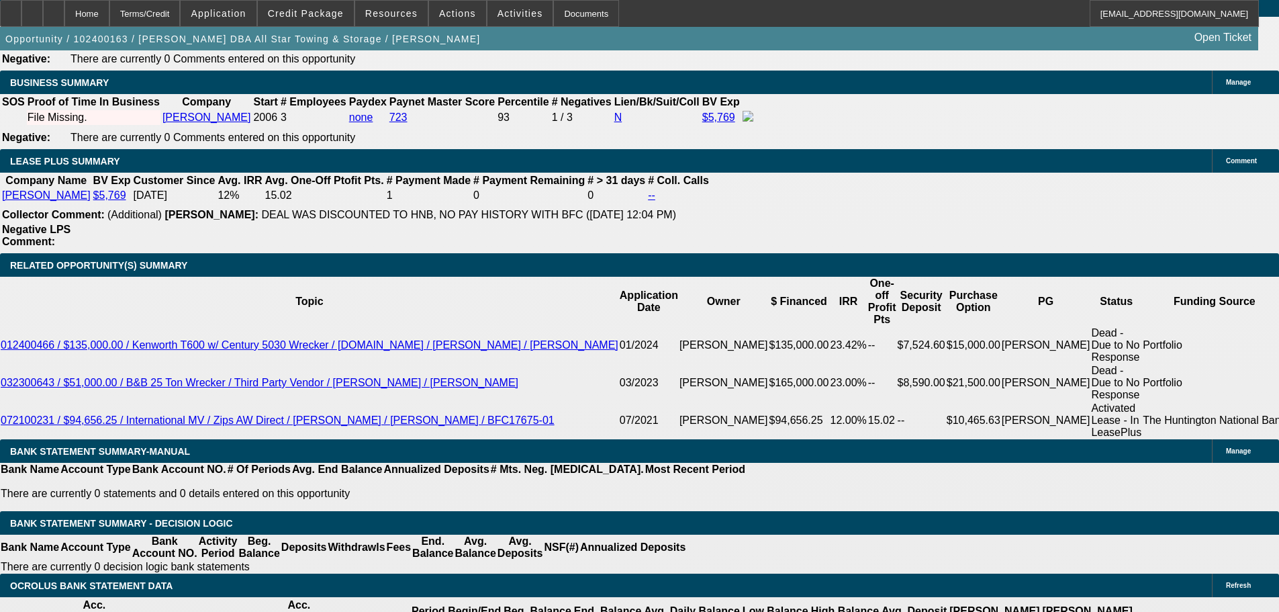
type input "3725"
type input "17.4"
type input "$7,450.00"
type input "$3,725.00"
drag, startPoint x: 149, startPoint y: 322, endPoint x: 138, endPoint y: 322, distance: 10.7
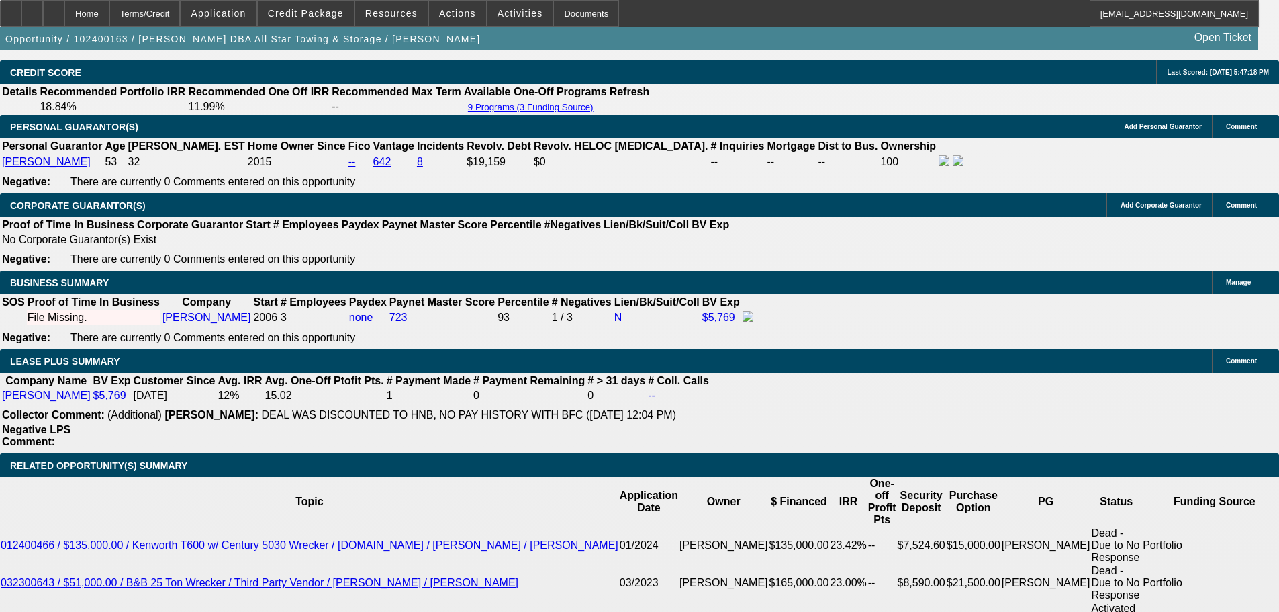
scroll to position [1912, 0]
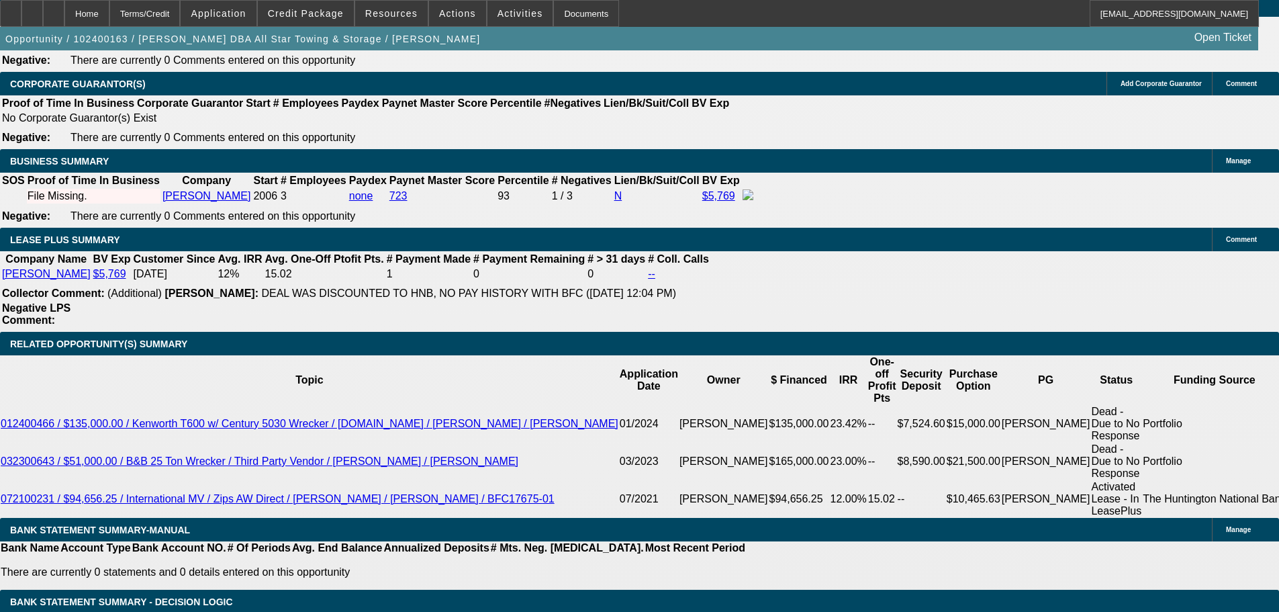
scroll to position [2046, 0]
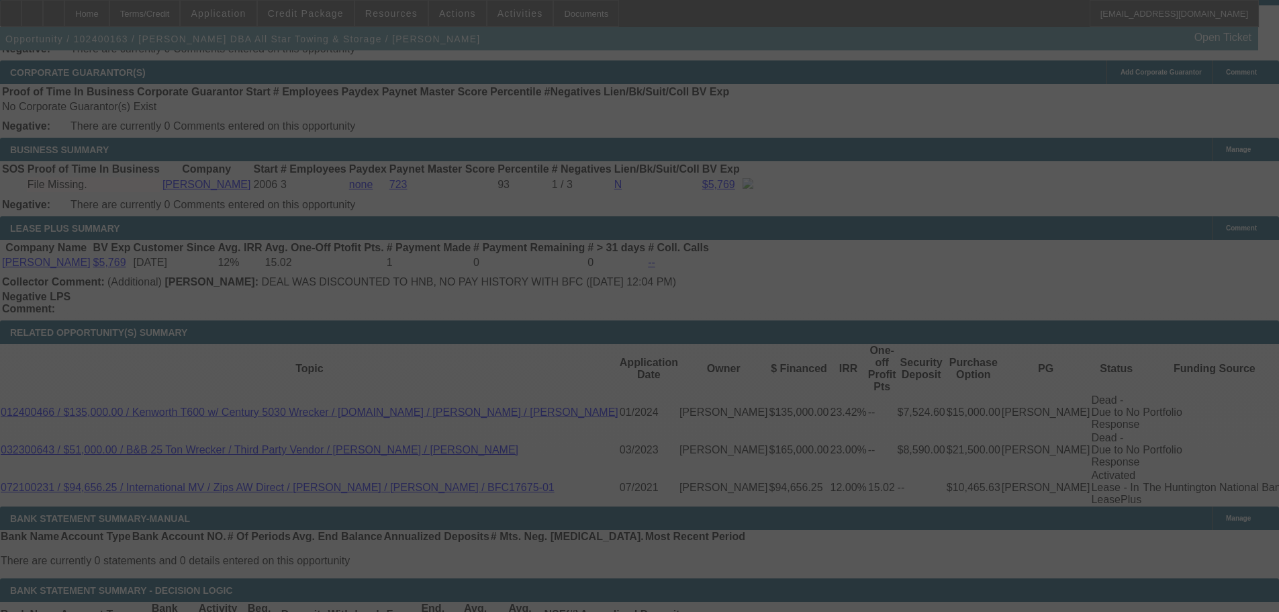
select select "0.1"
select select "2"
select select "0.1"
select select "4"
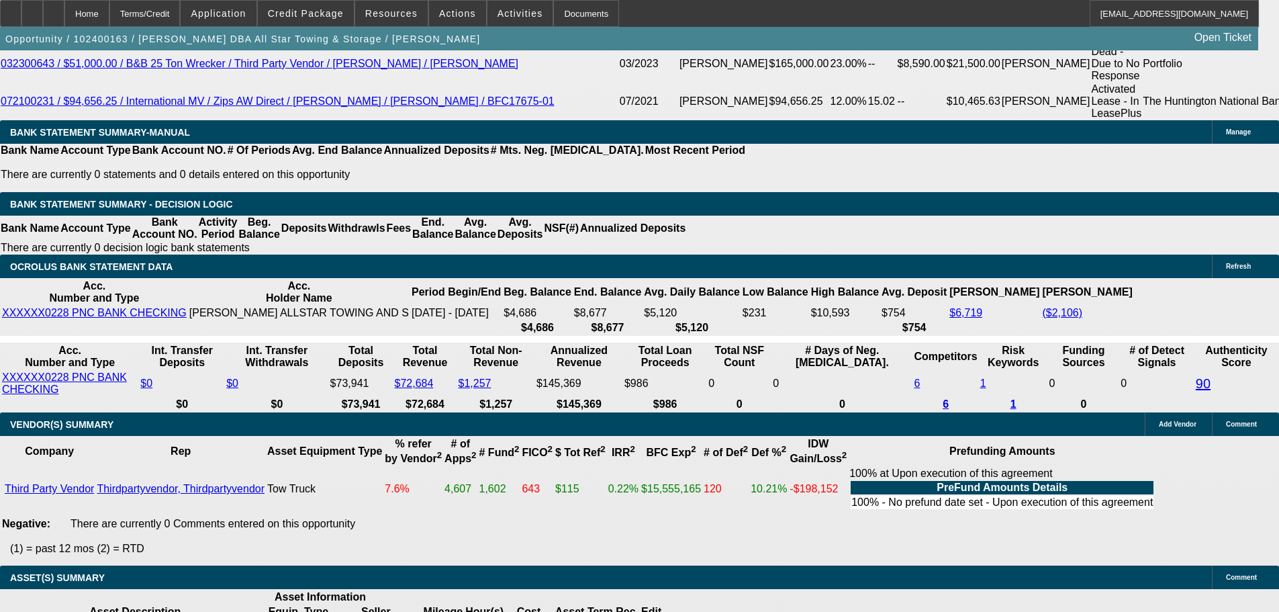
scroll to position [2449, 0]
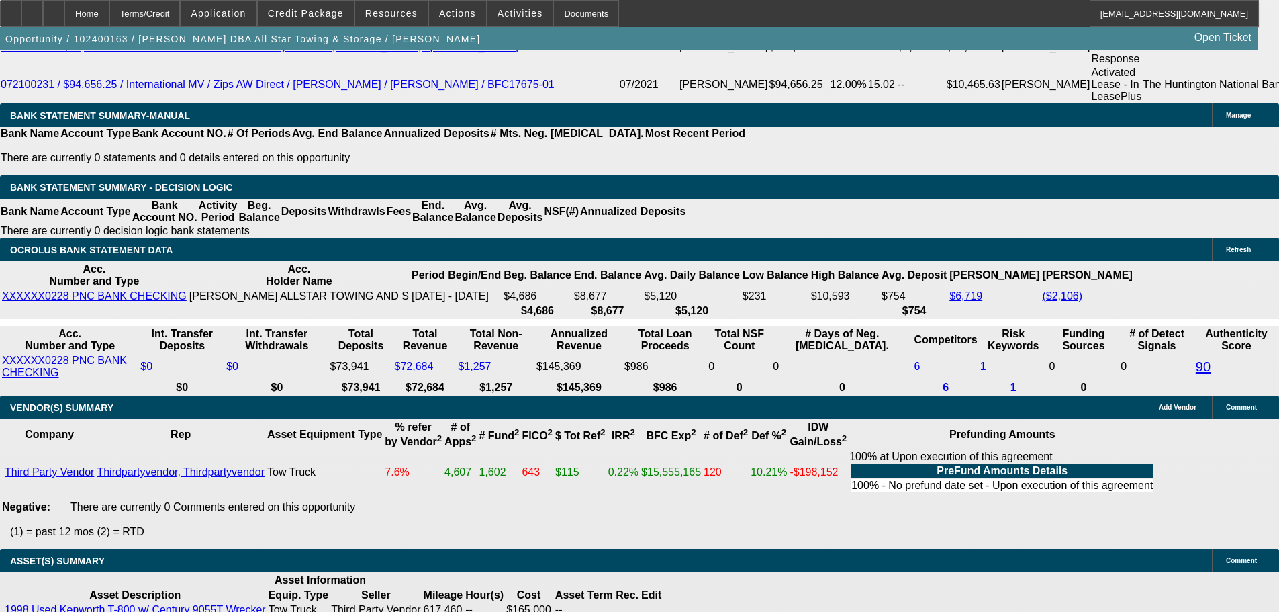
select select "3"
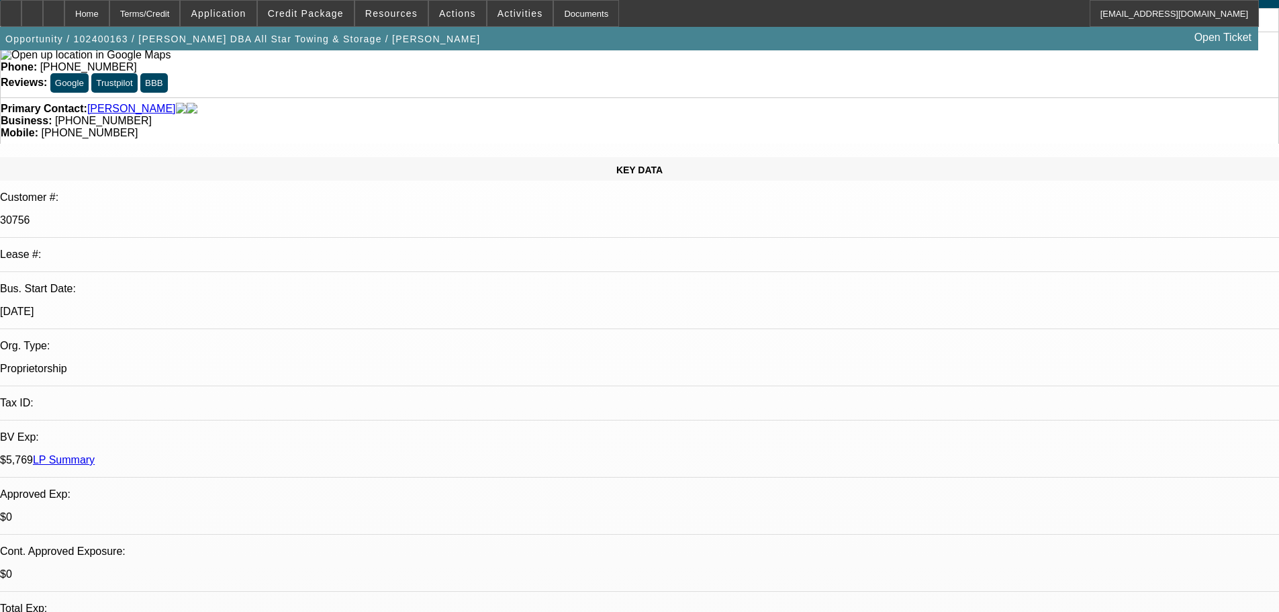
scroll to position [0, 0]
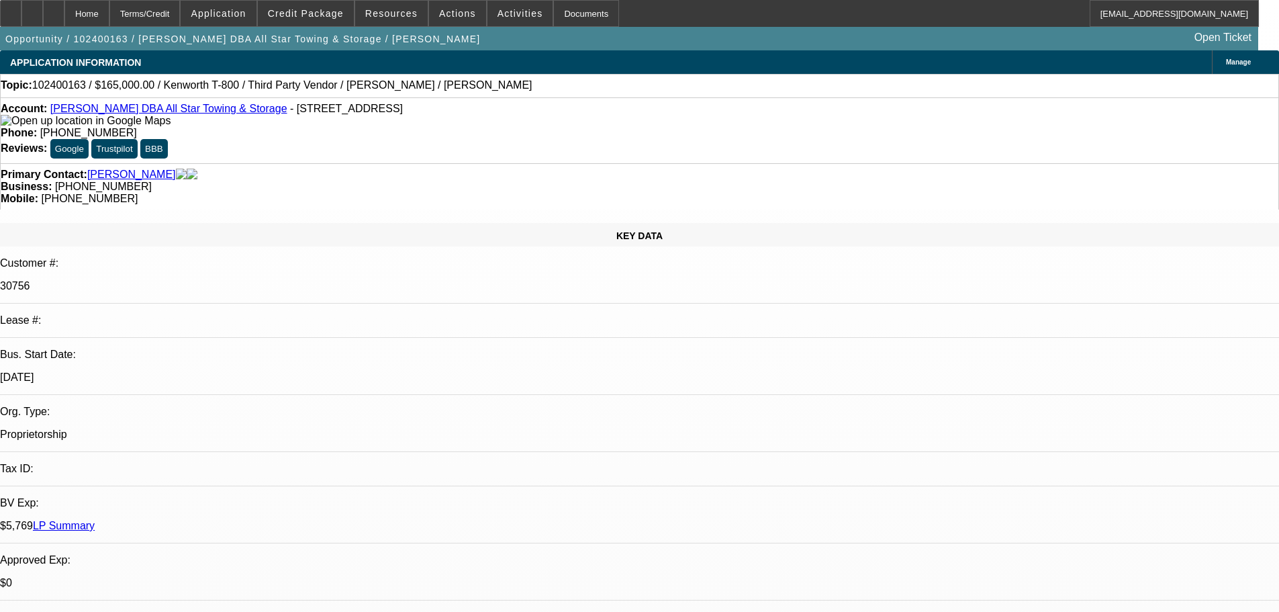
click at [908, 245] on span "ACH" at bounding box center [896, 240] width 24 height 16
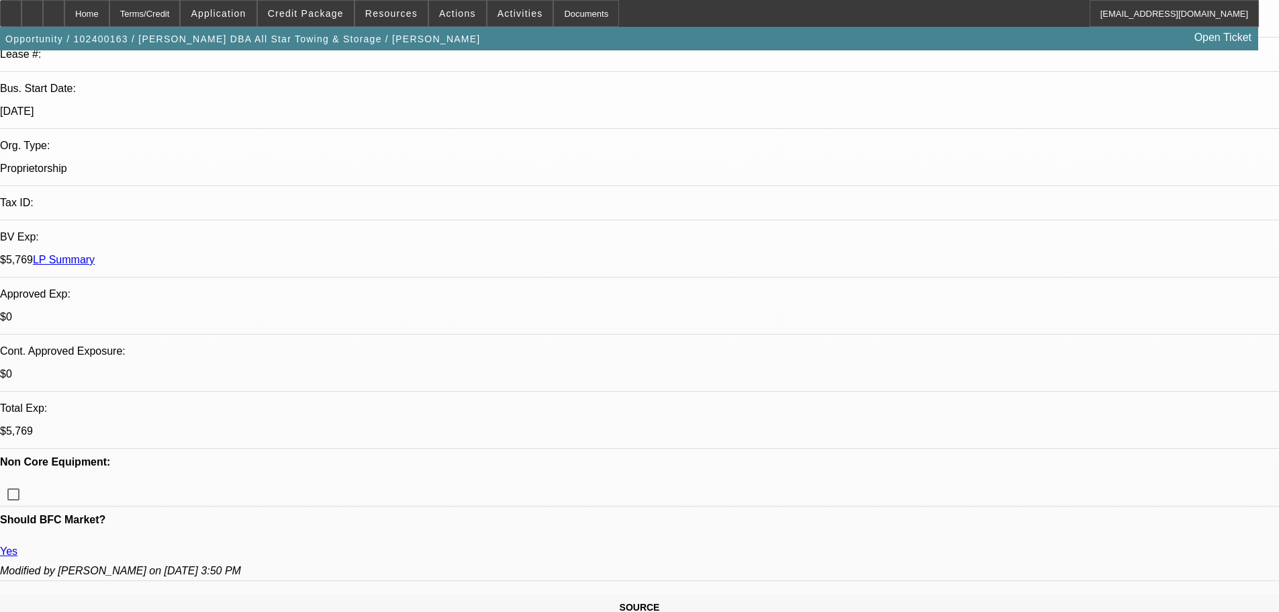
scroll to position [269, 0]
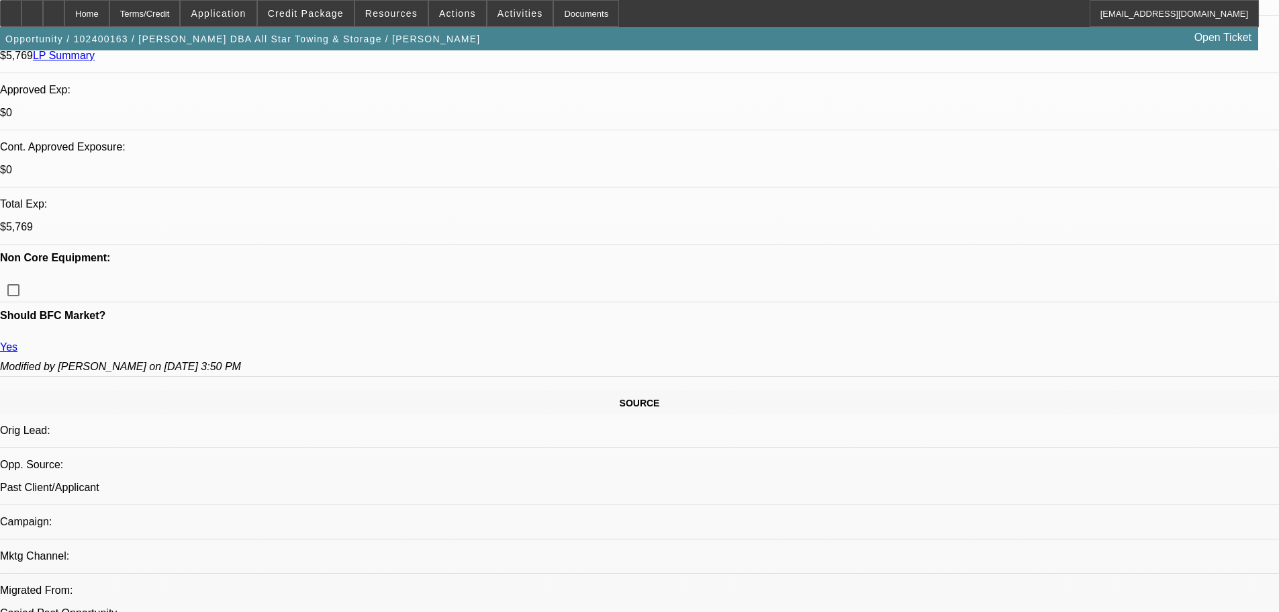
type textarea "APPROVED, GPS REQUIRED. CONTINGENT ON ACCEPTABLE INSPECTION."
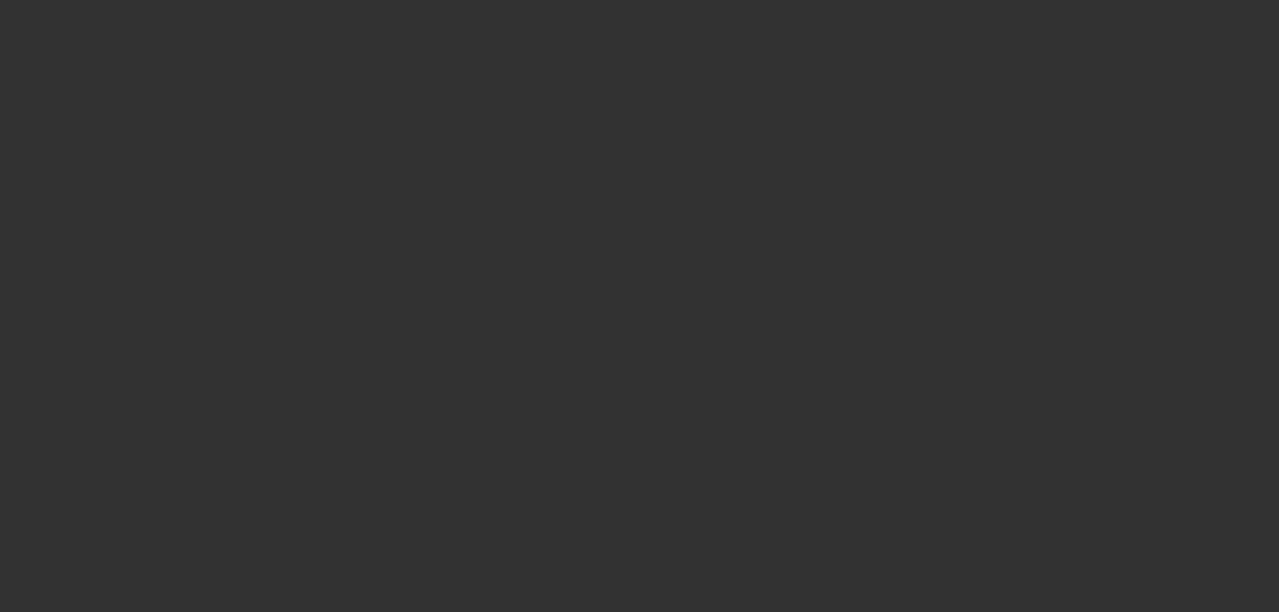
scroll to position [0, 0]
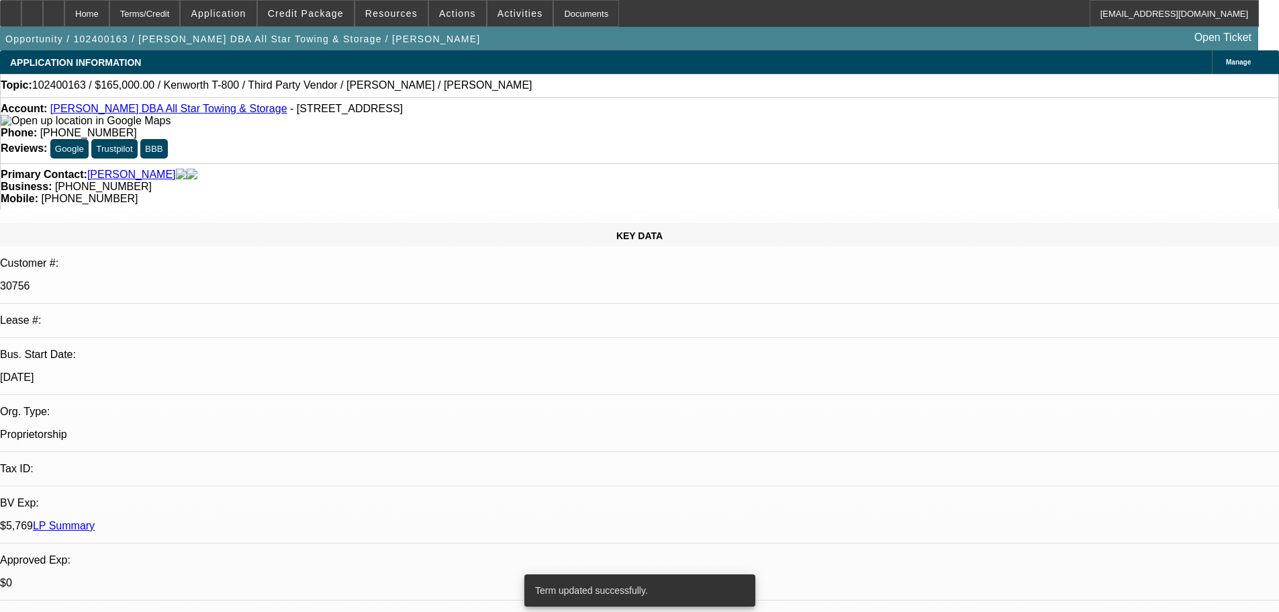
select select "0.1"
select select "2"
select select "0.1"
select select "4"
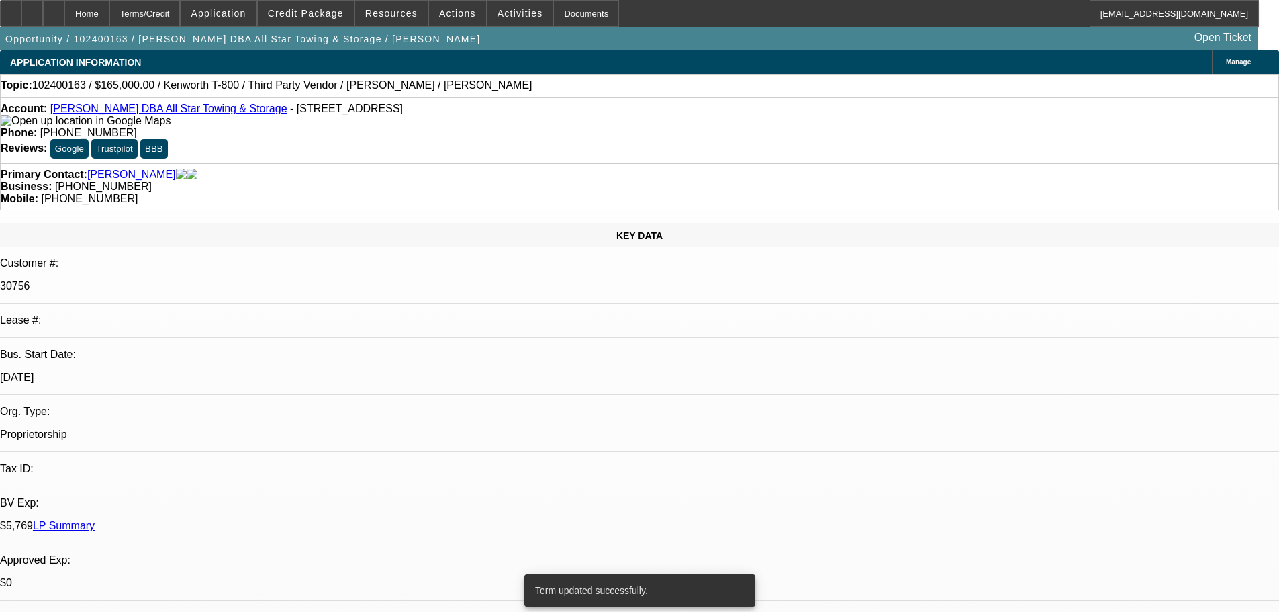
select select "0"
select select "6"
select select "0"
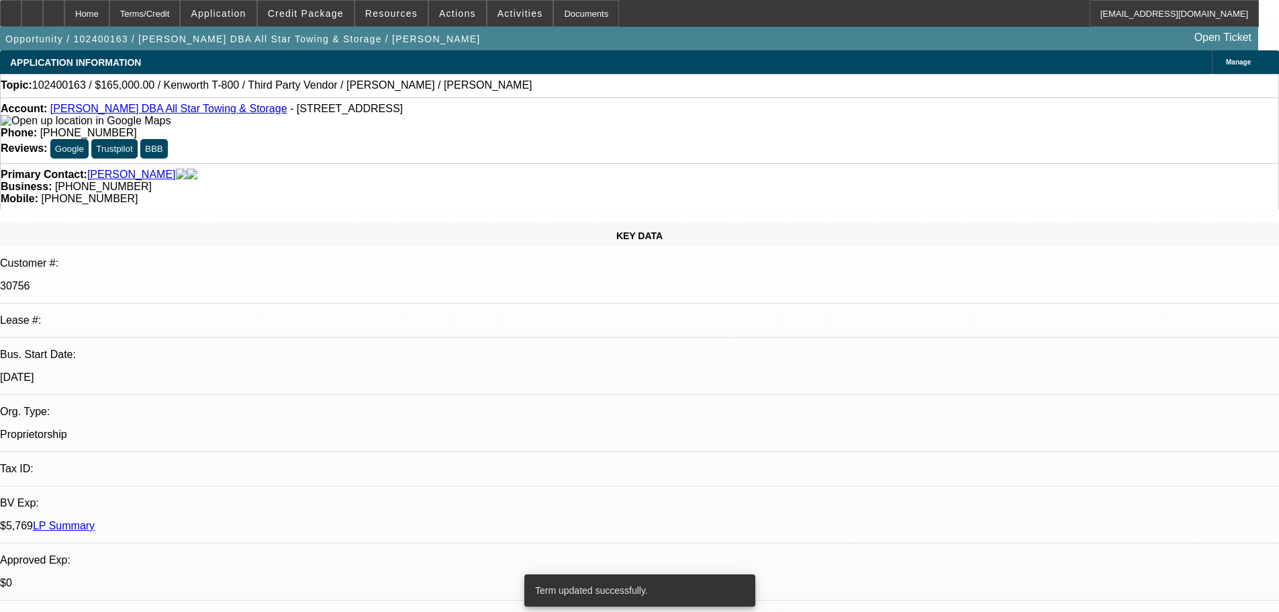
select select "2"
select select "0.1"
select select "4"
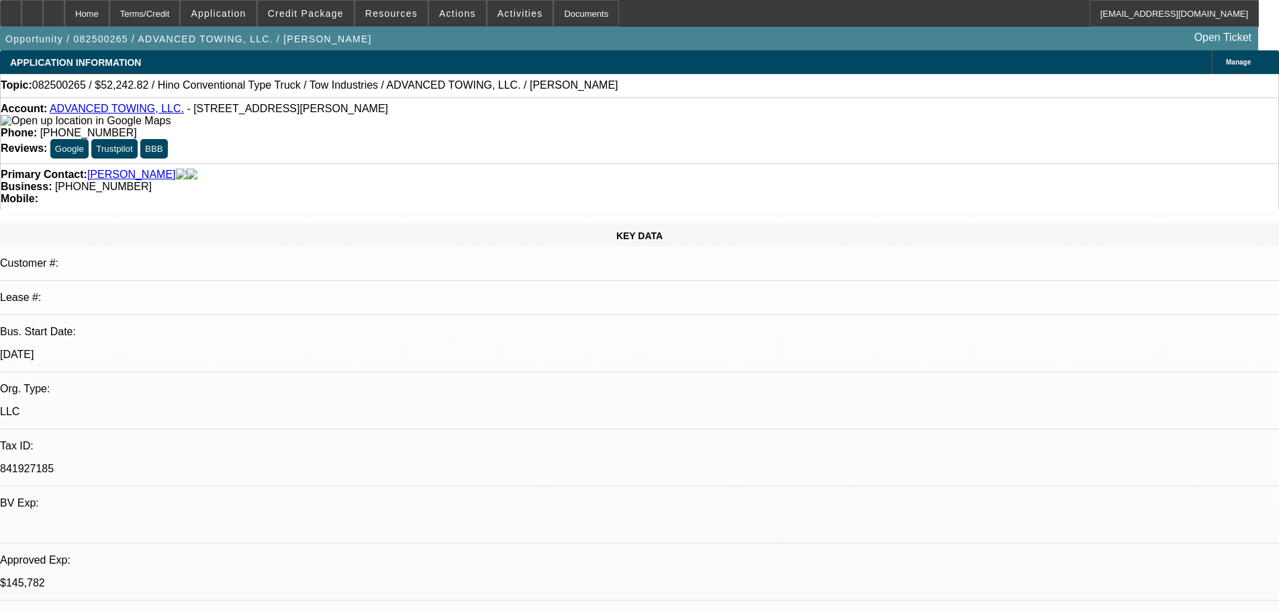
select select "2"
select select "0.1"
select select "4"
select select "2"
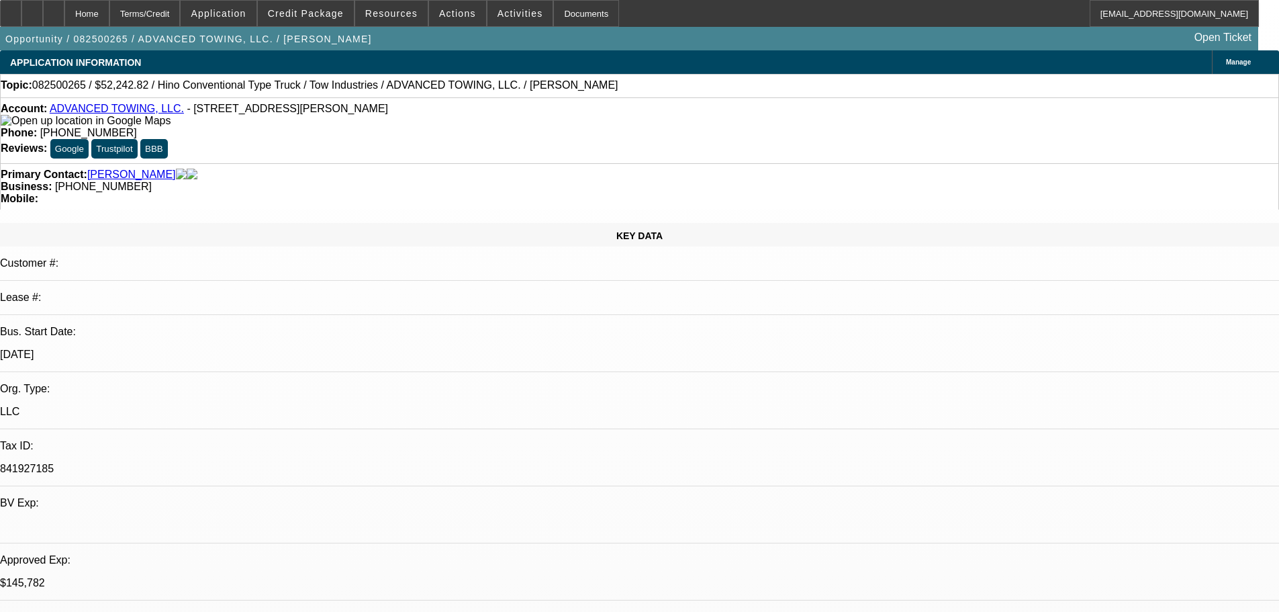
select select "2"
select select "0.1"
select select "4"
select select "0"
select select "2"
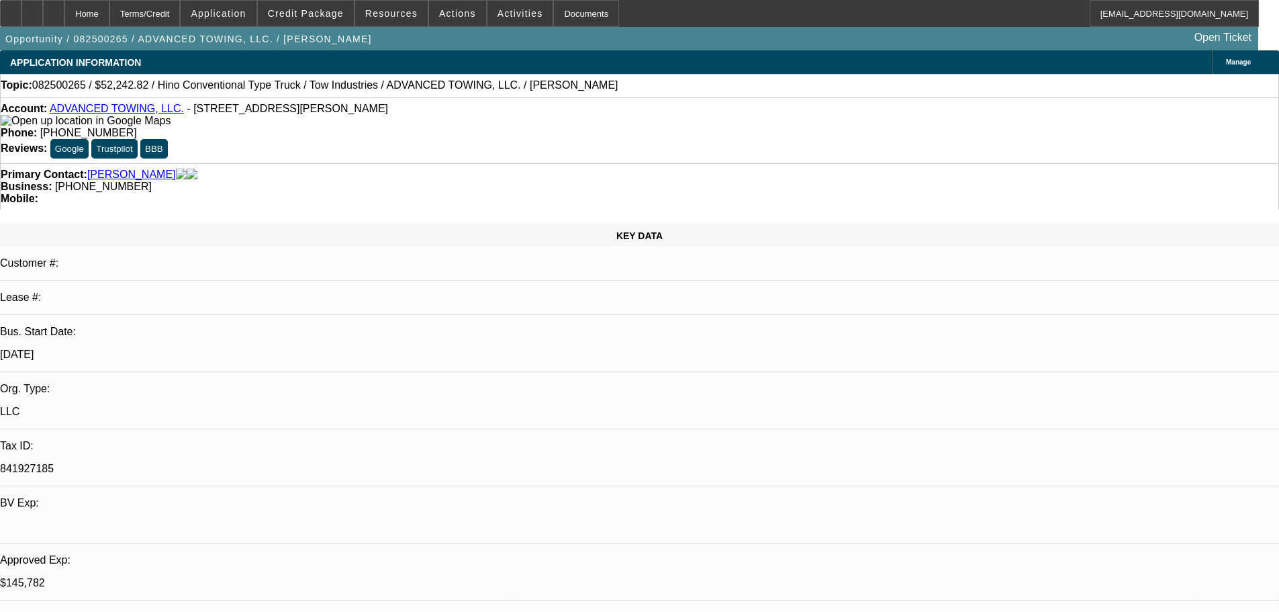
select select "2"
select select "0.1"
select select "4"
select select "0"
select select "2"
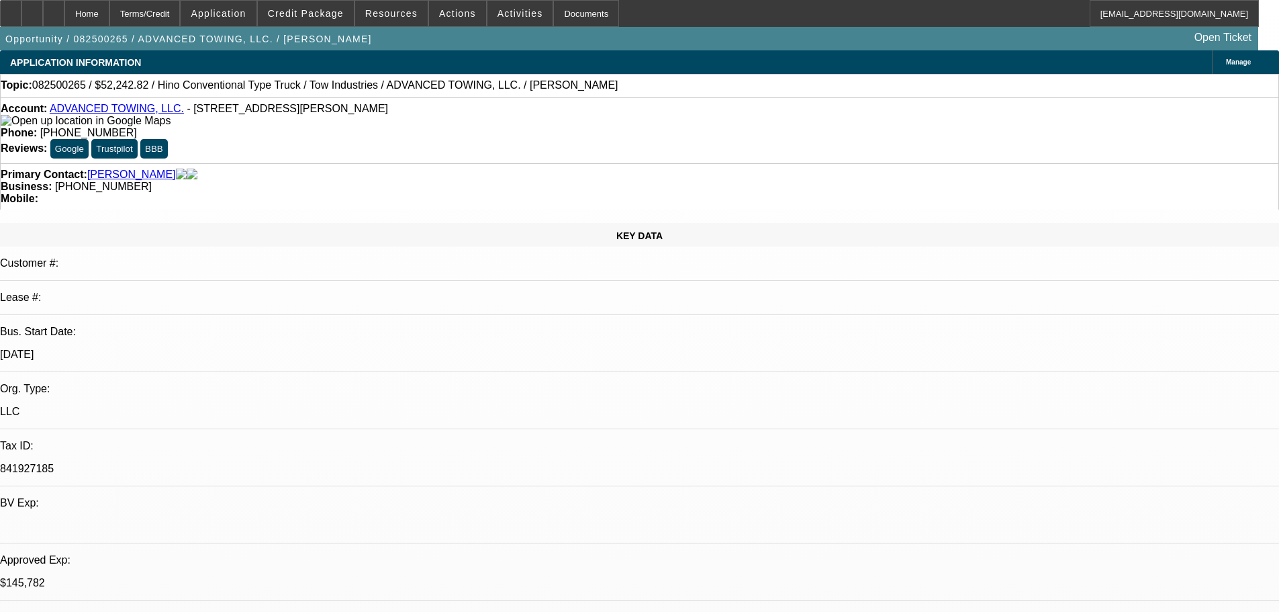
select select "2"
select select "0.1"
select select "4"
click at [324, 19] on span at bounding box center [306, 13] width 96 height 32
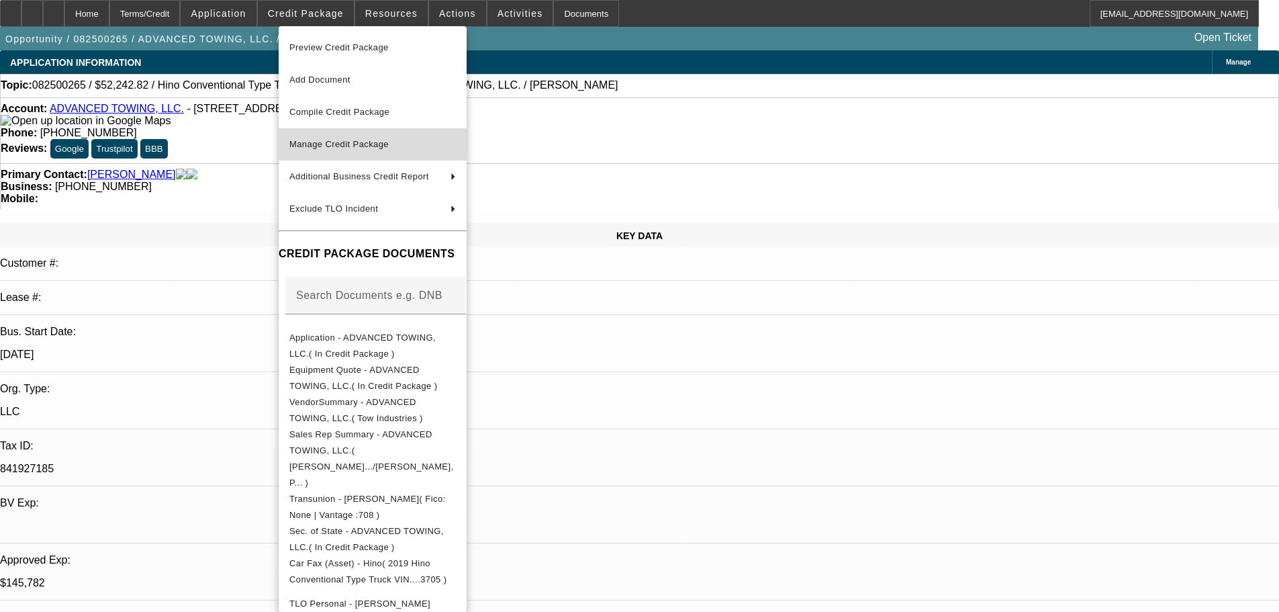
click at [359, 150] on span "Manage Credit Package" at bounding box center [372, 144] width 167 height 16
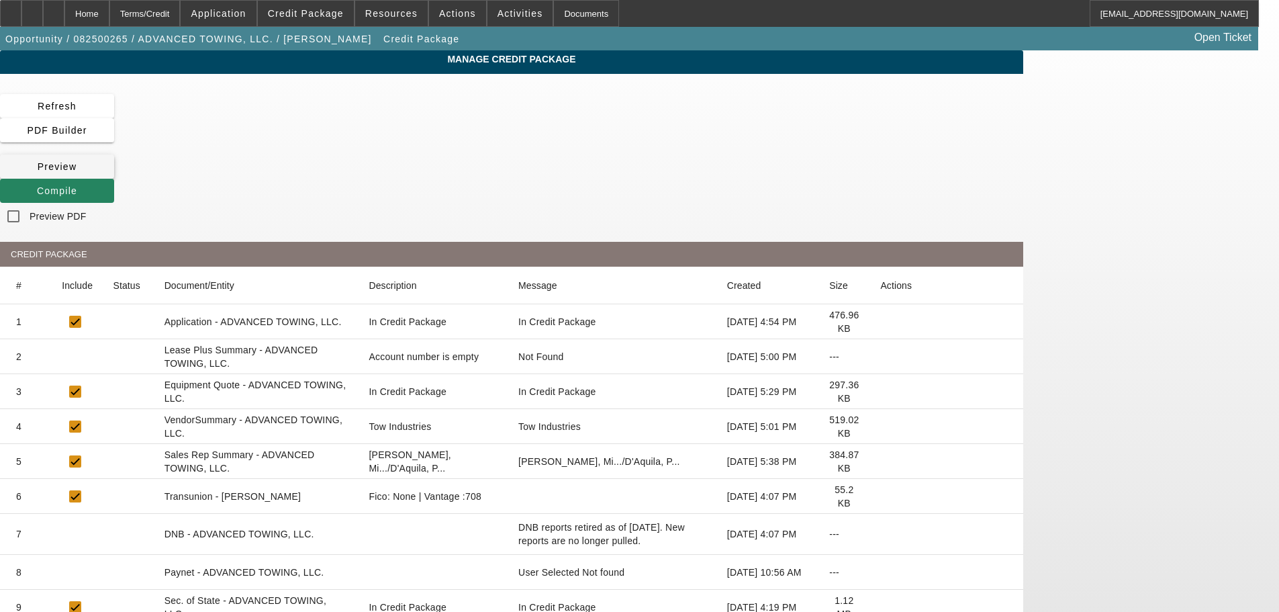
click at [77, 161] on span "Preview" at bounding box center [58, 166] width 40 height 11
click at [109, 21] on div "Home" at bounding box center [86, 13] width 45 height 27
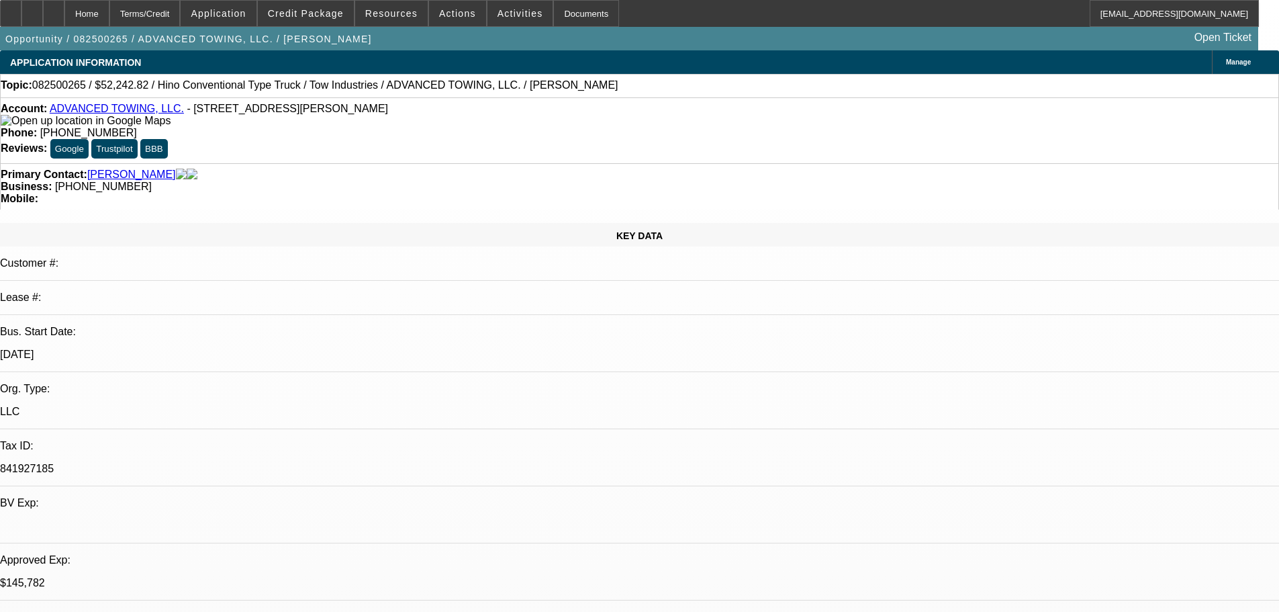
select select "2"
select select "0.1"
select select "4"
select select "2"
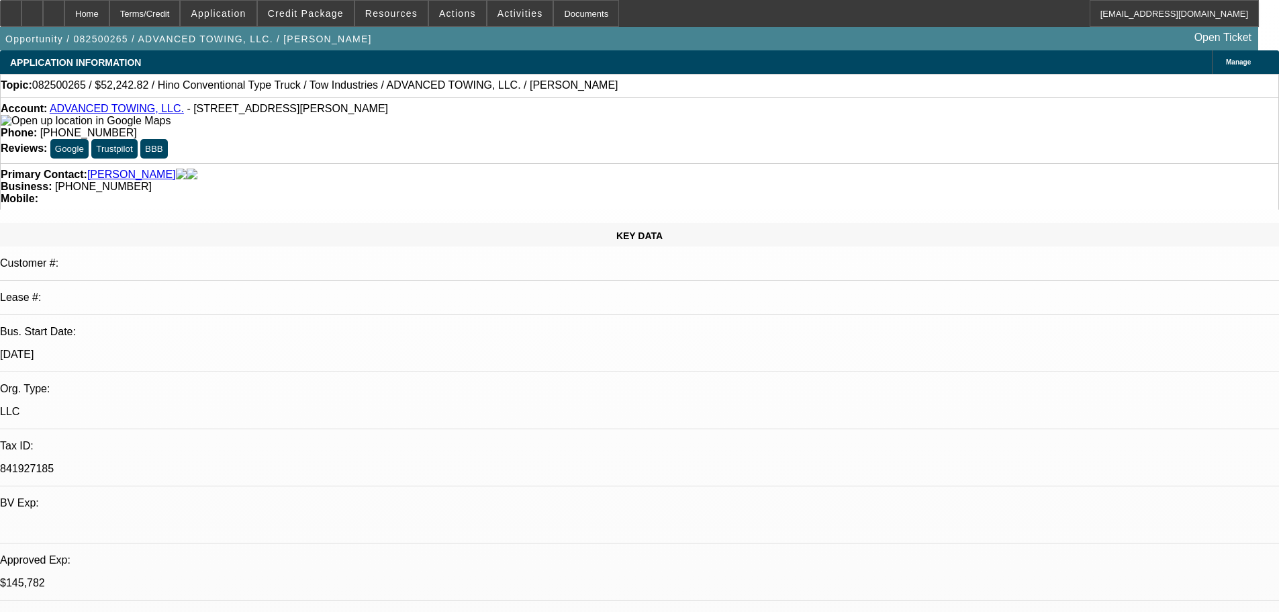
select select "2"
select select "0.1"
select select "4"
select select "0"
select select "2"
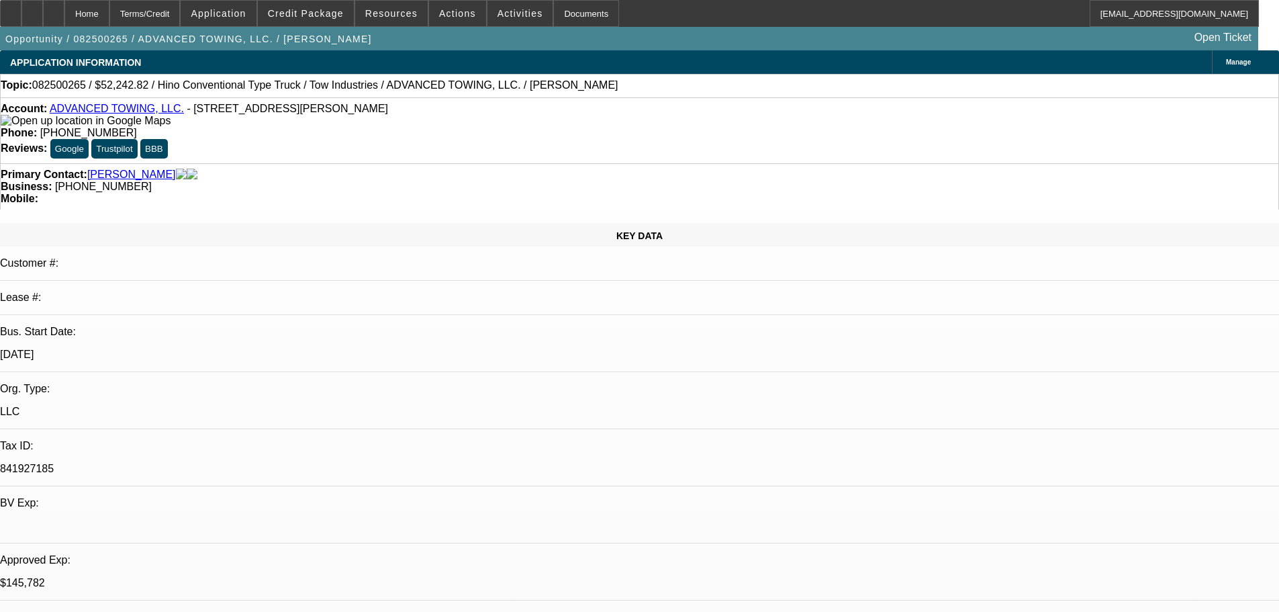
select select "2"
select select "0.1"
select select "4"
select select "0"
select select "2"
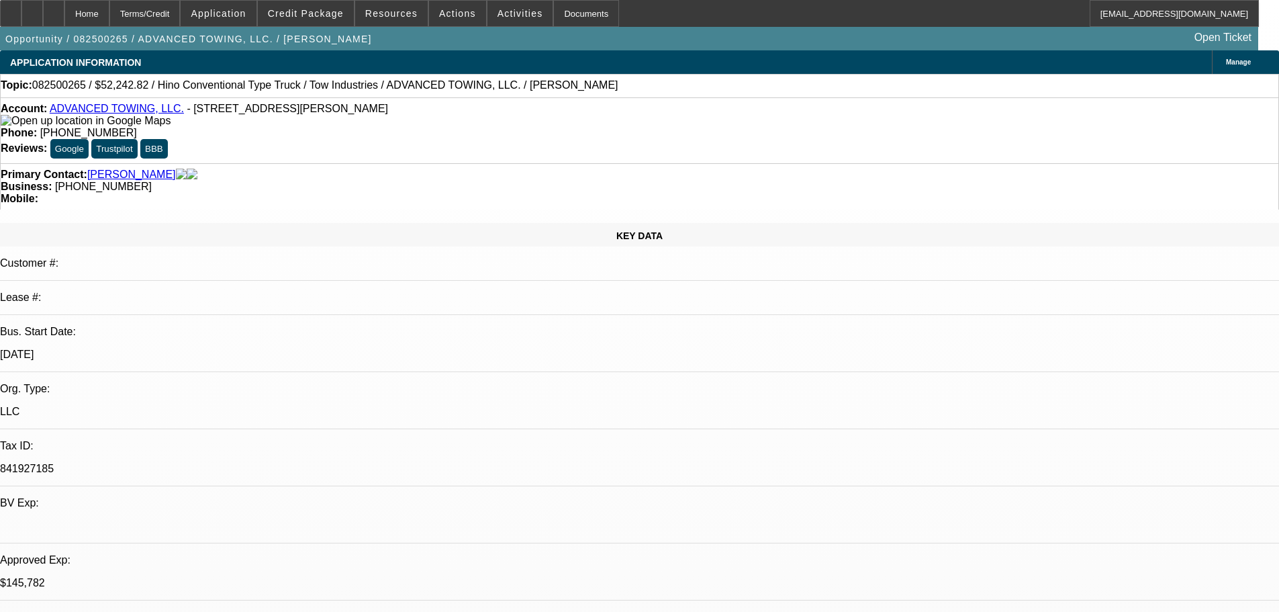
select select "2"
select select "0.1"
select select "4"
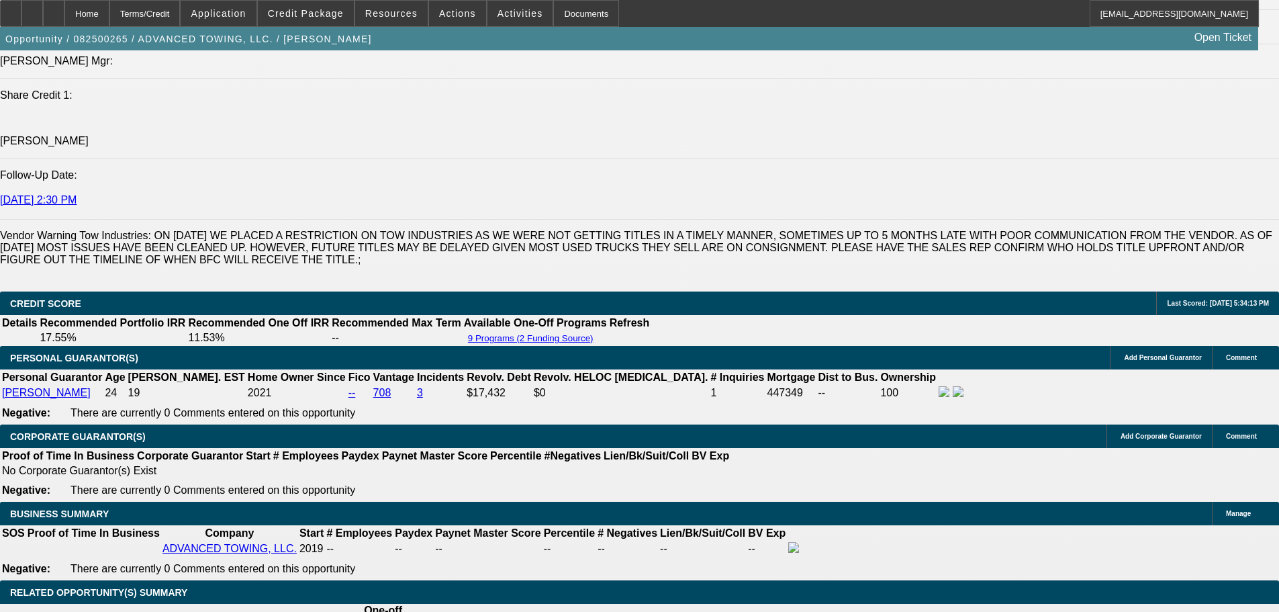
scroll to position [1489, 0]
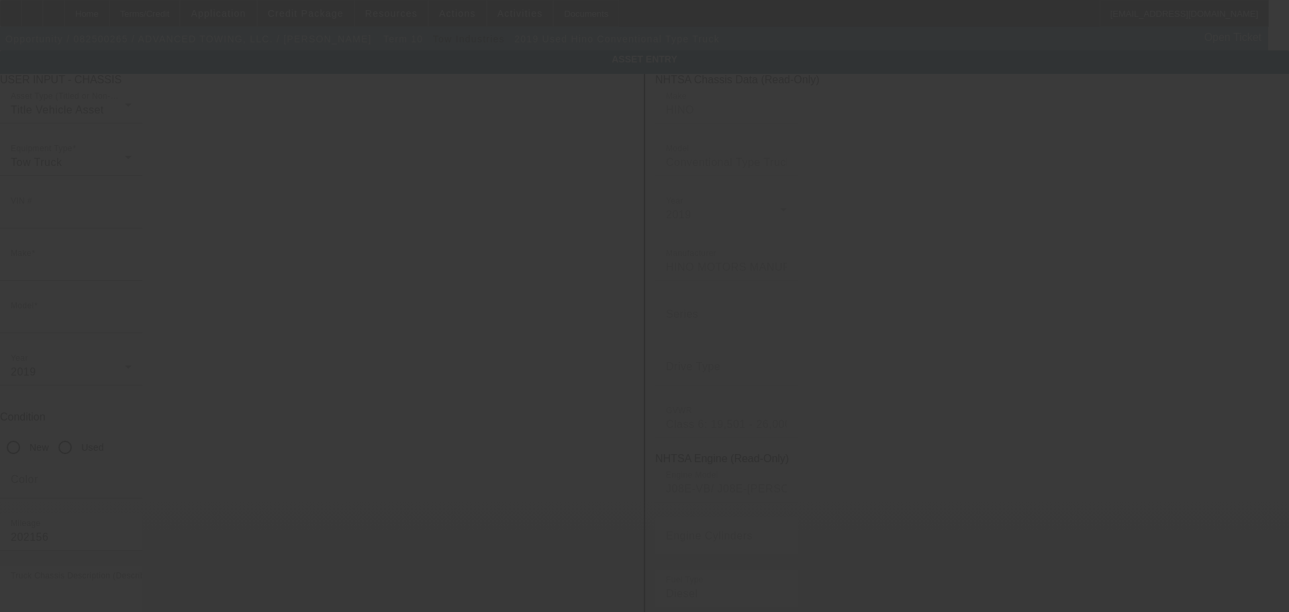
type input "[US_VEHICLE_IDENTIFICATION_NUMBER]"
type input "Hino"
type input "Conventional Type Truck"
radio input "true"
type textarea "Tow Truck"
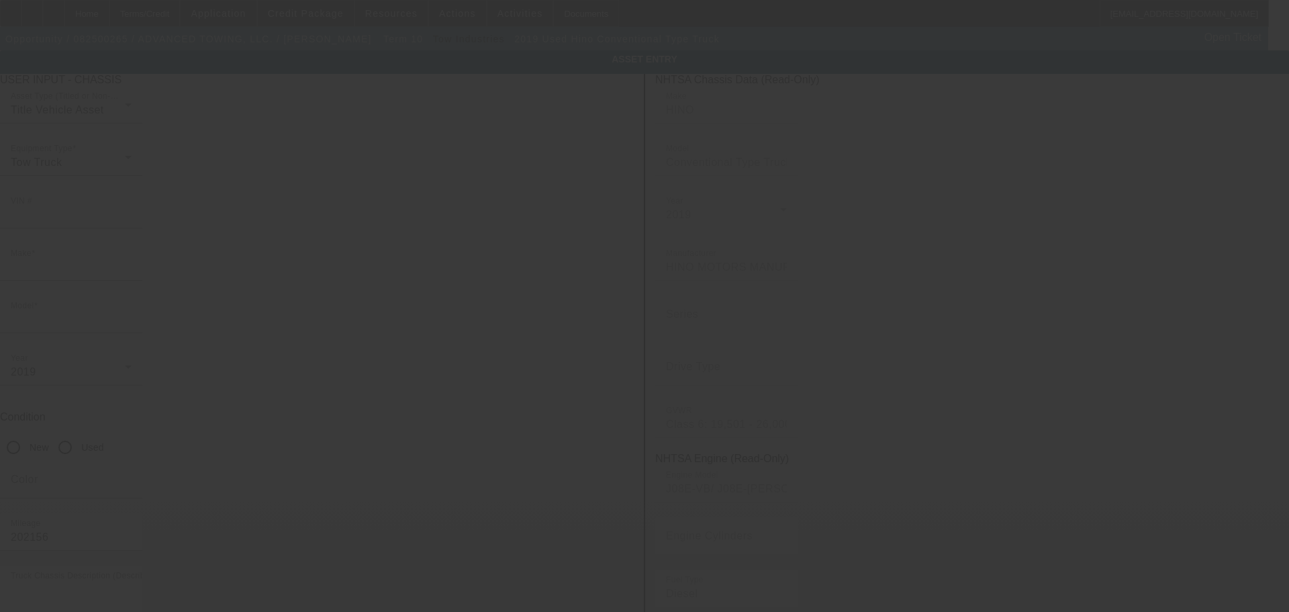
type input "[STREET_ADDRESS][PERSON_NAME]"
type input "[GEOGRAPHIC_DATA]"
type input "92509"
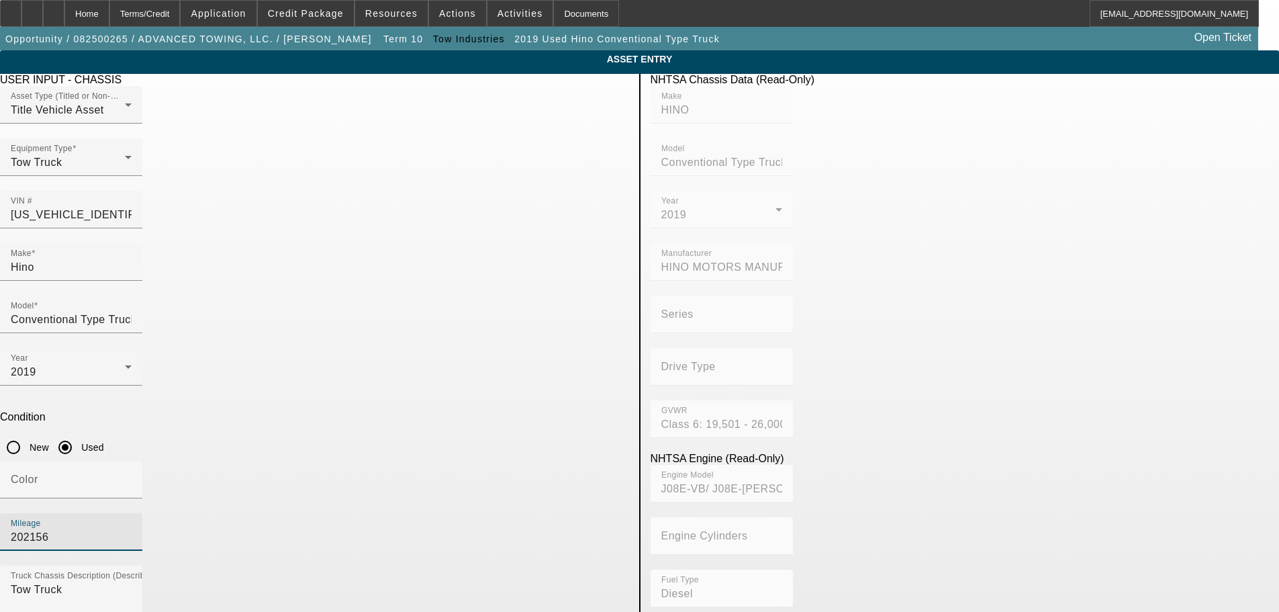
drag, startPoint x: 526, startPoint y: 351, endPoint x: 525, endPoint y: 343, distance: 8.2
click at [132, 529] on input "202156" at bounding box center [71, 537] width 121 height 16
type input "202155"
click at [162, 322] on app-asset-collateral-manage "ASSET ENTRY Delete asset USER INPUT - CHASSIS Asset Type (Titled or Non-Titled)…" at bounding box center [639, 572] width 1279 height 1045
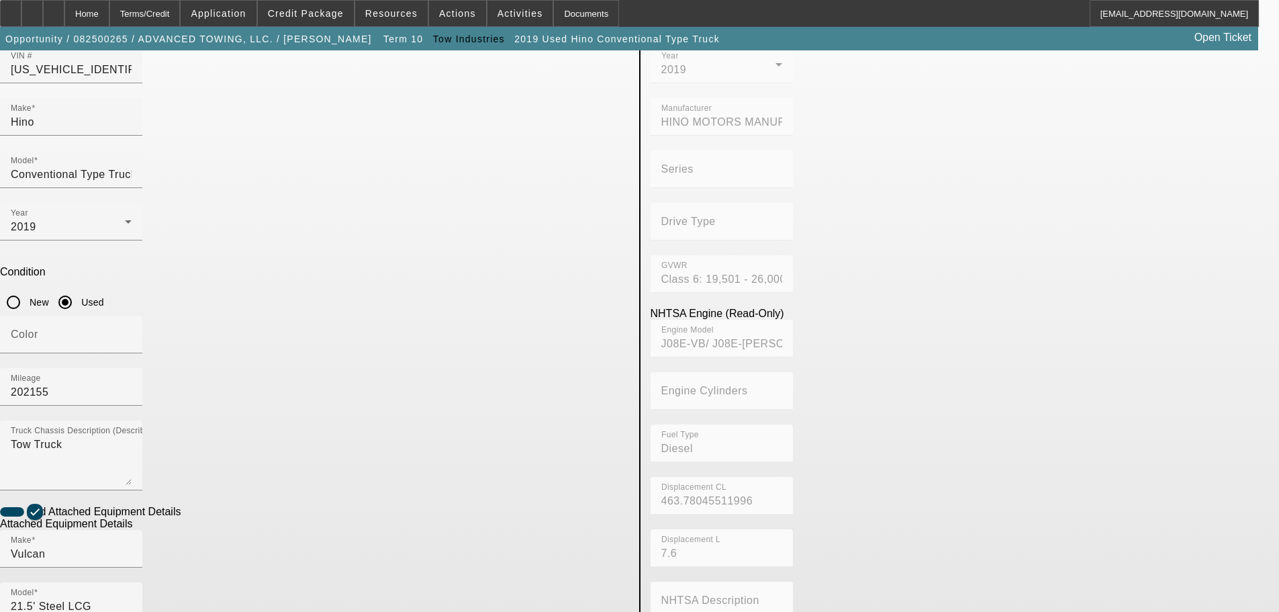
scroll to position [253, 0]
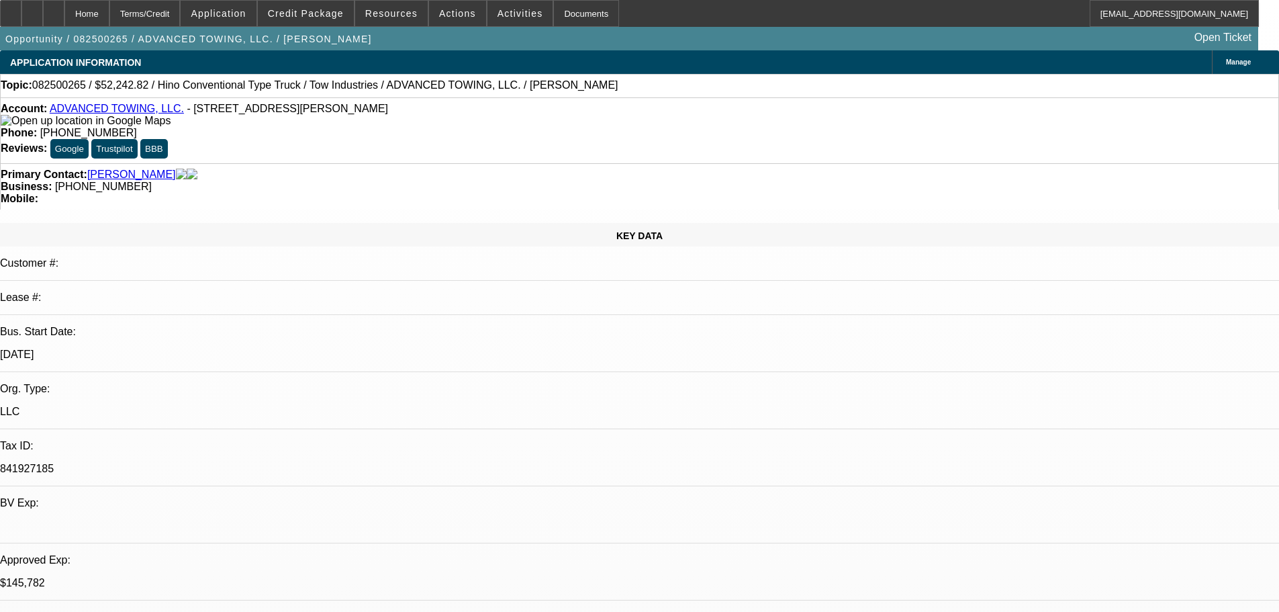
select select "2"
select select "0.1"
select select "4"
select select "2"
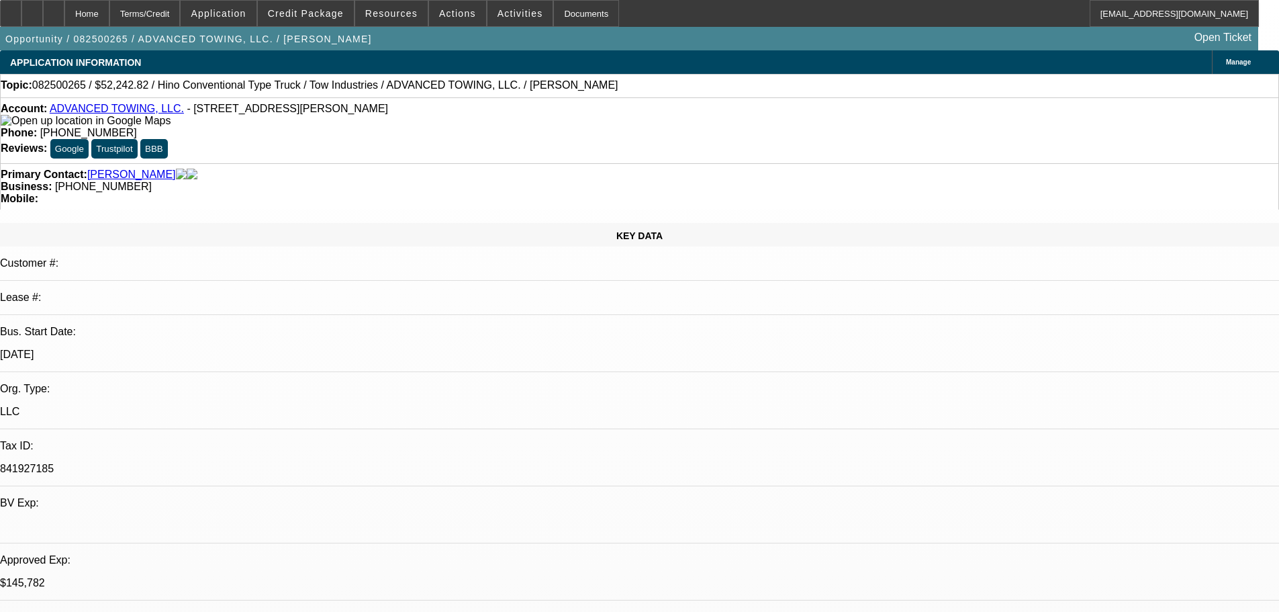
select select "2"
select select "0.1"
select select "4"
select select "0"
select select "2"
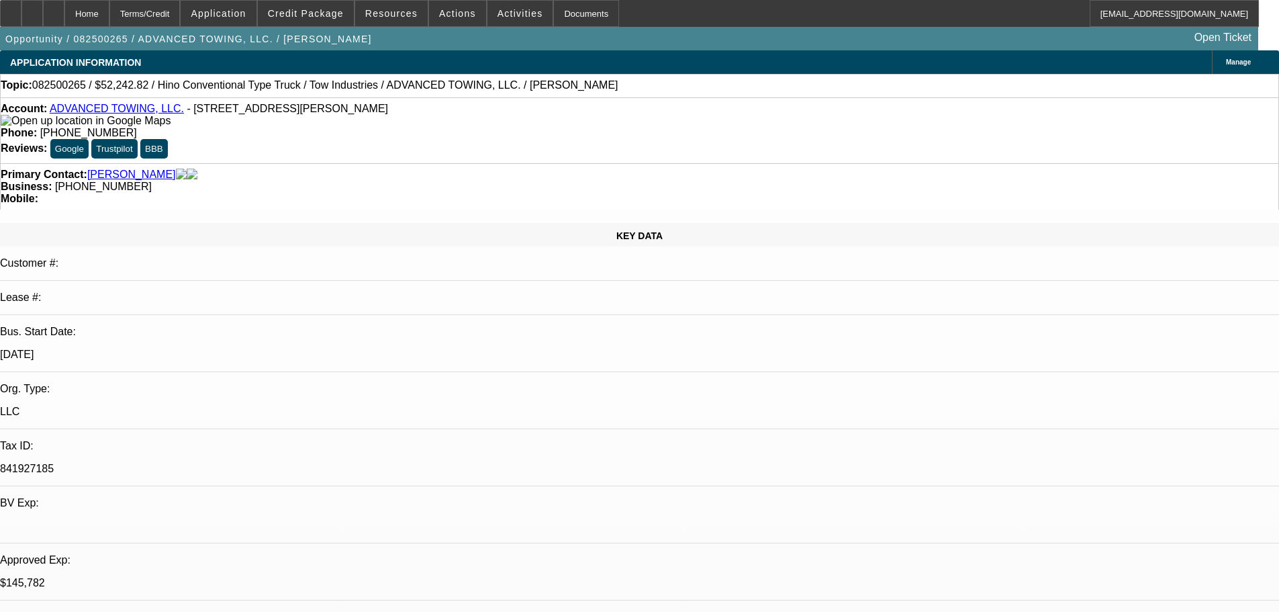
select select "2"
select select "0.1"
select select "4"
select select "0"
select select "2"
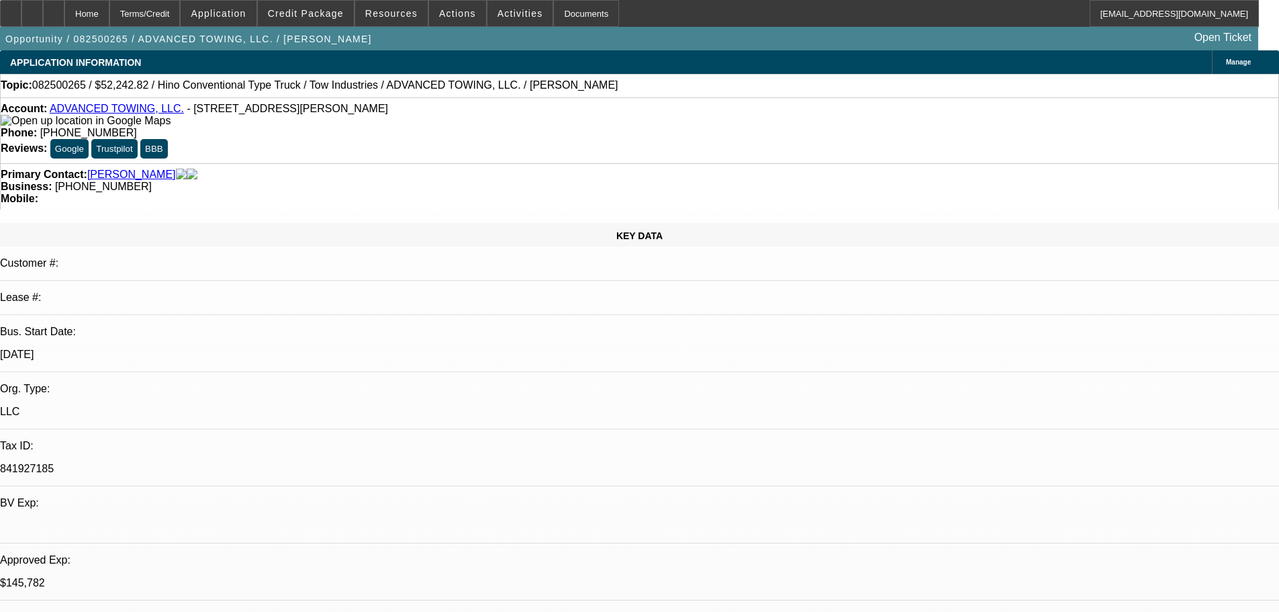
select select "2"
select select "0.1"
select select "4"
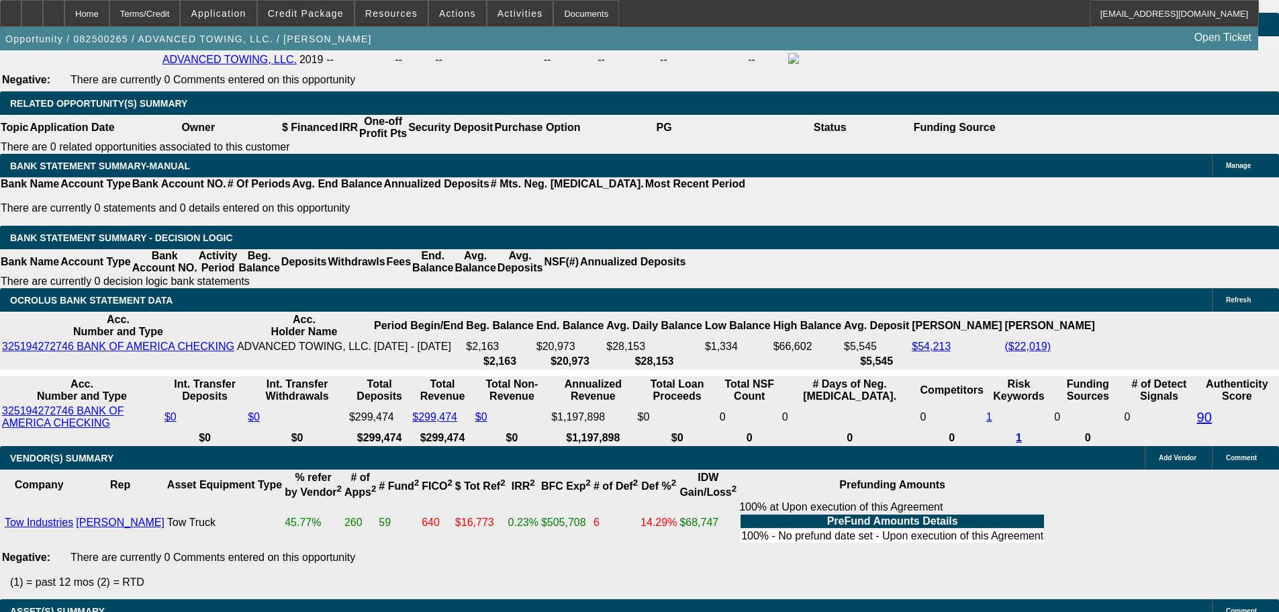
scroll to position [2350, 0]
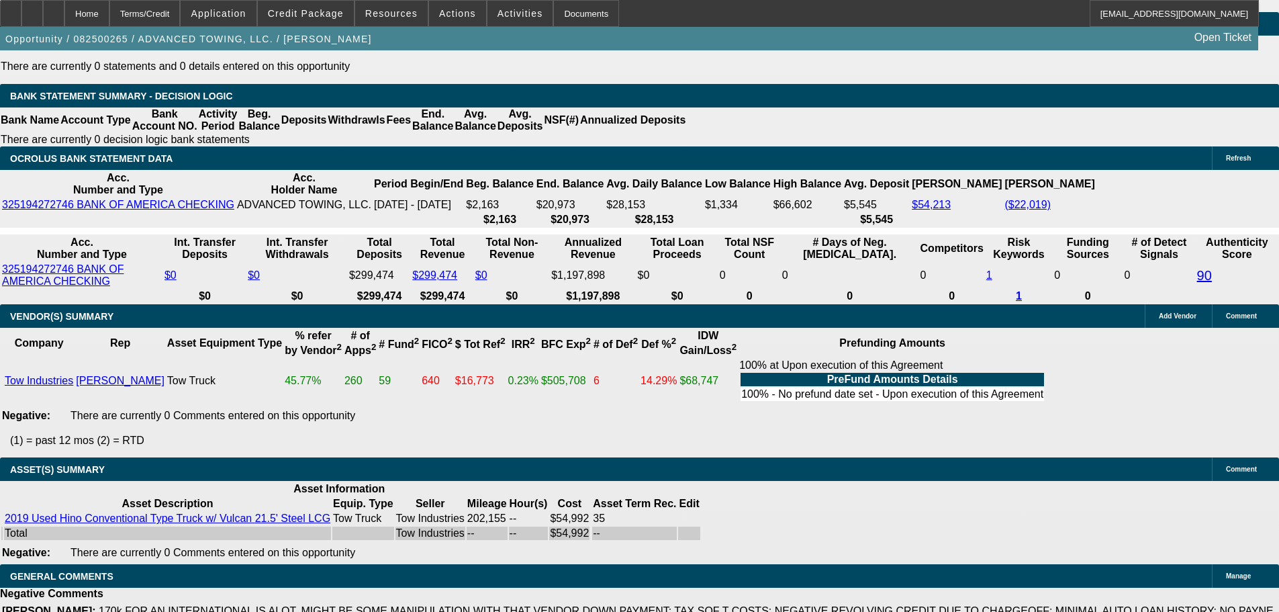
select select "5"
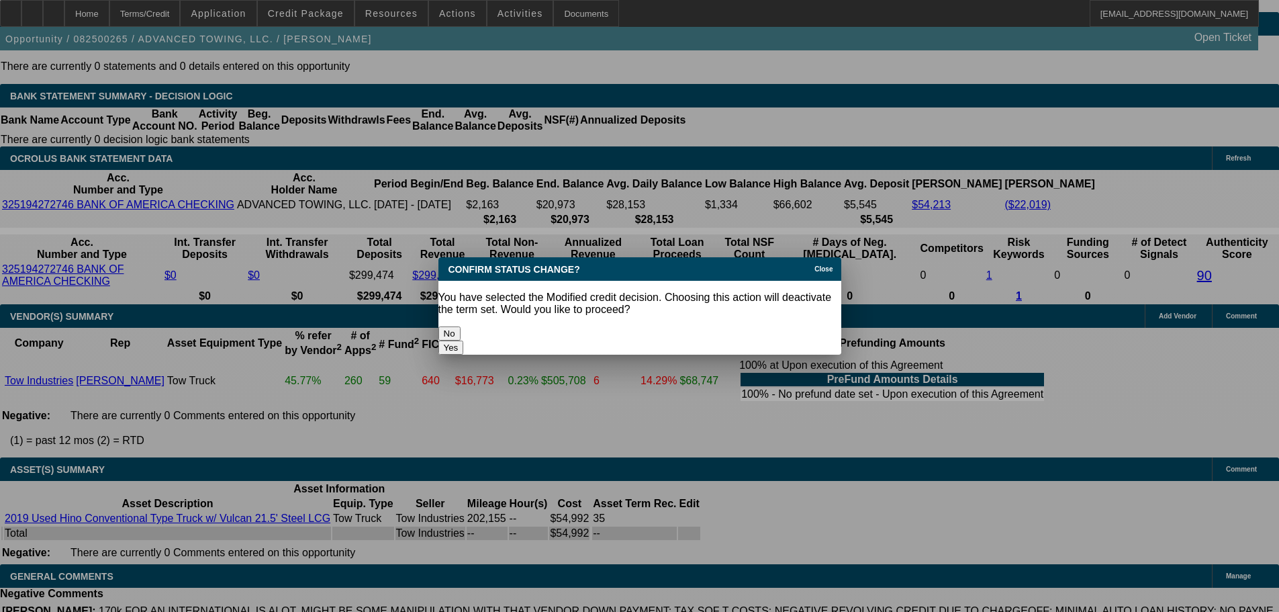
click at [464, 340] on button "Yes" at bounding box center [451, 347] width 26 height 14
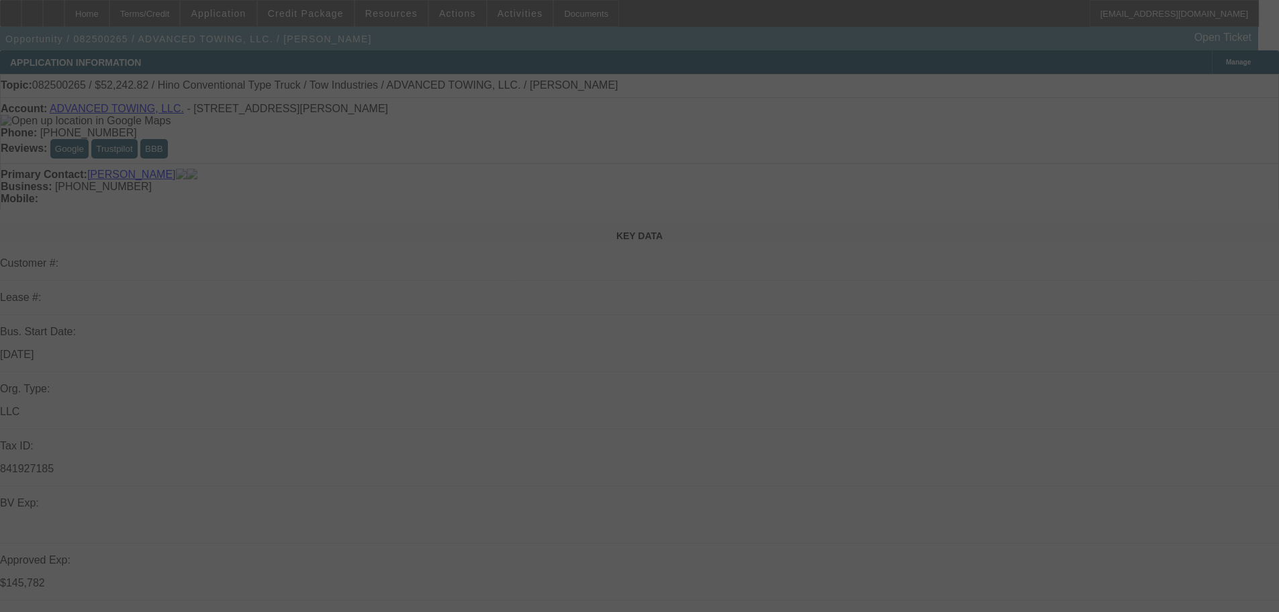
scroll to position [2350, 0]
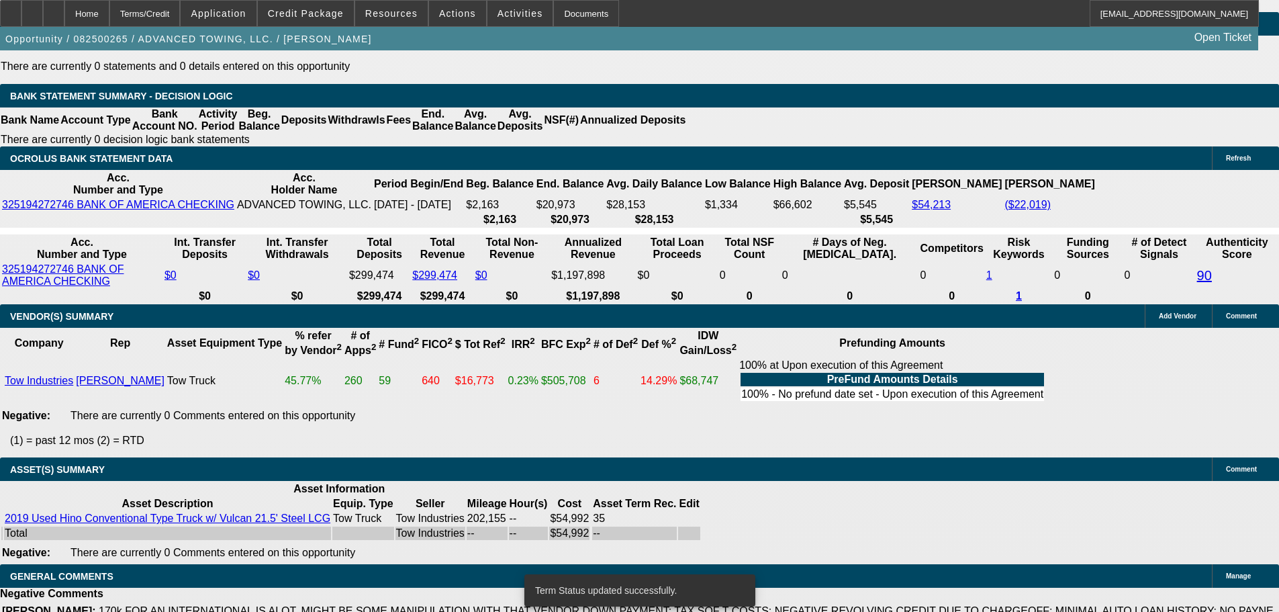
select select "2"
select select "0.1"
select select "4"
select select "2"
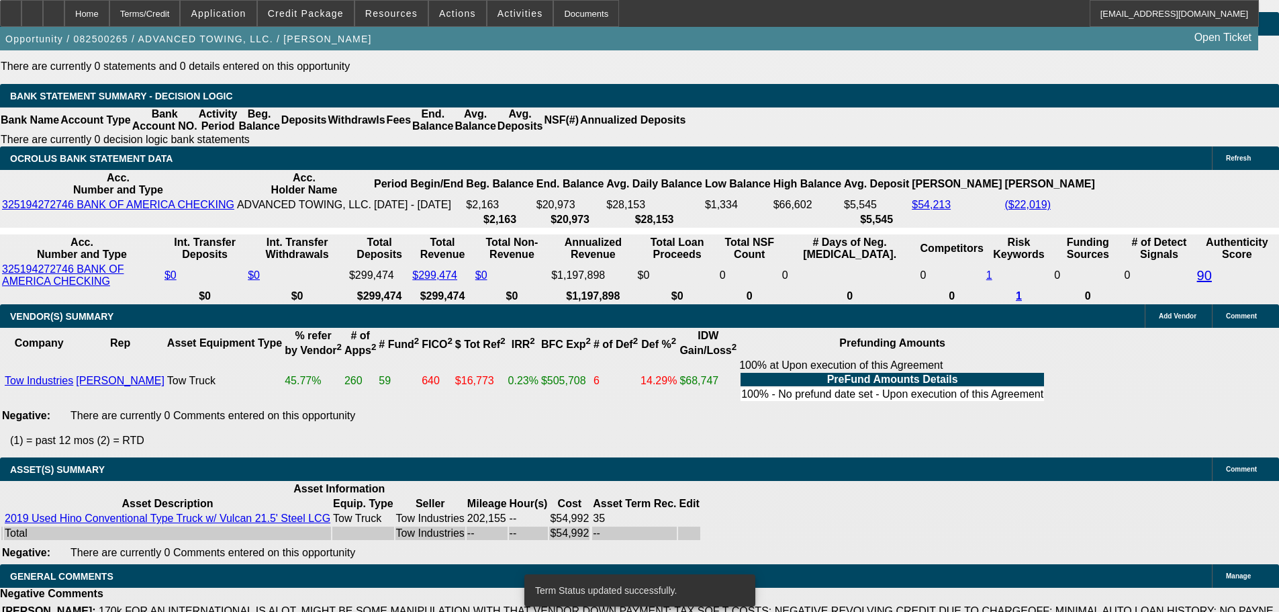
select select "2"
select select "0.1"
select select "4"
select select "2"
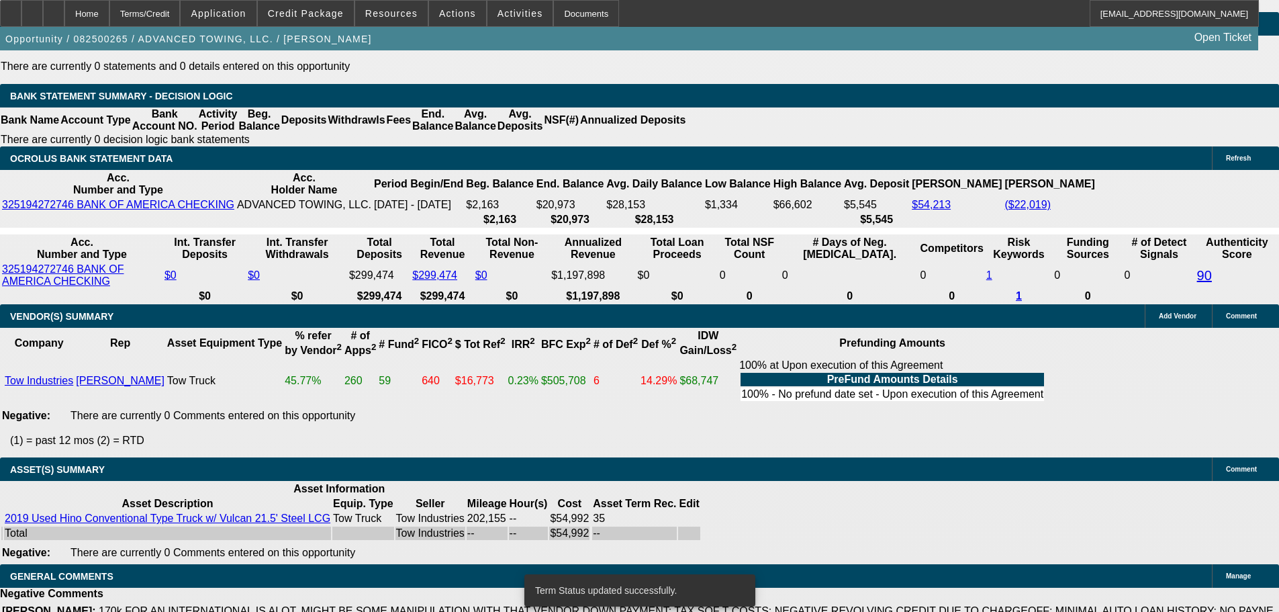
select select "0.1"
select select "4"
select select "0"
select select "2"
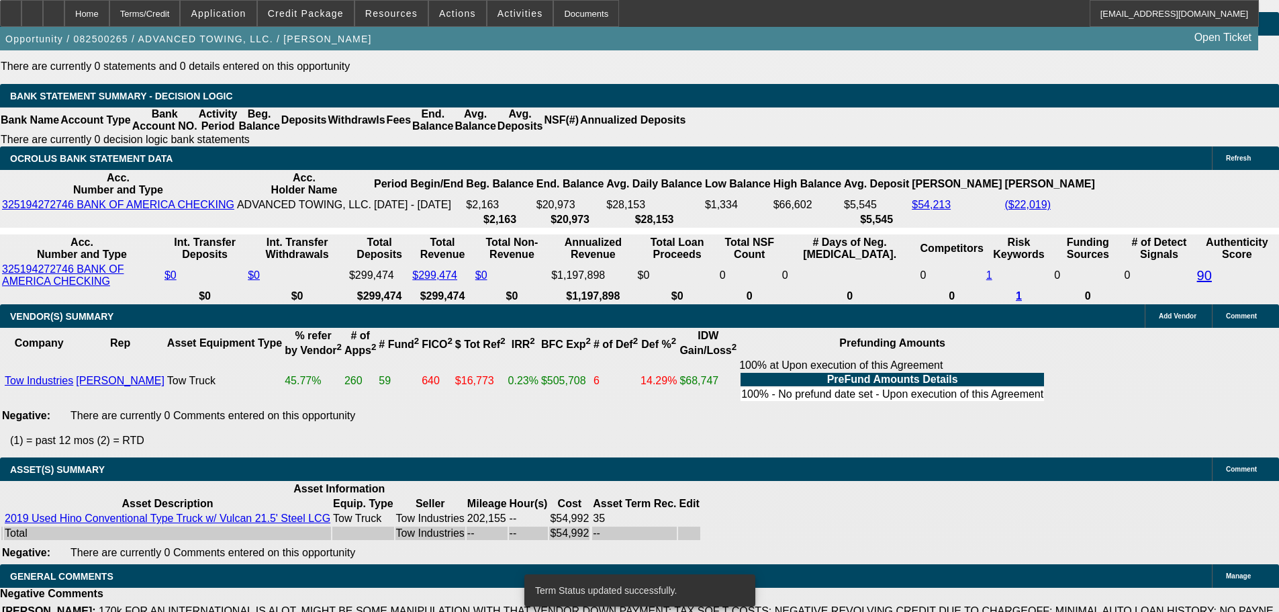
select select "0.1"
select select "4"
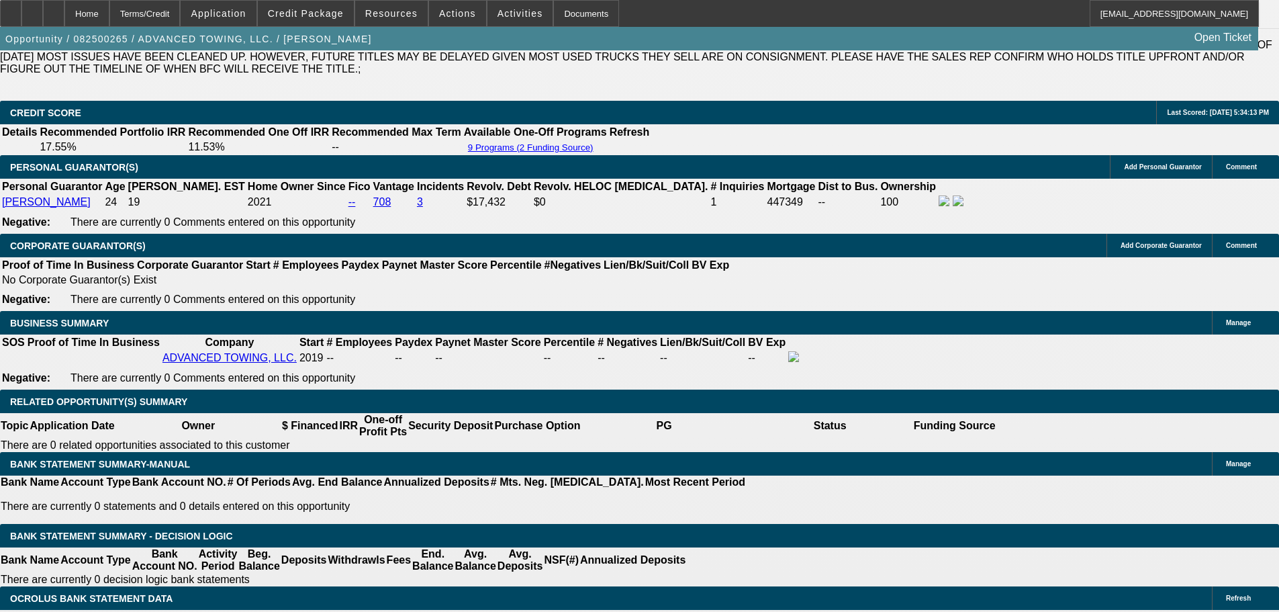
scroll to position [1880, 0]
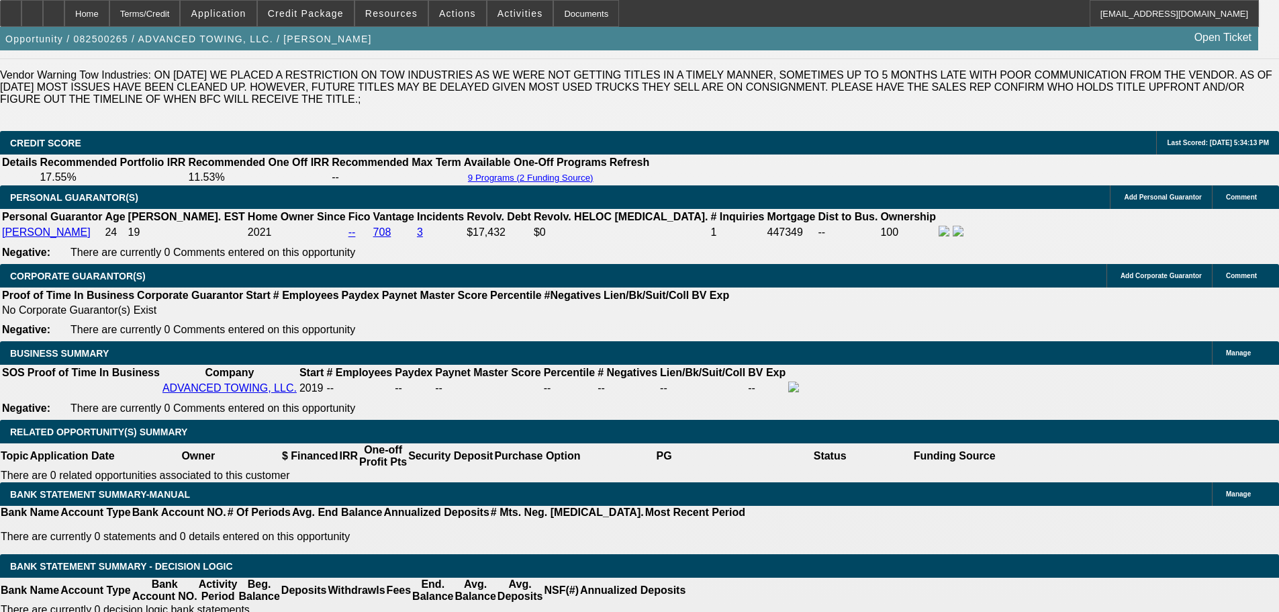
select select "0.1"
type input "$5,499.24"
type input "UNKNOWN"
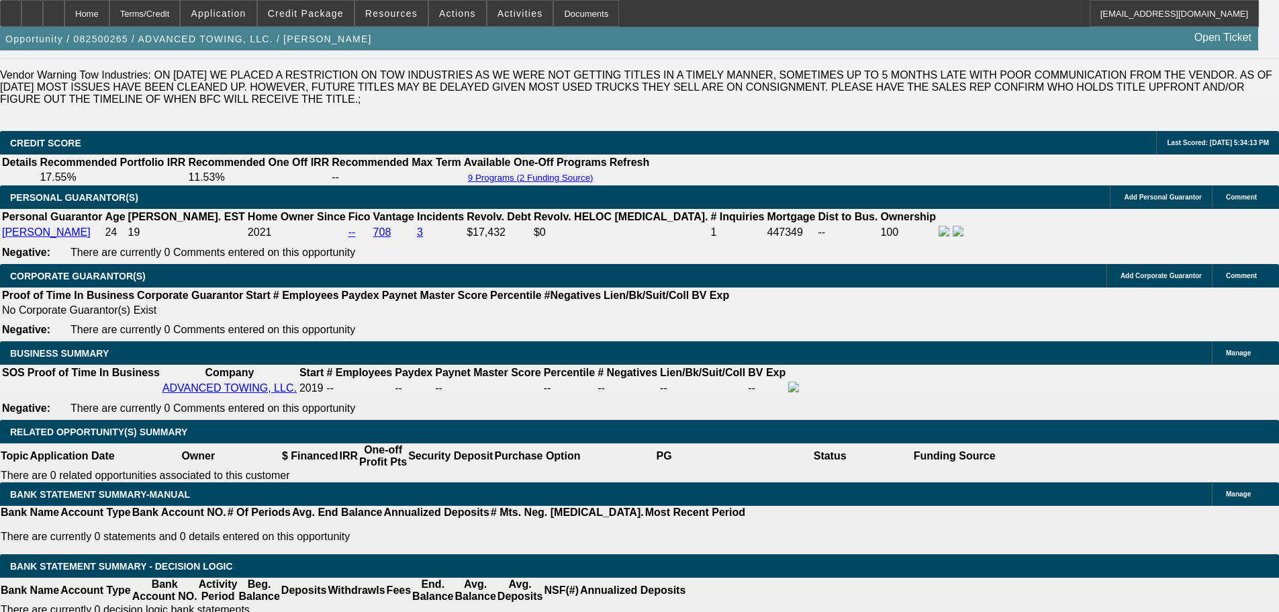
type input "$1,775.72"
type input "$3,551.44"
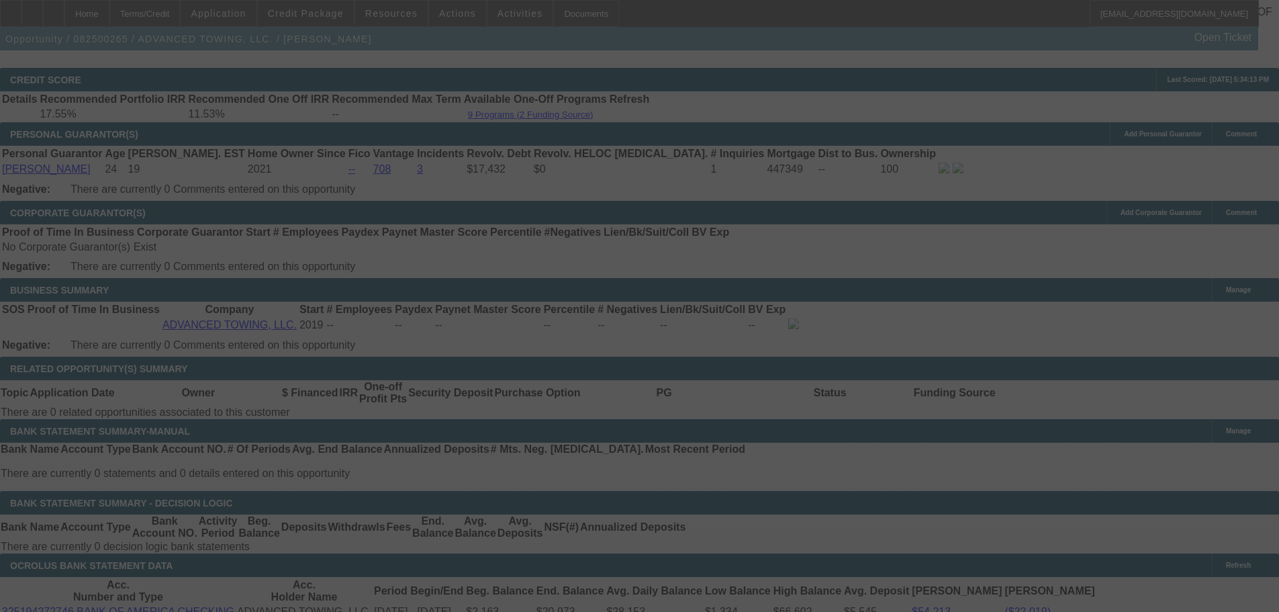
scroll to position [1746, 0]
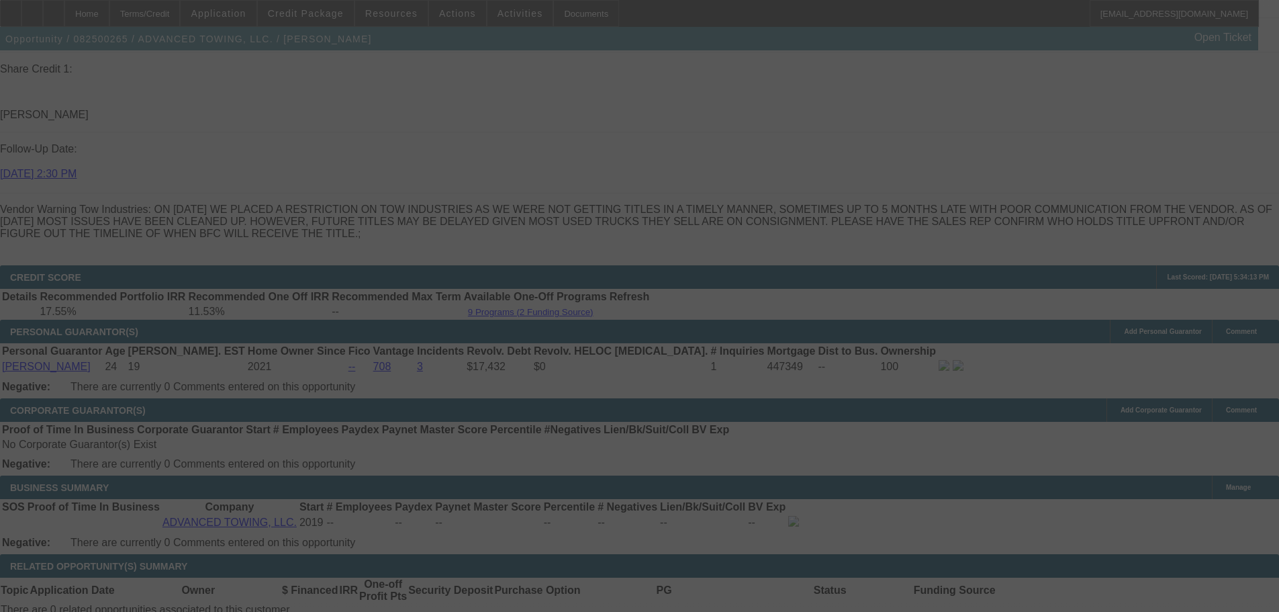
select select "0.1"
select select "2"
select select "0.1"
select select "4"
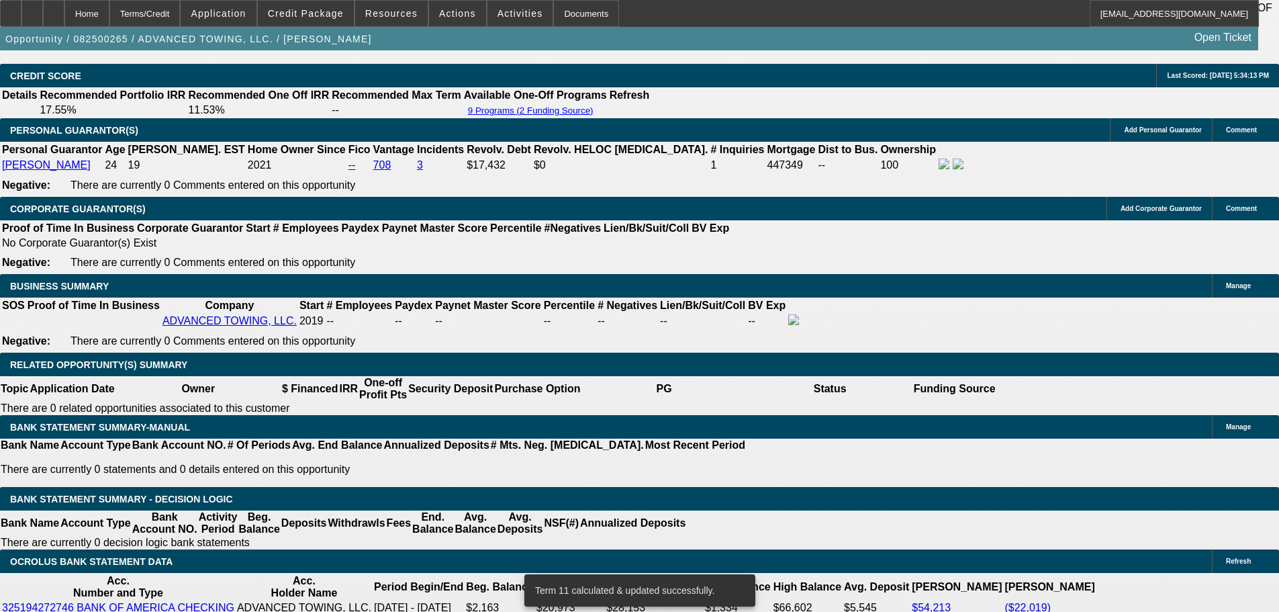
scroll to position [2149, 0]
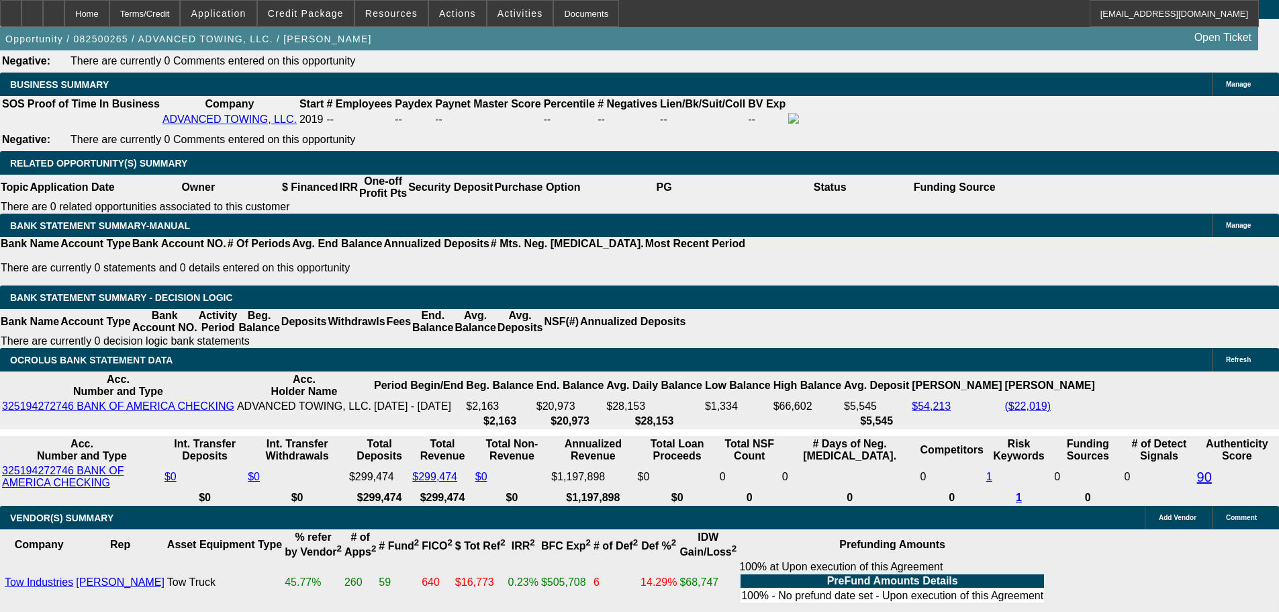
drag, startPoint x: 200, startPoint y: 234, endPoint x: 394, endPoint y: 212, distance: 195.4
type input "17"
type input "$2.00"
type input "UNKNOWN"
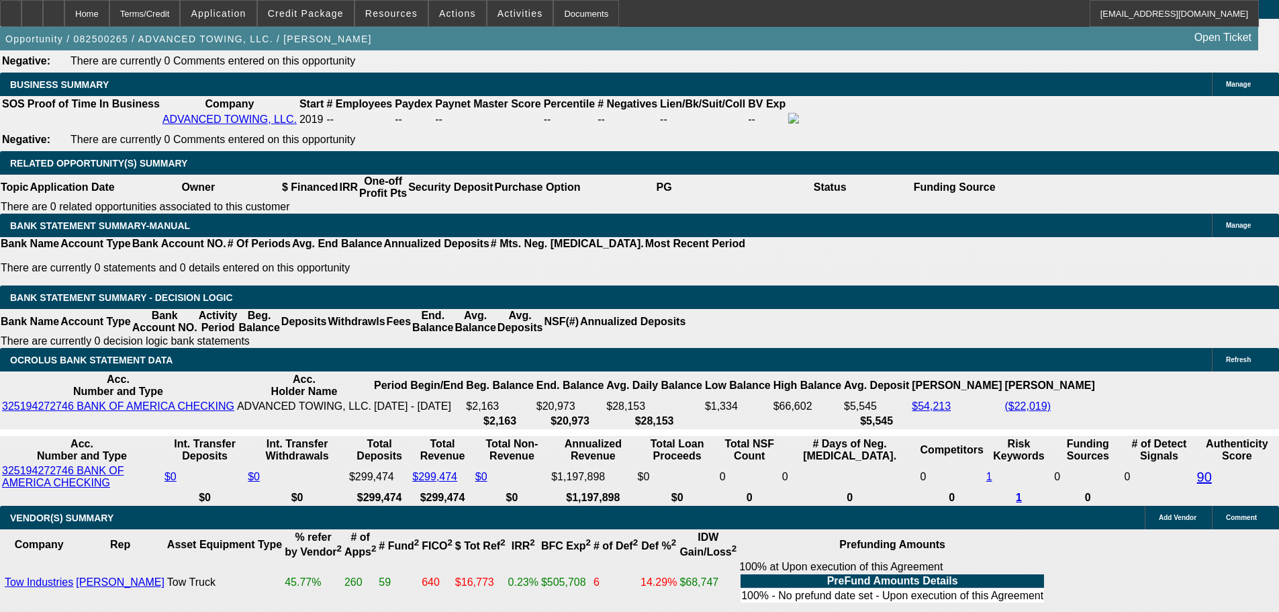
type input "1775"
type input "17.4"
type input "$3,550.00"
type input "$1,775.00"
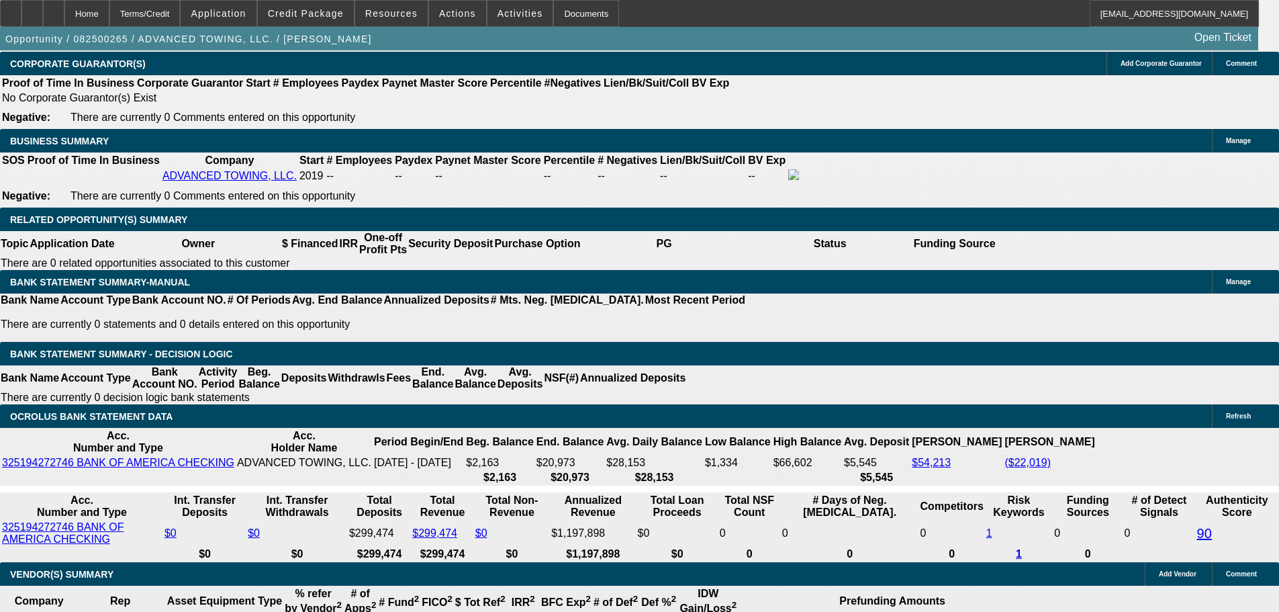
scroll to position [1746, 0]
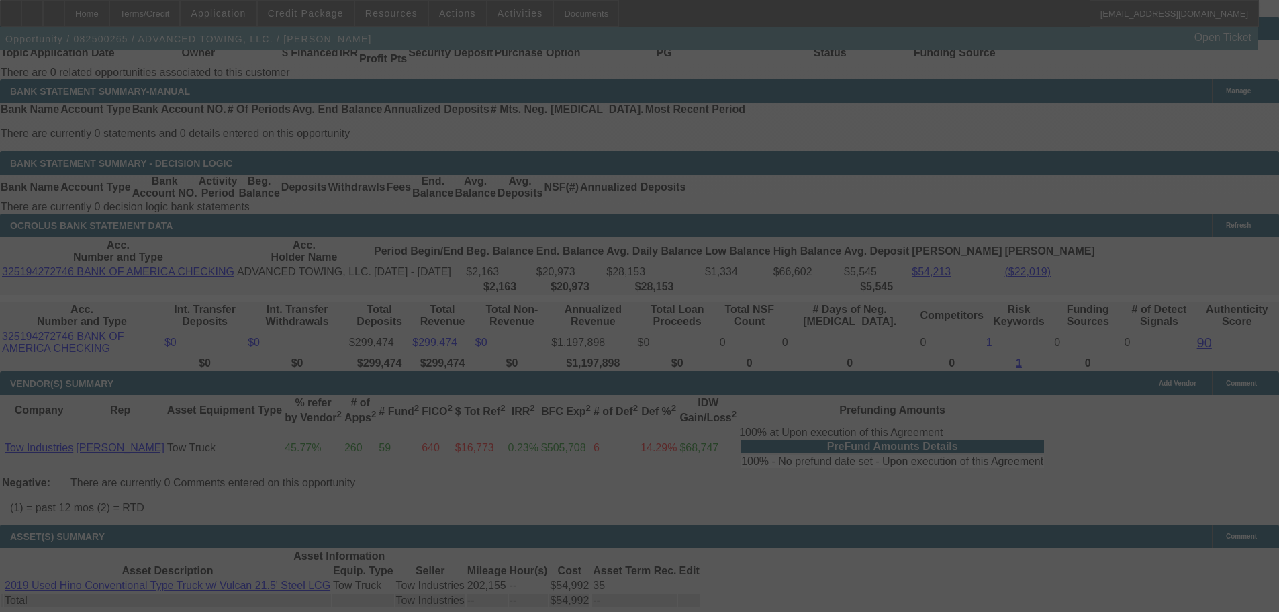
scroll to position [2082, 0]
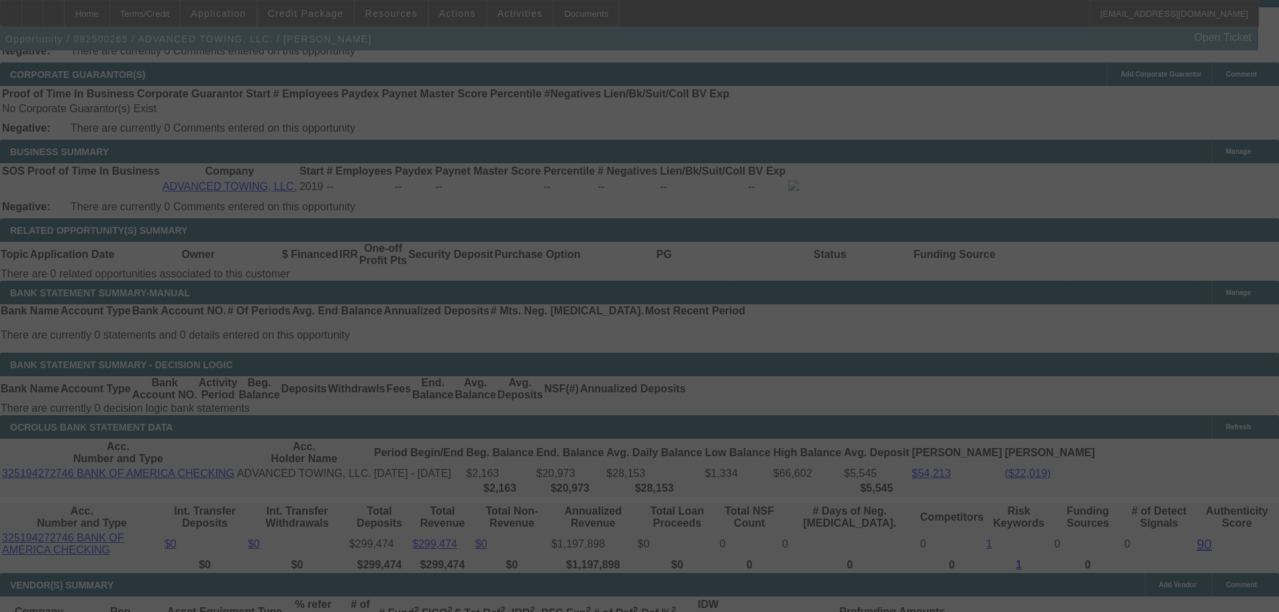
select select "0.1"
select select "2"
select select "0.1"
select select "4"
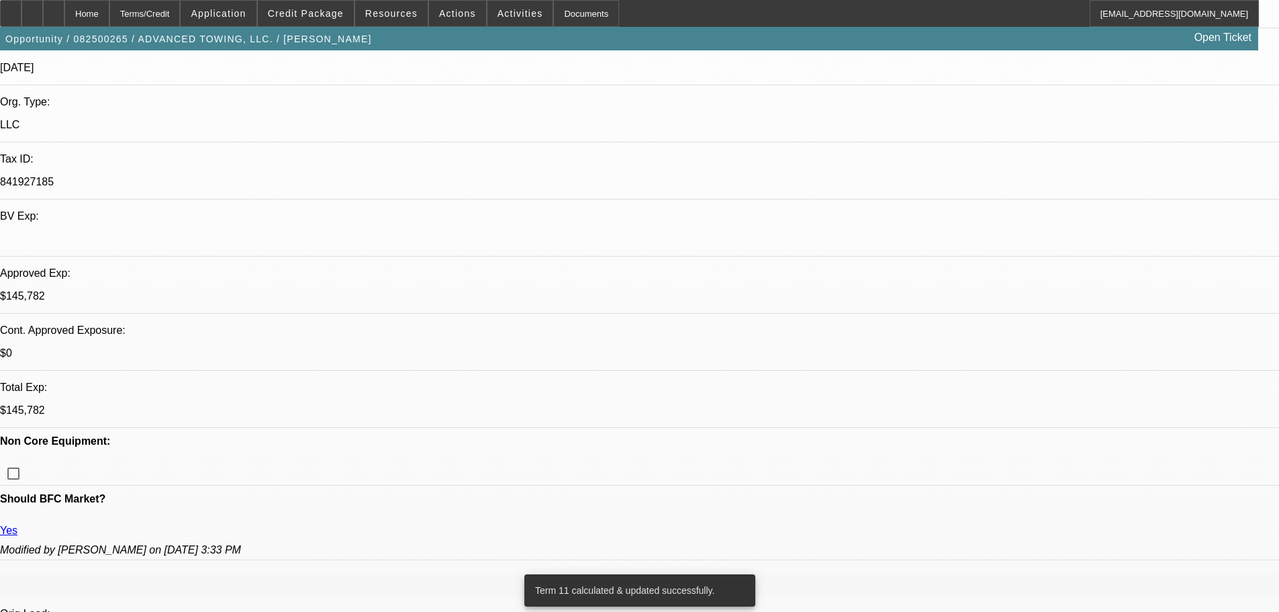
scroll to position [269, 0]
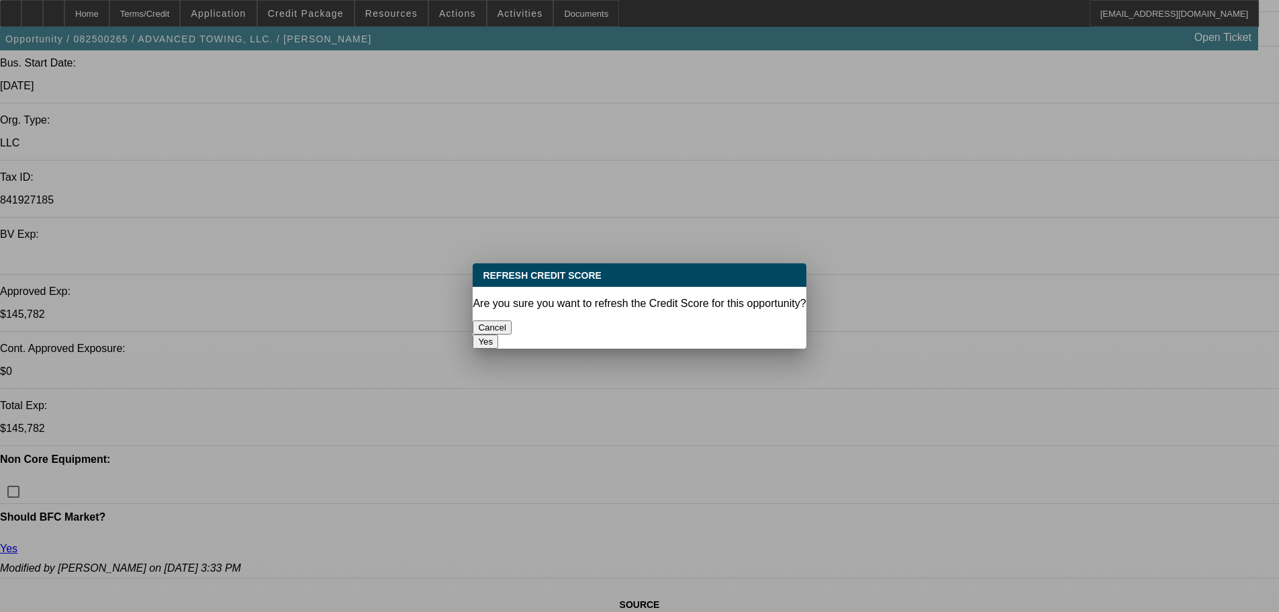
scroll to position [0, 0]
click at [498, 334] on button "Yes" at bounding box center [486, 341] width 26 height 14
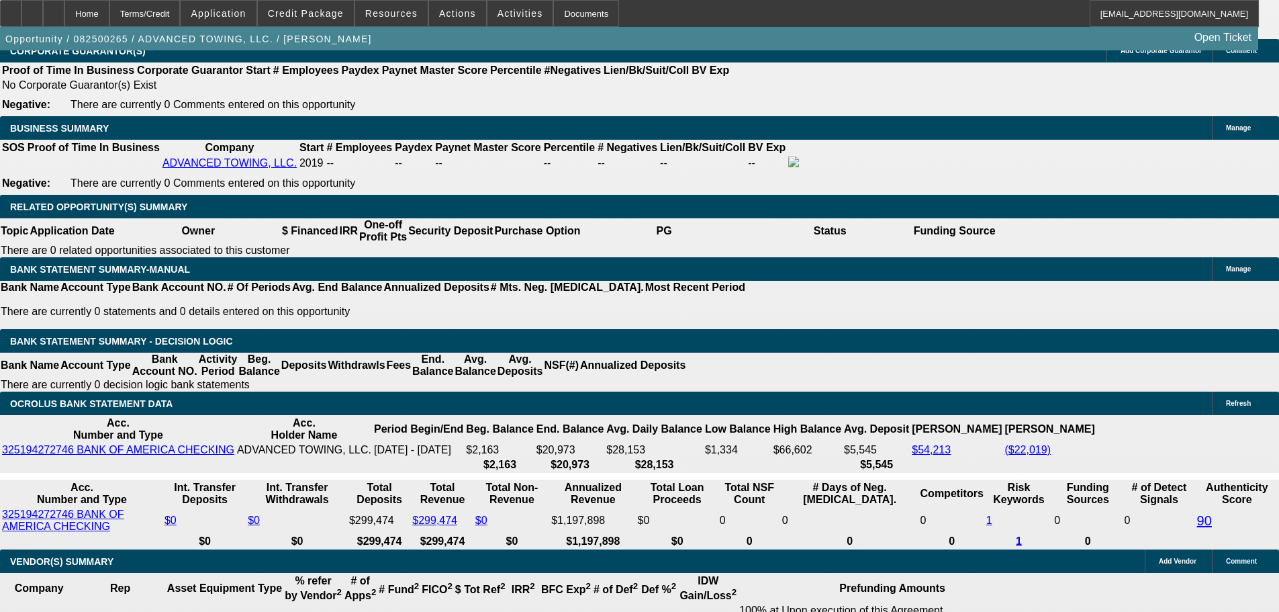
scroll to position [2082, 0]
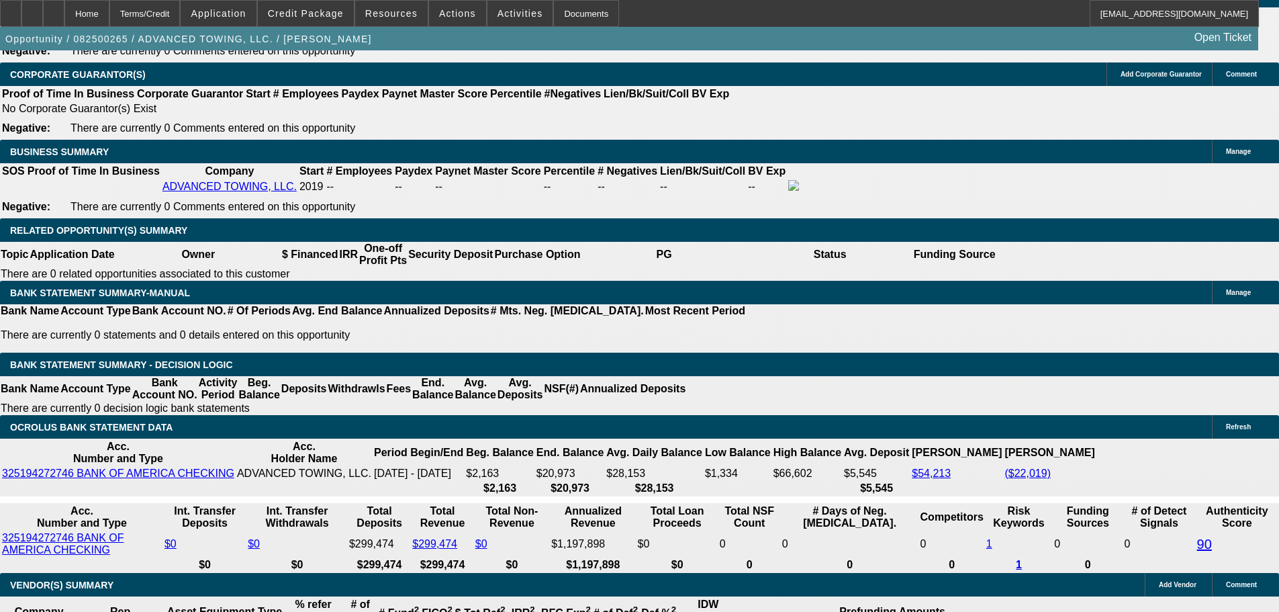
drag, startPoint x: 197, startPoint y: 299, endPoint x: 371, endPoint y: 283, distance: 175.3
type input "17"
type input "$34.00"
type input "UNKNOWN"
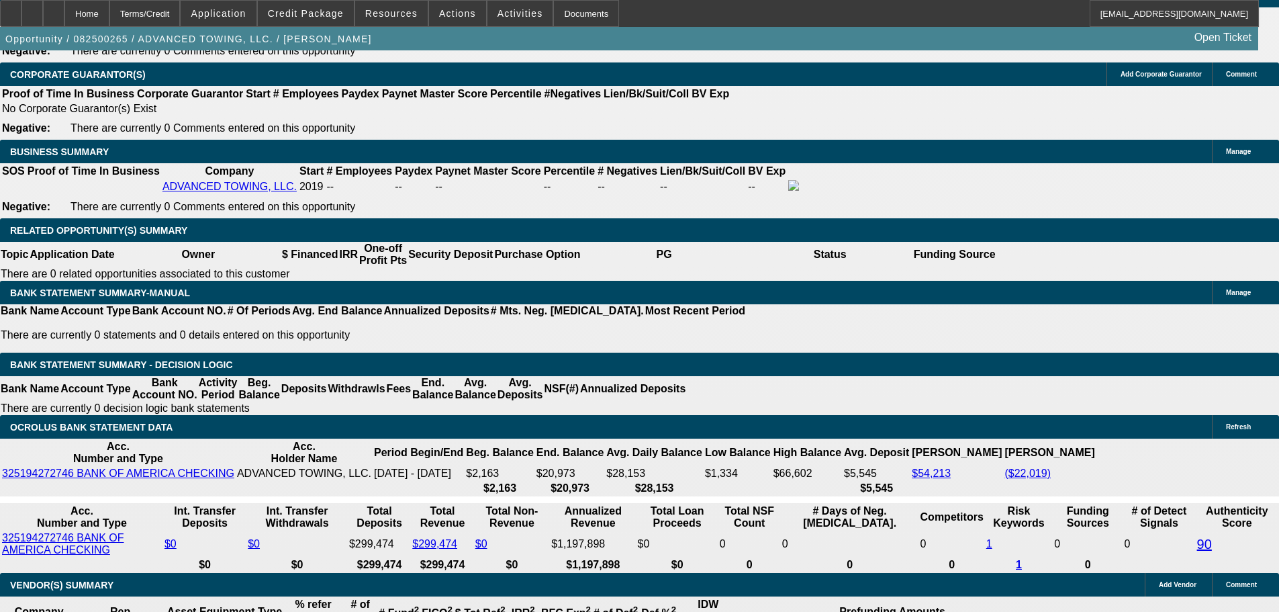
type input "1750"
type input "$3,500.00"
type input "16.4"
type input "$1,750.00"
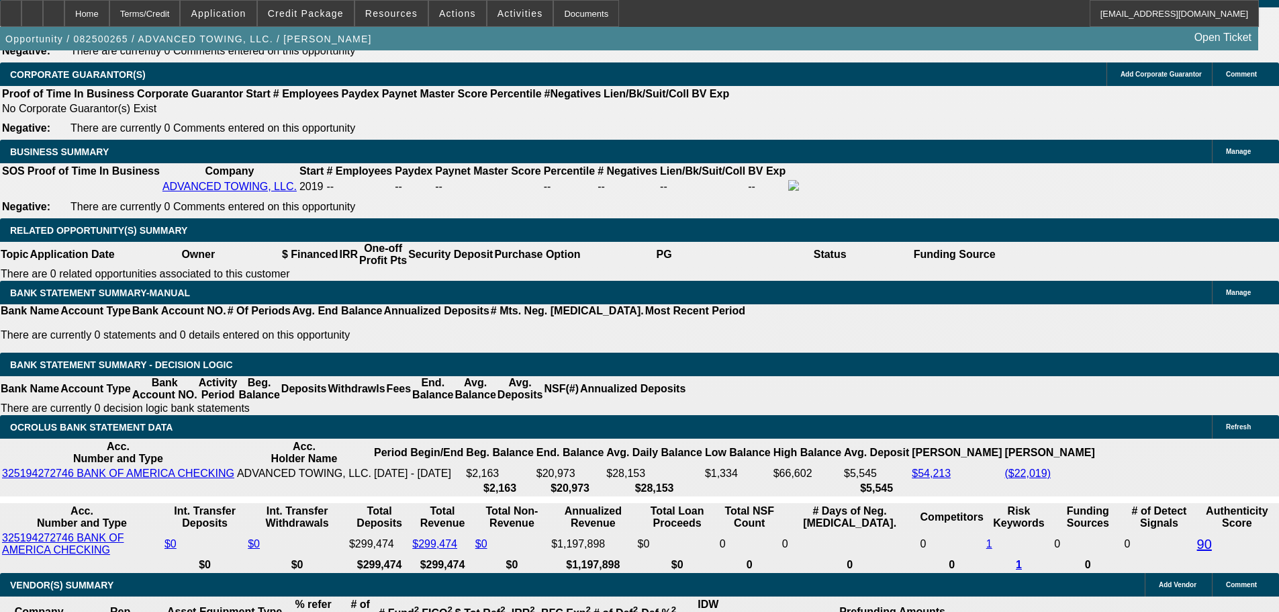
scroll to position [1679, 0]
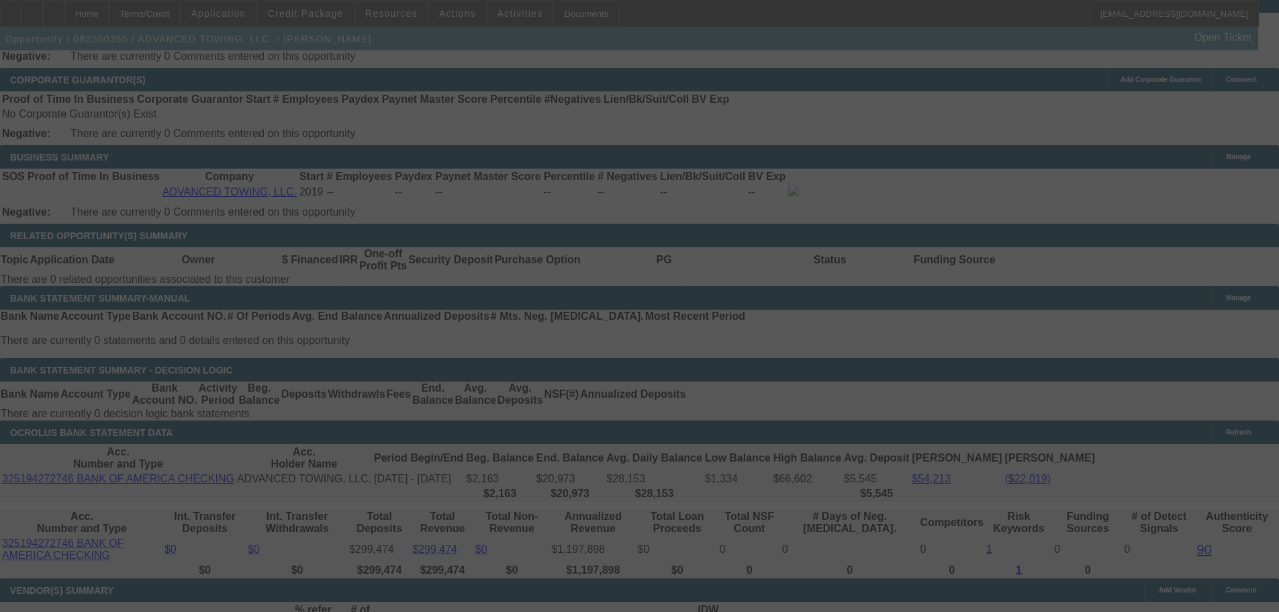
scroll to position [2082, 0]
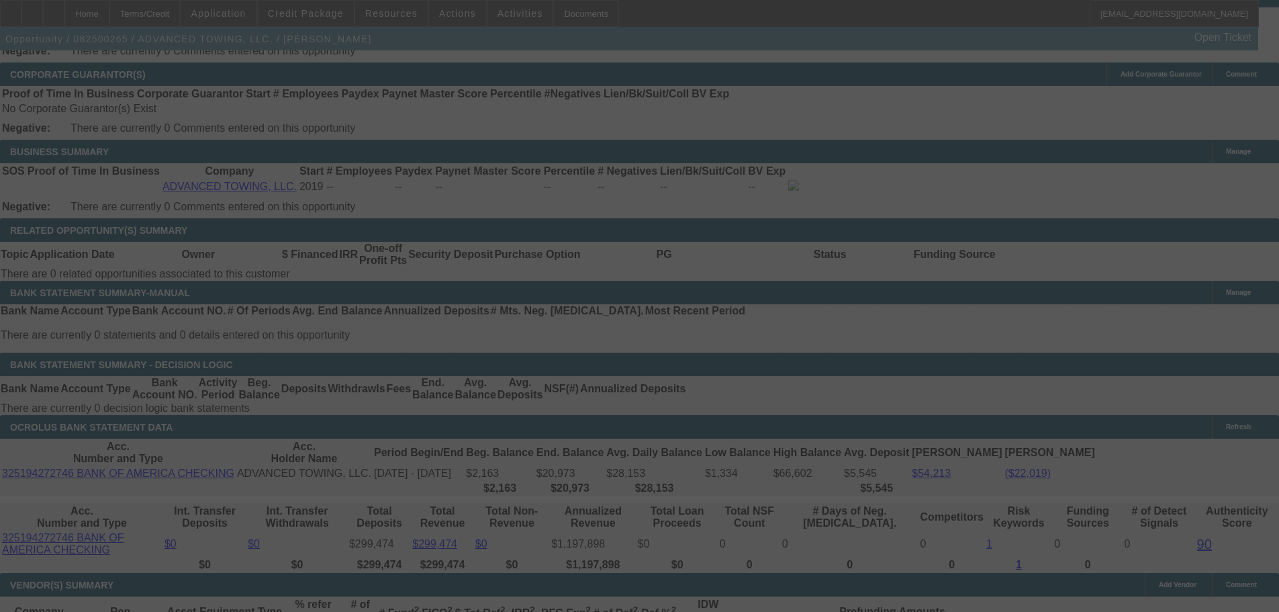
select select "0.1"
select select "2"
select select "0.1"
select select "4"
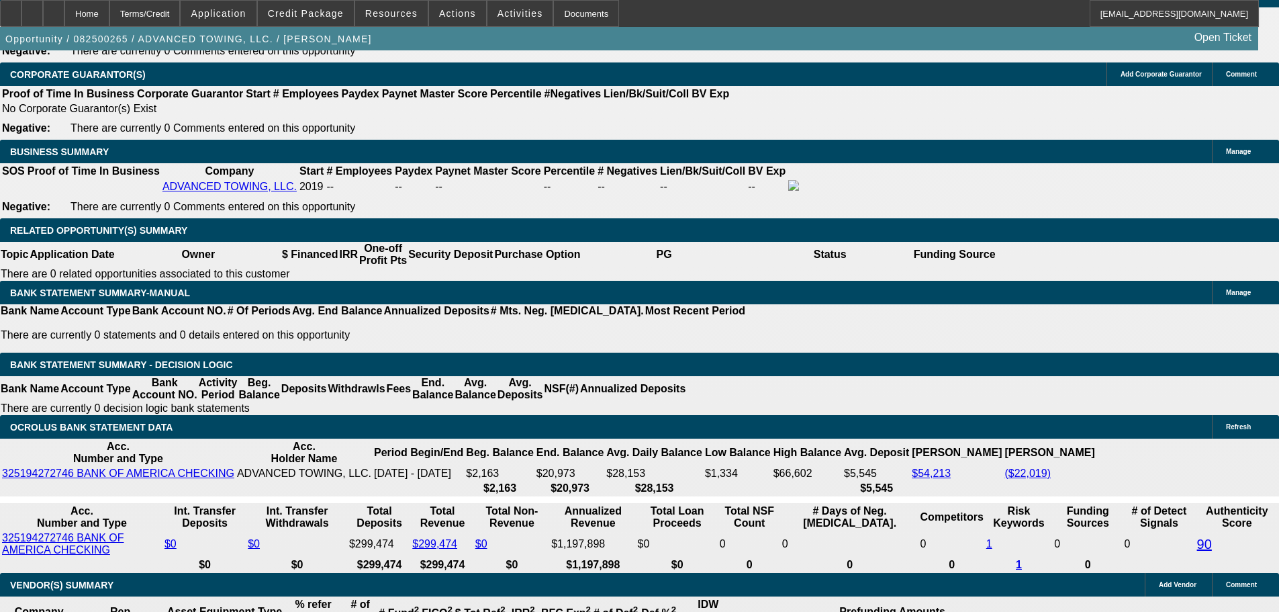
drag, startPoint x: 201, startPoint y: 304, endPoint x: 442, endPoint y: 269, distance: 243.7
type input "17"
type input "$34.00"
type input "UNKNOWN"
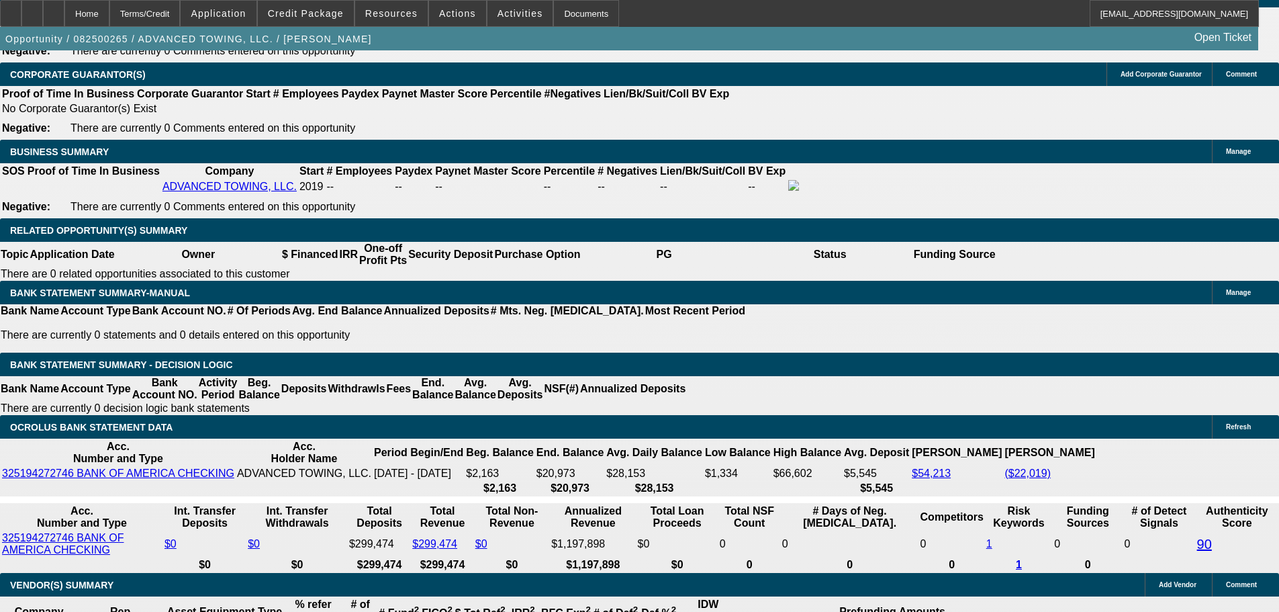
type input "1725"
type input "$3,450.00"
type input "15.4"
type input "$1,725.00"
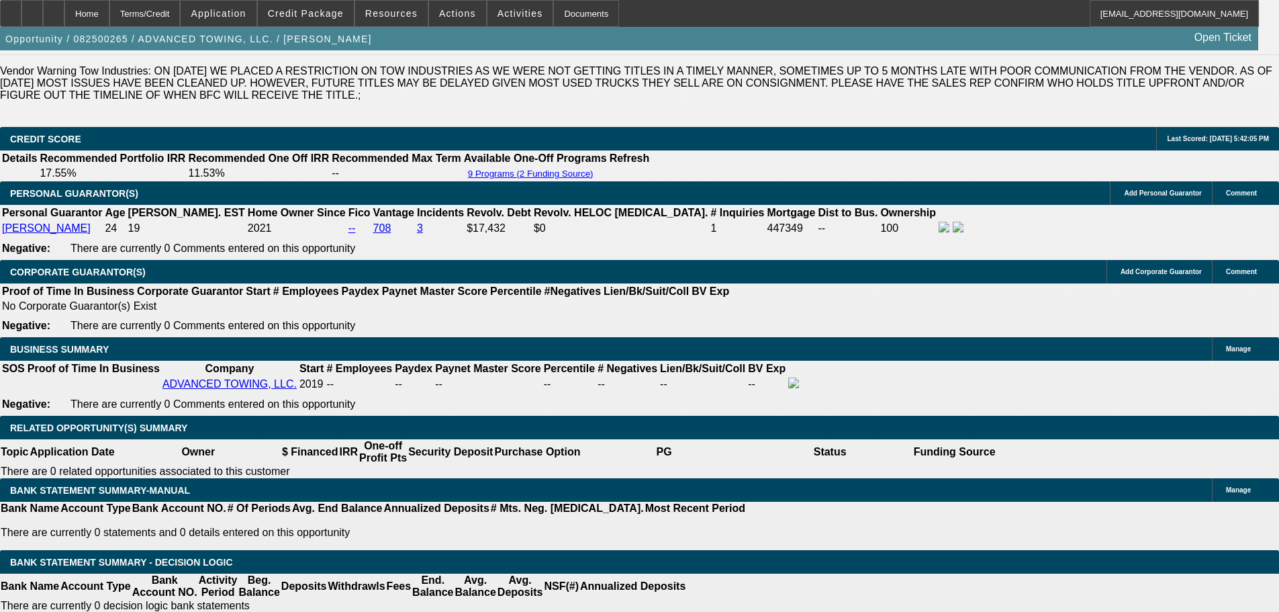
scroll to position [1880, 0]
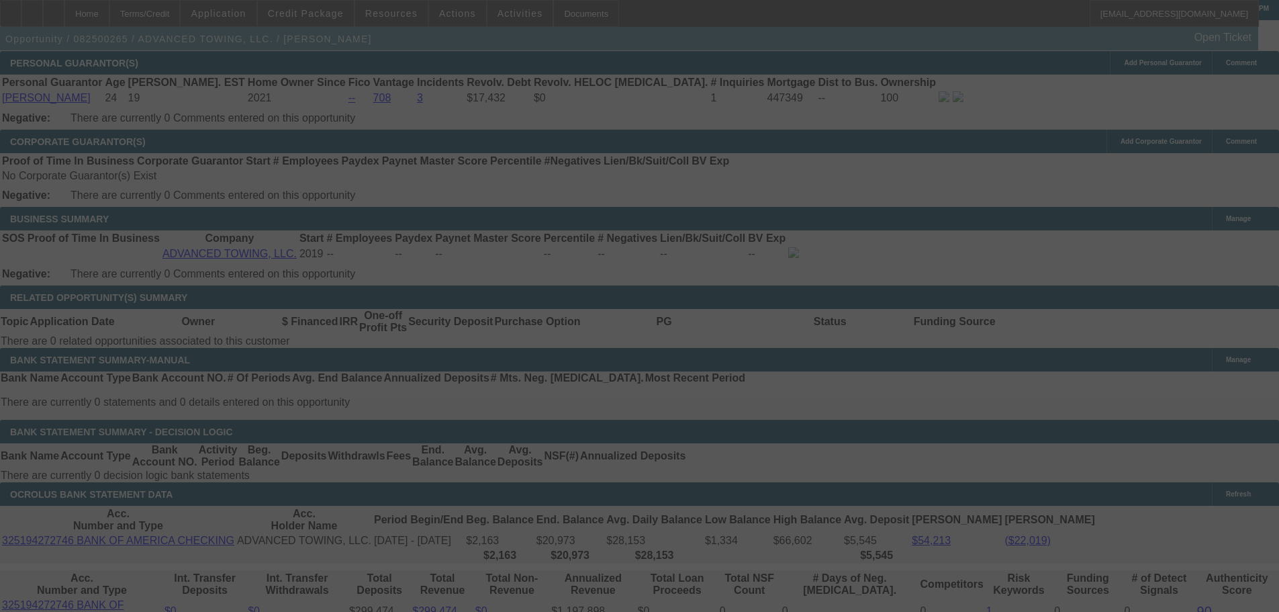
scroll to position [1947, 0]
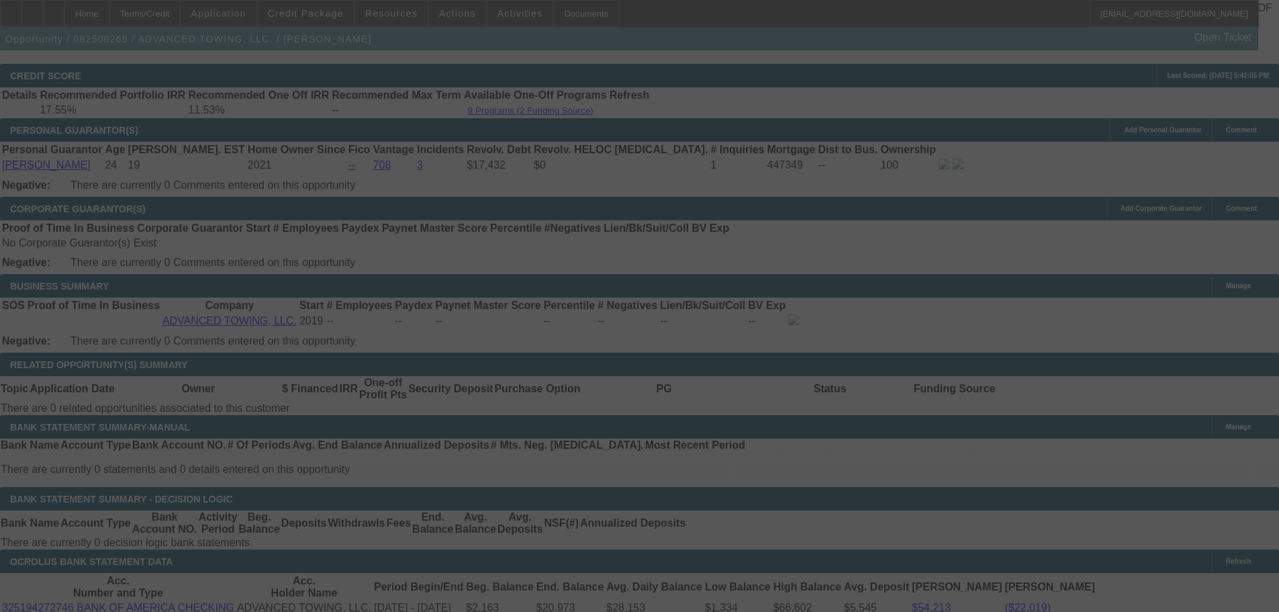
select select "0.1"
select select "2"
select select "0.1"
select select "4"
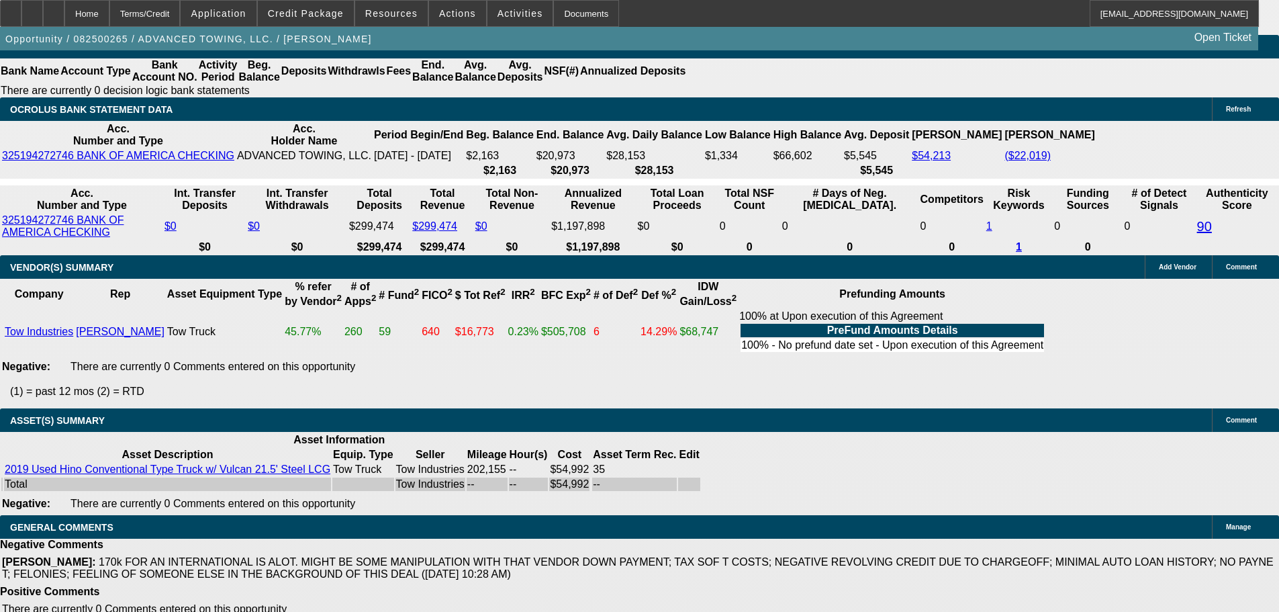
scroll to position [2228, 0]
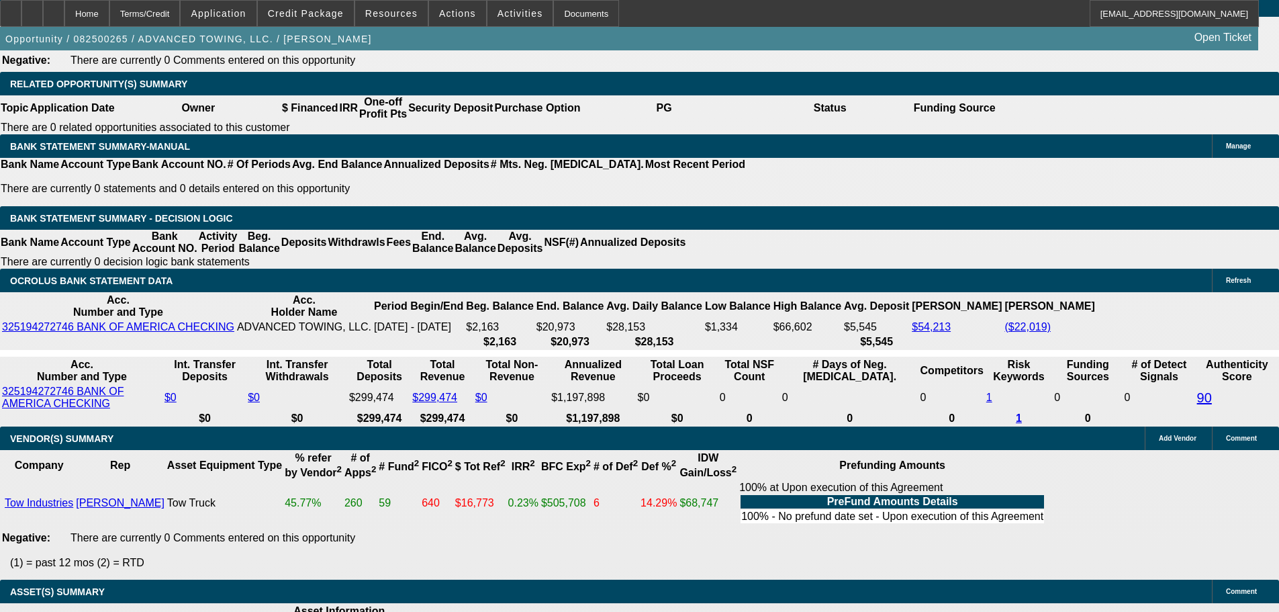
select select "9"
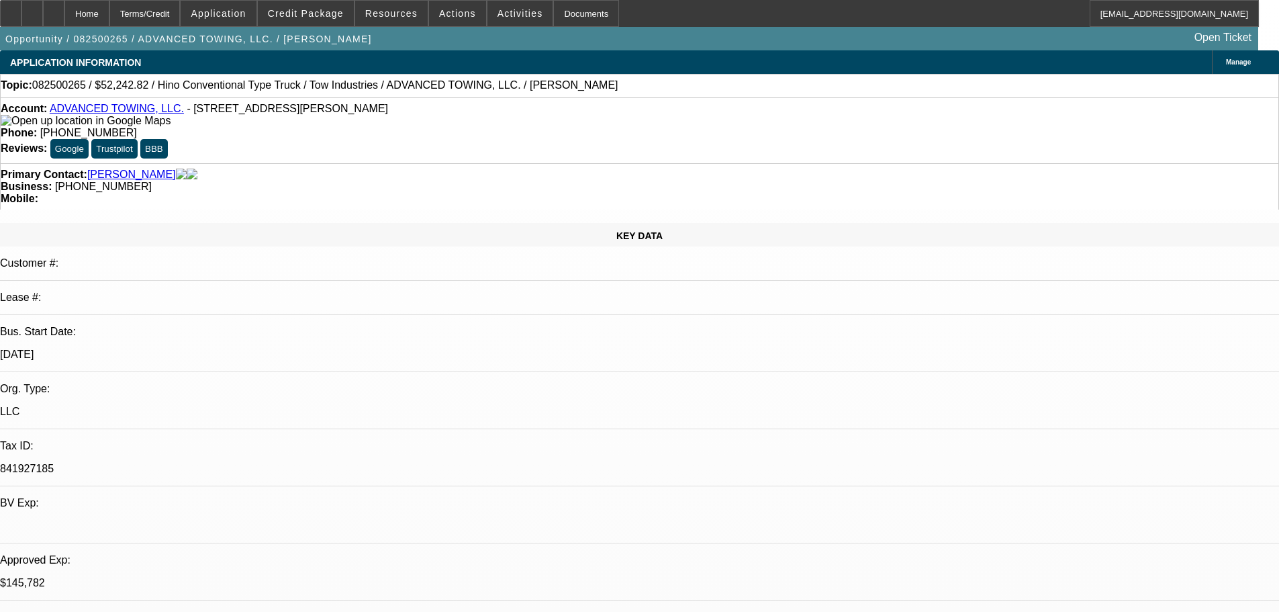
scroll to position [134, 0]
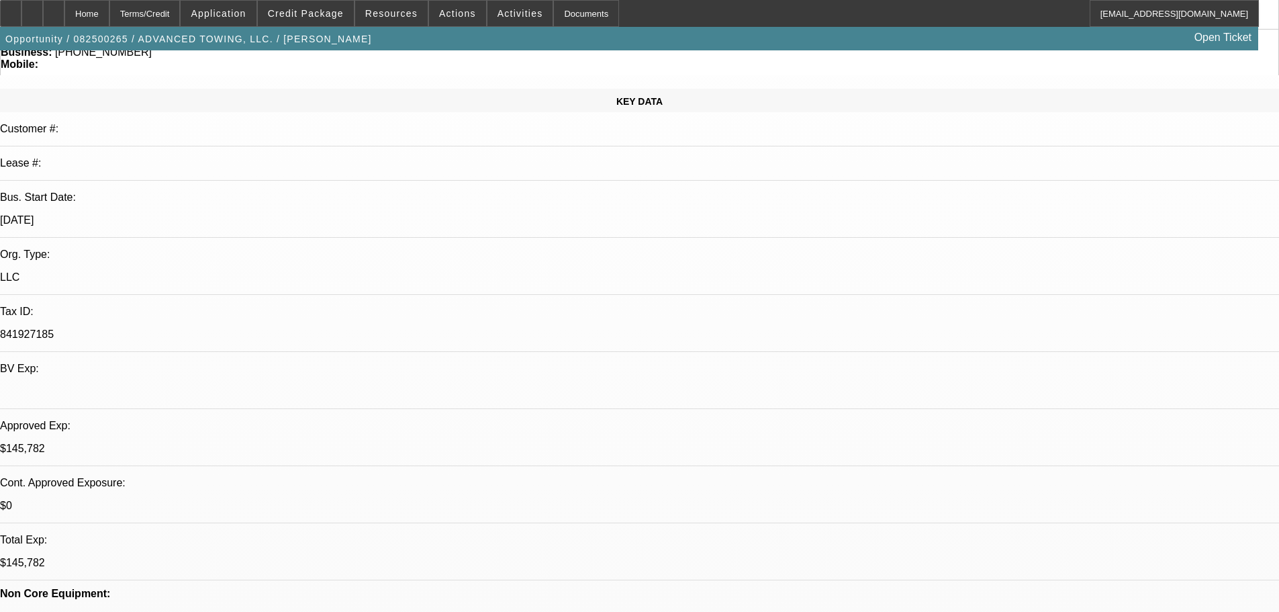
type textarea "APPROVED, GPS REQUIRED."
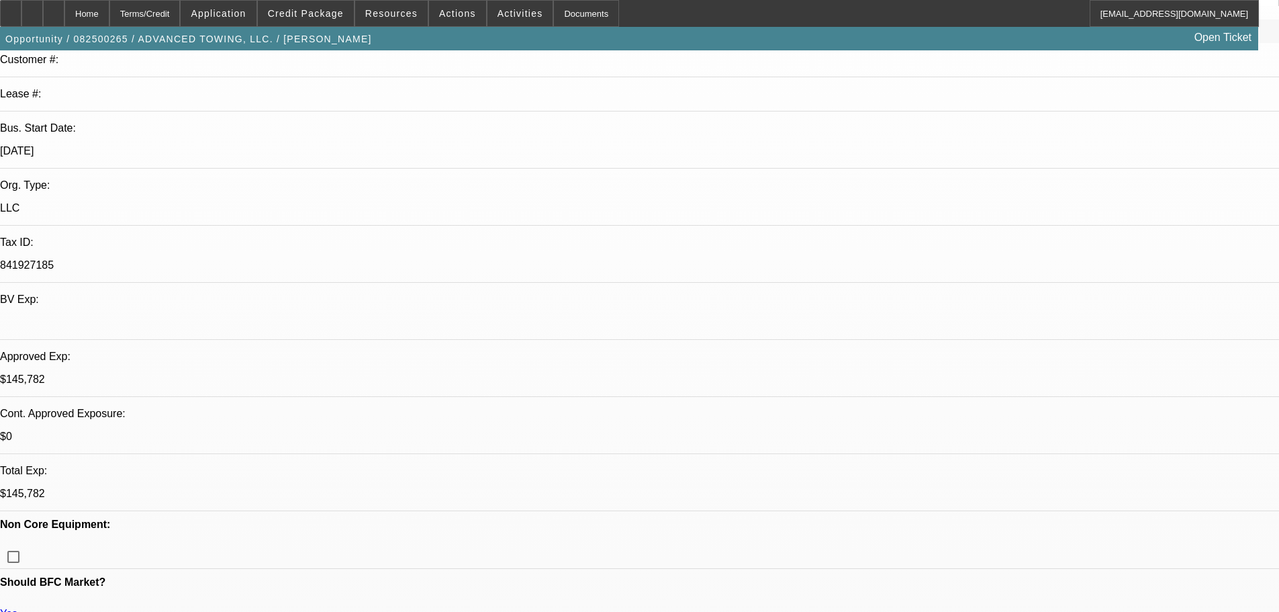
scroll to position [403, 0]
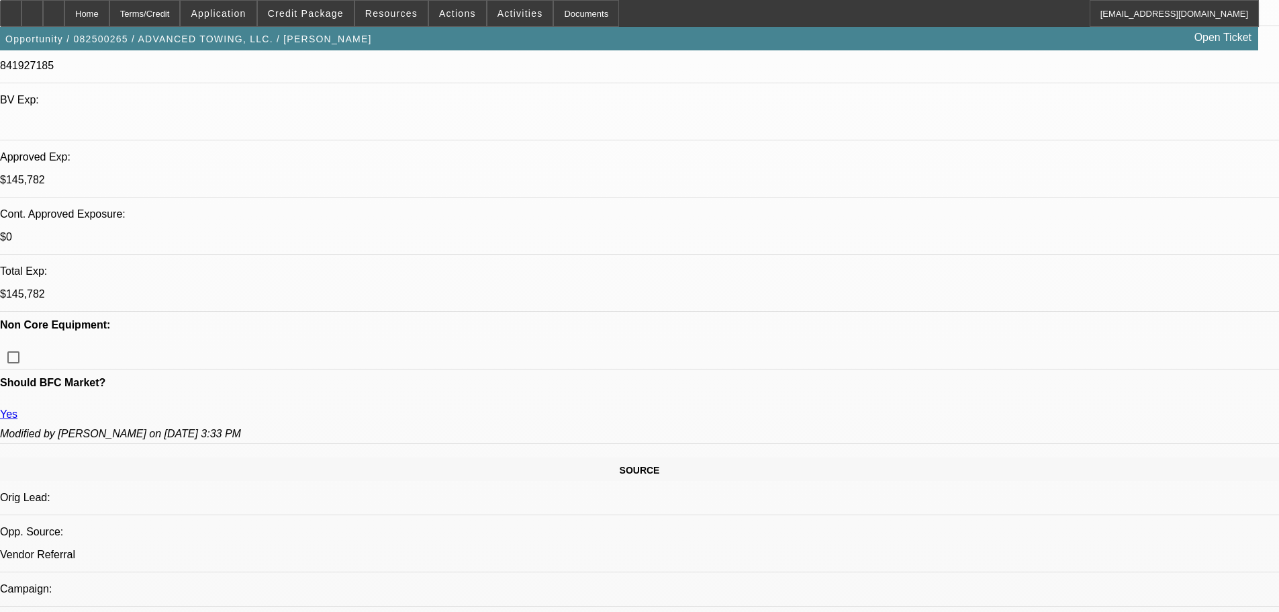
type textarea "NEED FULL PHOTOS OF TRUCK AND ODOMETER."
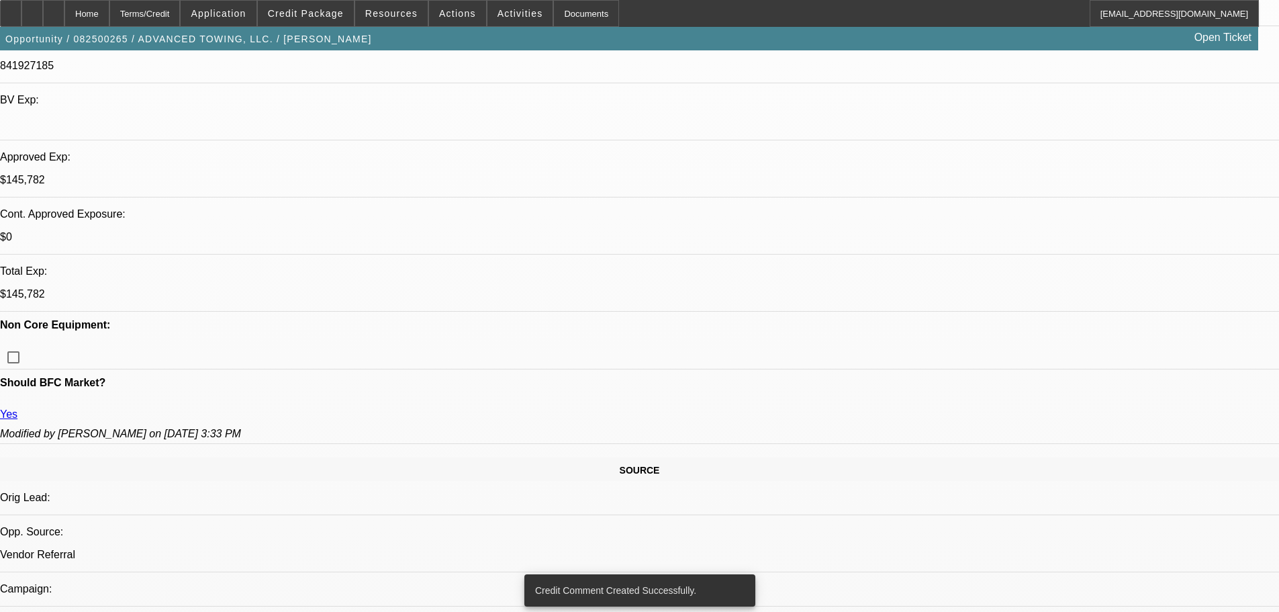
scroll to position [0, 0]
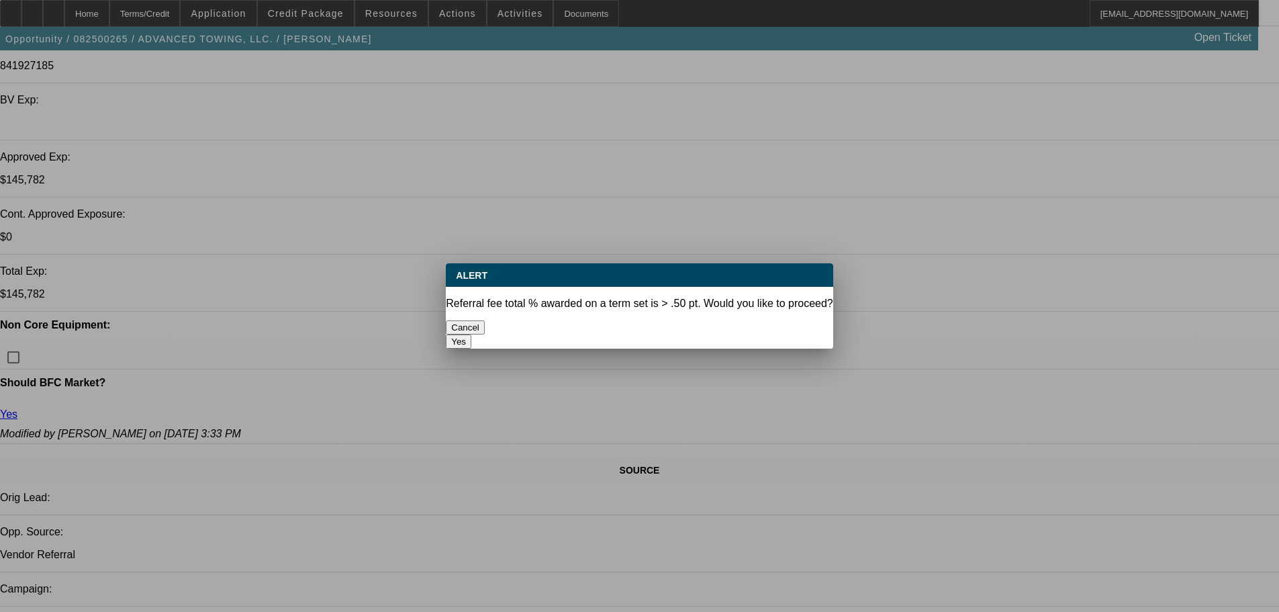
click at [471, 334] on button "Yes" at bounding box center [459, 341] width 26 height 14
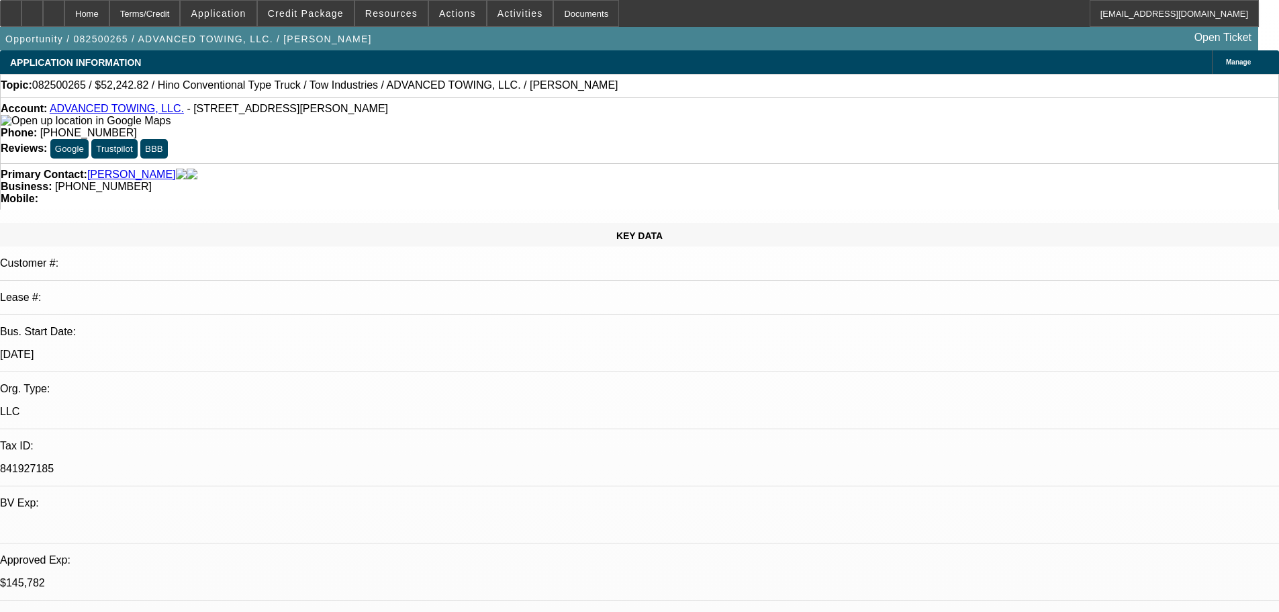
scroll to position [403, 0]
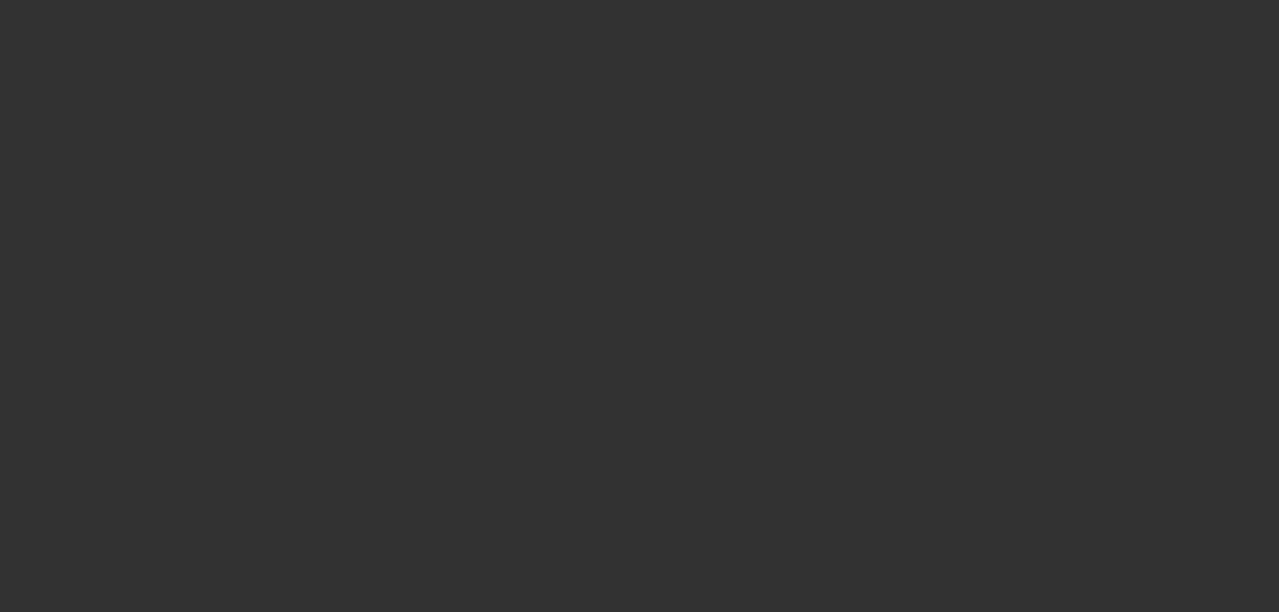
select select "0.1"
select select "2"
select select "0.1"
select select "4"
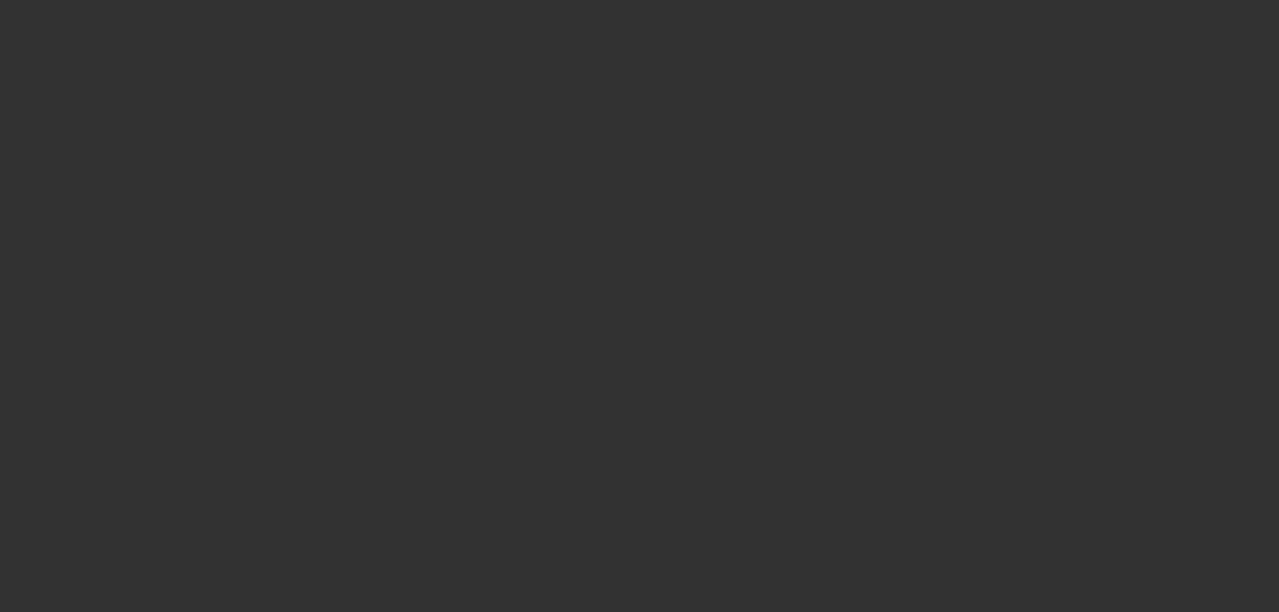
select select "0.1"
select select "2"
select select "0.1"
select select "4"
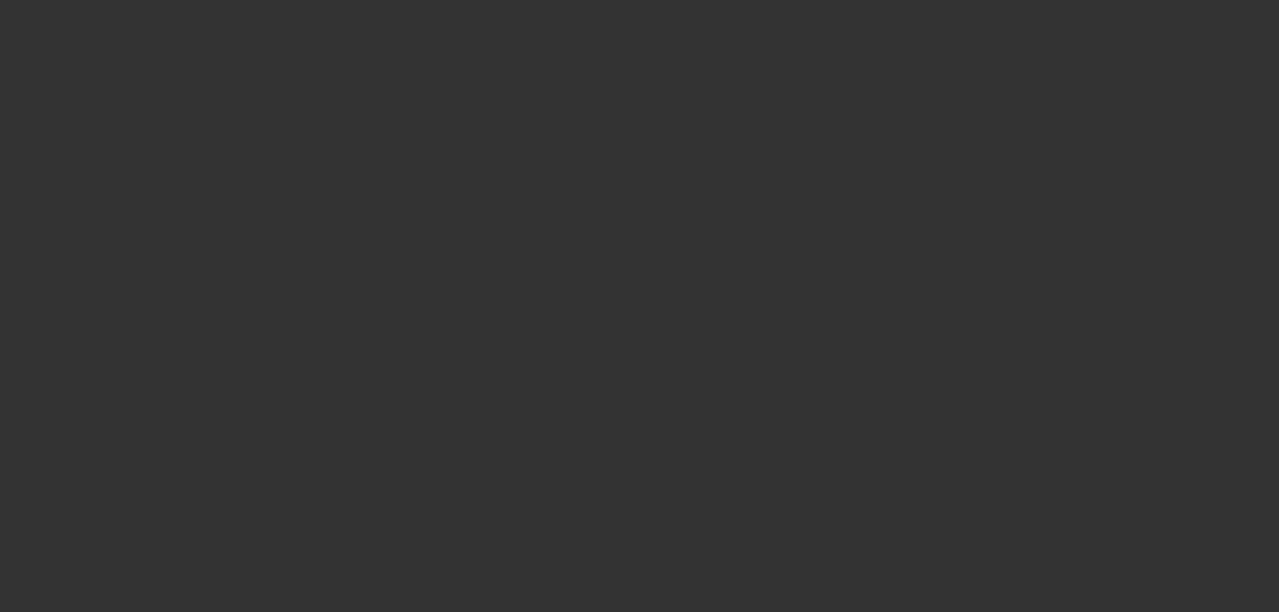
select select "2"
select select "0.1"
select select "4"
select select "2"
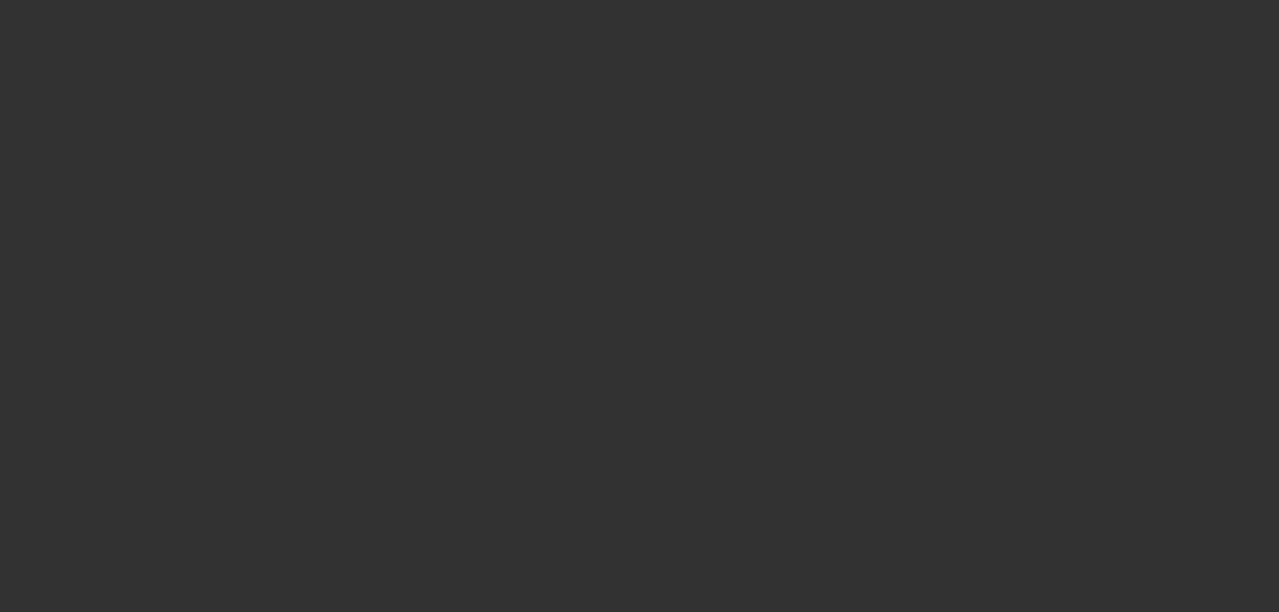
select select "2"
select select "0.1"
select select "4"
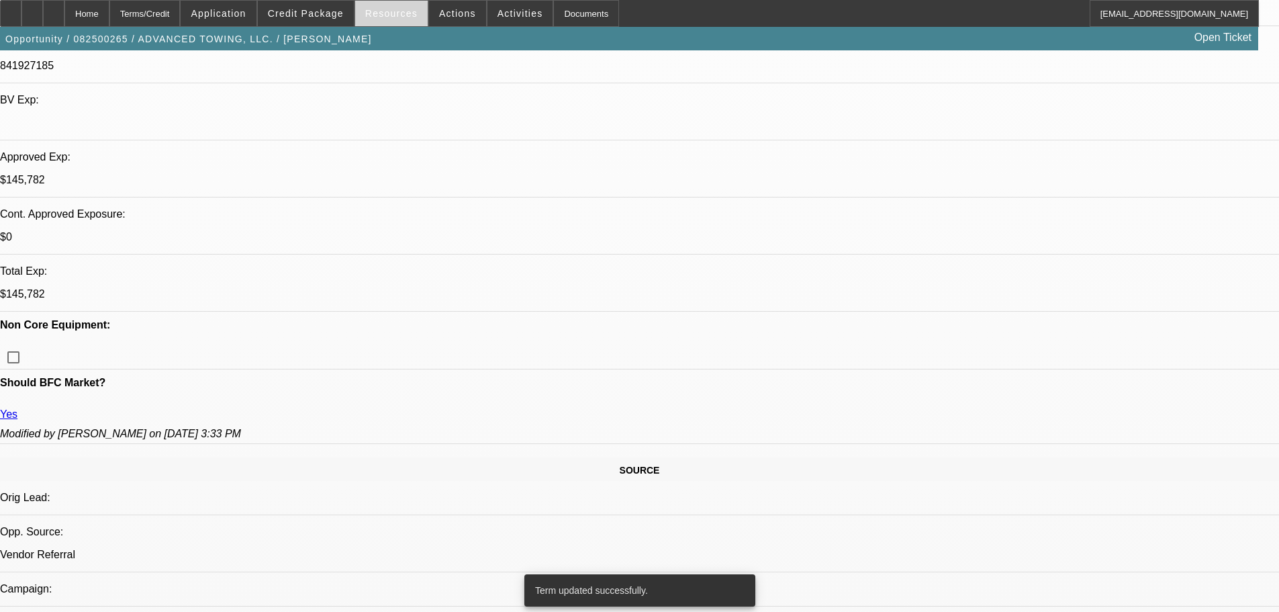
scroll to position [0, 0]
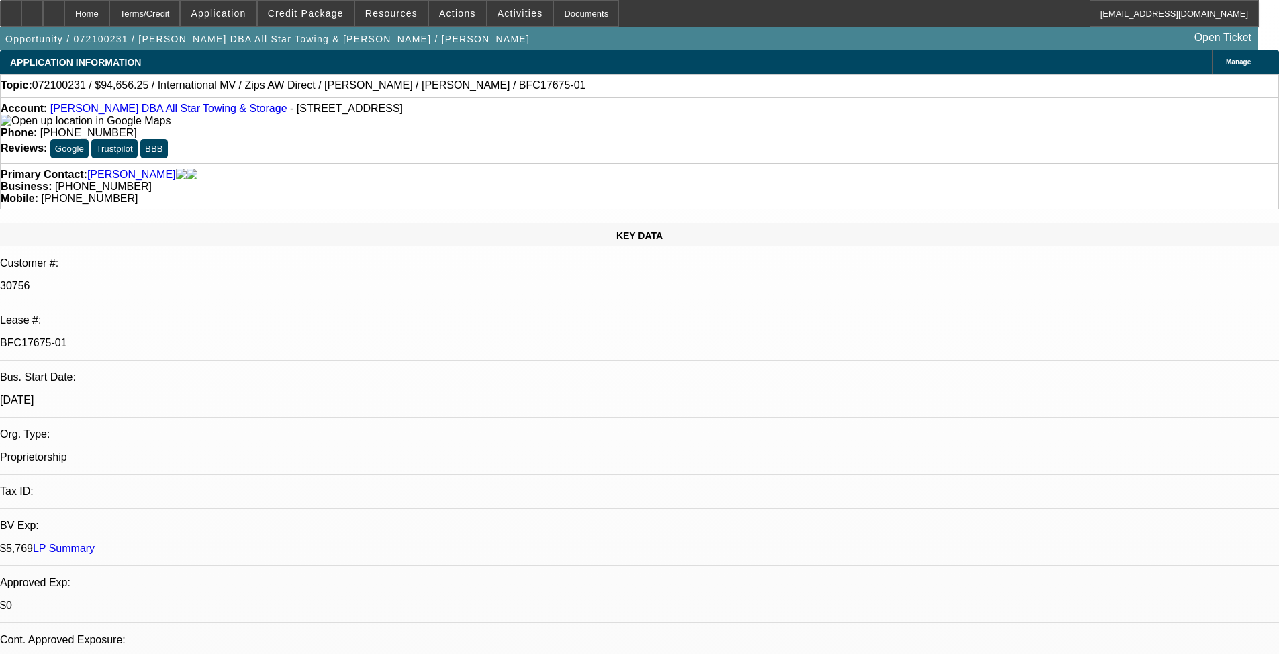
select select "0"
select select "0.1"
select select "4"
select select "0"
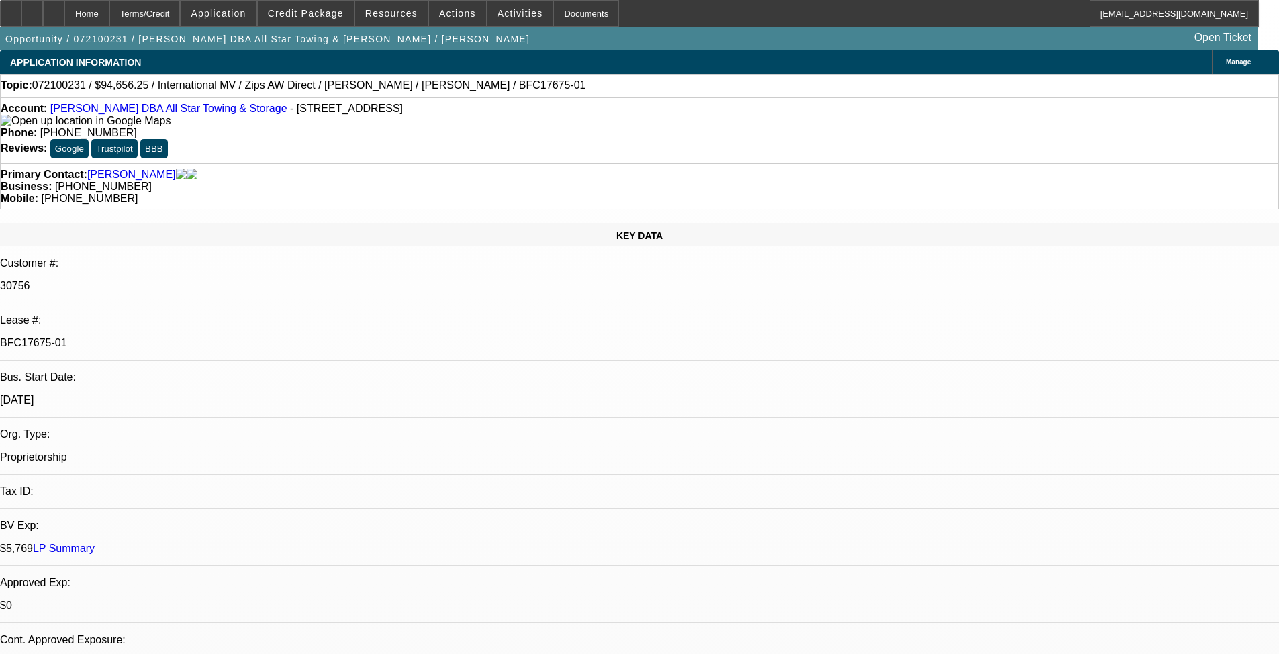
select select "0"
select select "0.1"
select select "4"
select select "0"
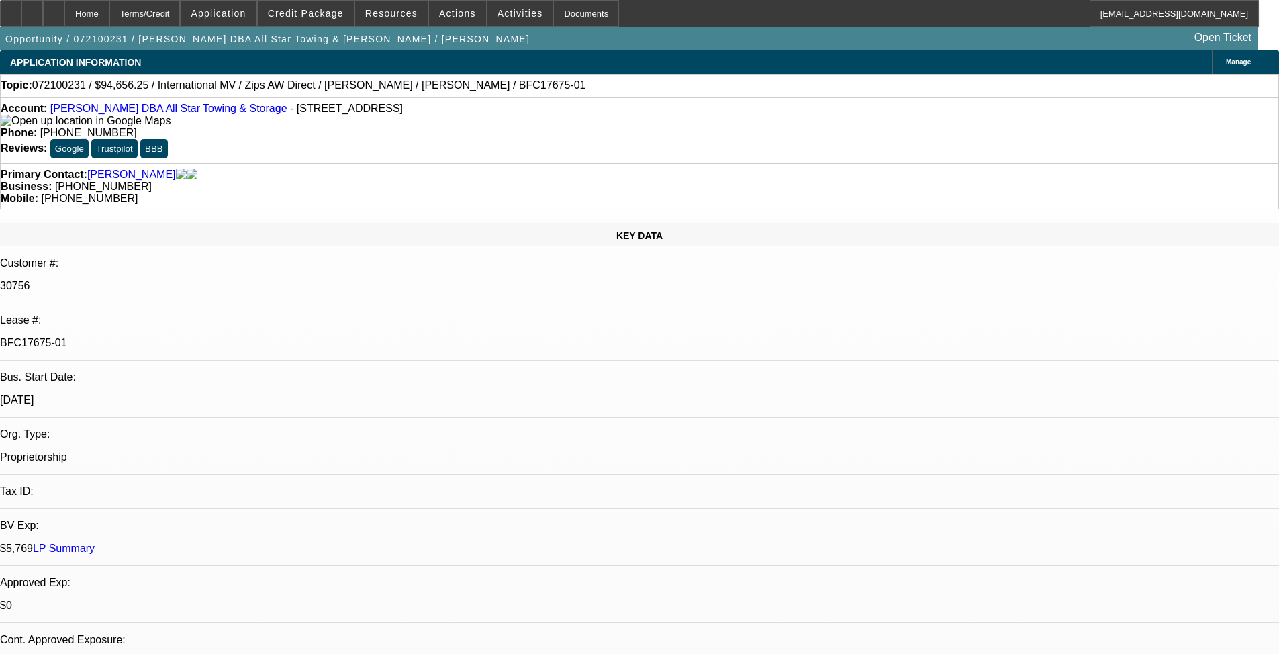
select select "0.1"
select select "4"
select select "0"
select select "0.1"
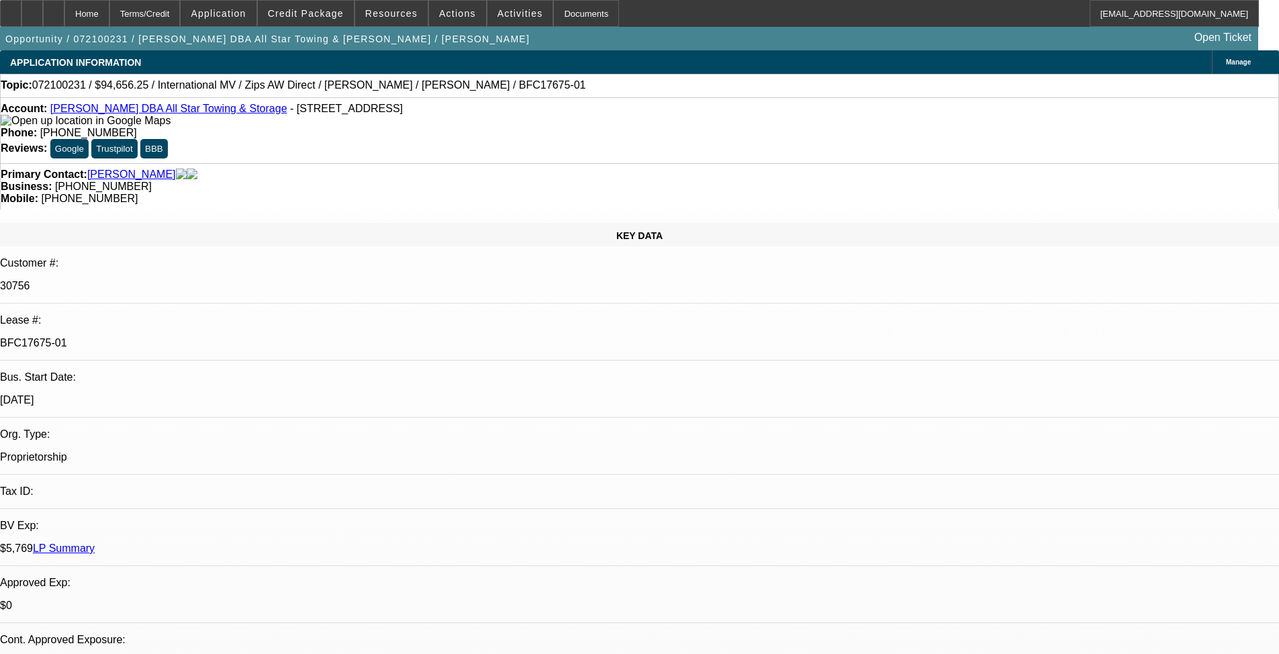
select select "4"
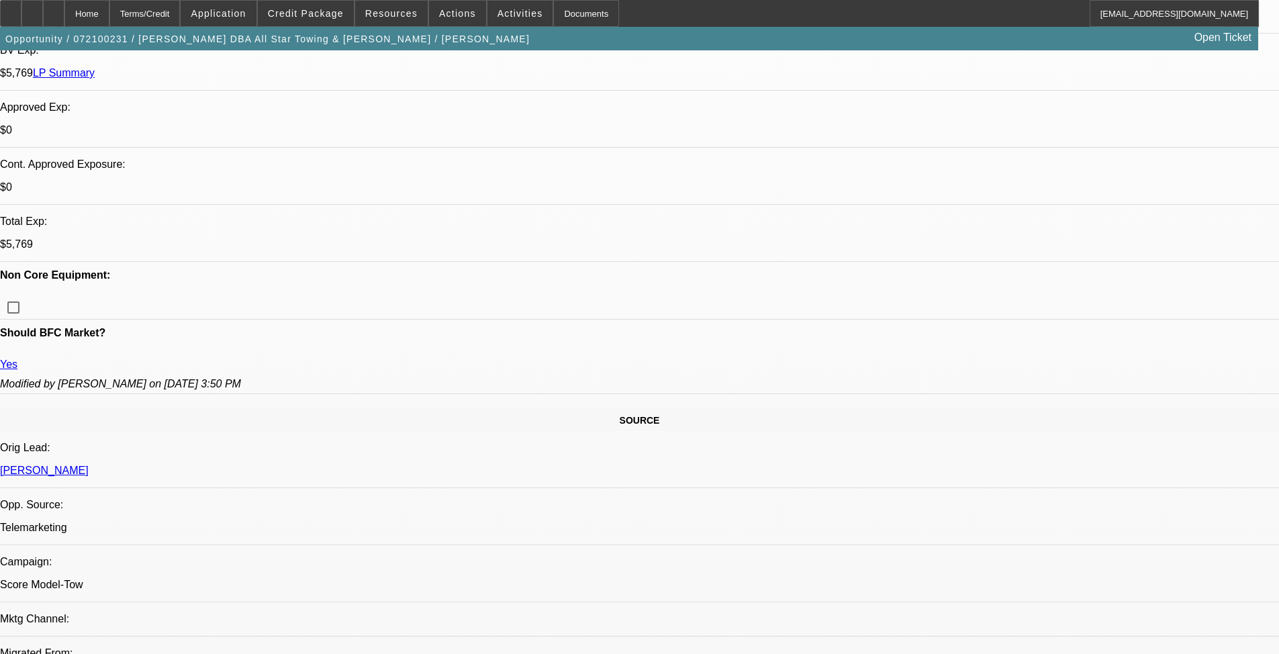
scroll to position [269, 0]
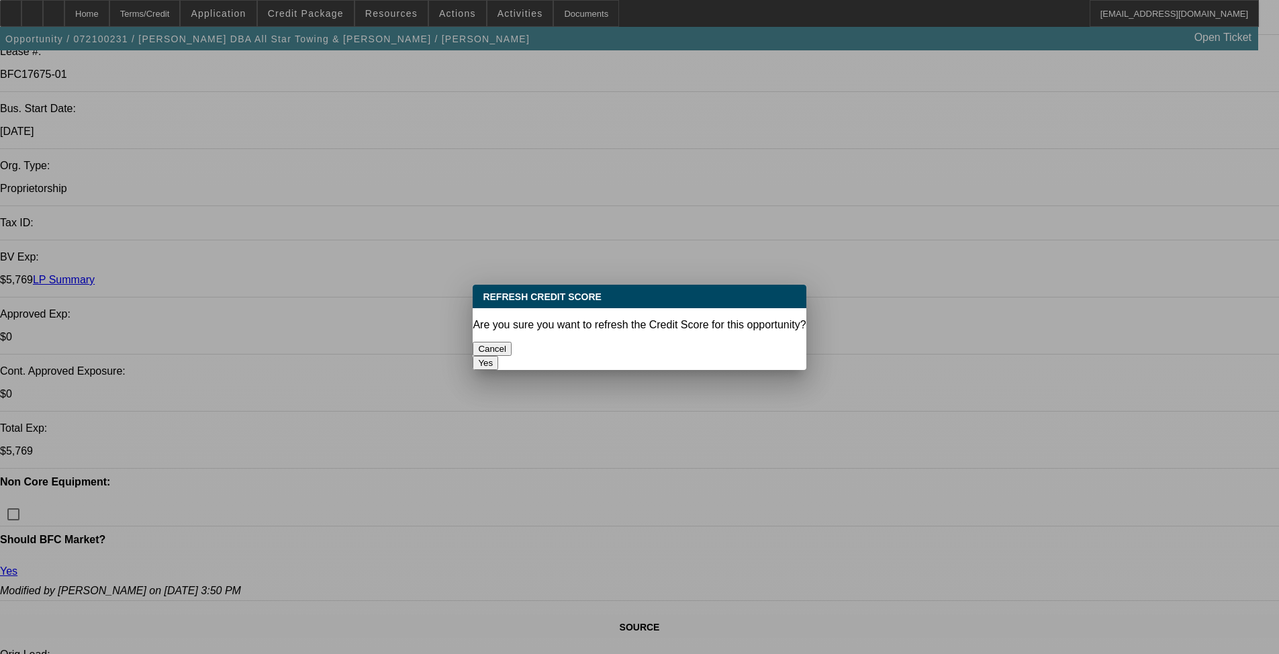
click at [498, 356] on button "Yes" at bounding box center [486, 363] width 26 height 14
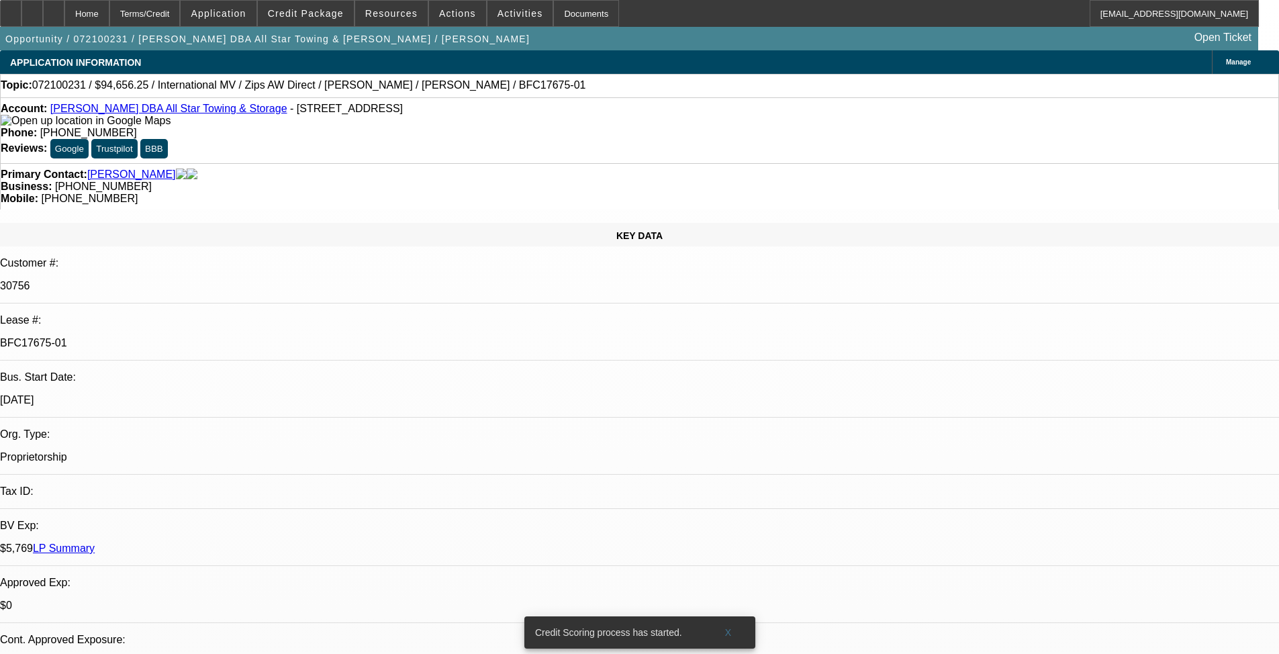
scroll to position [269, 0]
